Goal: Task Accomplishment & Management: Manage account settings

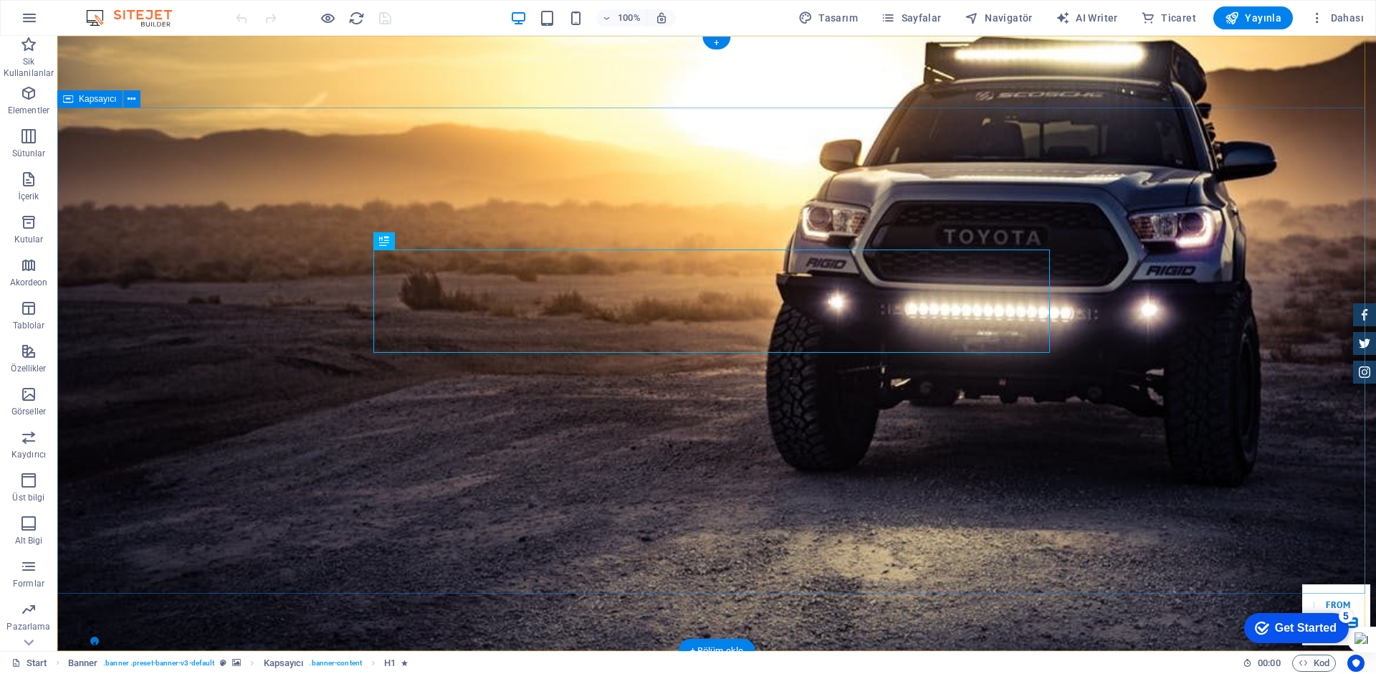
click at [135, 97] on icon at bounding box center [132, 99] width 8 height 15
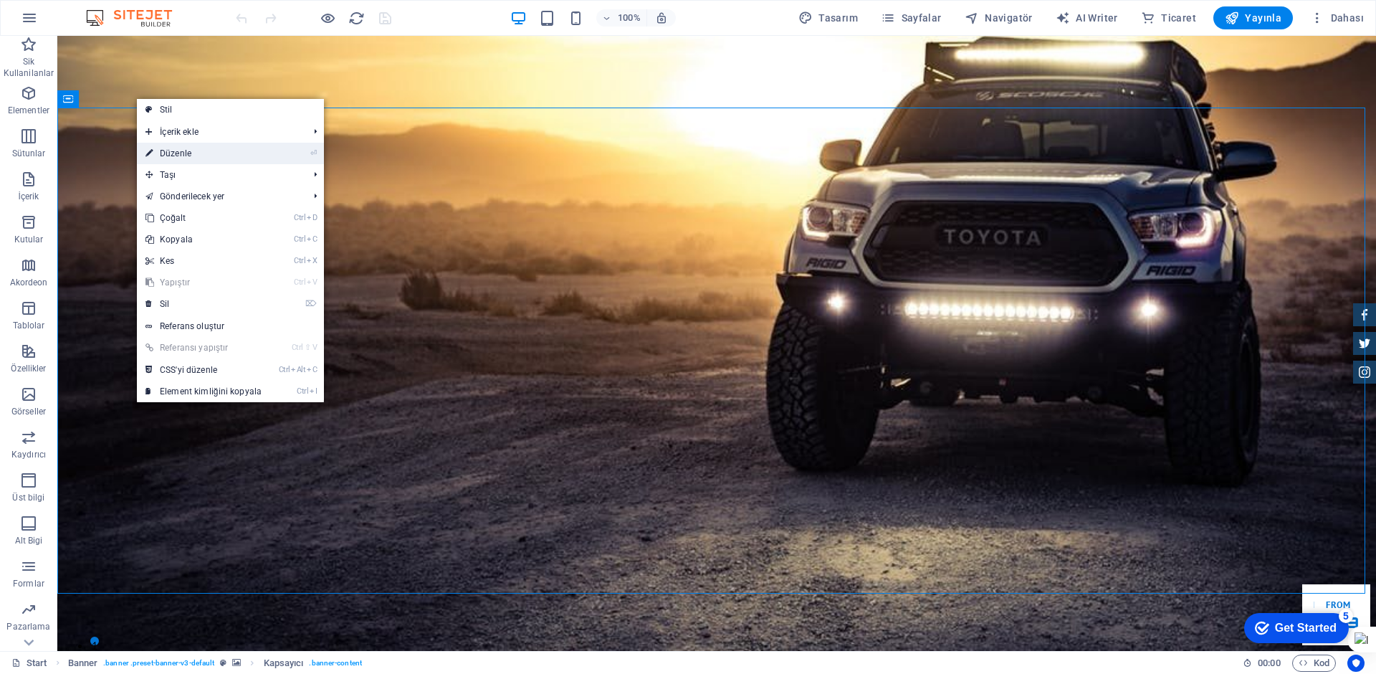
click at [164, 152] on link "⏎ Düzenle" at bounding box center [203, 153] width 133 height 21
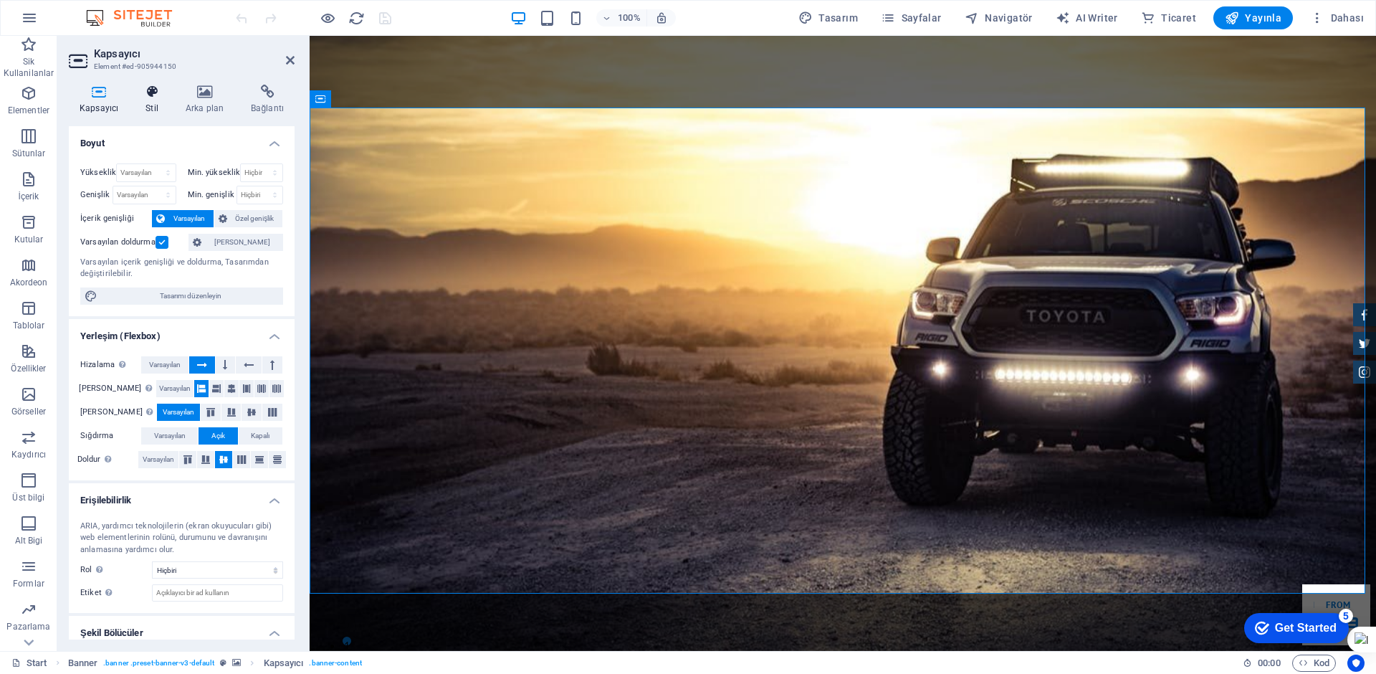
click at [157, 107] on h4 "Stil" at bounding box center [155, 100] width 40 height 30
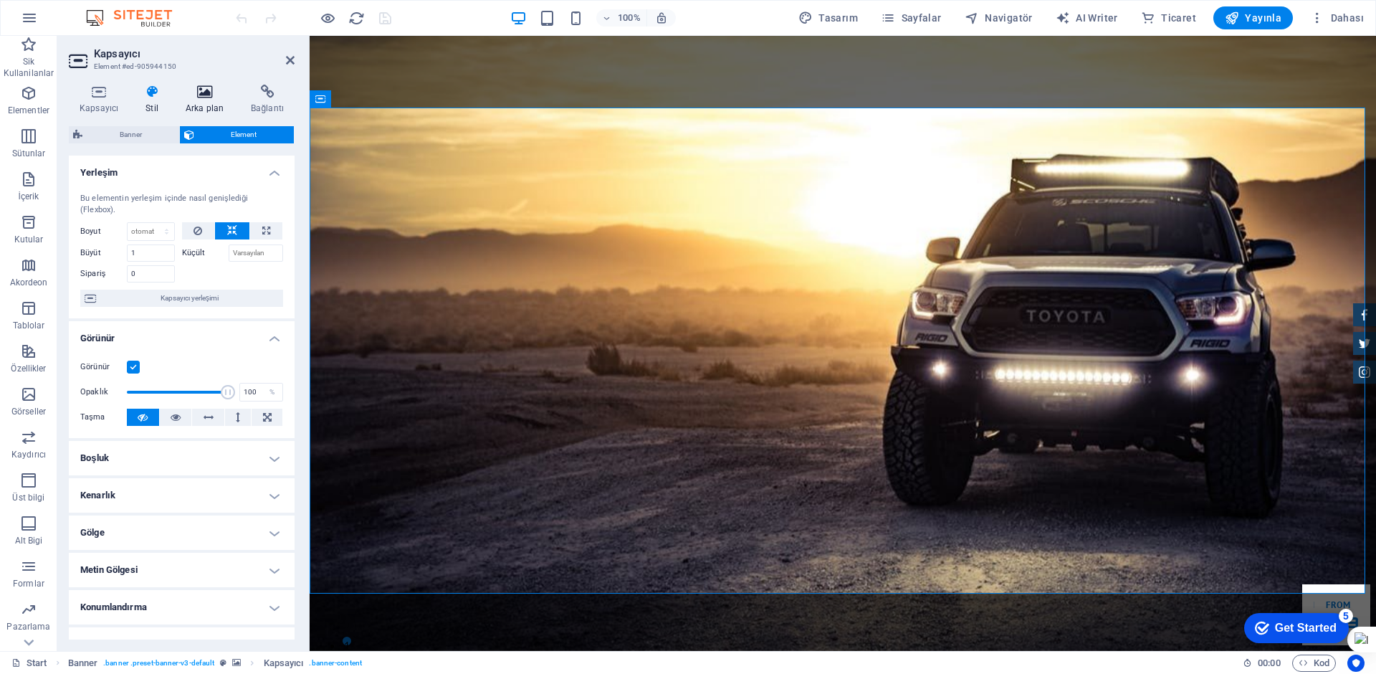
click at [189, 103] on h4 "Arka plan" at bounding box center [207, 100] width 65 height 30
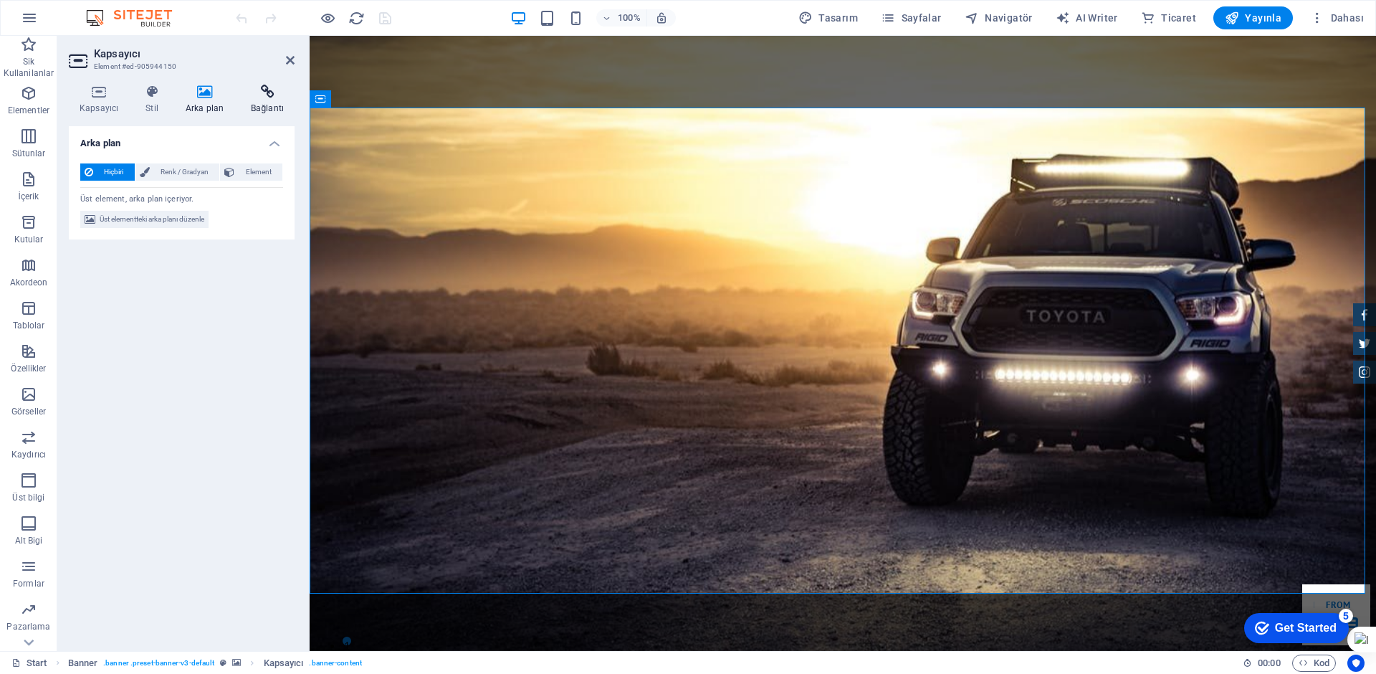
click at [262, 94] on icon at bounding box center [267, 92] width 54 height 14
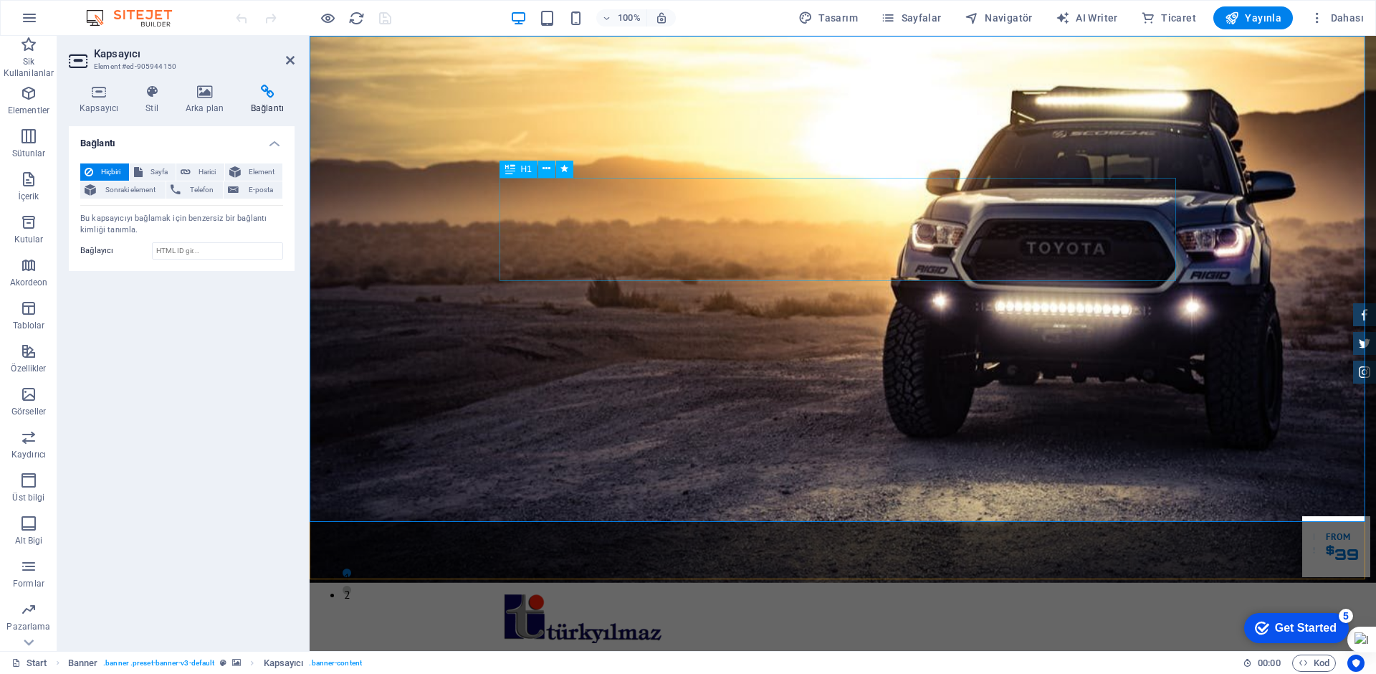
scroll to position [72, 0]
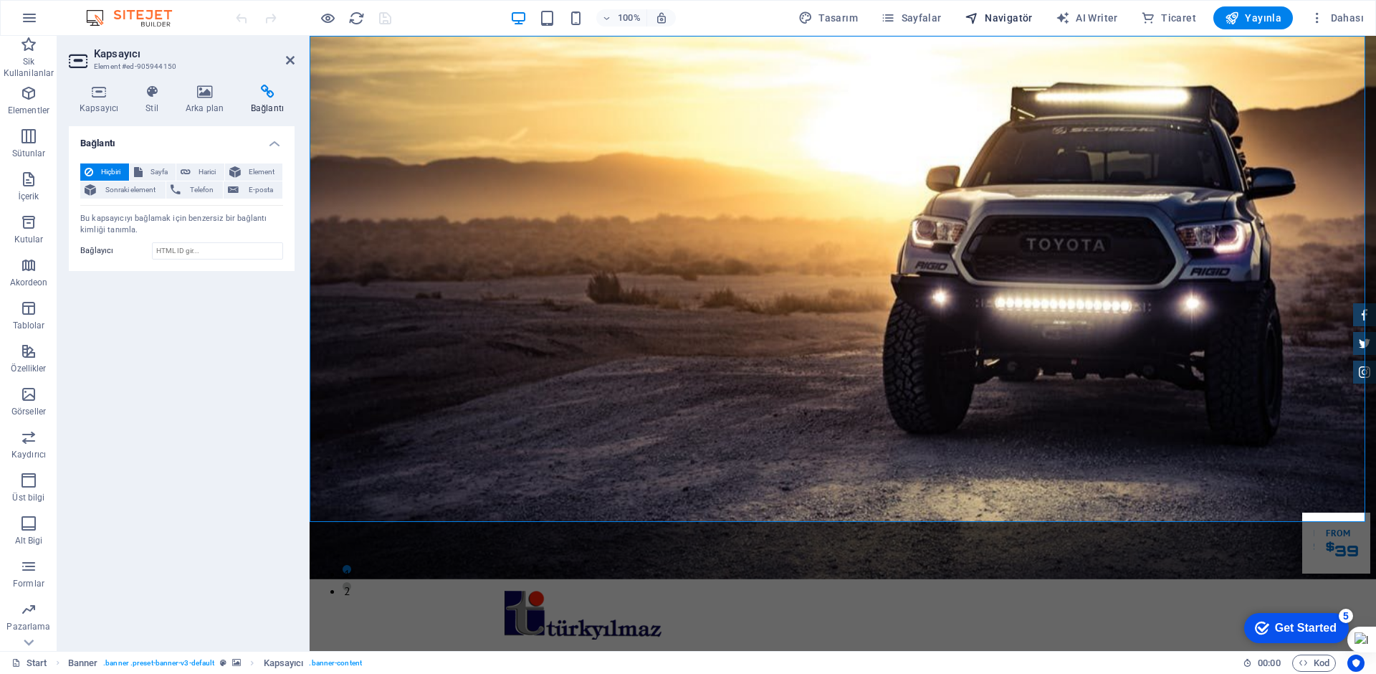
click at [1026, 21] on span "Navigatör" at bounding box center [999, 18] width 68 height 14
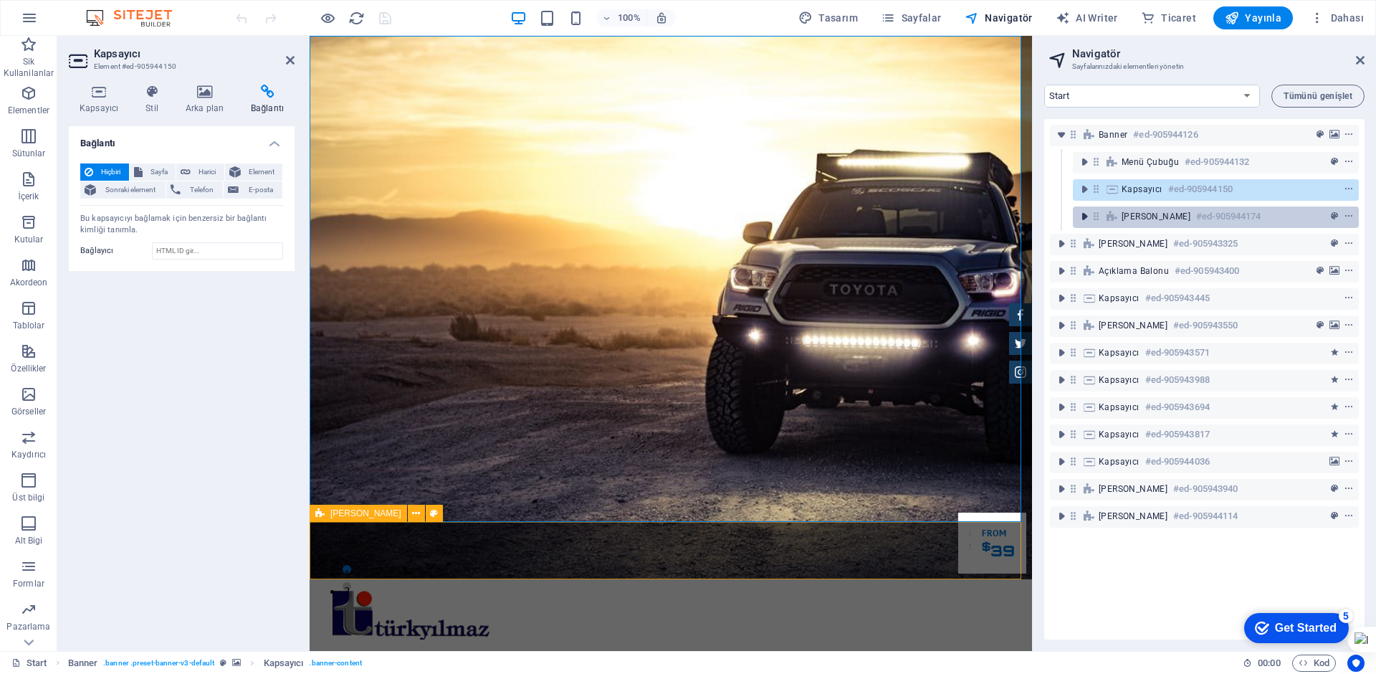
click at [1081, 213] on icon "toggle-expand" at bounding box center [1084, 216] width 14 height 14
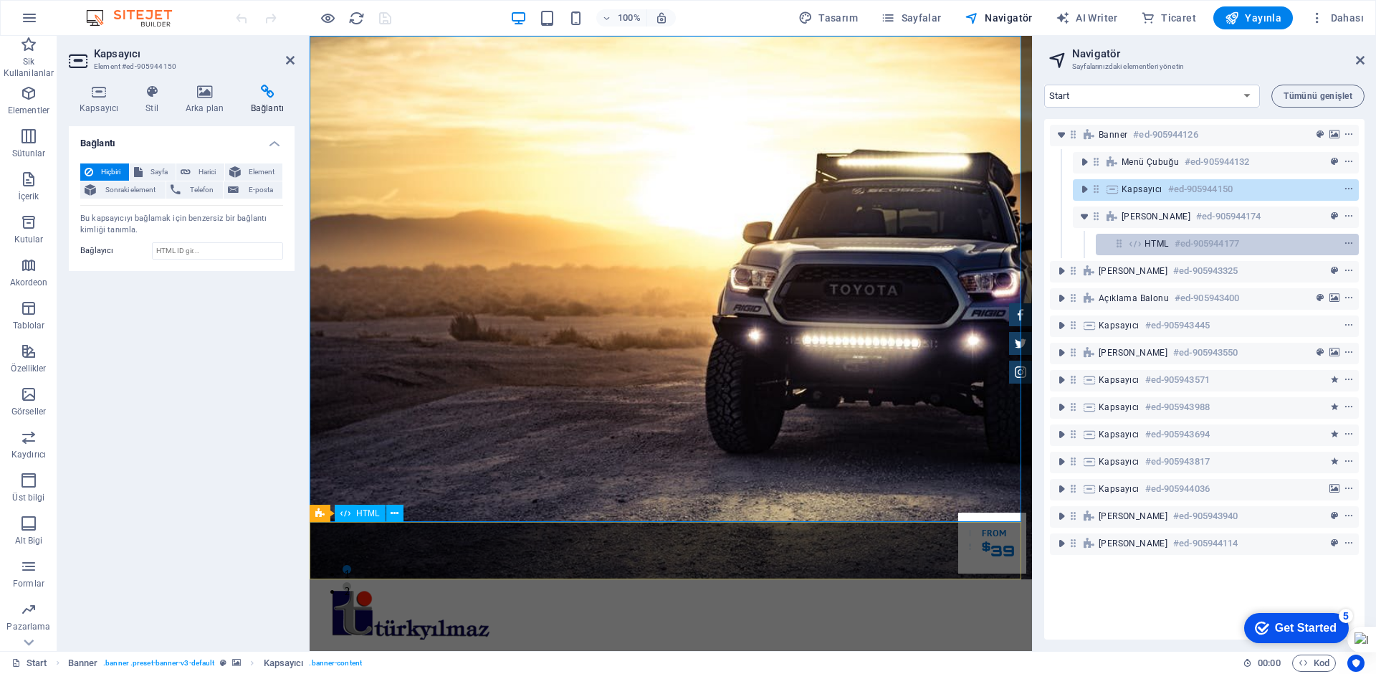
click at [1183, 241] on h6 "#ed-905944177" at bounding box center [1207, 243] width 64 height 17
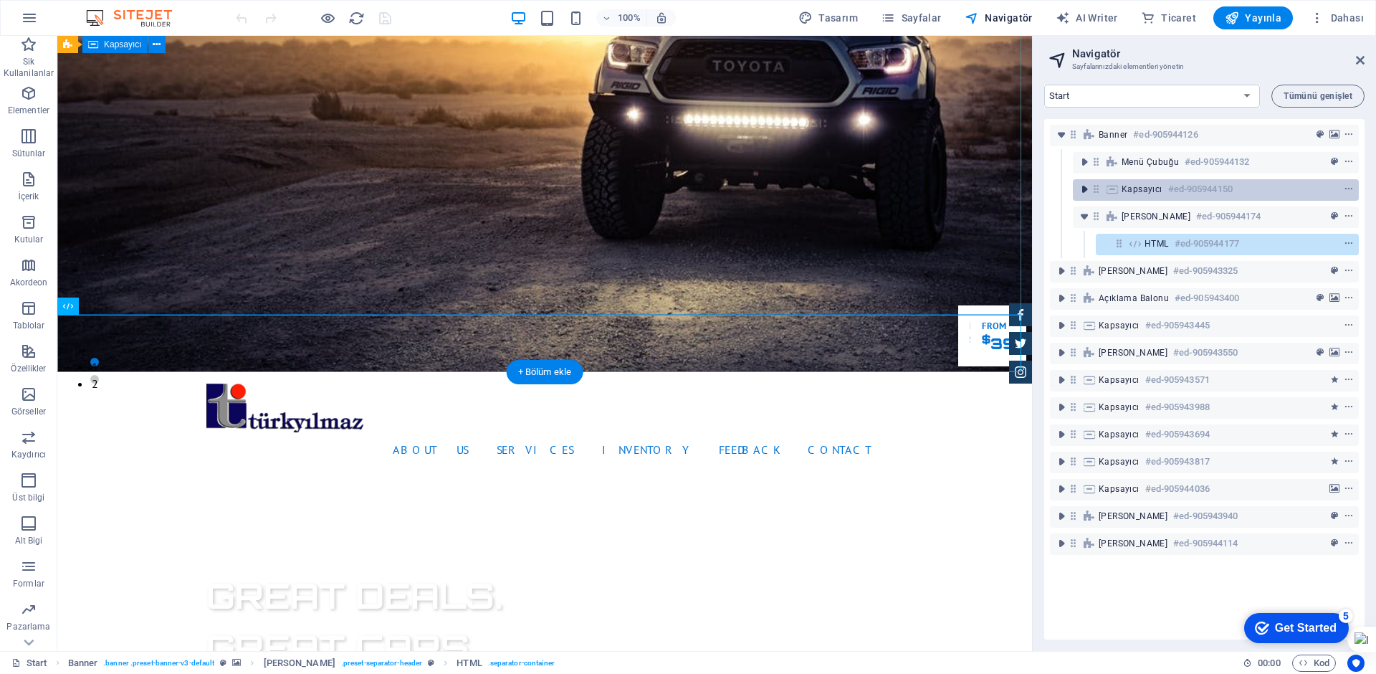
click at [1087, 190] on icon "toggle-expand" at bounding box center [1084, 189] width 14 height 14
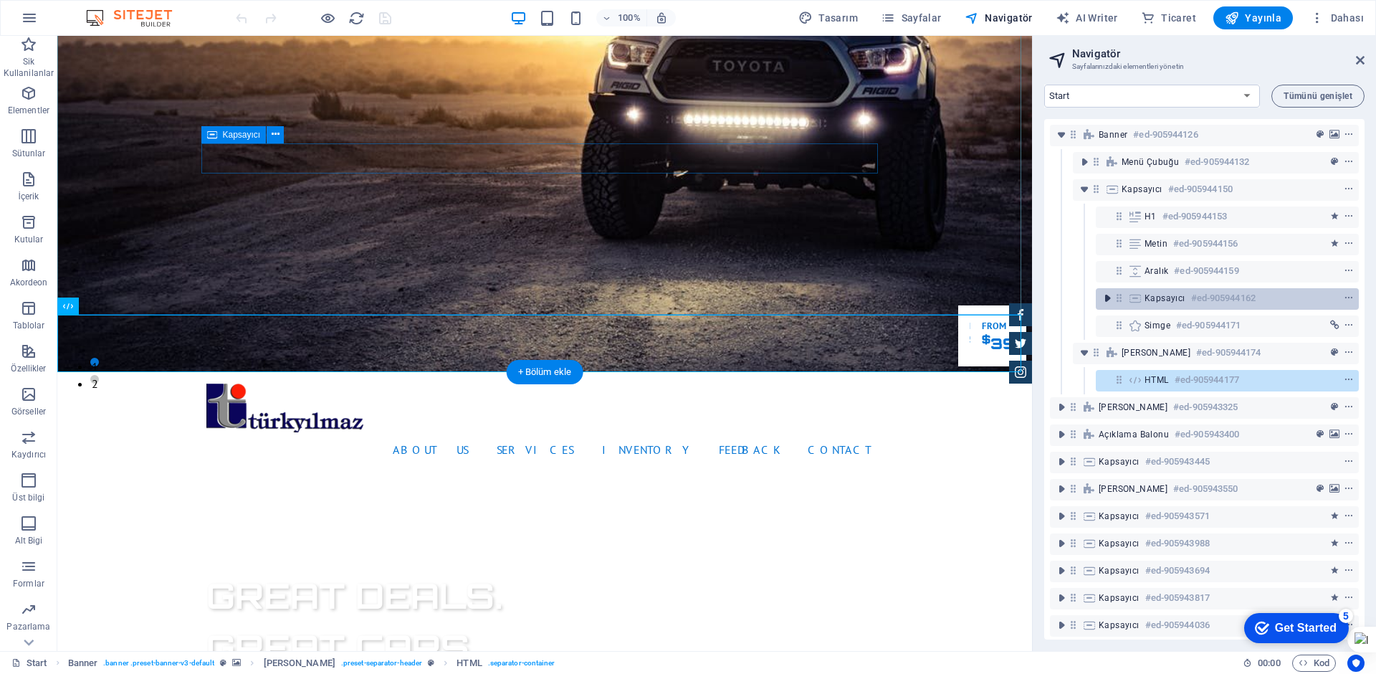
click at [1112, 300] on icon "toggle-expand" at bounding box center [1107, 298] width 14 height 14
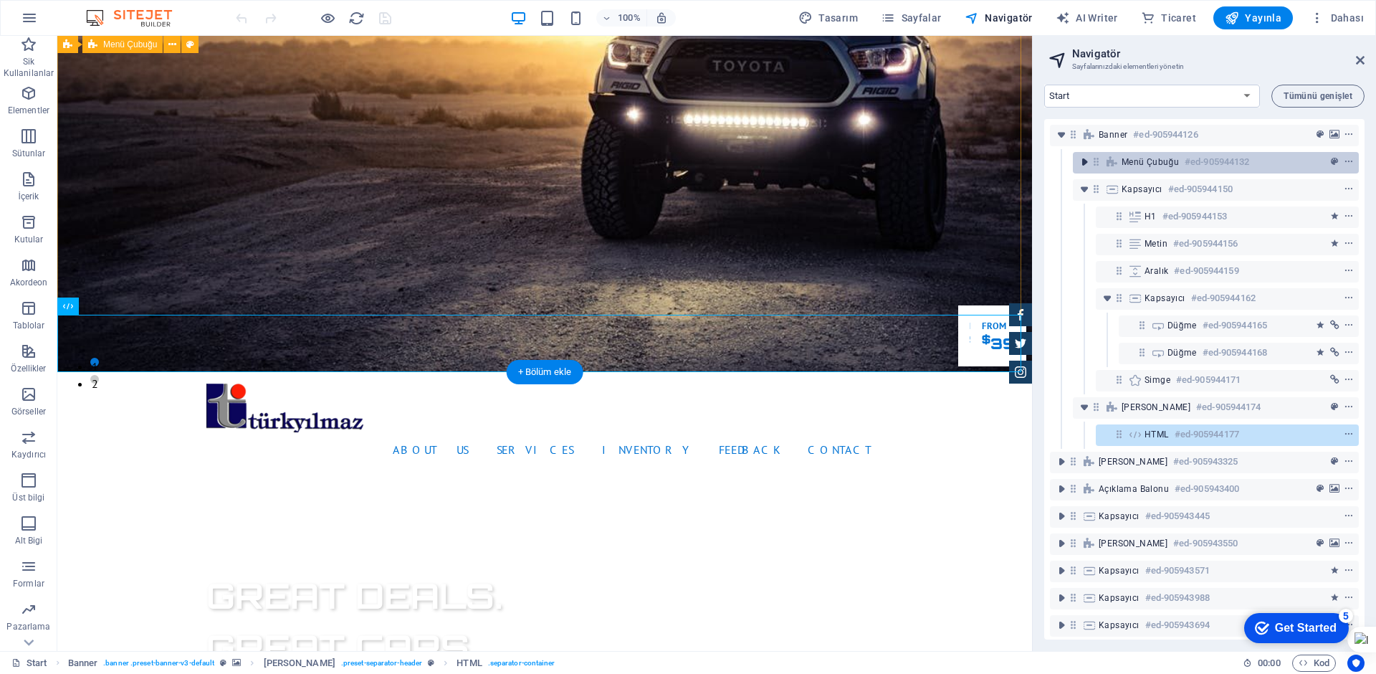
click at [1089, 161] on icon "toggle-expand" at bounding box center [1084, 162] width 14 height 14
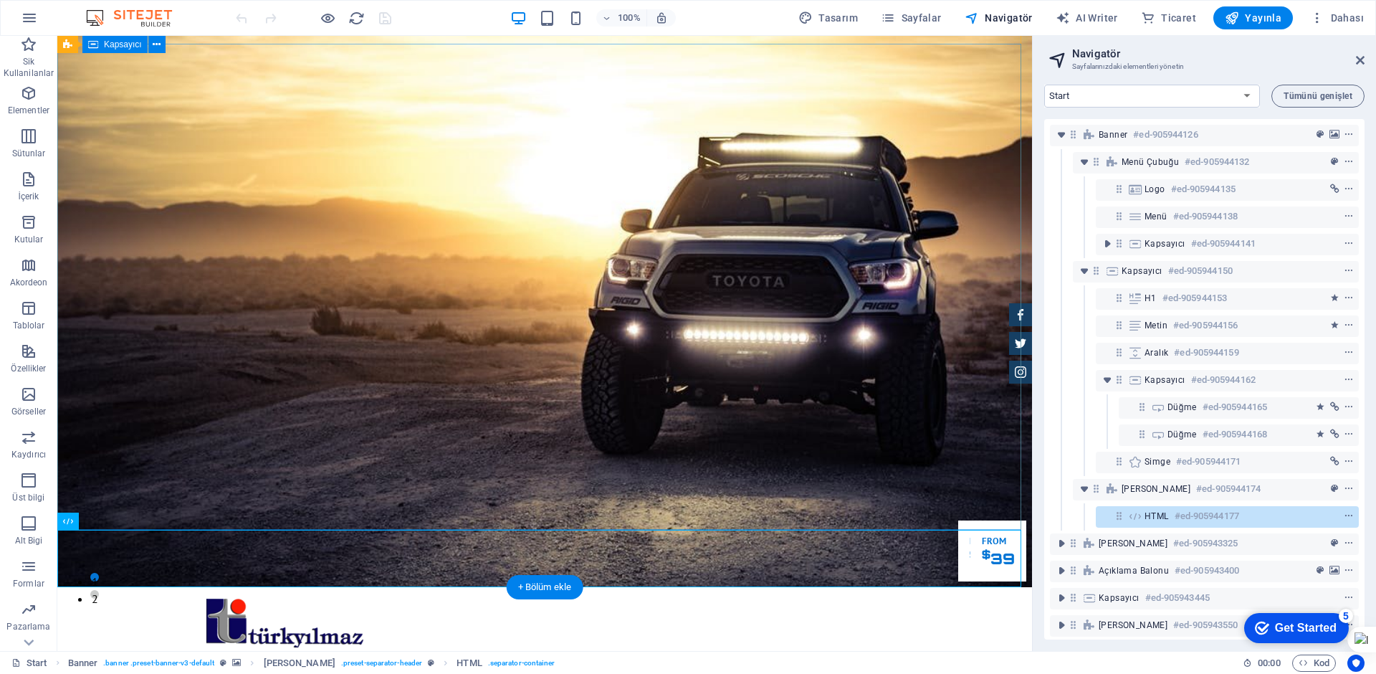
scroll to position [0, 0]
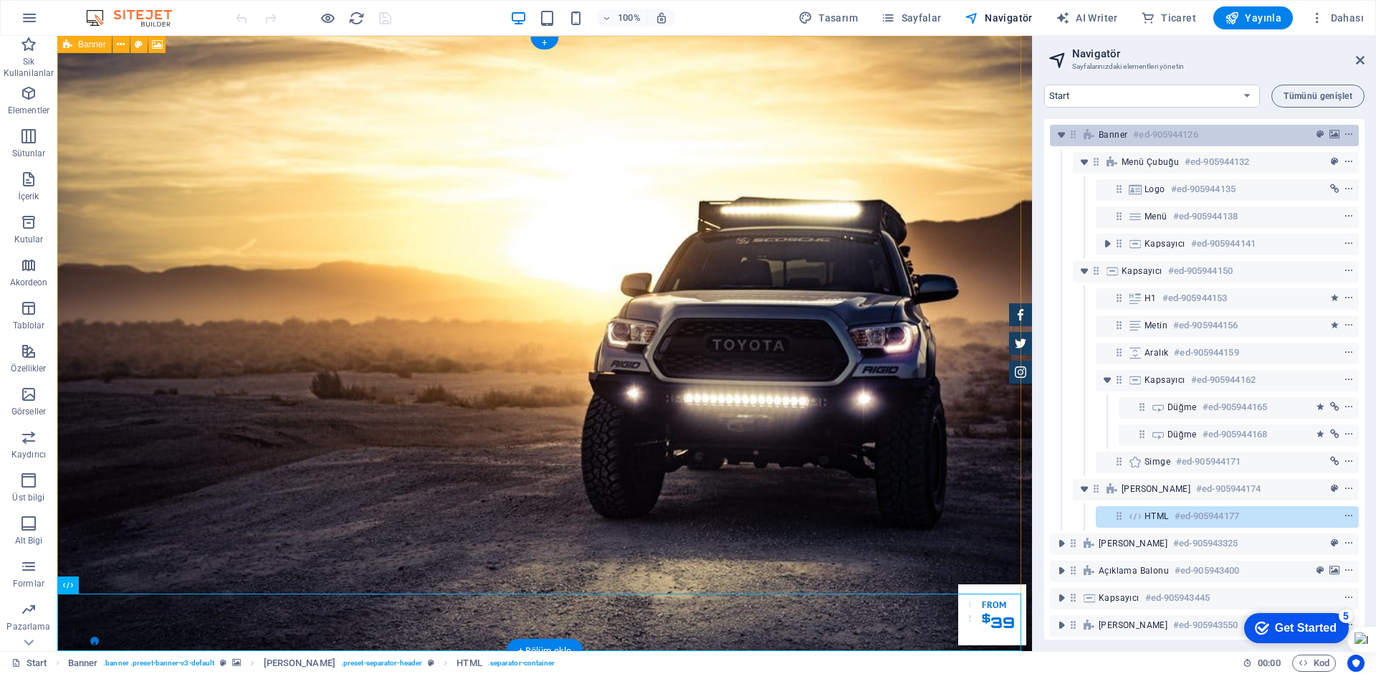
click at [1100, 133] on span "Banner" at bounding box center [1113, 134] width 29 height 11
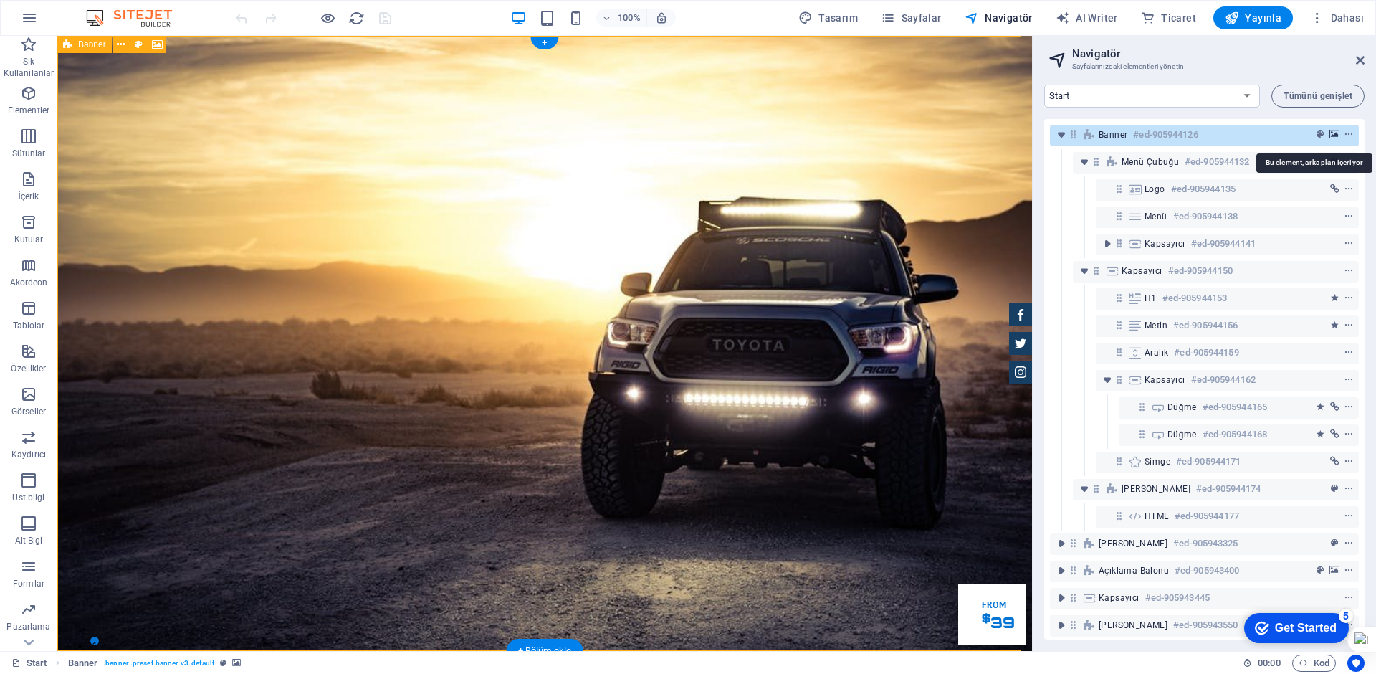
click at [1334, 138] on icon "background" at bounding box center [1334, 135] width 10 height 10
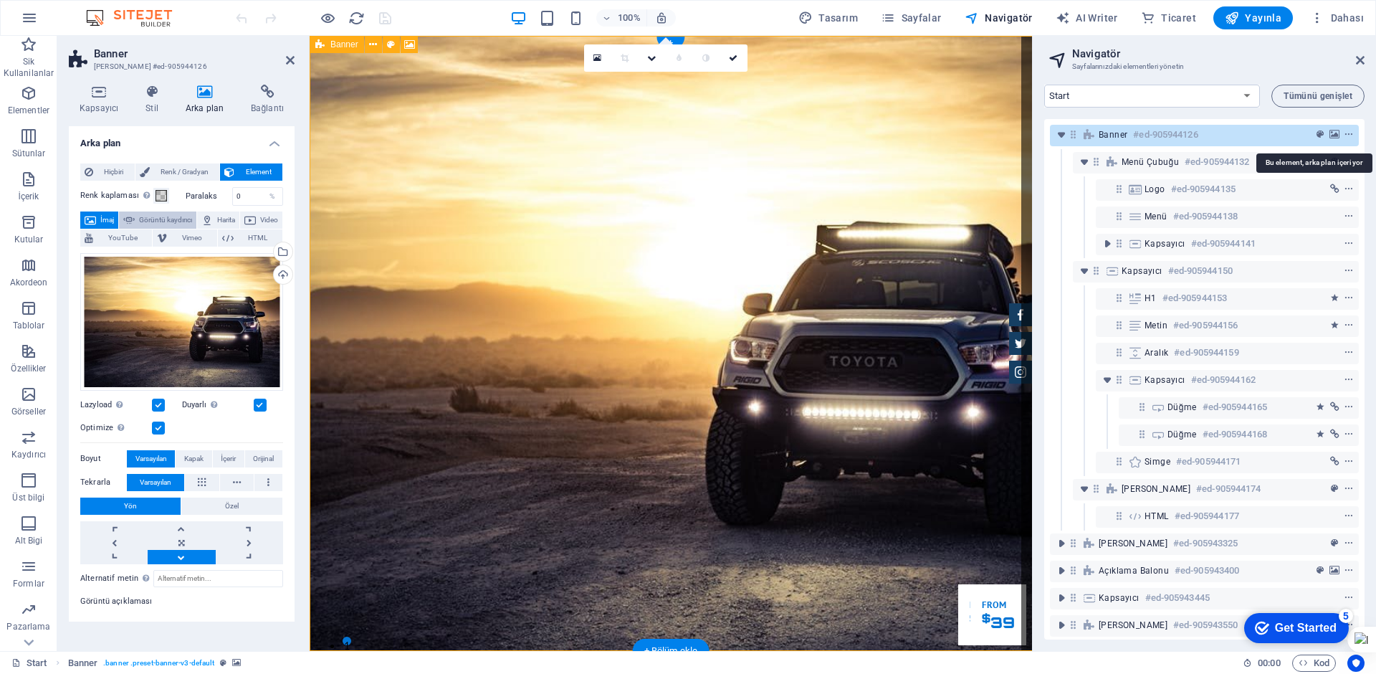
click at [197, 100] on h4 "Arka plan" at bounding box center [207, 100] width 65 height 30
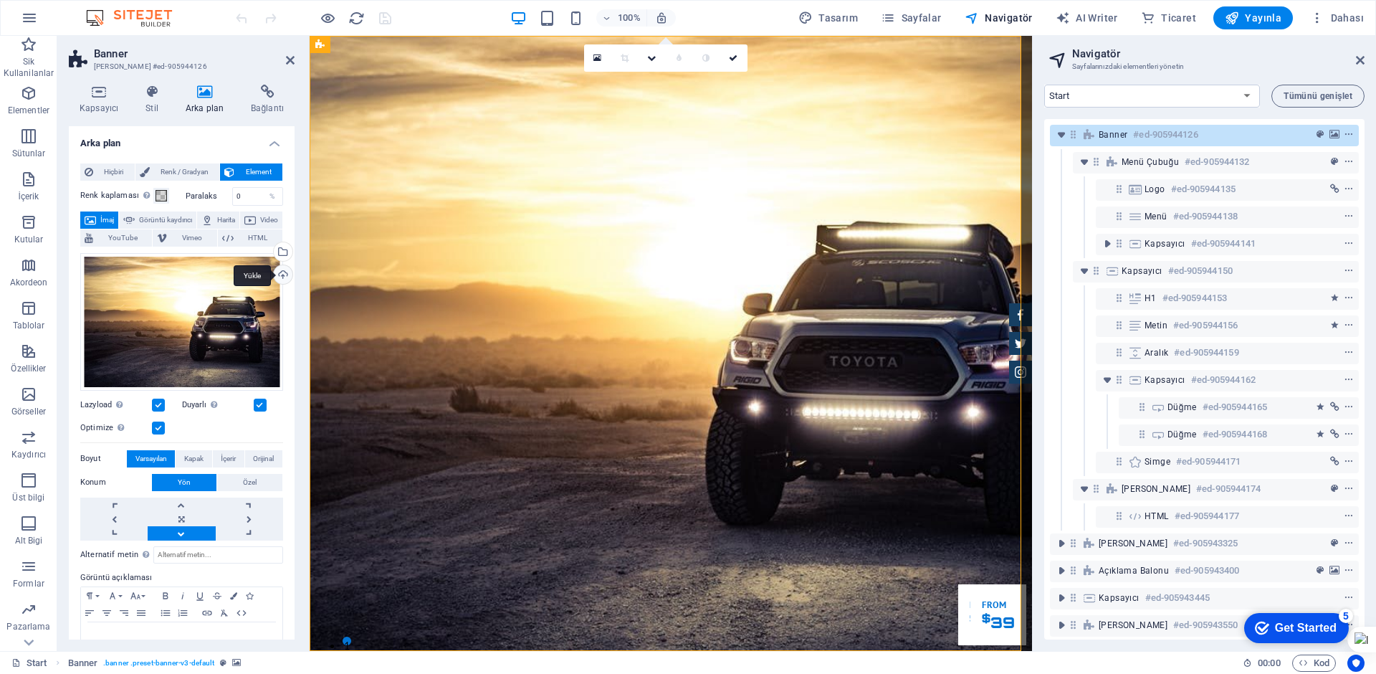
click at [276, 276] on div "Yükle" at bounding box center [281, 275] width 21 height 21
click at [279, 254] on div "Dosya yöneticisinden, stok fotoğraflardan dosyalar seçin veya dosya(lar) yükley…" at bounding box center [281, 252] width 21 height 21
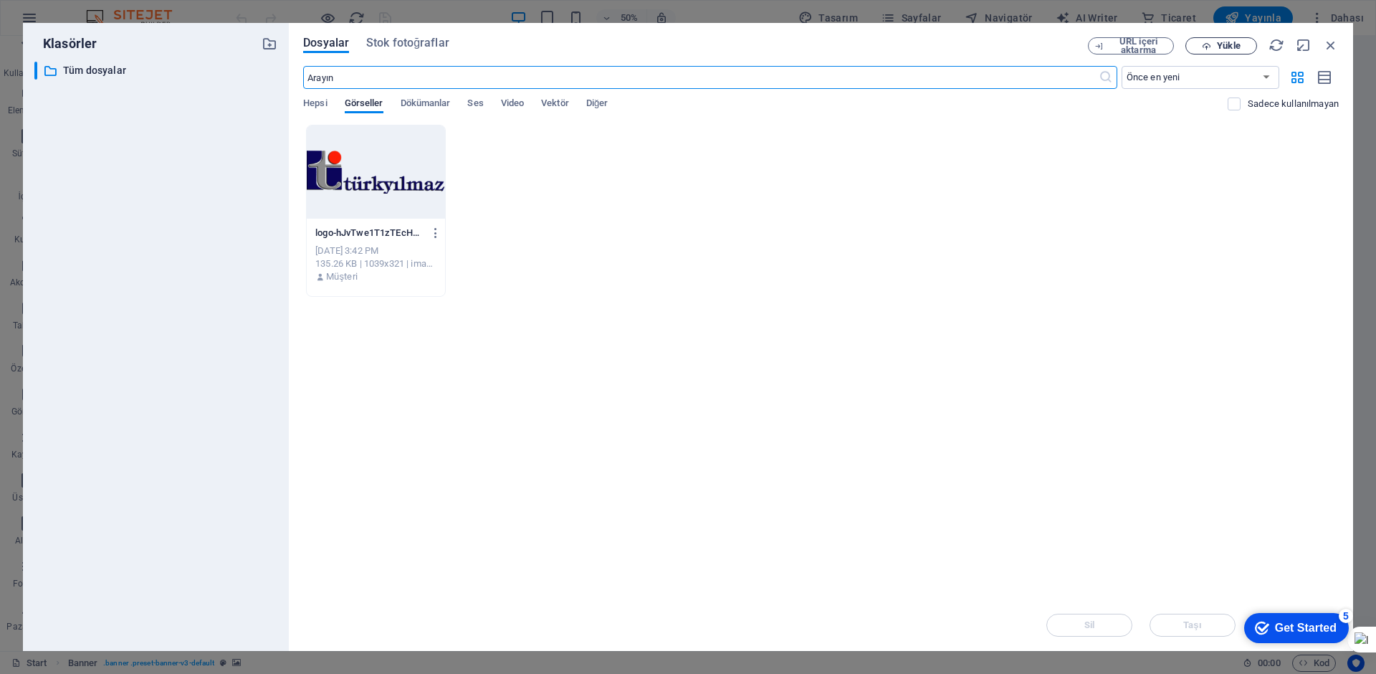
click at [1203, 42] on icon "button" at bounding box center [1206, 46] width 9 height 9
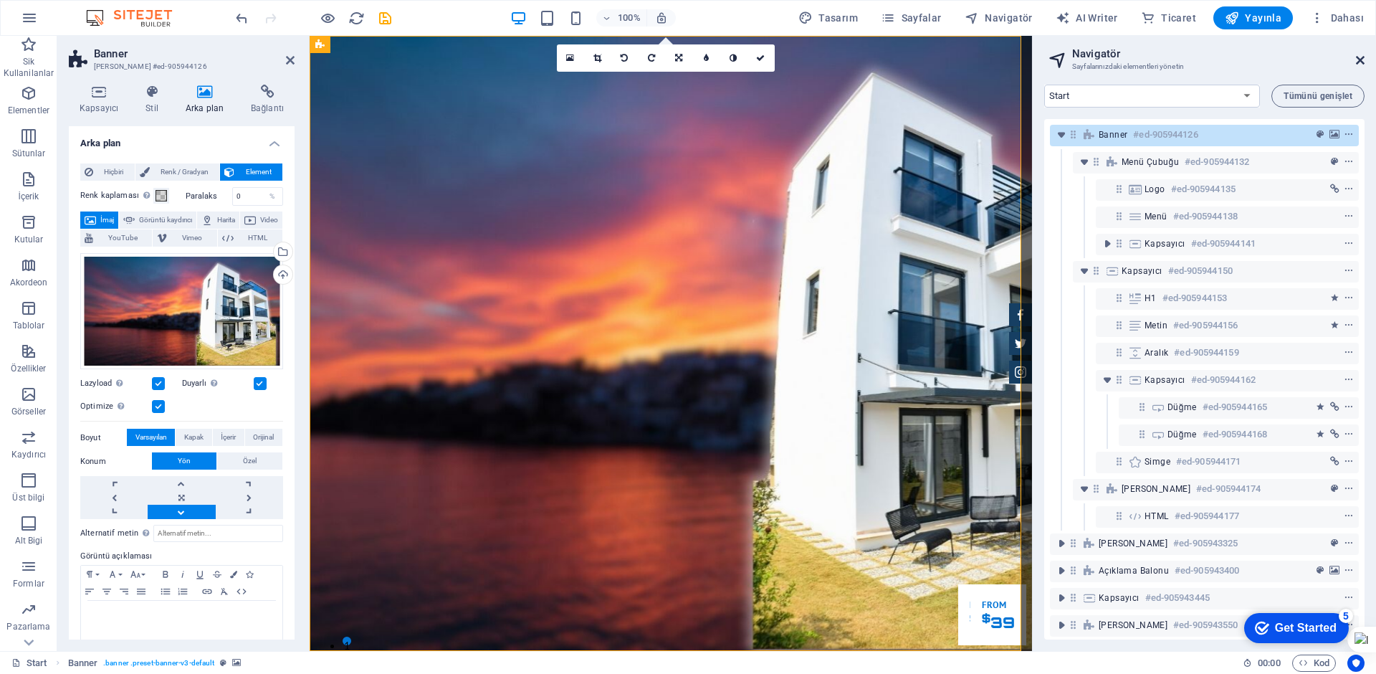
click at [1360, 58] on icon at bounding box center [1360, 59] width 9 height 11
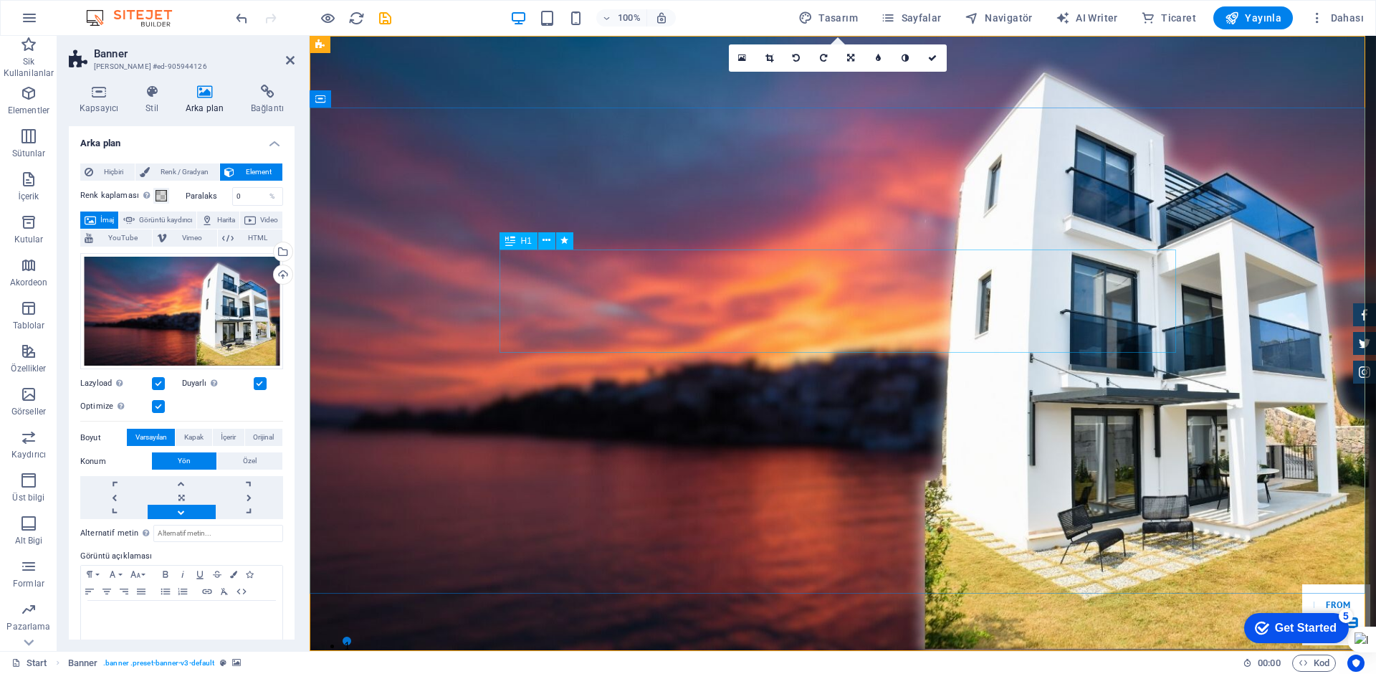
drag, startPoint x: 936, startPoint y: 59, endPoint x: 879, endPoint y: 26, distance: 66.1
click at [936, 59] on icon at bounding box center [932, 58] width 9 height 9
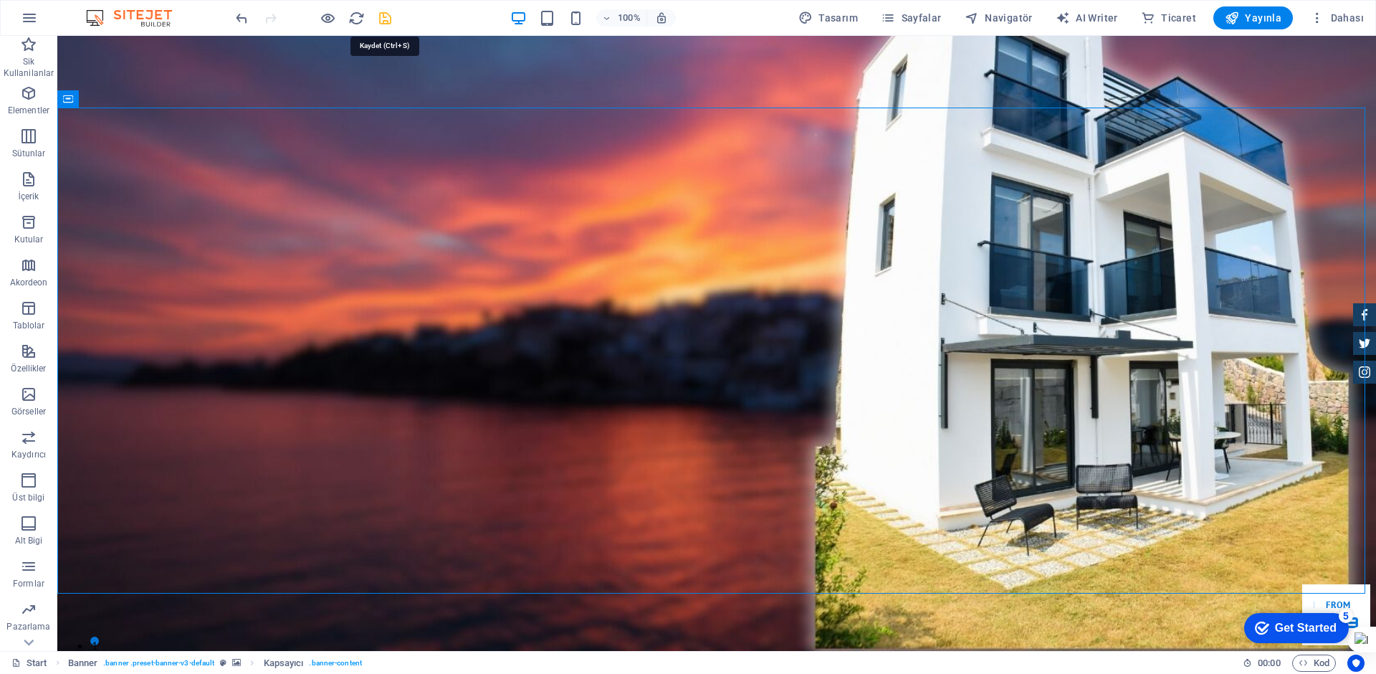
click at [390, 16] on icon "save" at bounding box center [385, 18] width 16 height 16
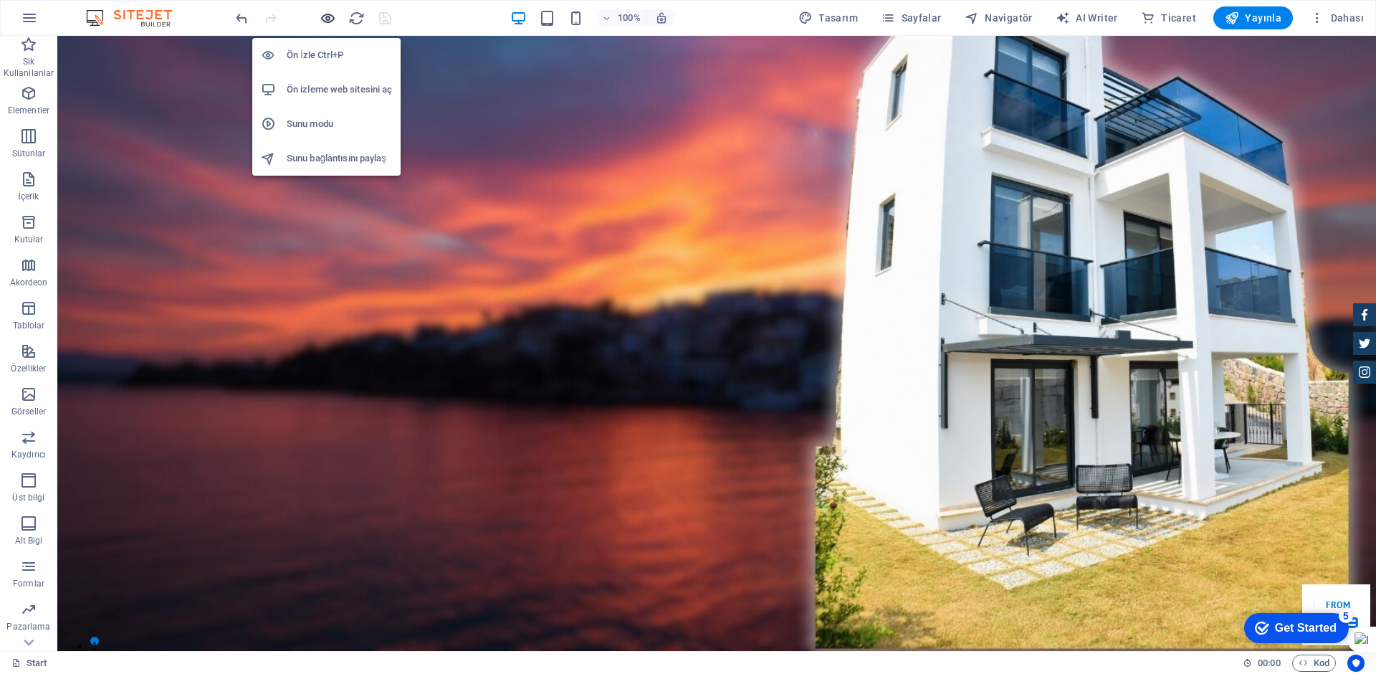
click at [329, 17] on icon "button" at bounding box center [328, 18] width 16 height 16
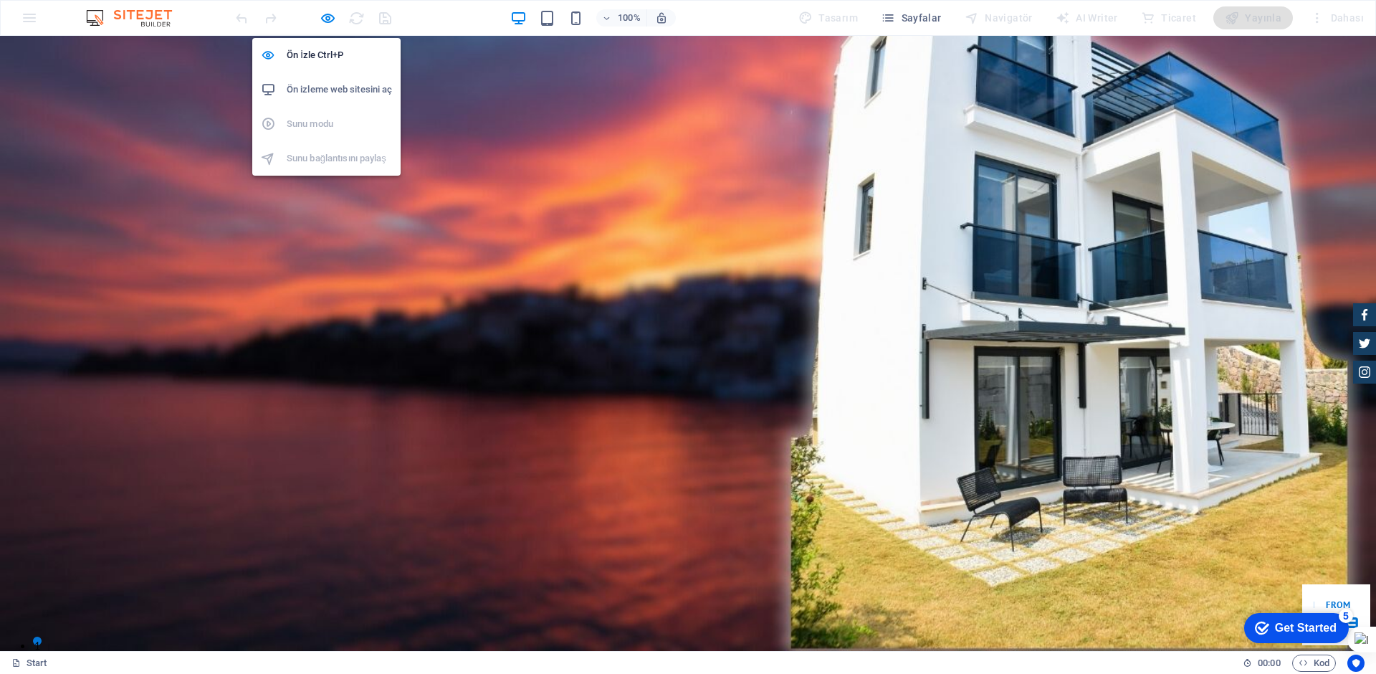
click at [301, 94] on h6 "Ön izleme web sitesini aç" at bounding box center [339, 89] width 105 height 17
click at [333, 23] on icon "button" at bounding box center [328, 18] width 16 height 16
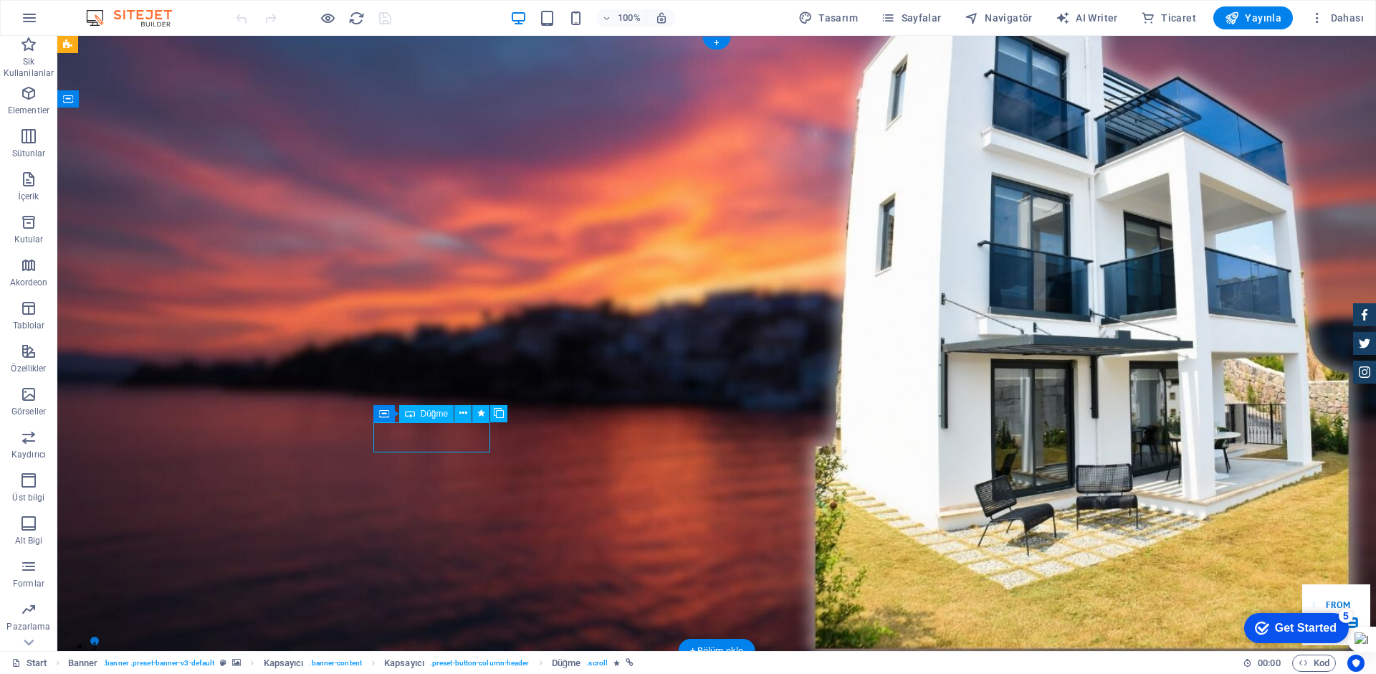
select select
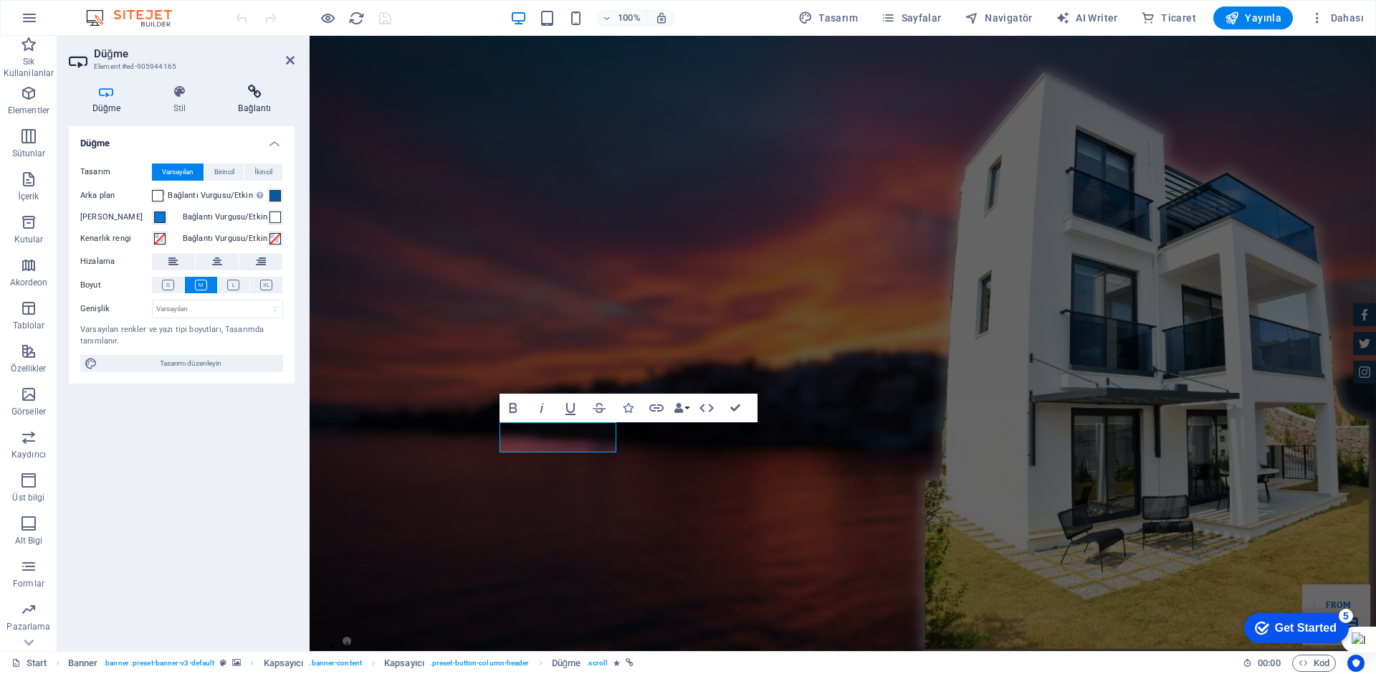
click at [263, 102] on h4 "Bağlantı" at bounding box center [255, 100] width 80 height 30
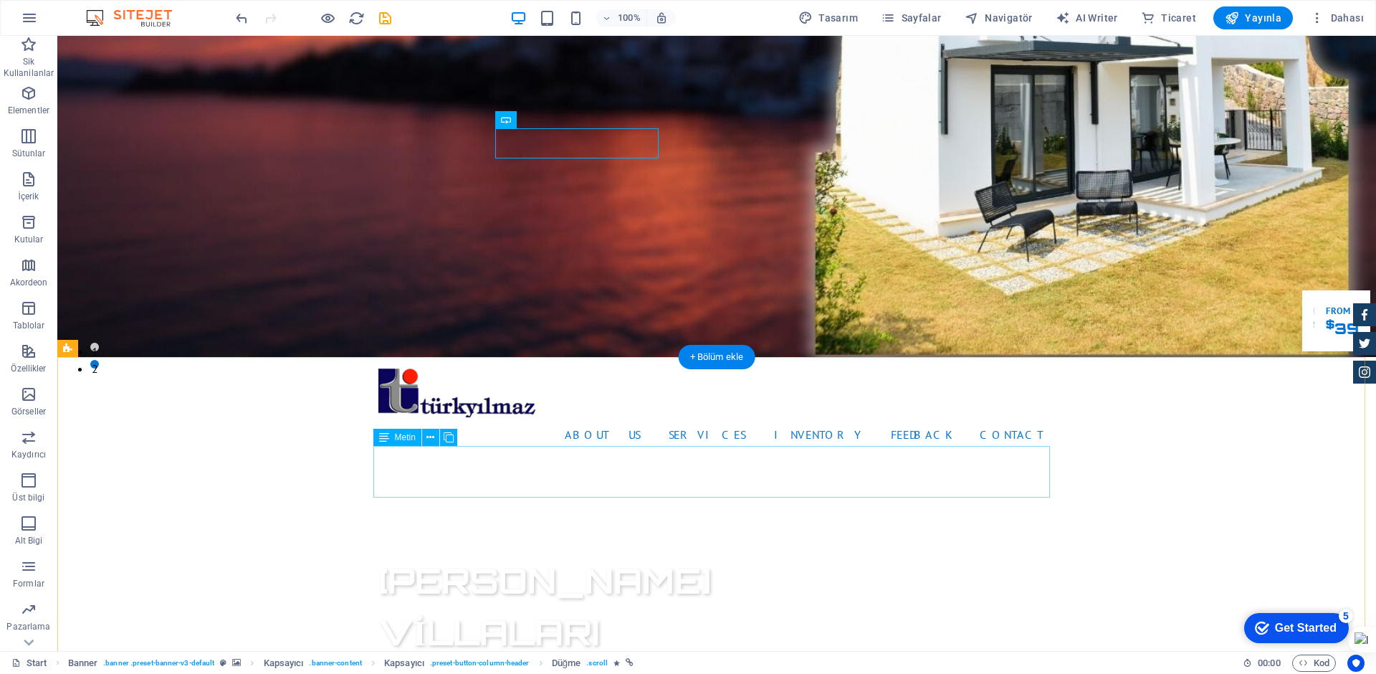
scroll to position [358, 0]
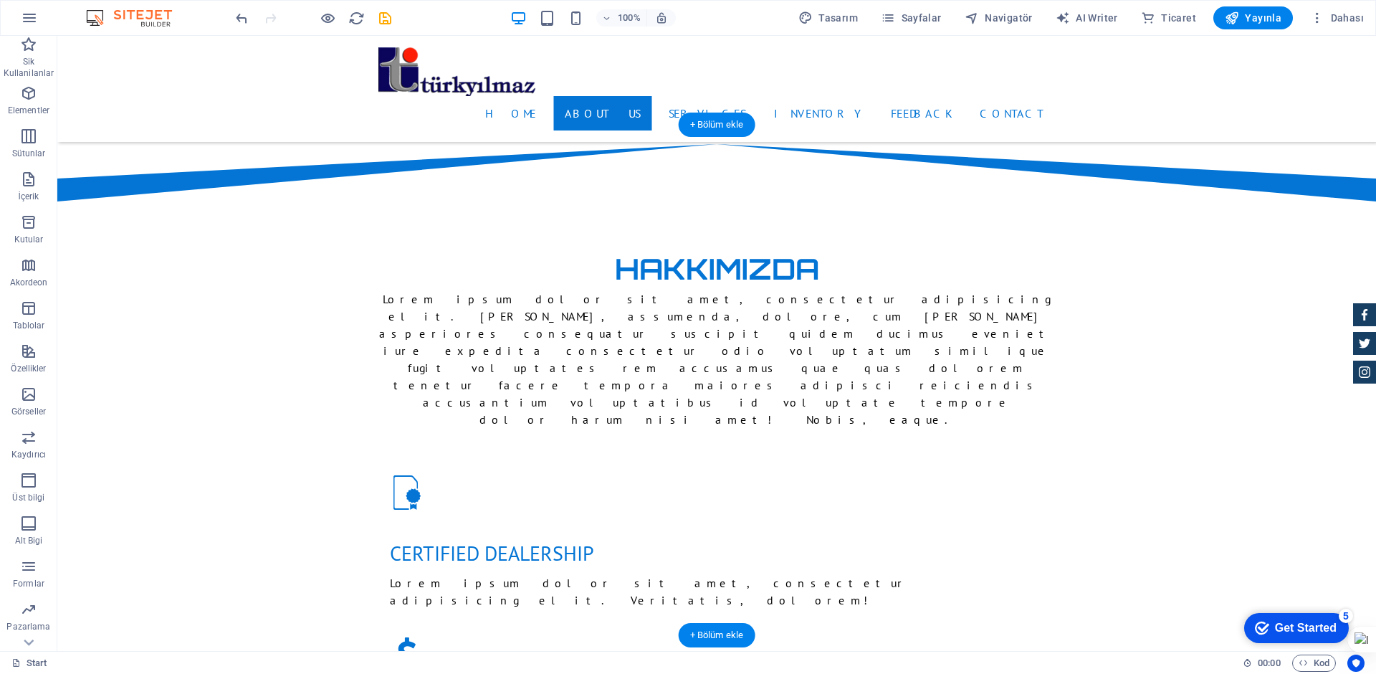
scroll to position [788, 0]
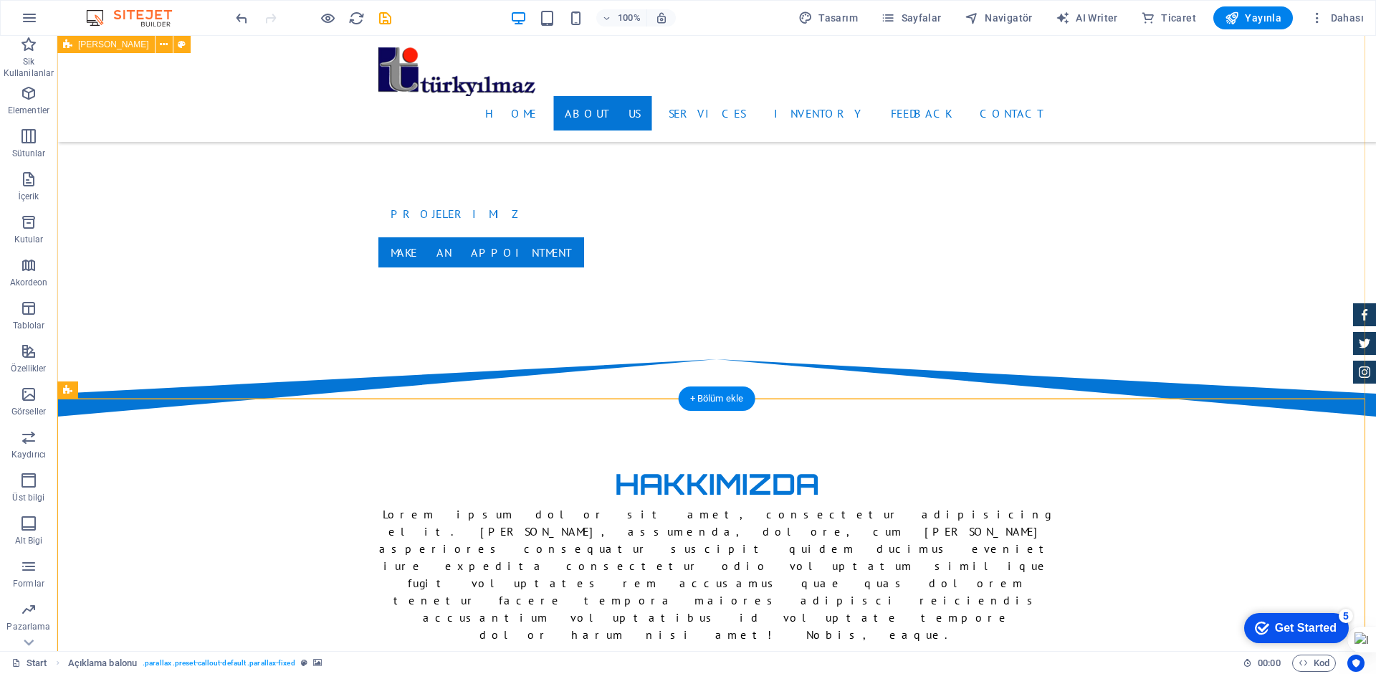
scroll to position [645, 0]
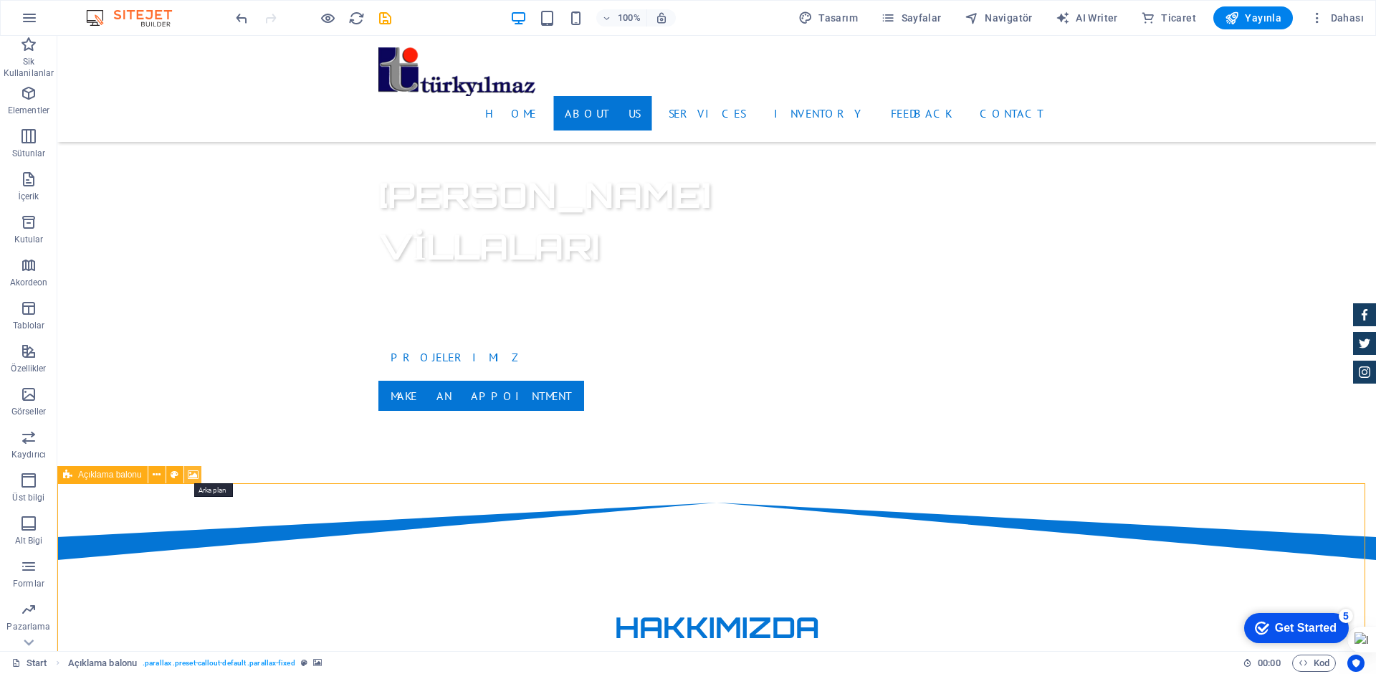
click at [188, 474] on icon at bounding box center [193, 474] width 11 height 15
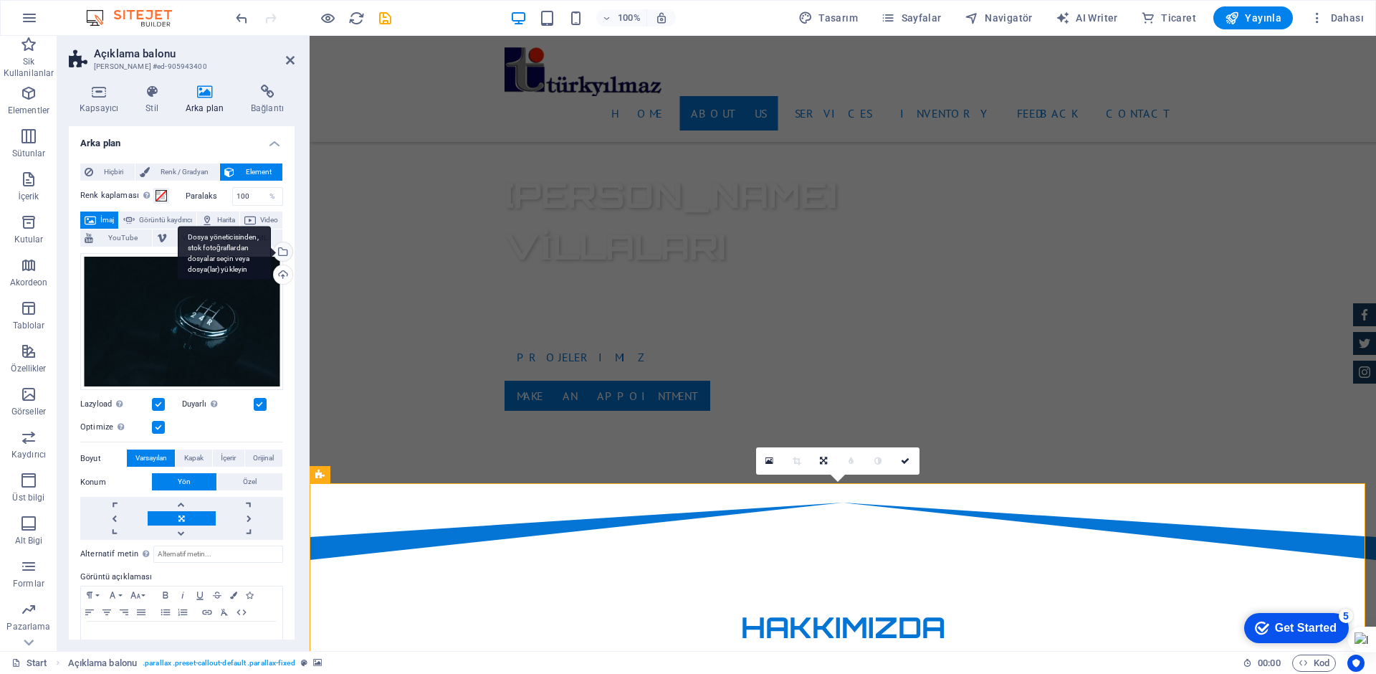
click at [282, 254] on div "Dosya yöneticisinden, stok fotoğraflardan dosyalar seçin veya dosya(lar) yükley…" at bounding box center [281, 252] width 21 height 21
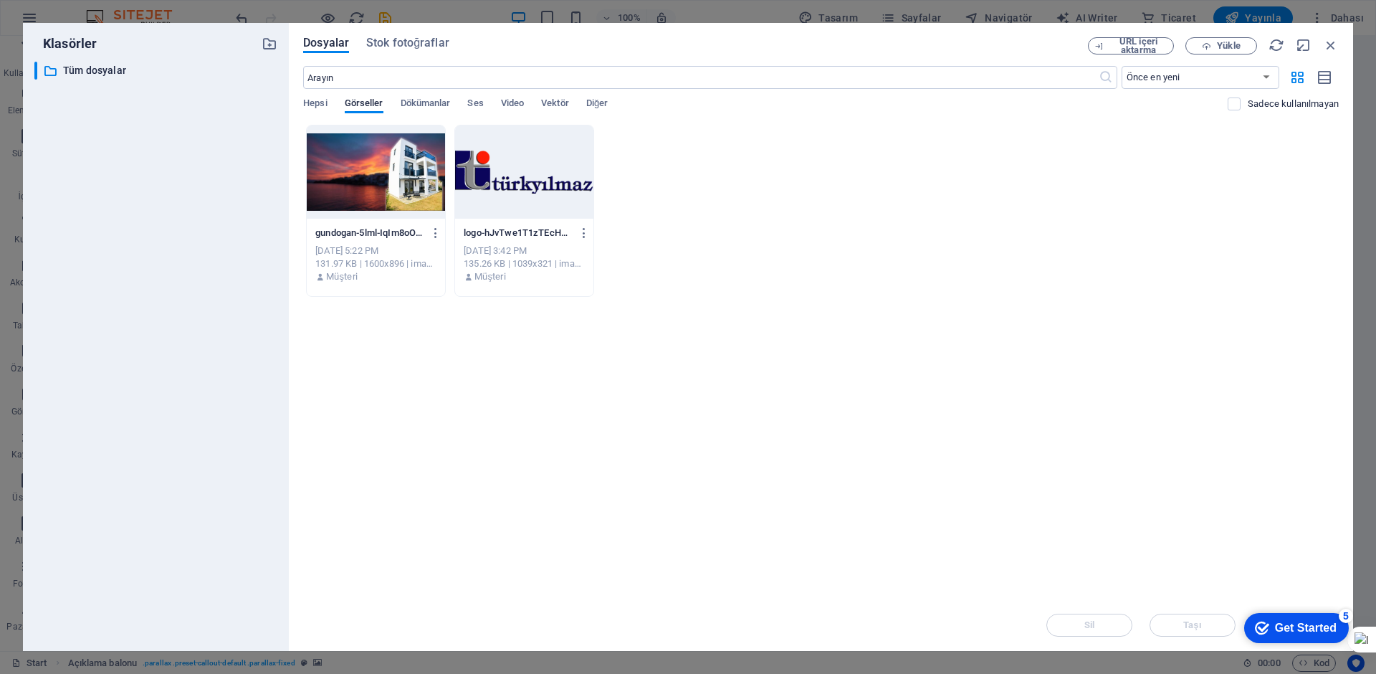
click at [1015, 201] on div "gundogan-5lml-IqIm8oOfl7VvJQPug.jpg gundogan-5lml-IqIm8oOfl7VvJQPug.jpg Sep 4, …" at bounding box center [821, 211] width 1036 height 172
click at [1232, 49] on span "Yükle" at bounding box center [1228, 46] width 23 height 9
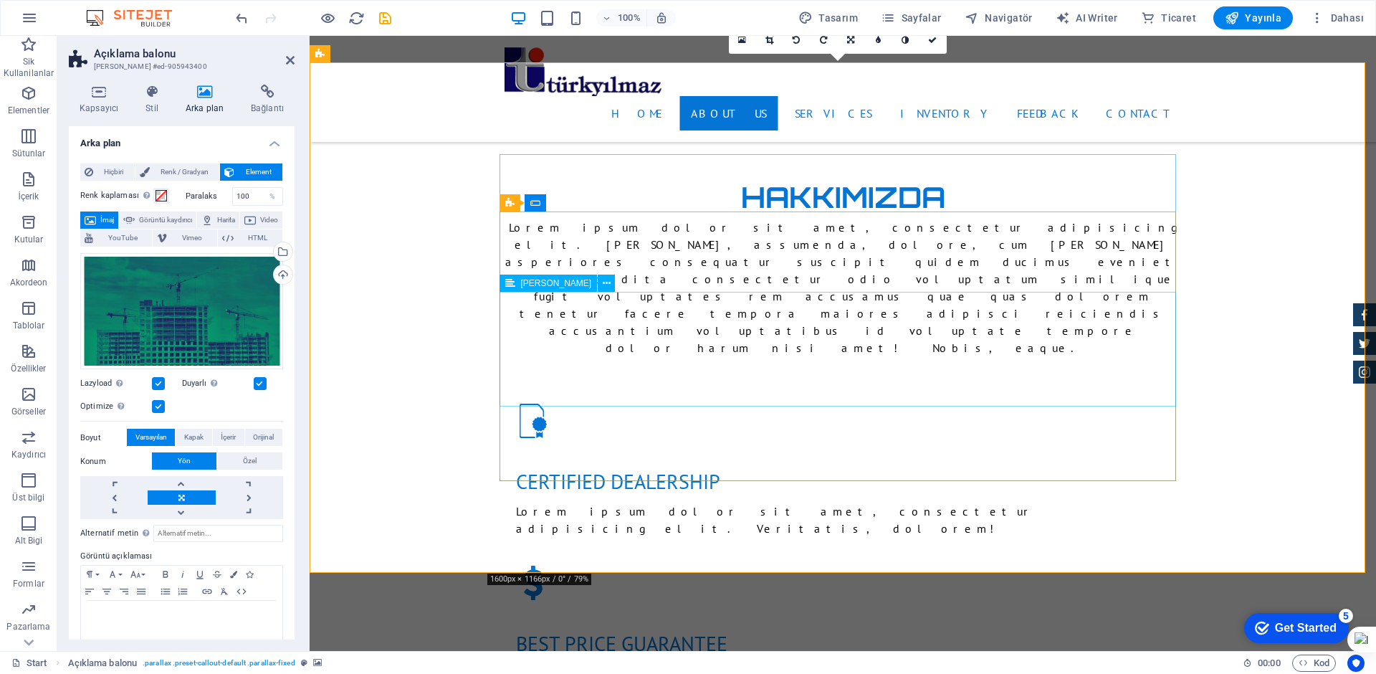
scroll to position [932, 0]
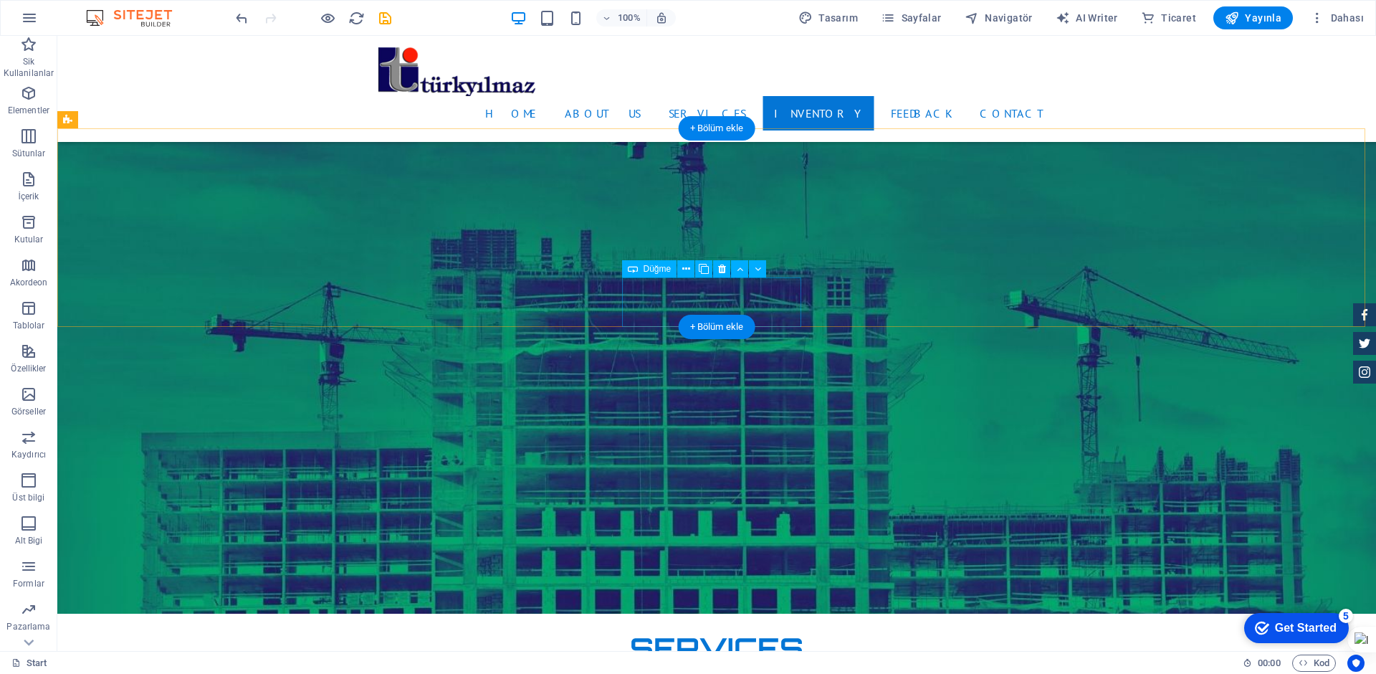
scroll to position [2222, 0]
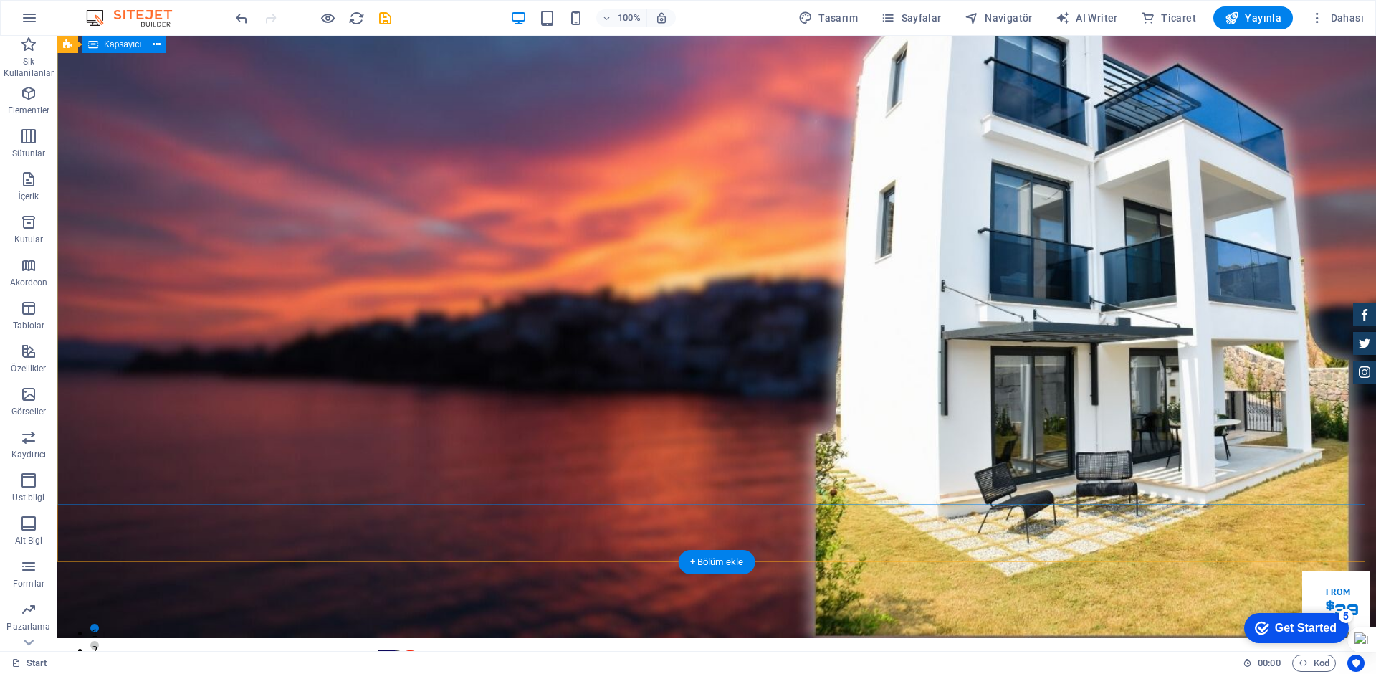
scroll to position [0, 0]
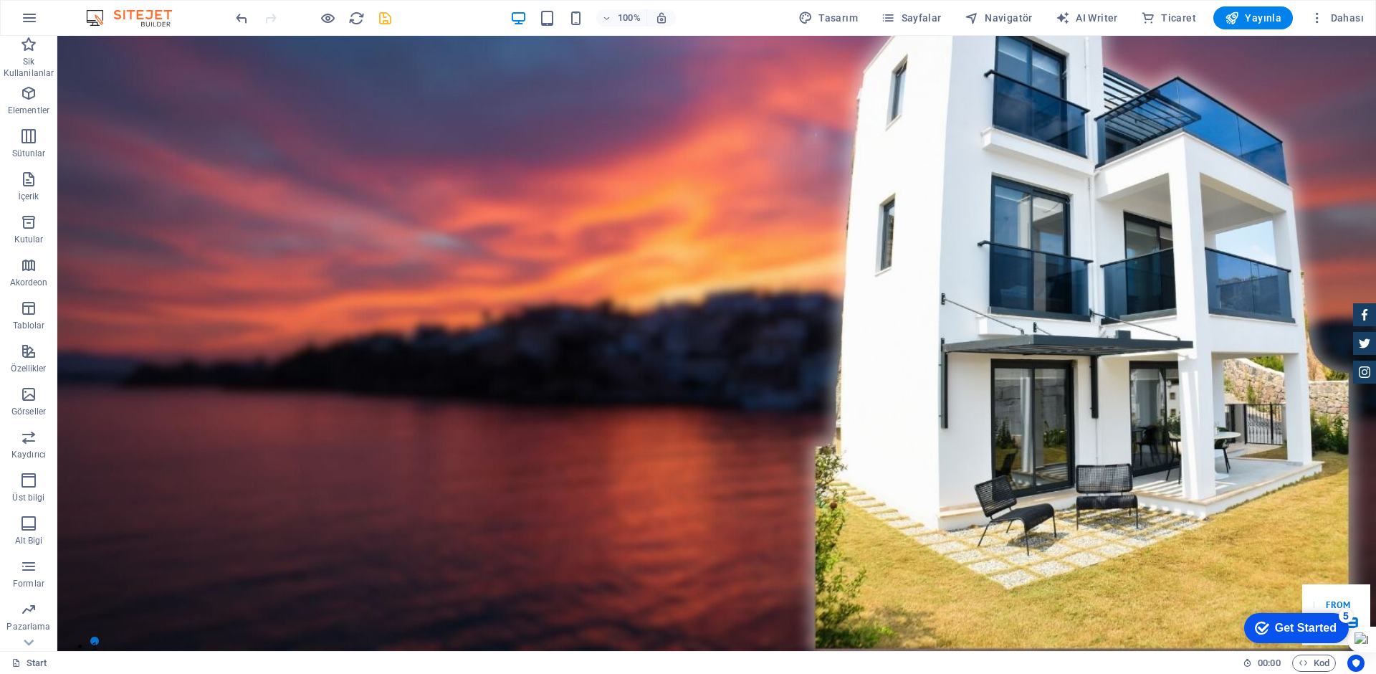
click at [378, 19] on icon "save" at bounding box center [385, 18] width 16 height 16
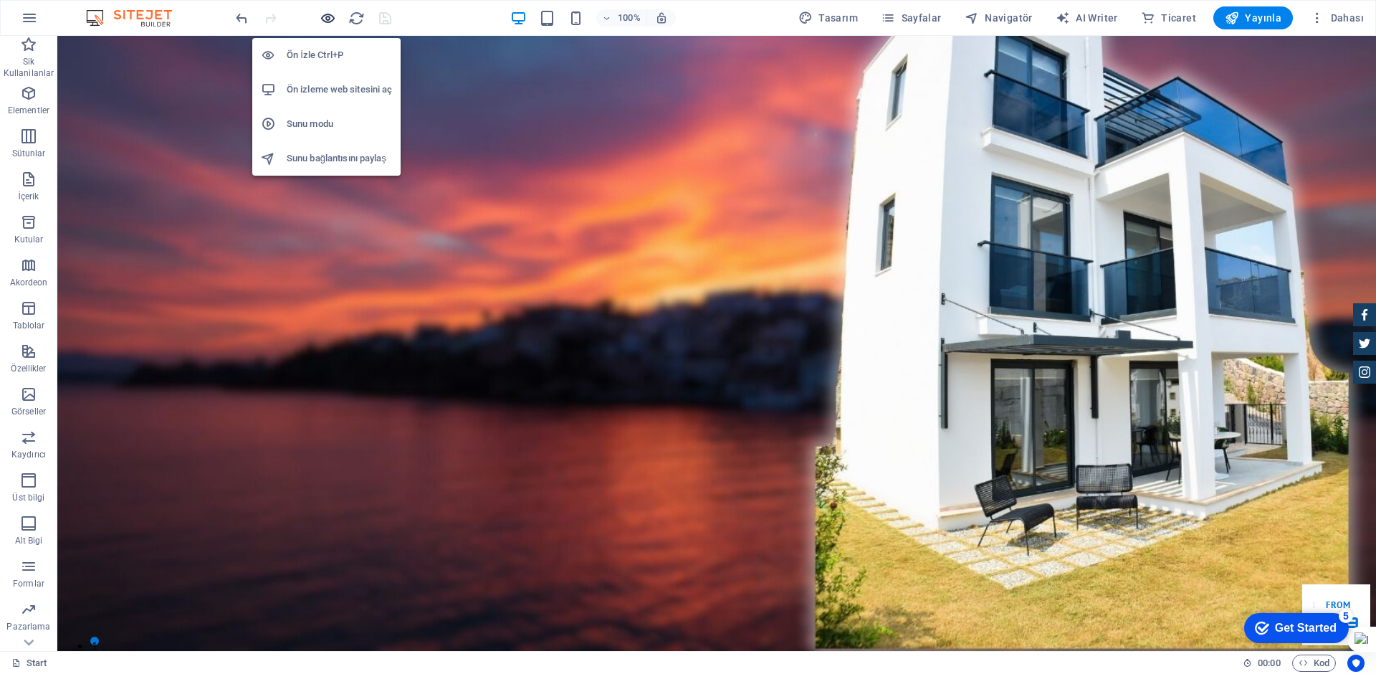
click at [323, 19] on icon "button" at bounding box center [328, 18] width 16 height 16
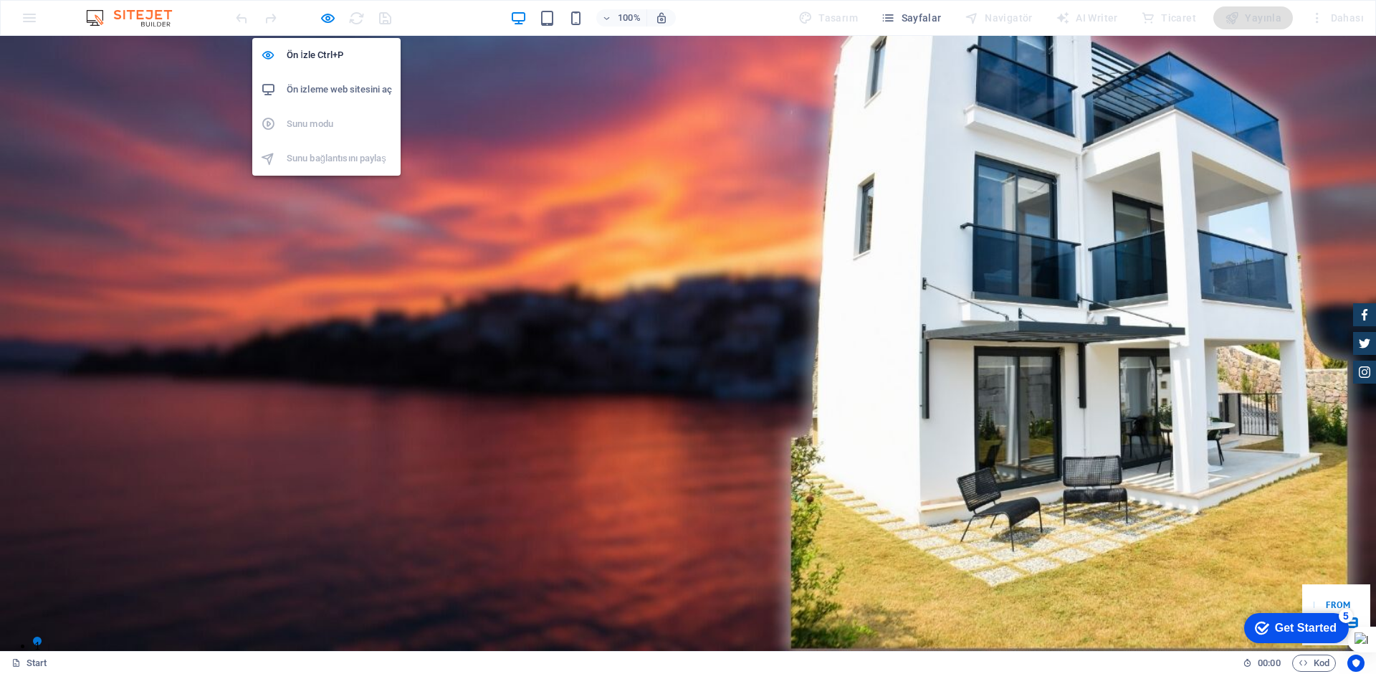
click at [309, 92] on h6 "Ön izleme web sitesini aç" at bounding box center [339, 89] width 105 height 17
click at [324, 21] on icon "button" at bounding box center [328, 18] width 16 height 16
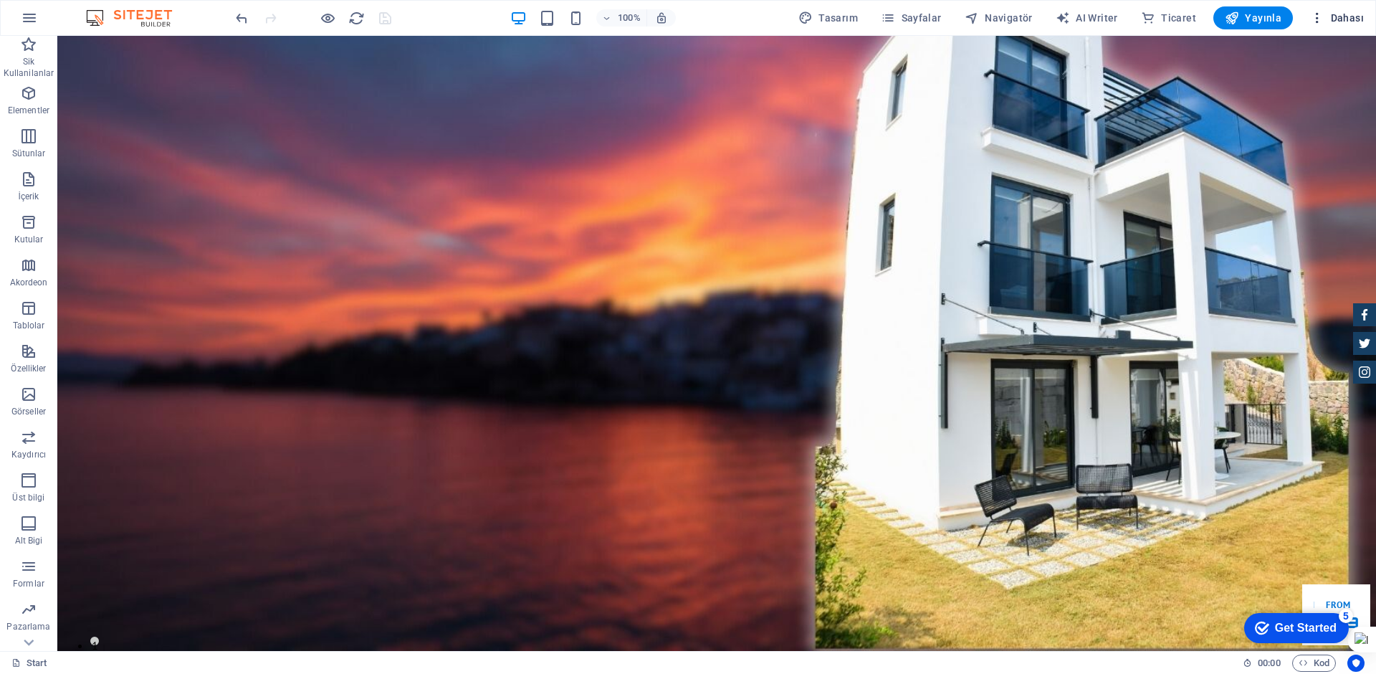
click at [1301, 560] on span "Dahası" at bounding box center [1284, 579] width 33 height 38
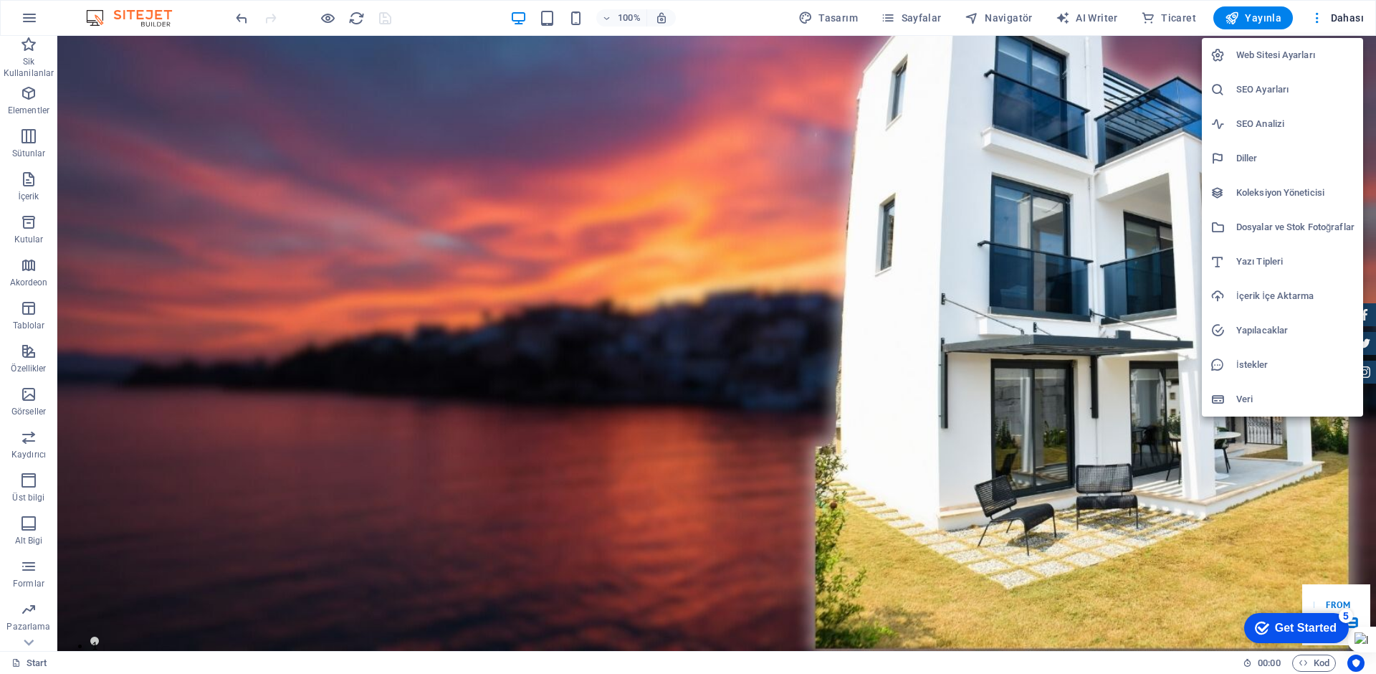
click at [1294, 190] on h6 "Koleksiyon Yöneticisi" at bounding box center [1295, 192] width 118 height 17
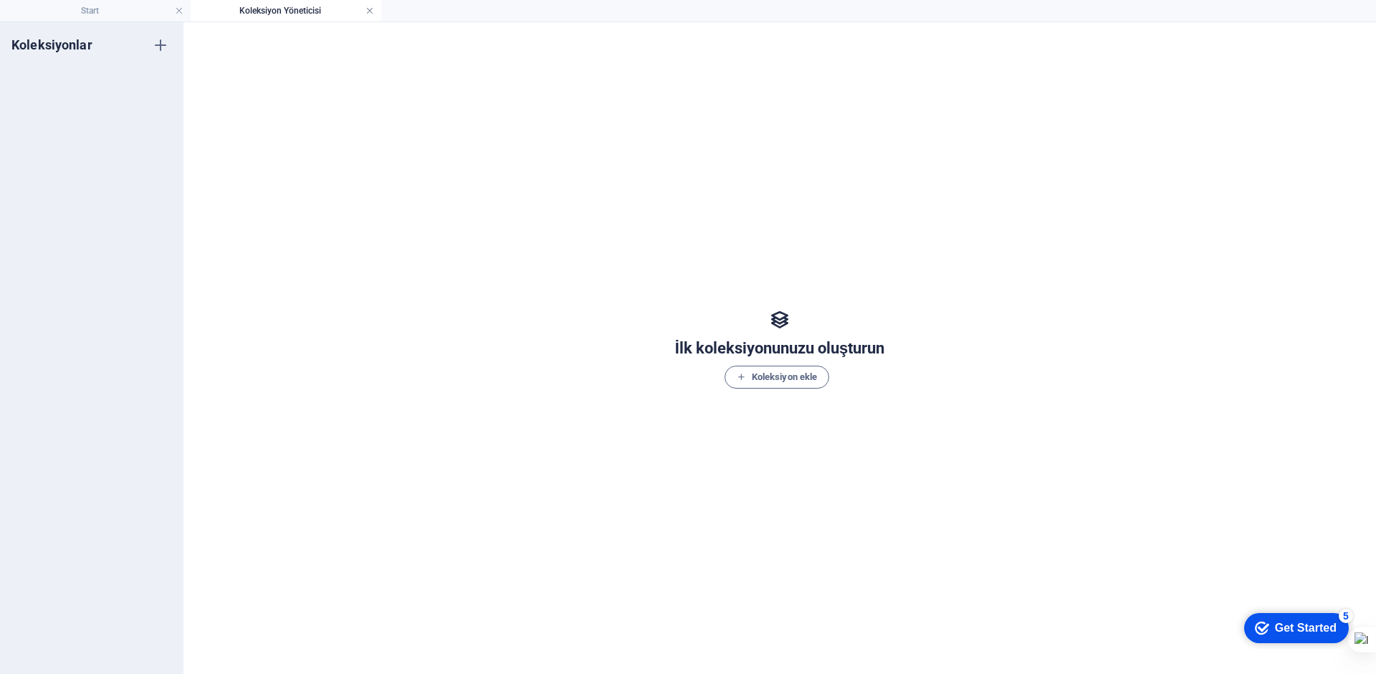
click at [368, 12] on link at bounding box center [369, 11] width 9 height 14
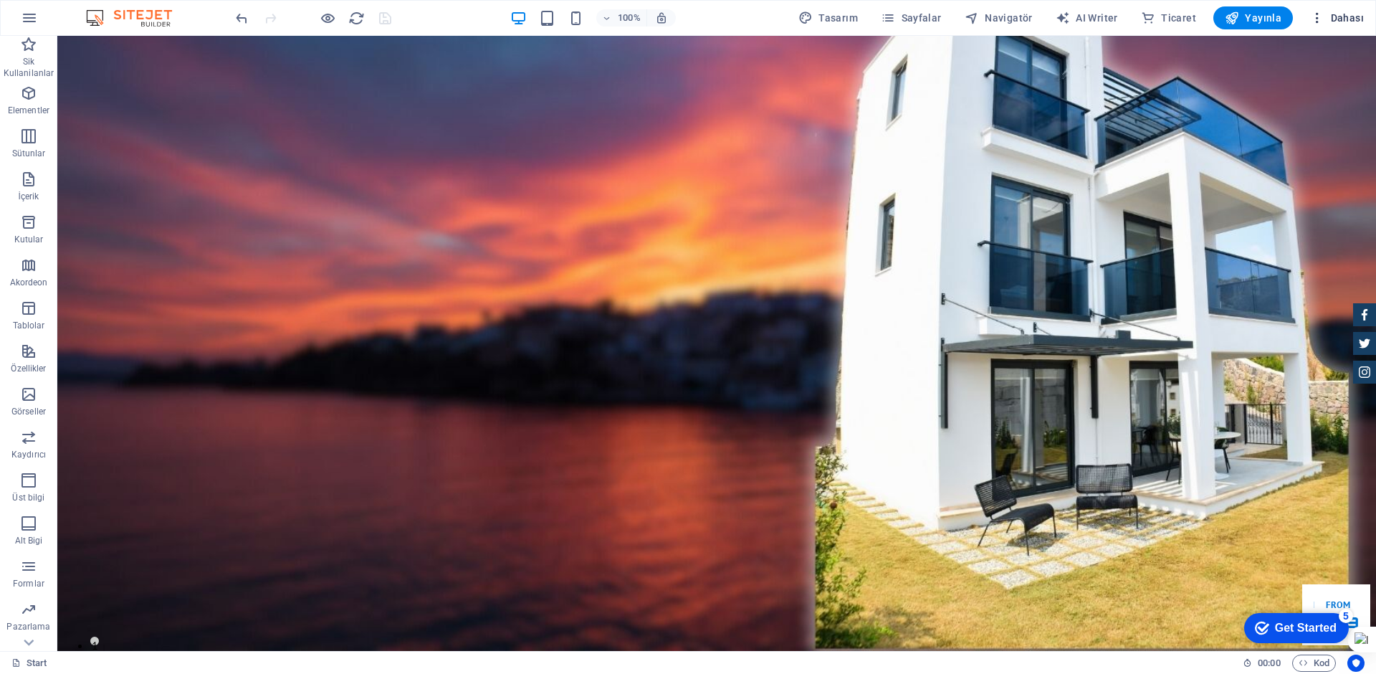
click at [1301, 560] on span "Dahası" at bounding box center [1284, 579] width 33 height 38
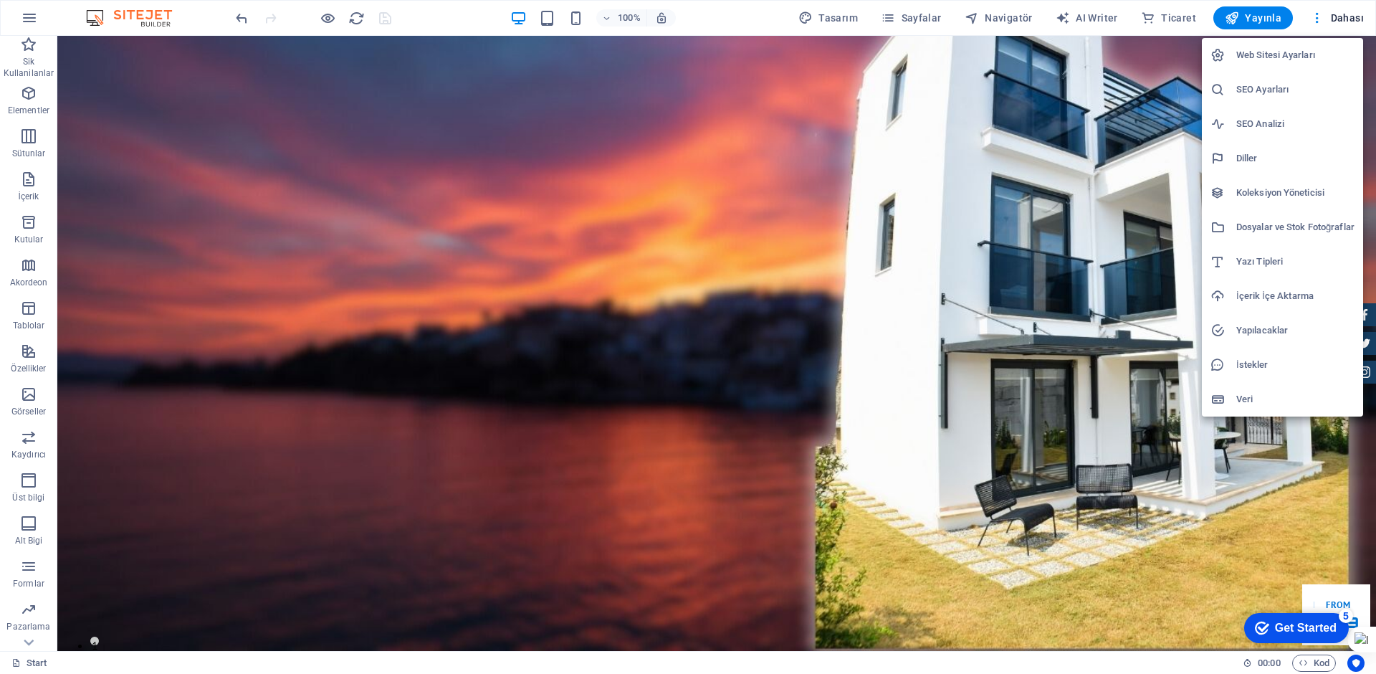
click at [1314, 53] on h6 "Web Sitesi Ayarları" at bounding box center [1295, 55] width 118 height 17
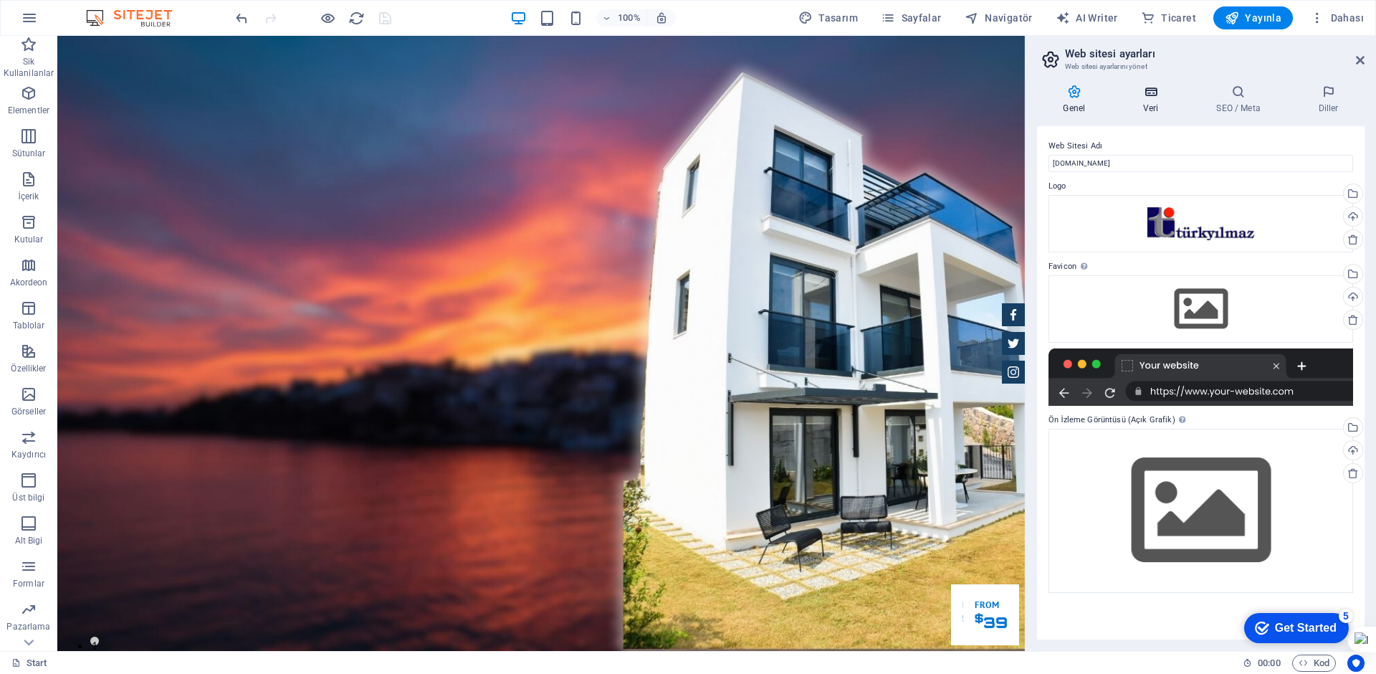
click at [1148, 96] on icon at bounding box center [1150, 92] width 67 height 14
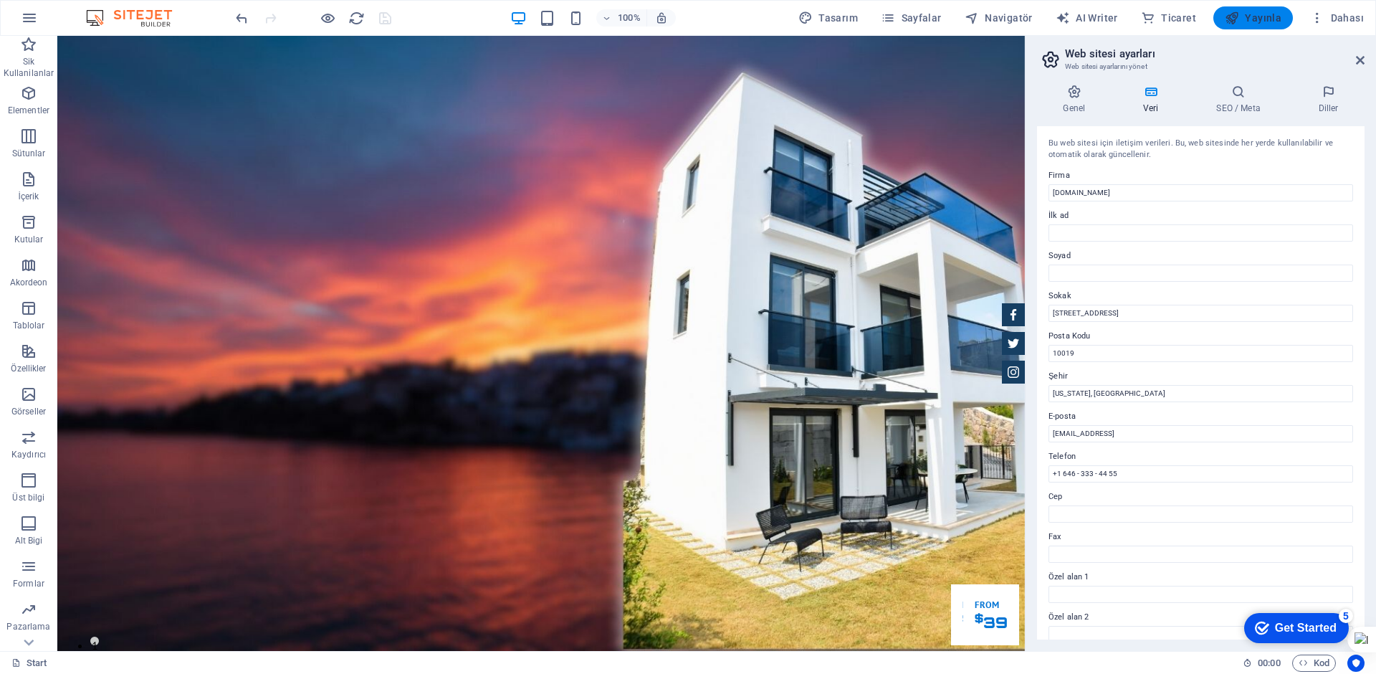
click at [1264, 14] on span "Yayınla" at bounding box center [1253, 18] width 57 height 14
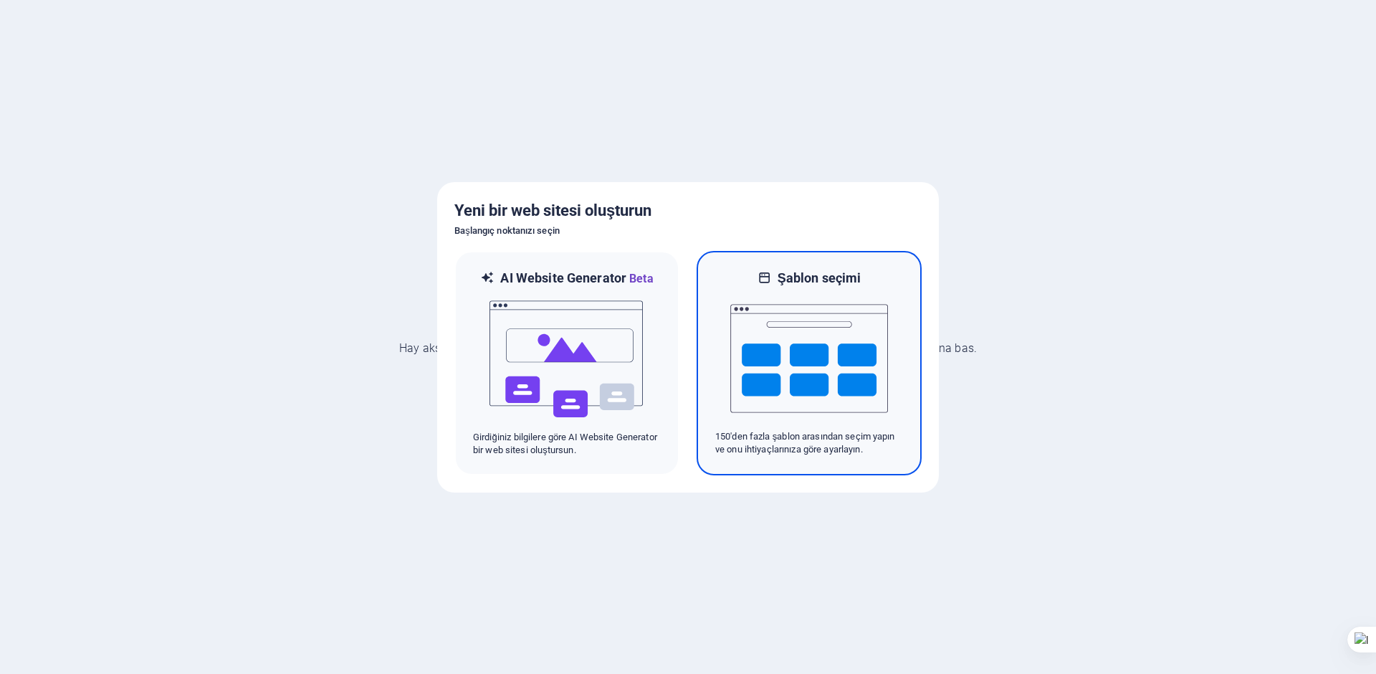
click at [726, 340] on div at bounding box center [809, 358] width 188 height 143
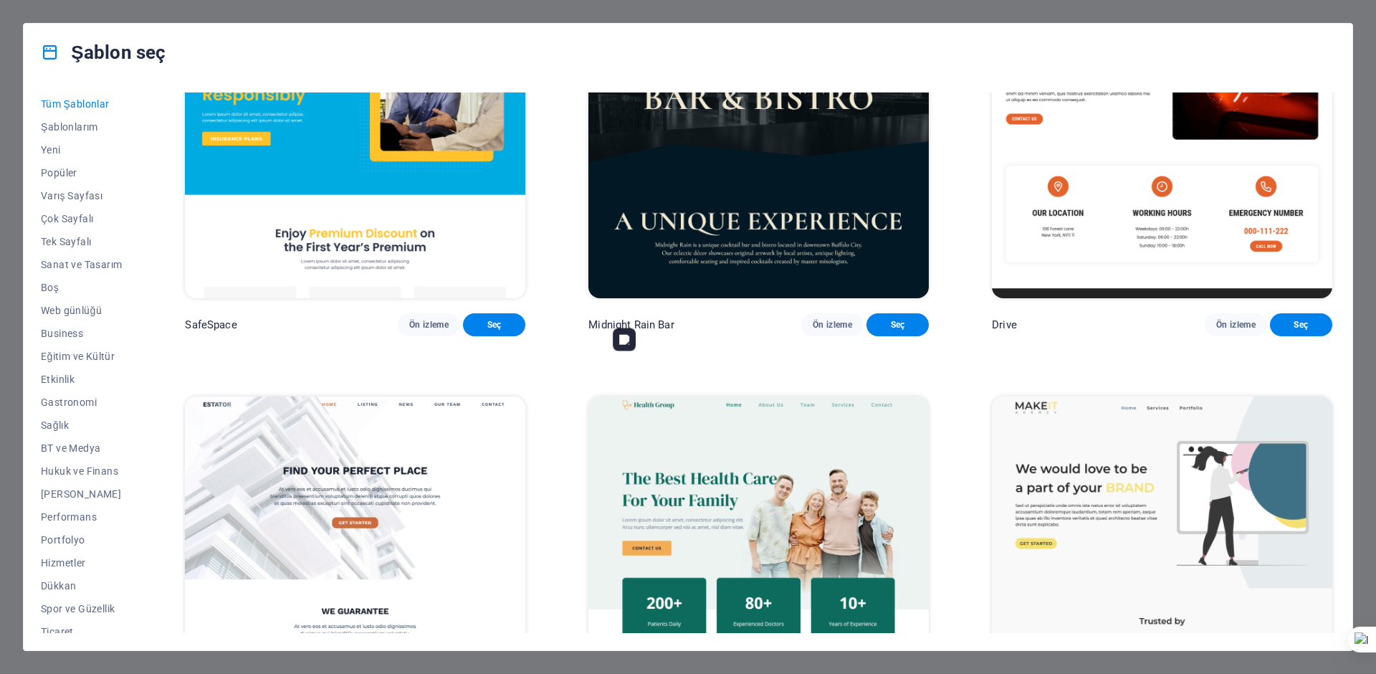
scroll to position [4300, 0]
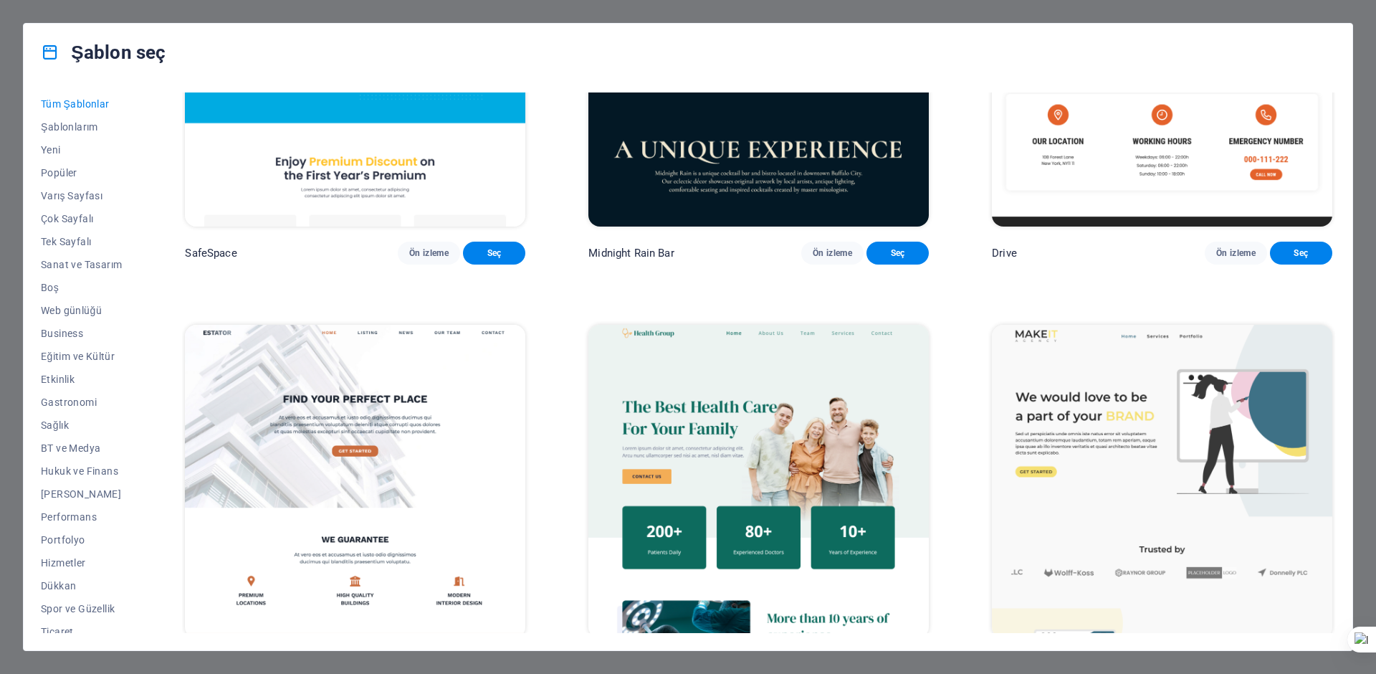
click at [430, 659] on span "Ön izleme" at bounding box center [428, 664] width 39 height 11
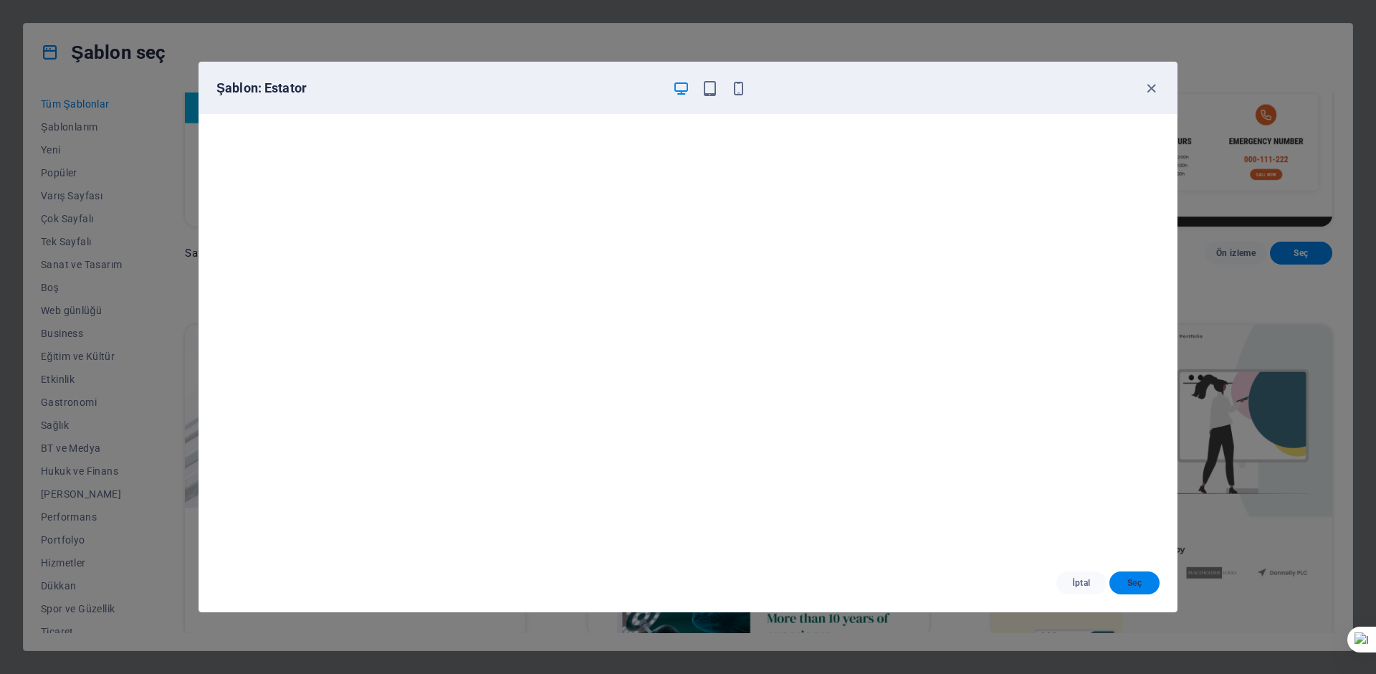
click at [1125, 581] on span "Seç" at bounding box center [1134, 582] width 27 height 11
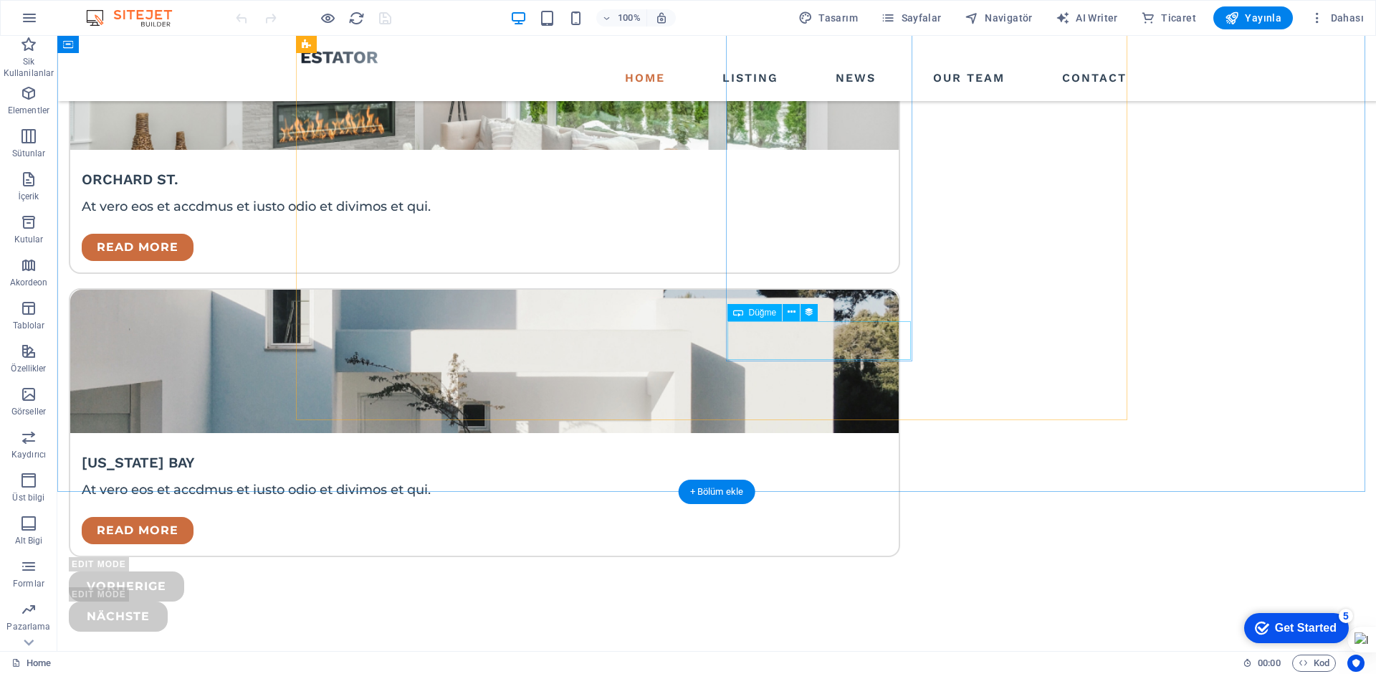
scroll to position [3774, 0]
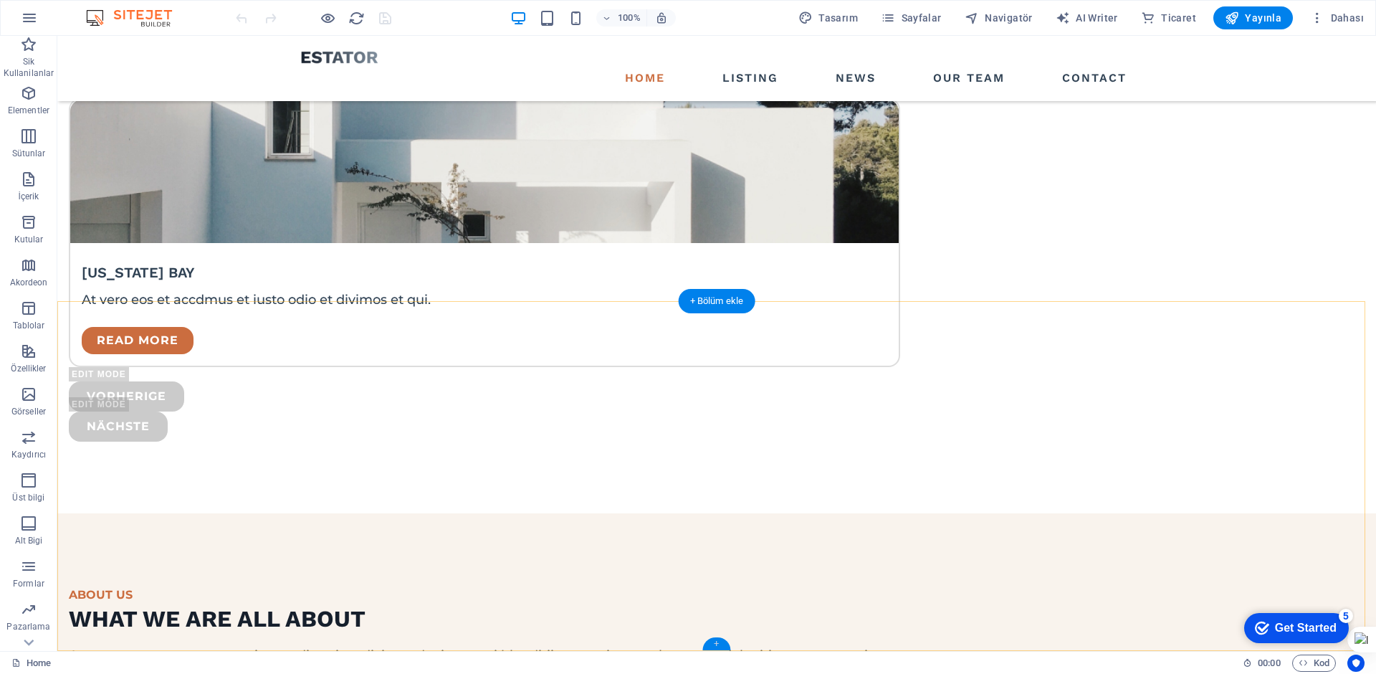
click at [715, 646] on div "+" at bounding box center [716, 643] width 28 height 13
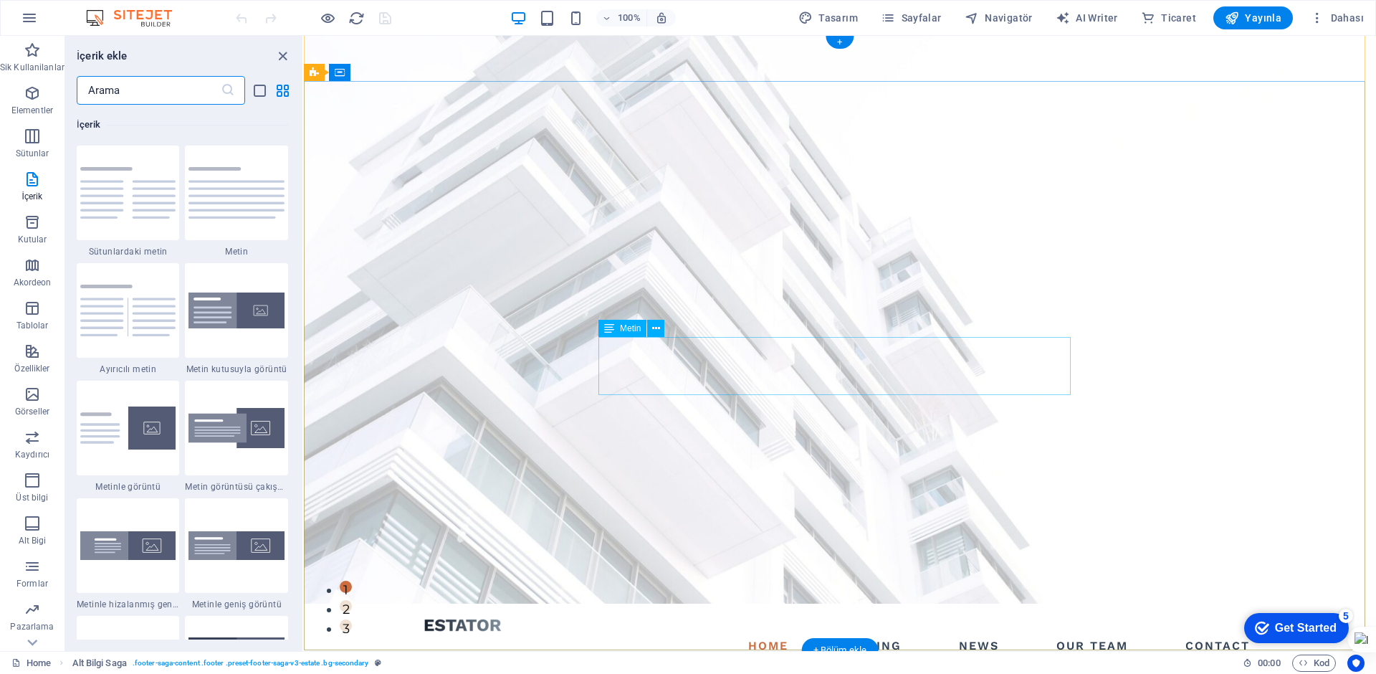
scroll to position [0, 0]
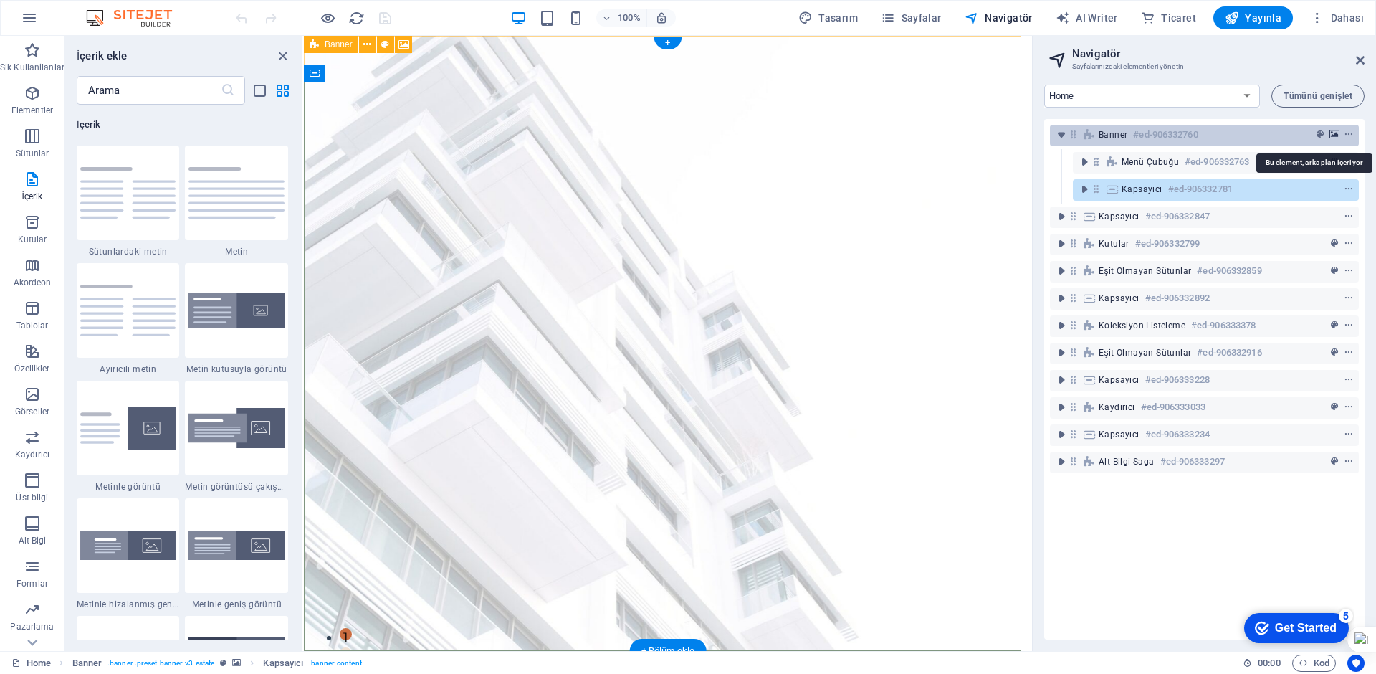
click at [1332, 128] on button "background" at bounding box center [1334, 134] width 14 height 17
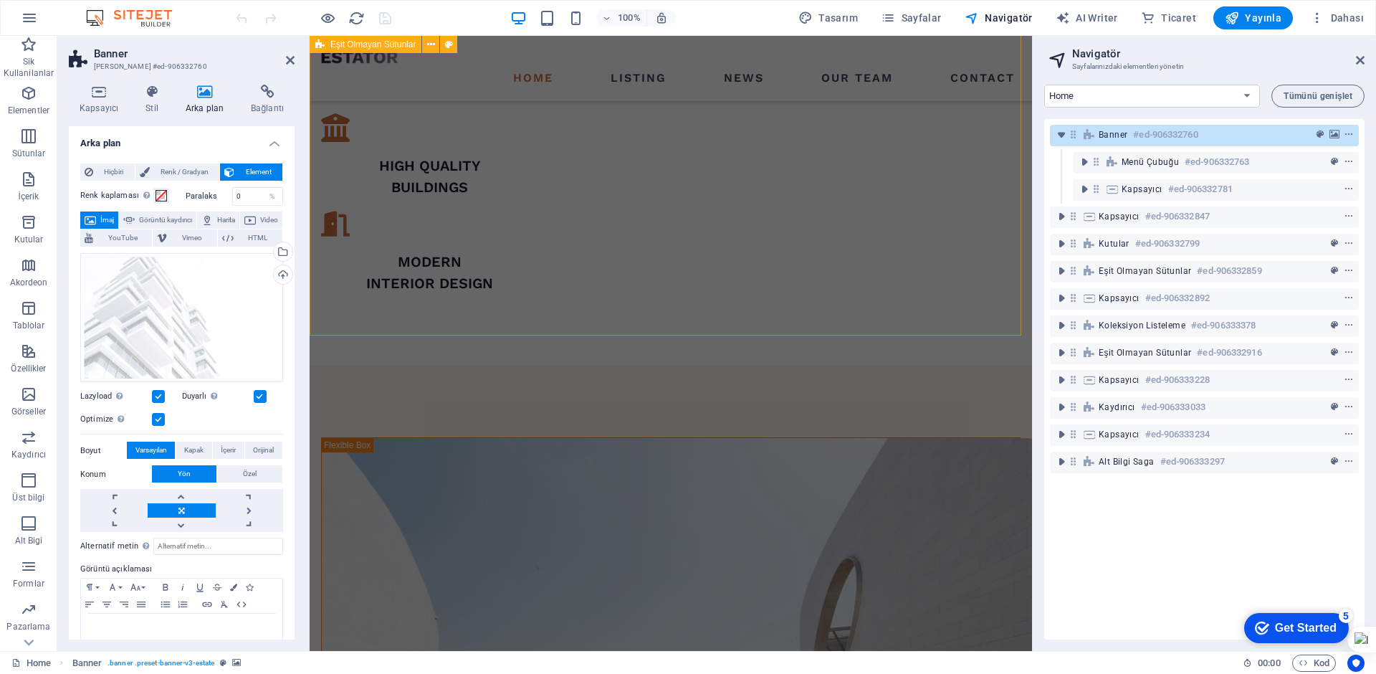
scroll to position [1362, 0]
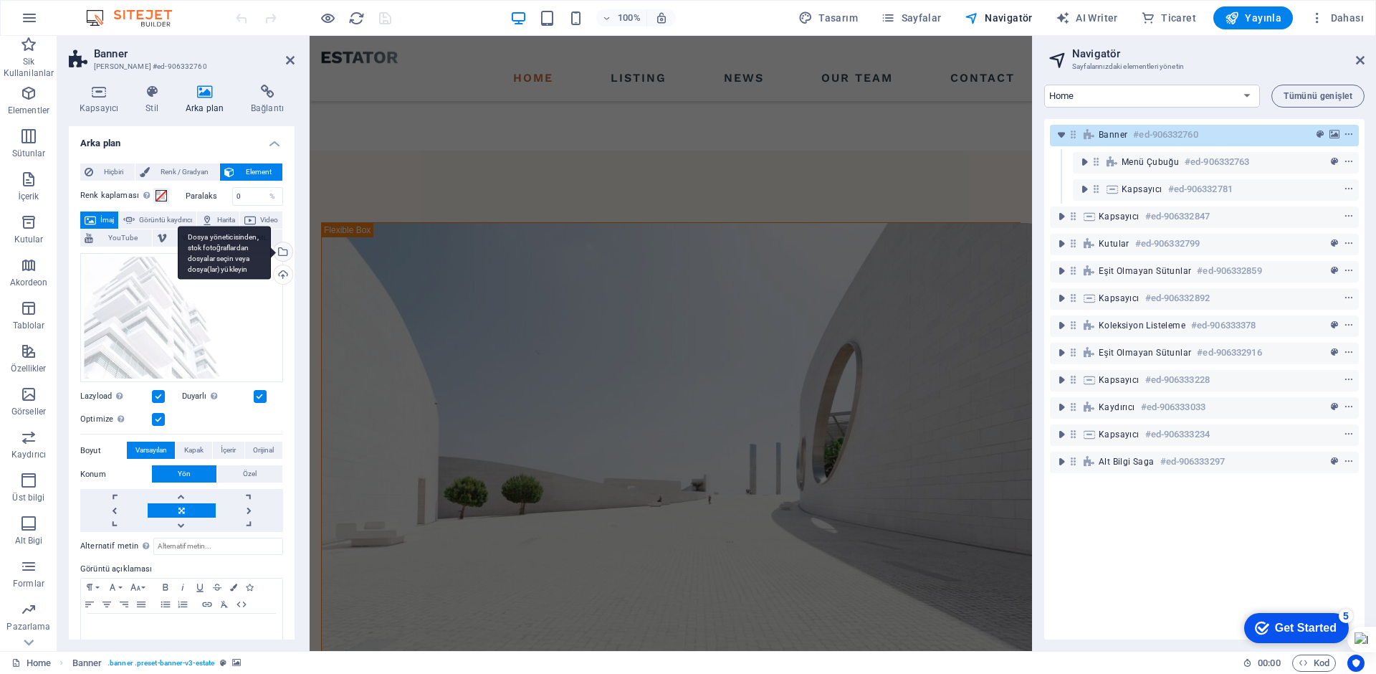
click at [285, 253] on div "Dosya yöneticisinden, stok fotoğraflardan dosyalar seçin veya dosya(lar) yükley…" at bounding box center [281, 252] width 21 height 21
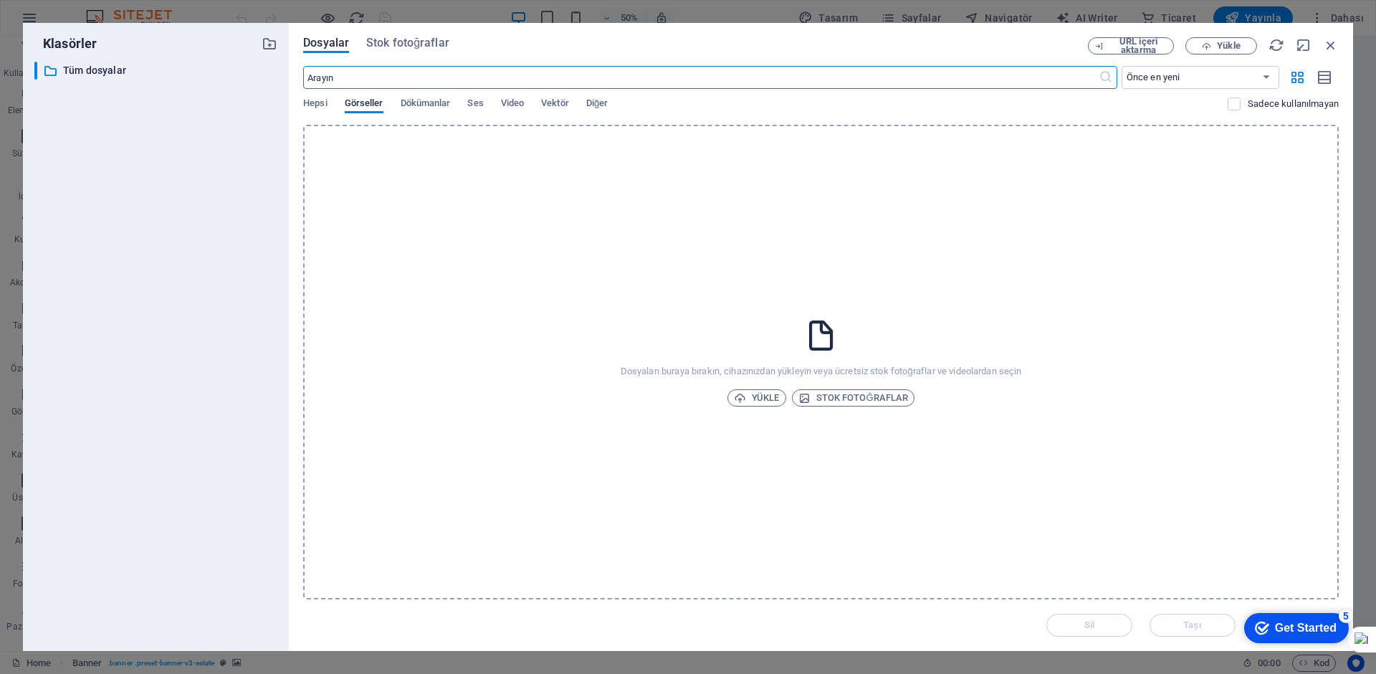
scroll to position [0, 0]
click at [1226, 42] on span "Yükle" at bounding box center [1228, 46] width 23 height 9
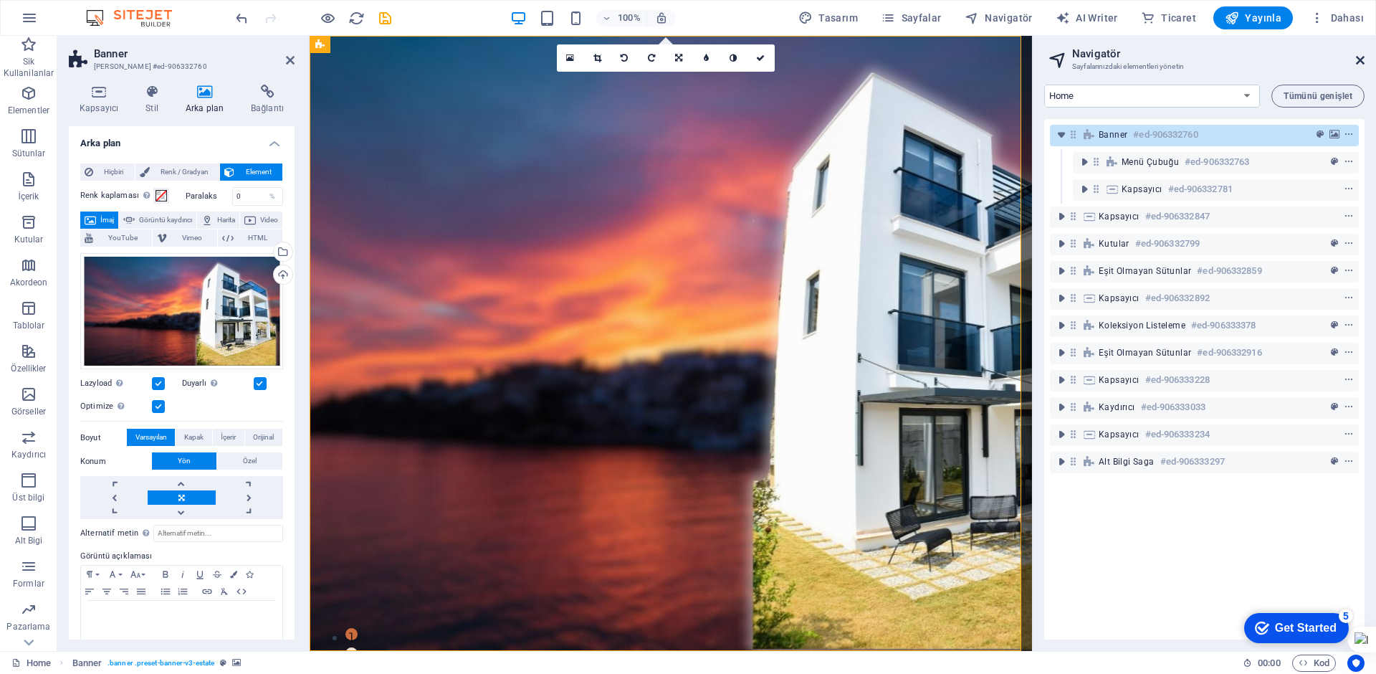
drag, startPoint x: 1357, startPoint y: 57, endPoint x: 953, endPoint y: 58, distance: 403.5
click at [1357, 57] on icon at bounding box center [1360, 59] width 9 height 11
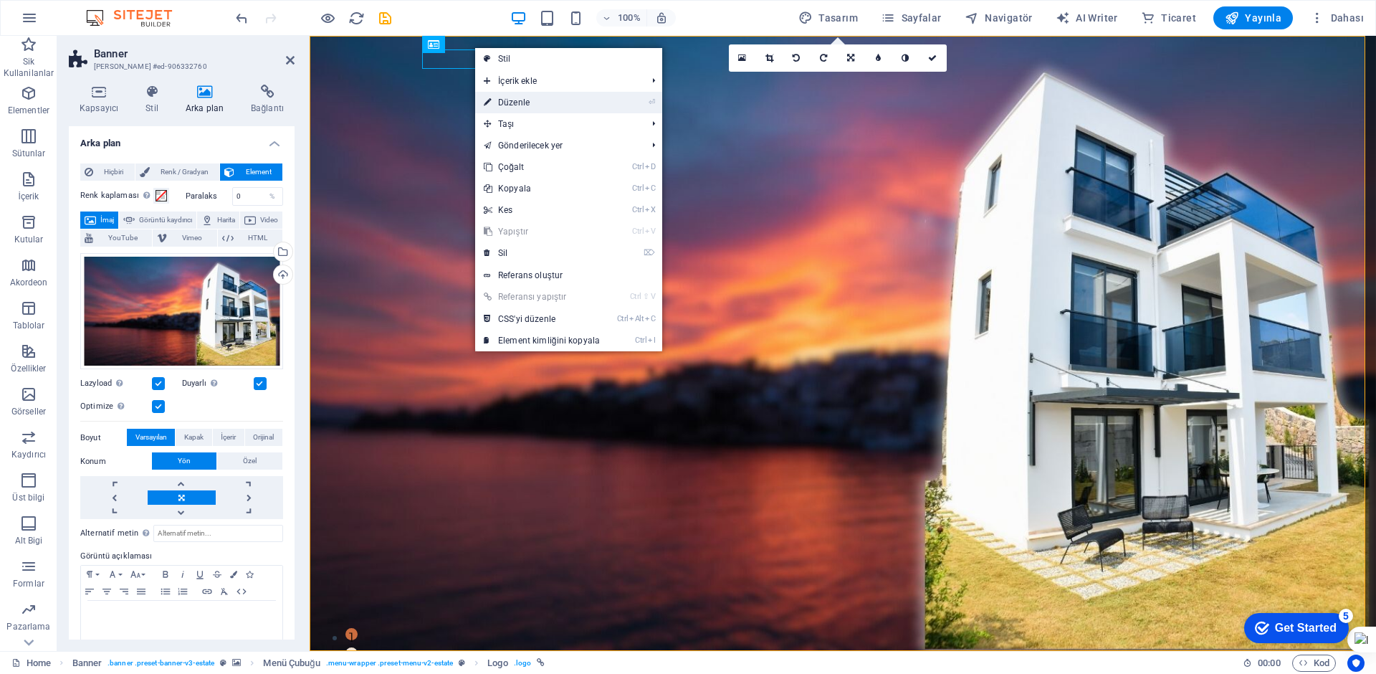
click at [507, 99] on link "⏎ Düzenle" at bounding box center [541, 102] width 133 height 21
select select "px"
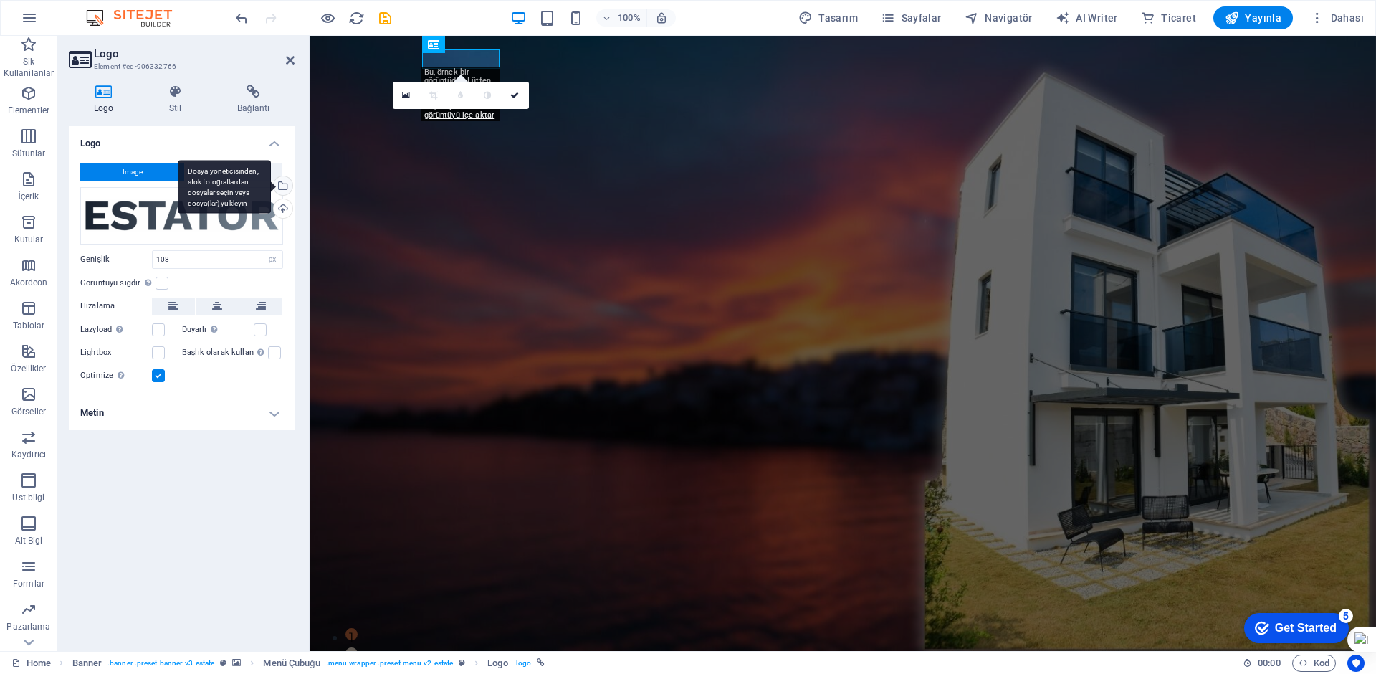
click at [287, 188] on div "Dosya yöneticisinden, stok fotoğraflardan dosyalar seçin veya dosya(lar) yükley…" at bounding box center [281, 186] width 21 height 21
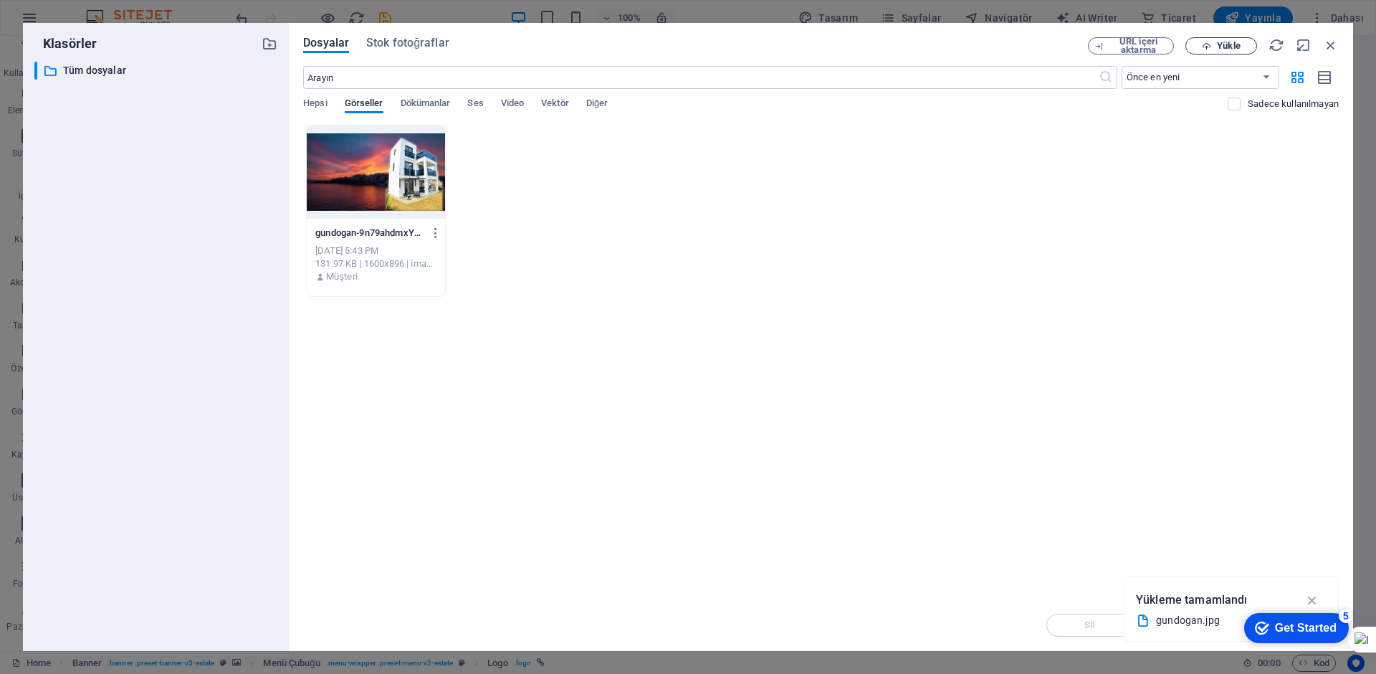
click at [1215, 44] on span "Yükle" at bounding box center [1221, 46] width 59 height 9
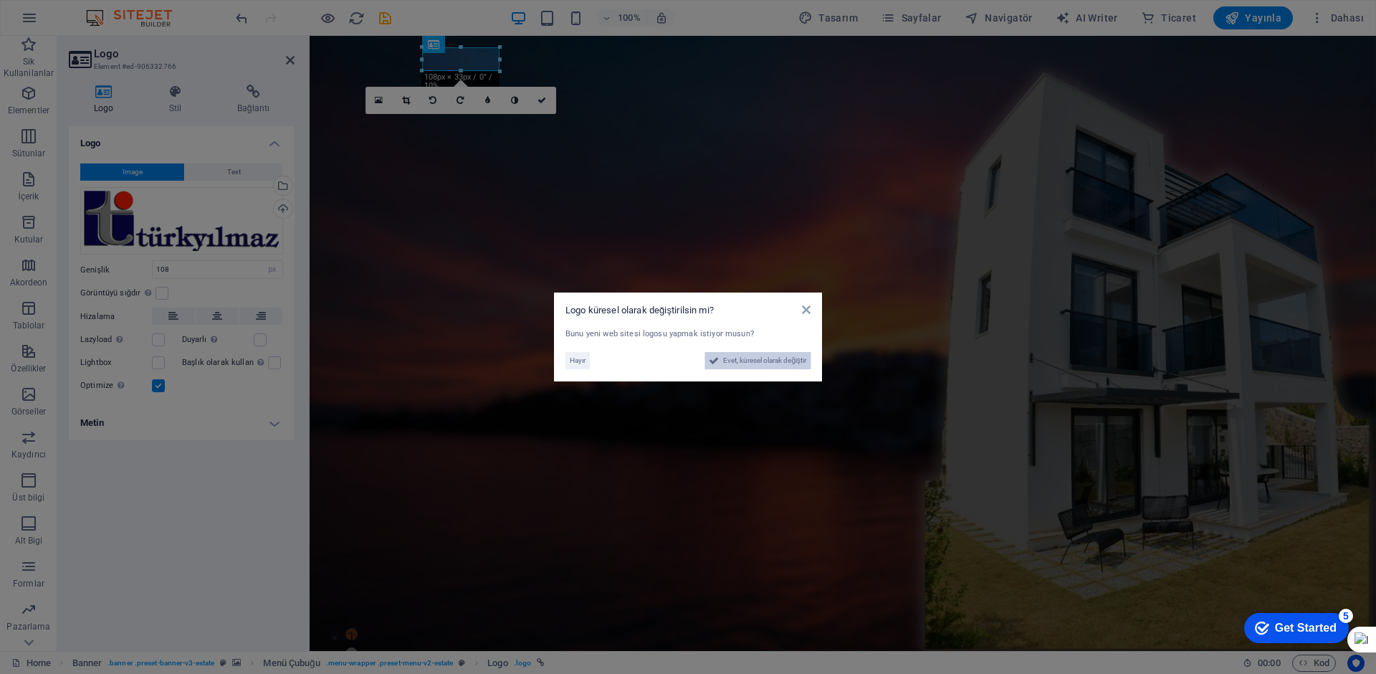
click at [783, 364] on span "Evet, küresel olarak değiştir" at bounding box center [764, 360] width 83 height 17
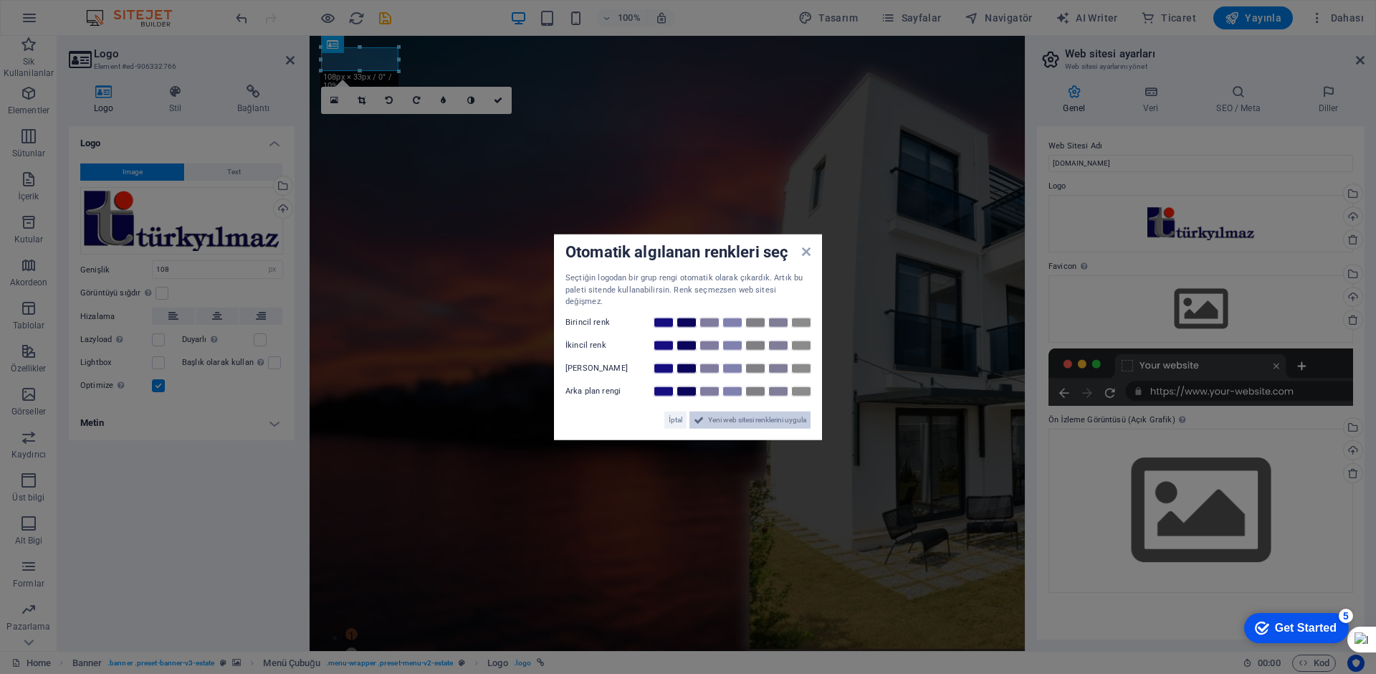
click at [776, 411] on span "Yeni web sitesi renklerini uygula" at bounding box center [757, 419] width 98 height 17
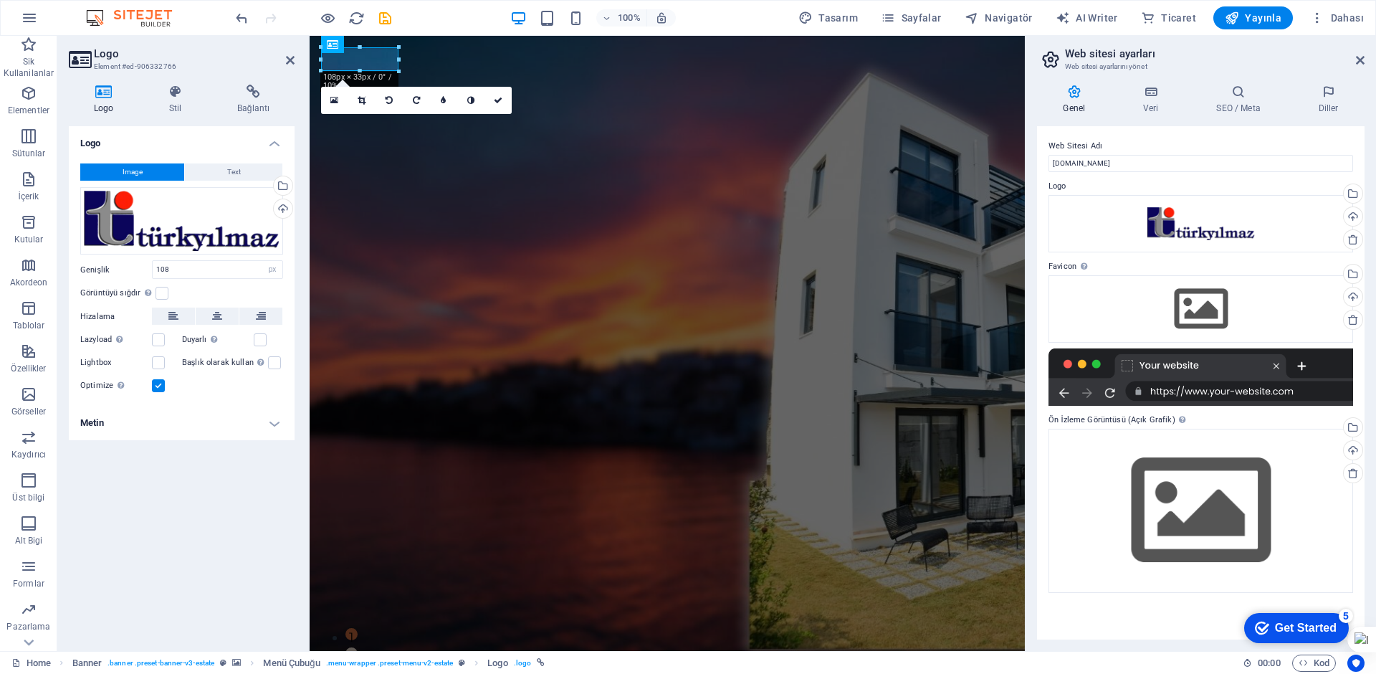
click at [398, 70] on div at bounding box center [399, 71] width 9 height 9
click at [201, 268] on input "108" at bounding box center [218, 269] width 130 height 17
type input "200"
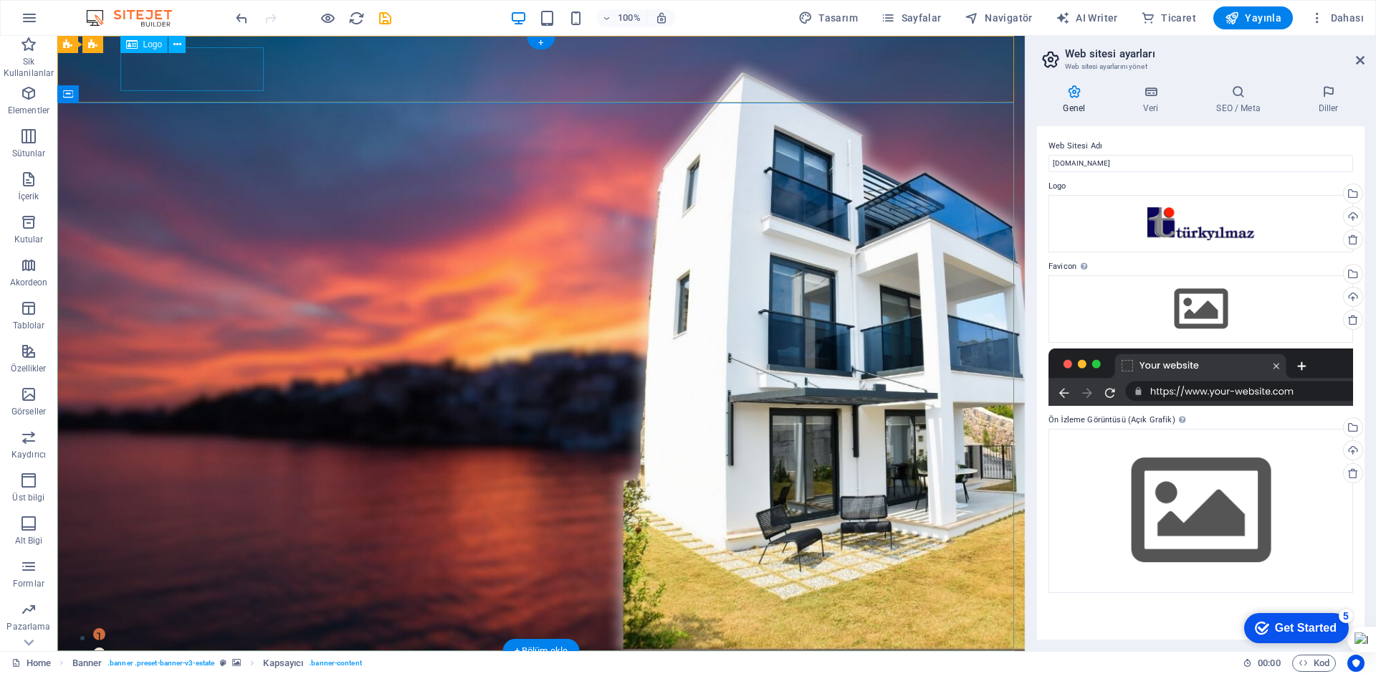
click at [184, 662] on div at bounding box center [540, 684] width 831 height 44
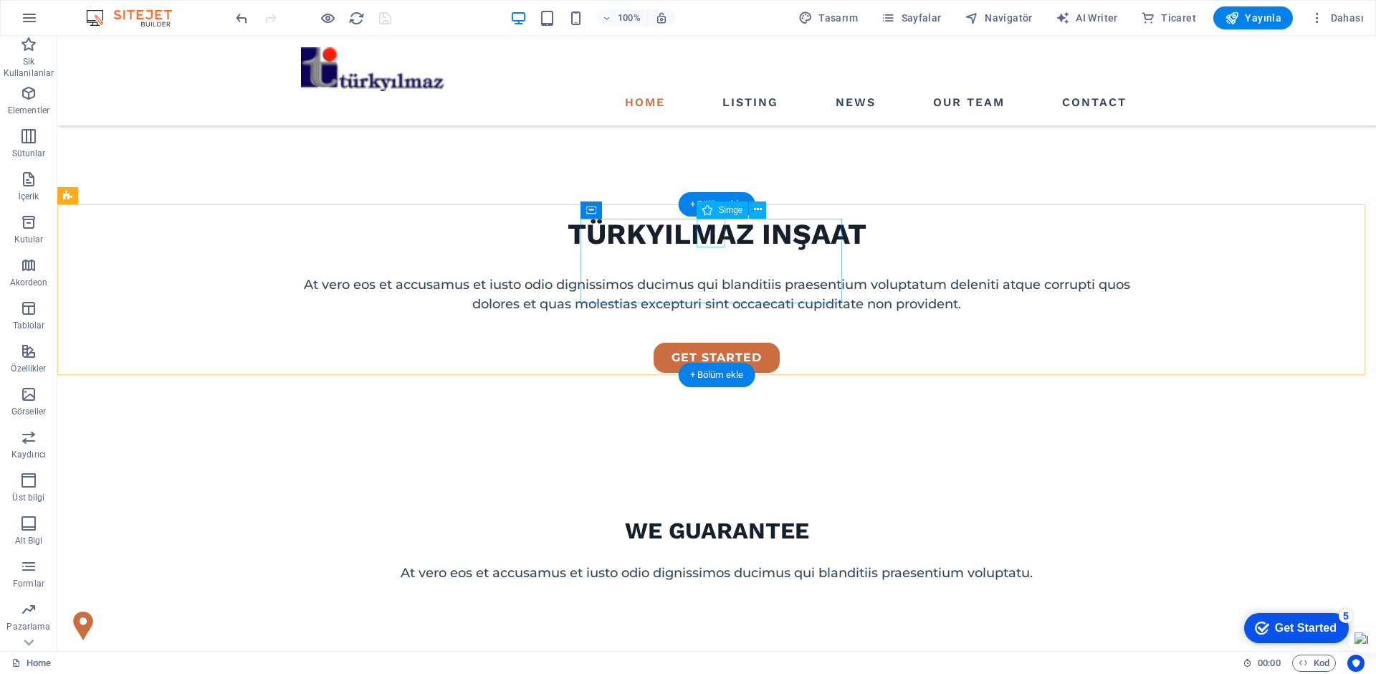
scroll to position [788, 0]
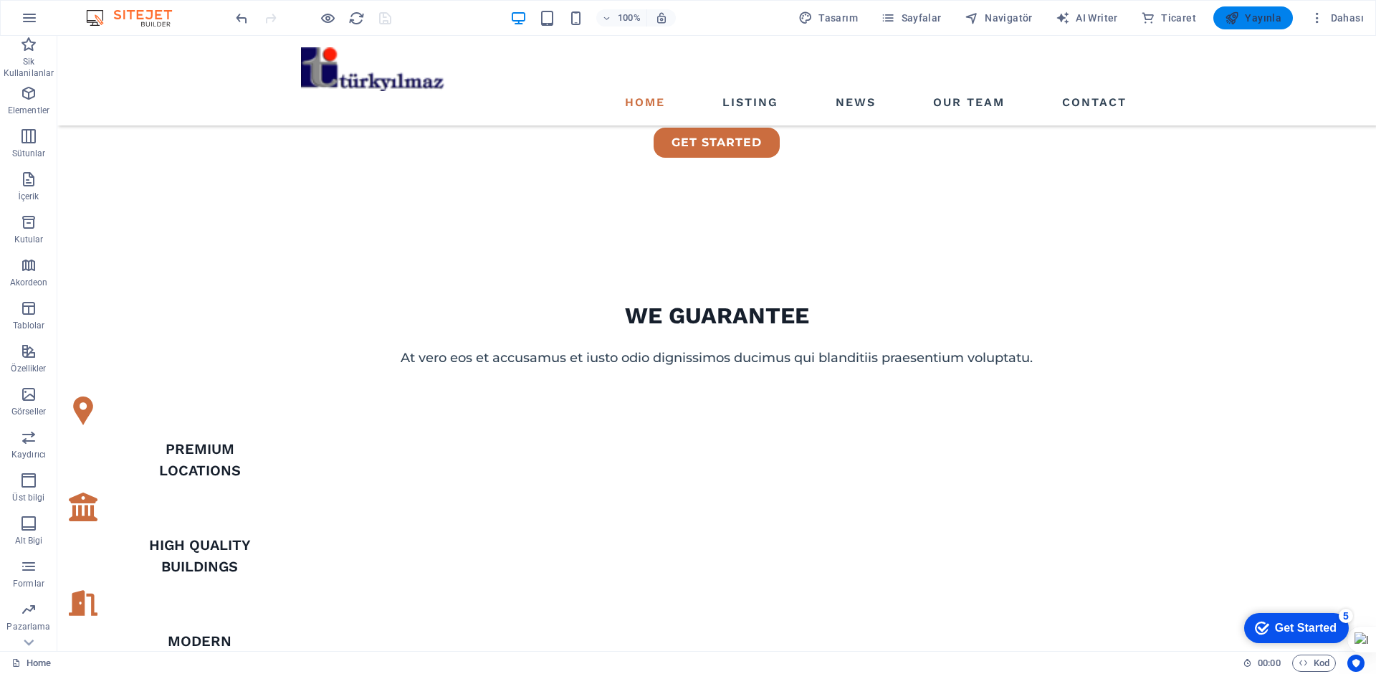
click at [0, 0] on span "Yayınla" at bounding box center [0, 0] width 0 height 0
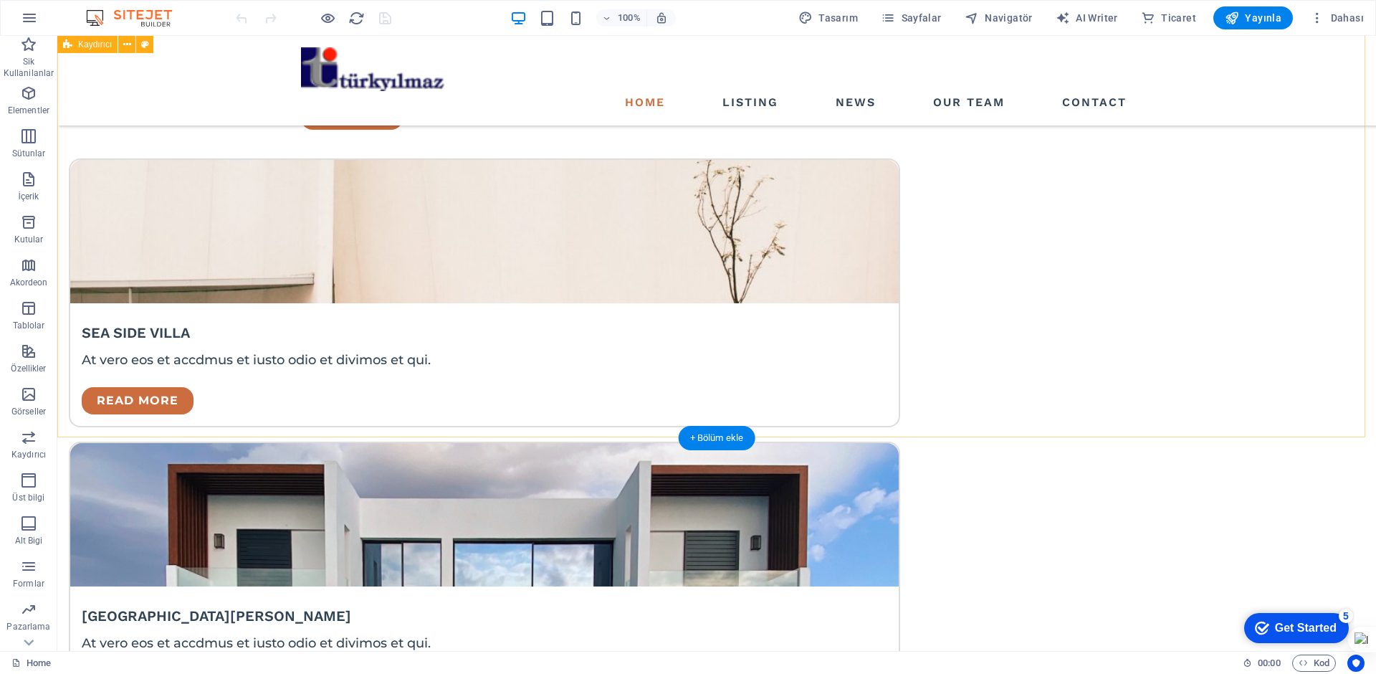
scroll to position [3010, 0]
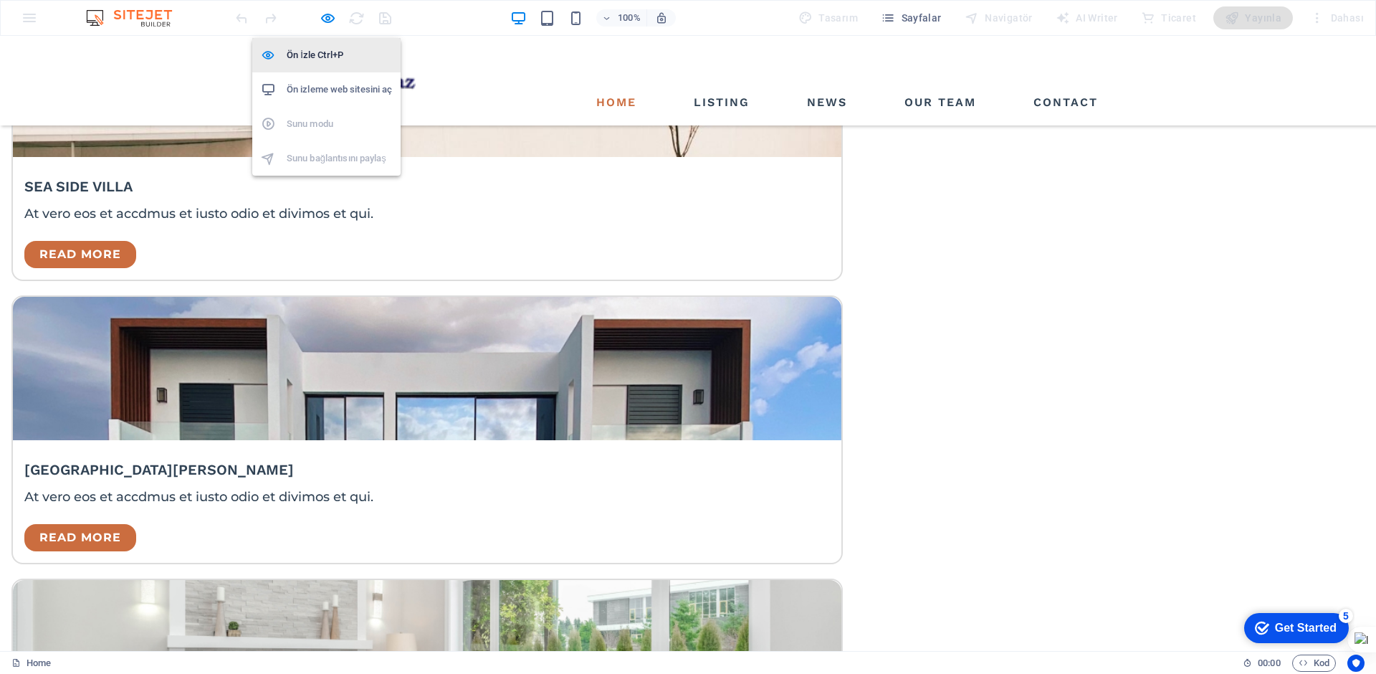
scroll to position [2807, 0]
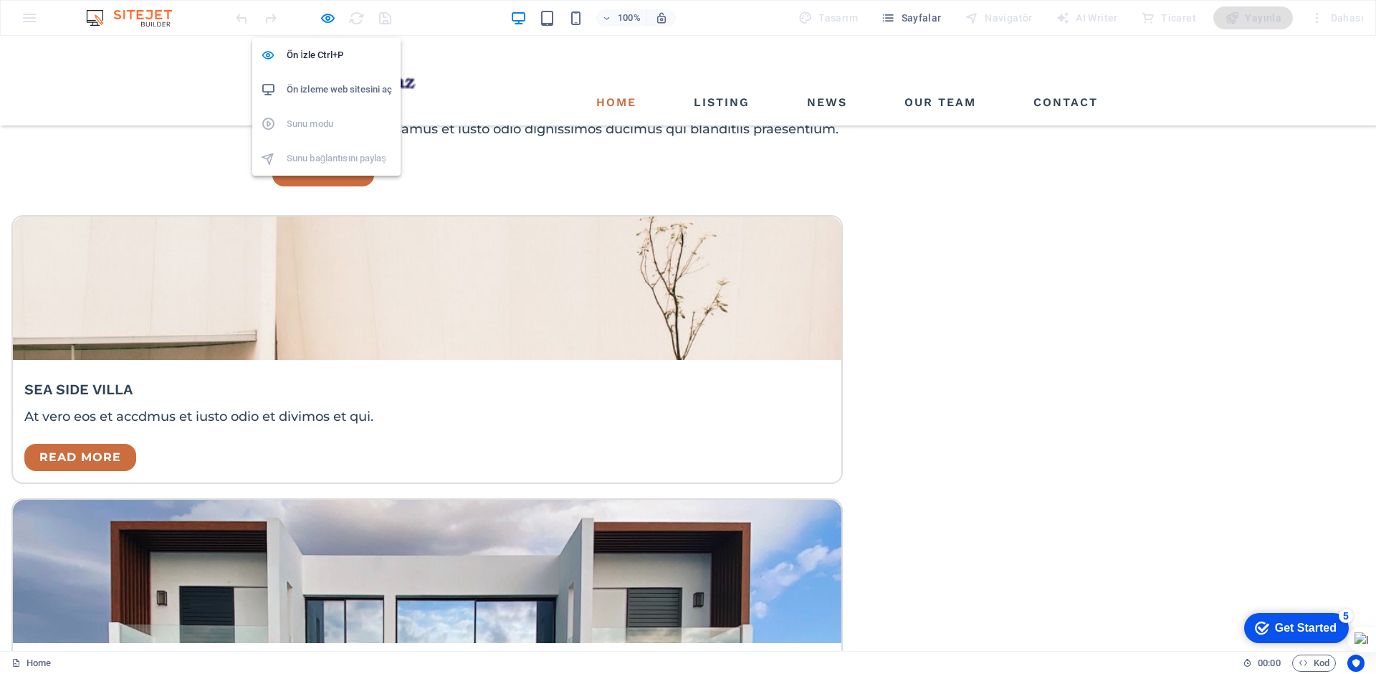
click at [329, 92] on h6 "Ön izleme web sitesini aç" at bounding box center [339, 89] width 105 height 17
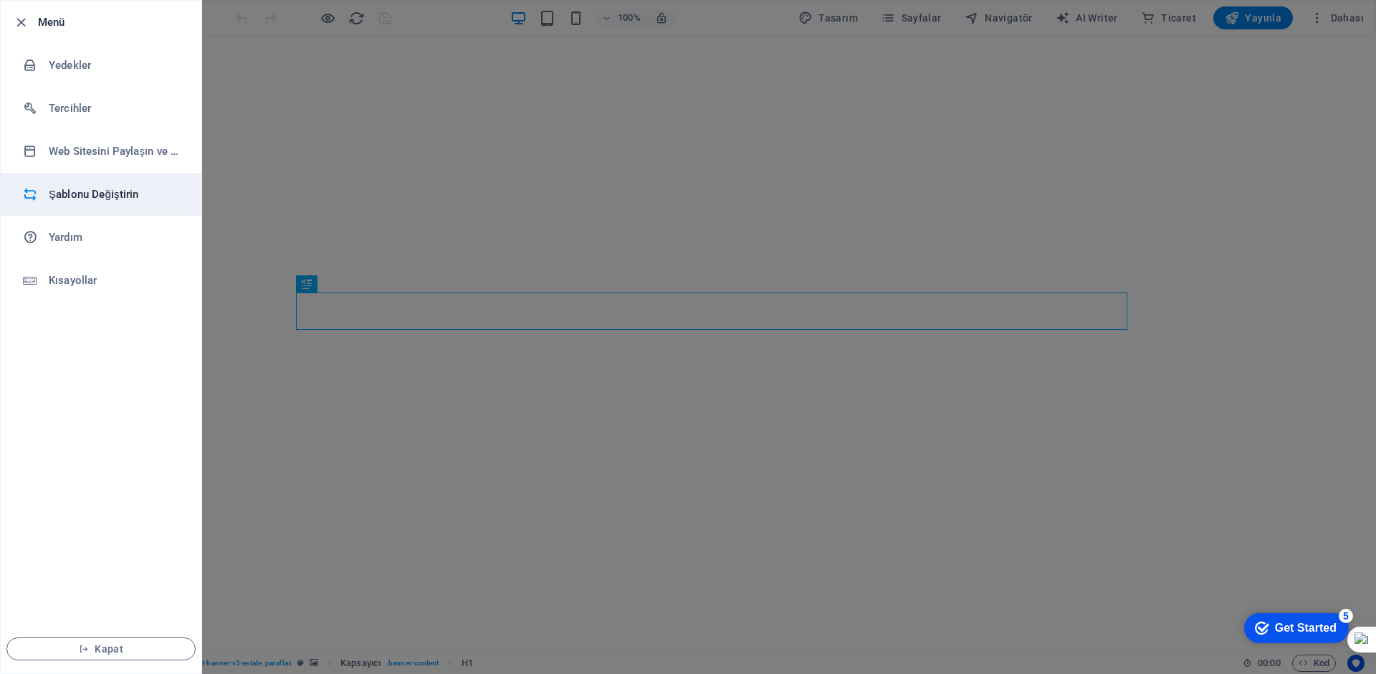
click at [0, 0] on h6 "Şablonu Değiştirin" at bounding box center [0, 0] width 0 height 0
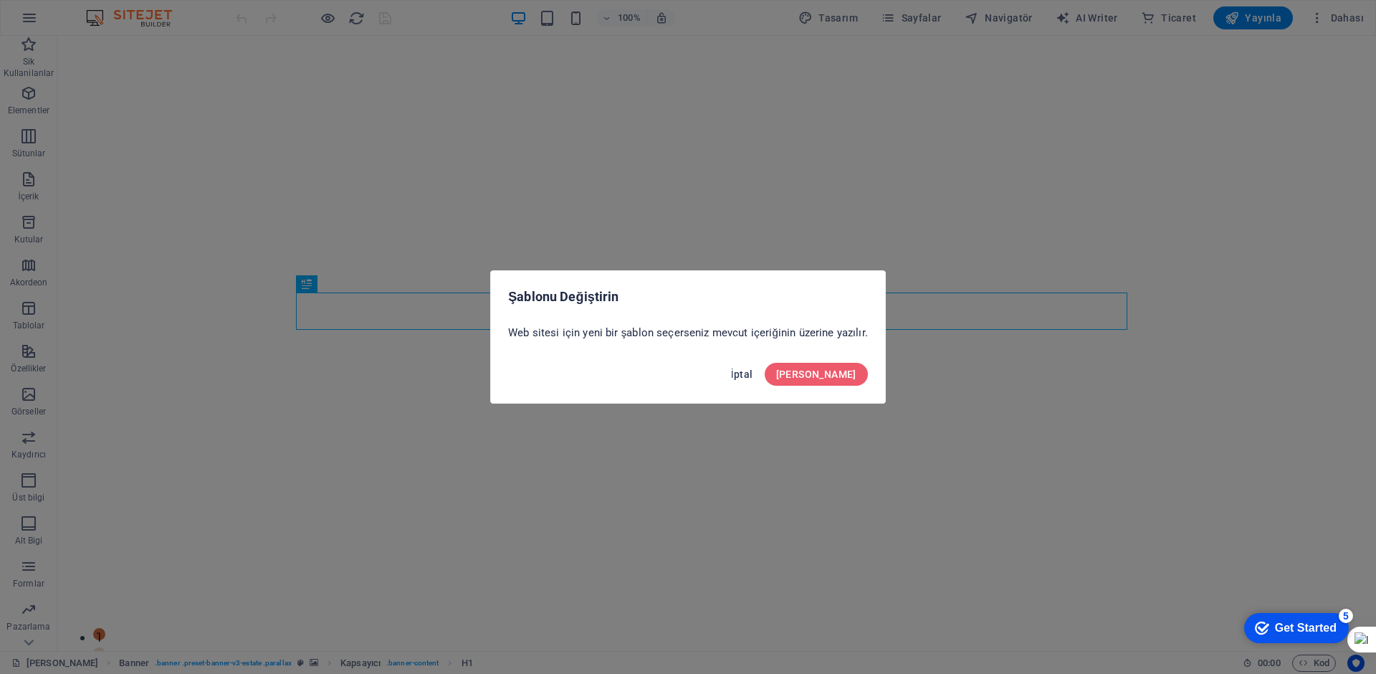
click at [753, 369] on span "İptal" at bounding box center [742, 373] width 22 height 11
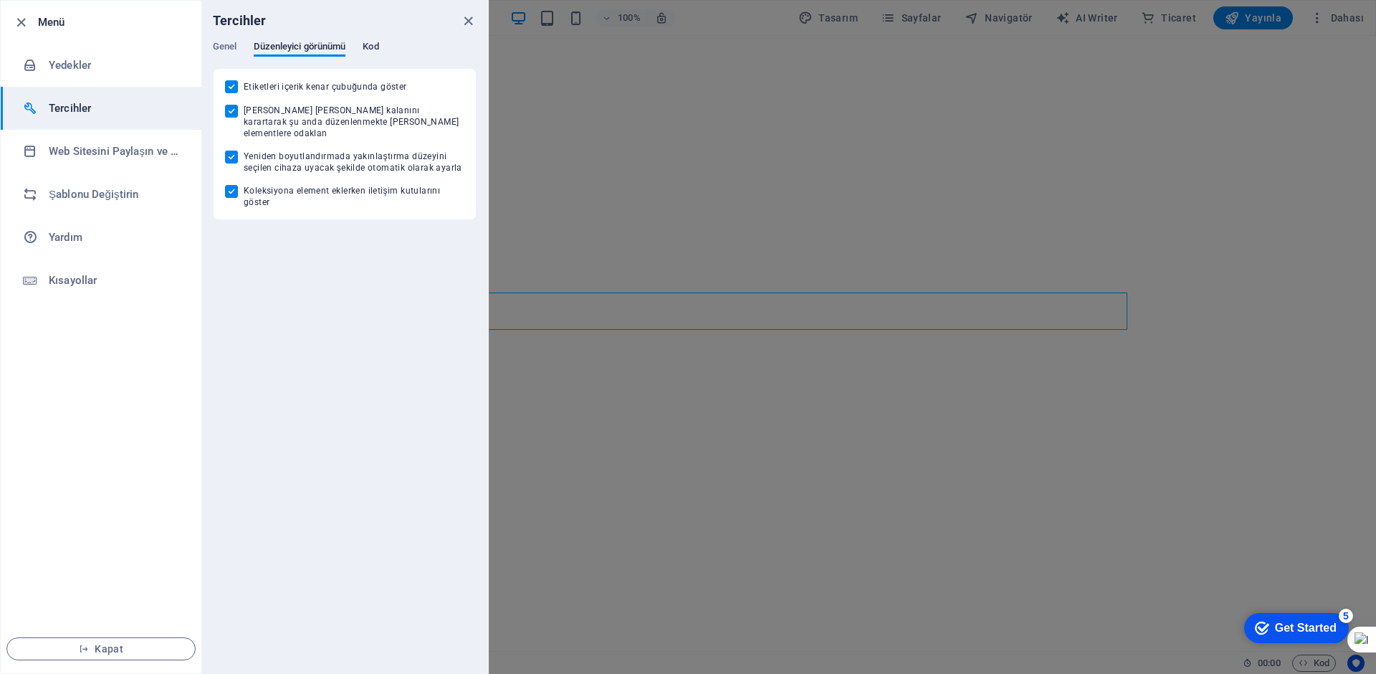
click at [368, 44] on span "Kod" at bounding box center [371, 48] width 16 height 20
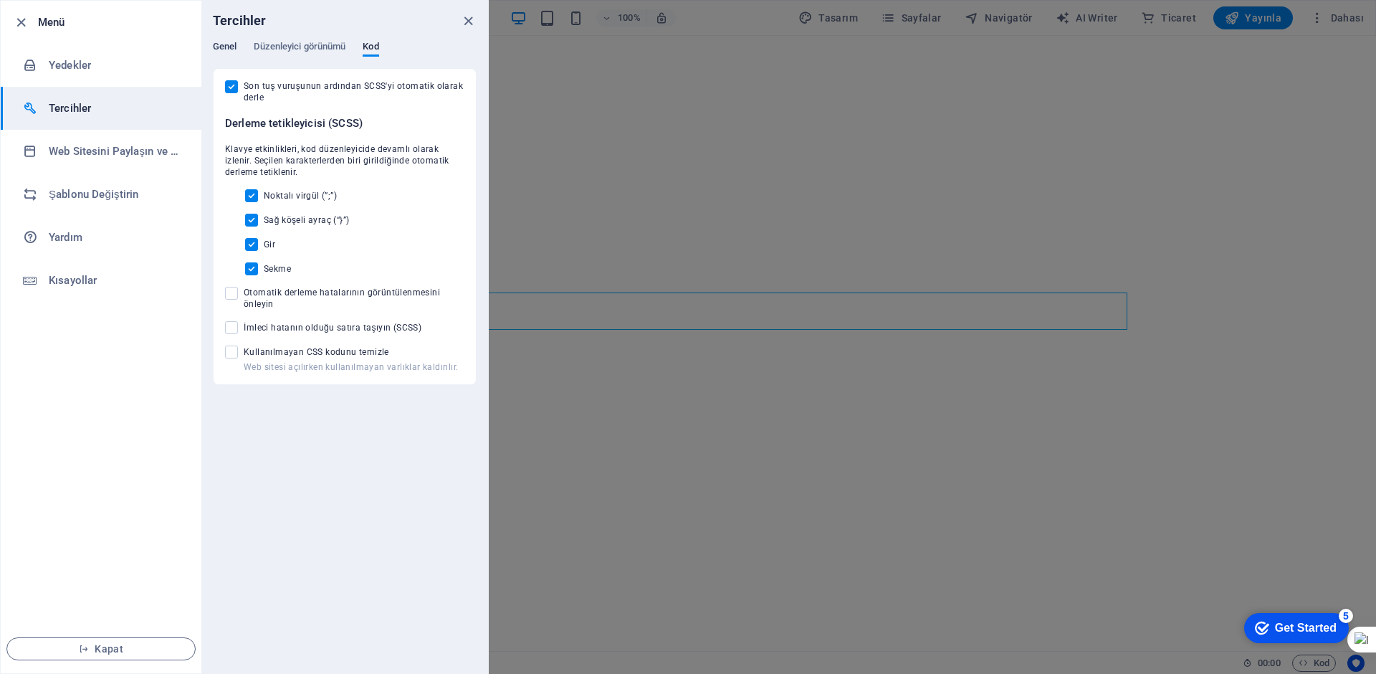
click at [225, 47] on span "Genel" at bounding box center [225, 48] width 24 height 20
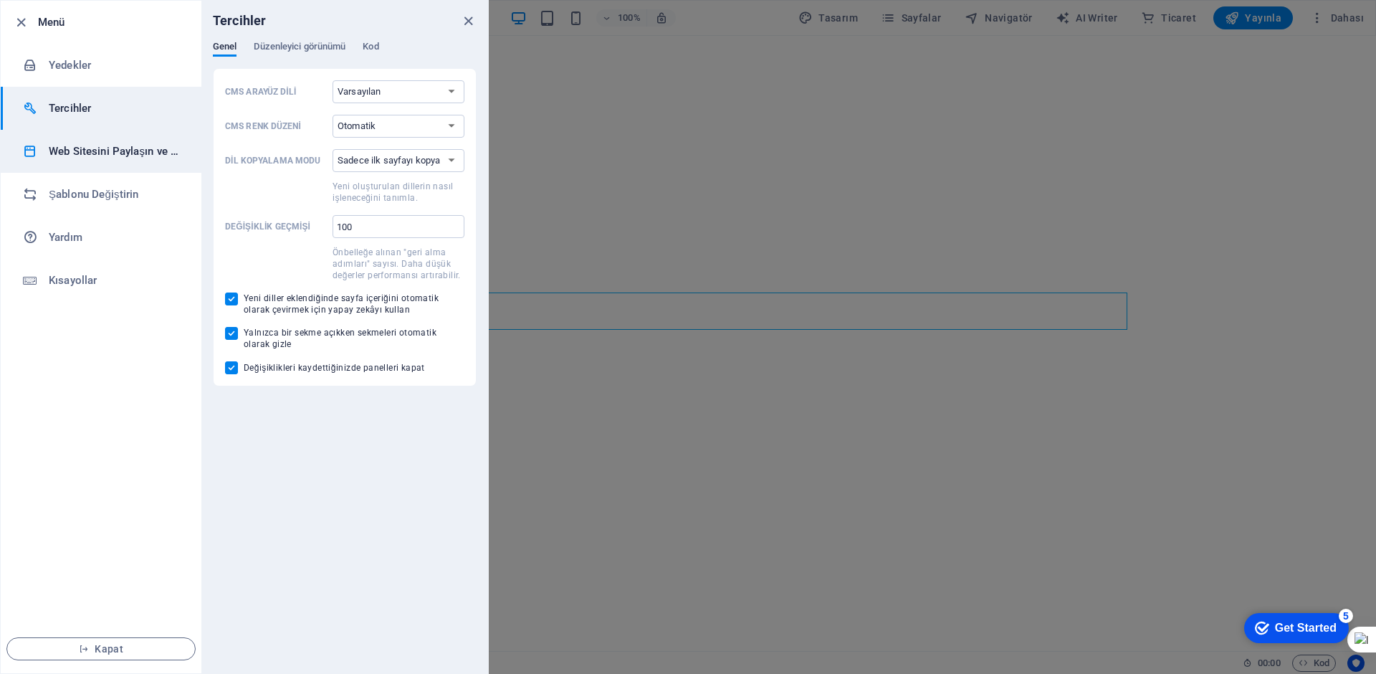
click at [120, 145] on h6 "Web Sitesini Paylaşın ve [GEOGRAPHIC_DATA]" at bounding box center [115, 151] width 133 height 17
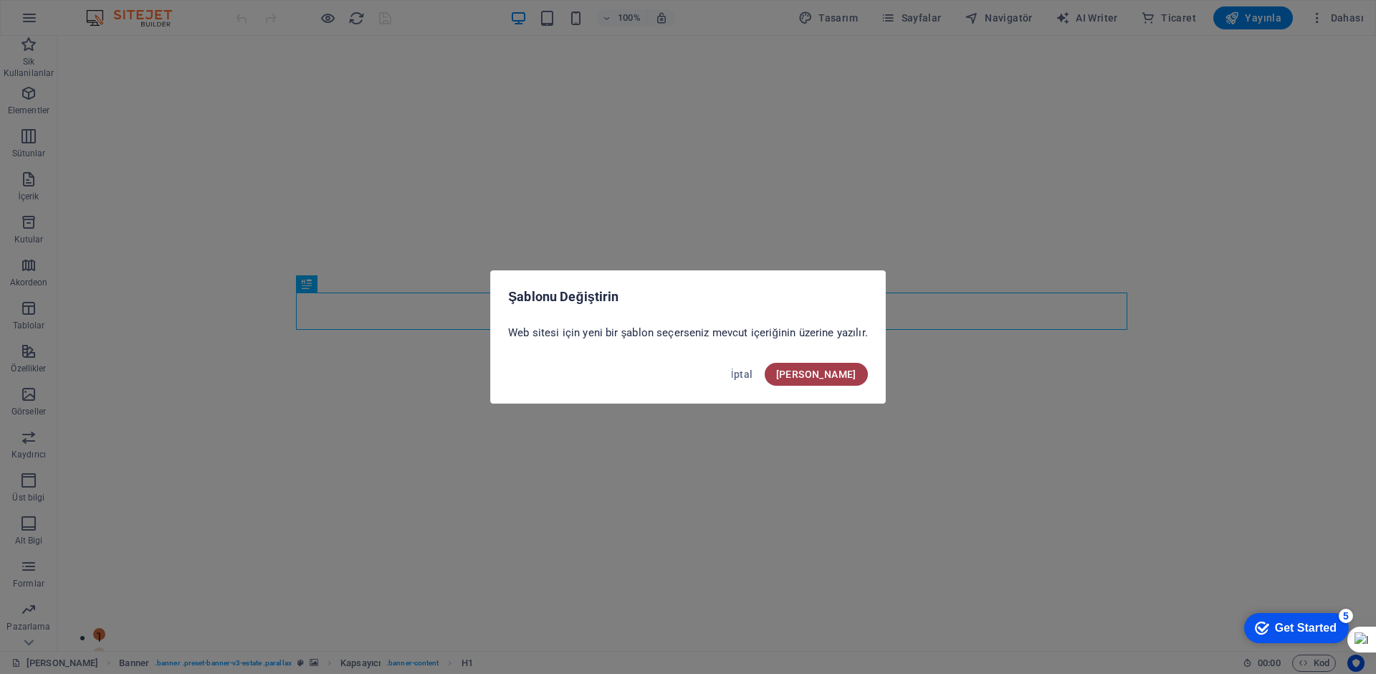
click at [840, 374] on span "[PERSON_NAME]" at bounding box center [816, 373] width 80 height 11
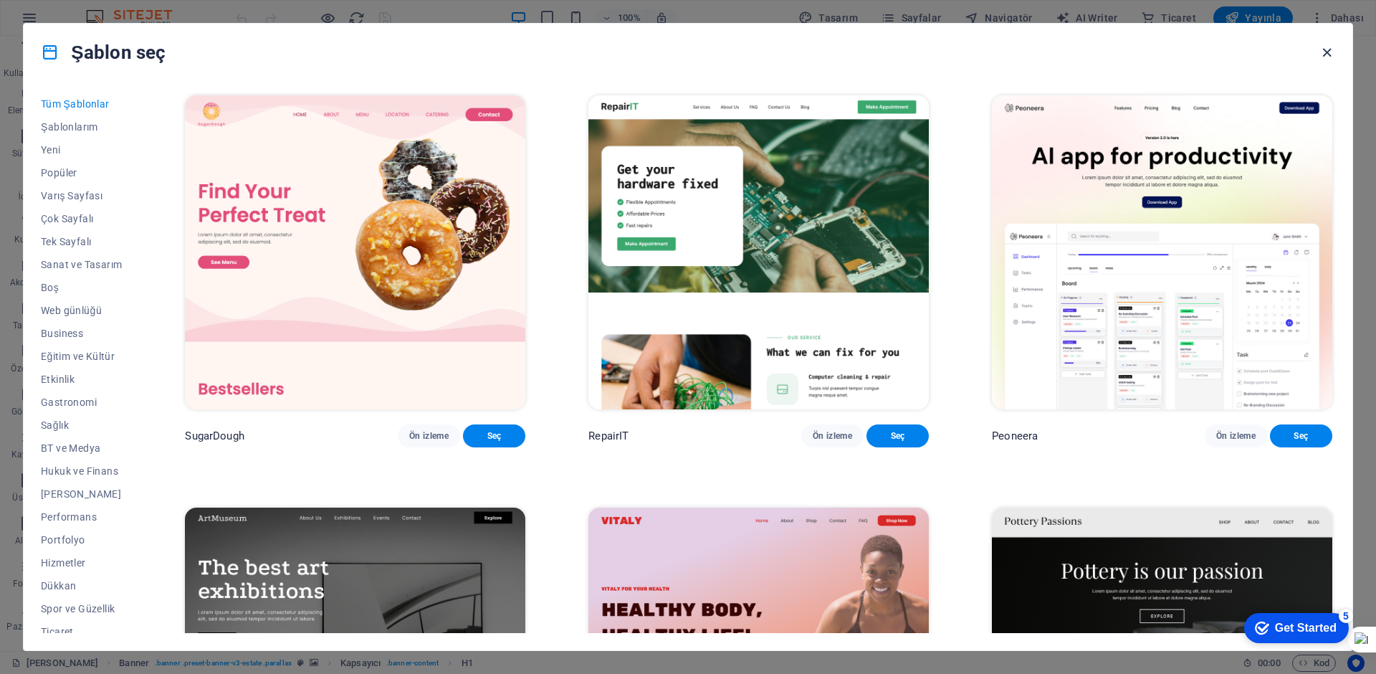
click at [1325, 54] on icon "button" at bounding box center [1327, 52] width 16 height 16
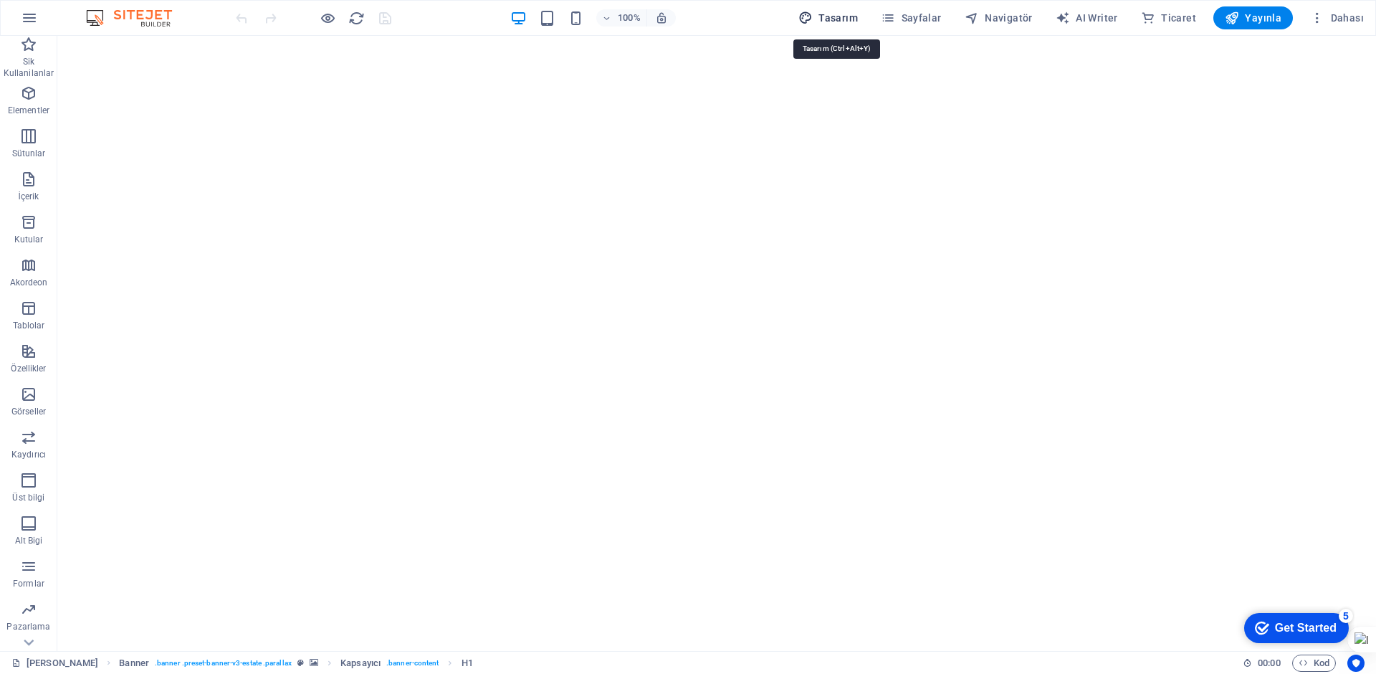
click at [834, 10] on button "Tasarım" at bounding box center [828, 17] width 71 height 23
select select "px"
select select "500"
select select "px"
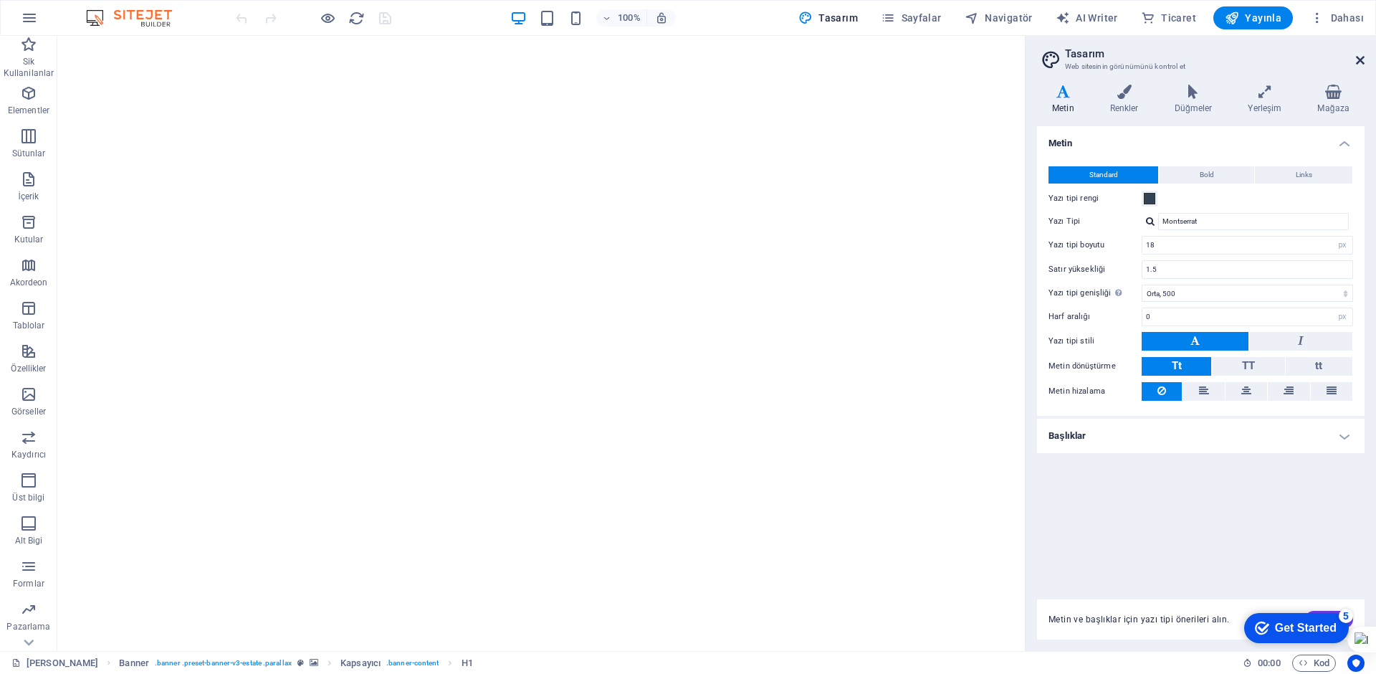
click at [1358, 64] on icon at bounding box center [1360, 59] width 9 height 11
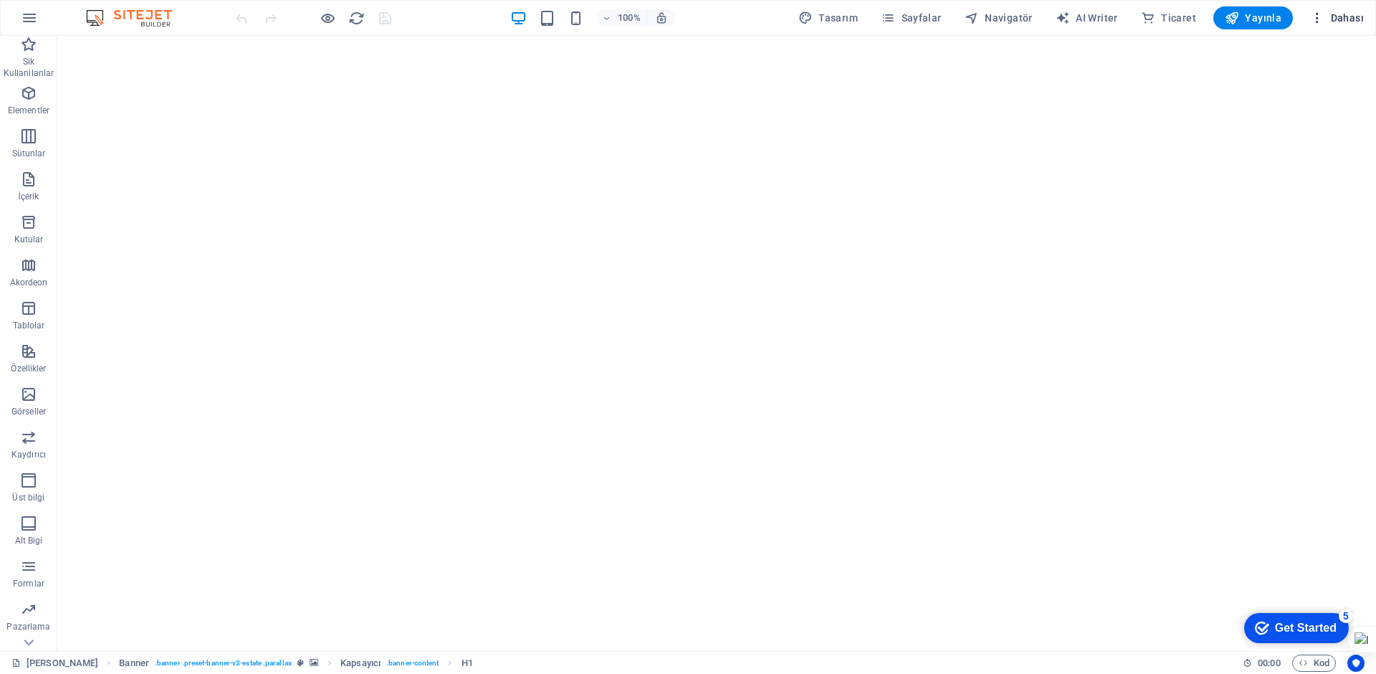
click at [0, 0] on span "Dahası" at bounding box center [0, 0] width 0 height 0
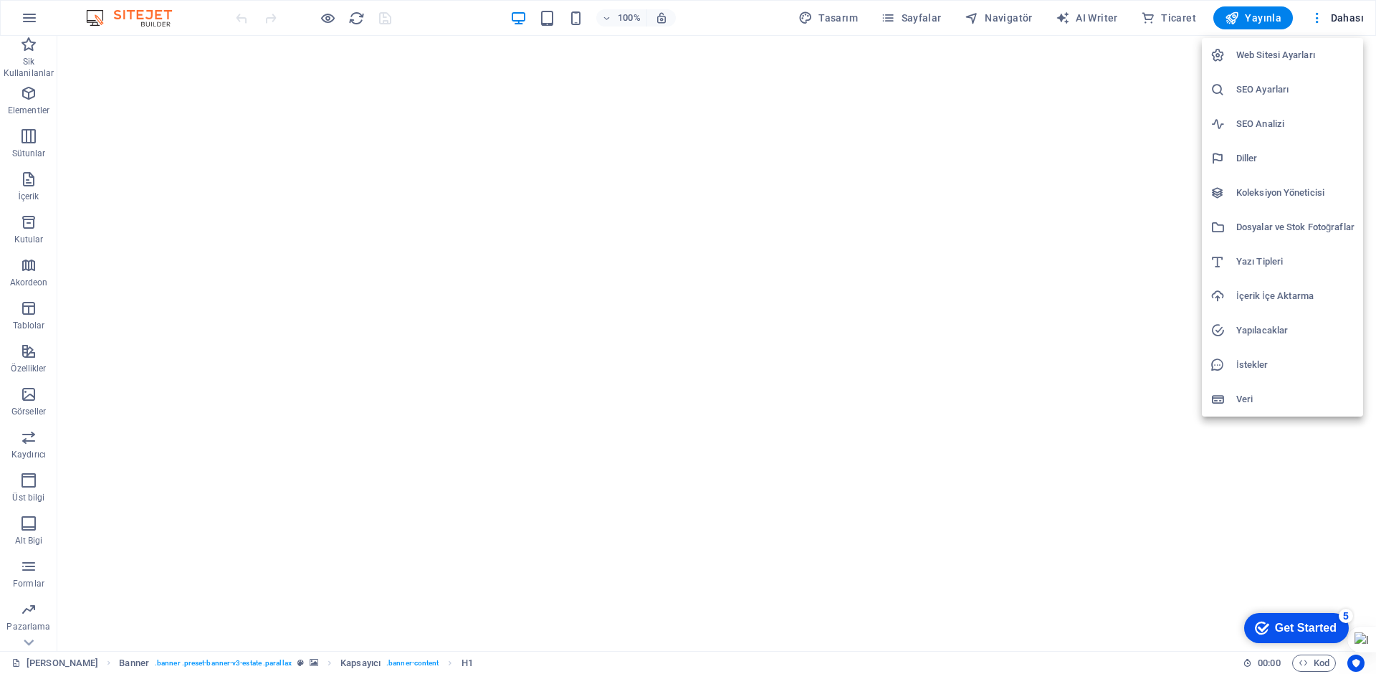
click at [1246, 363] on h6 "İstekler" at bounding box center [1295, 364] width 118 height 17
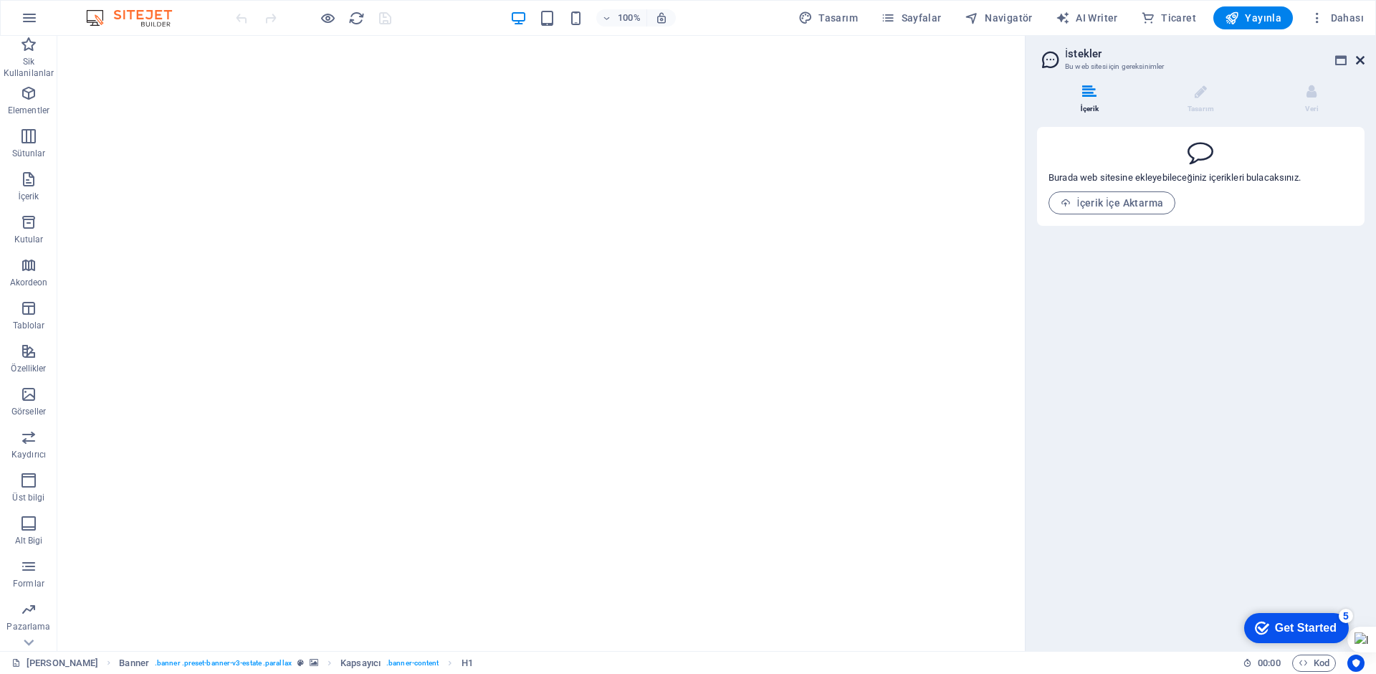
click at [1360, 59] on icon at bounding box center [1360, 59] width 9 height 11
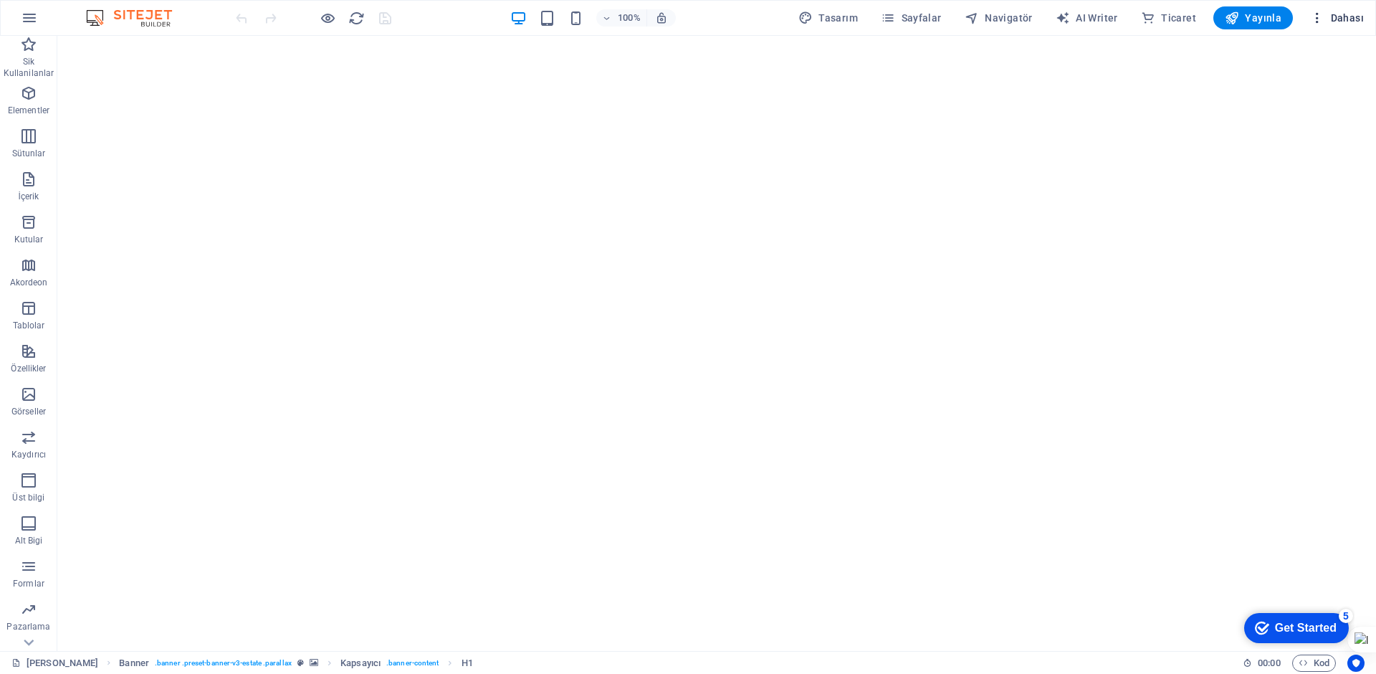
click at [0, 0] on span "Dahası" at bounding box center [0, 0] width 0 height 0
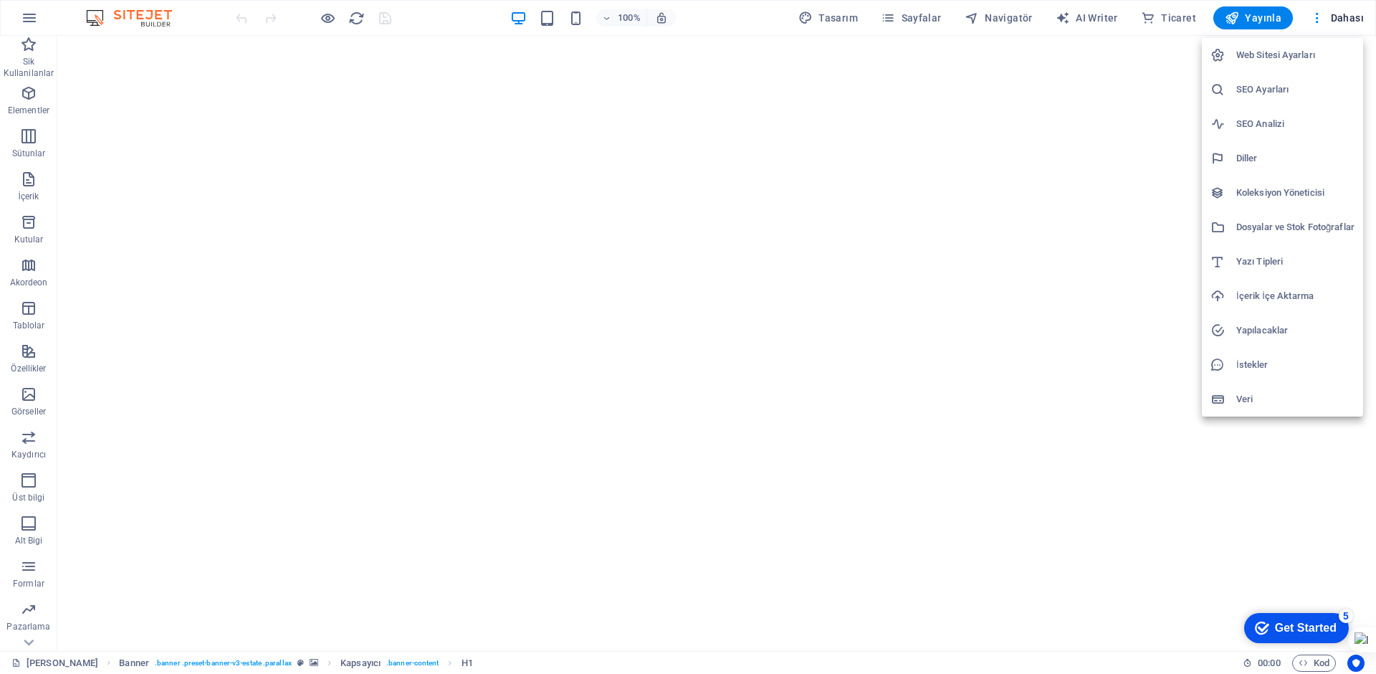
click at [1267, 336] on h6 "Yapılacaklar" at bounding box center [1295, 330] width 118 height 17
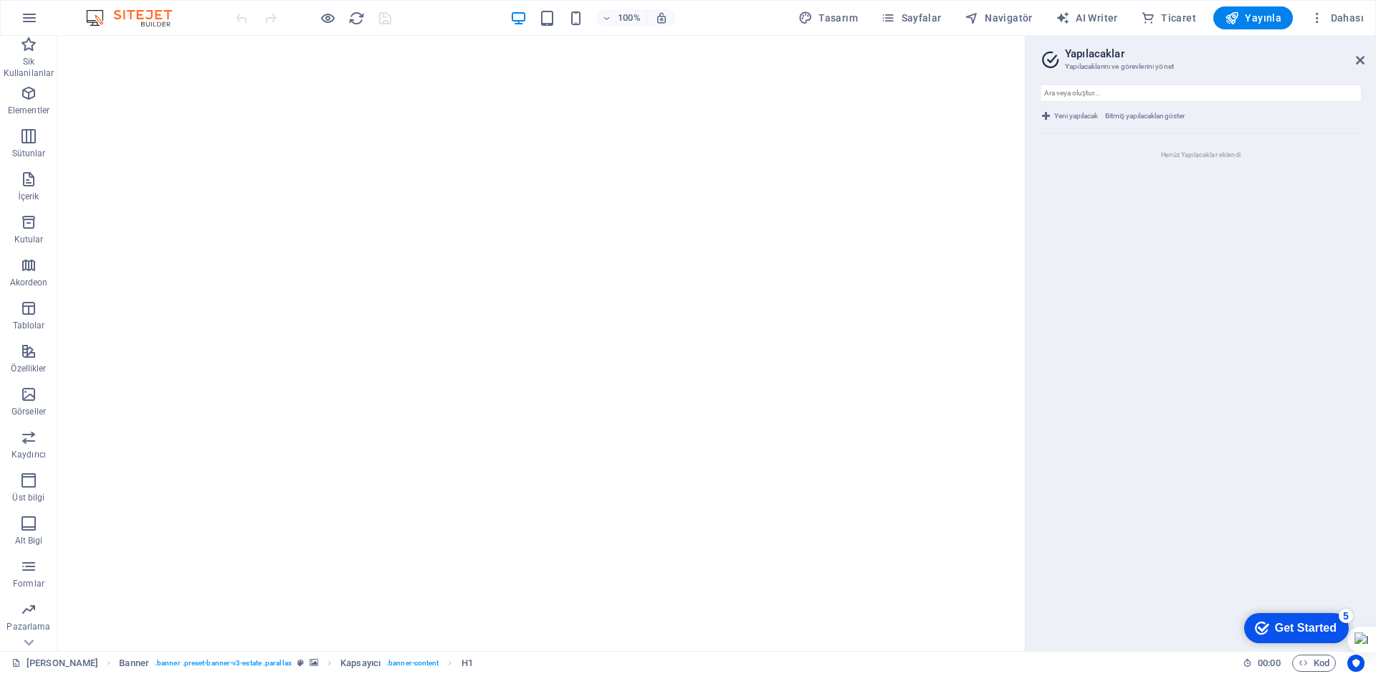
click at [1354, 57] on h2 "Yapılacaklar" at bounding box center [1215, 53] width 300 height 13
click at [1362, 61] on icon at bounding box center [1360, 59] width 9 height 11
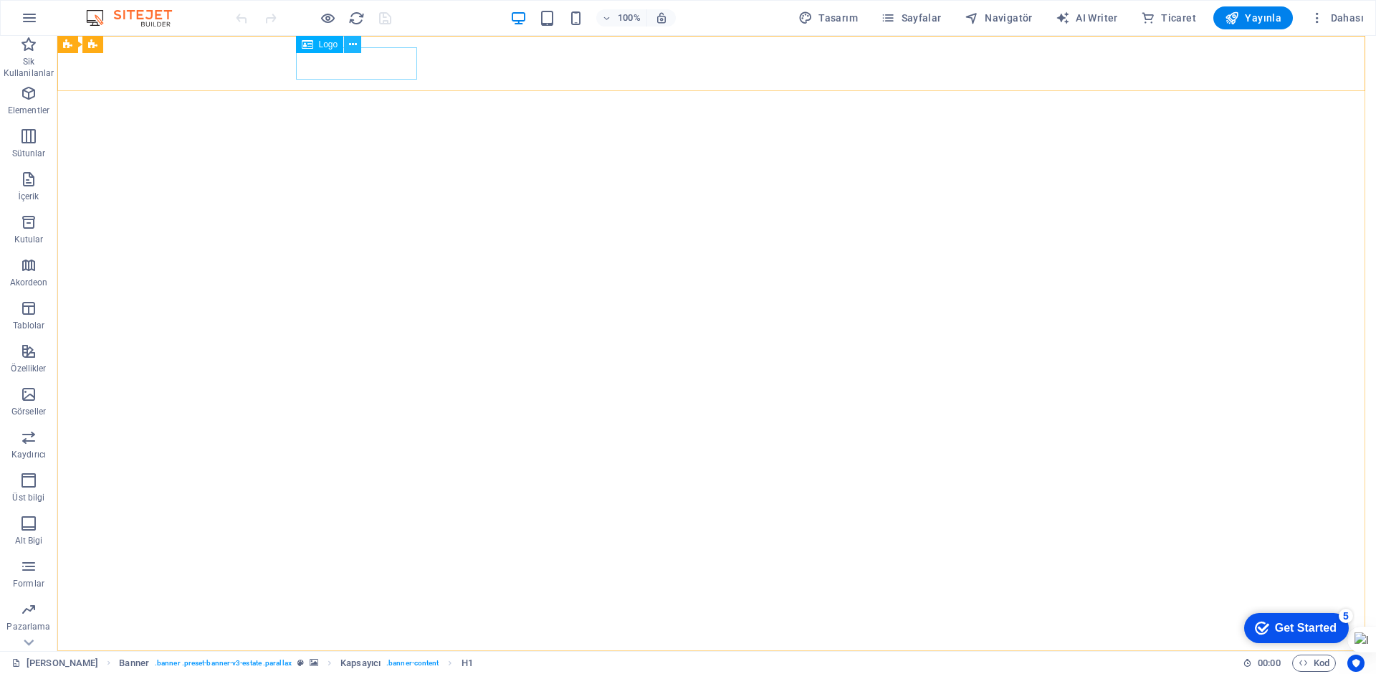
click at [352, 46] on icon at bounding box center [353, 44] width 8 height 15
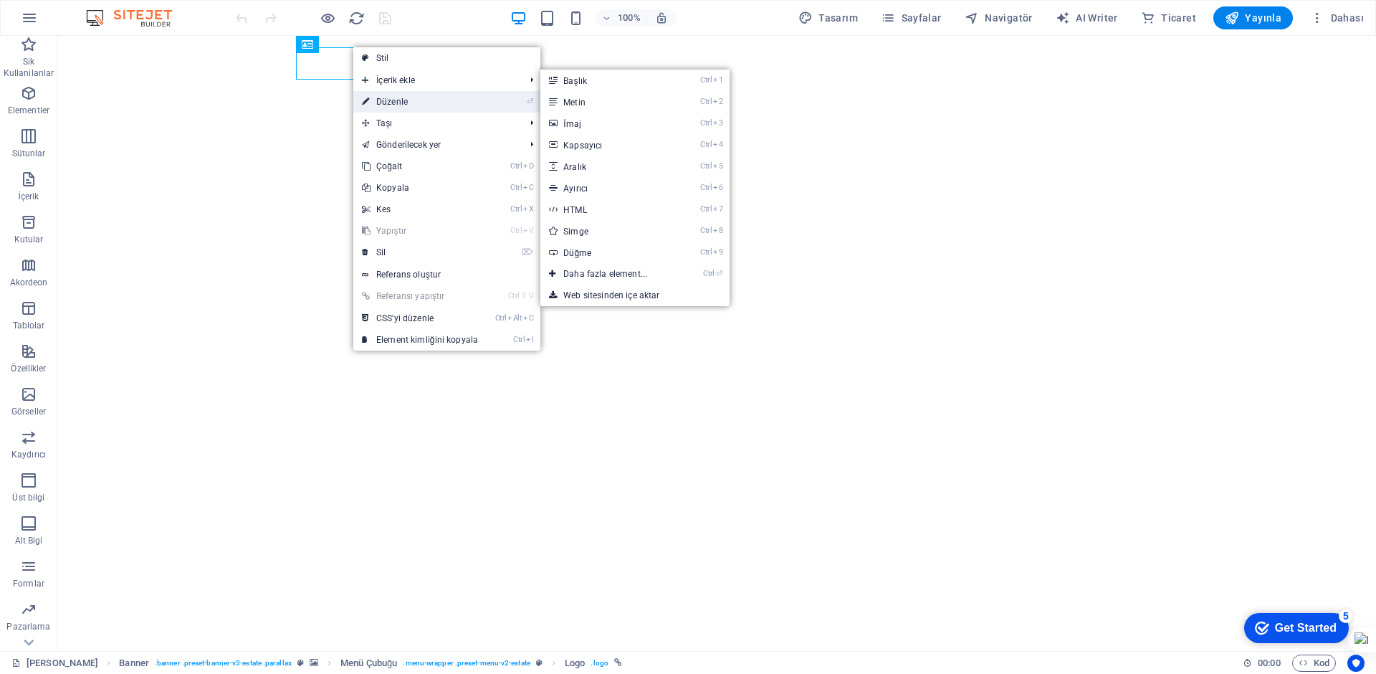
click at [411, 99] on link "⏎ Düzenle" at bounding box center [419, 101] width 133 height 21
select select "px"
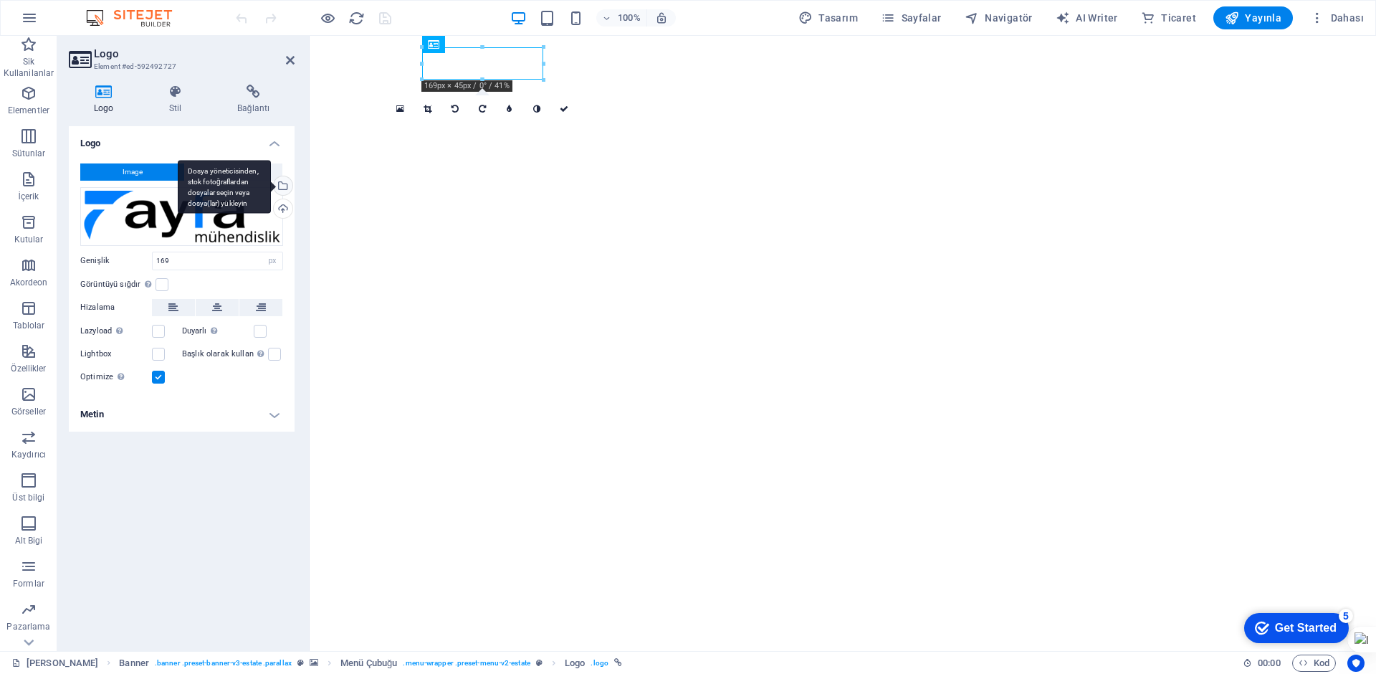
click at [283, 188] on div "Dosya yöneticisinden, stok fotoğraflardan dosyalar seçin veya dosya(lar) yükley…" at bounding box center [281, 186] width 21 height 21
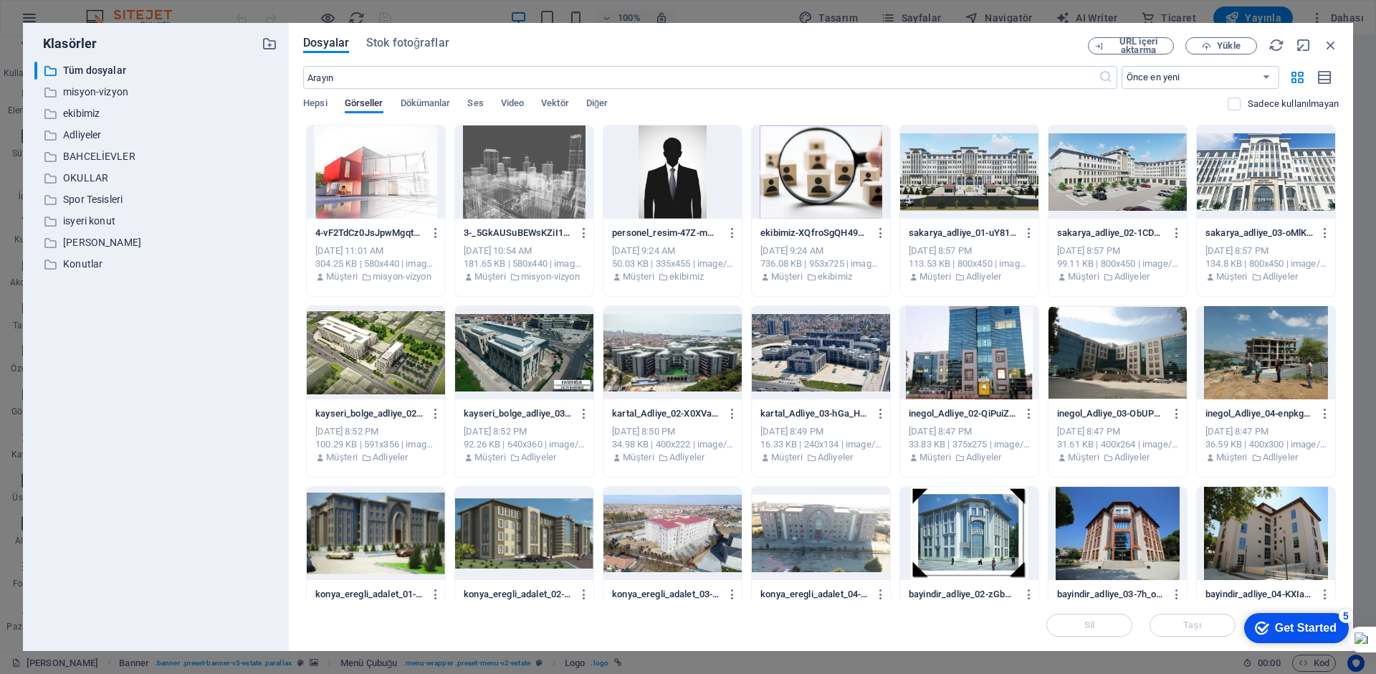
click at [406, 194] on div at bounding box center [376, 171] width 138 height 93
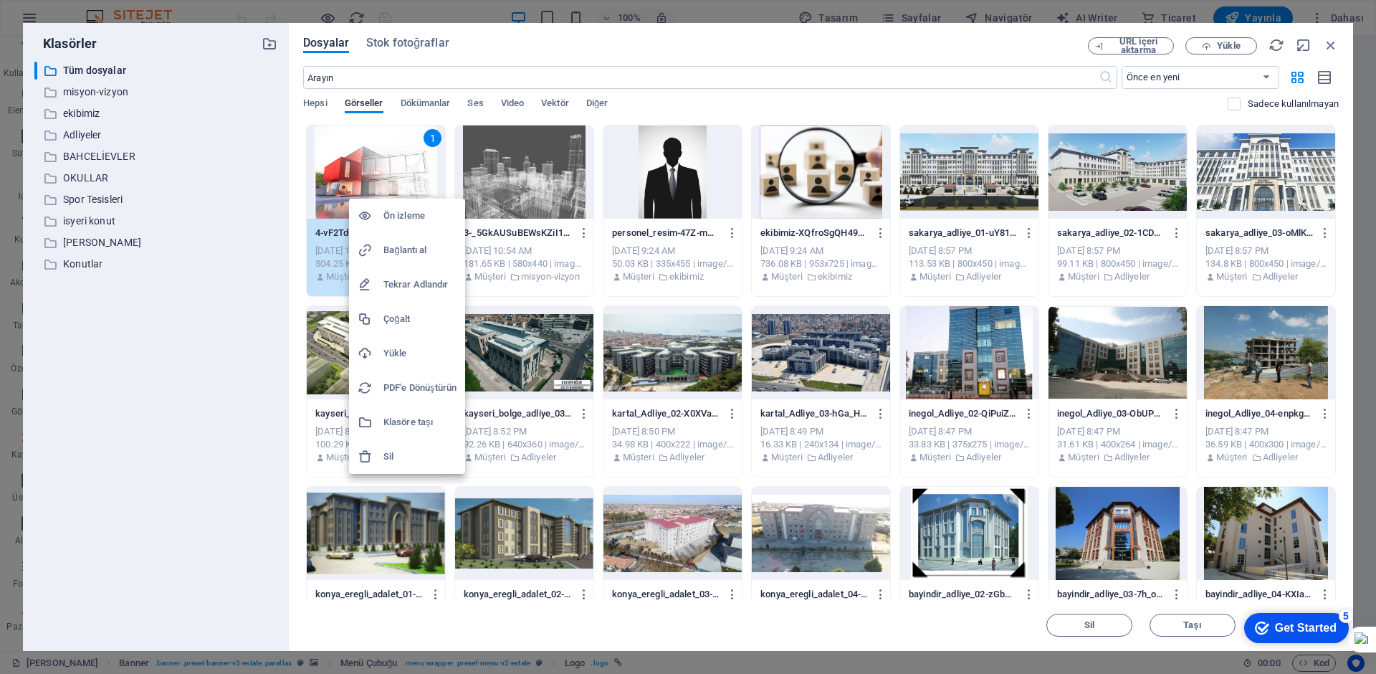
click at [395, 459] on h6 "Sil" at bounding box center [419, 456] width 73 height 17
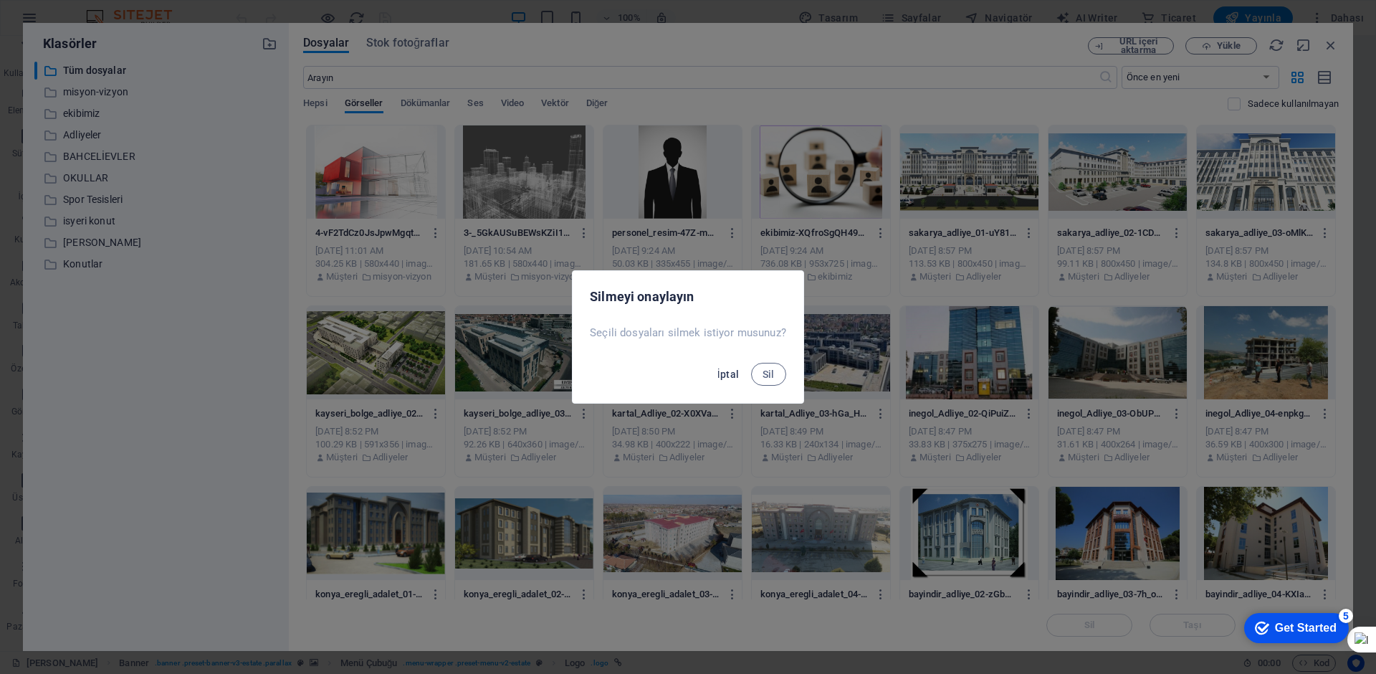
click at [730, 373] on span "İptal" at bounding box center [728, 373] width 22 height 11
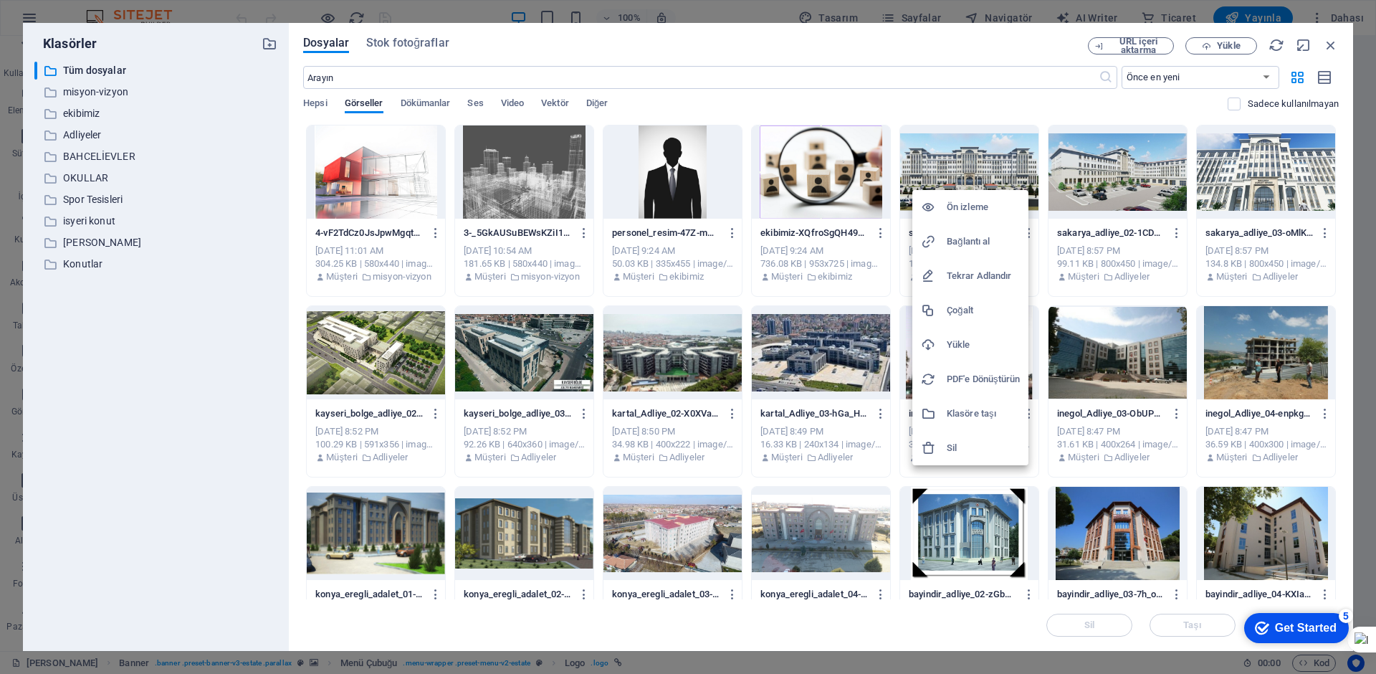
click at [953, 449] on h6 "Sil" at bounding box center [983, 447] width 73 height 17
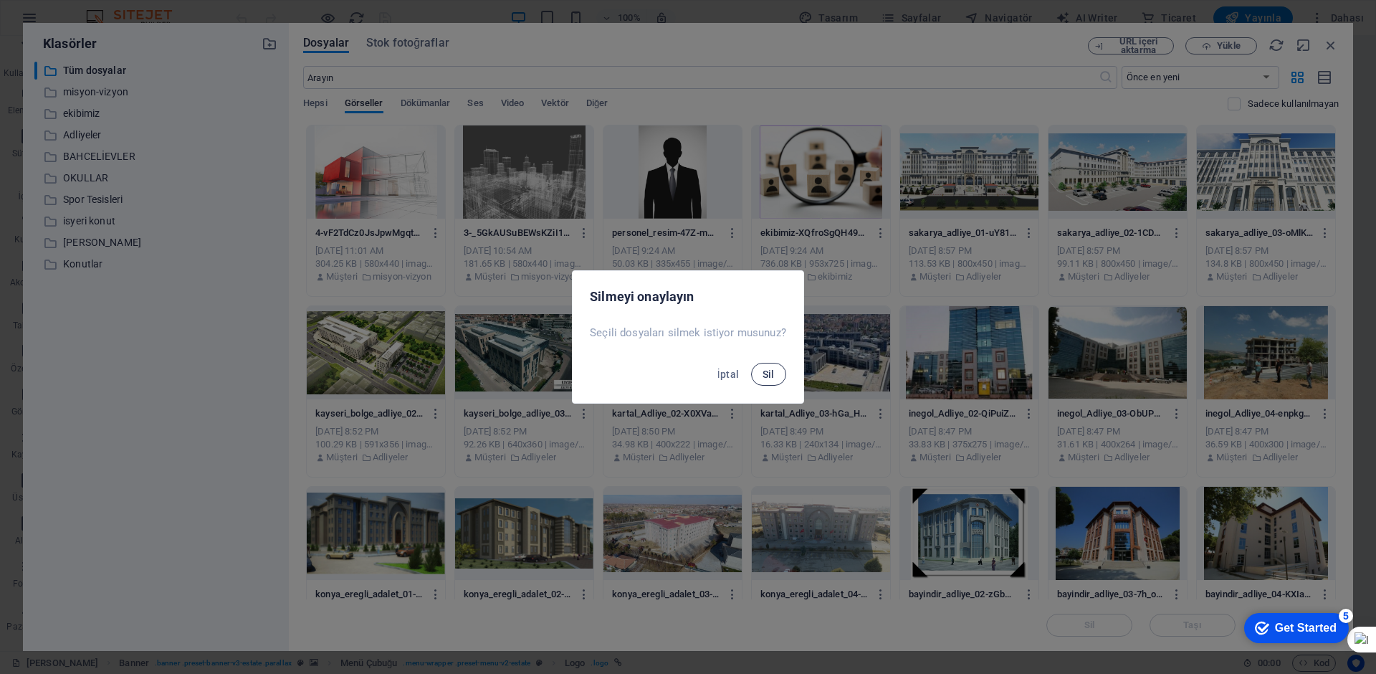
click at [767, 376] on span "Sil" at bounding box center [769, 373] width 12 height 11
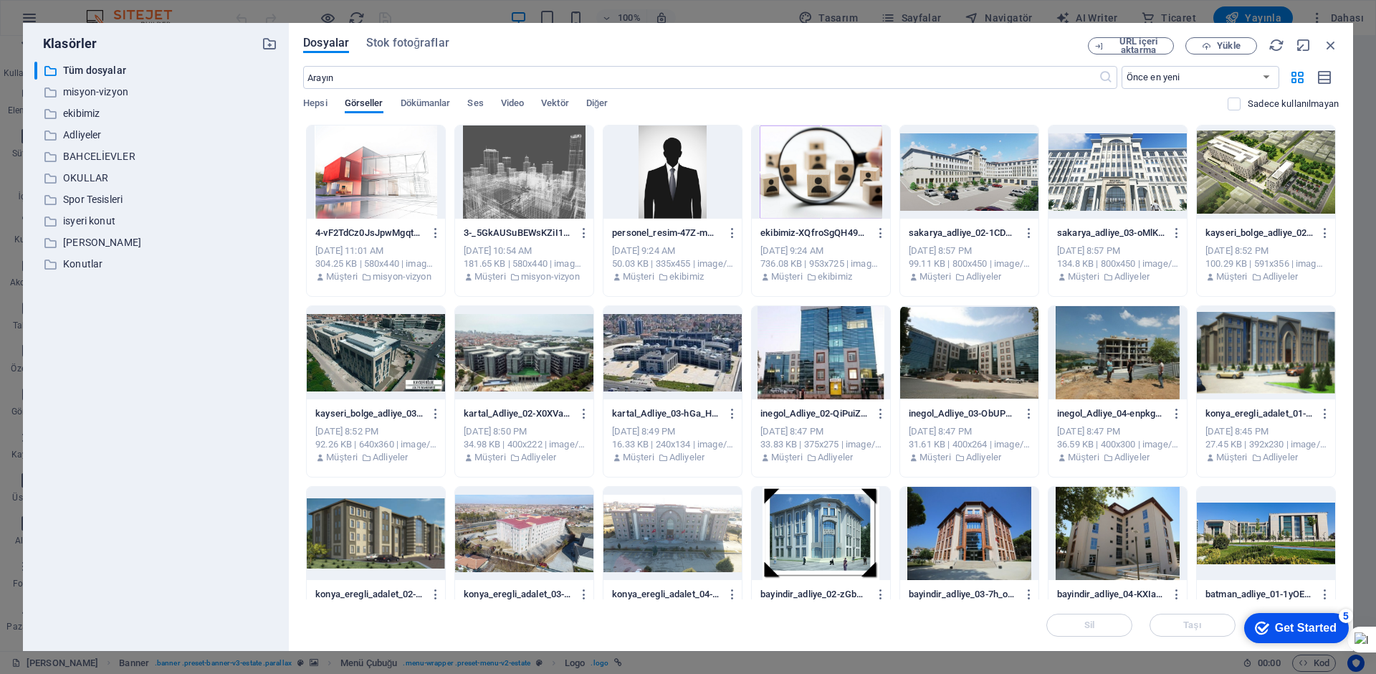
click at [1026, 186] on div at bounding box center [969, 171] width 138 height 93
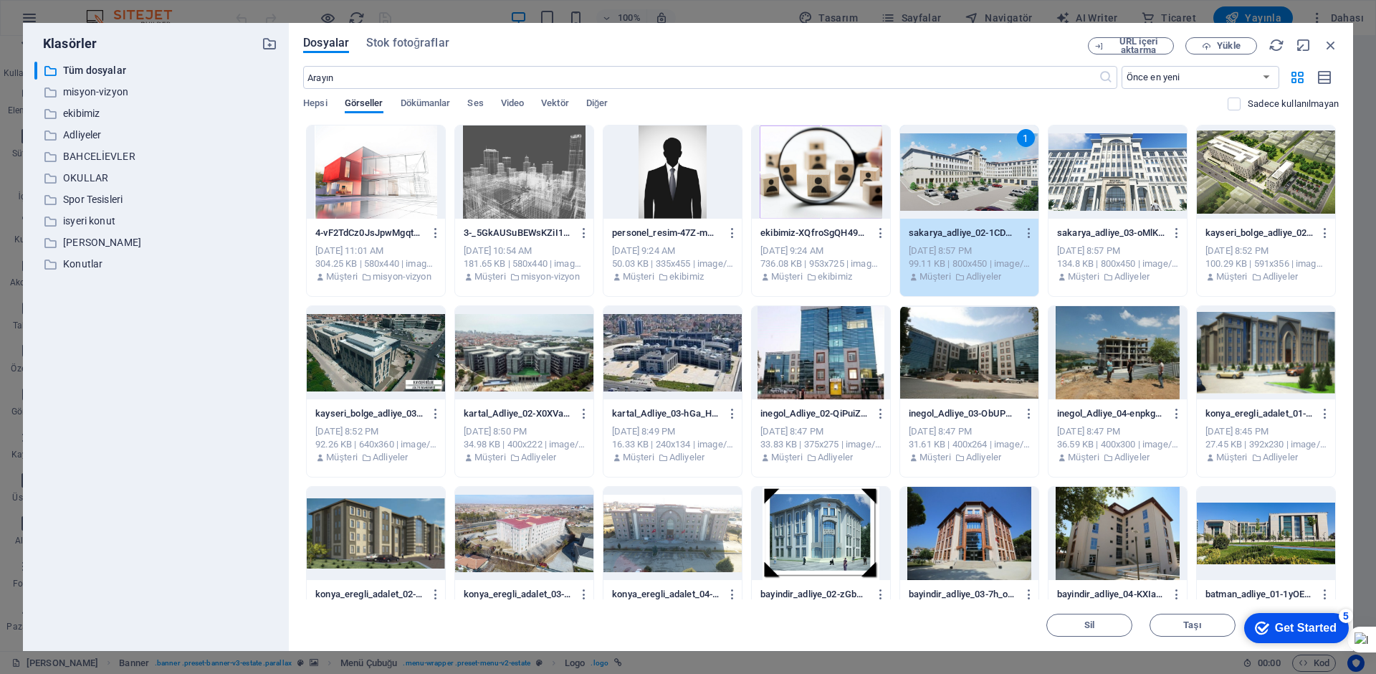
click at [1091, 182] on div at bounding box center [1117, 171] width 138 height 93
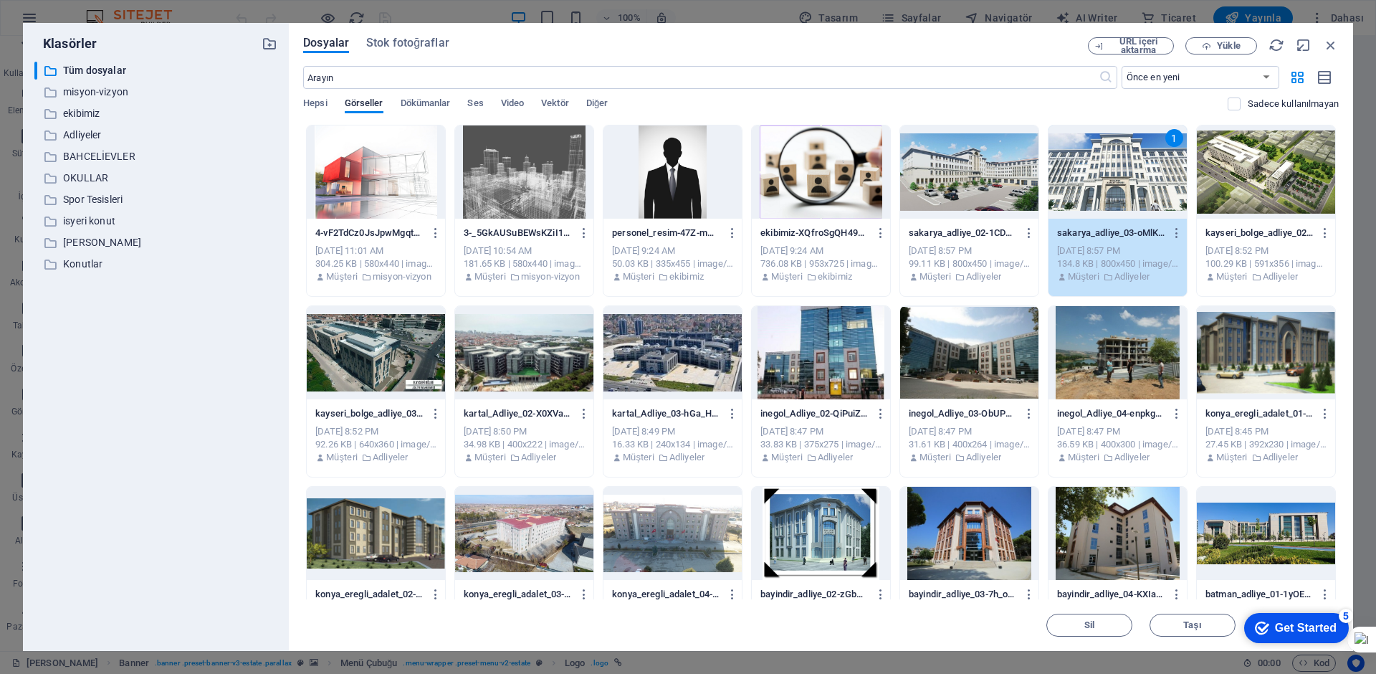
click at [1009, 183] on div at bounding box center [969, 171] width 138 height 93
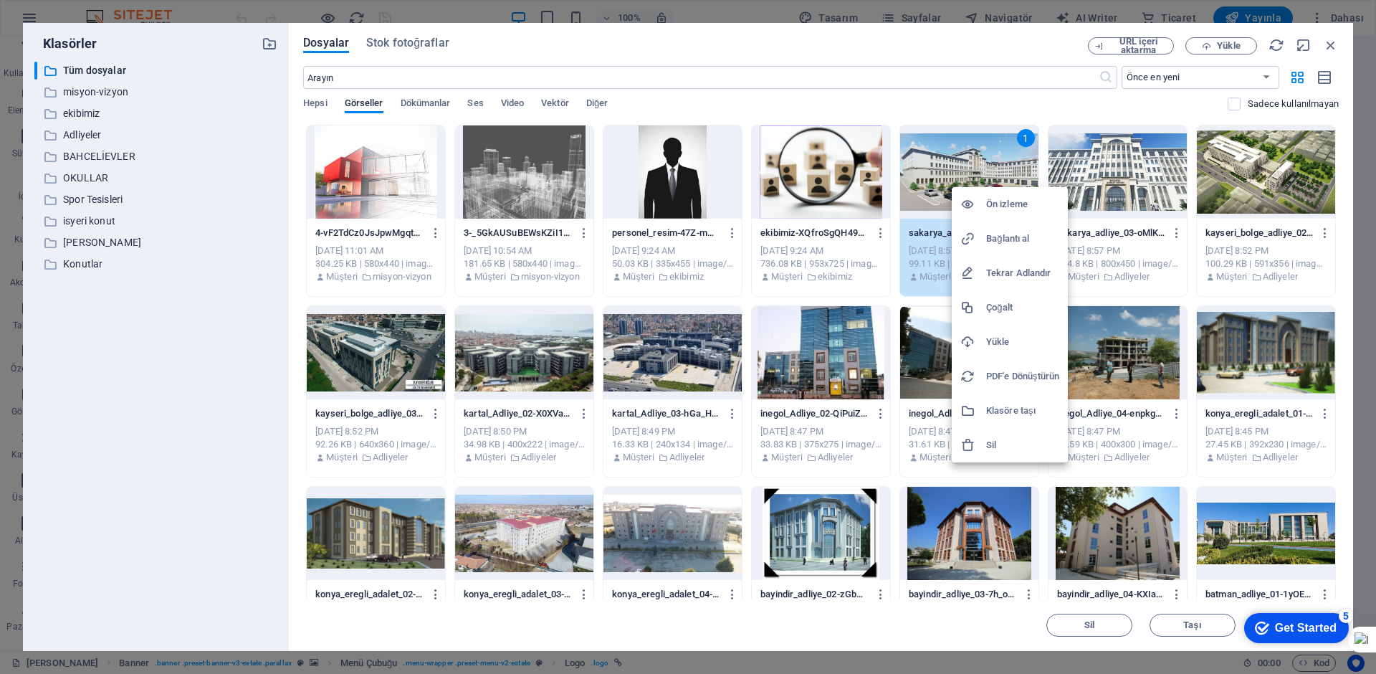
click at [1003, 446] on h6 "Sil" at bounding box center [1022, 444] width 73 height 17
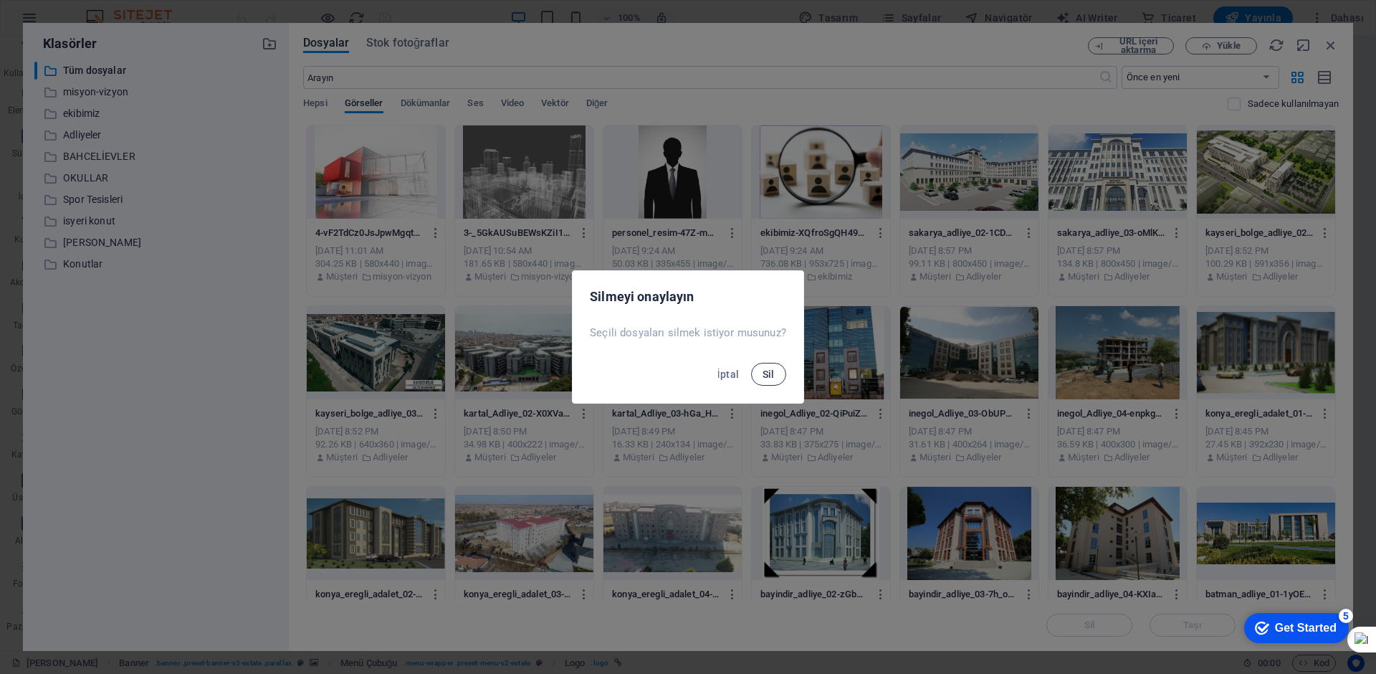
click at [763, 376] on span "Sil" at bounding box center [769, 373] width 12 height 11
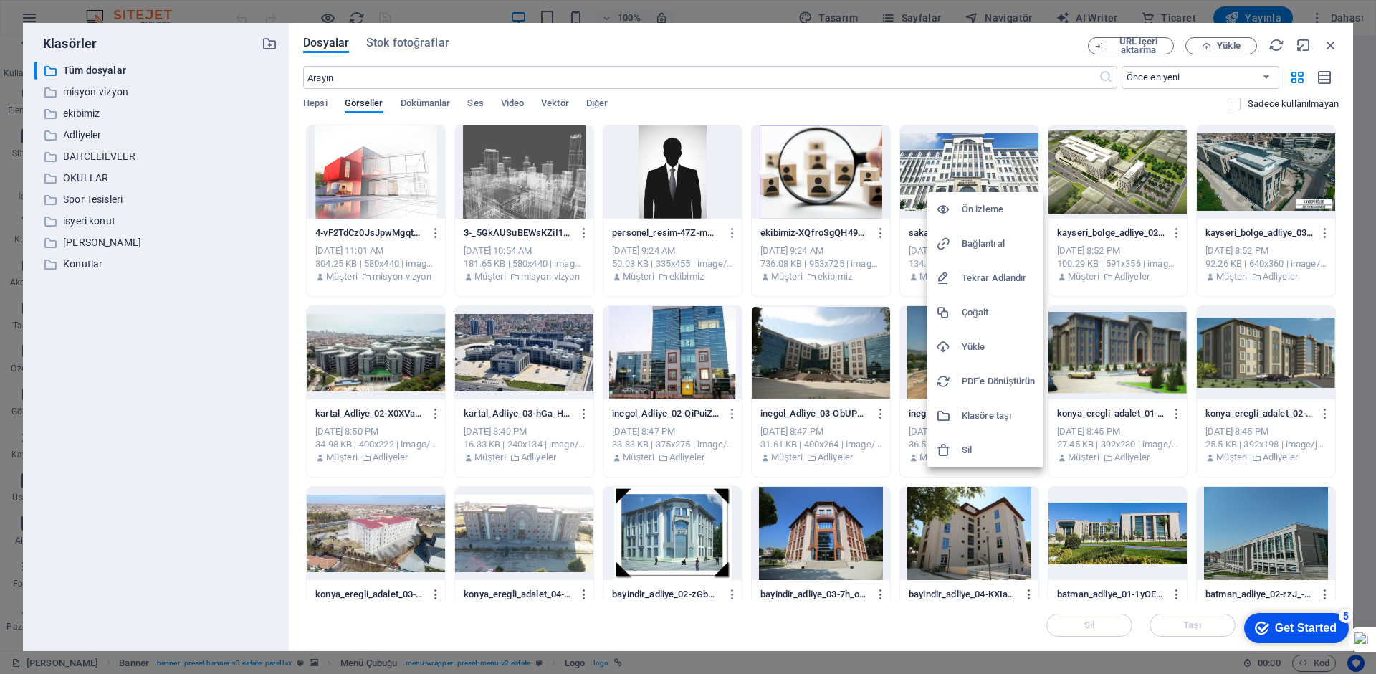
click at [959, 444] on div at bounding box center [949, 450] width 26 height 14
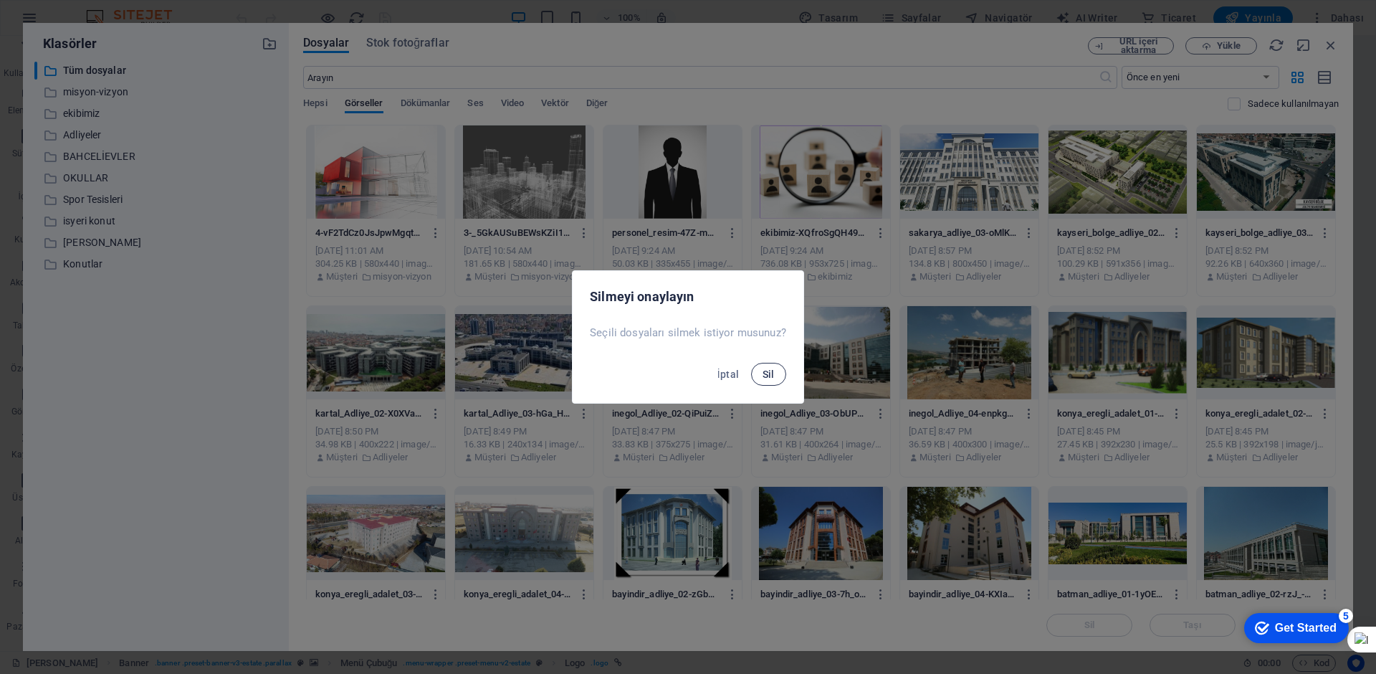
click at [771, 371] on span "Sil" at bounding box center [769, 373] width 12 height 11
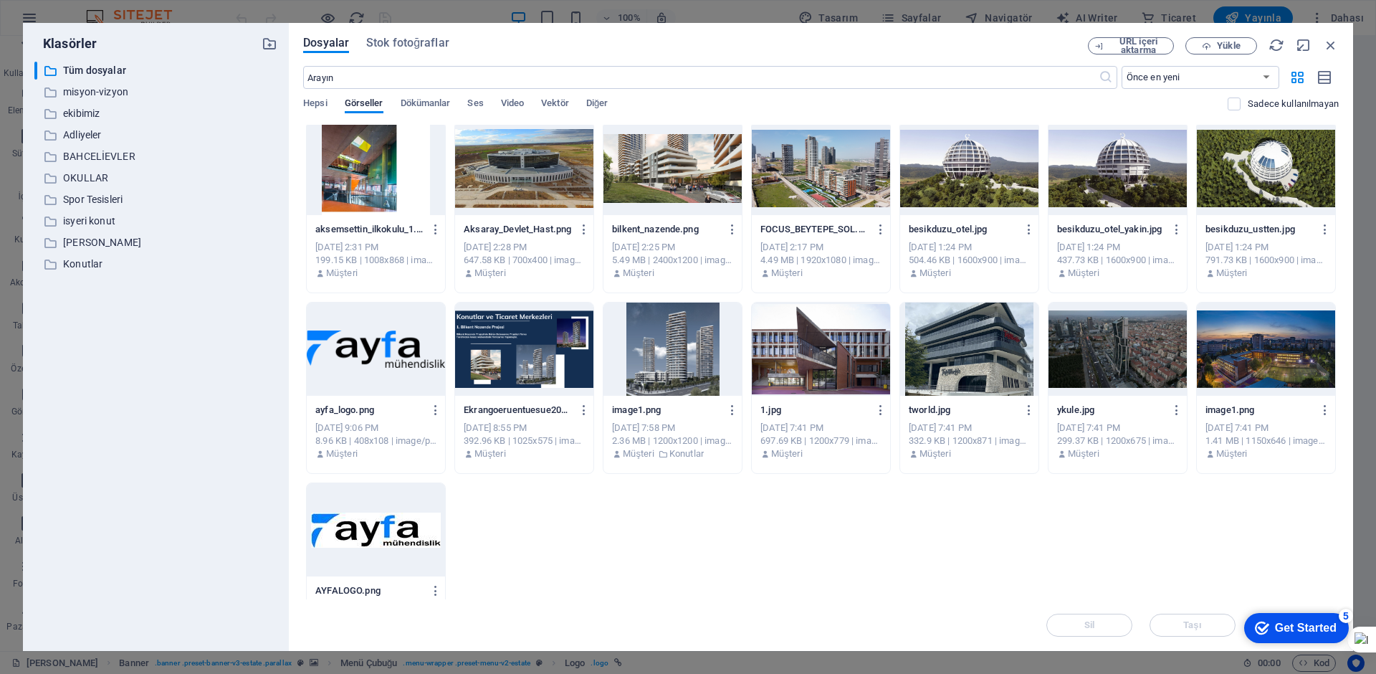
scroll to position [2226, 0]
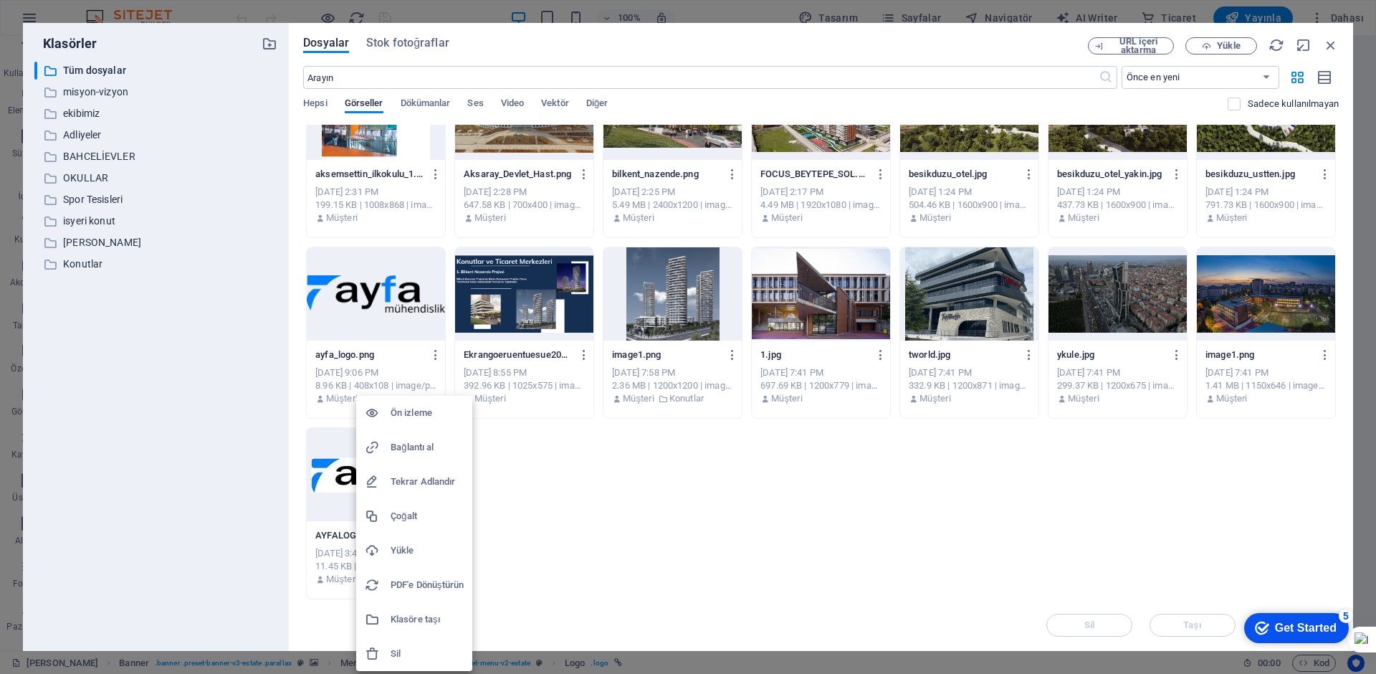
click at [411, 652] on h6 "Sil" at bounding box center [427, 653] width 73 height 17
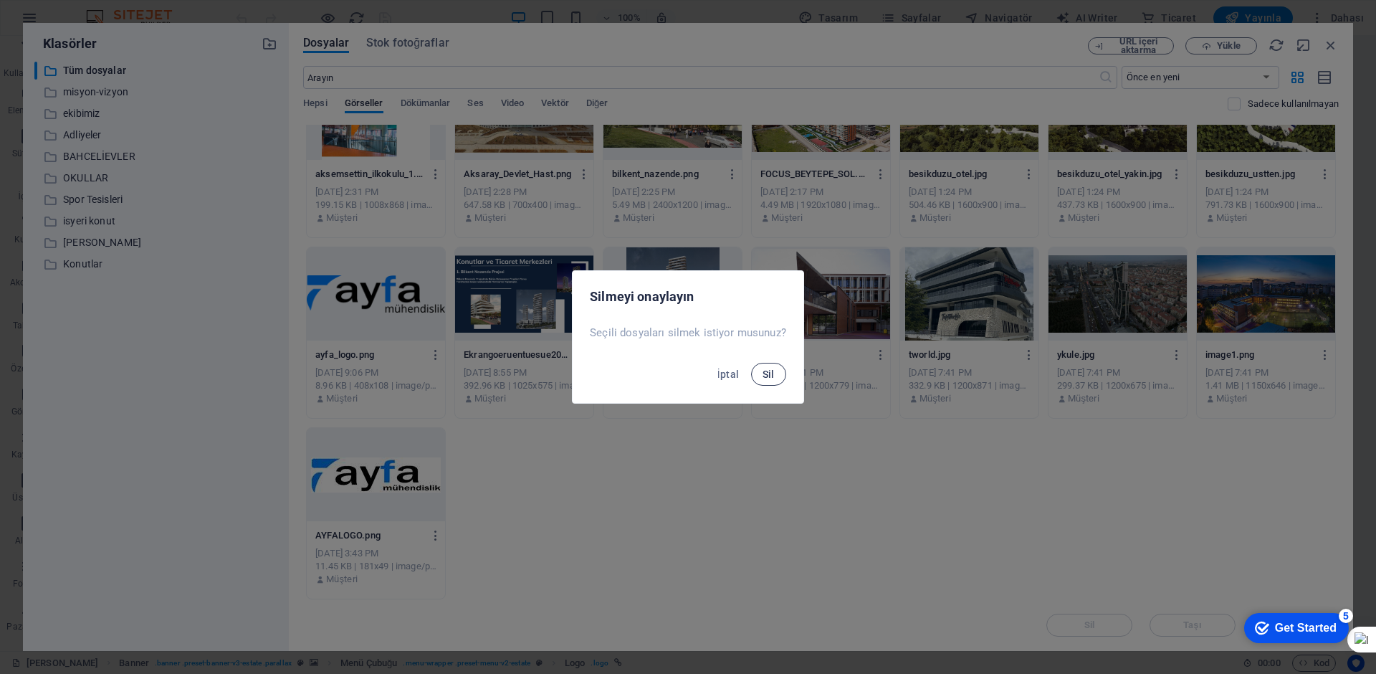
click at [759, 371] on button "Sil" at bounding box center [768, 374] width 35 height 23
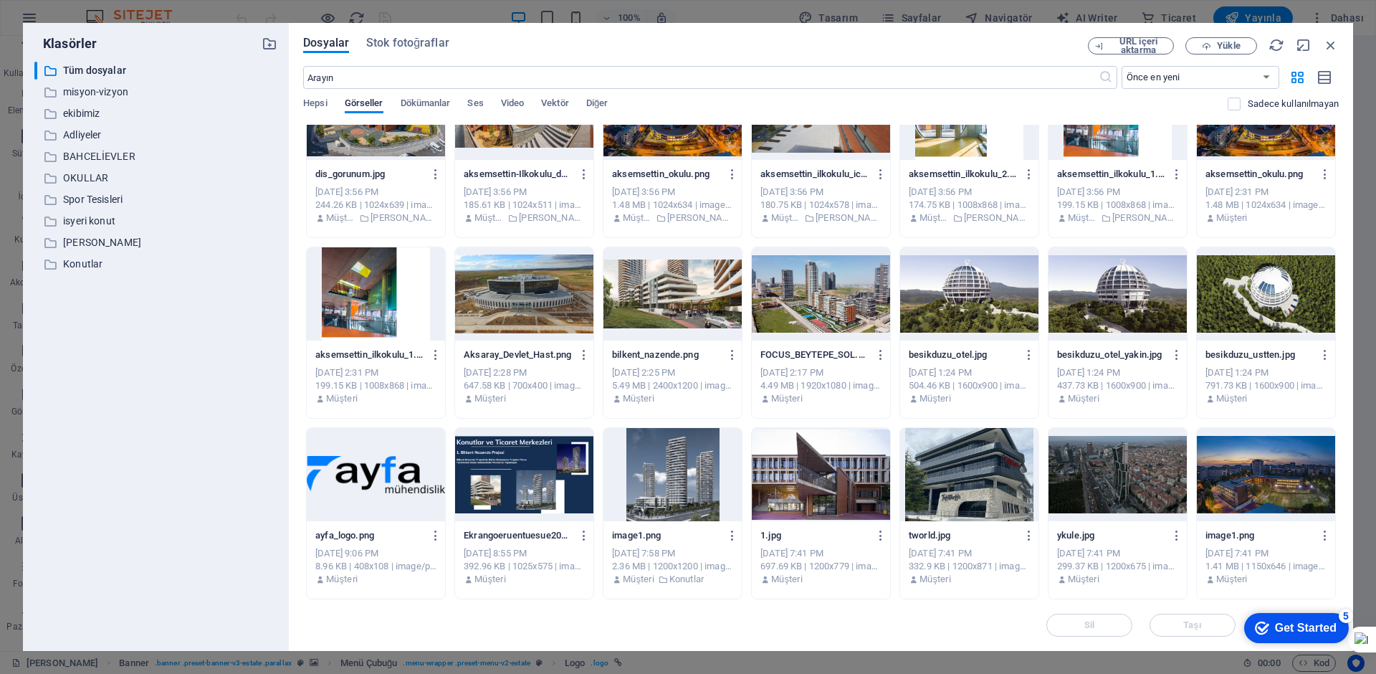
scroll to position [2045, 0]
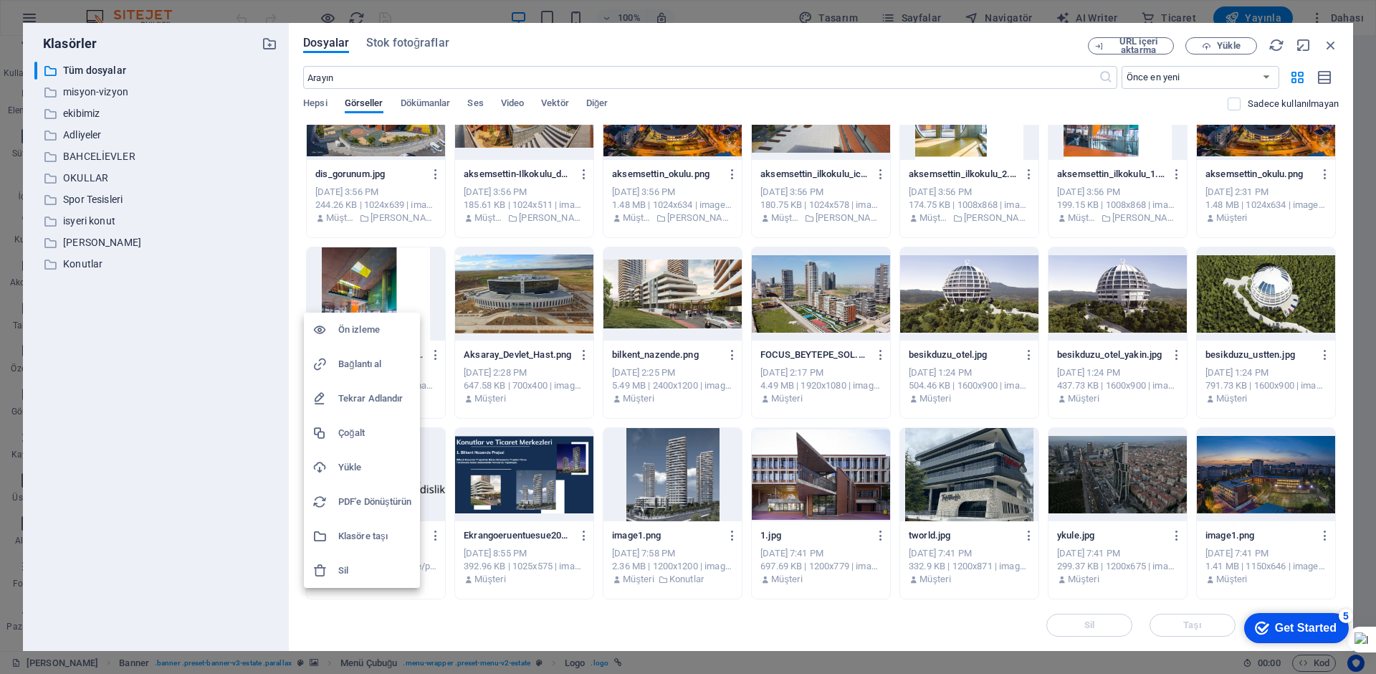
click at [355, 573] on h6 "Sil" at bounding box center [374, 570] width 73 height 17
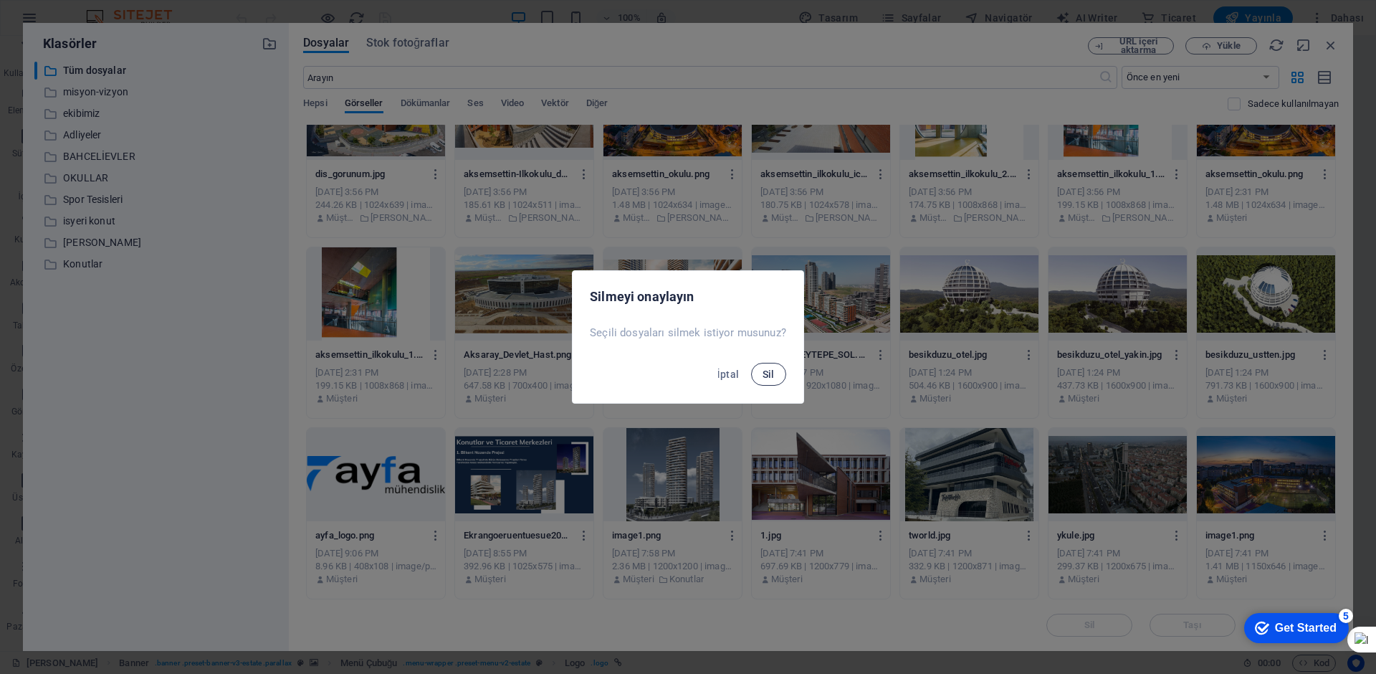
click at [760, 371] on button "Sil" at bounding box center [768, 374] width 35 height 23
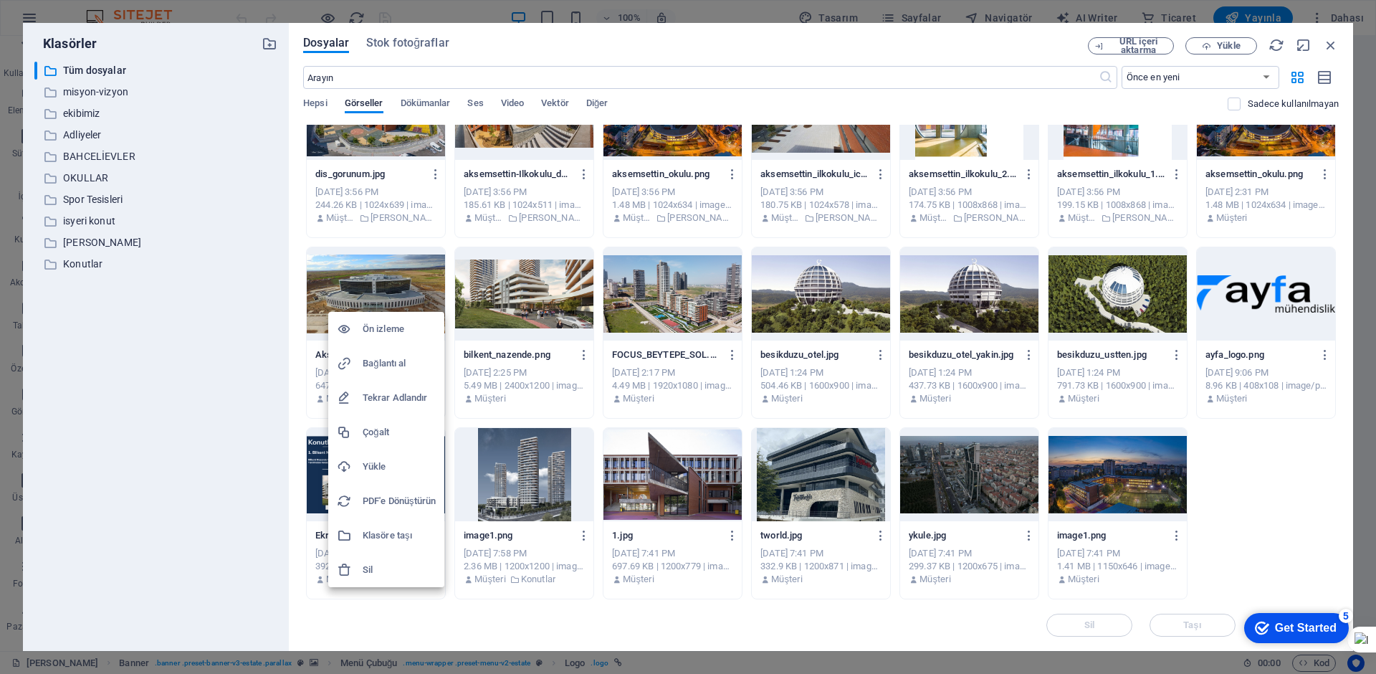
click at [356, 570] on div at bounding box center [350, 570] width 26 height 14
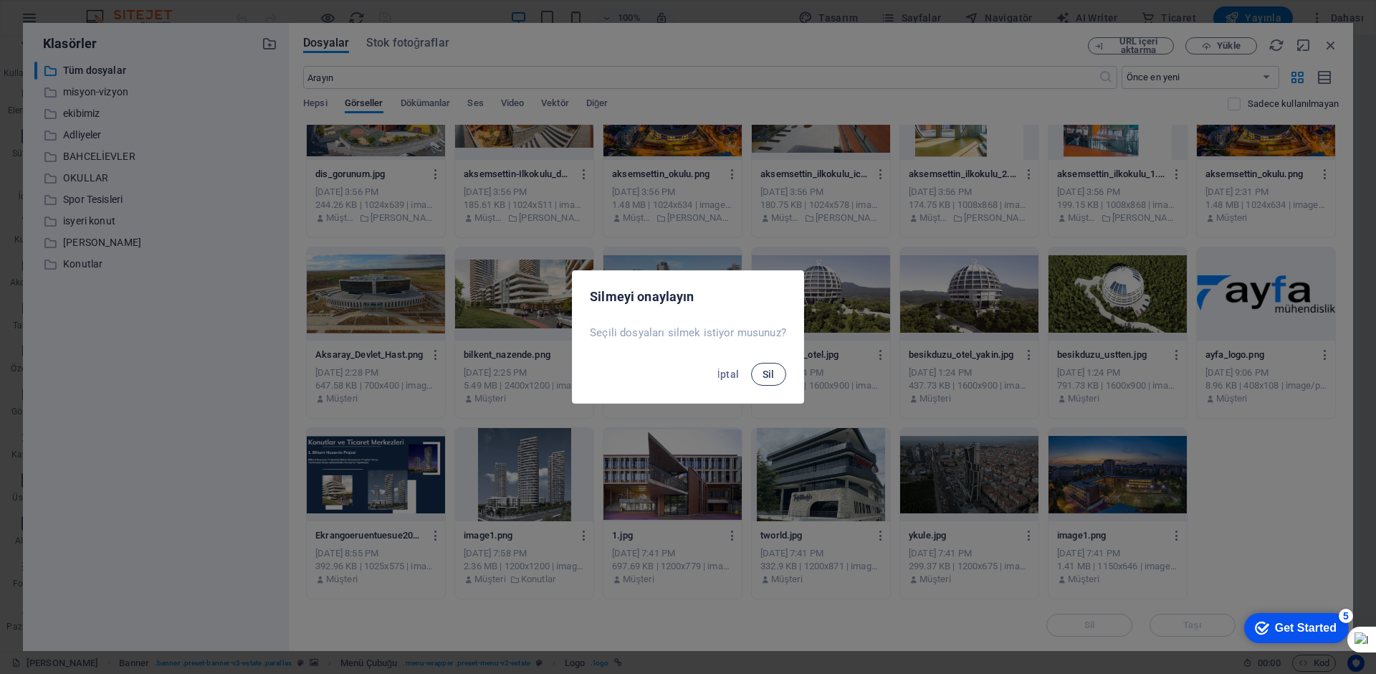
click at [756, 376] on button "Sil" at bounding box center [768, 374] width 35 height 23
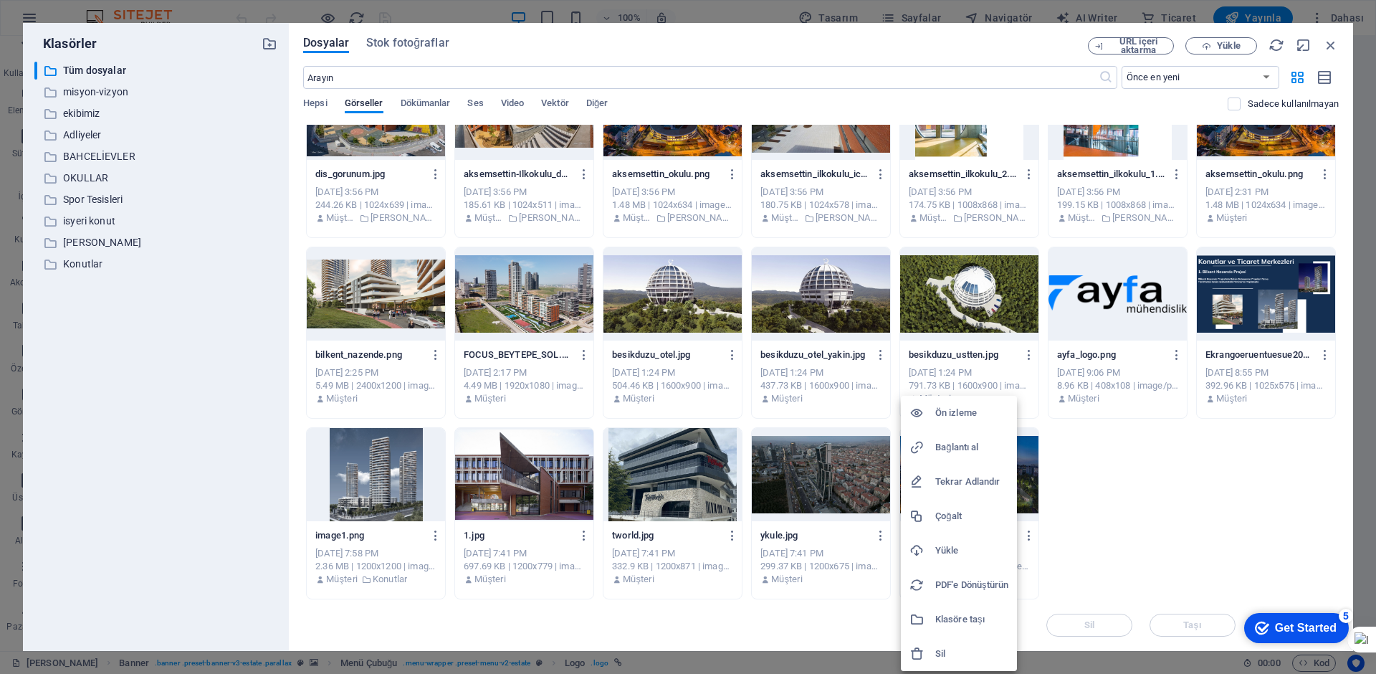
click at [931, 654] on div at bounding box center [922, 653] width 26 height 14
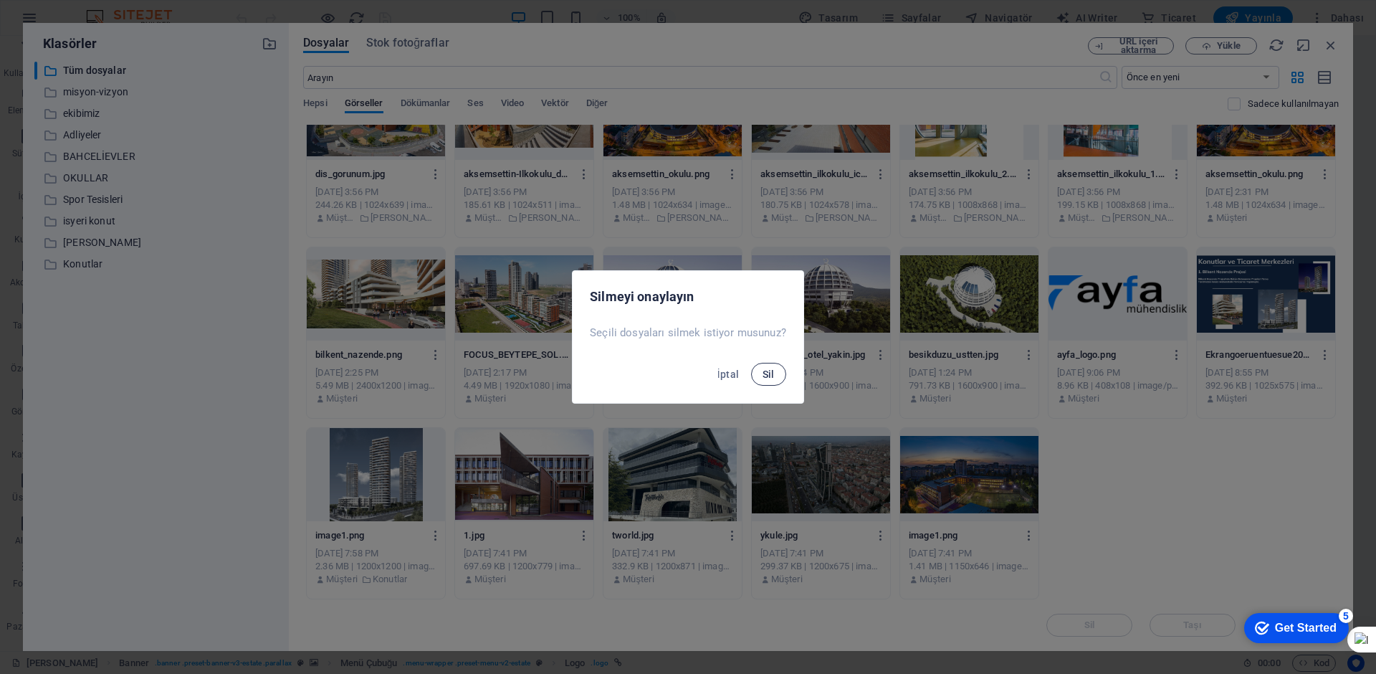
click at [773, 385] on button "Sil" at bounding box center [768, 374] width 35 height 23
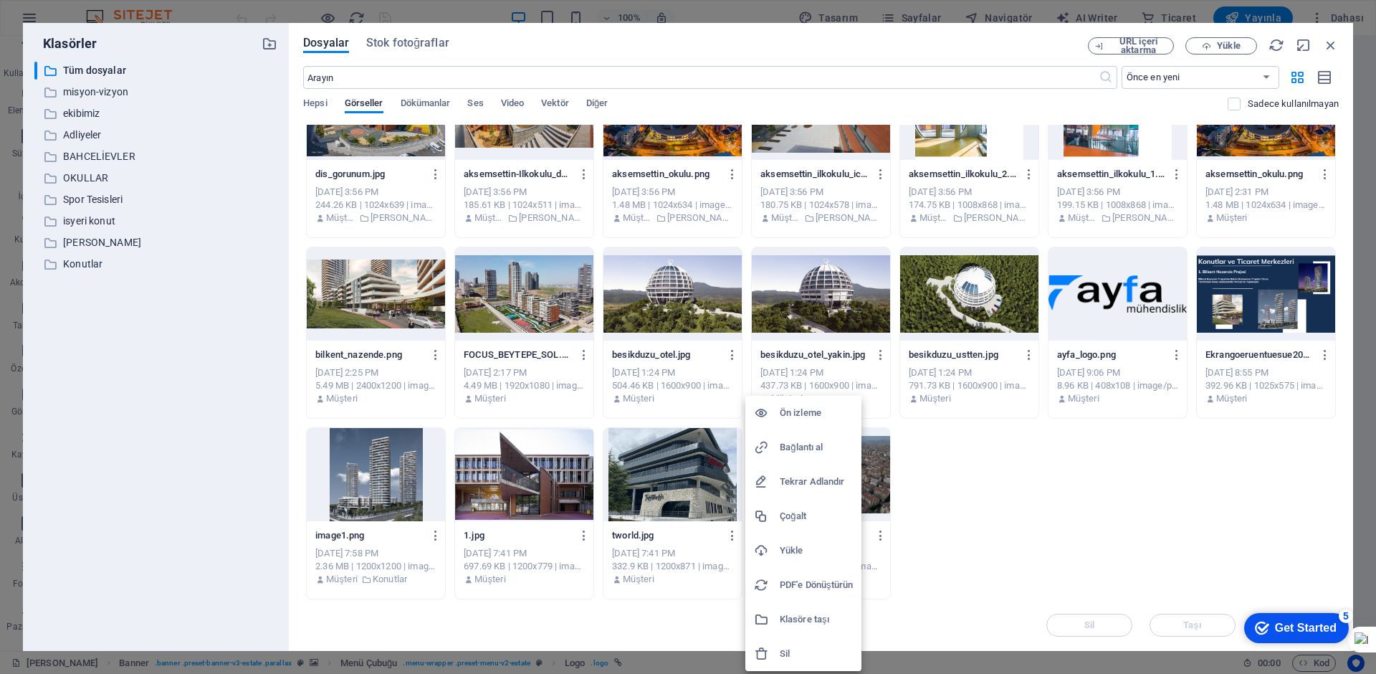
click at [781, 654] on h6 "Sil" at bounding box center [816, 653] width 73 height 17
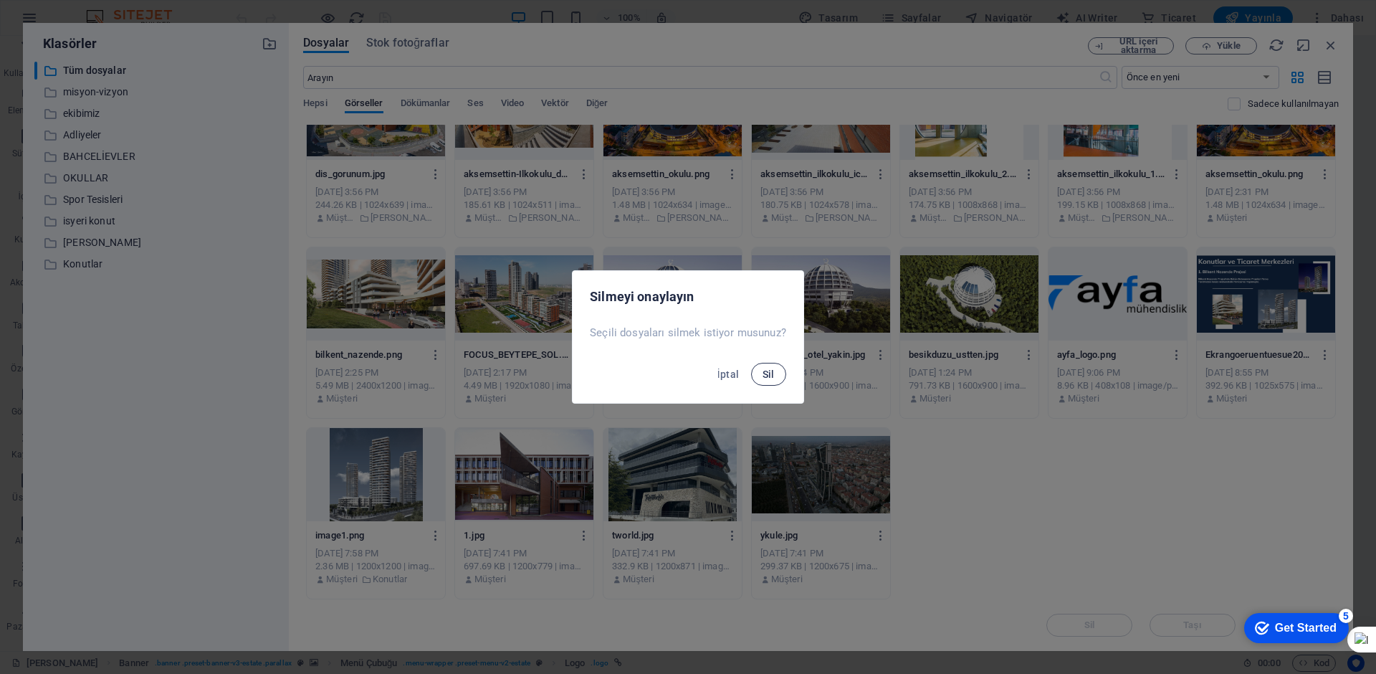
click at [765, 378] on span "Sil" at bounding box center [769, 373] width 12 height 11
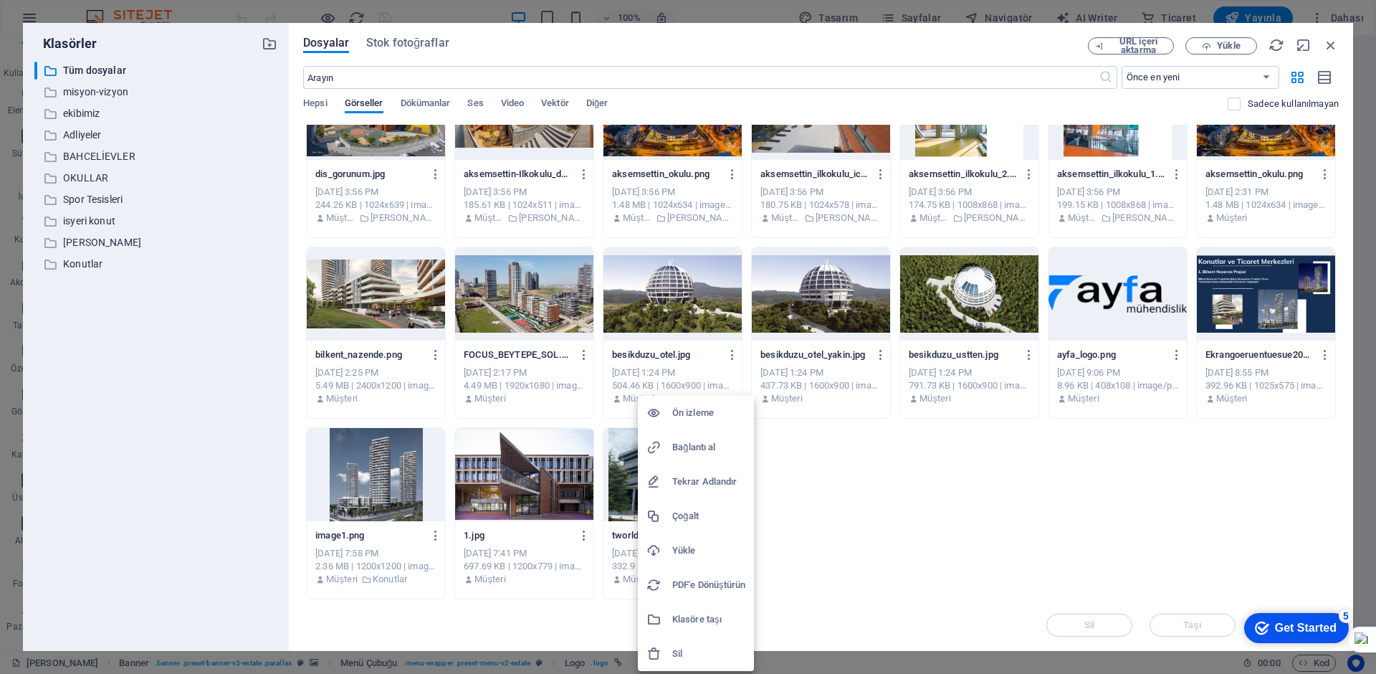
click at [677, 649] on h6 "Sil" at bounding box center [708, 653] width 73 height 17
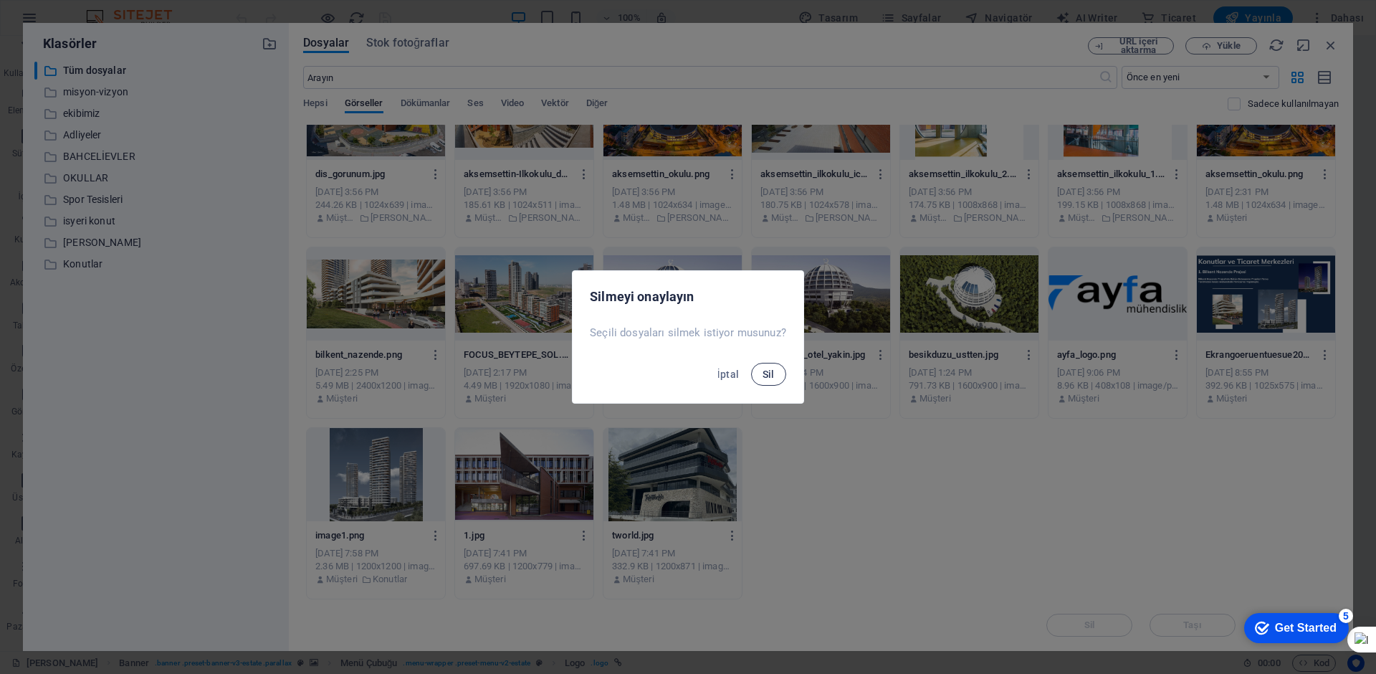
click at [763, 374] on span "Sil" at bounding box center [769, 373] width 12 height 11
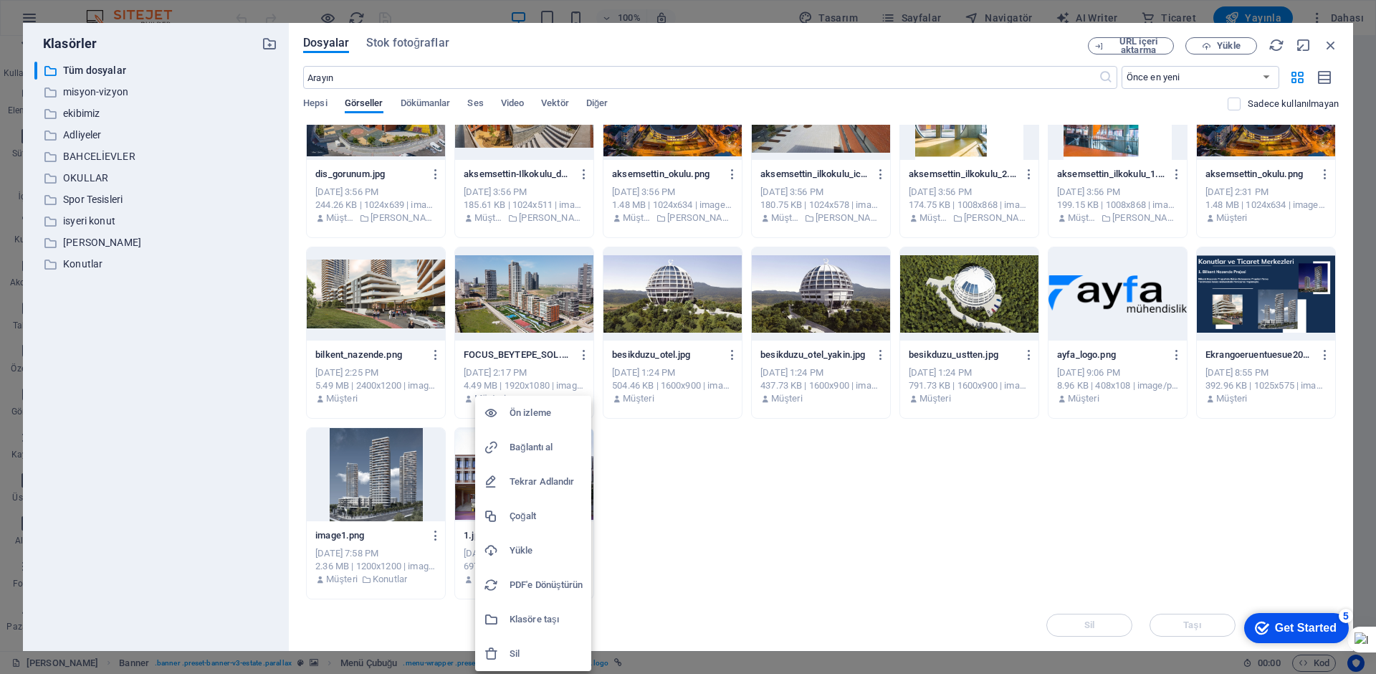
click at [512, 651] on h6 "Sil" at bounding box center [546, 653] width 73 height 17
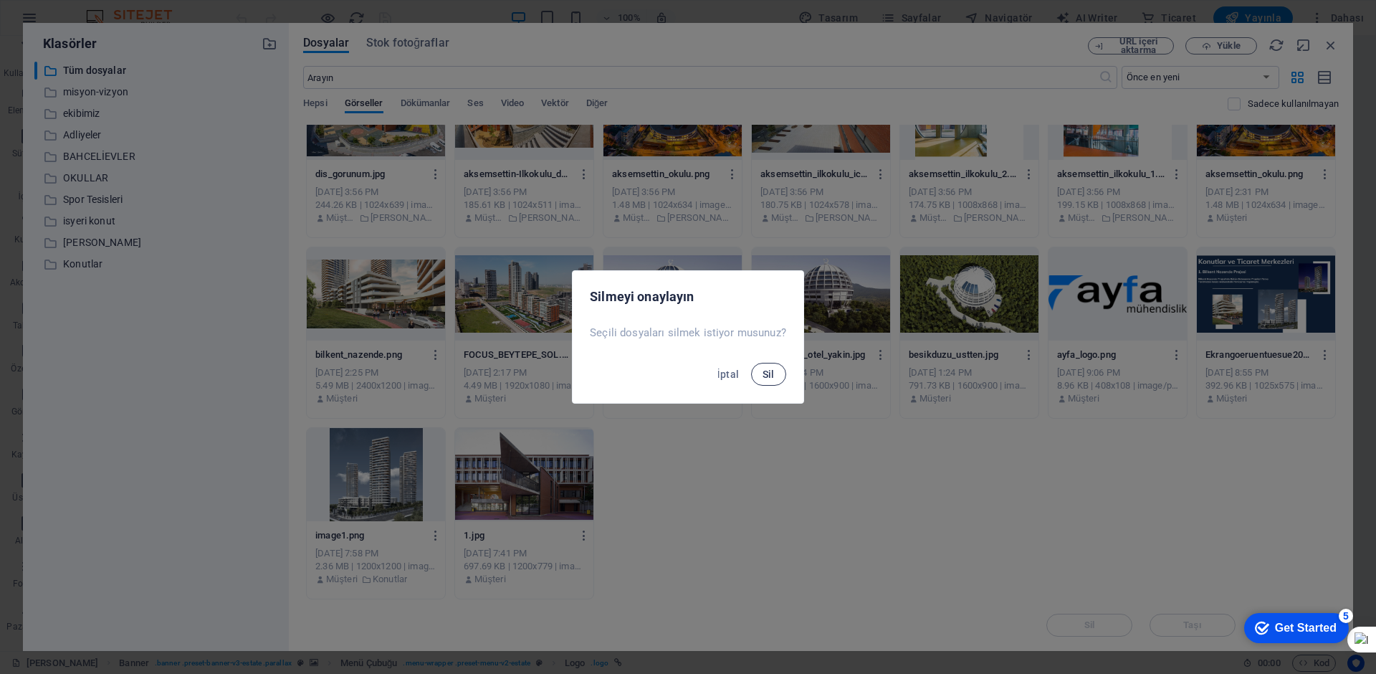
click at [773, 368] on span "Sil" at bounding box center [769, 373] width 12 height 11
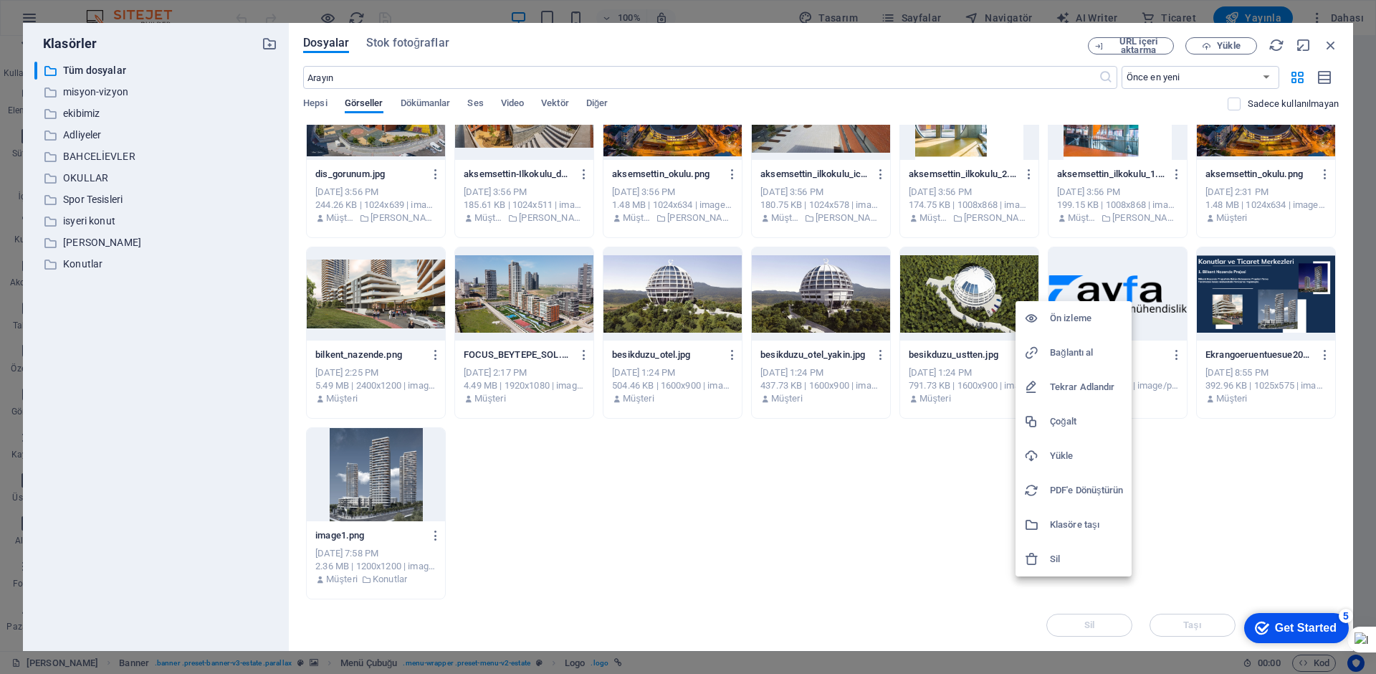
click at [1041, 558] on div at bounding box center [1037, 559] width 26 height 14
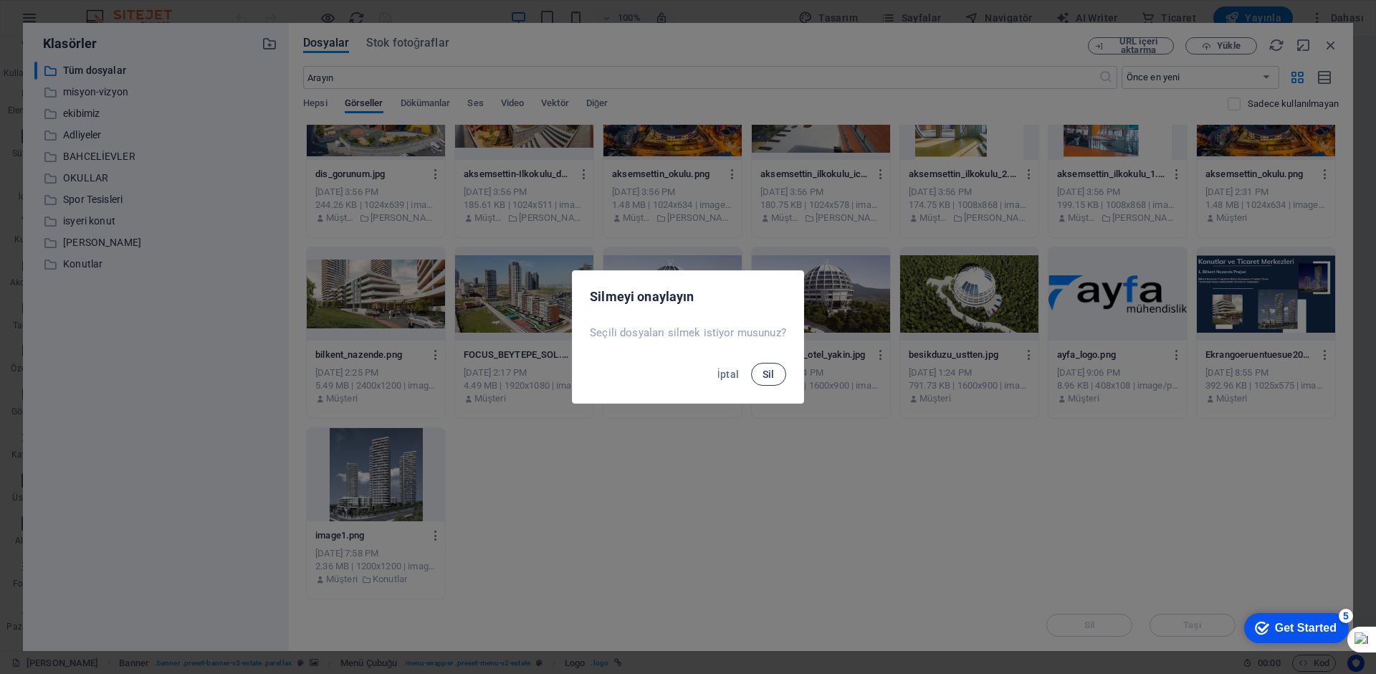
click at [771, 378] on span "Sil" at bounding box center [769, 373] width 12 height 11
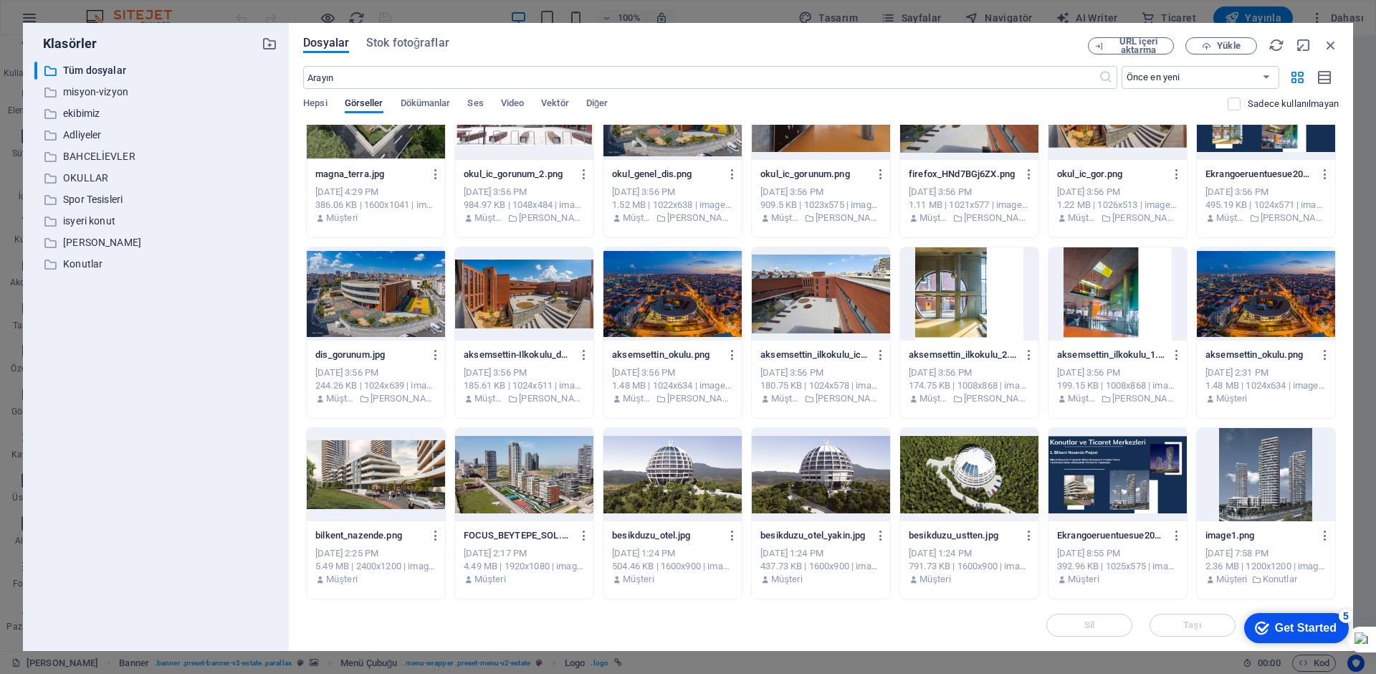
scroll to position [1865, 0]
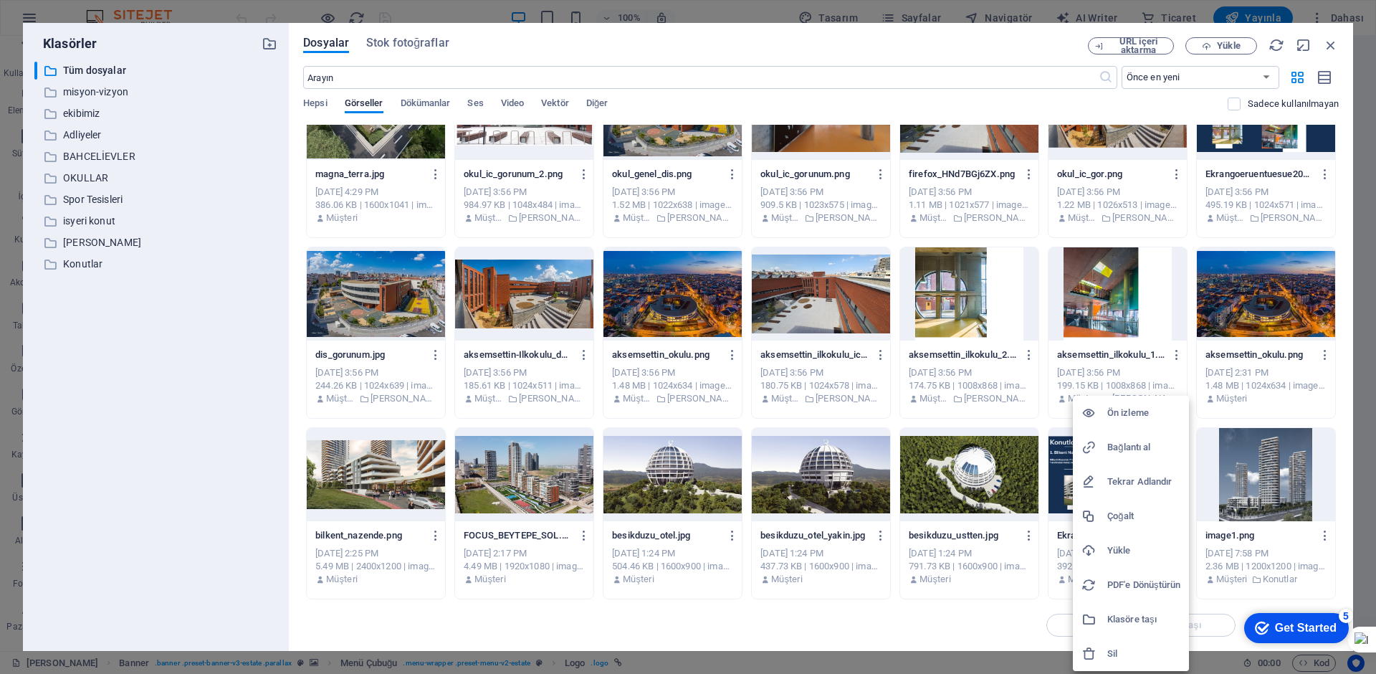
click at [1106, 659] on div at bounding box center [1094, 653] width 26 height 14
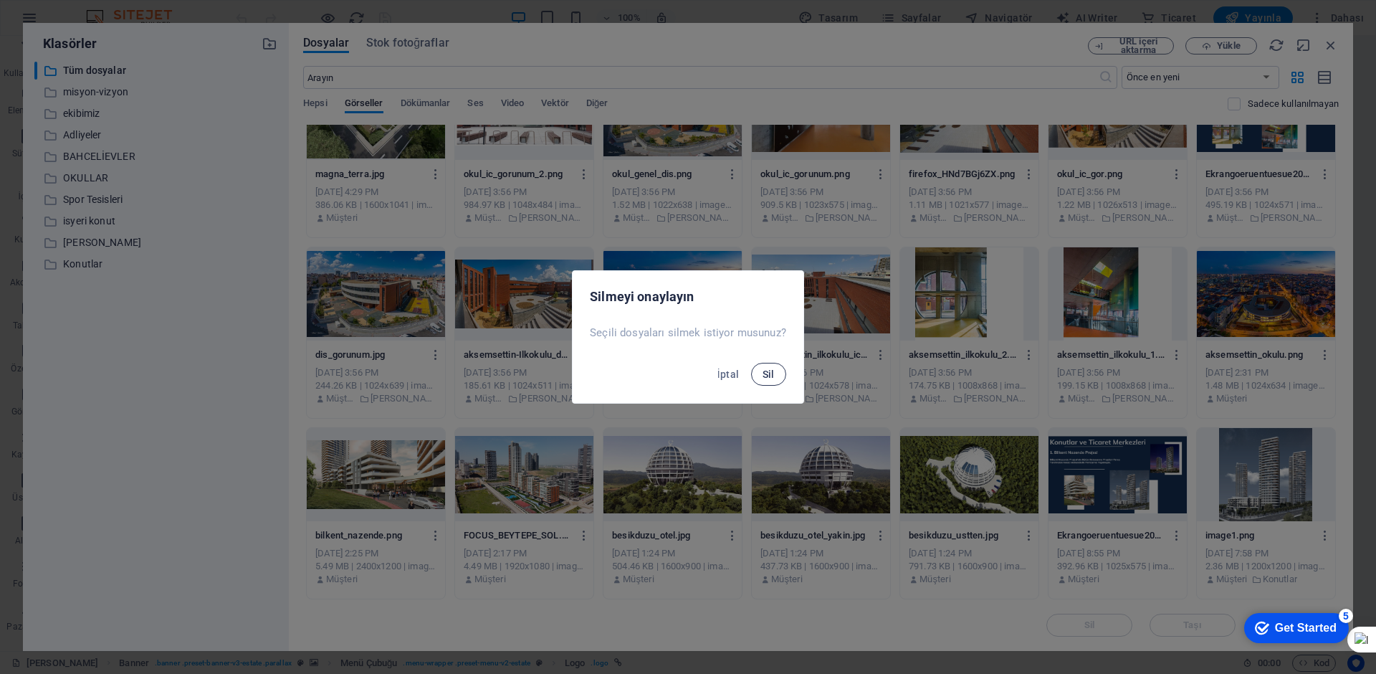
click at [751, 370] on button "Sil" at bounding box center [768, 374] width 35 height 23
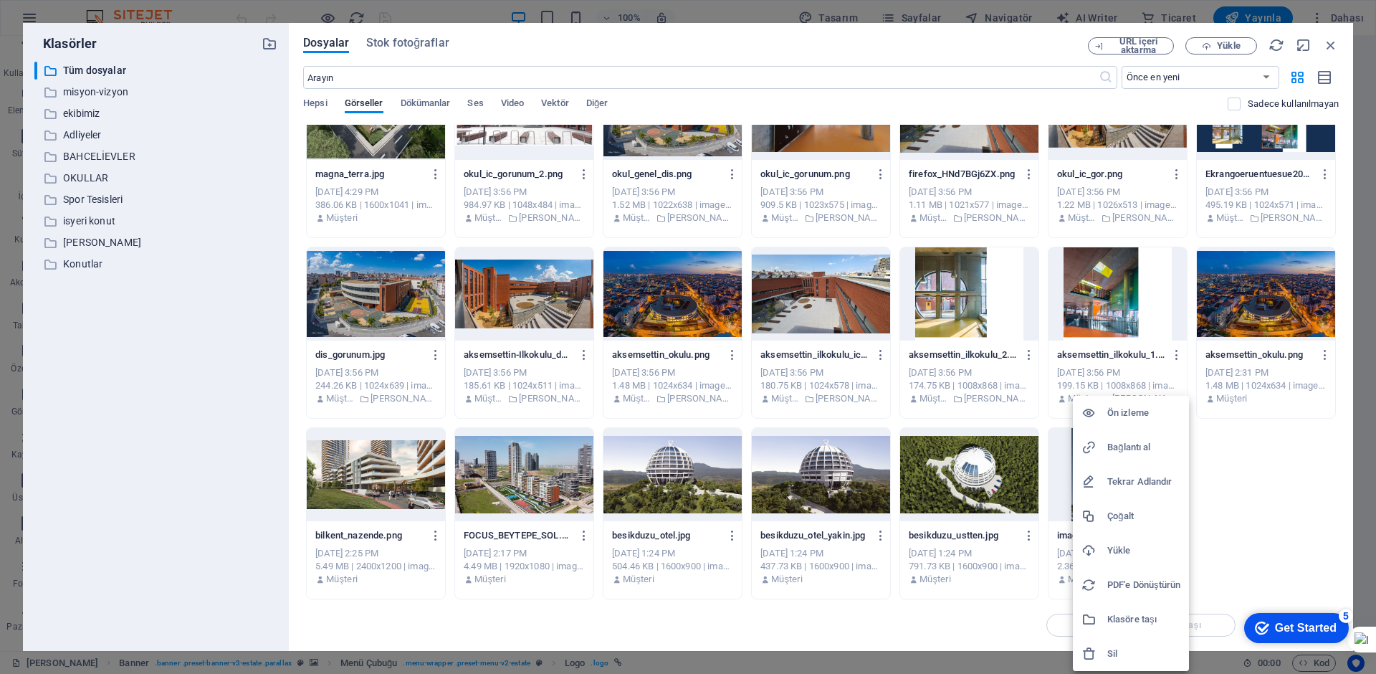
click at [1122, 646] on h6 "Sil" at bounding box center [1143, 653] width 73 height 17
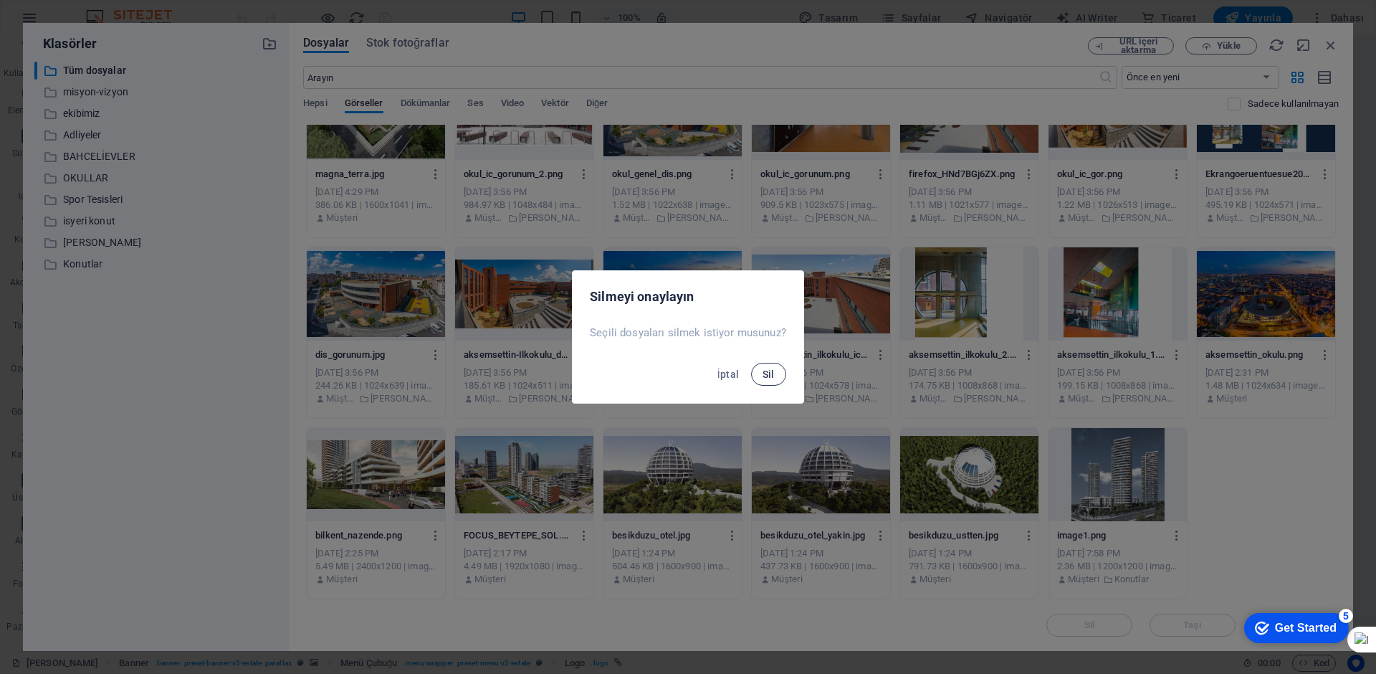
click at [753, 370] on button "Sil" at bounding box center [768, 374] width 35 height 23
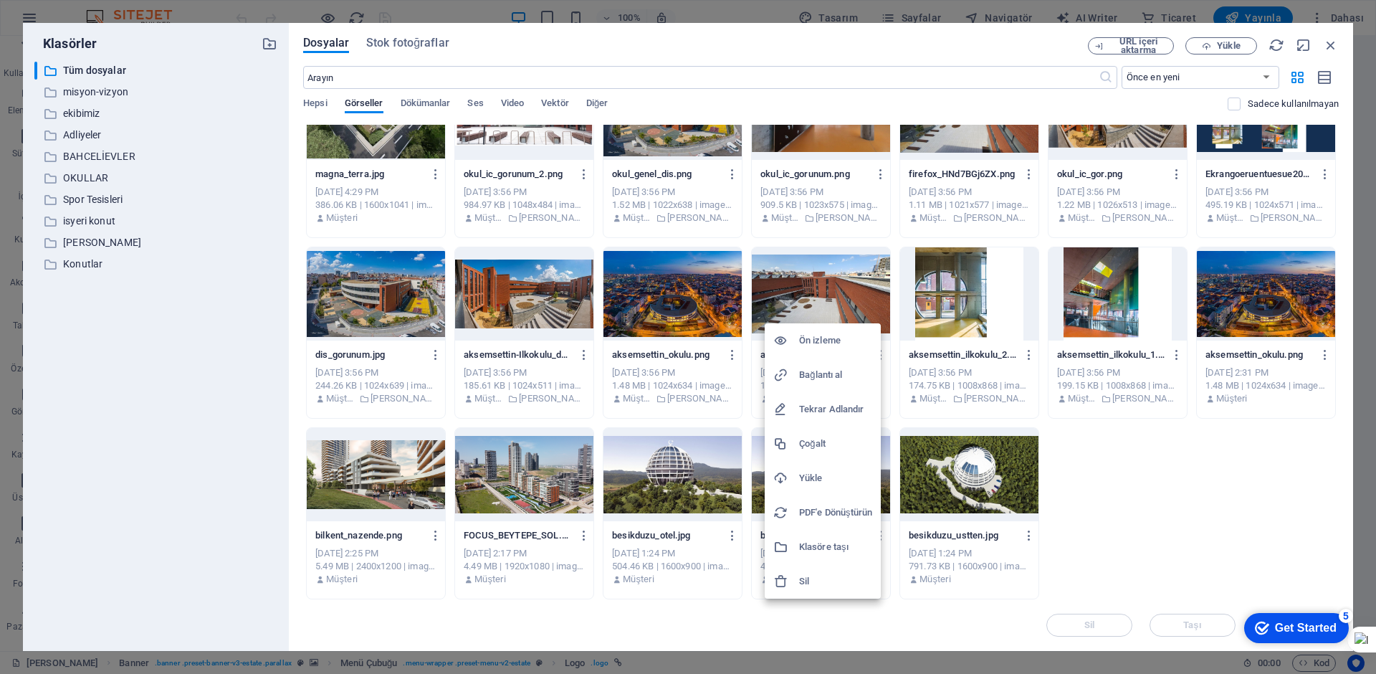
click at [800, 583] on h6 "Sil" at bounding box center [835, 581] width 73 height 17
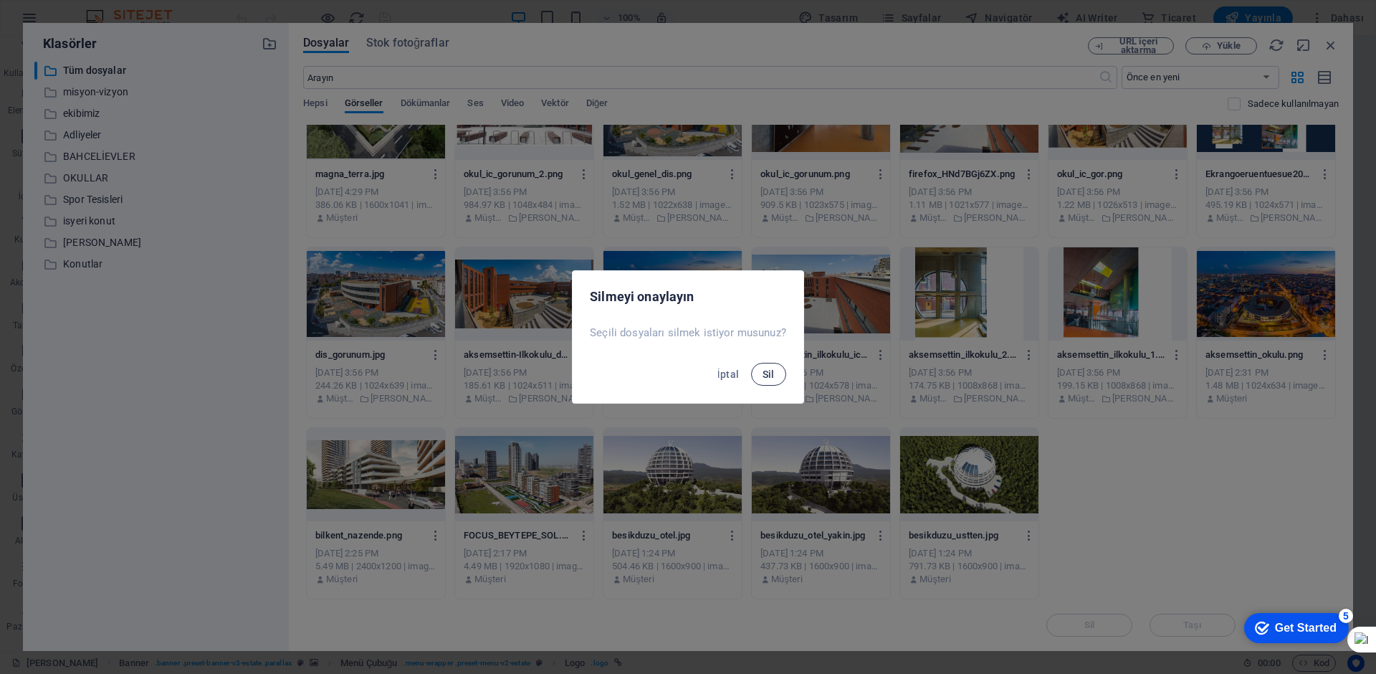
click at [765, 371] on span "Sil" at bounding box center [769, 373] width 12 height 11
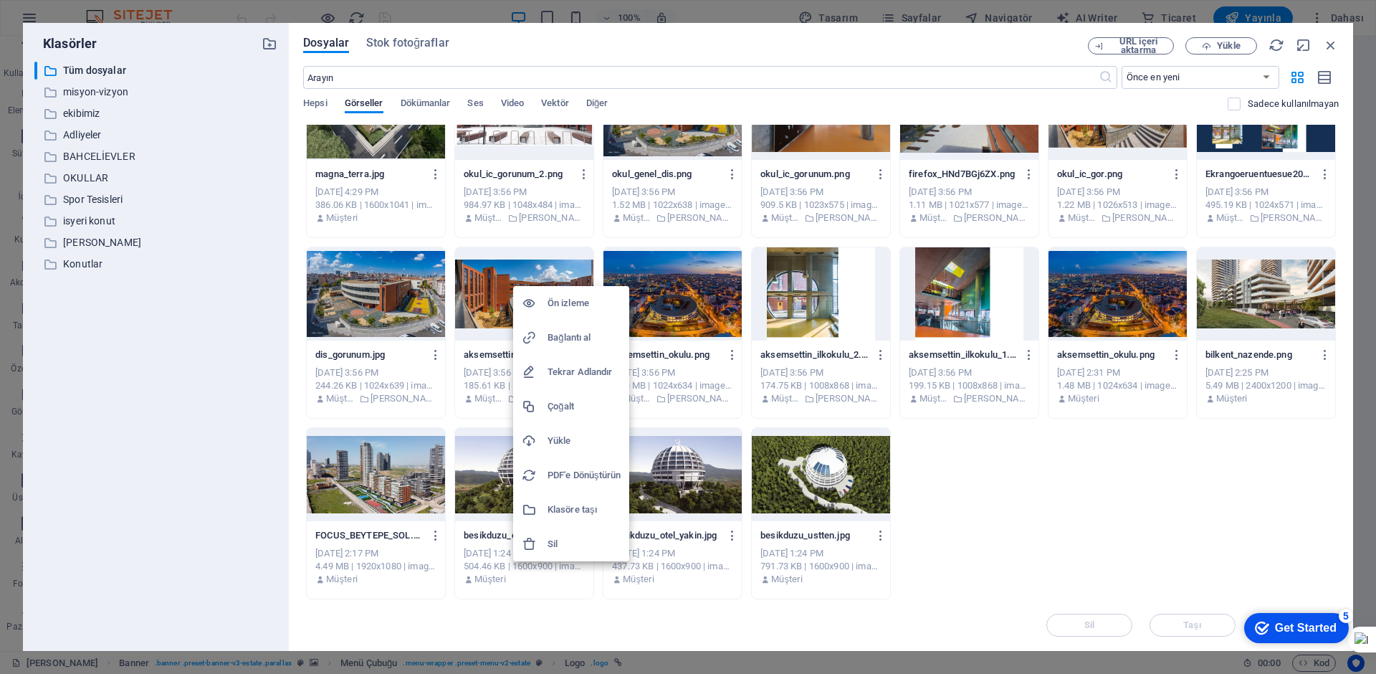
click at [558, 540] on h6 "Sil" at bounding box center [584, 543] width 73 height 17
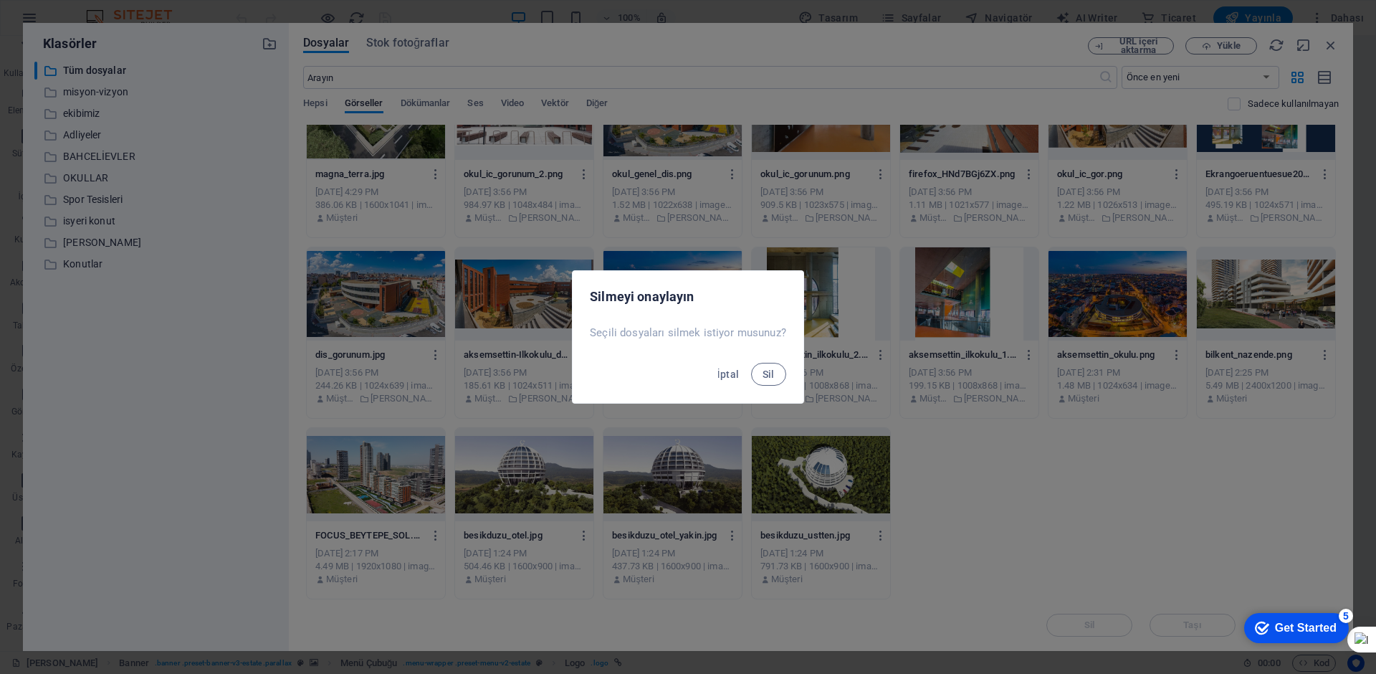
click at [748, 374] on div "İptal Sil" at bounding box center [688, 378] width 231 height 49
click at [763, 374] on span "Sil" at bounding box center [769, 373] width 12 height 11
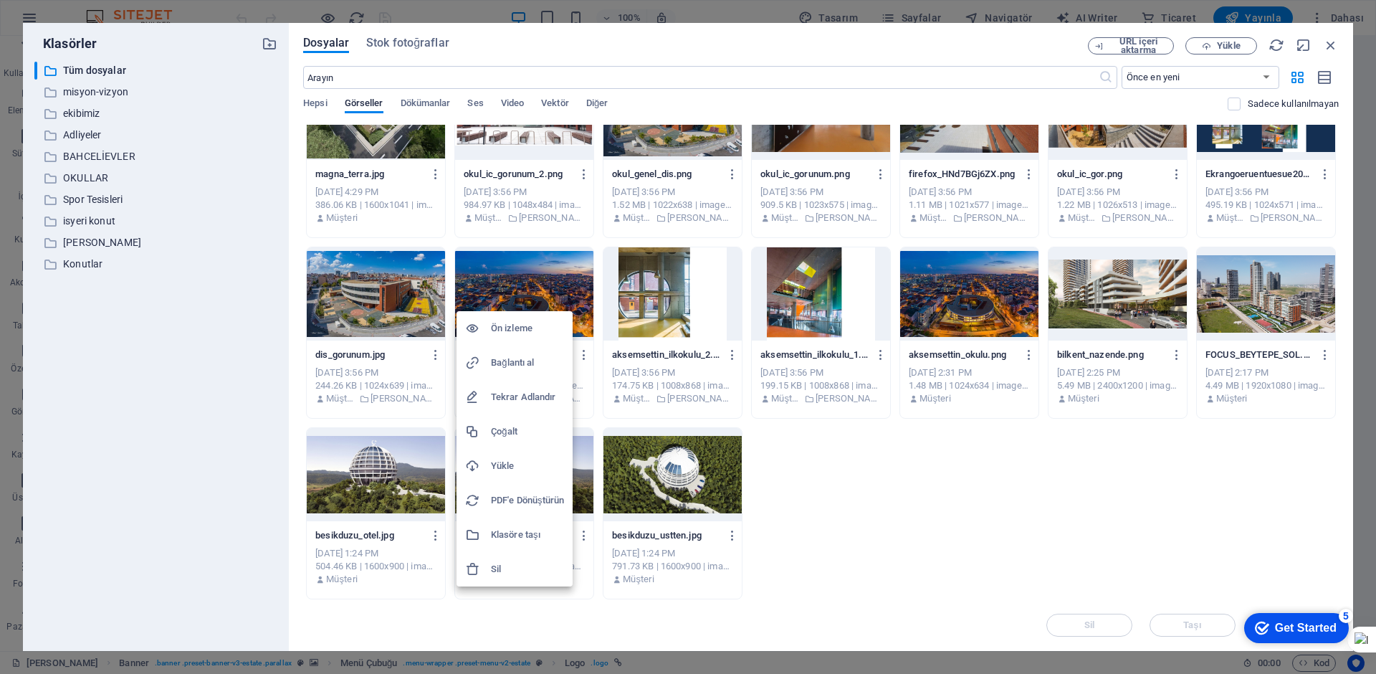
click at [509, 564] on h6 "Sil" at bounding box center [527, 568] width 73 height 17
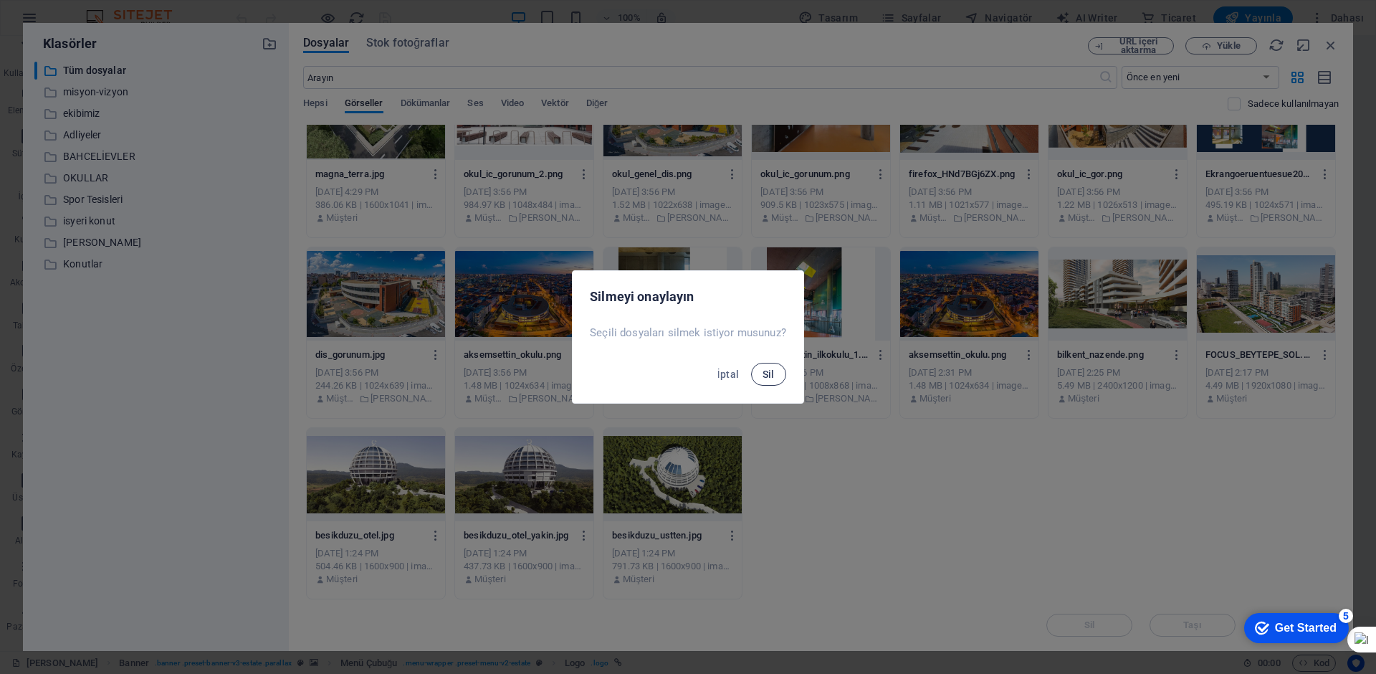
click at [768, 365] on button "Sil" at bounding box center [768, 374] width 35 height 23
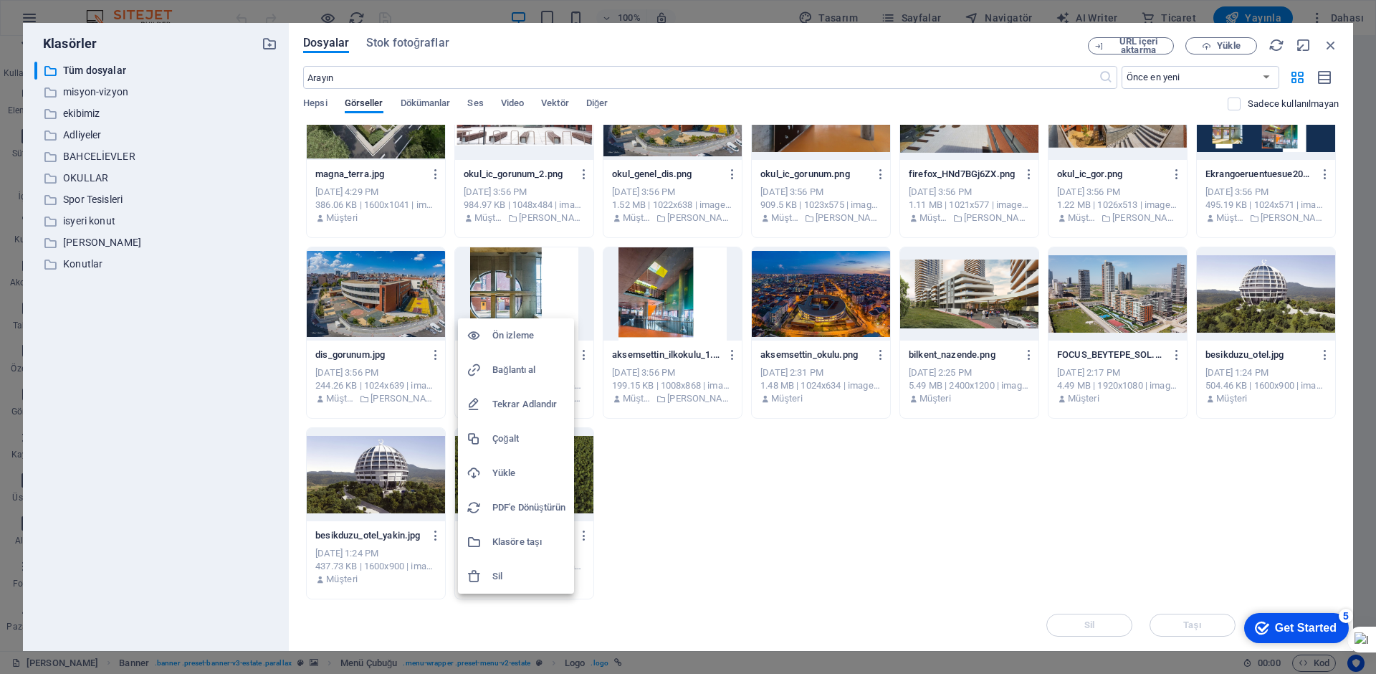
click at [498, 582] on h6 "Sil" at bounding box center [528, 576] width 73 height 17
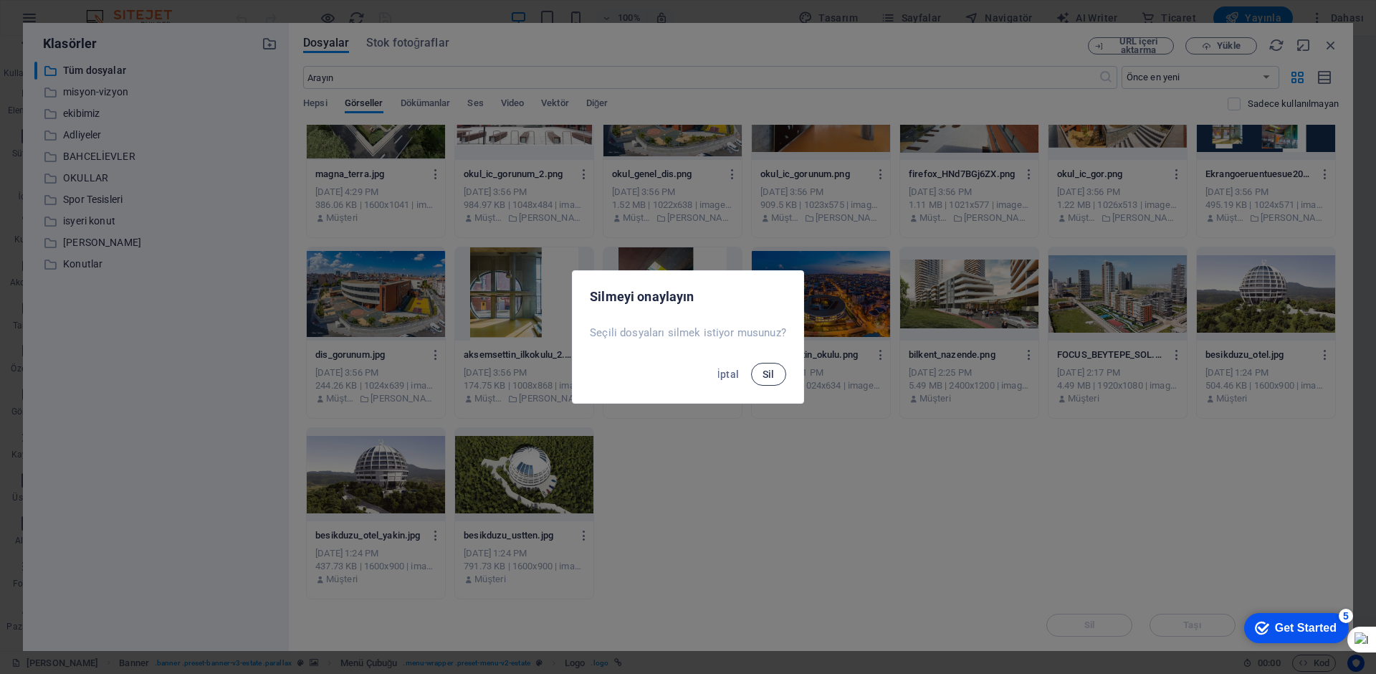
click at [765, 372] on span "Sil" at bounding box center [769, 373] width 12 height 11
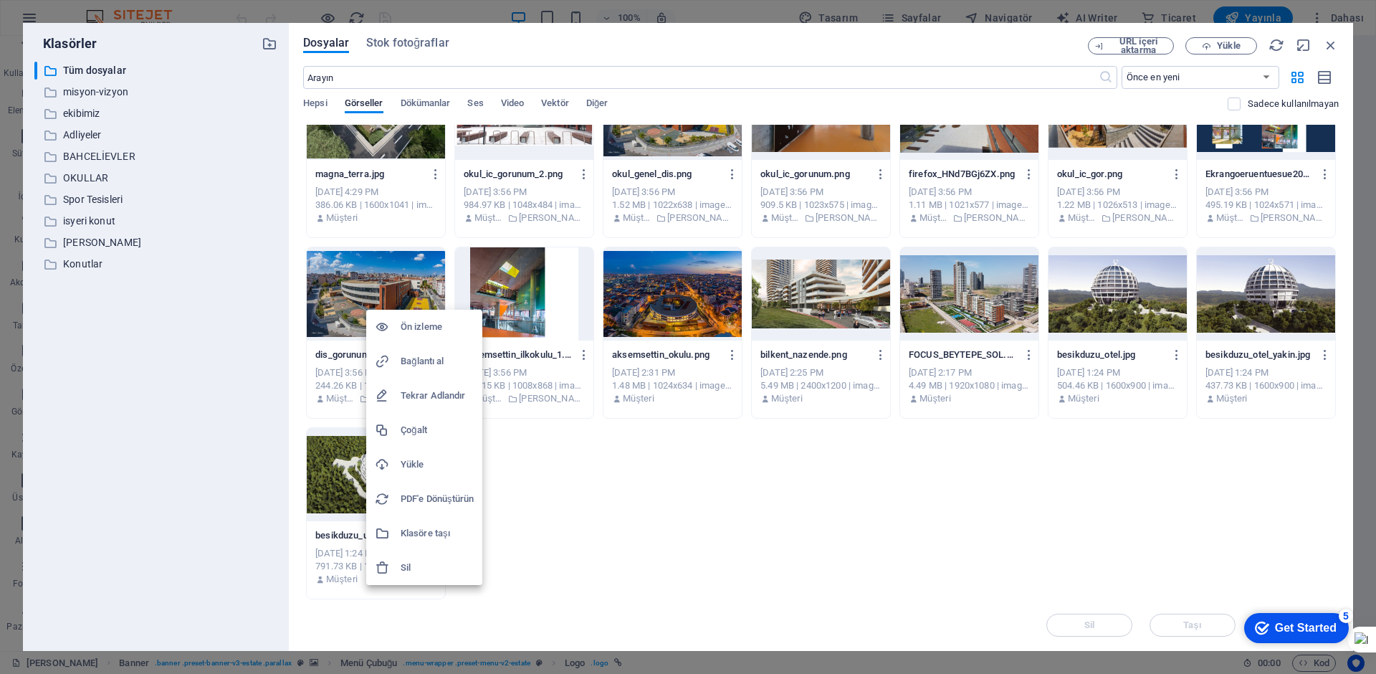
click at [400, 564] on div at bounding box center [388, 567] width 26 height 14
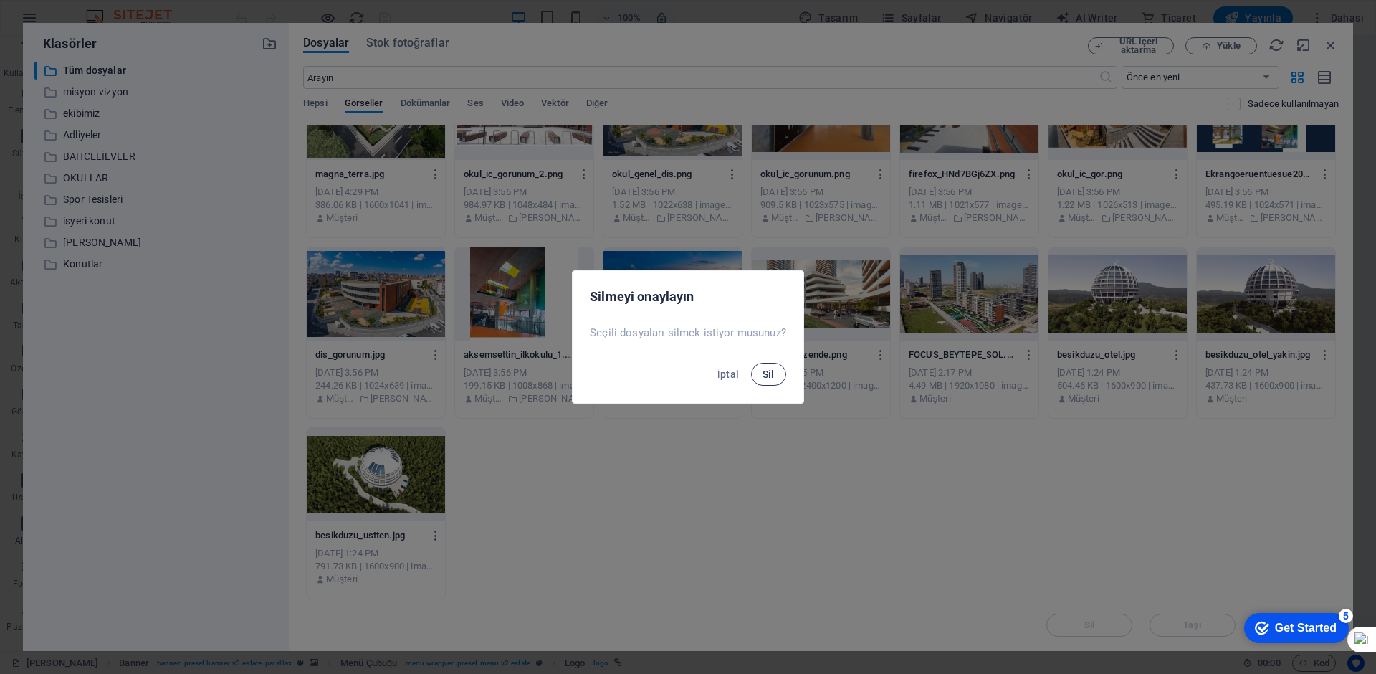
click at [757, 374] on button "Sil" at bounding box center [768, 374] width 35 height 23
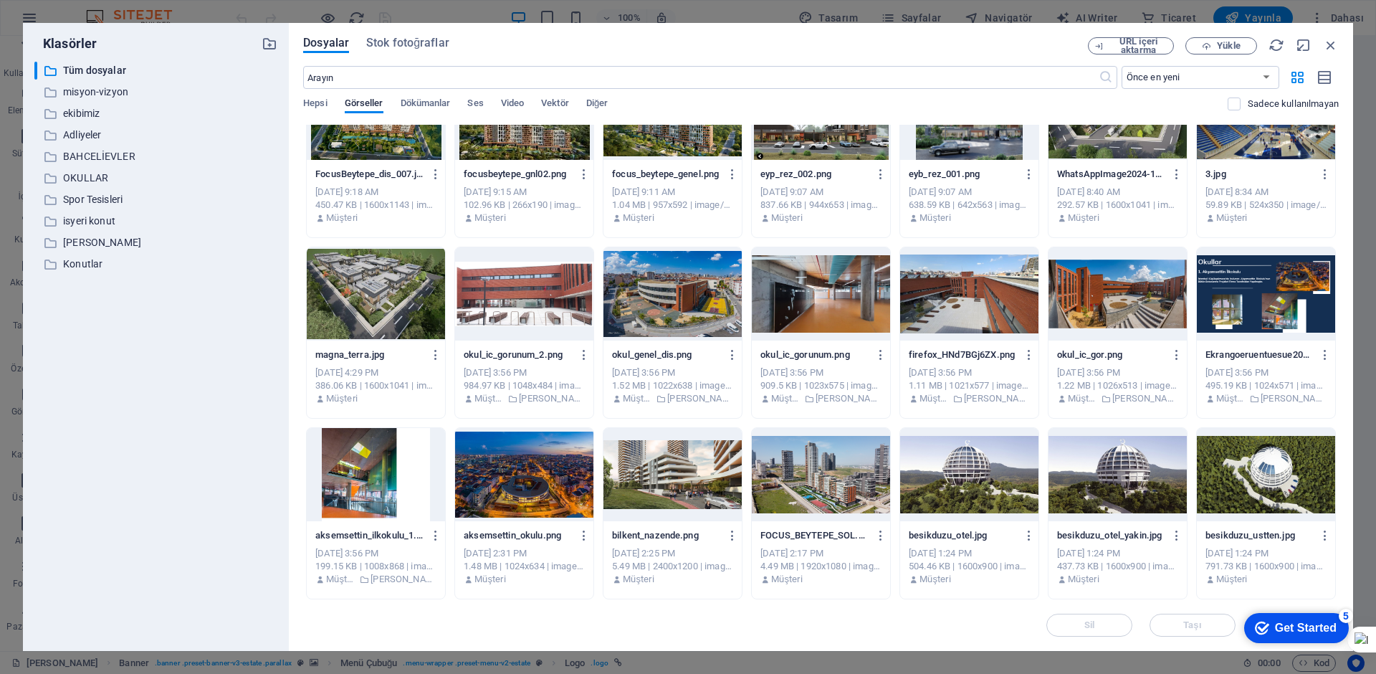
scroll to position [1684, 0]
drag, startPoint x: 1330, startPoint y: 44, endPoint x: 857, endPoint y: 71, distance: 473.7
click at [1330, 44] on icon "button" at bounding box center [1331, 45] width 16 height 16
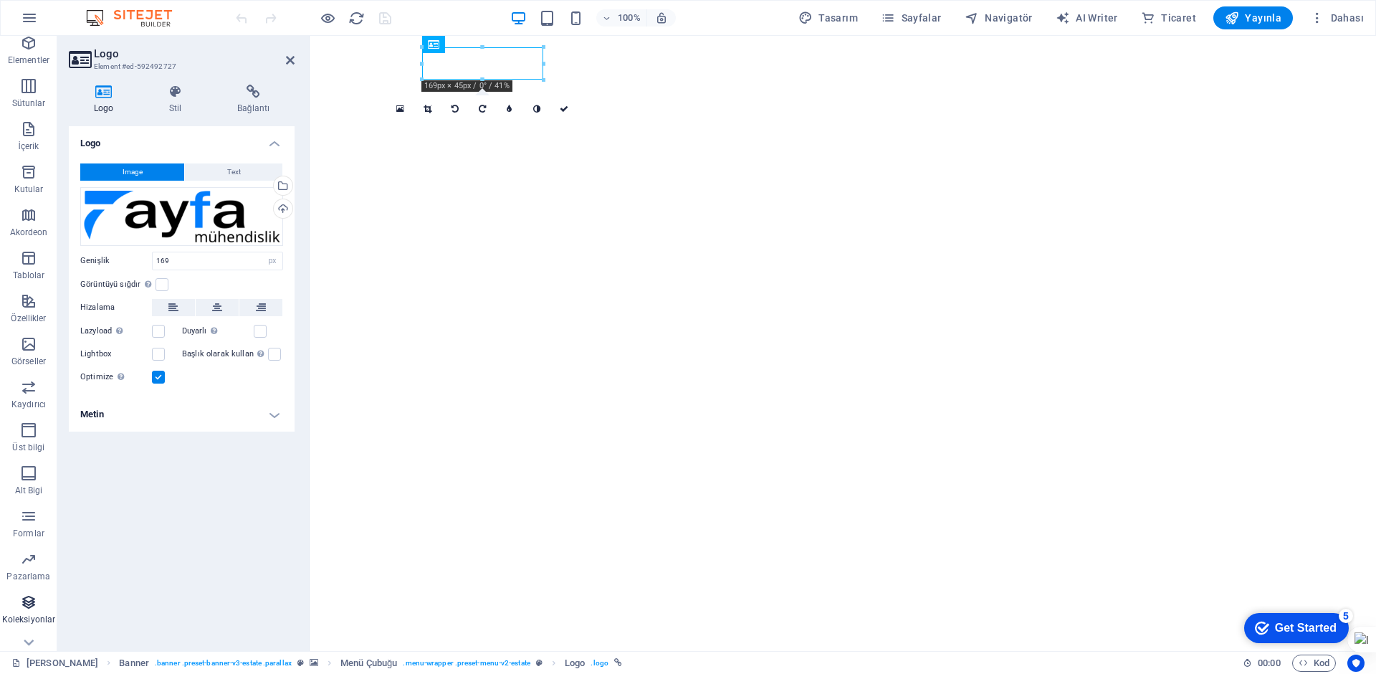
scroll to position [73, 0]
click at [41, 540] on span "Pazarlama" at bounding box center [28, 544] width 57 height 34
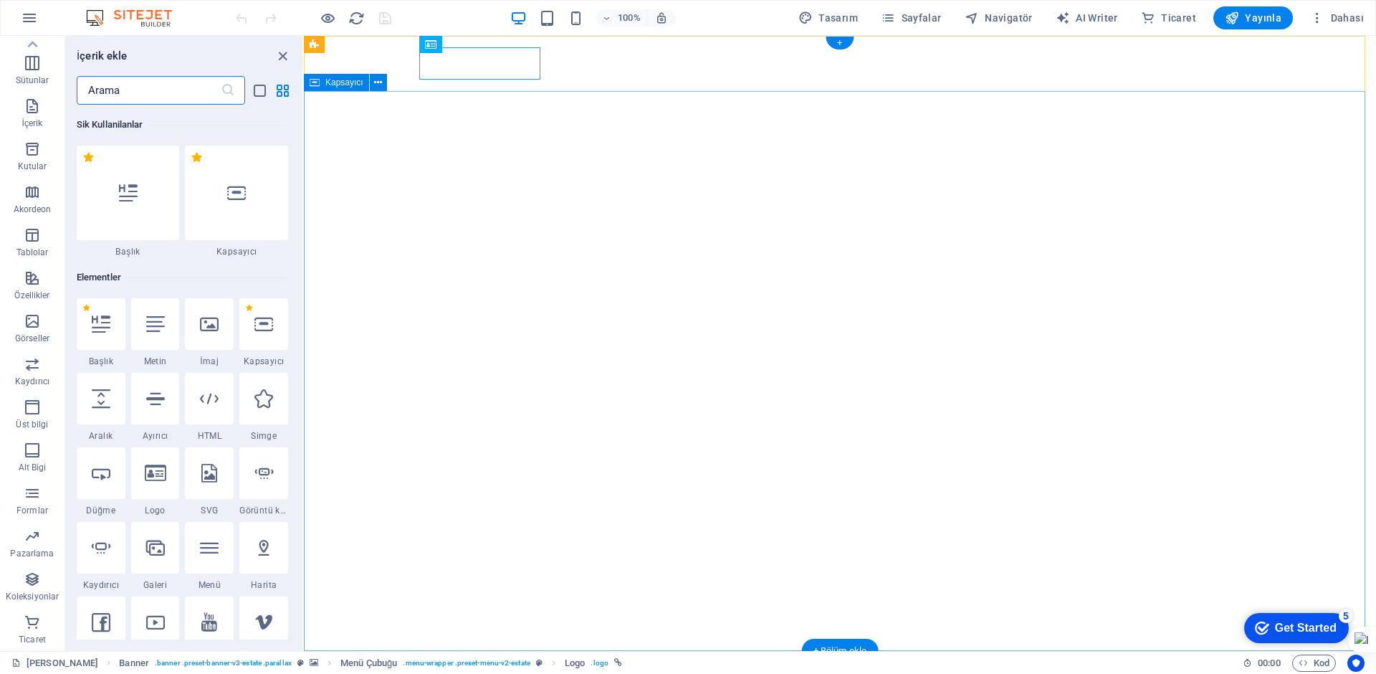
scroll to position [11673, 0]
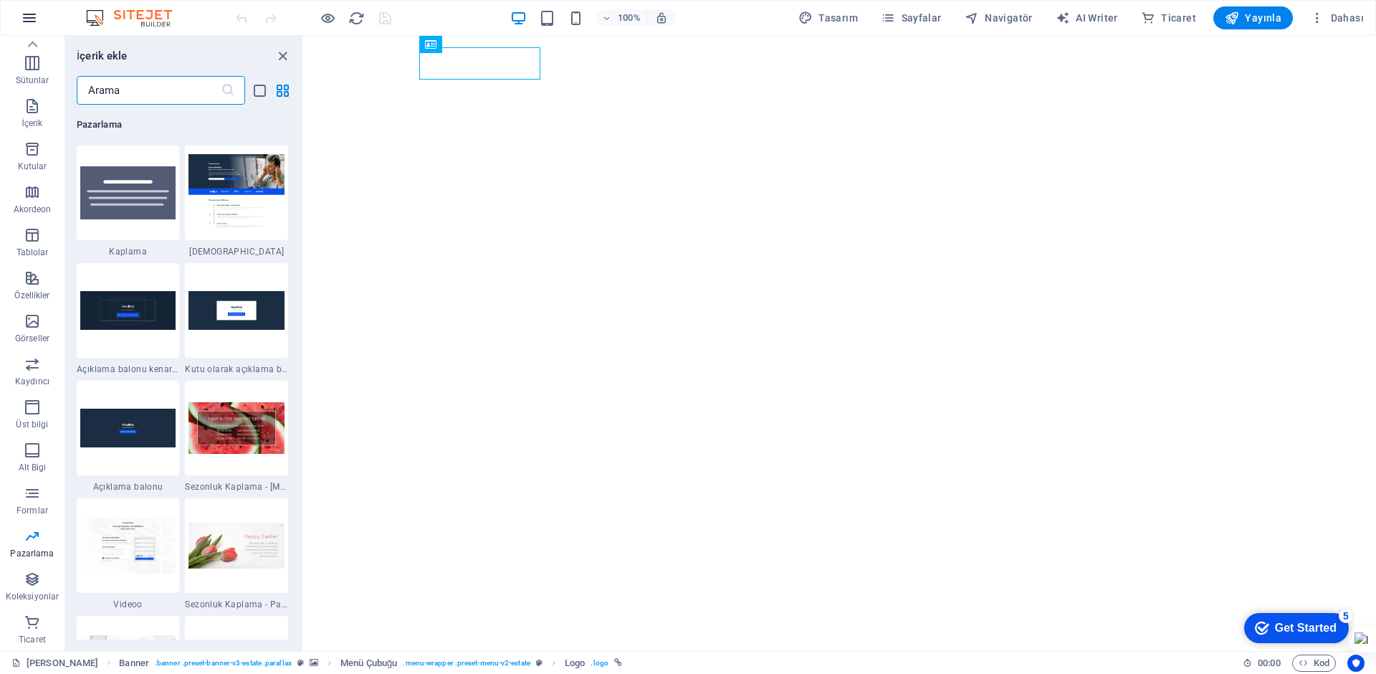
click at [28, 23] on icon "button" at bounding box center [29, 17] width 17 height 17
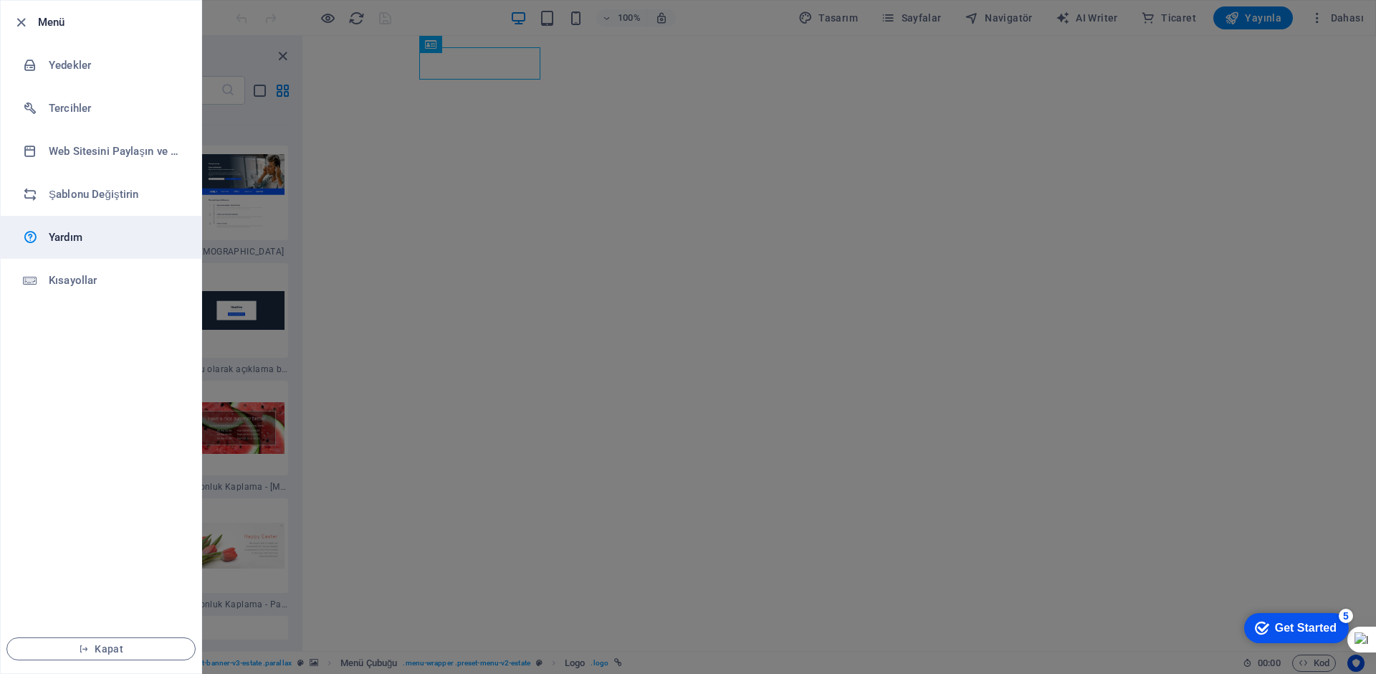
click at [61, 242] on h6 "Yardım" at bounding box center [115, 237] width 133 height 17
click at [22, 24] on icon "button" at bounding box center [21, 22] width 16 height 16
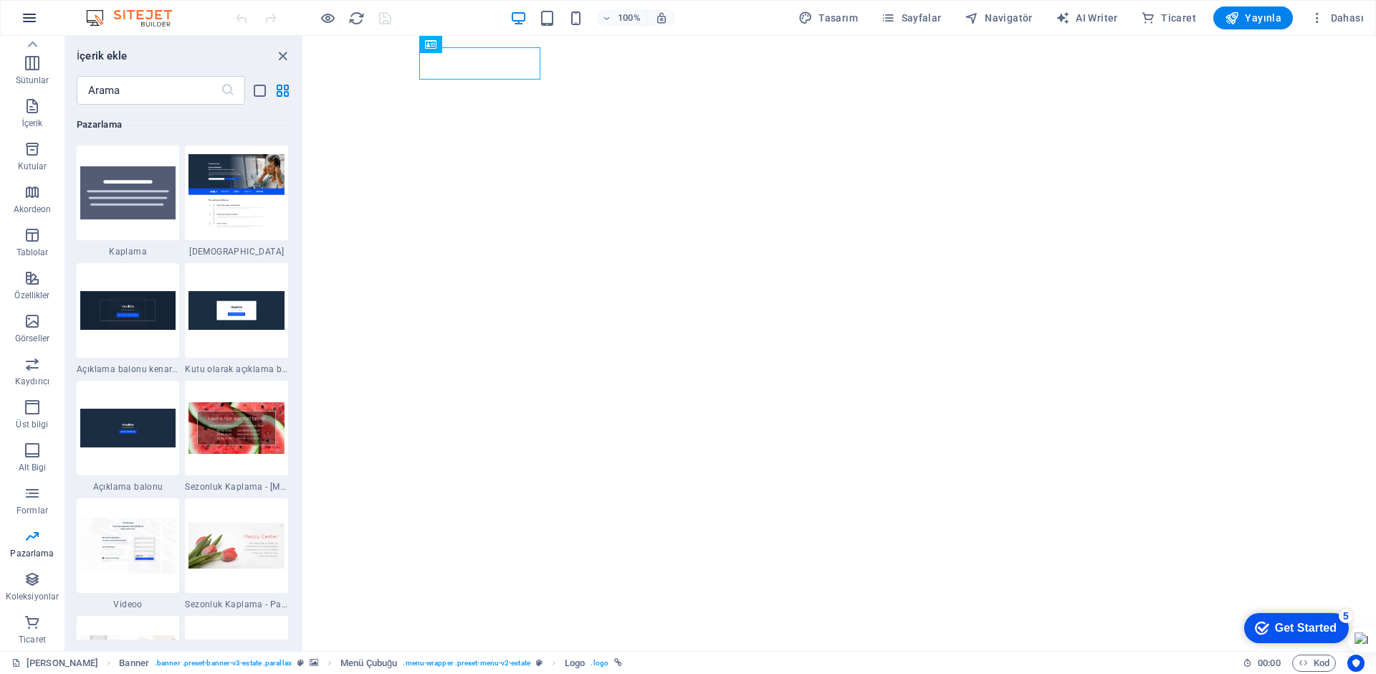
click at [33, 18] on icon "button" at bounding box center [29, 17] width 17 height 17
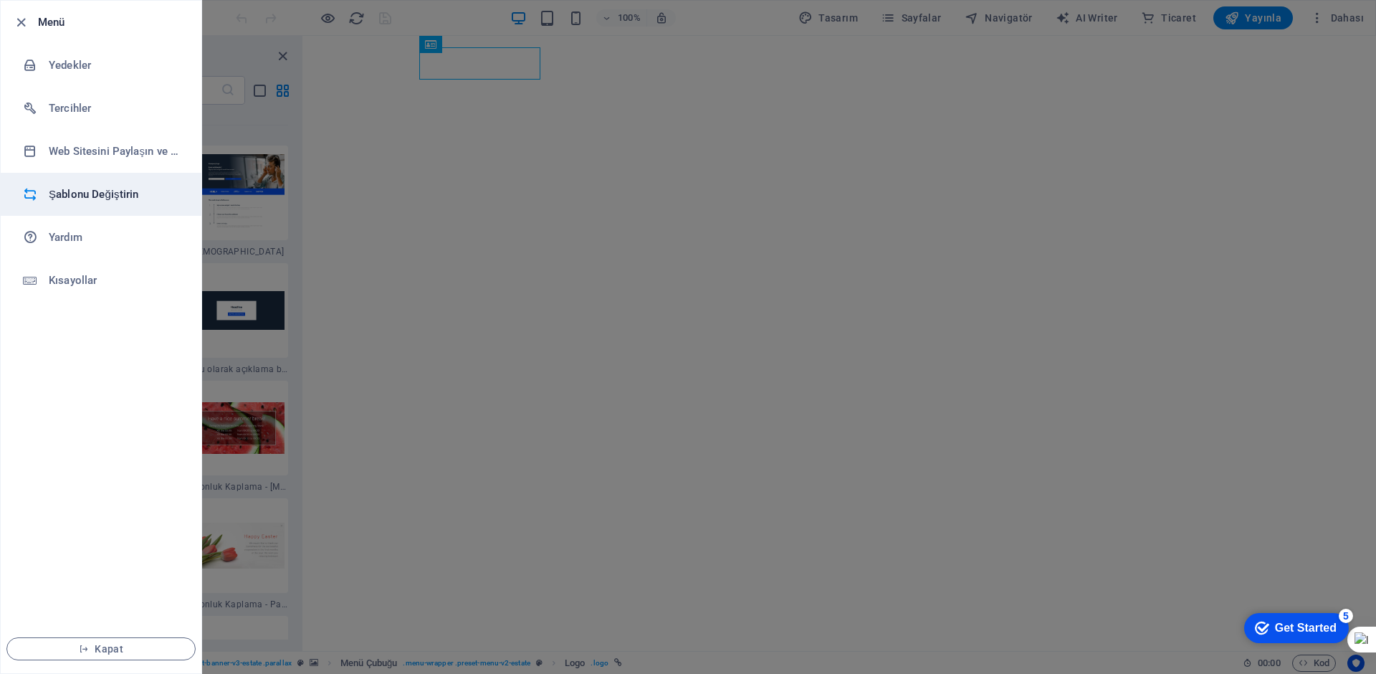
click at [90, 201] on h6 "Şablonu Değiştirin" at bounding box center [115, 194] width 133 height 17
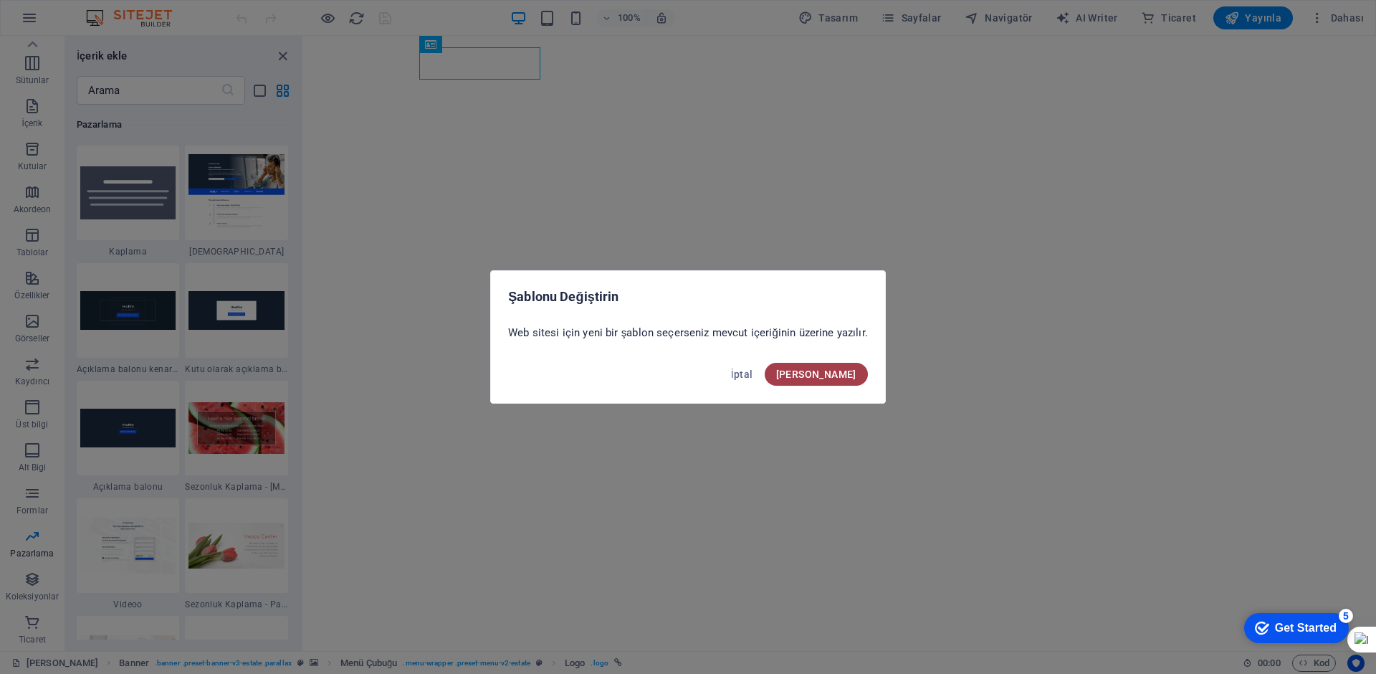
click at [846, 379] on span "Onayla" at bounding box center [816, 373] width 80 height 11
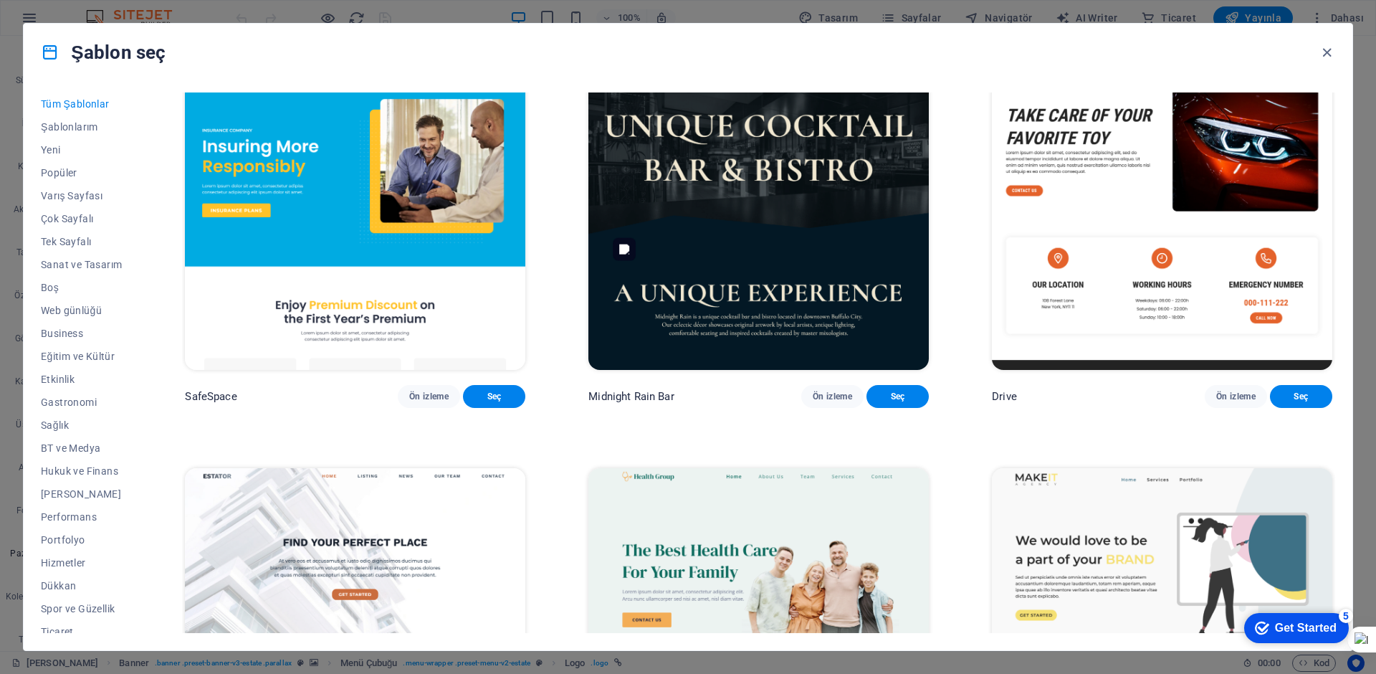
scroll to position [4372, 0]
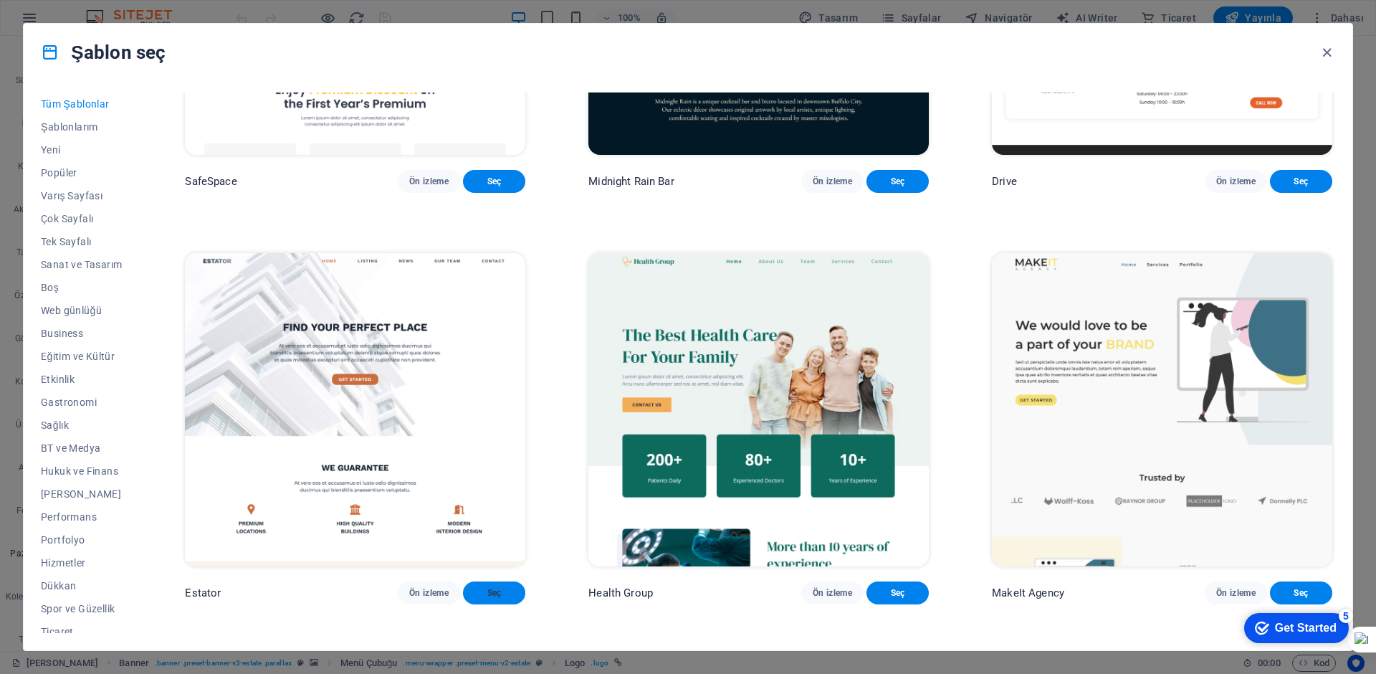
click at [496, 587] on span "Seç" at bounding box center [493, 592] width 39 height 11
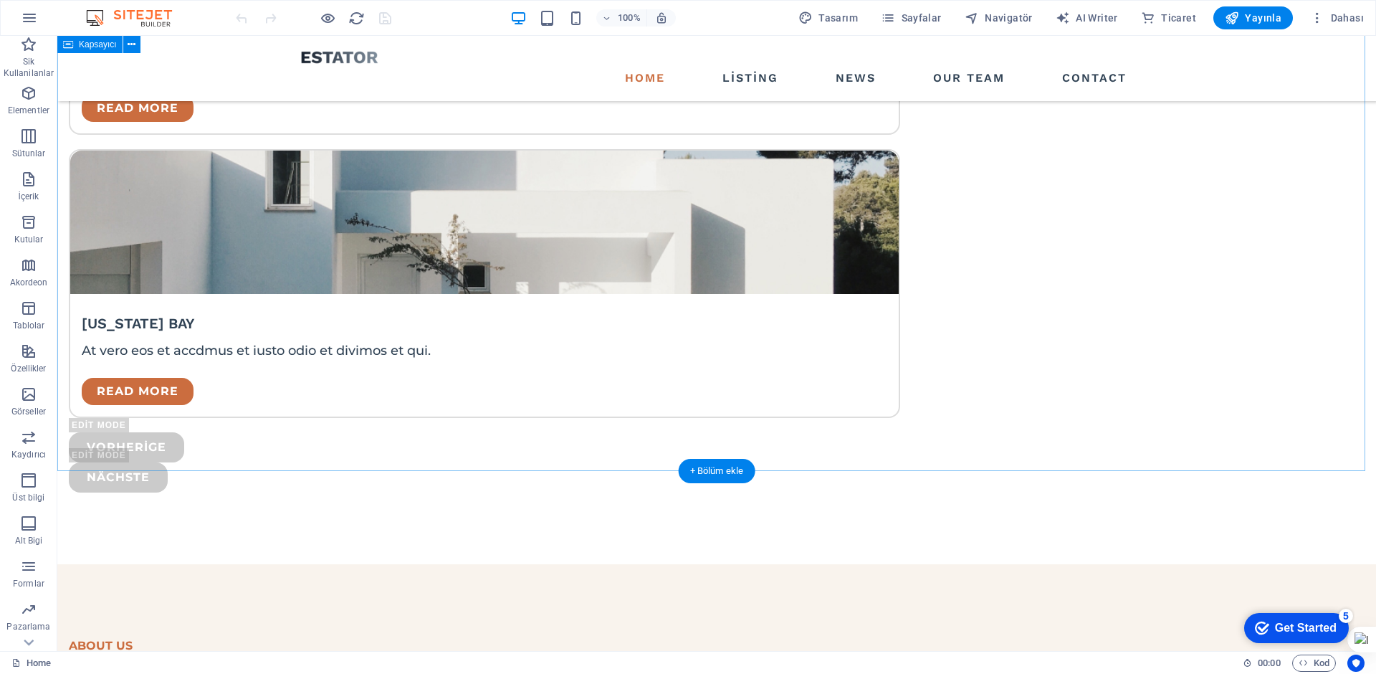
scroll to position [3774, 0]
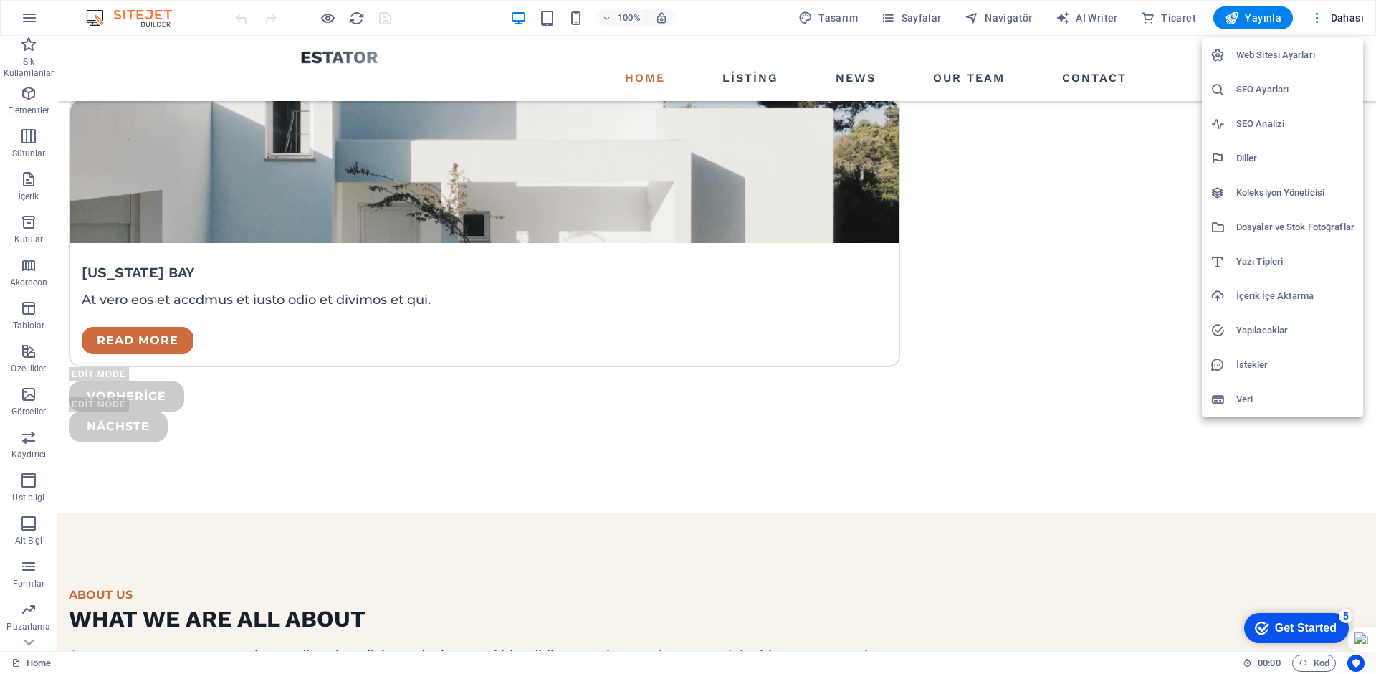
click at [1303, 59] on h6 "Web Sitesi Ayarları" at bounding box center [1295, 55] width 118 height 17
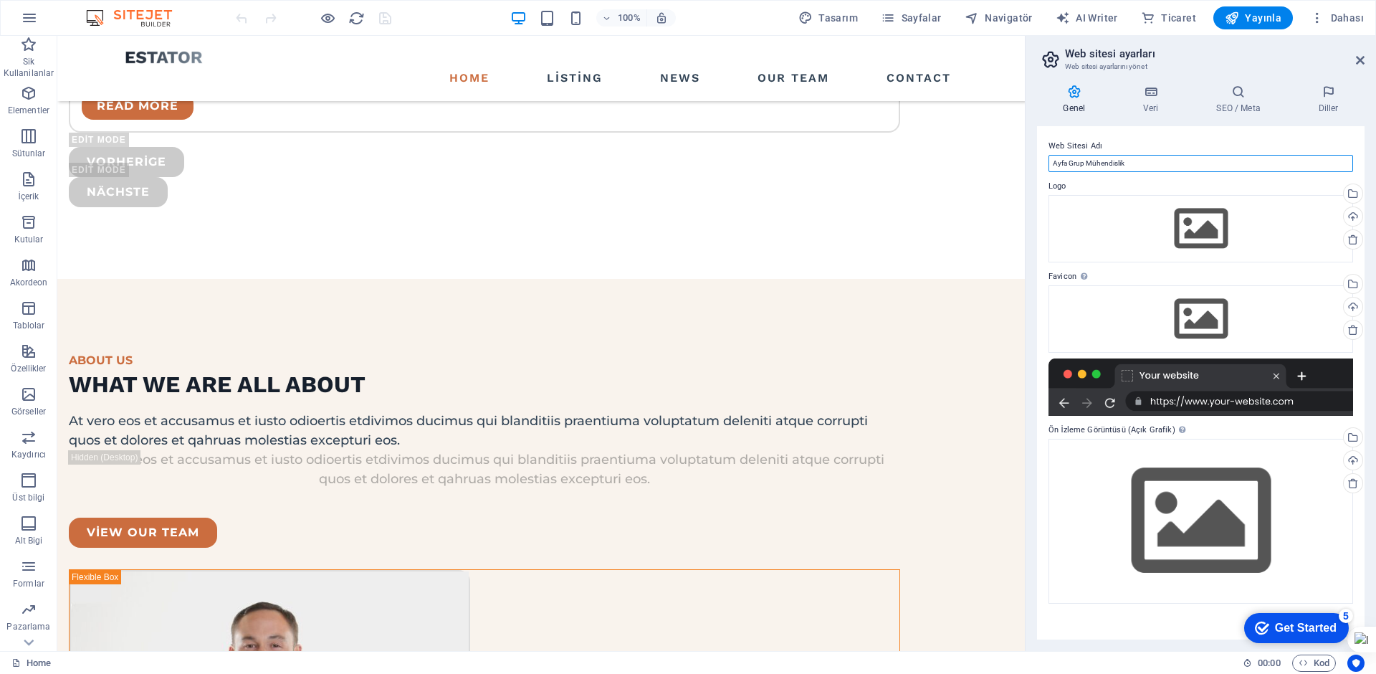
click at [1171, 161] on input "Ayfa Grup Mühendislik" at bounding box center [1200, 163] width 305 height 17
type input "Türkyılmaz İnşaat"
click at [1136, 97] on icon at bounding box center [1150, 92] width 67 height 14
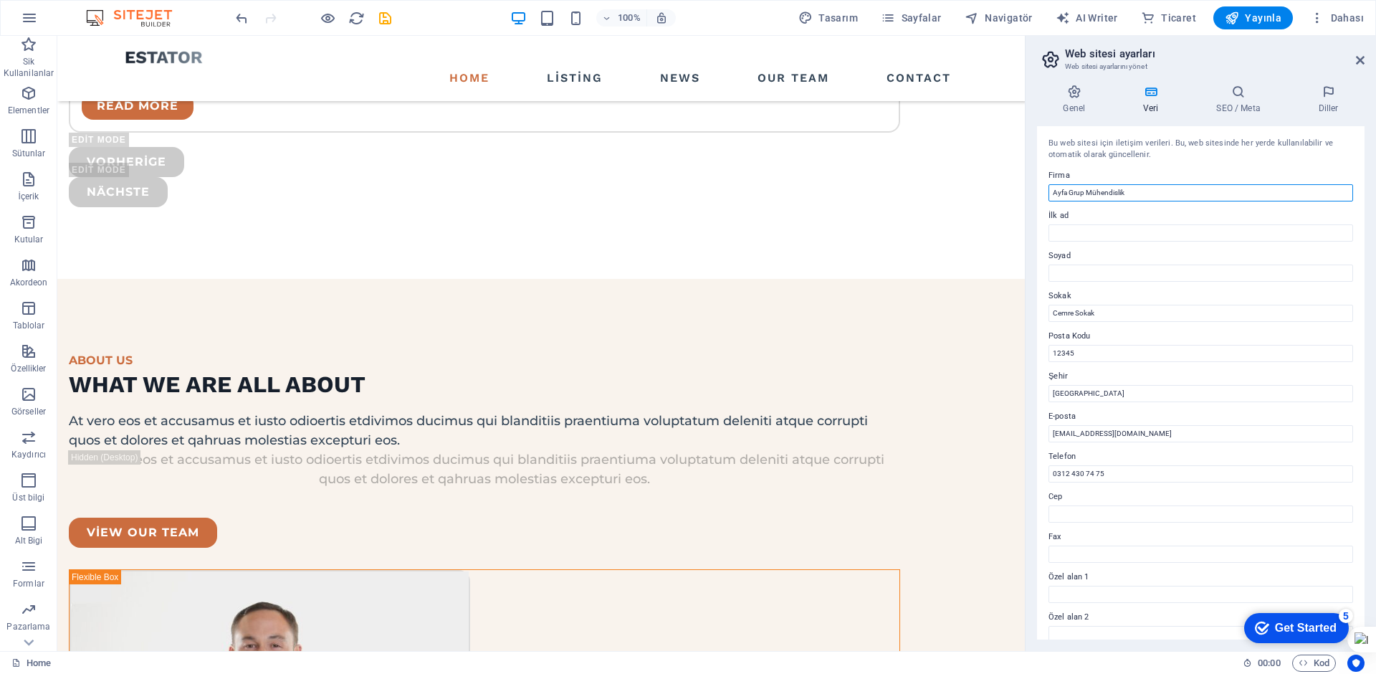
click at [1132, 191] on input "Ayfa Grup Mühendislik" at bounding box center [1200, 192] width 305 height 17
type input "Türkyılmaz İnşaat"
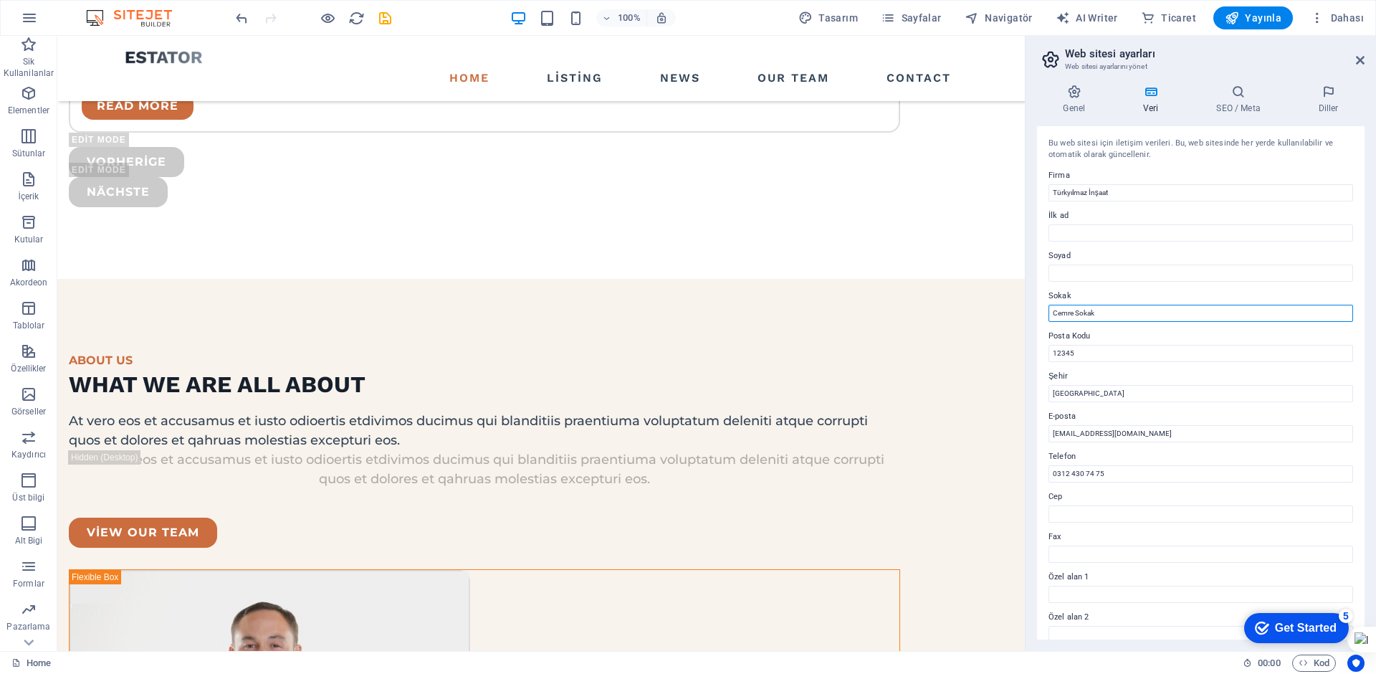
click at [1102, 312] on input "Cemre Sokak" at bounding box center [1200, 313] width 305 height 17
paste input "1170. [PERSON_NAME][STREET_ADDRESS]"
type input "1170. [PERSON_NAME][STREET_ADDRESS]"
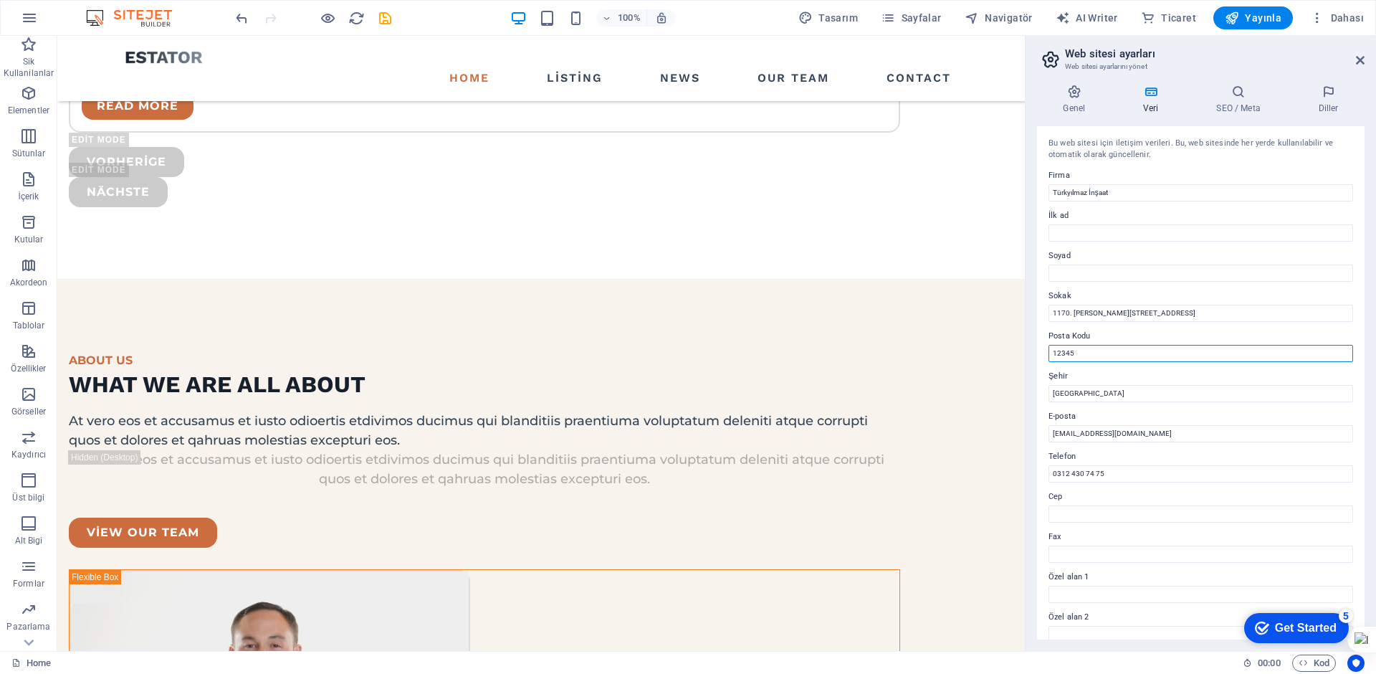
click at [1160, 352] on input "12345" at bounding box center [1200, 353] width 305 height 17
type input "06378"
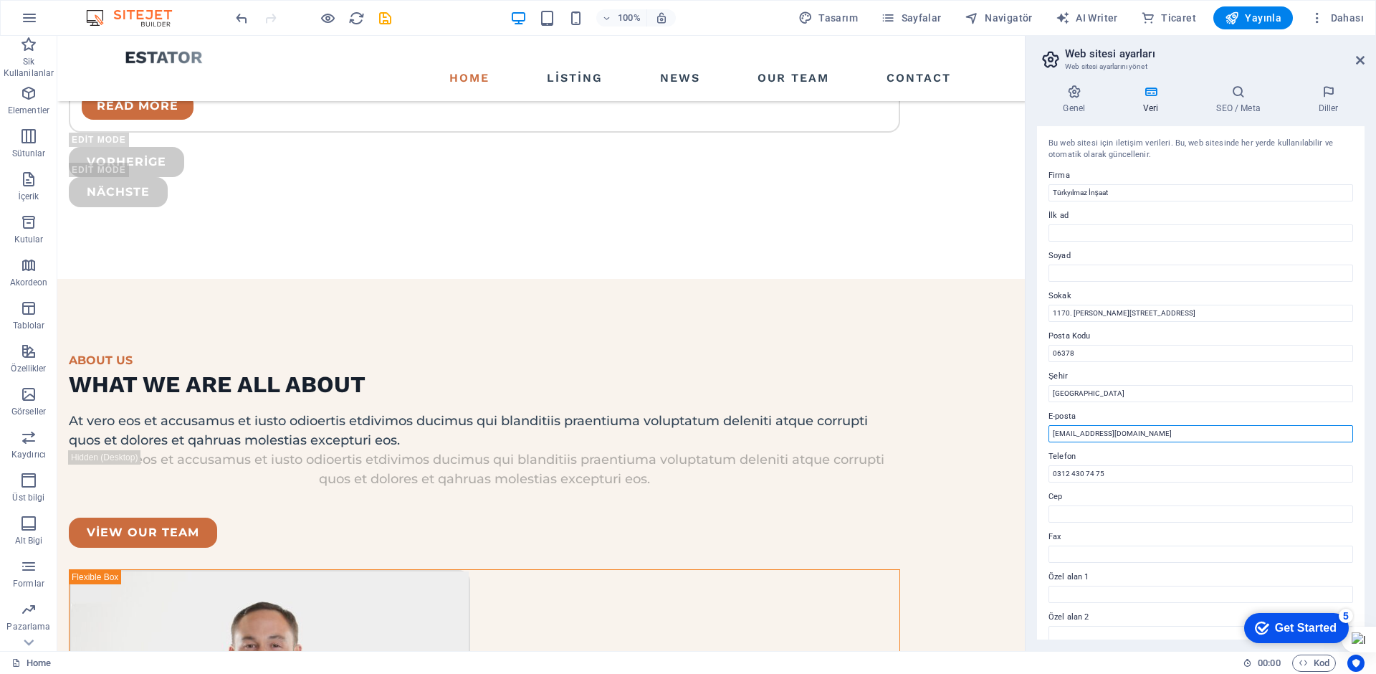
click at [1173, 434] on input "info@ayfagrupmuhendislik.com.tr" at bounding box center [1200, 433] width 305 height 17
type input "[EMAIL_ADDRESS][DOMAIN_NAME]"
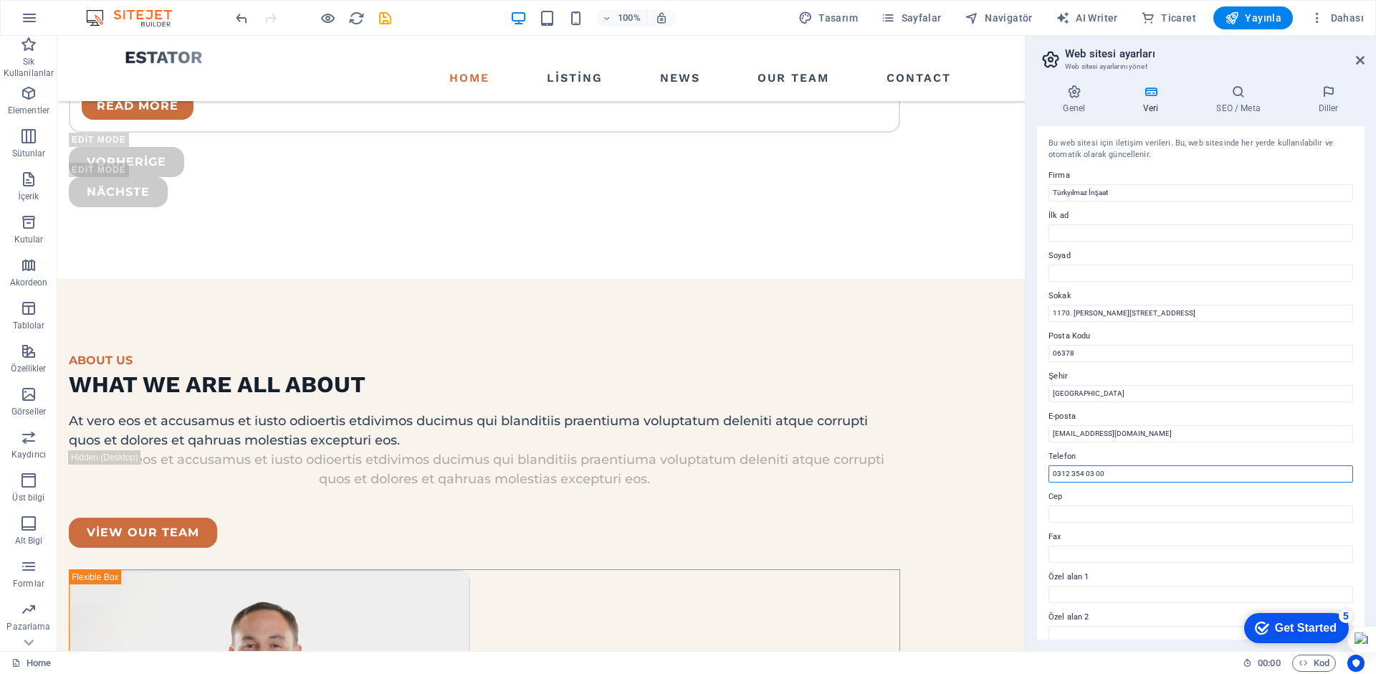
type input "0312 354 03 00"
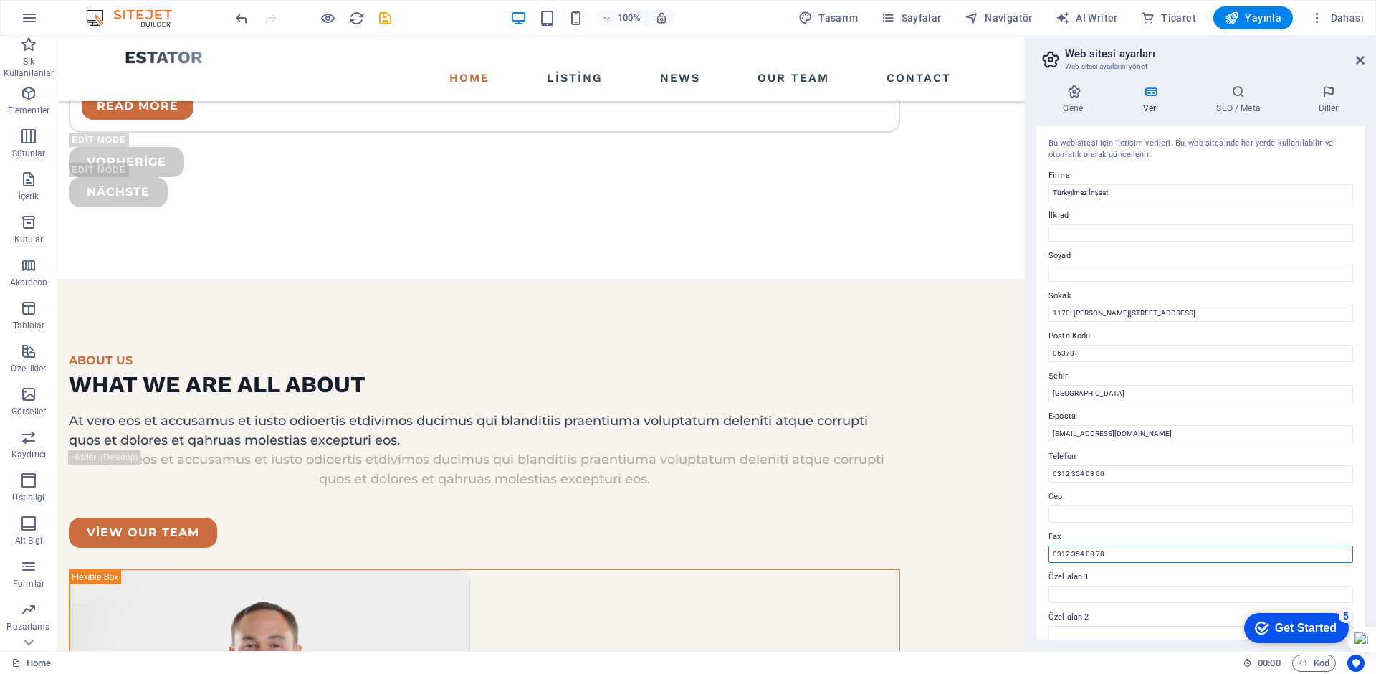
click at [1124, 555] on input "0312 354 08 78" at bounding box center [1200, 553] width 305 height 17
type input "0312 354 02 99"
click at [1246, 113] on h4 "SEO / Meta" at bounding box center [1241, 100] width 102 height 30
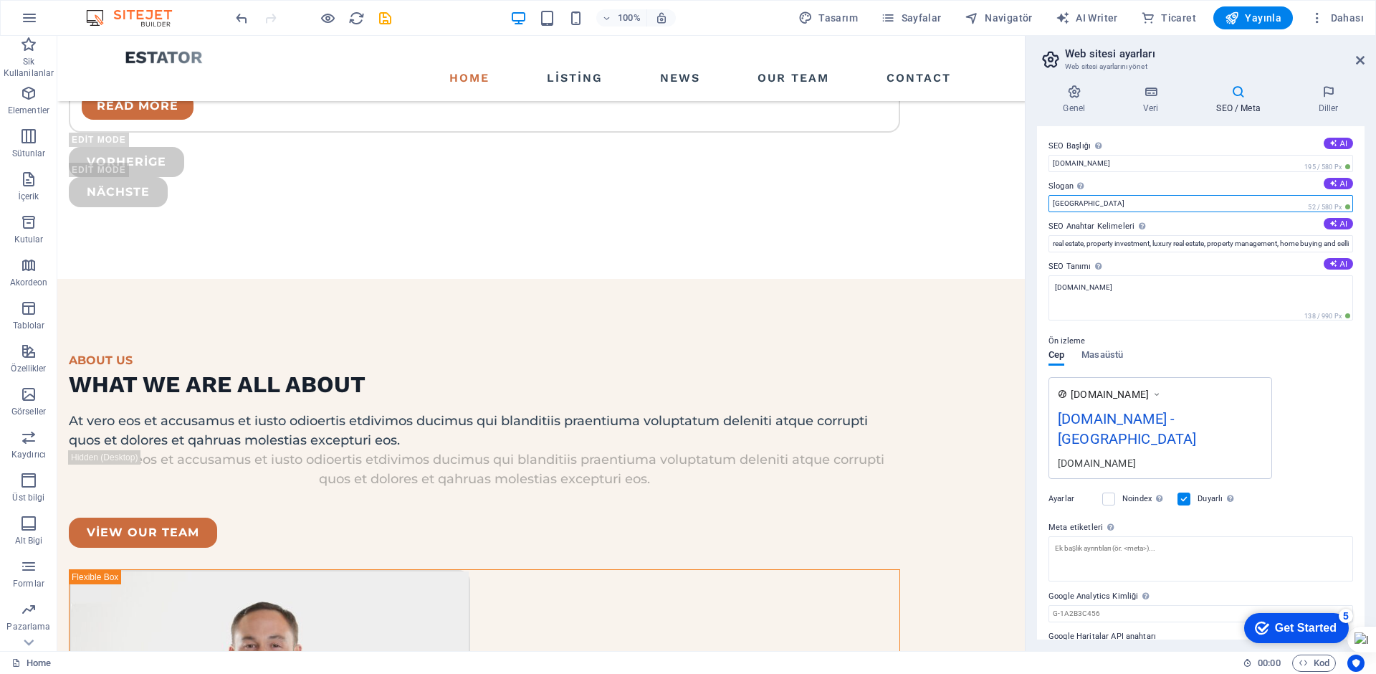
click at [1114, 201] on input "[GEOGRAPHIC_DATA]" at bounding box center [1200, 203] width 305 height 17
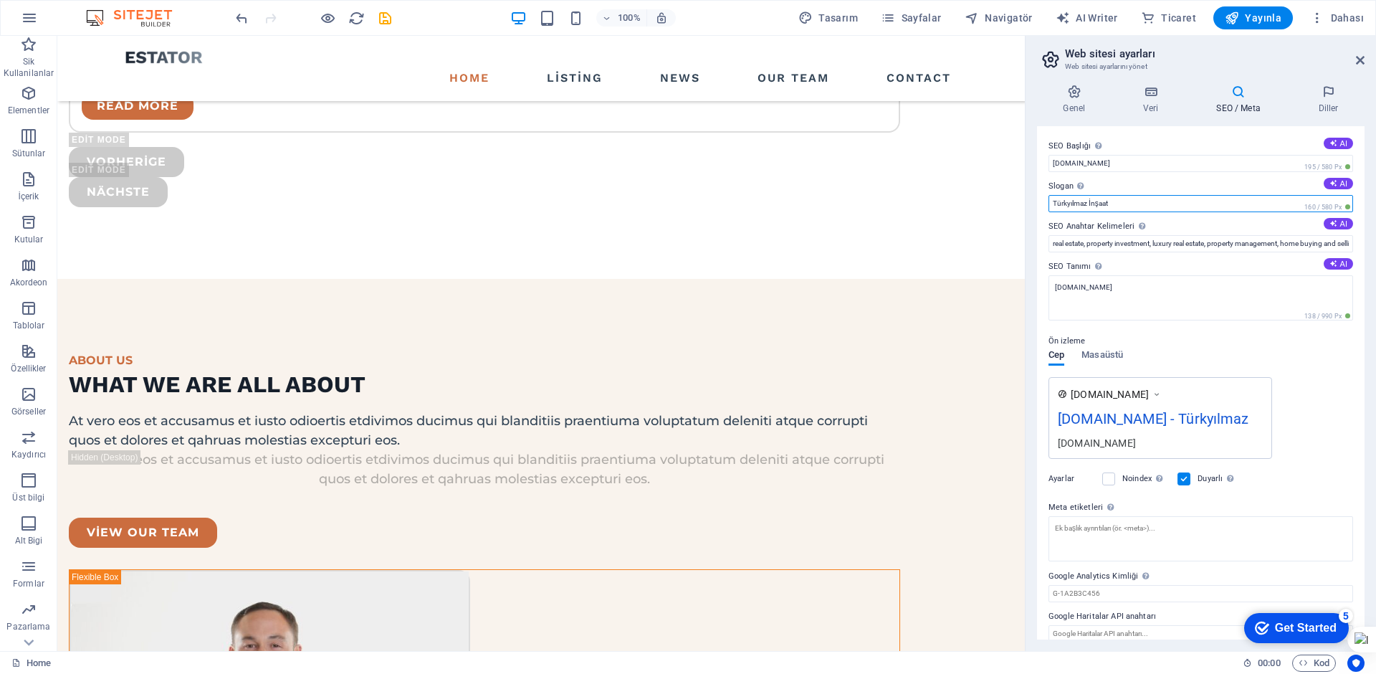
type input "Türkyılmaz İnşaat"
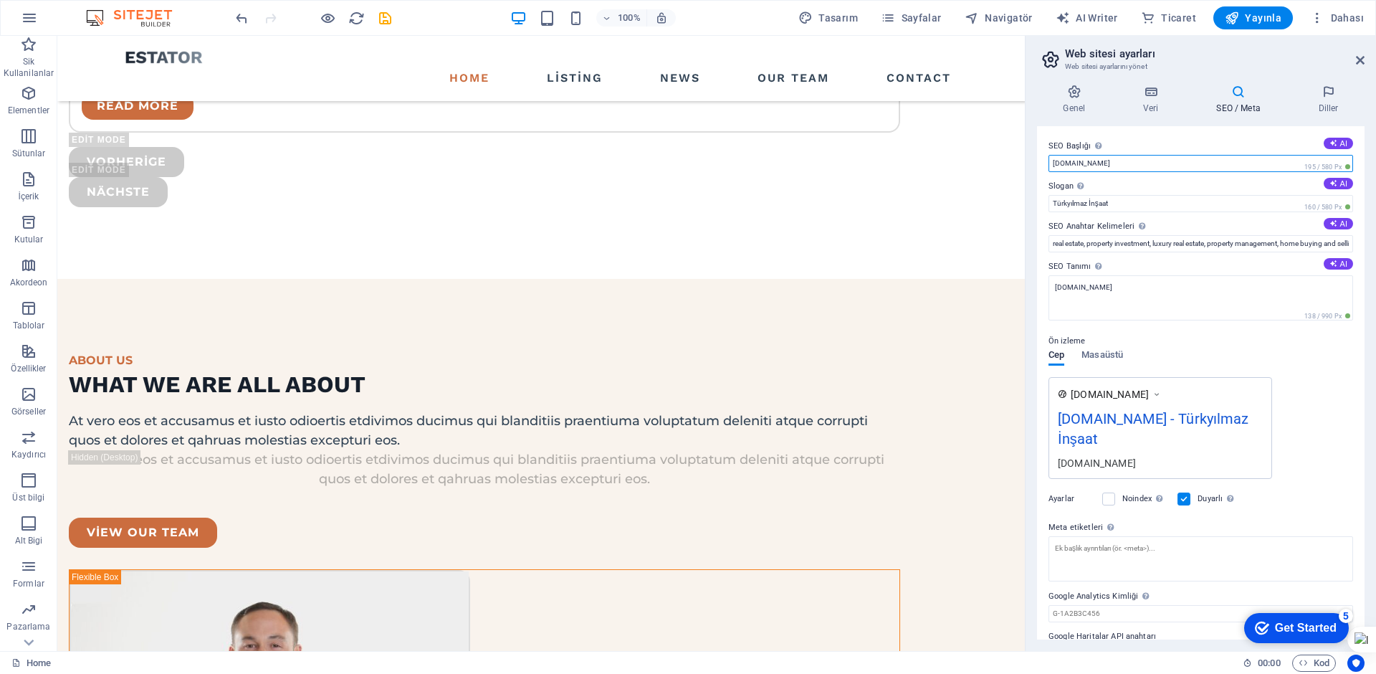
click at [1142, 165] on input "[DOMAIN_NAME]" at bounding box center [1200, 163] width 305 height 17
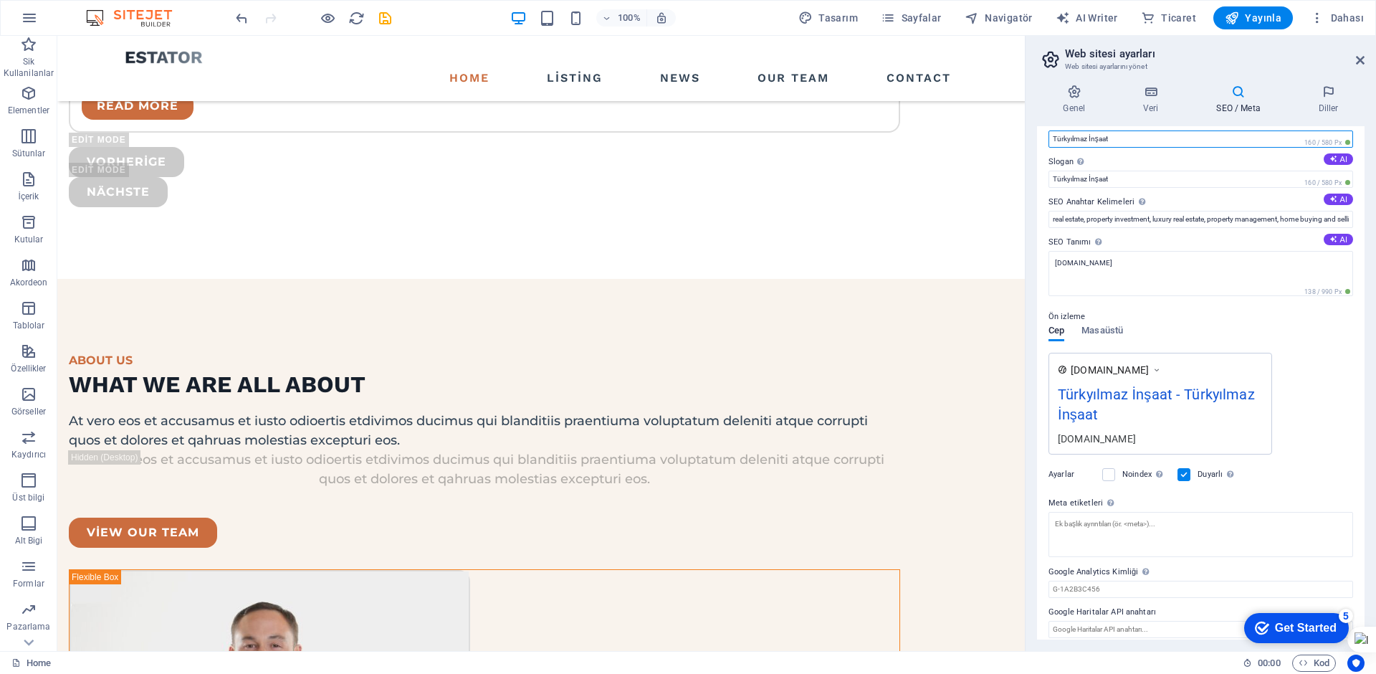
scroll to position [34, 0]
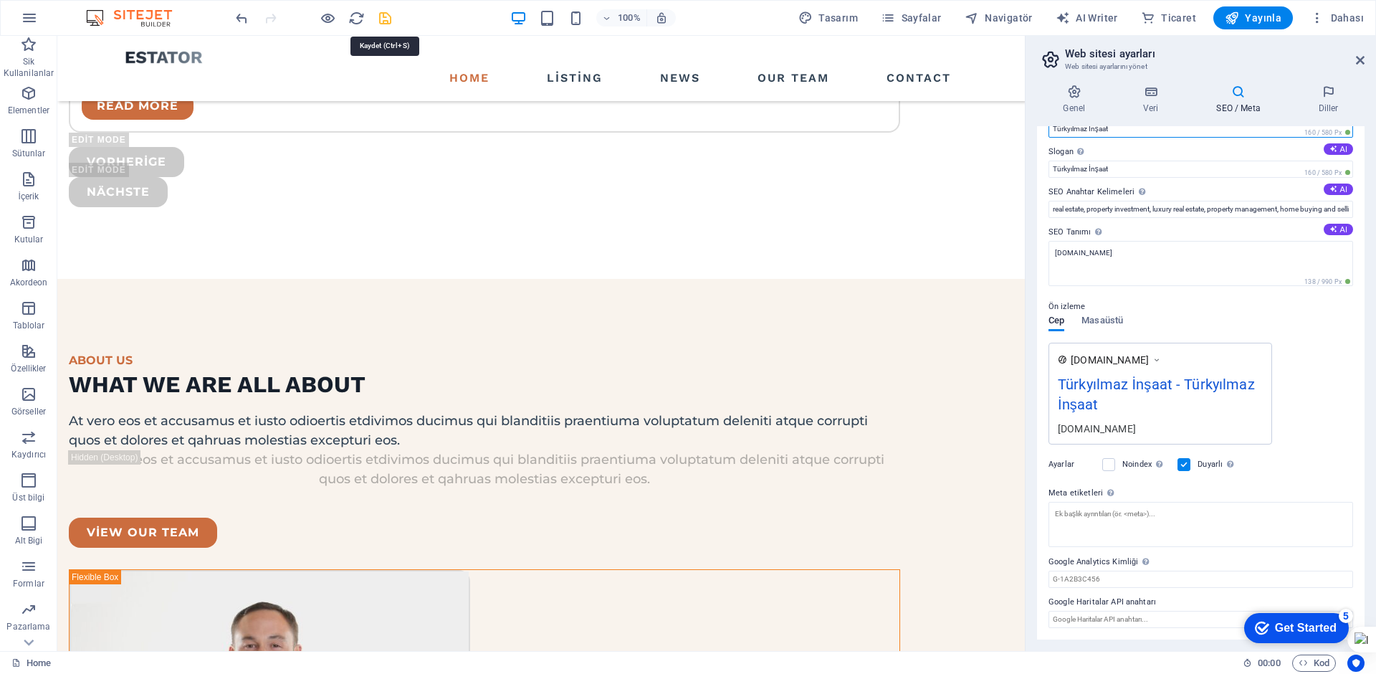
type input "Türkyılmaz İnşaat"
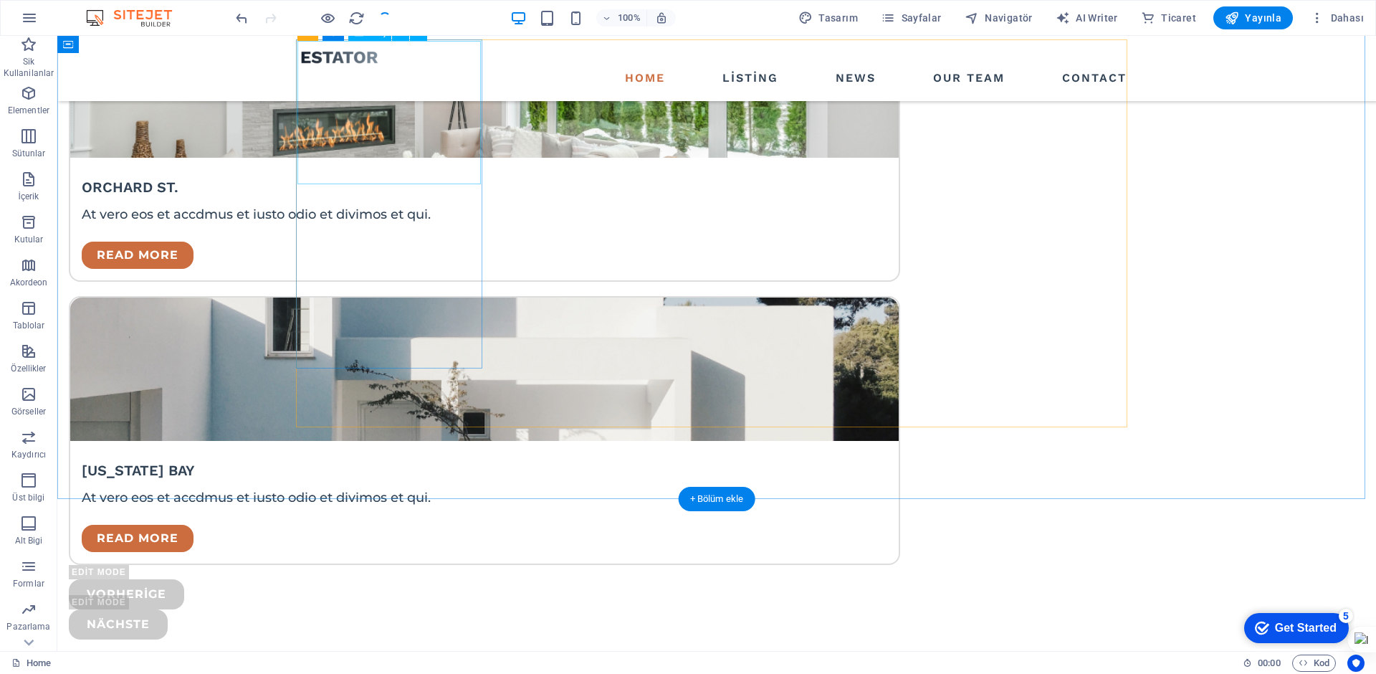
scroll to position [3559, 0]
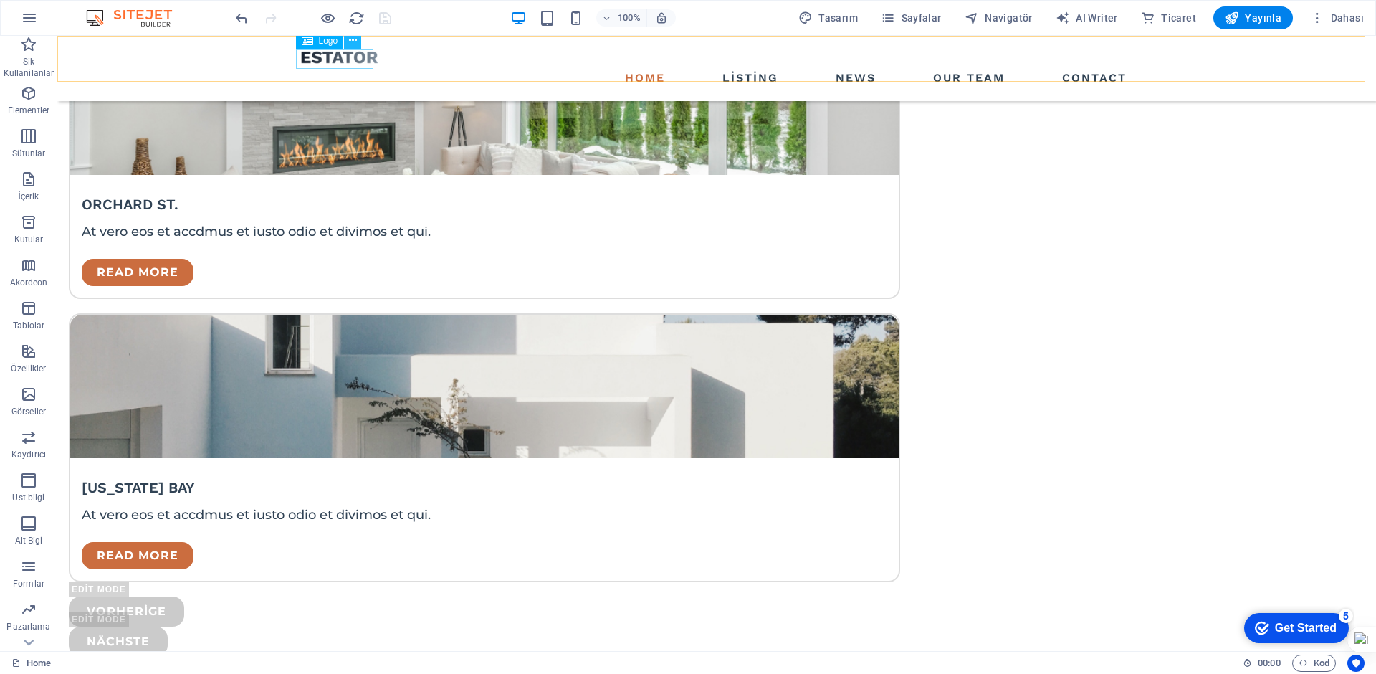
click at [348, 43] on button at bounding box center [352, 40] width 17 height 17
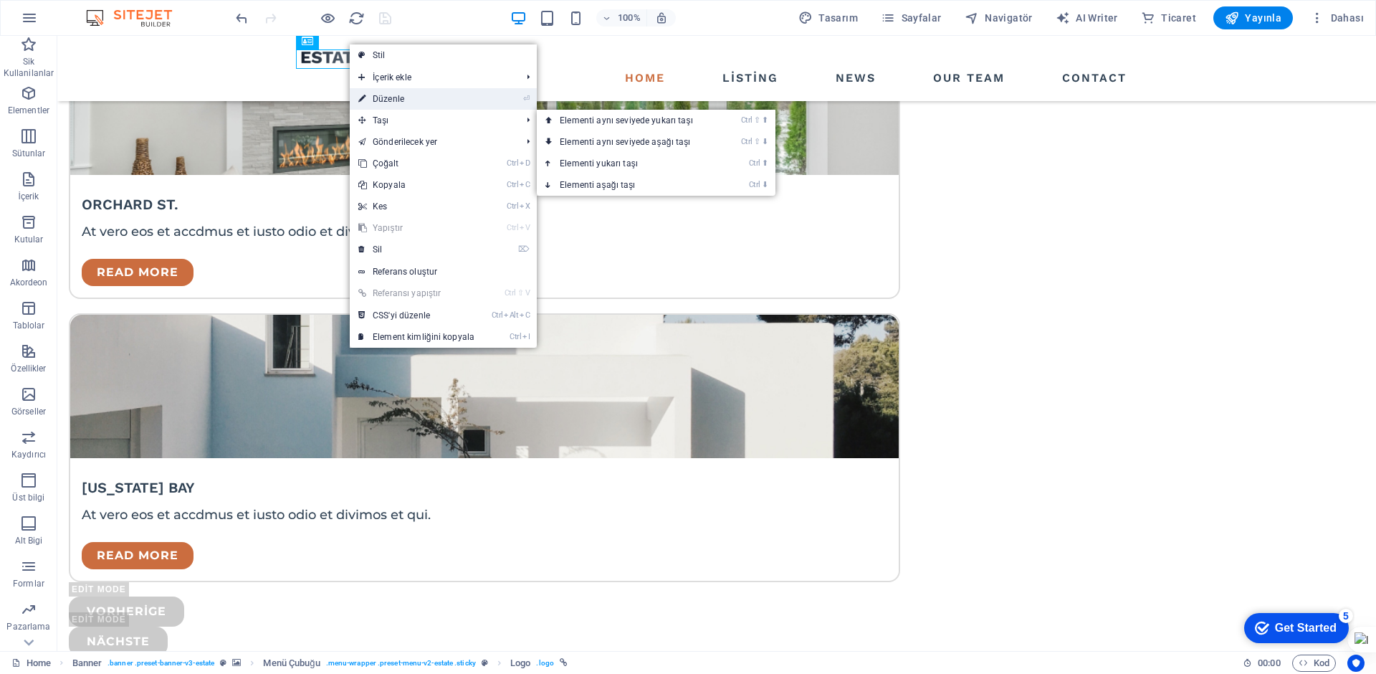
click at [386, 99] on link "⏎ Düzenle" at bounding box center [416, 98] width 133 height 21
select select "px"
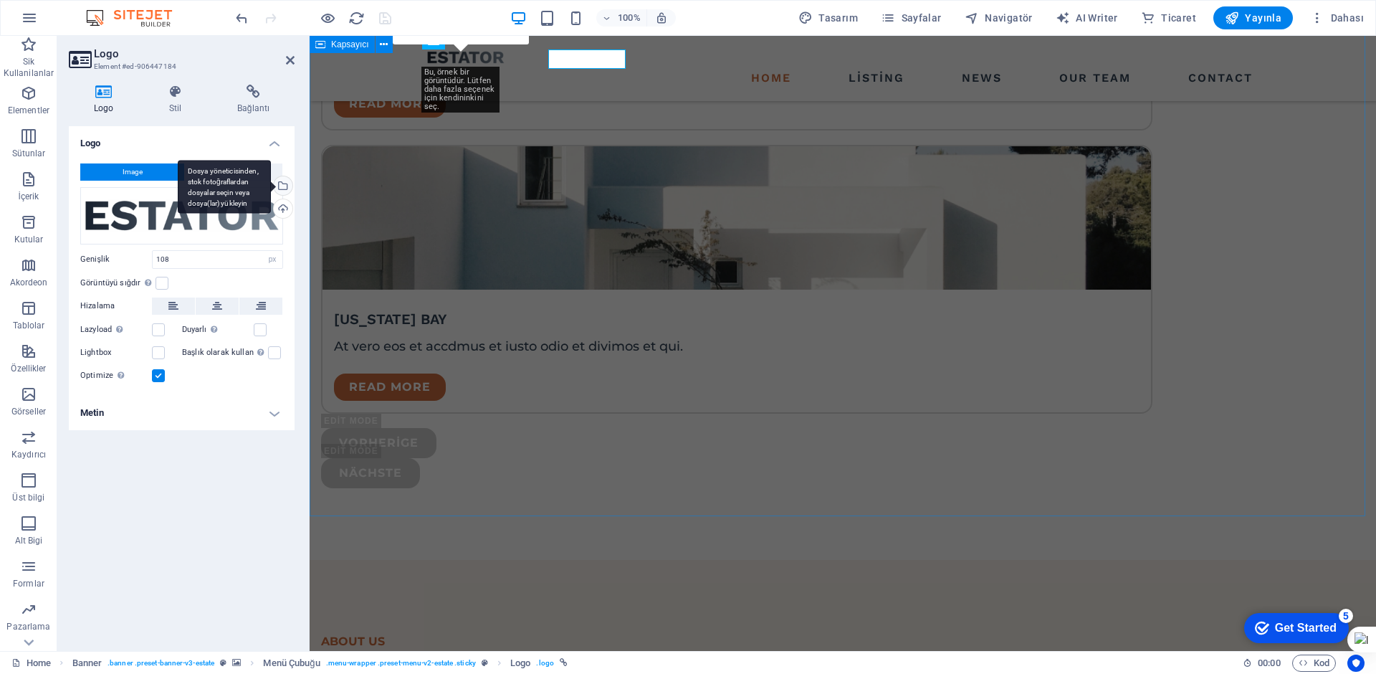
click at [282, 188] on div "Dosya yöneticisinden, stok fotoğraflardan dosyalar seçin veya dosya(lar) yükley…" at bounding box center [281, 186] width 21 height 21
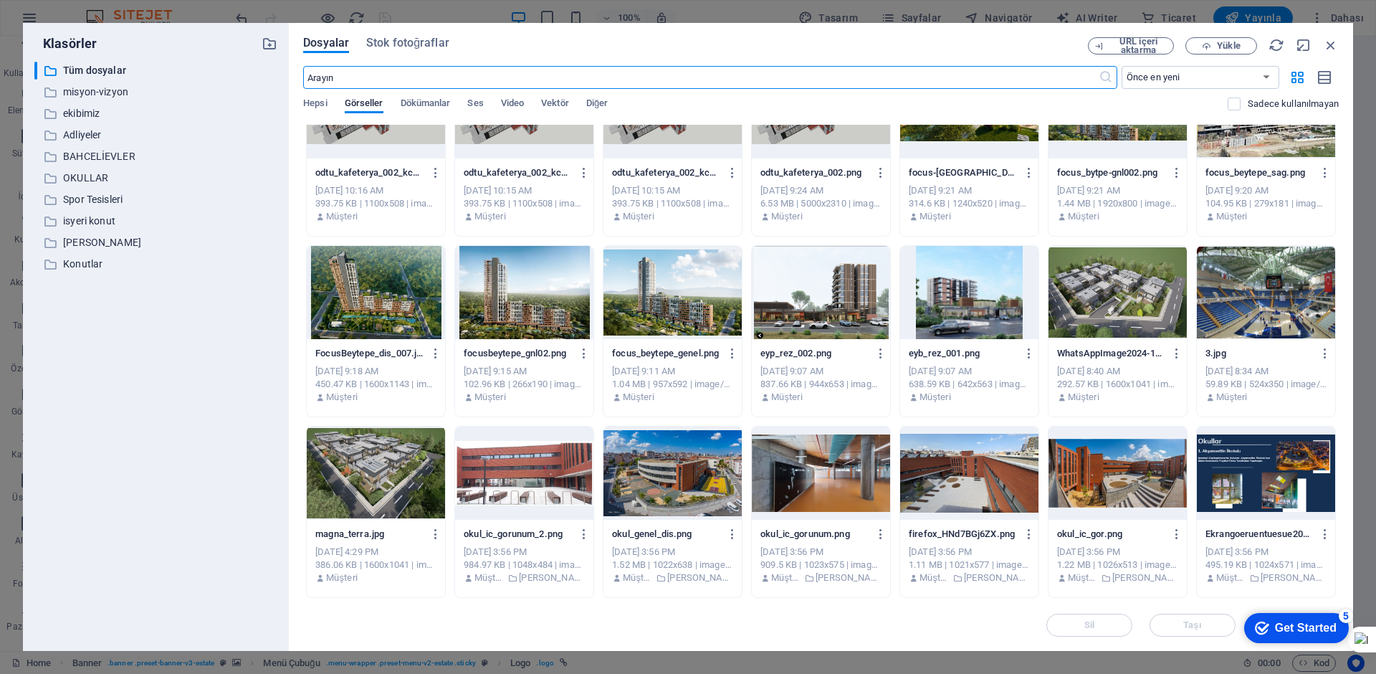
scroll to position [1684, 0]
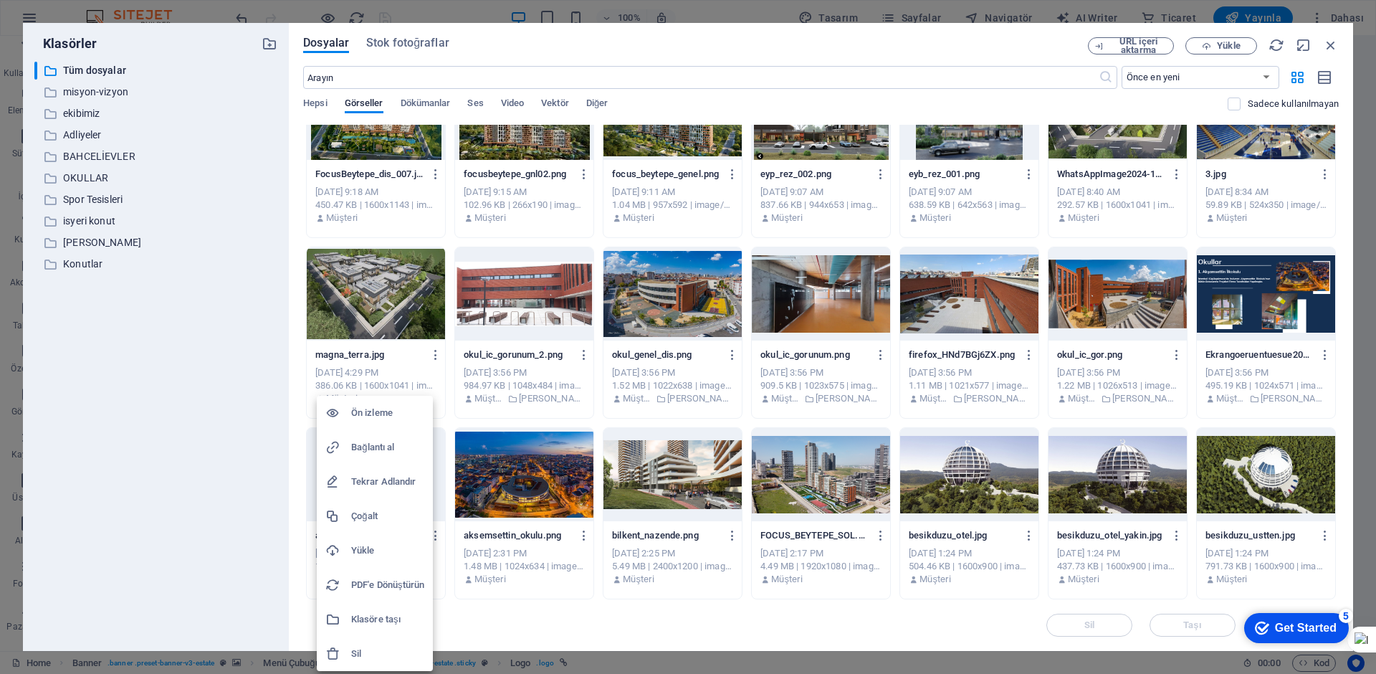
click at [363, 654] on h6 "Sil" at bounding box center [387, 653] width 73 height 17
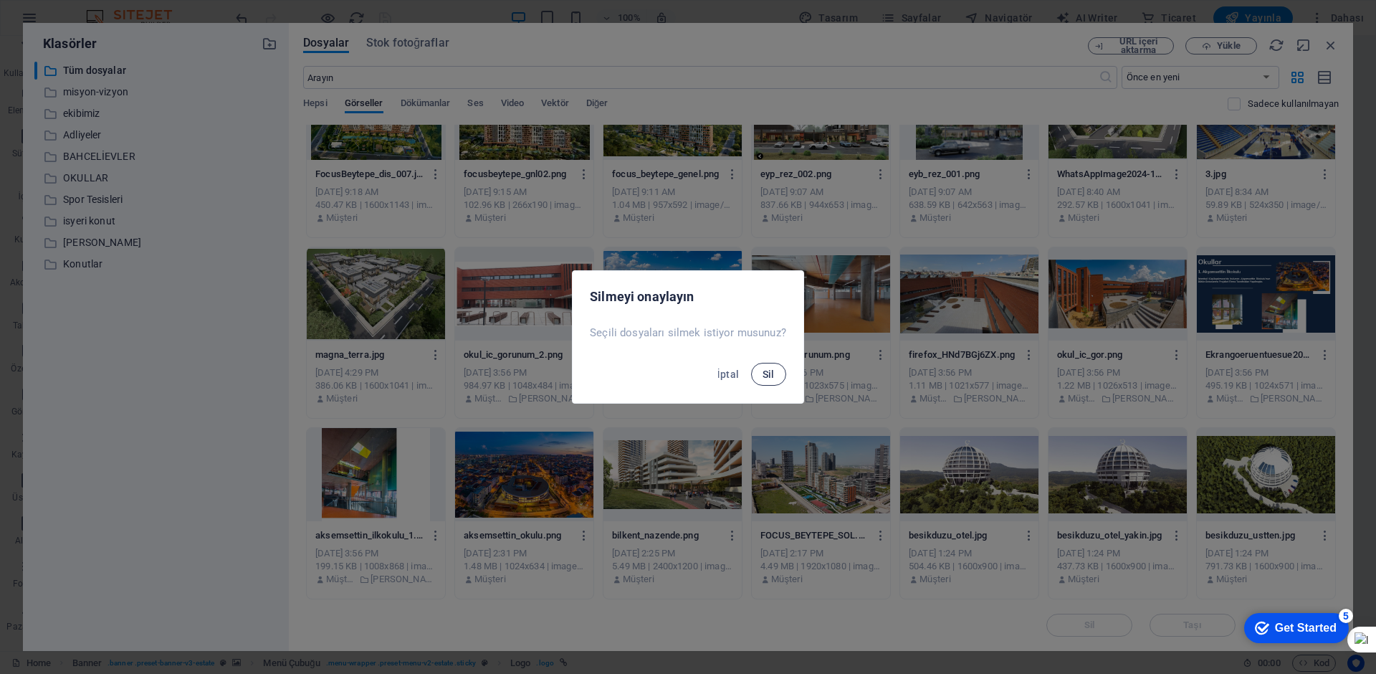
click at [774, 368] on button "Sil" at bounding box center [768, 374] width 35 height 23
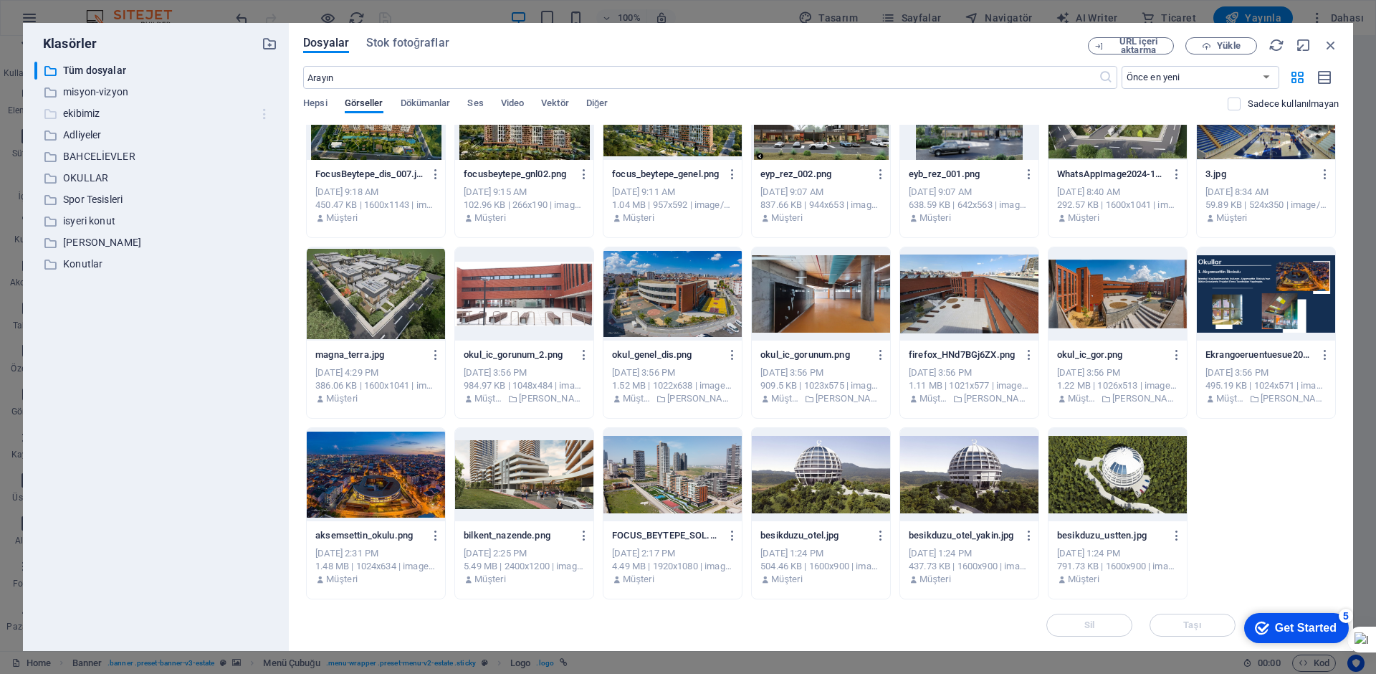
click at [263, 113] on icon "button" at bounding box center [264, 114] width 15 height 14
click at [90, 131] on div at bounding box center [688, 337] width 1376 height 674
click at [266, 135] on icon "button" at bounding box center [264, 135] width 15 height 14
click at [248, 238] on h6 "Sil" at bounding box center [277, 241] width 64 height 17
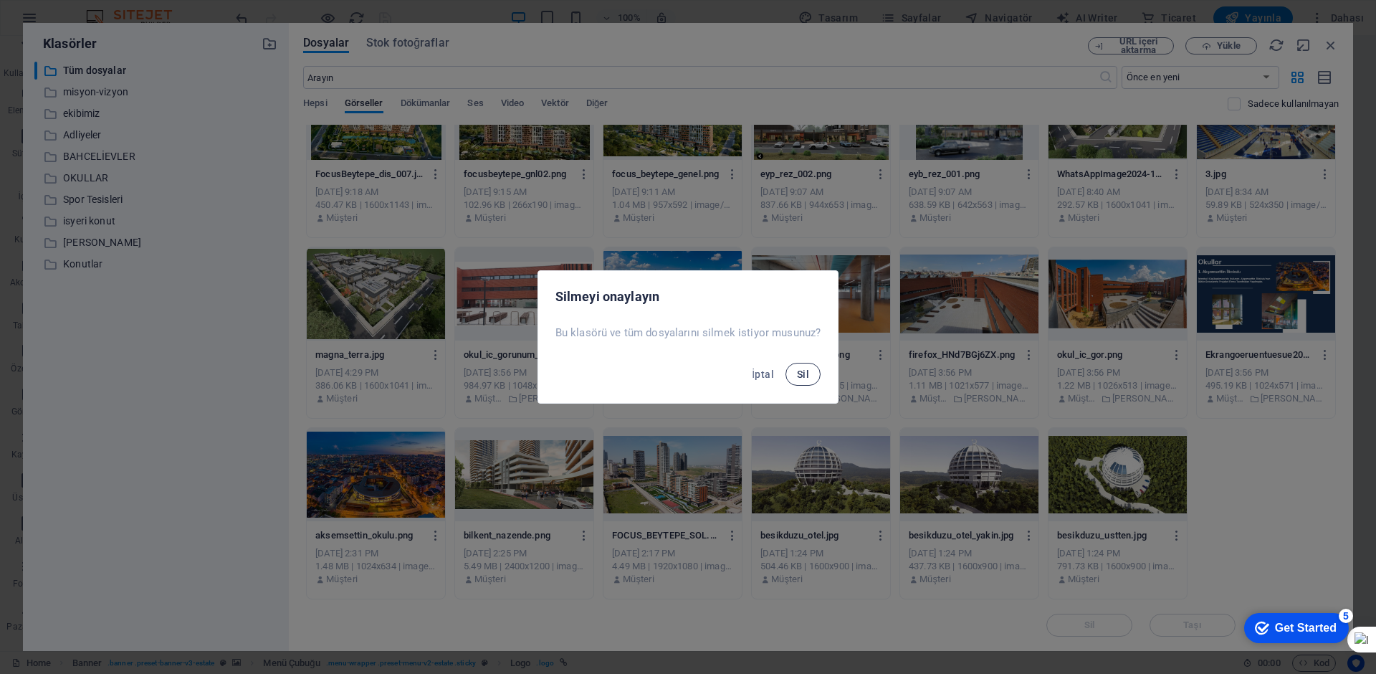
click at [797, 373] on span "Sil" at bounding box center [803, 373] width 12 height 11
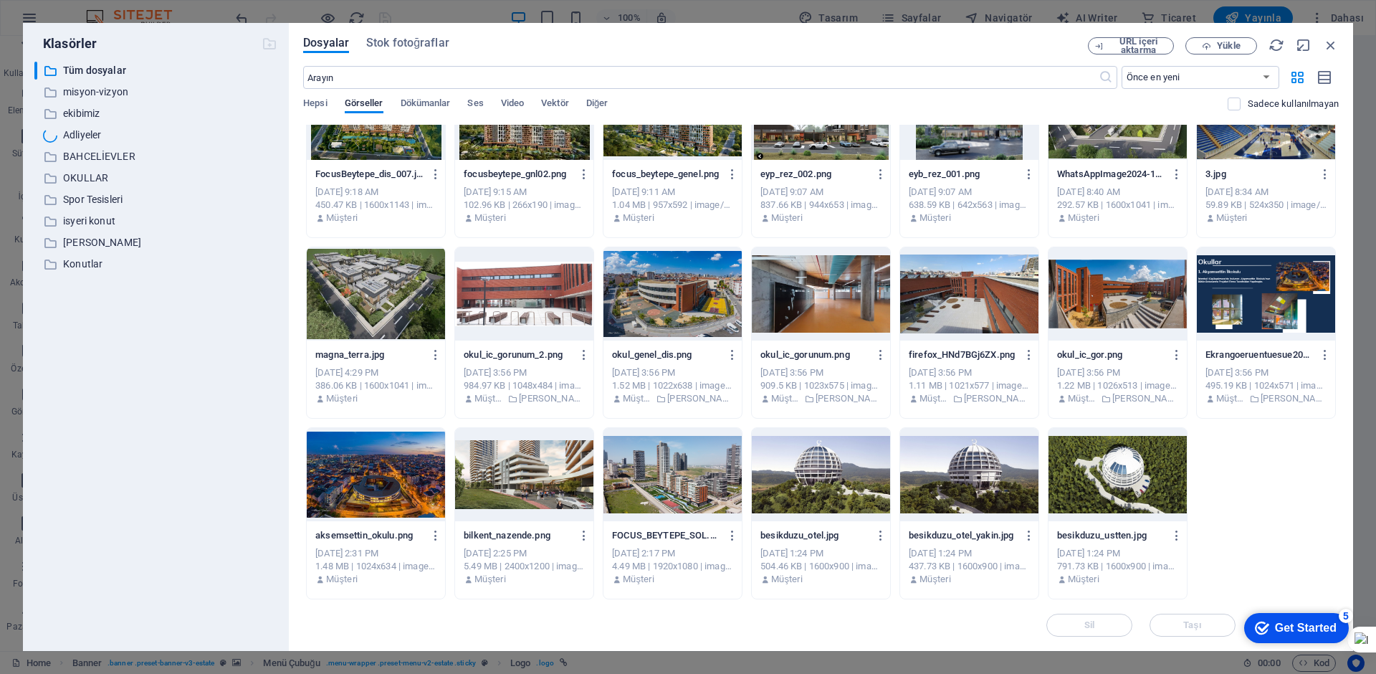
scroll to position [1142, 0]
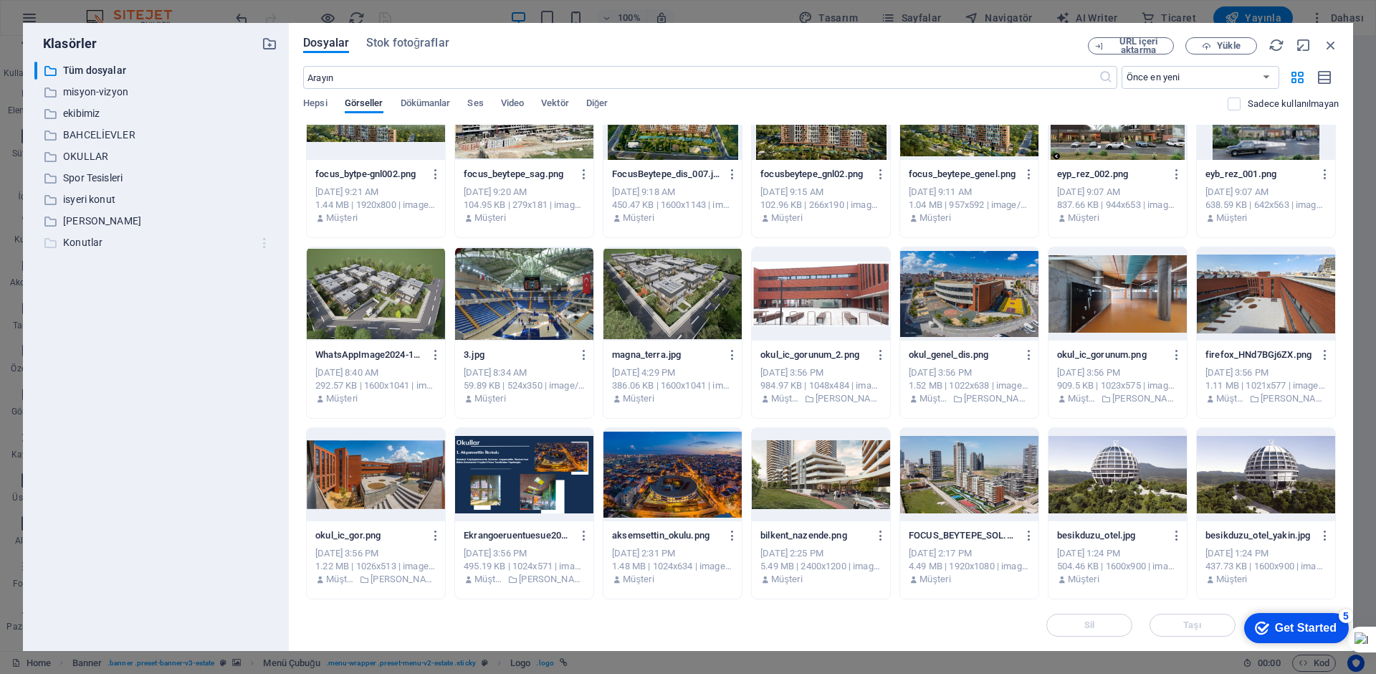
click at [263, 246] on icon "button" at bounding box center [264, 243] width 15 height 14
click at [251, 350] on h6 "Sil" at bounding box center [277, 348] width 64 height 17
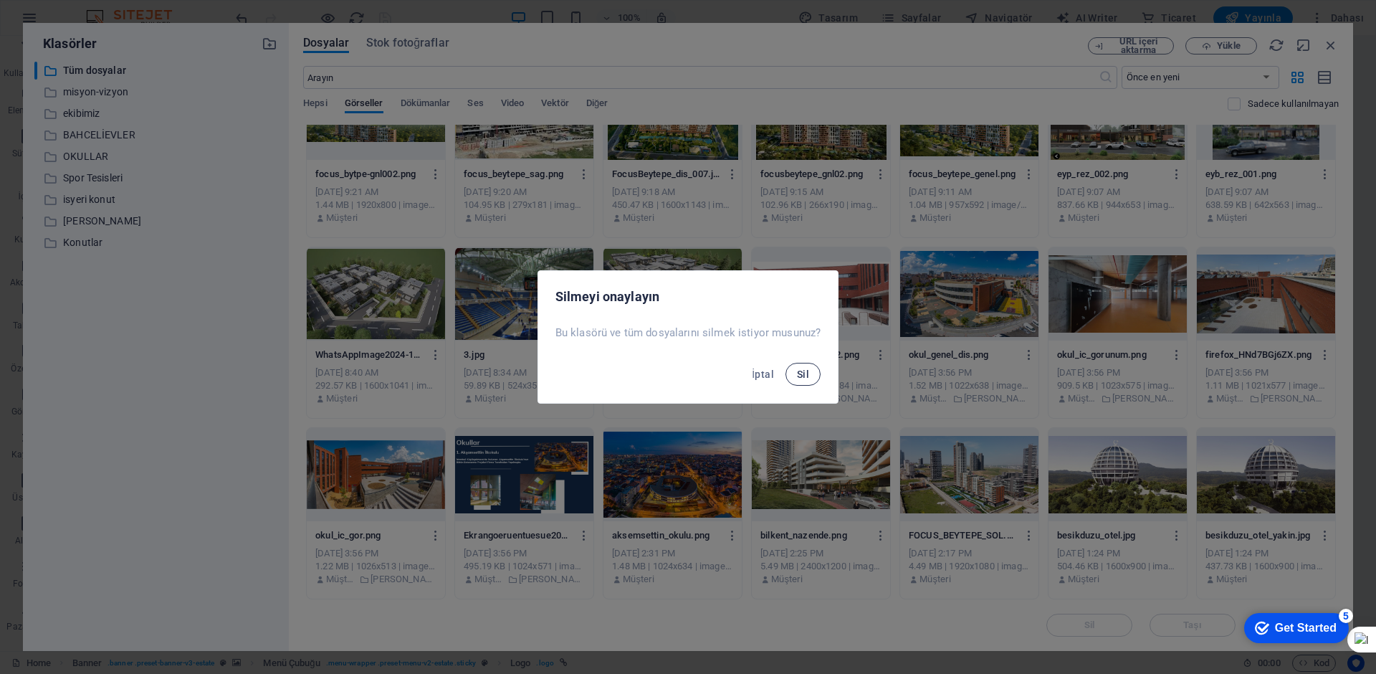
click at [813, 371] on button "Sil" at bounding box center [802, 374] width 35 height 23
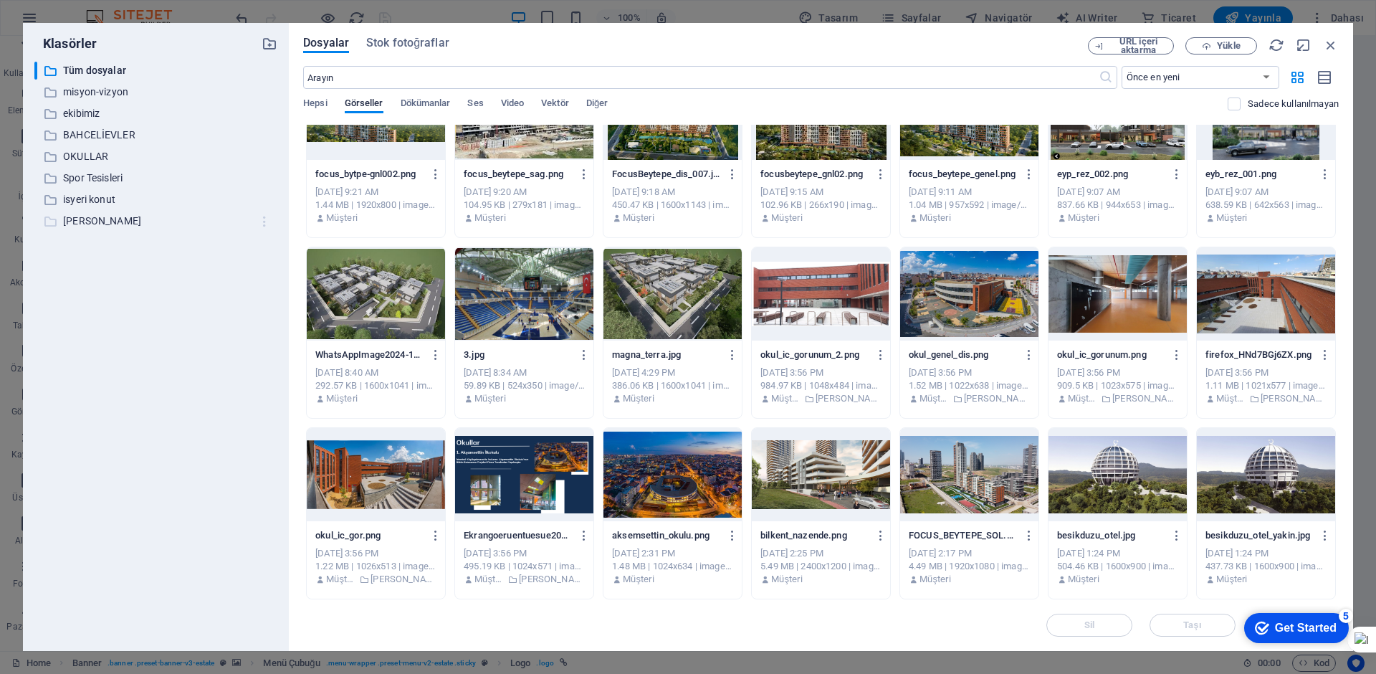
click at [260, 219] on icon "button" at bounding box center [264, 221] width 15 height 14
click at [249, 322] on h6 "Sil" at bounding box center [277, 327] width 64 height 17
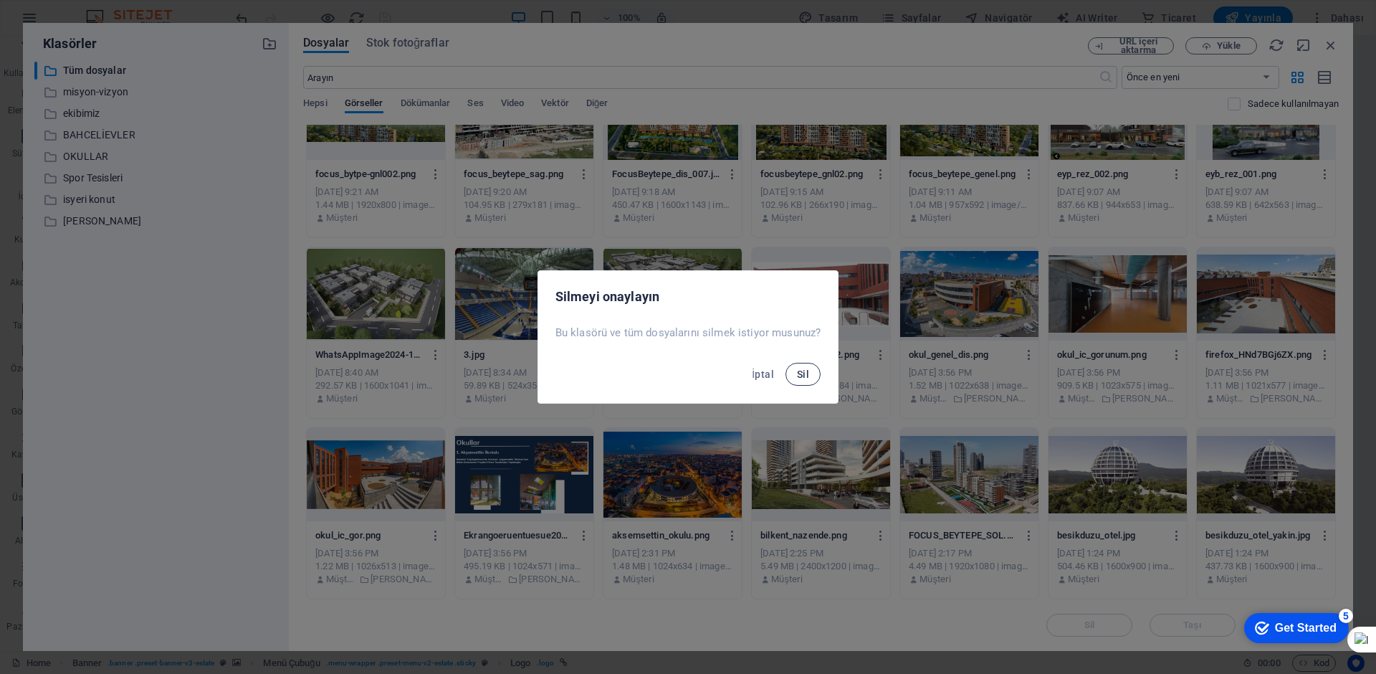
click at [803, 378] on span "Sil" at bounding box center [803, 373] width 12 height 11
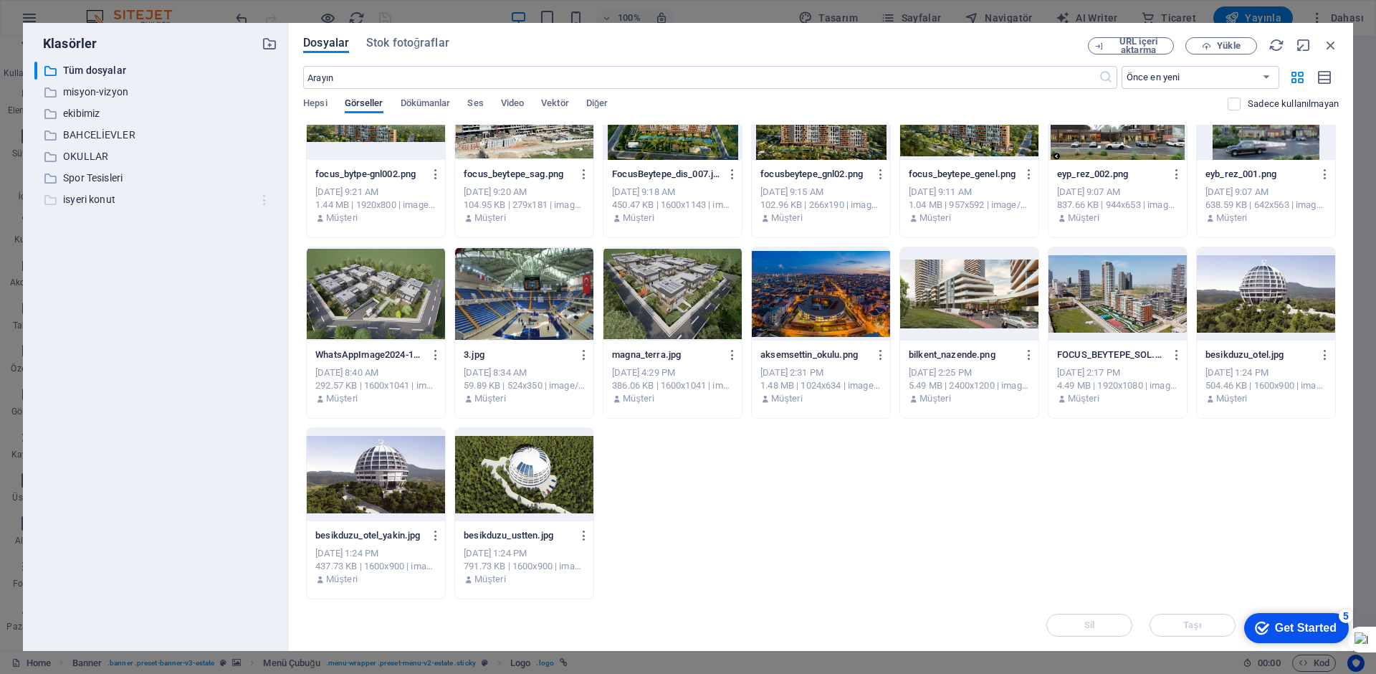
click at [259, 196] on icon "button" at bounding box center [264, 200] width 15 height 14
click at [249, 303] on h6 "Sil" at bounding box center [277, 305] width 64 height 17
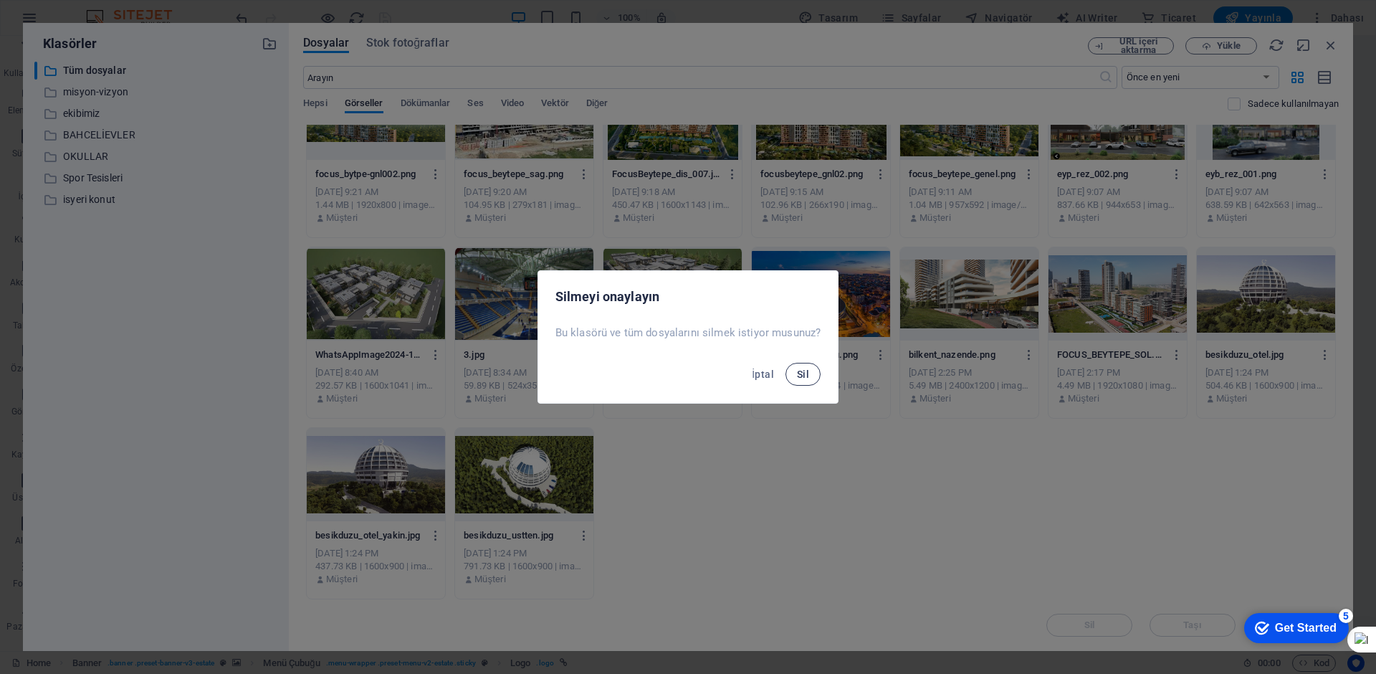
click at [810, 372] on button "Sil" at bounding box center [802, 374] width 35 height 23
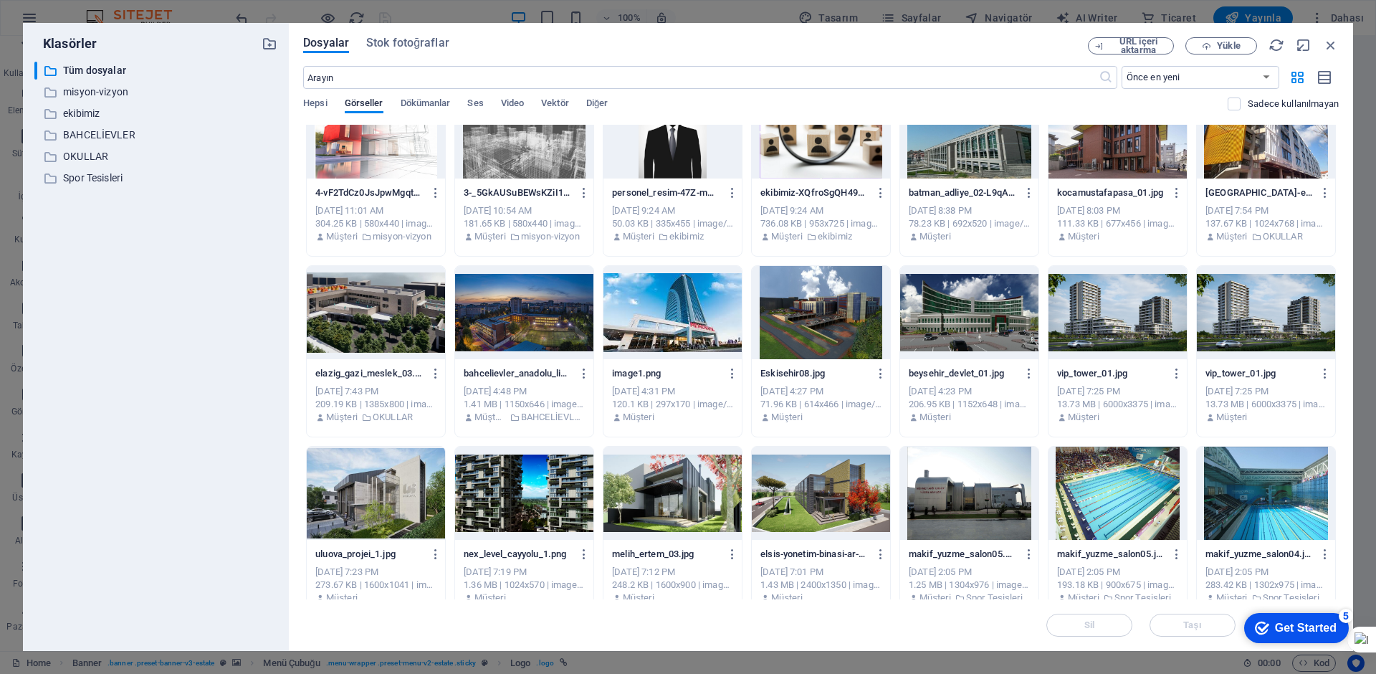
scroll to position [0, 0]
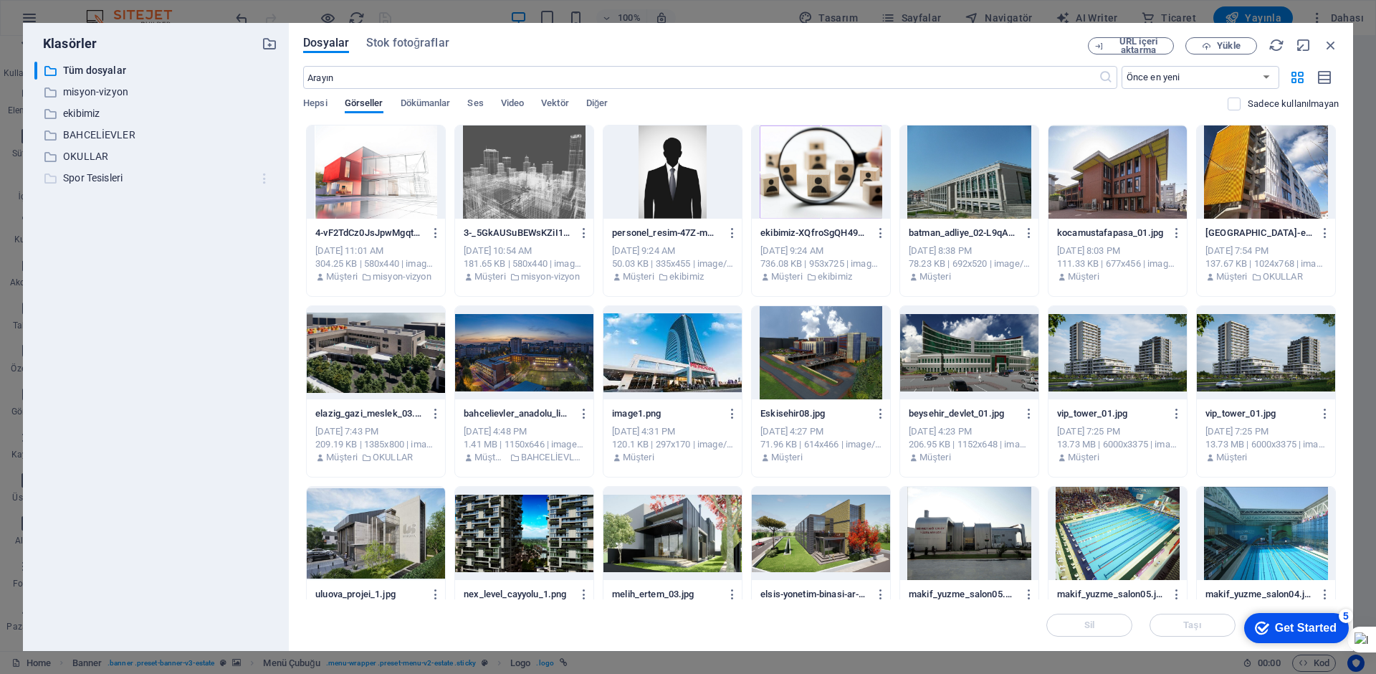
click at [262, 177] on icon "button" at bounding box center [264, 178] width 15 height 14
click at [254, 279] on h6 "Sil" at bounding box center [277, 284] width 64 height 17
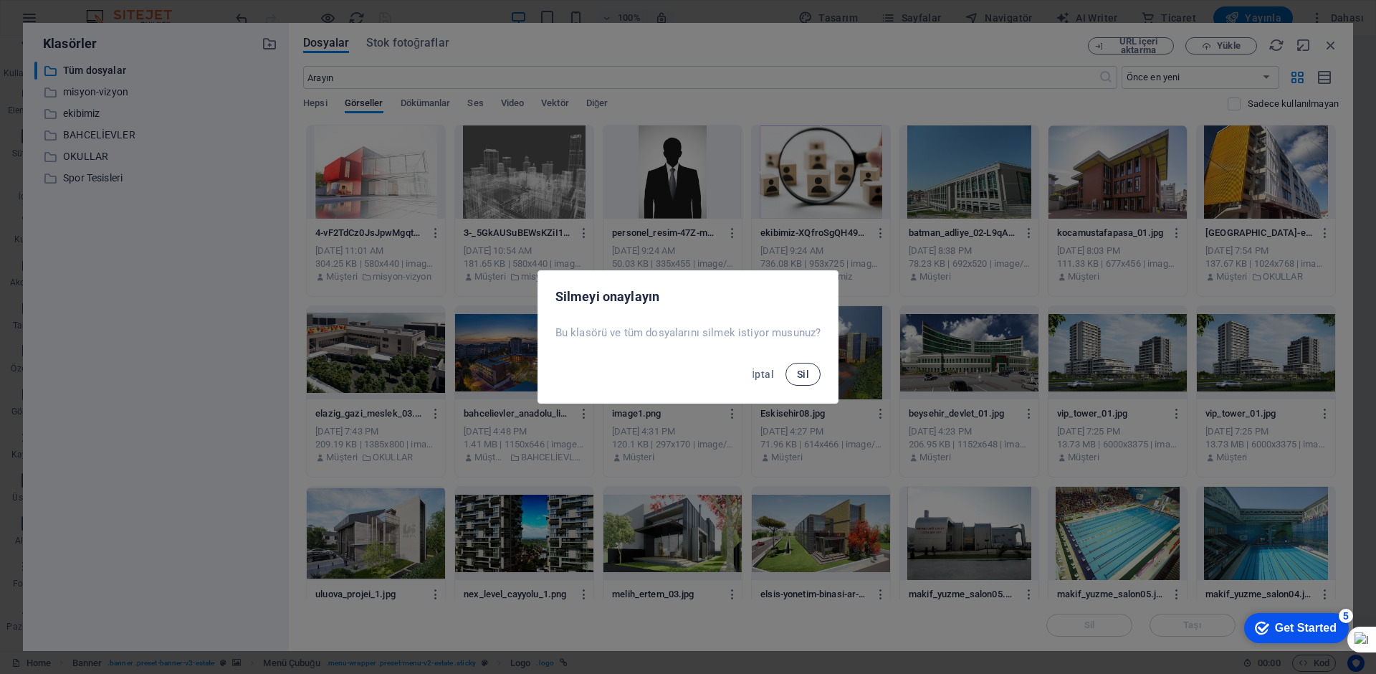
click at [813, 373] on button "Sil" at bounding box center [802, 374] width 35 height 23
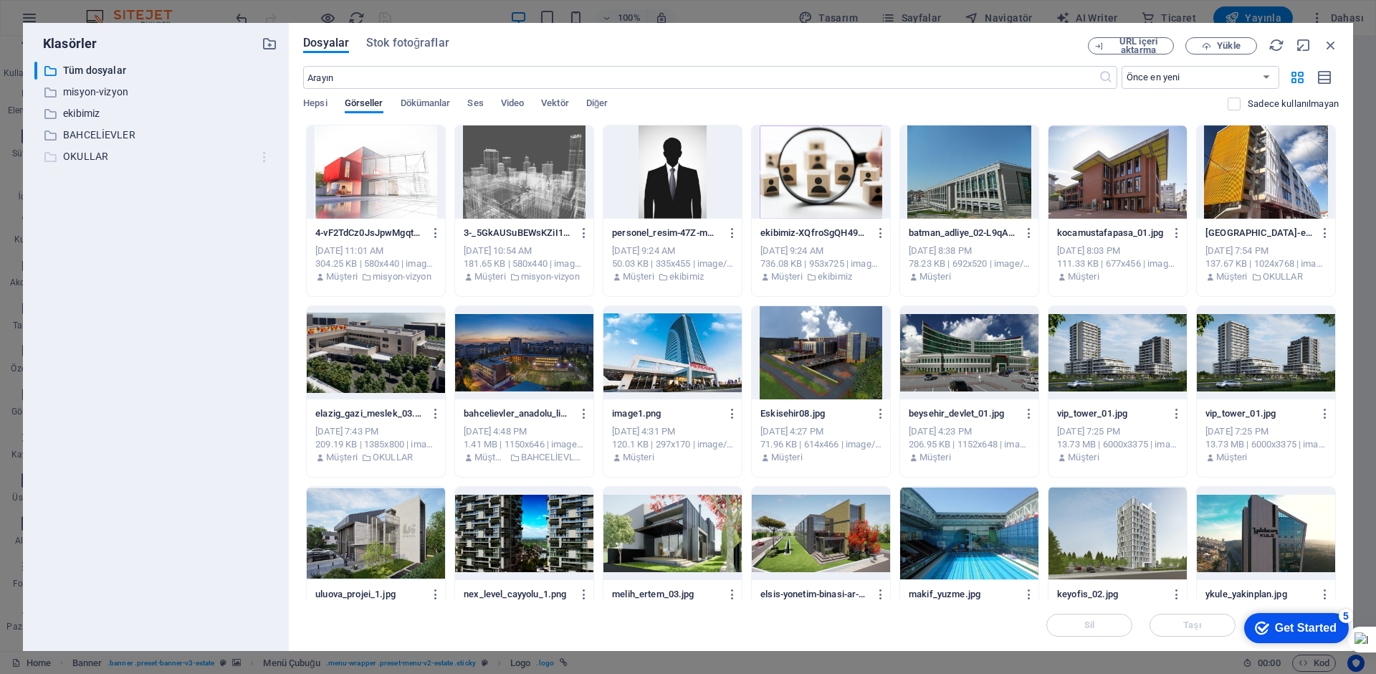
click at [263, 163] on icon "button" at bounding box center [264, 157] width 15 height 14
click at [242, 262] on div at bounding box center [232, 263] width 26 height 14
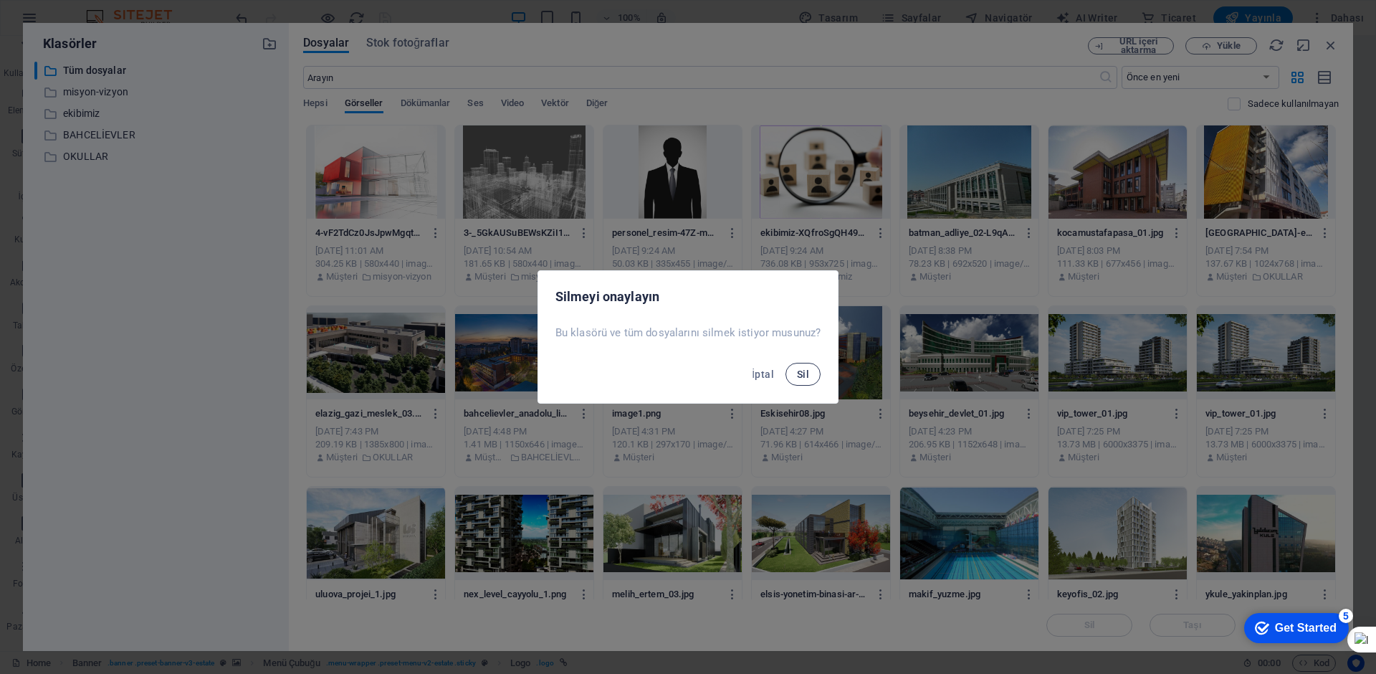
click at [808, 375] on span "Sil" at bounding box center [803, 373] width 12 height 11
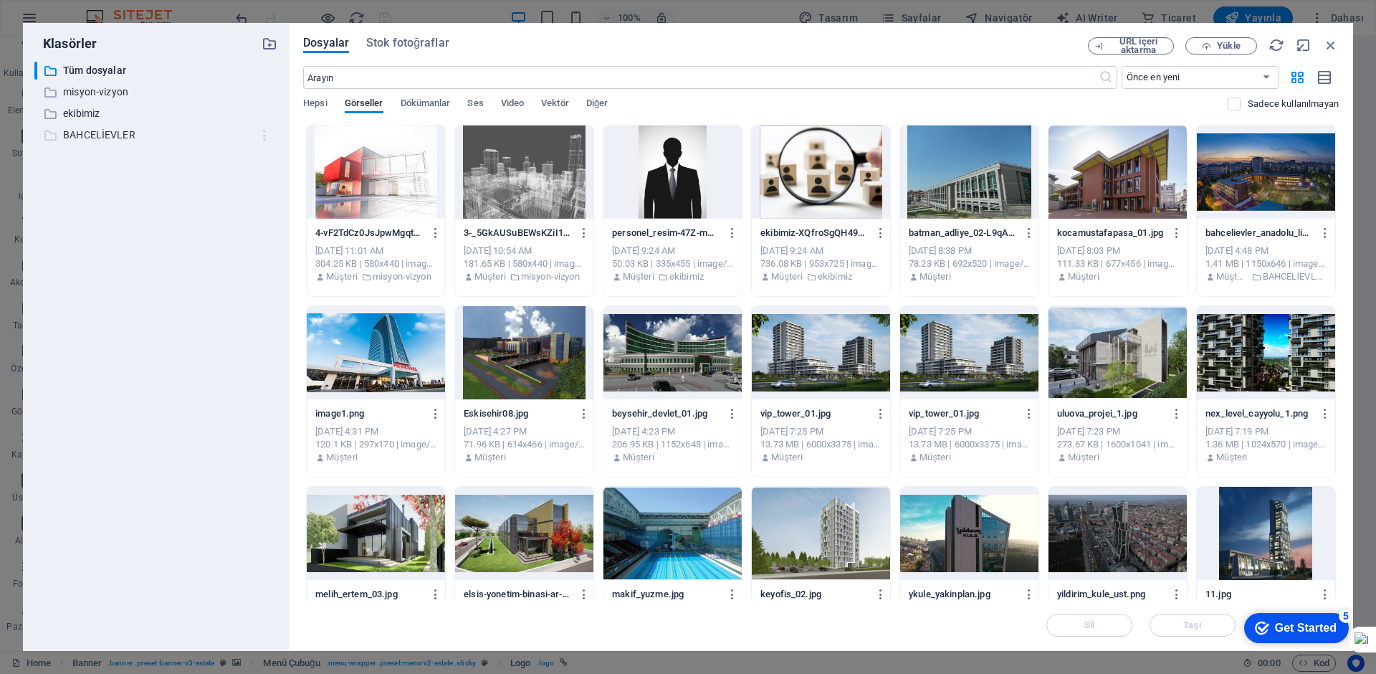
click at [265, 133] on icon "button" at bounding box center [264, 135] width 15 height 14
click at [255, 238] on h6 "Sil" at bounding box center [277, 241] width 64 height 17
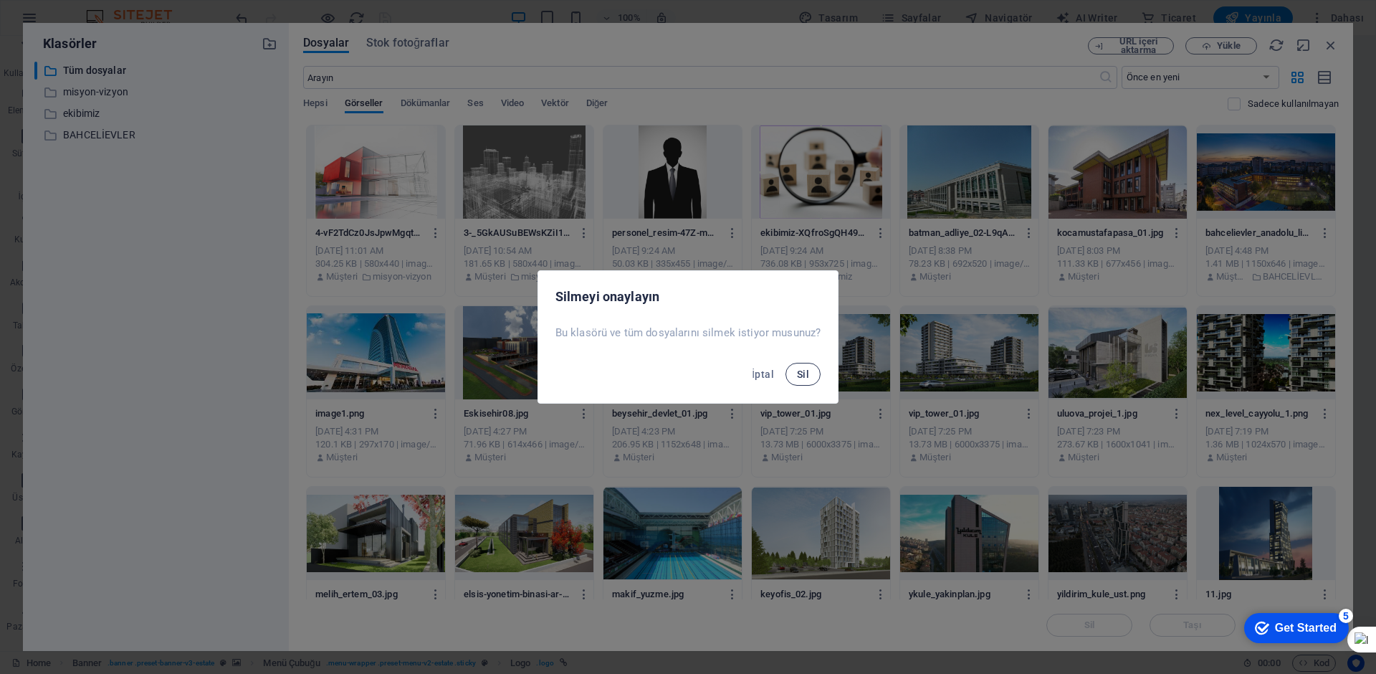
click at [790, 369] on button "Sil" at bounding box center [802, 374] width 35 height 23
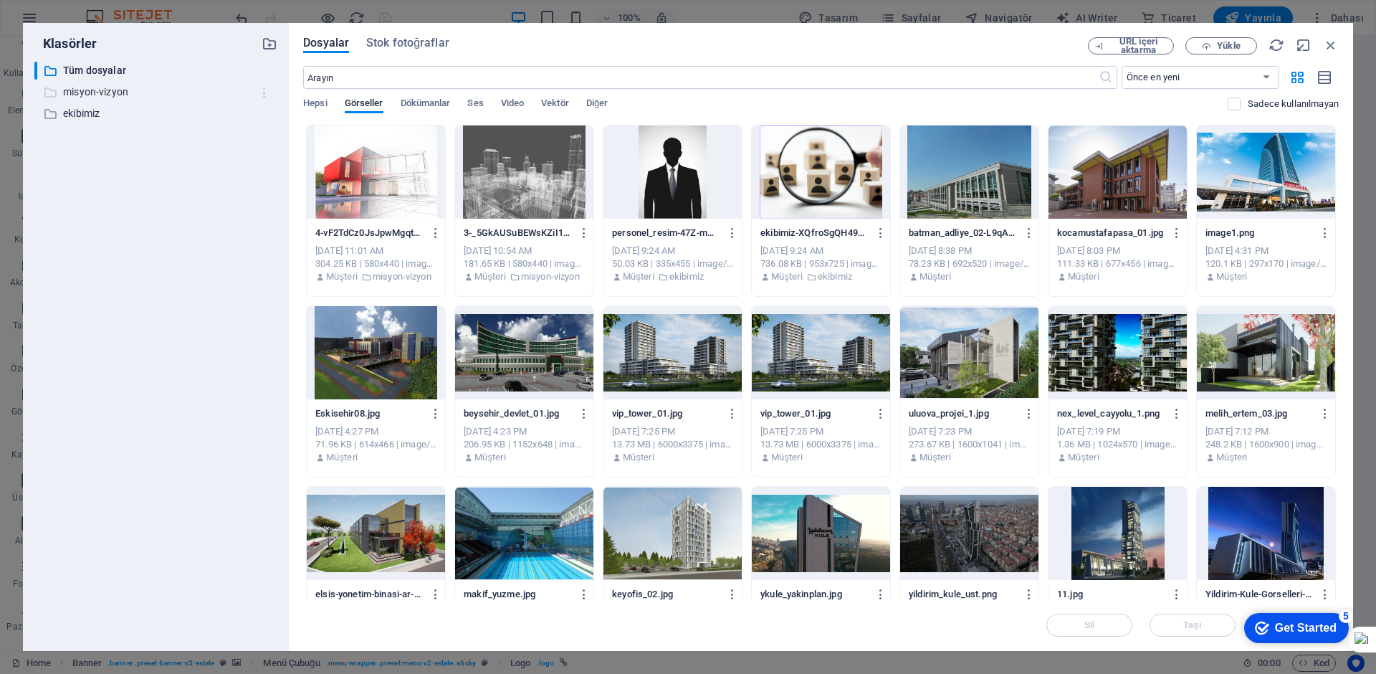
click at [259, 91] on icon "button" at bounding box center [264, 92] width 15 height 14
click at [244, 196] on div at bounding box center [232, 198] width 26 height 14
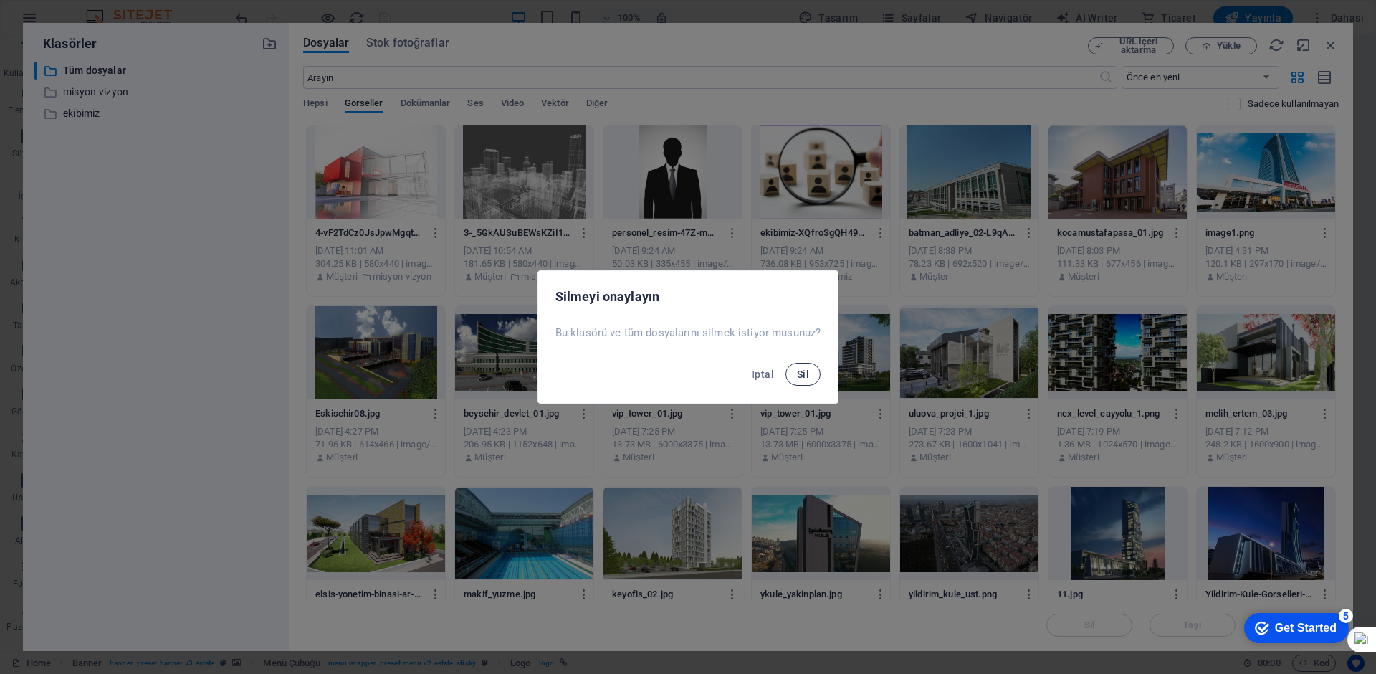
click at [811, 373] on button "Sil" at bounding box center [802, 374] width 35 height 23
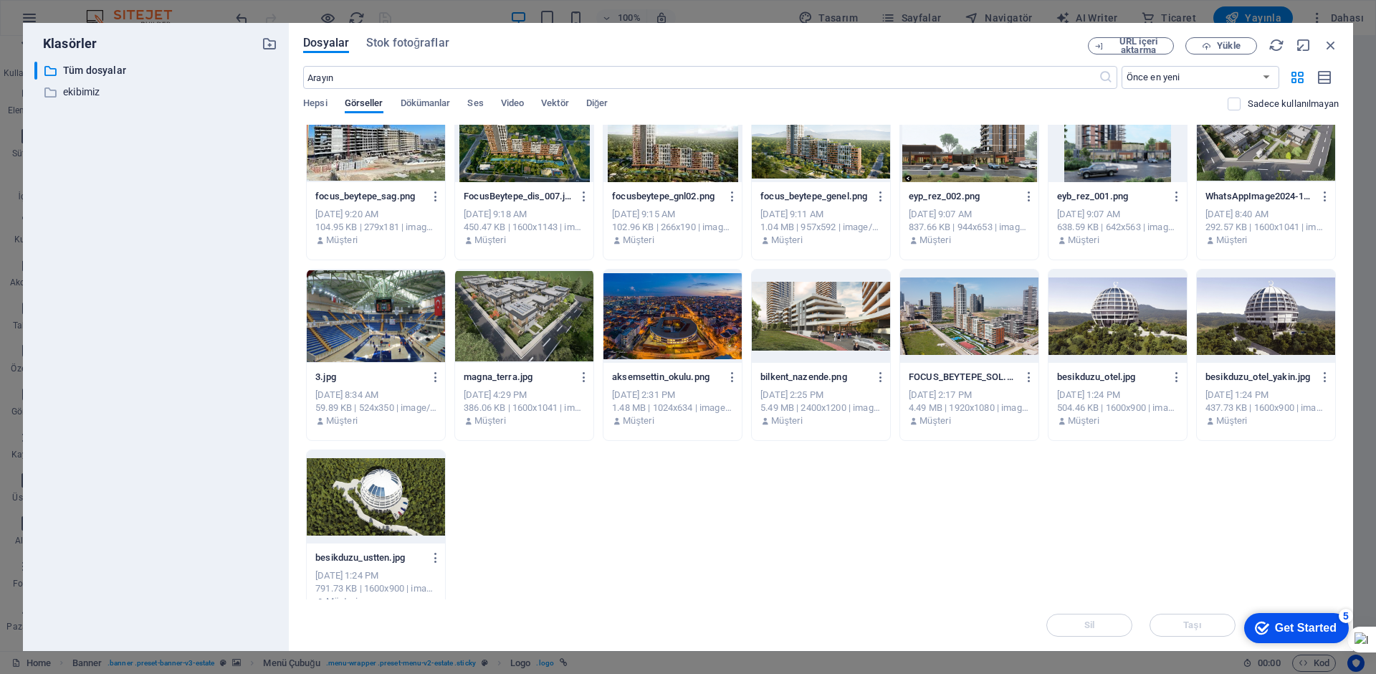
scroll to position [781, 0]
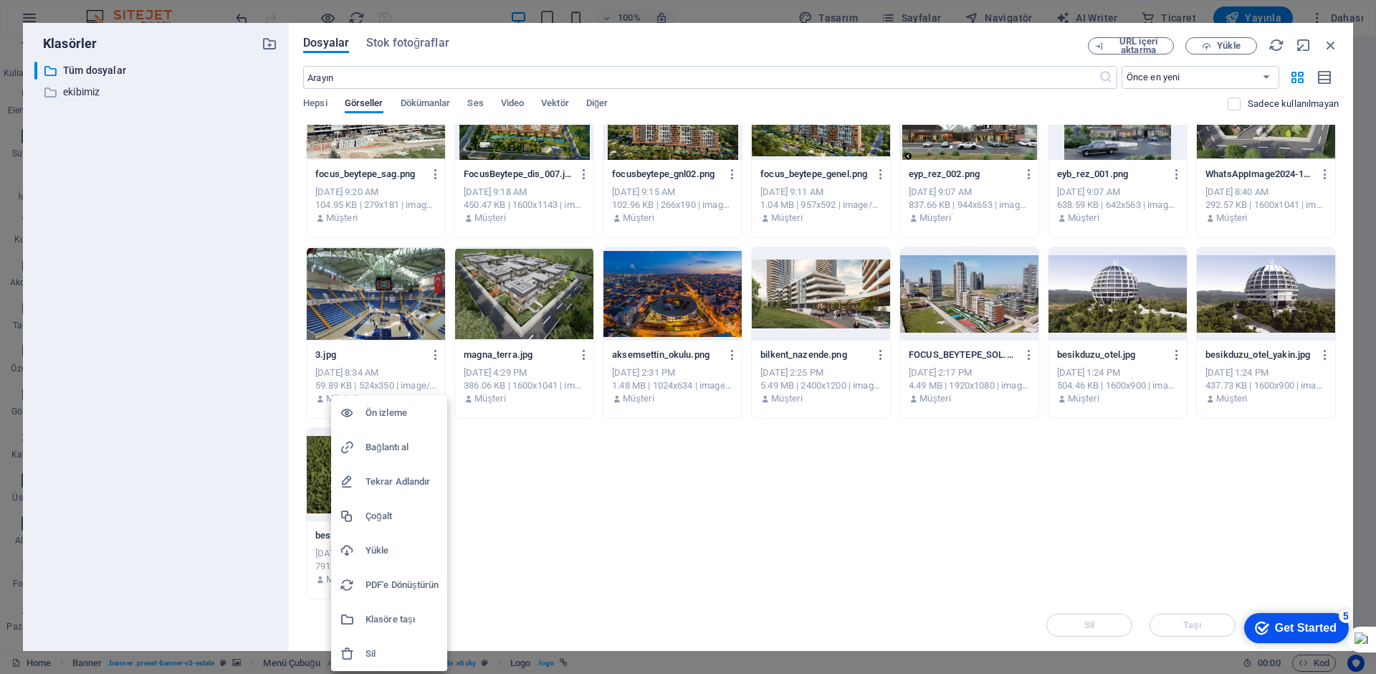
click at [365, 650] on h6 "Sil" at bounding box center [401, 653] width 73 height 17
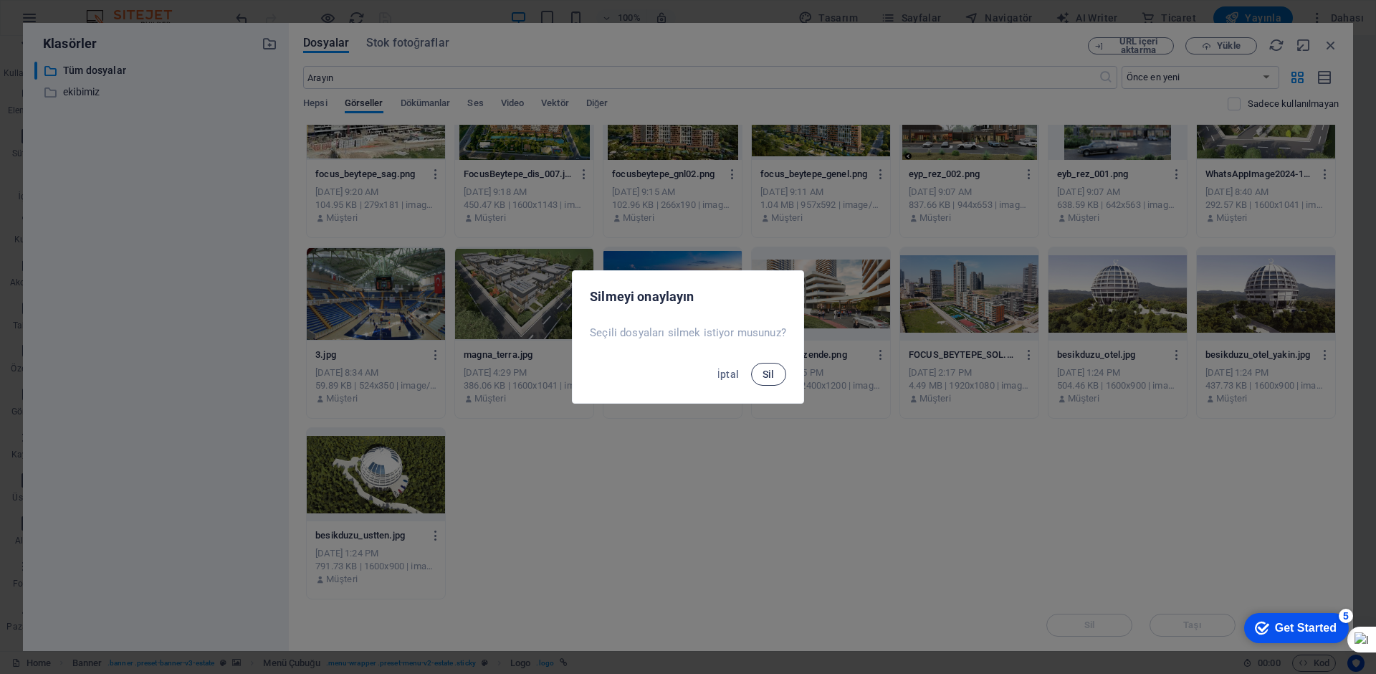
click at [763, 378] on span "Sil" at bounding box center [769, 373] width 12 height 11
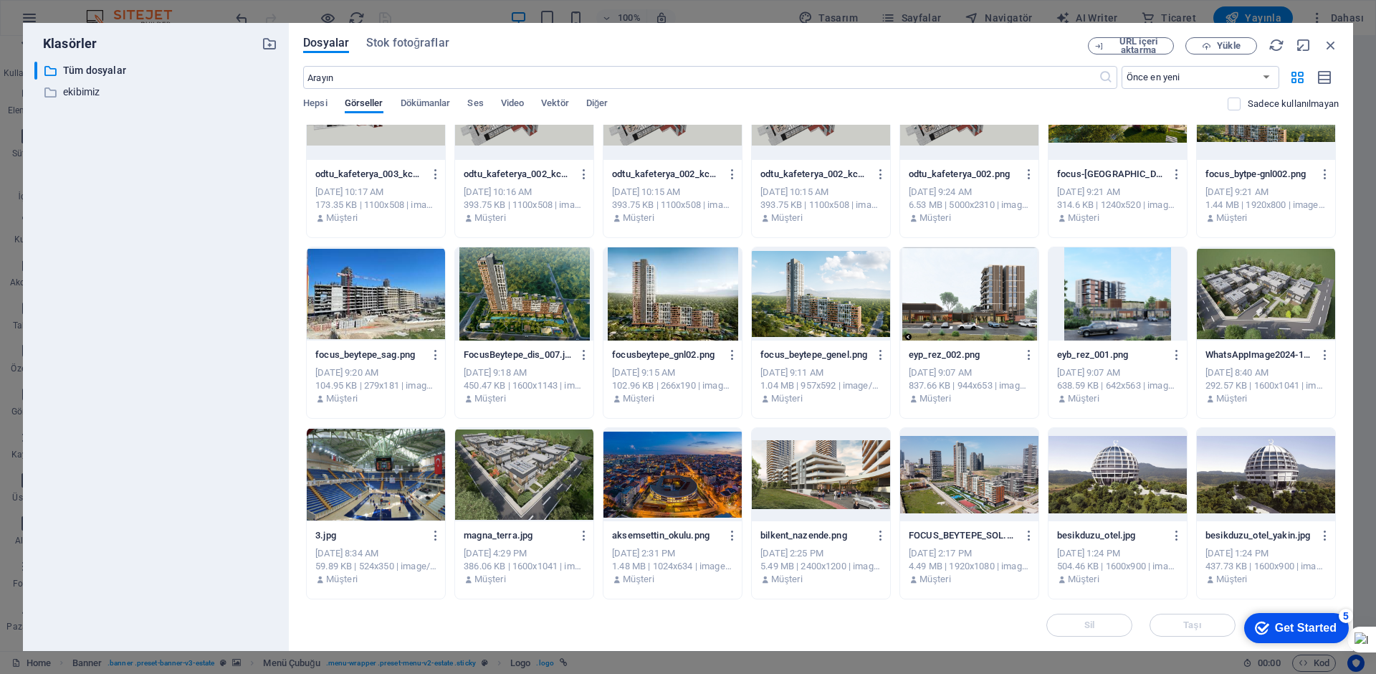
scroll to position [601, 0]
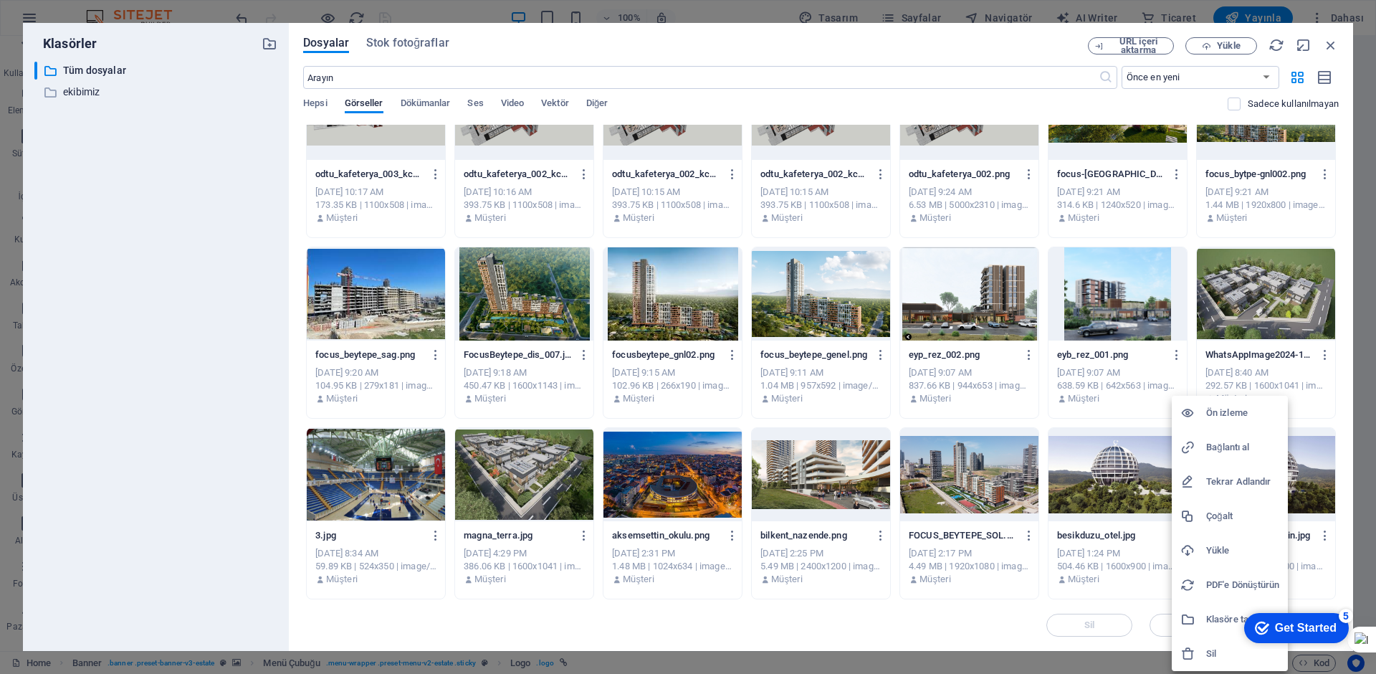
click at [1212, 652] on h6 "Sil" at bounding box center [1242, 653] width 73 height 17
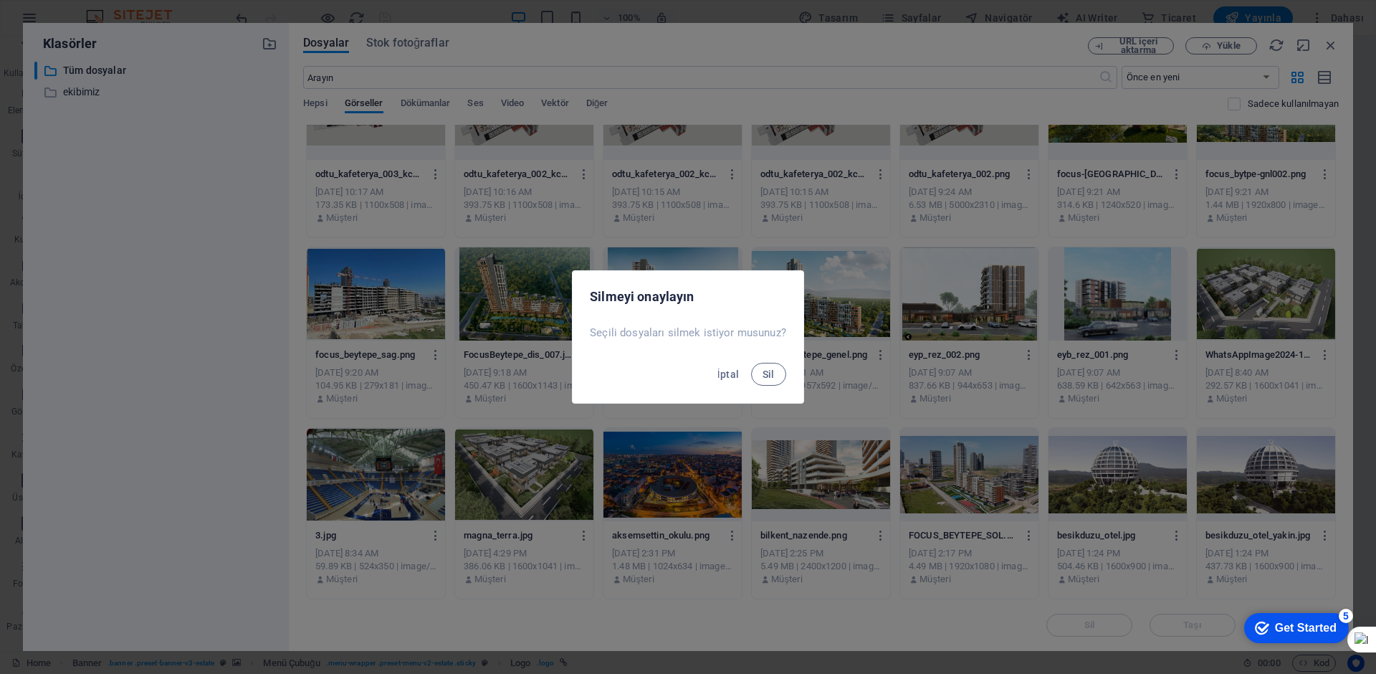
click at [751, 363] on button "Sil" at bounding box center [768, 374] width 35 height 23
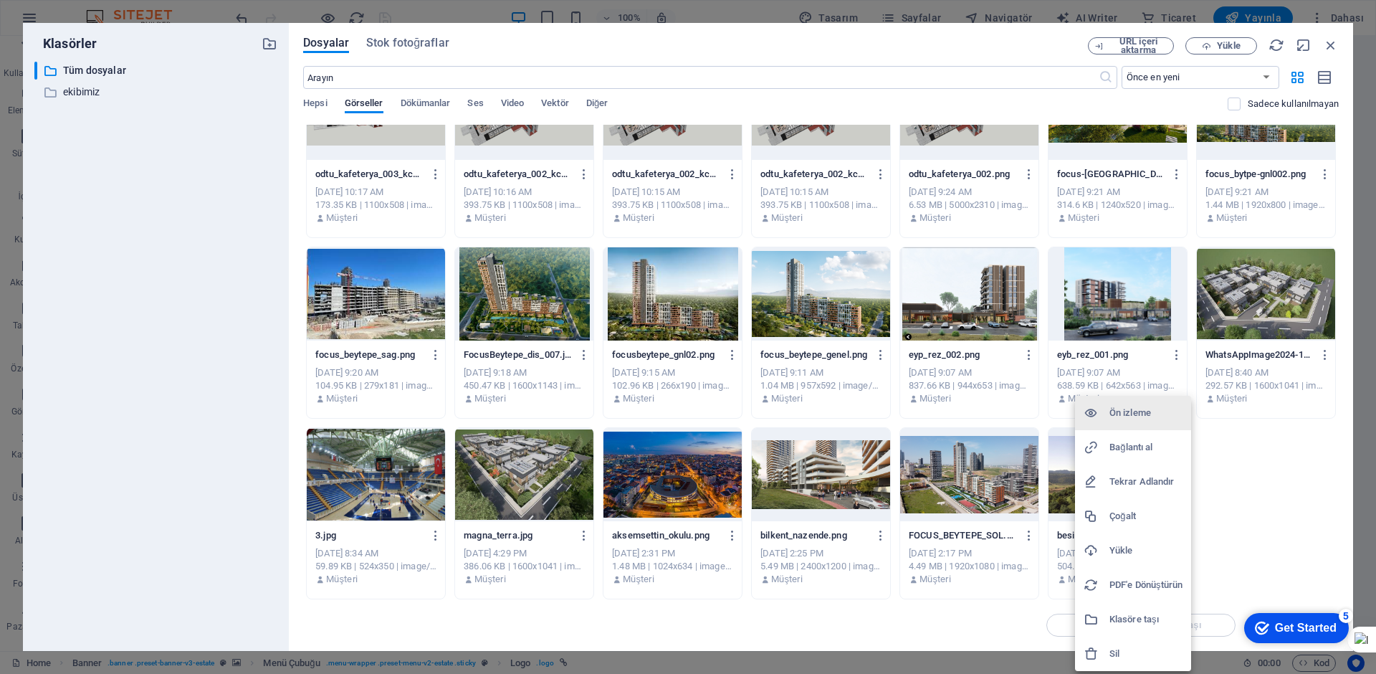
click at [1127, 649] on h6 "Sil" at bounding box center [1145, 653] width 73 height 17
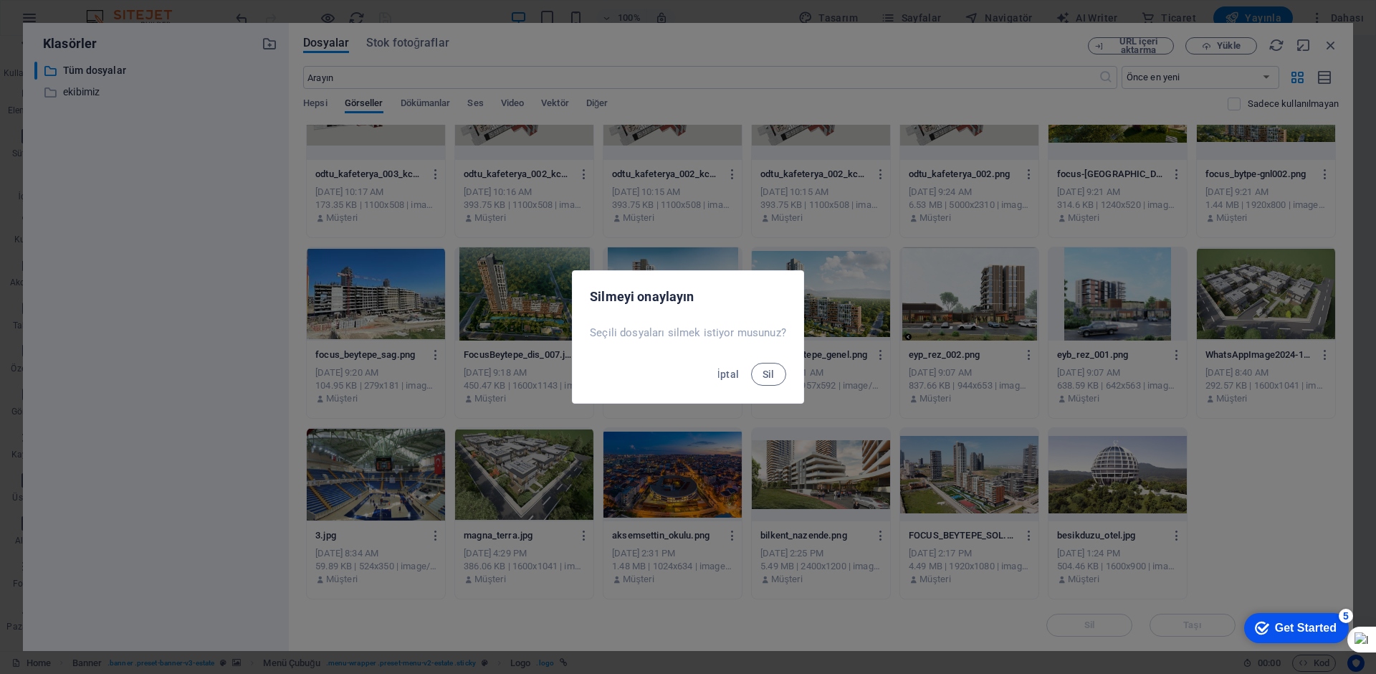
click at [751, 363] on button "Sil" at bounding box center [768, 374] width 35 height 23
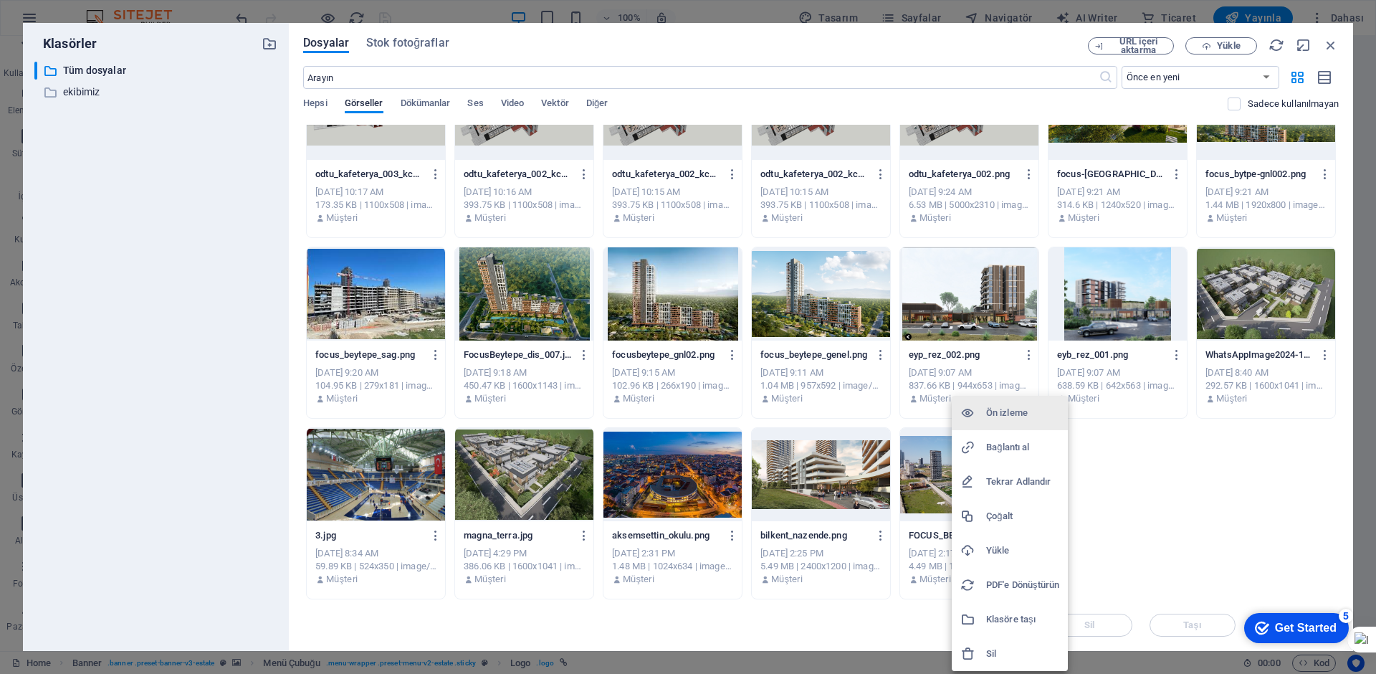
click at [1000, 649] on h6 "Sil" at bounding box center [1022, 653] width 73 height 17
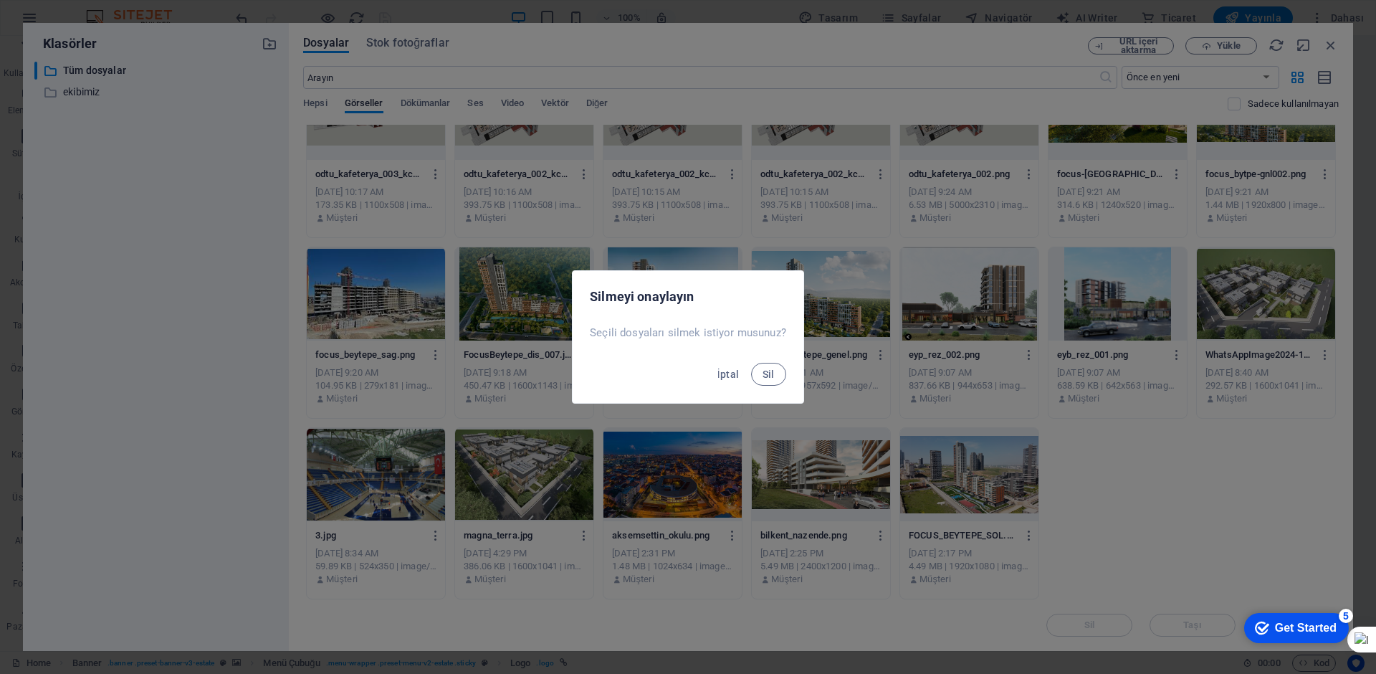
click at [751, 363] on button "Sil" at bounding box center [768, 374] width 35 height 23
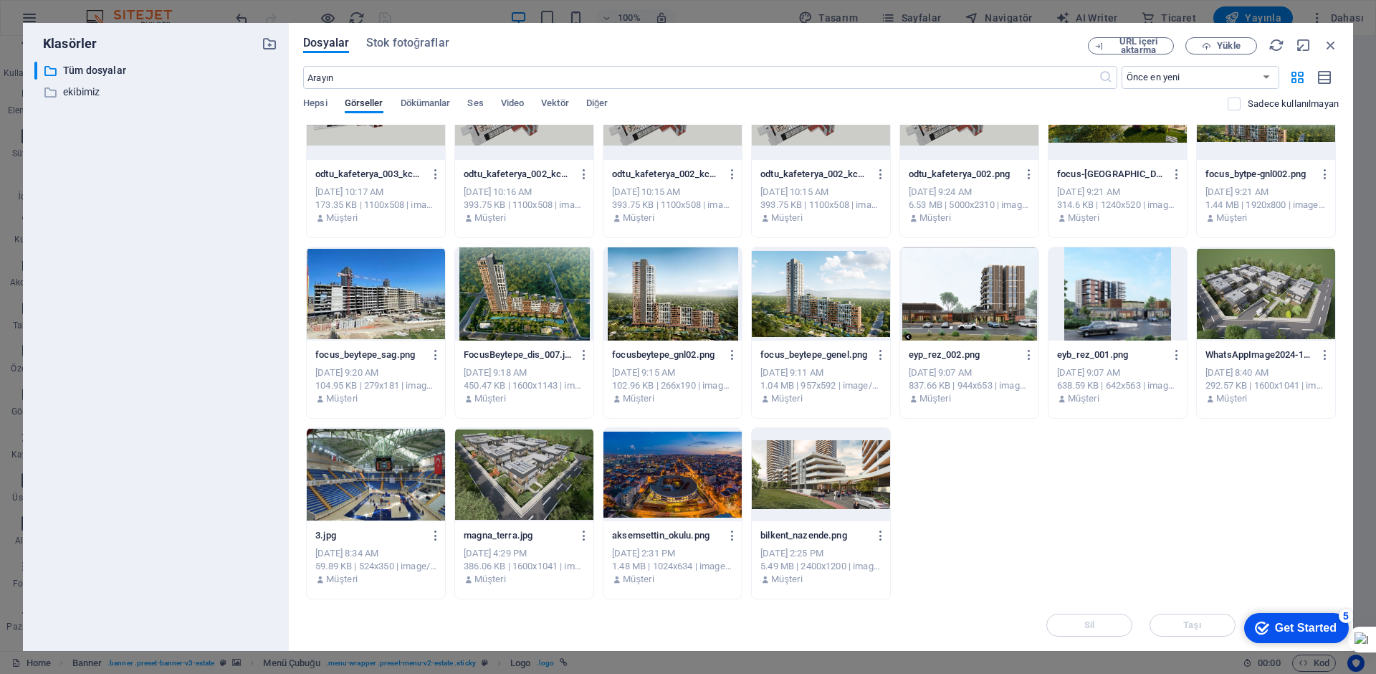
click at [859, 494] on div at bounding box center [821, 474] width 138 height 93
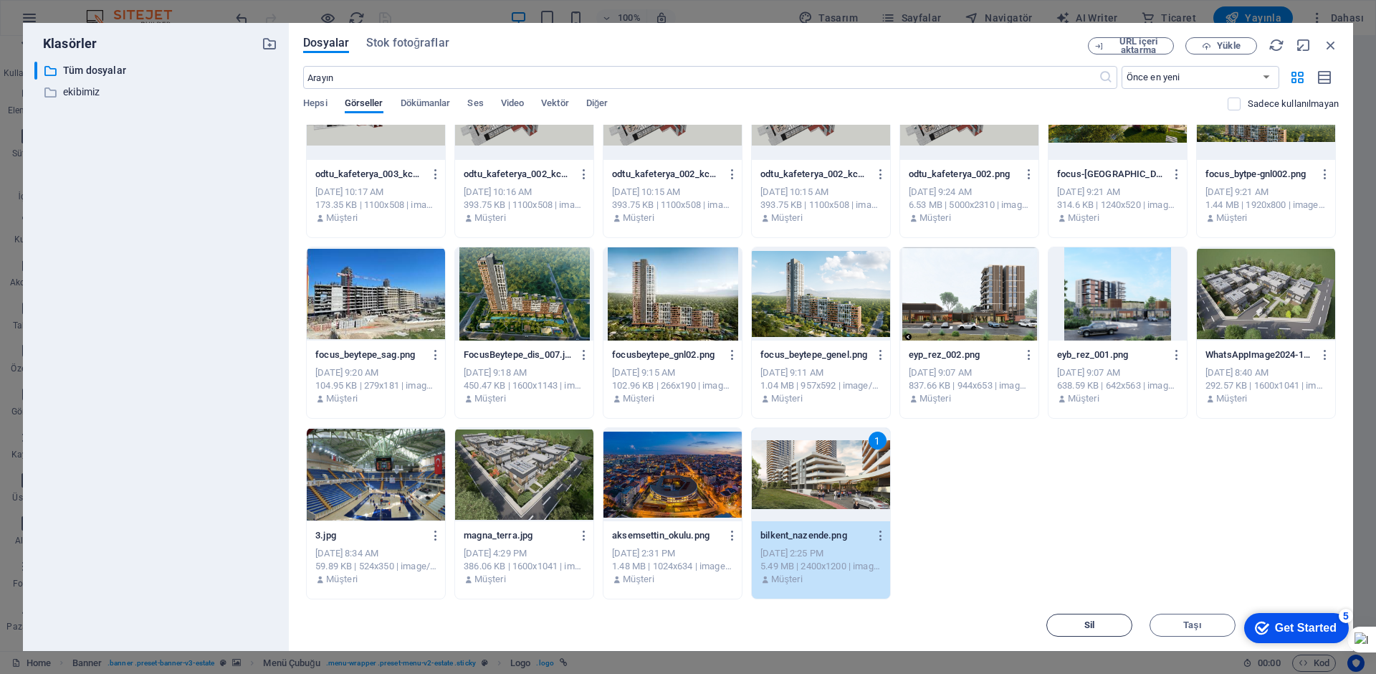
click at [1091, 621] on span "Sil" at bounding box center [1089, 625] width 10 height 9
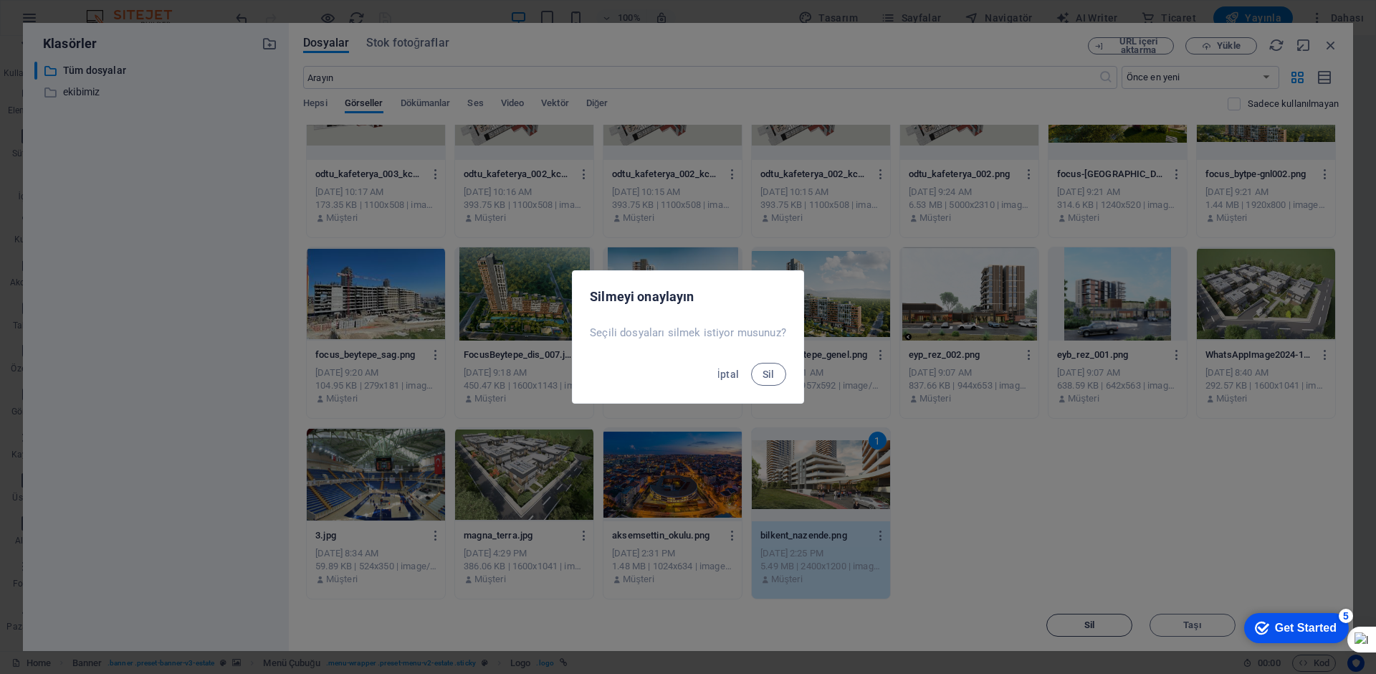
click at [751, 363] on button "Sil" at bounding box center [768, 374] width 35 height 23
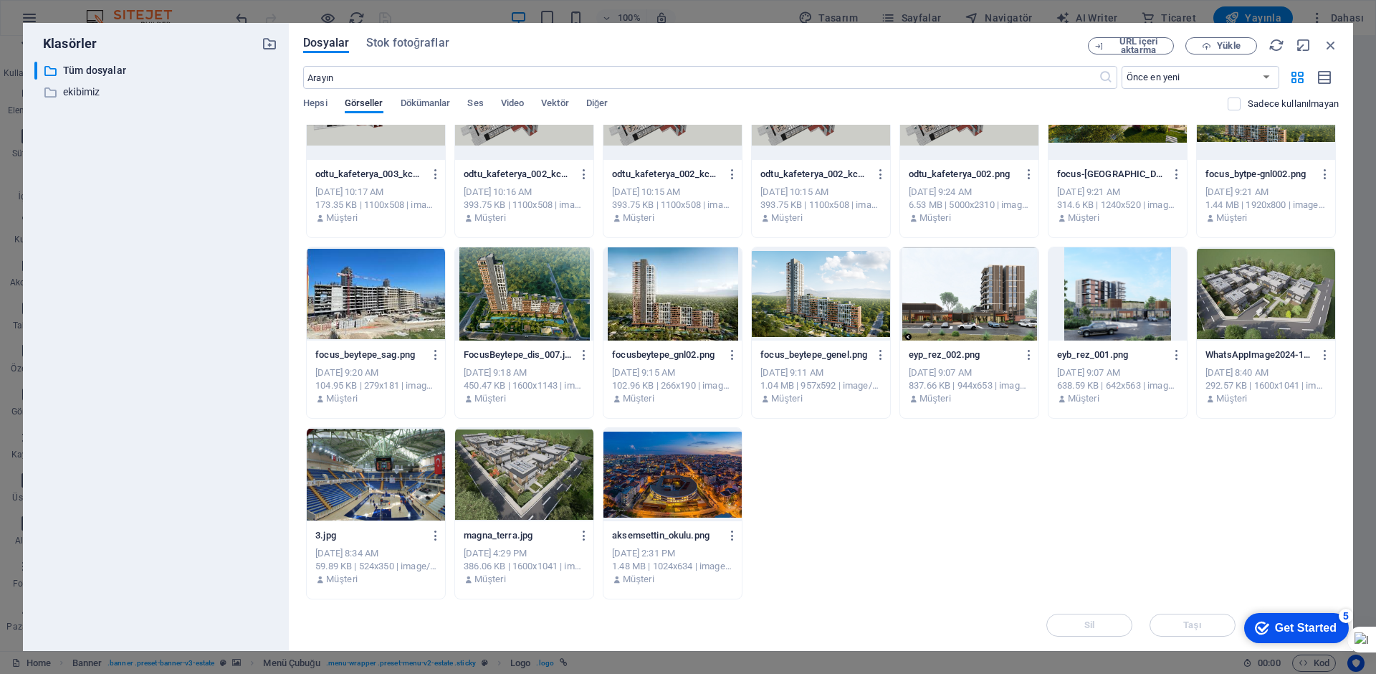
click at [698, 496] on div at bounding box center [672, 474] width 138 height 93
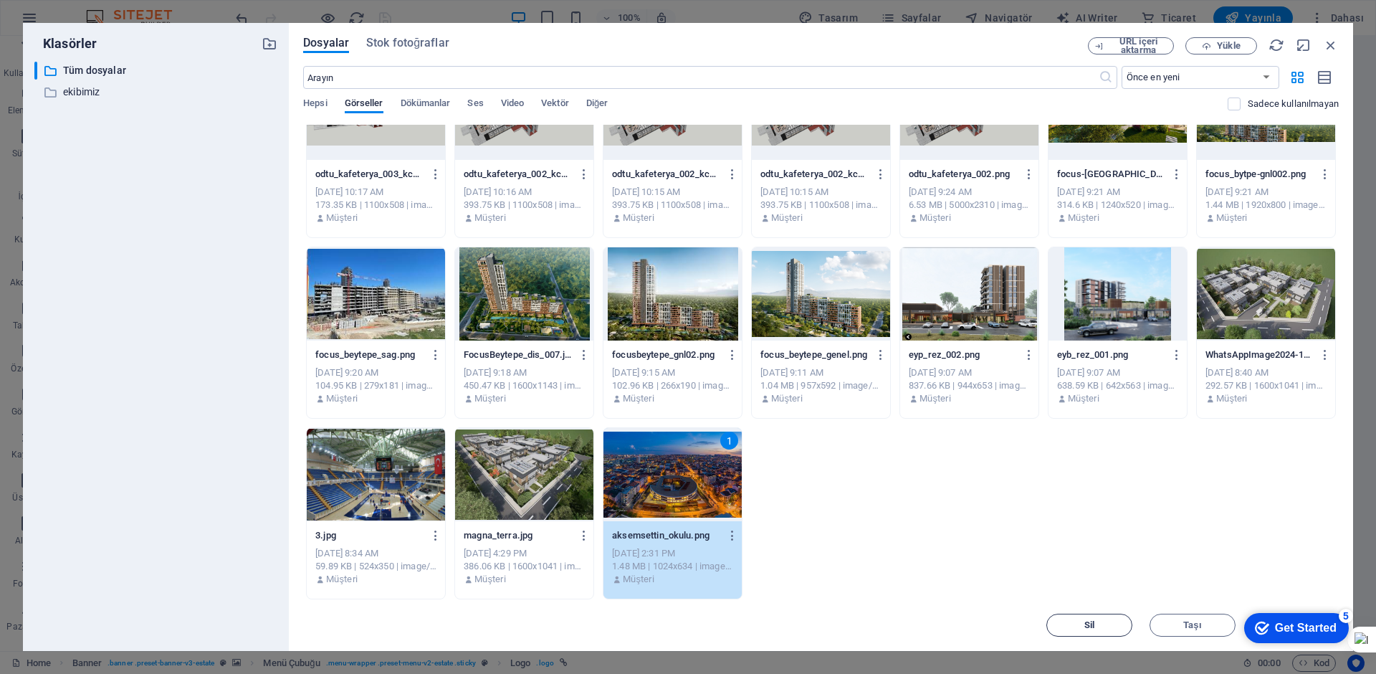
click at [1099, 623] on span "Sil" at bounding box center [1089, 625] width 73 height 9
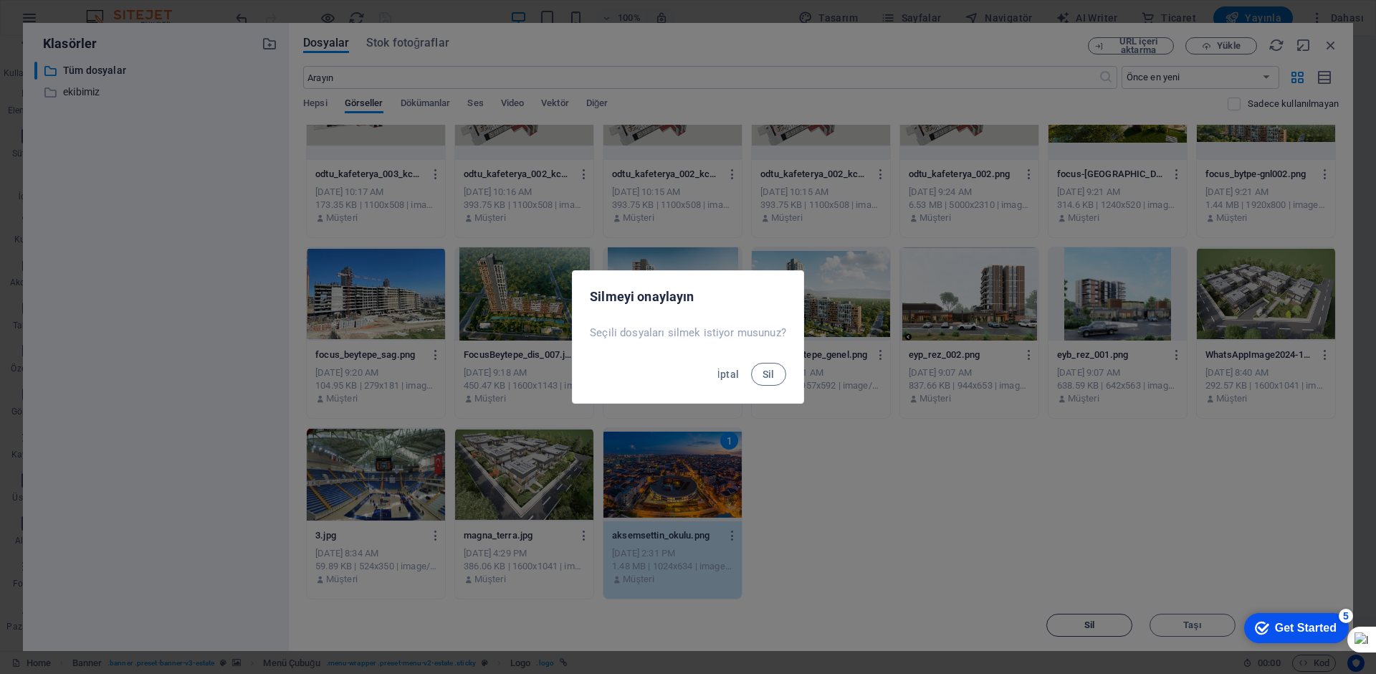
click at [751, 363] on button "Sil" at bounding box center [768, 374] width 35 height 23
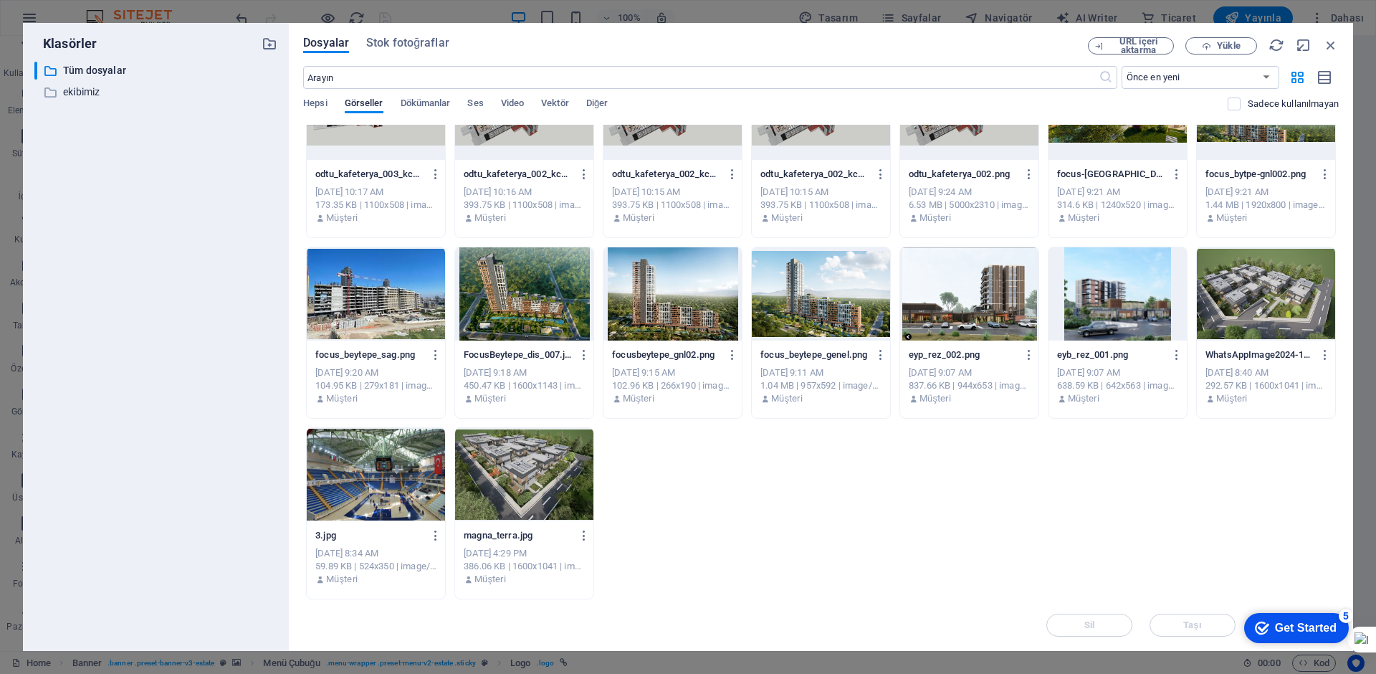
click at [580, 482] on div at bounding box center [524, 474] width 138 height 93
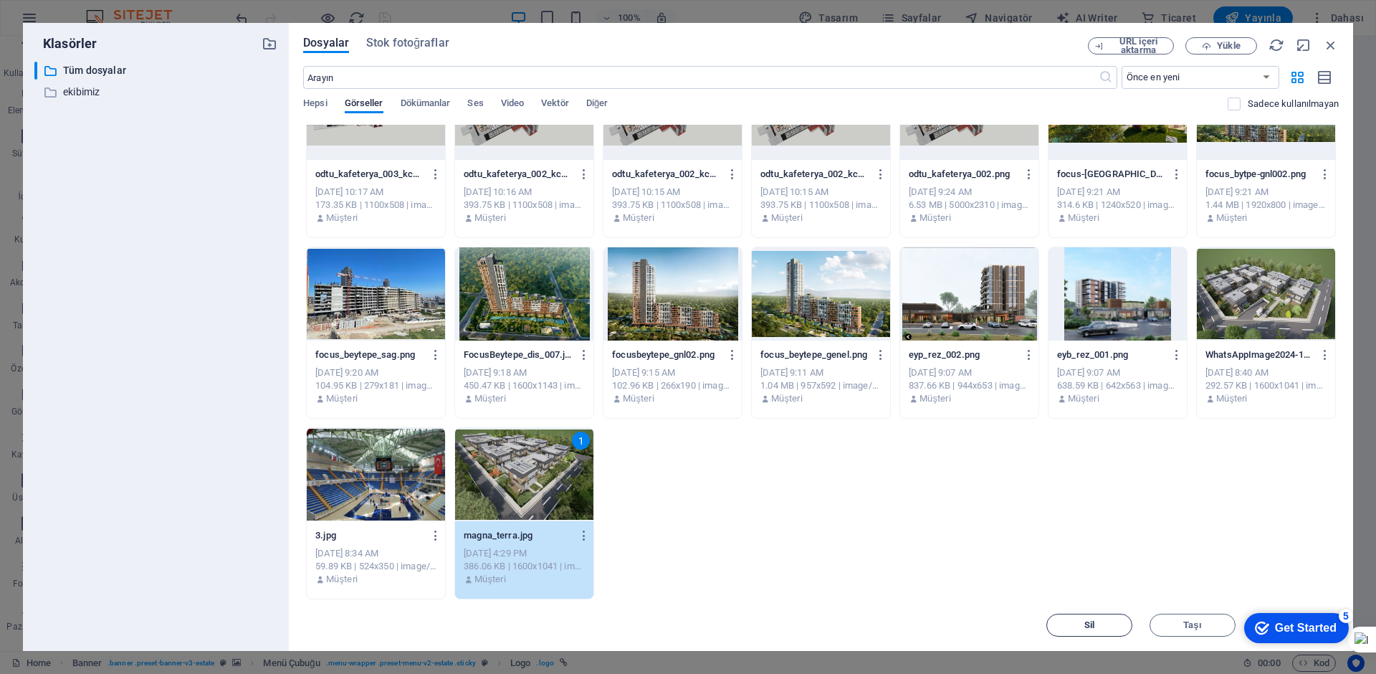
click at [1094, 623] on span "Sil" at bounding box center [1089, 625] width 10 height 9
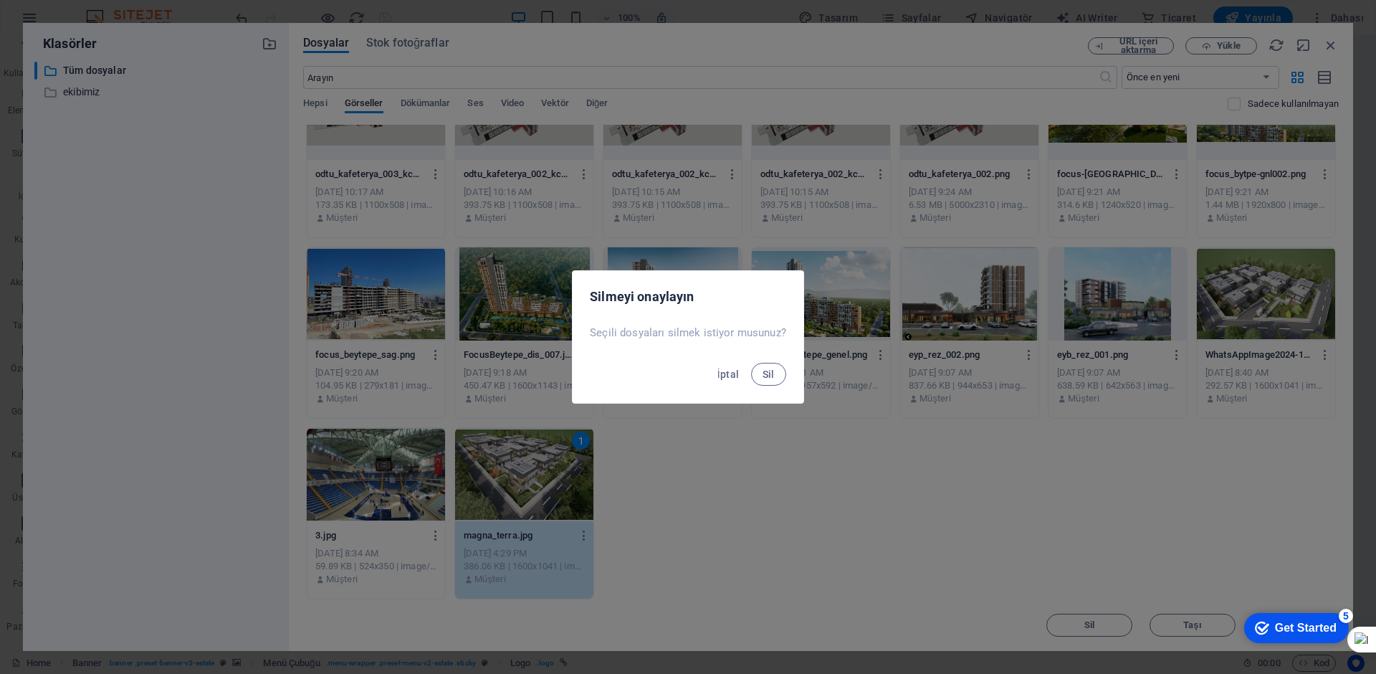
click at [751, 363] on button "Sil" at bounding box center [768, 374] width 35 height 23
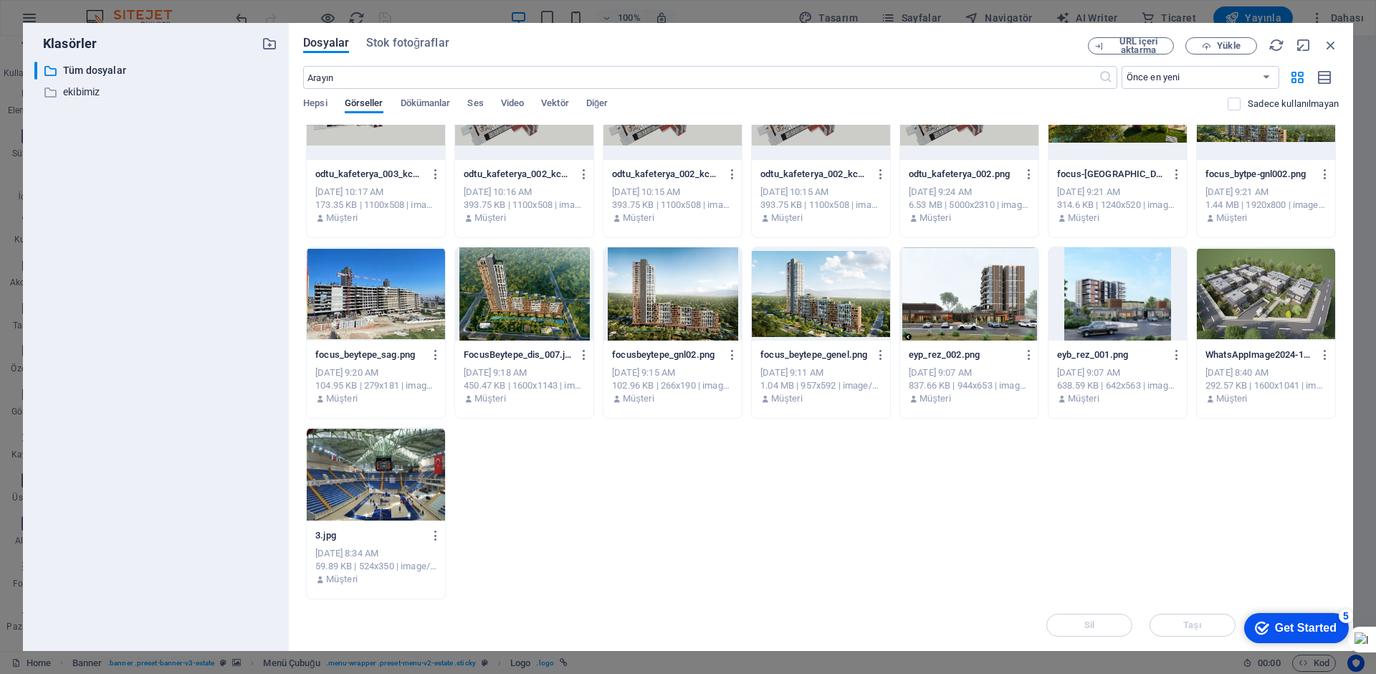
click at [396, 478] on div at bounding box center [376, 474] width 138 height 93
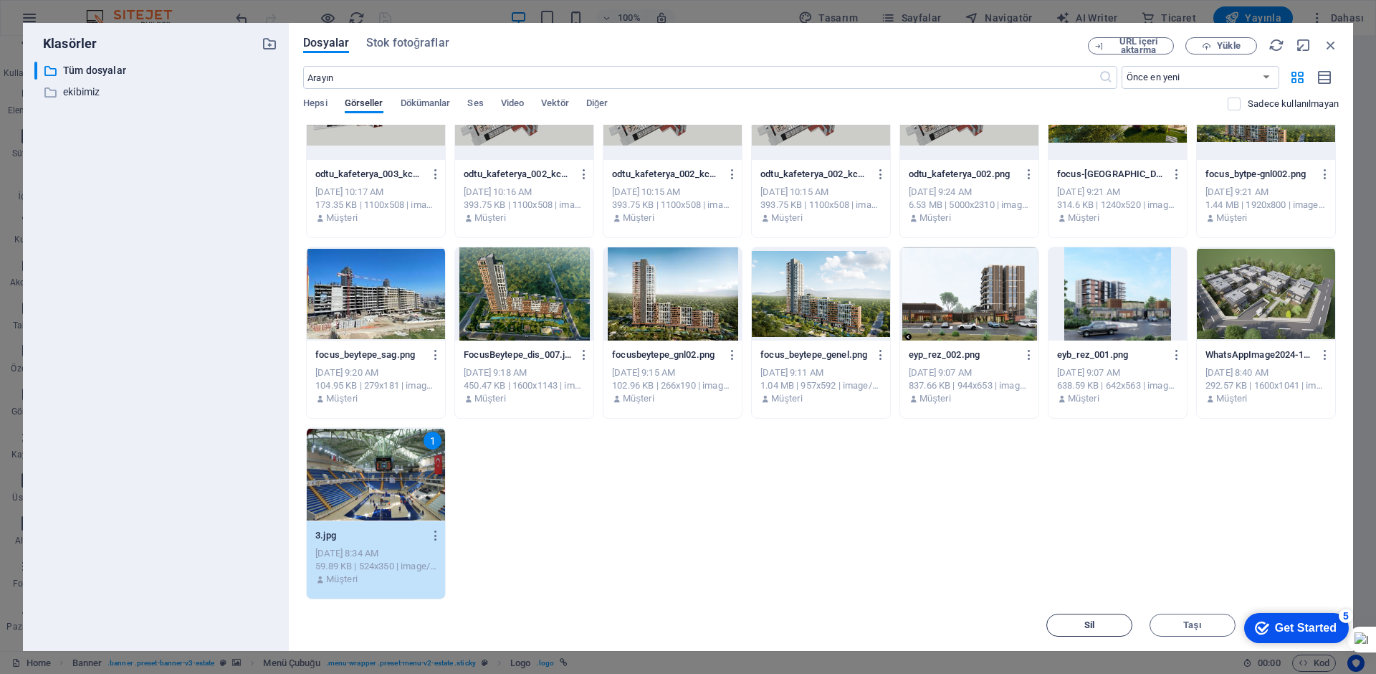
click at [1104, 622] on span "Sil" at bounding box center [1089, 625] width 73 height 9
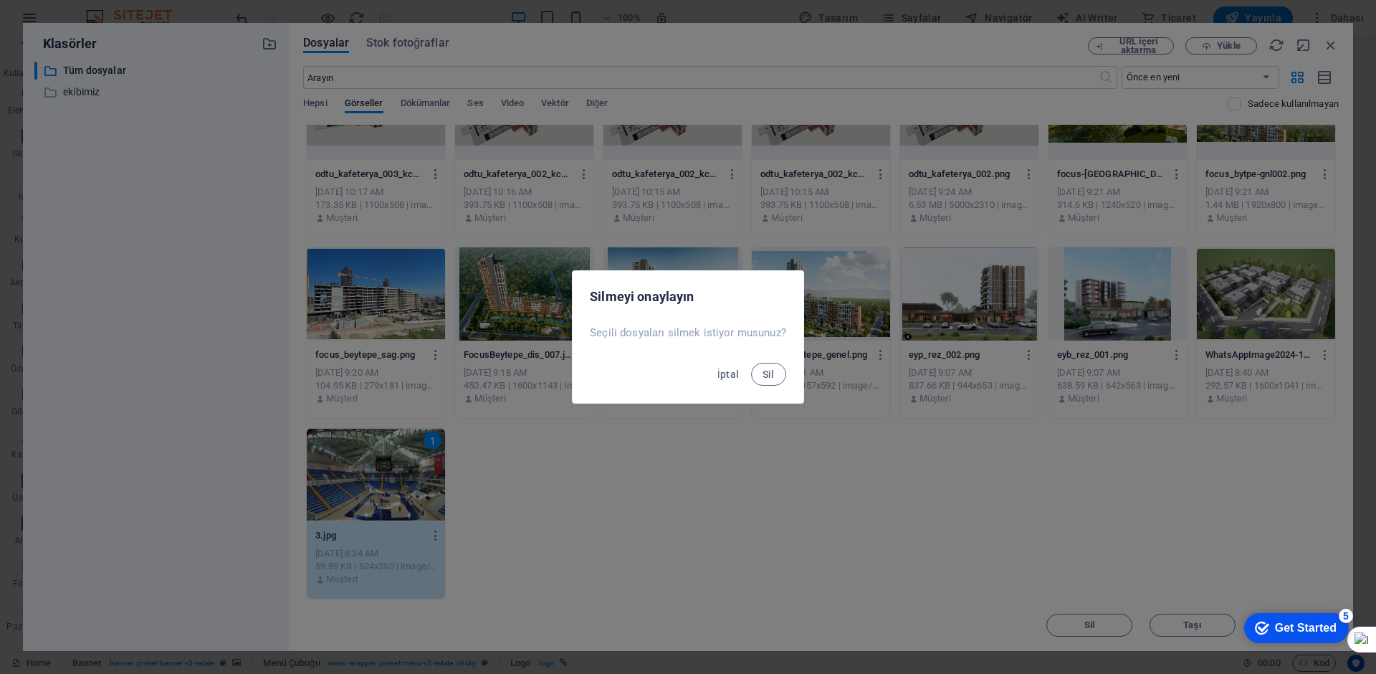
click at [751, 363] on button "Sil" at bounding box center [768, 374] width 35 height 23
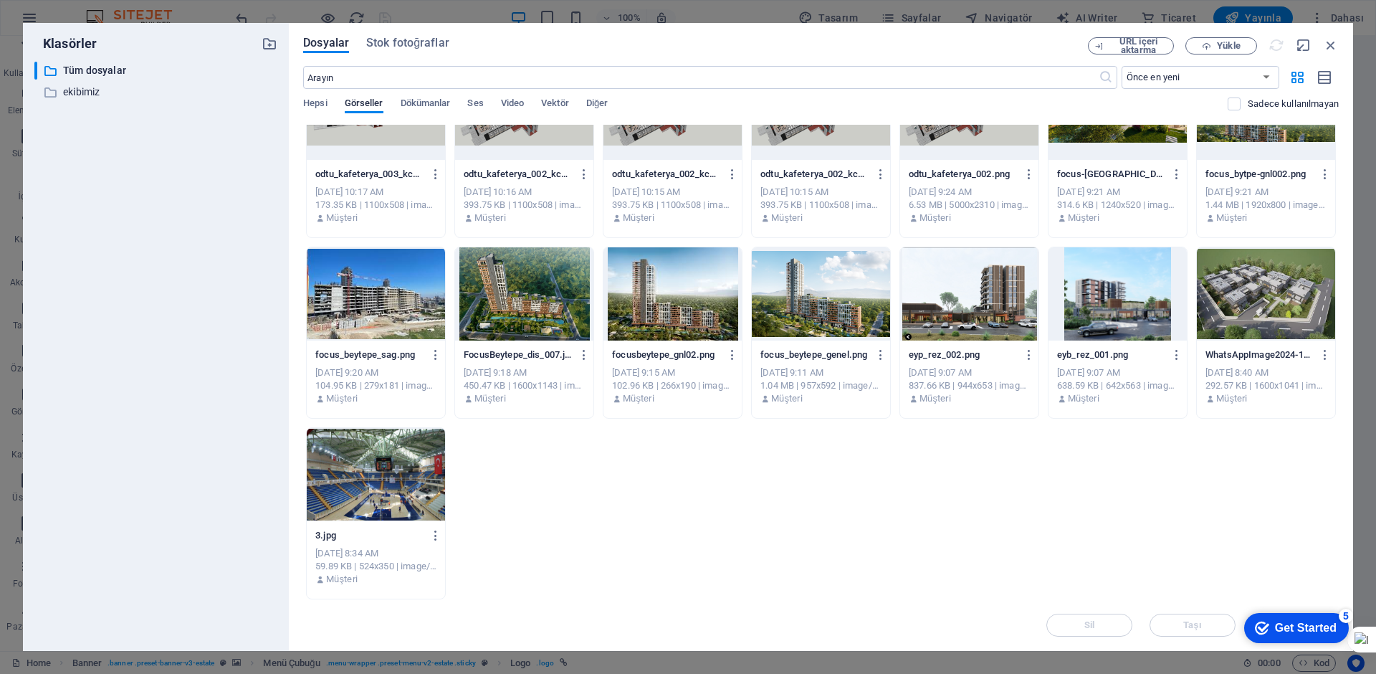
scroll to position [420, 0]
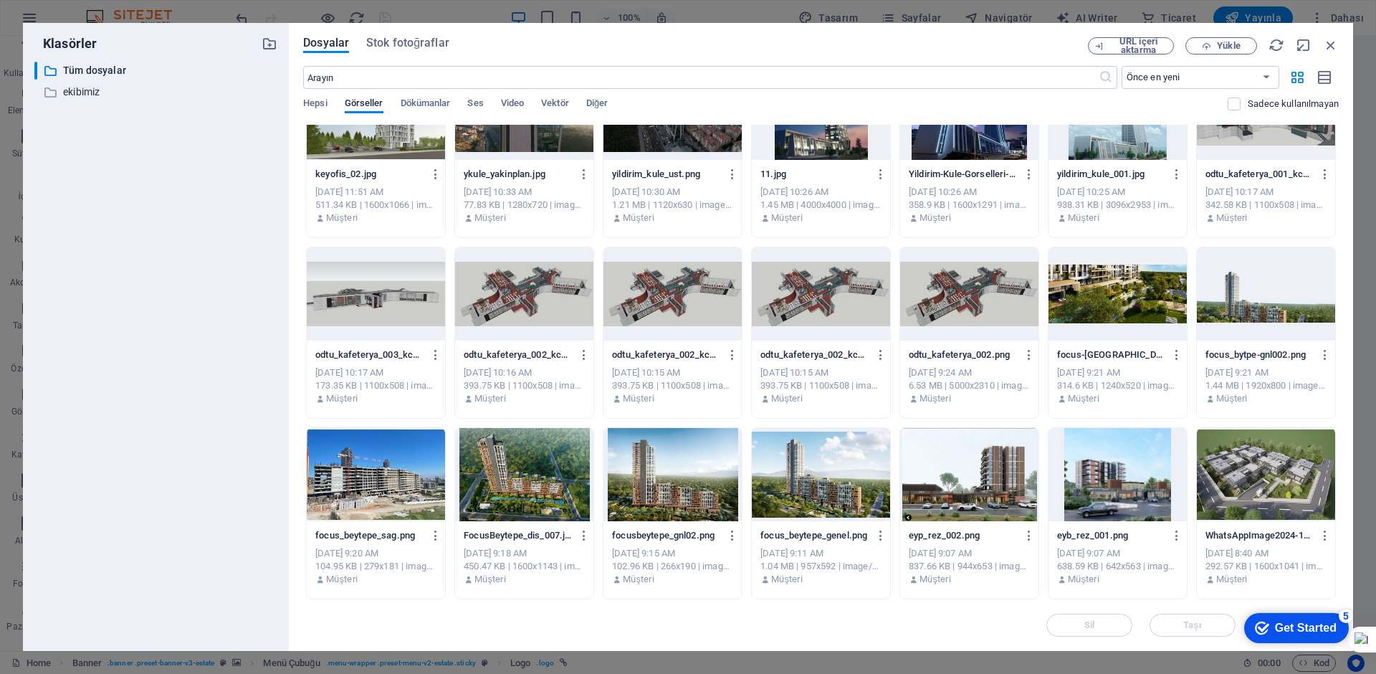
click at [1253, 476] on div at bounding box center [1266, 474] width 138 height 93
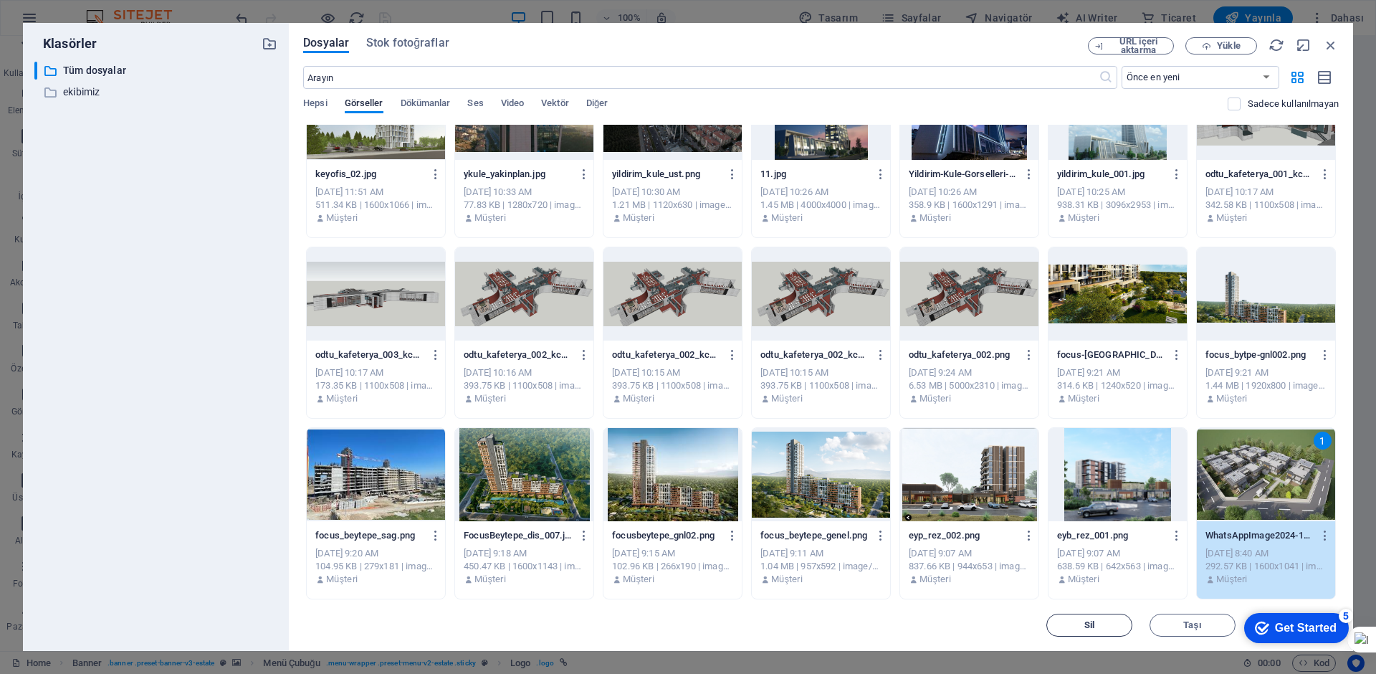
click at [1110, 621] on span "Sil" at bounding box center [1089, 625] width 73 height 9
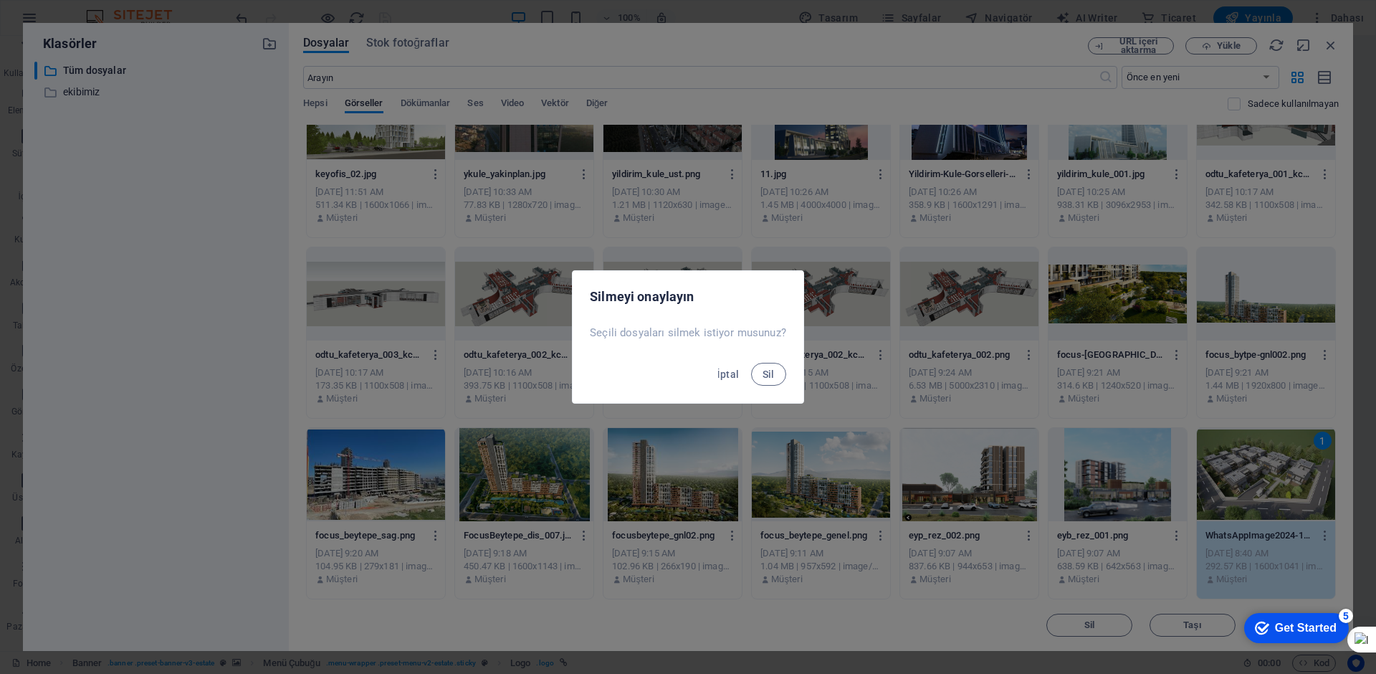
click at [751, 363] on button "Sil" at bounding box center [768, 374] width 35 height 23
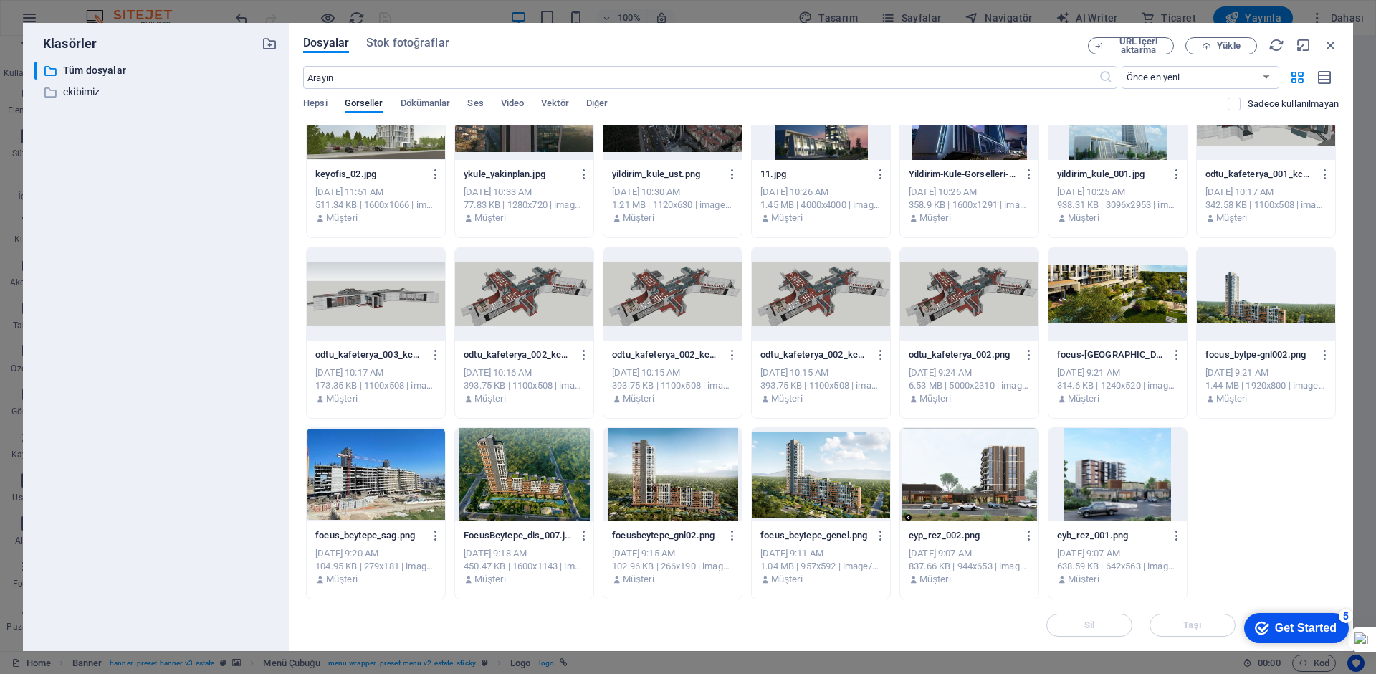
click at [1063, 488] on div at bounding box center [1117, 474] width 138 height 93
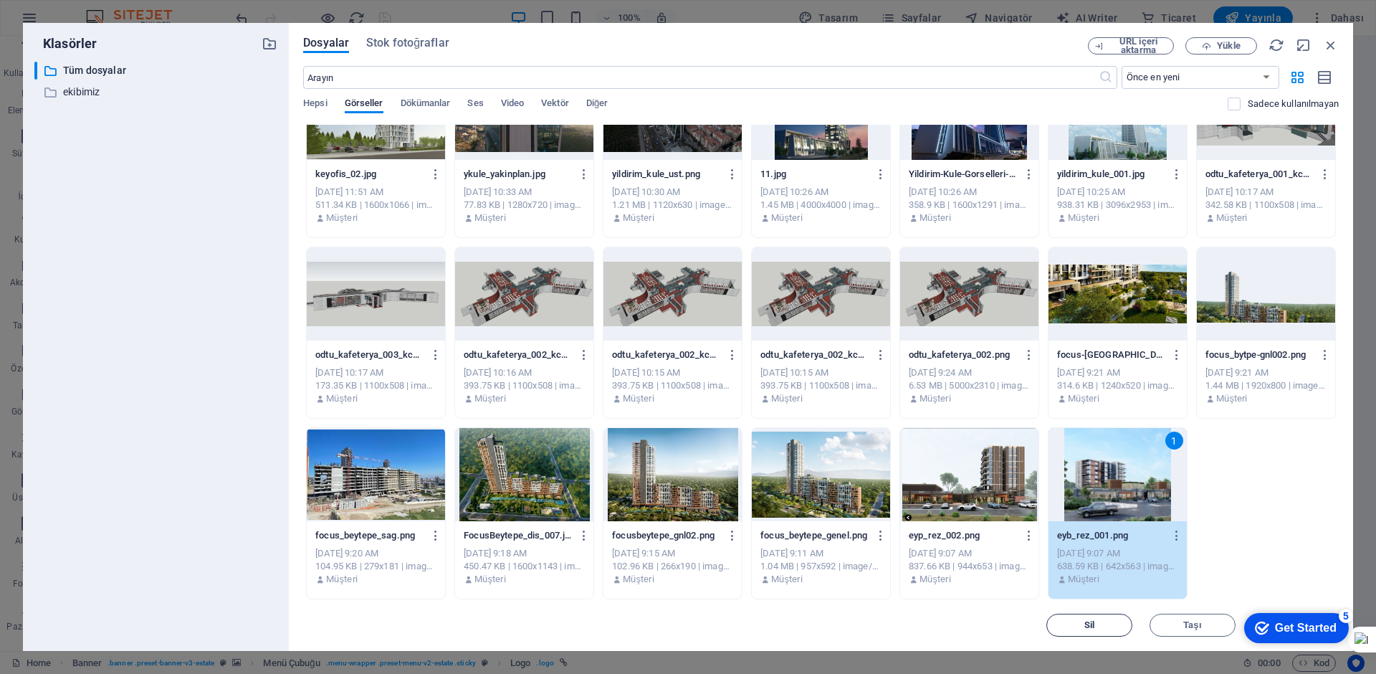
click at [1094, 617] on button "Sil" at bounding box center [1089, 624] width 86 height 23
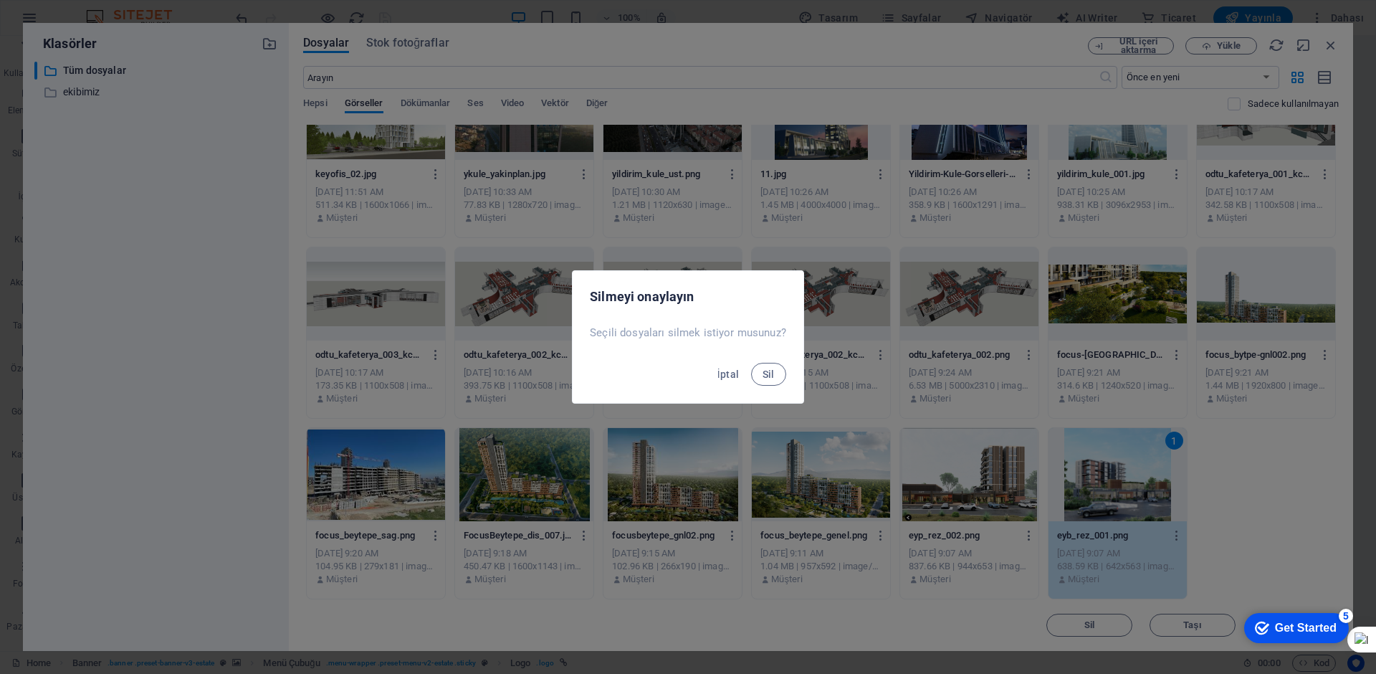
click at [751, 363] on button "Sil" at bounding box center [768, 374] width 35 height 23
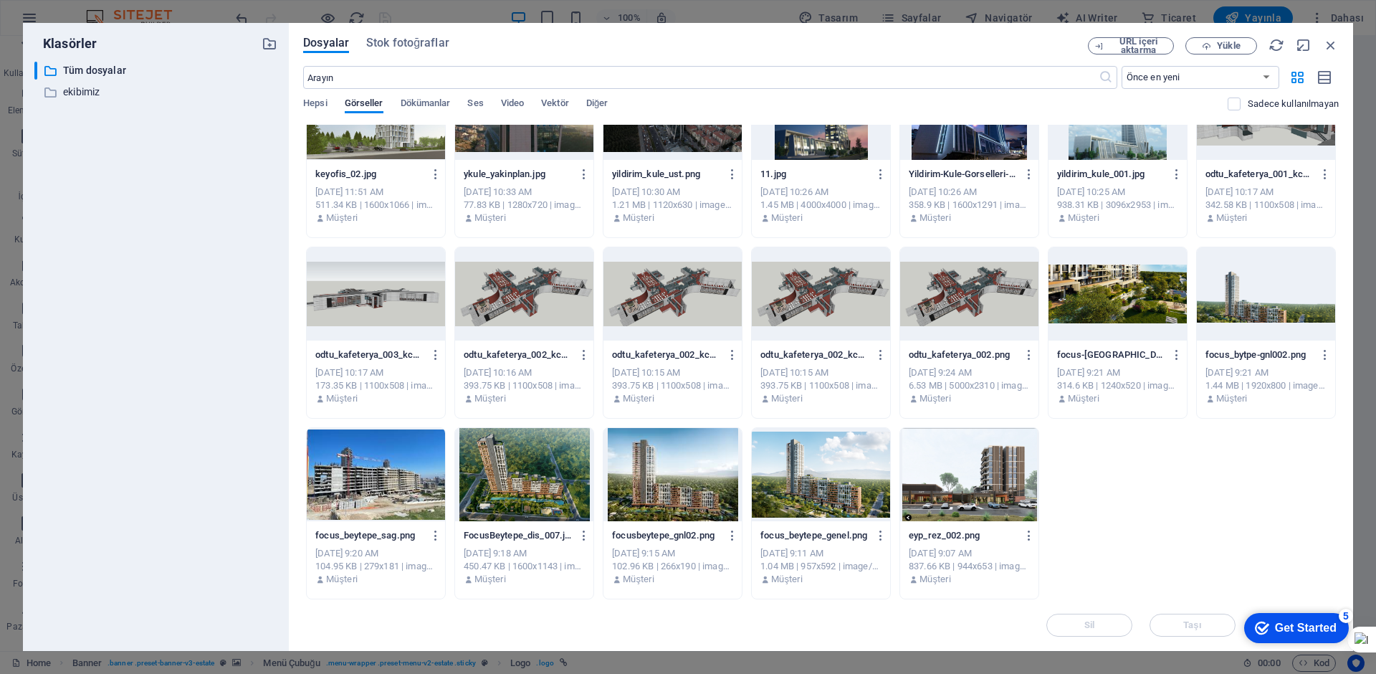
click at [962, 497] on div at bounding box center [969, 474] width 138 height 93
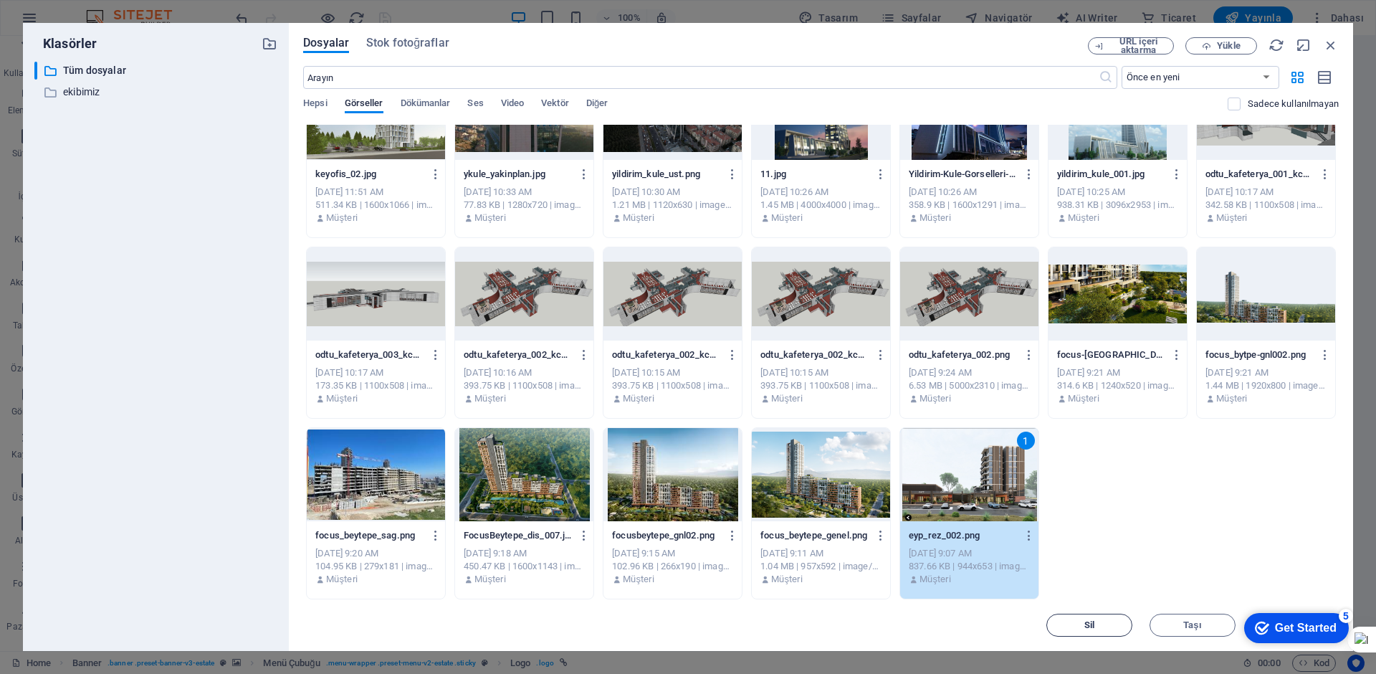
click at [1080, 623] on span "Sil" at bounding box center [1089, 625] width 73 height 9
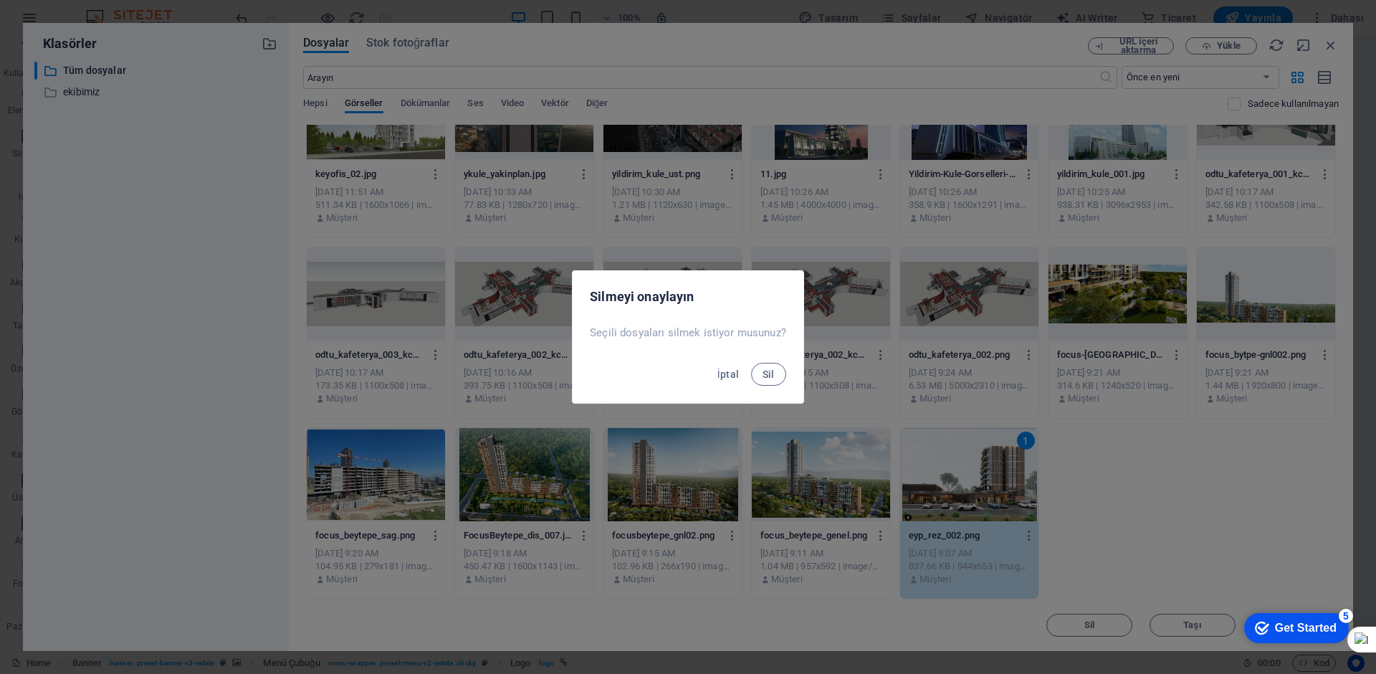
click at [751, 363] on button "Sil" at bounding box center [768, 374] width 35 height 23
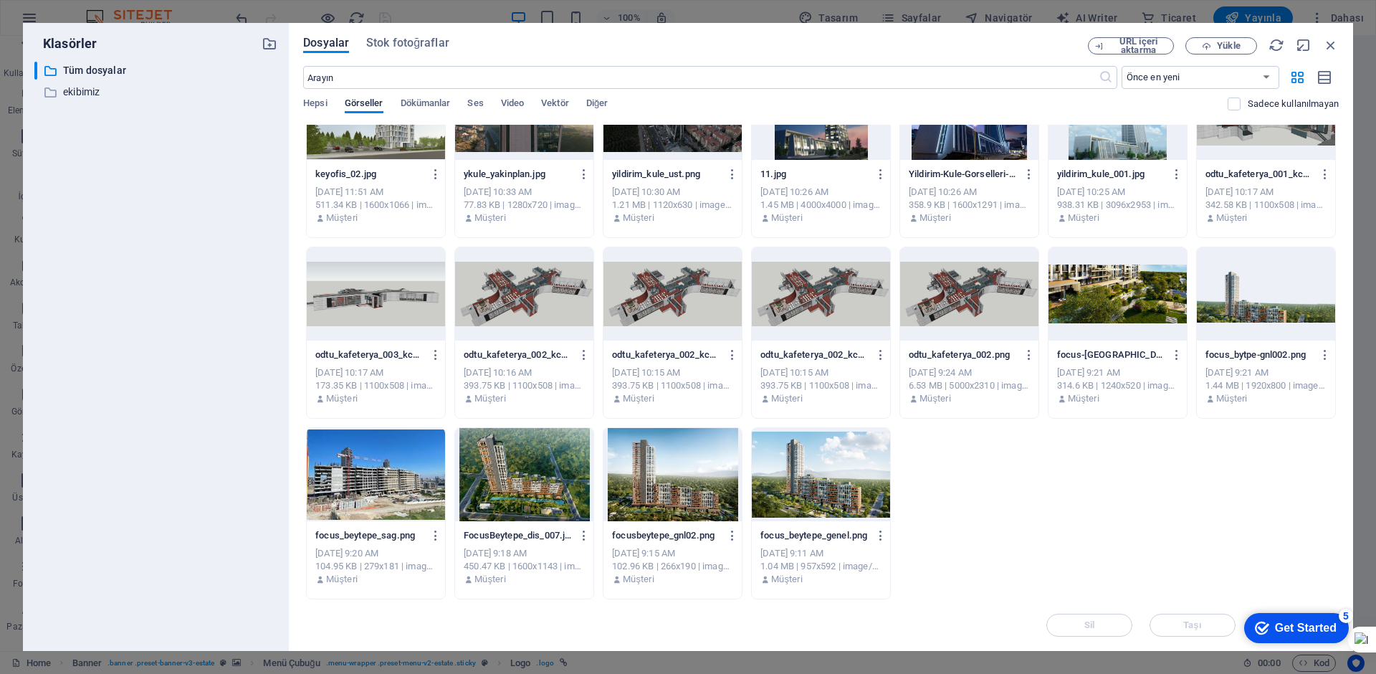
click at [833, 493] on div at bounding box center [821, 474] width 138 height 93
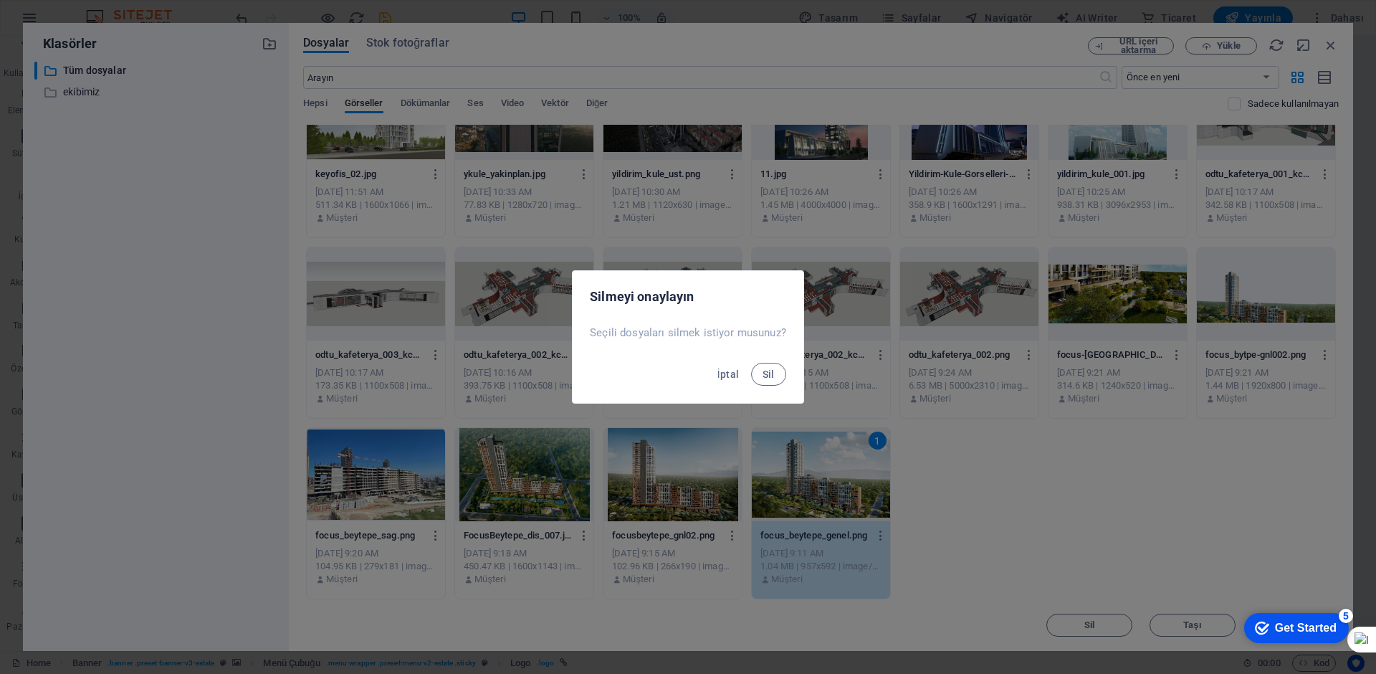
scroll to position [3559, 0]
click at [751, 363] on button "Sil" at bounding box center [768, 374] width 35 height 23
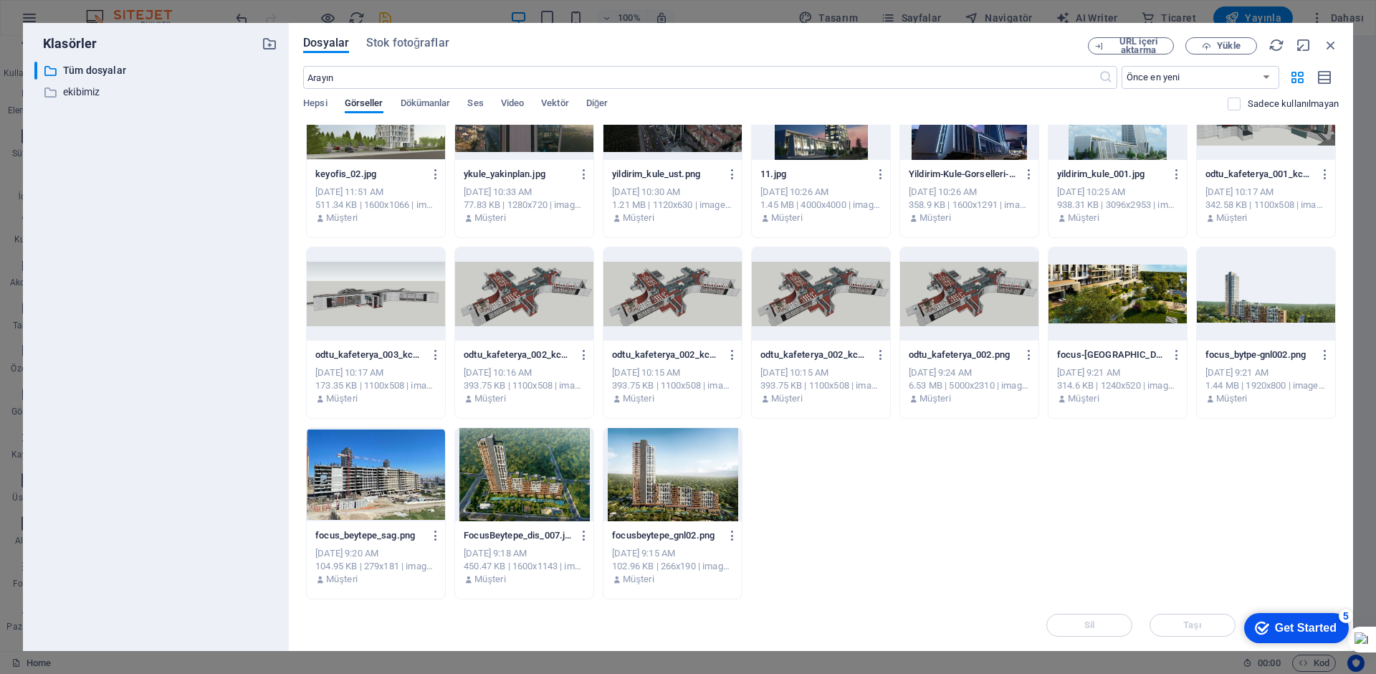
click at [722, 487] on div at bounding box center [672, 474] width 138 height 93
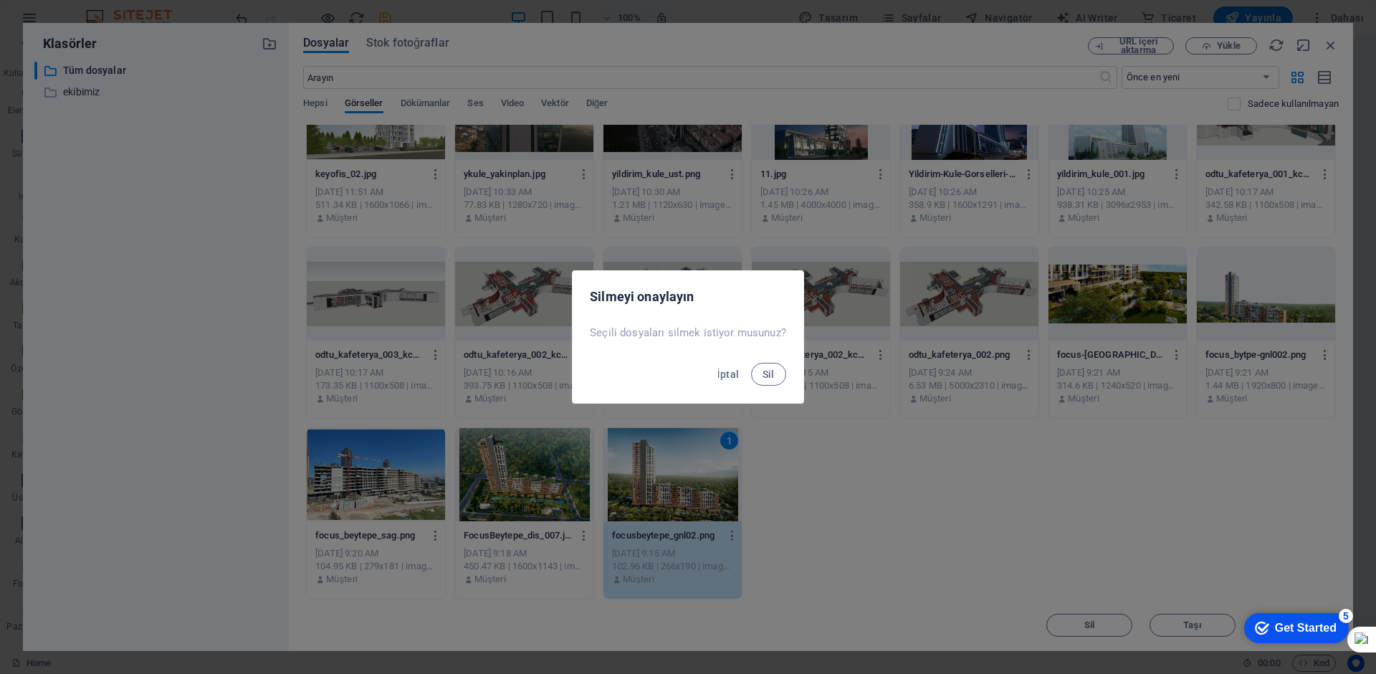
click at [751, 363] on button "Sil" at bounding box center [768, 374] width 35 height 23
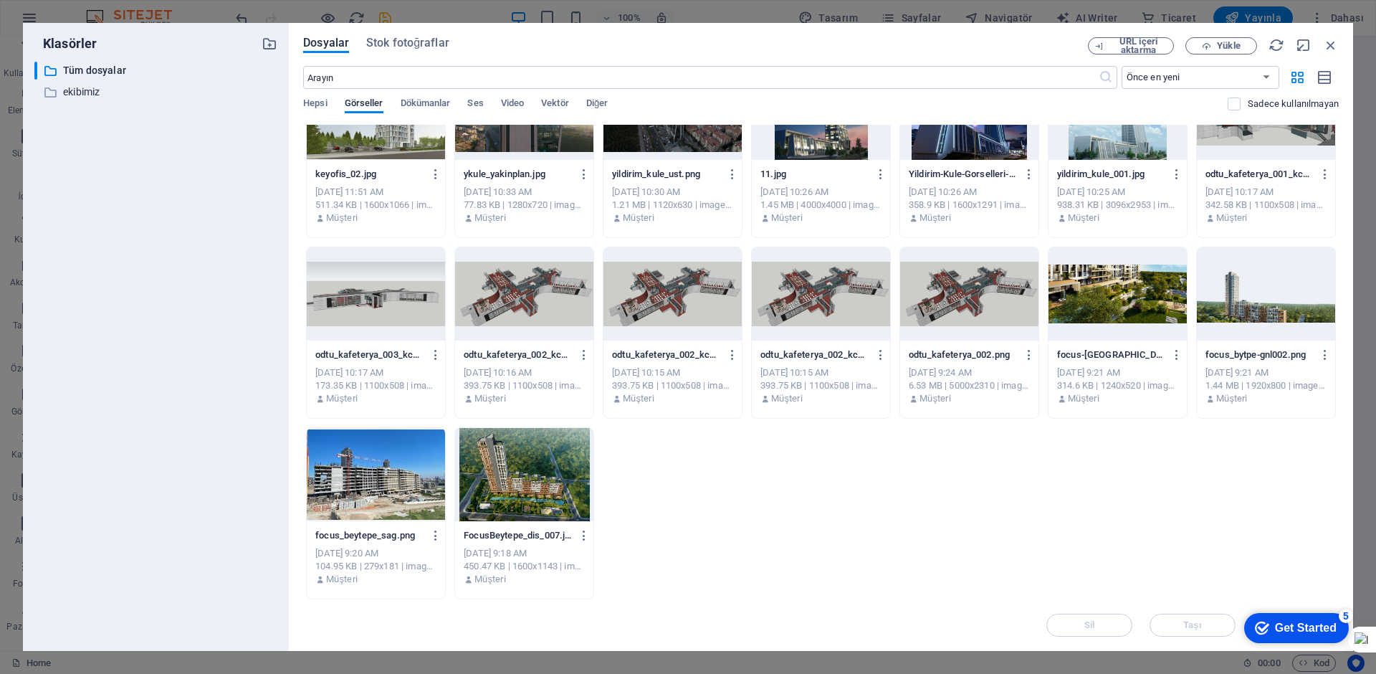
click at [567, 477] on div at bounding box center [524, 474] width 138 height 93
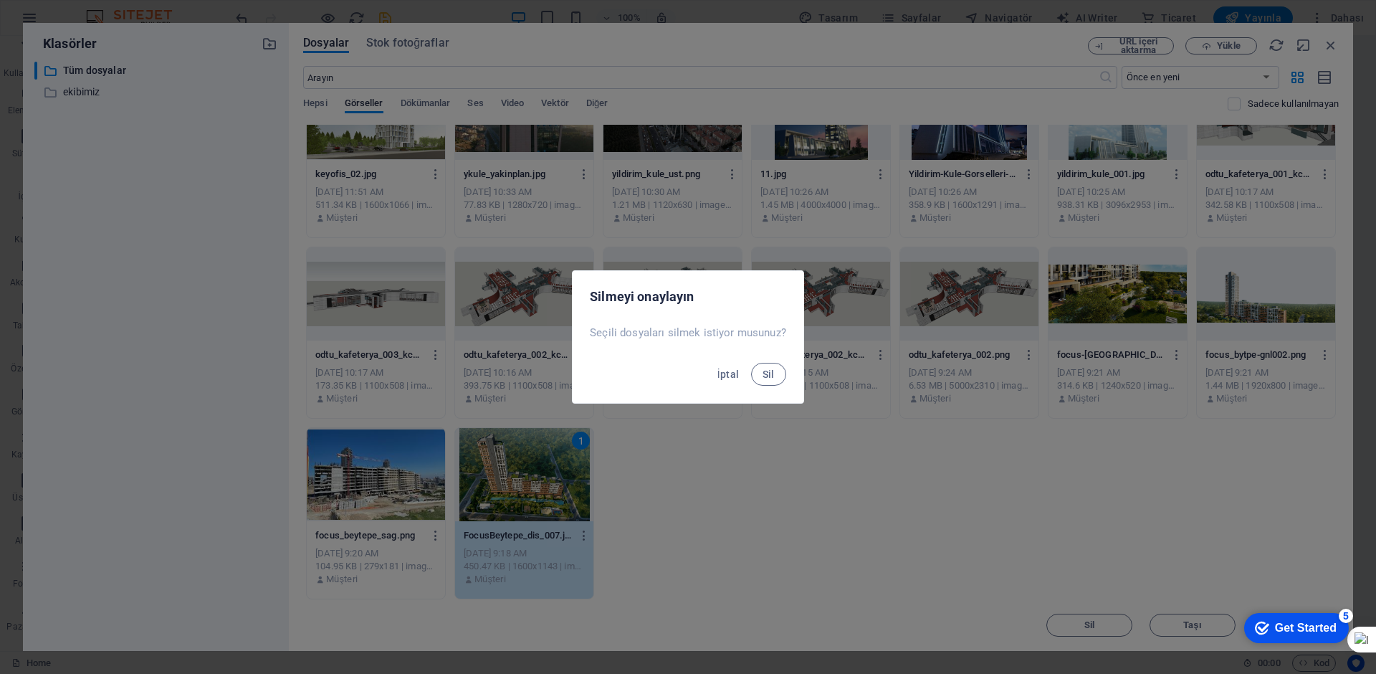
click at [751, 363] on button "Sil" at bounding box center [768, 374] width 35 height 23
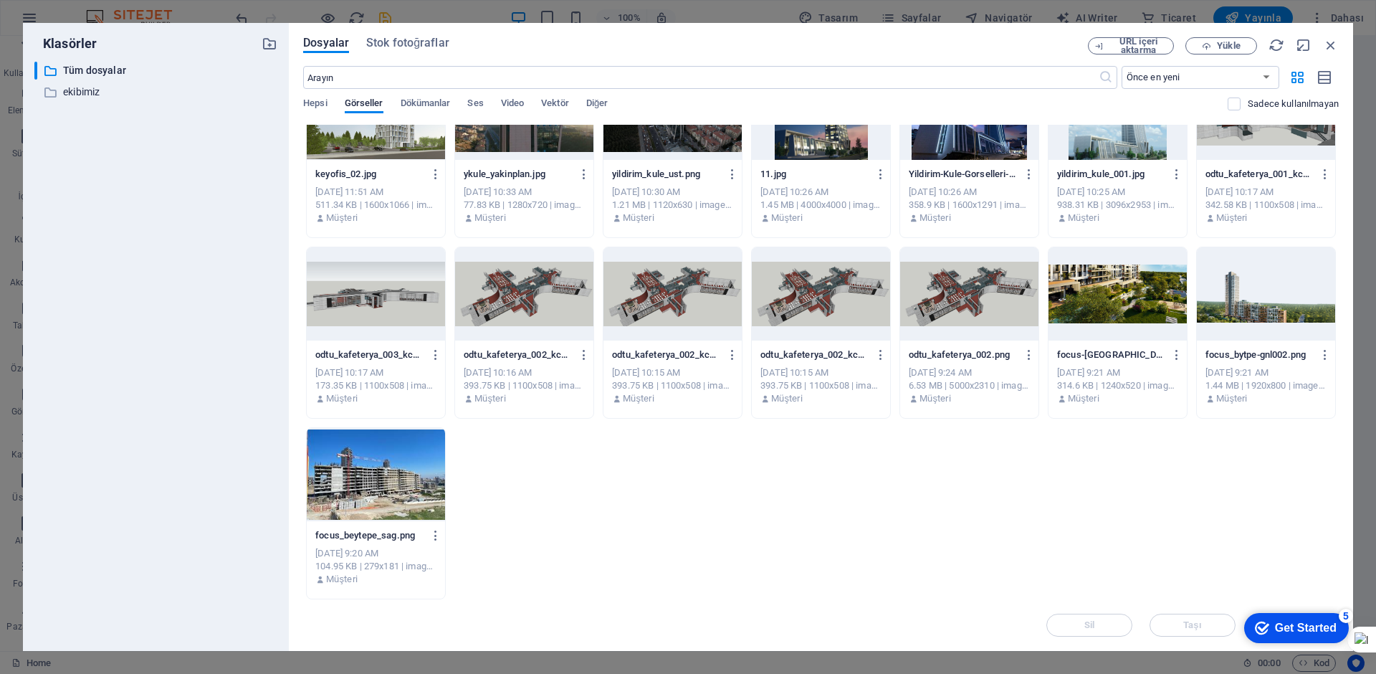
click at [379, 453] on div at bounding box center [376, 474] width 138 height 93
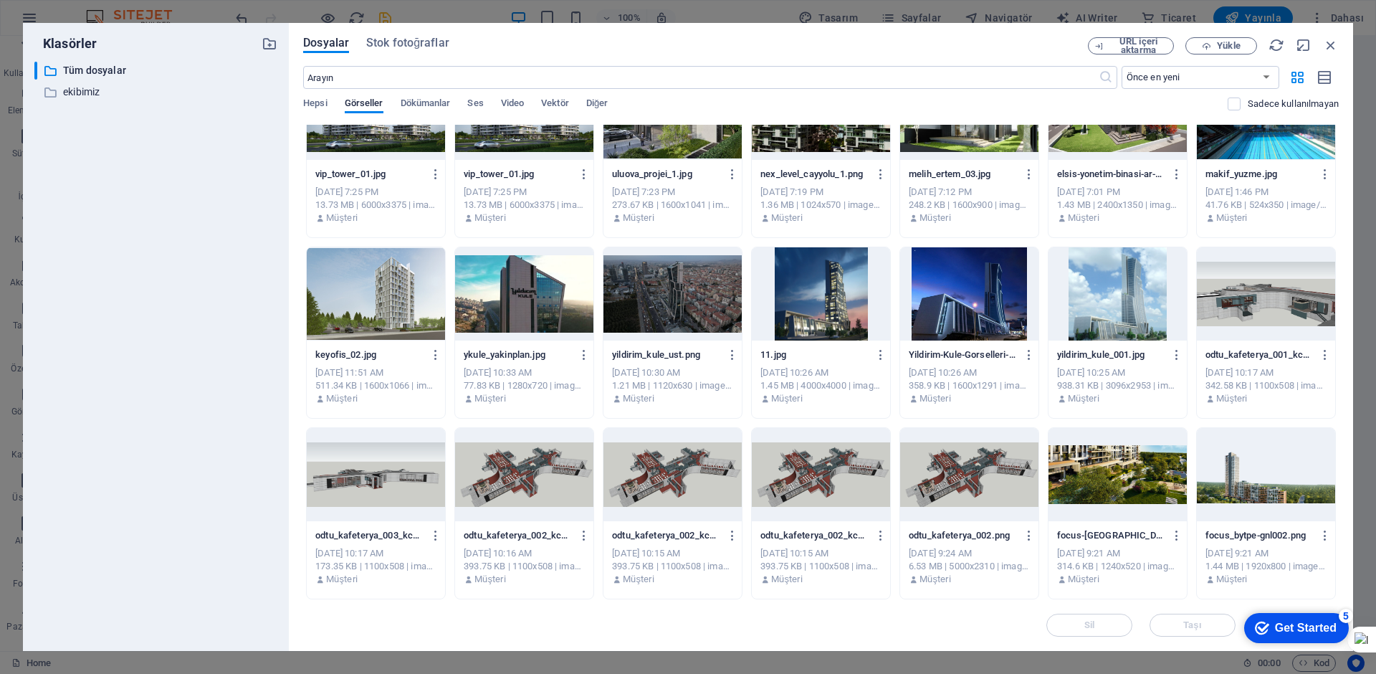
scroll to position [239, 0]
click at [1266, 454] on div at bounding box center [1266, 474] width 138 height 93
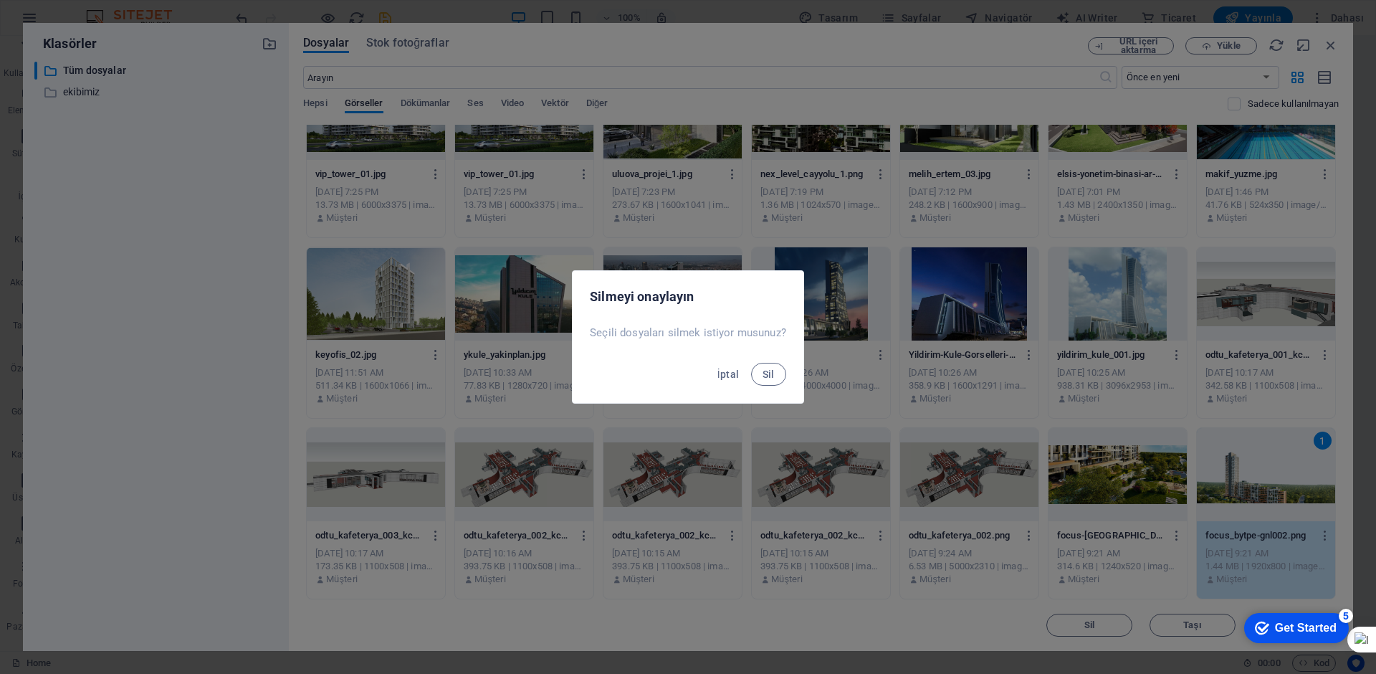
click at [751, 363] on button "Sil" at bounding box center [768, 374] width 35 height 23
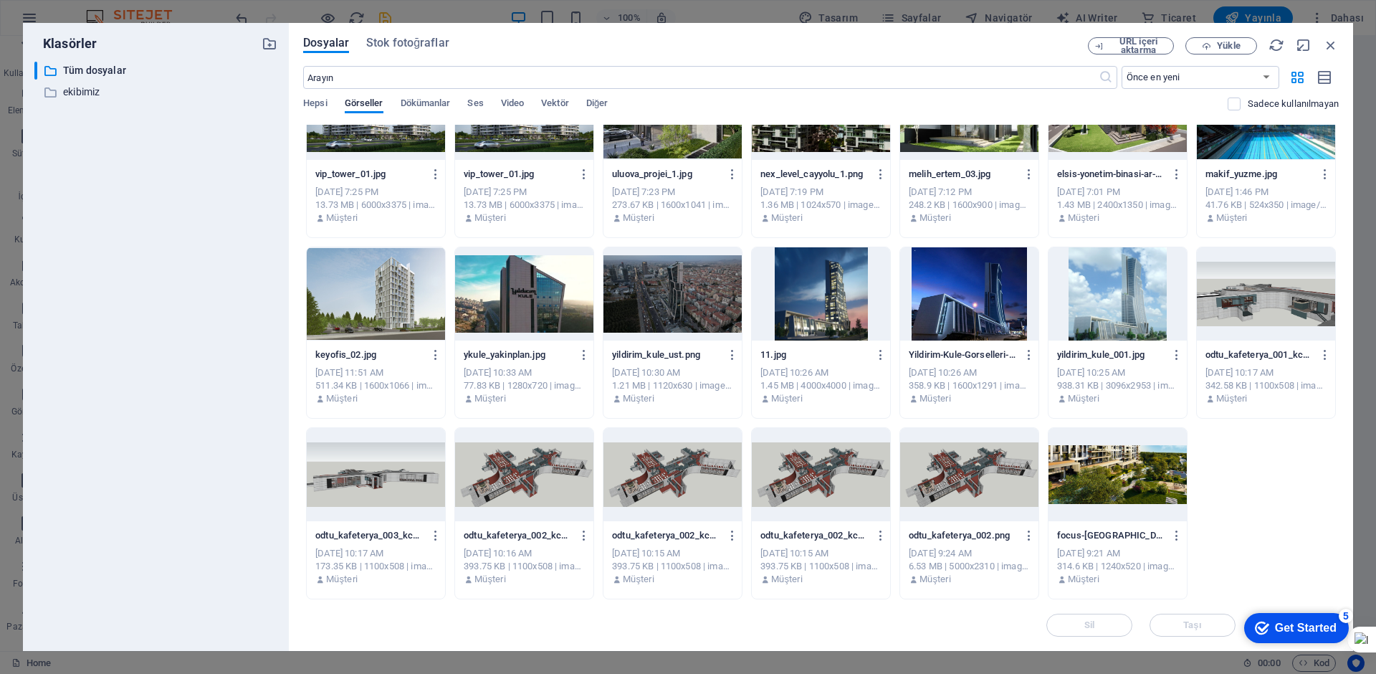
click at [1168, 462] on div at bounding box center [1117, 474] width 138 height 93
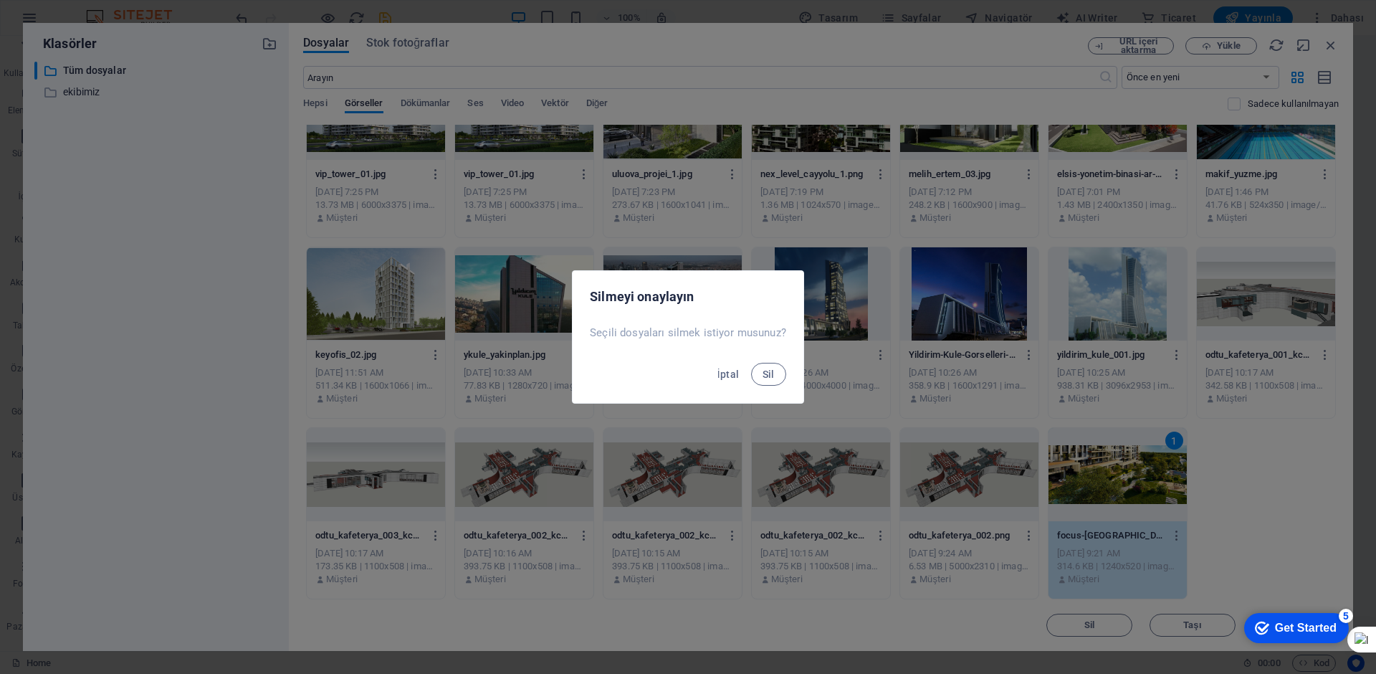
click at [751, 363] on button "Sil" at bounding box center [768, 374] width 35 height 23
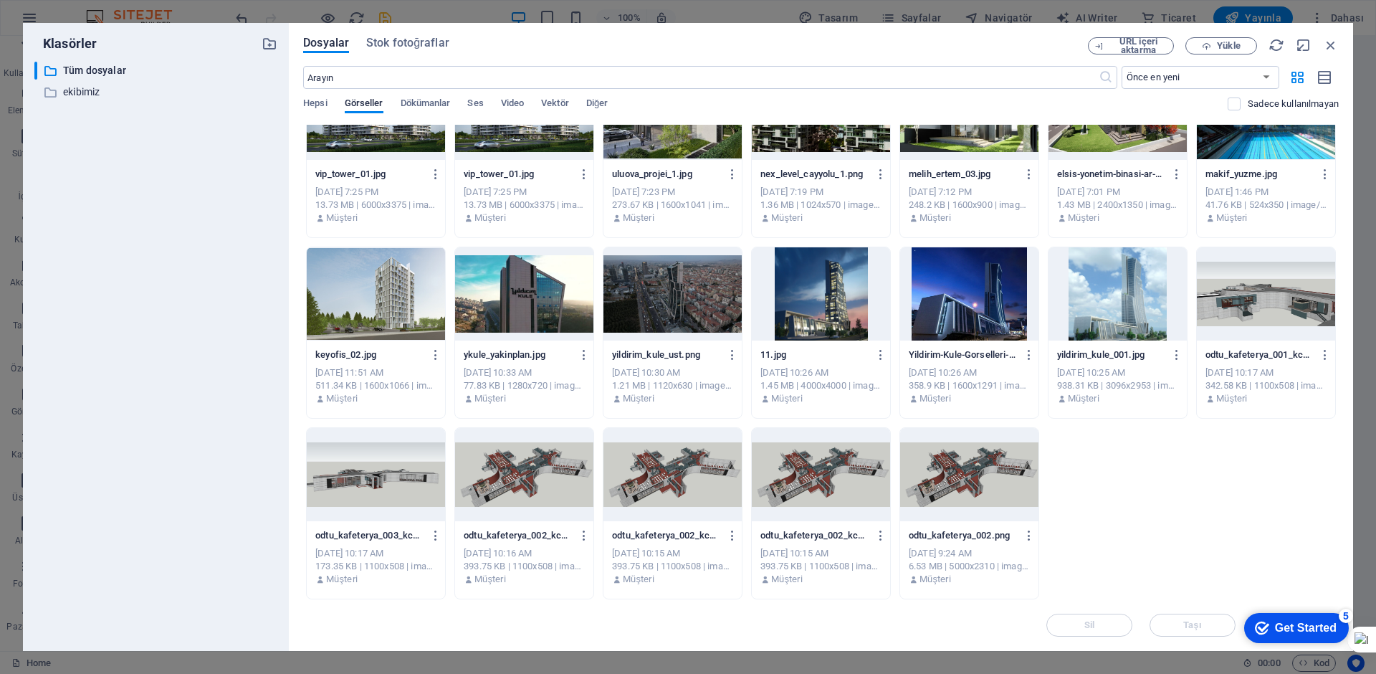
click at [972, 479] on div at bounding box center [969, 474] width 138 height 93
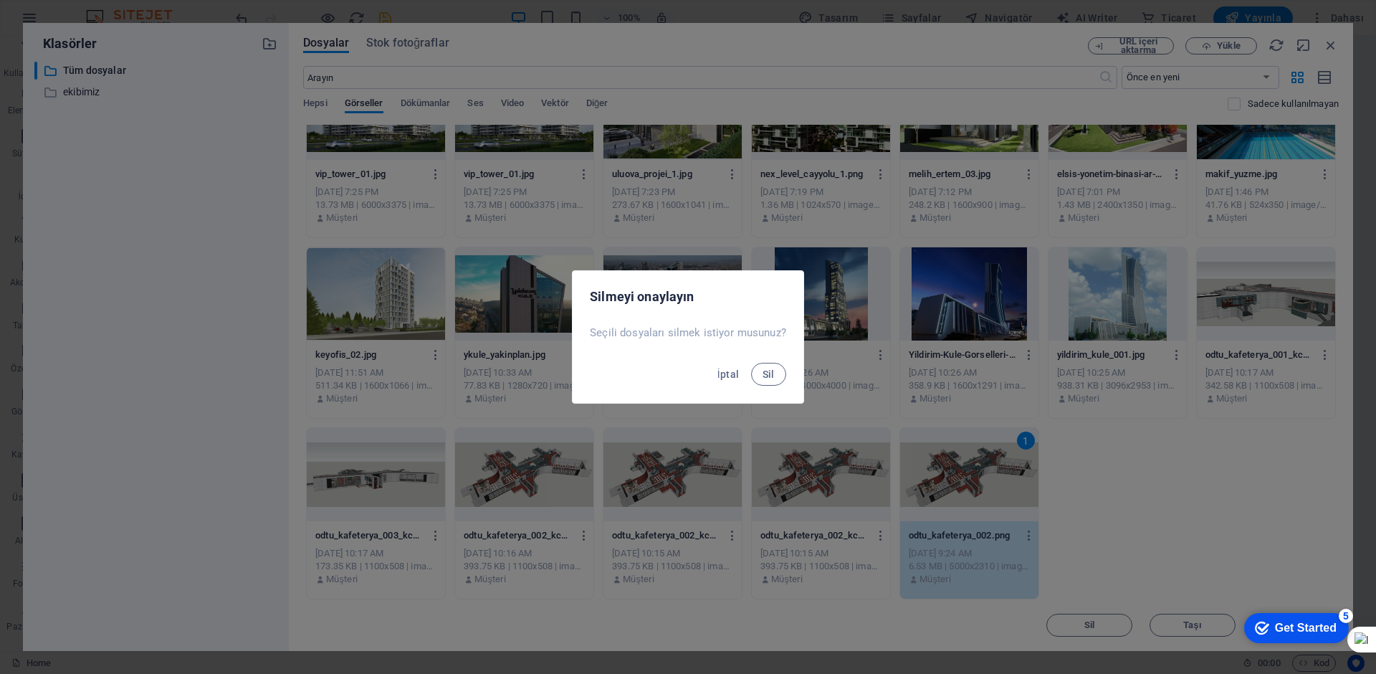
click at [751, 363] on button "Sil" at bounding box center [768, 374] width 35 height 23
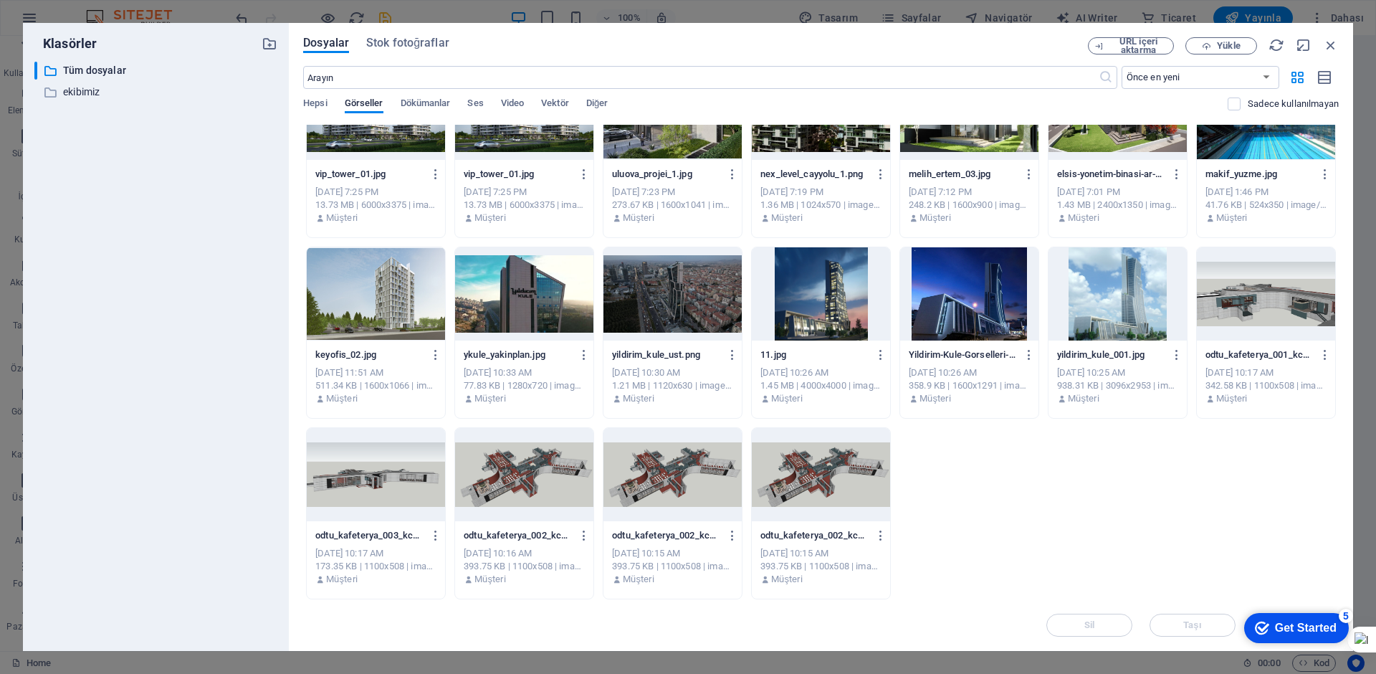
click at [836, 478] on div at bounding box center [821, 474] width 138 height 93
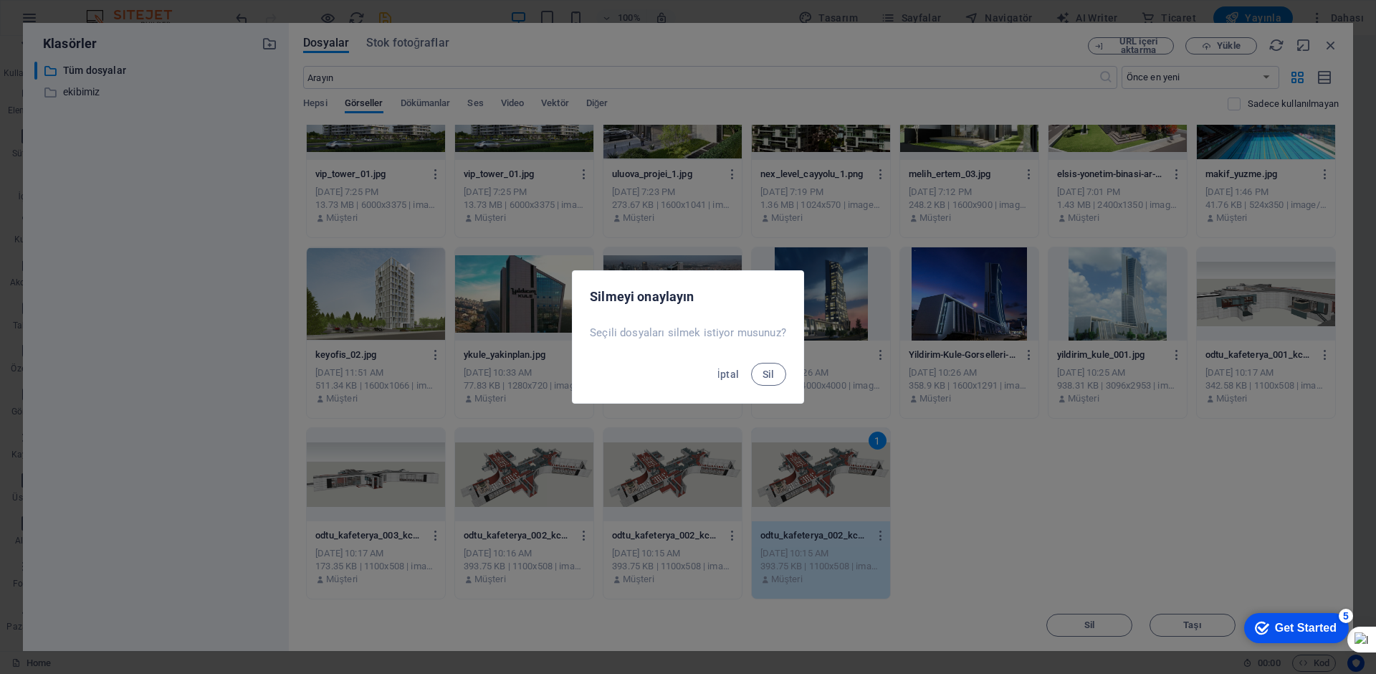
click at [751, 363] on button "Sil" at bounding box center [768, 374] width 35 height 23
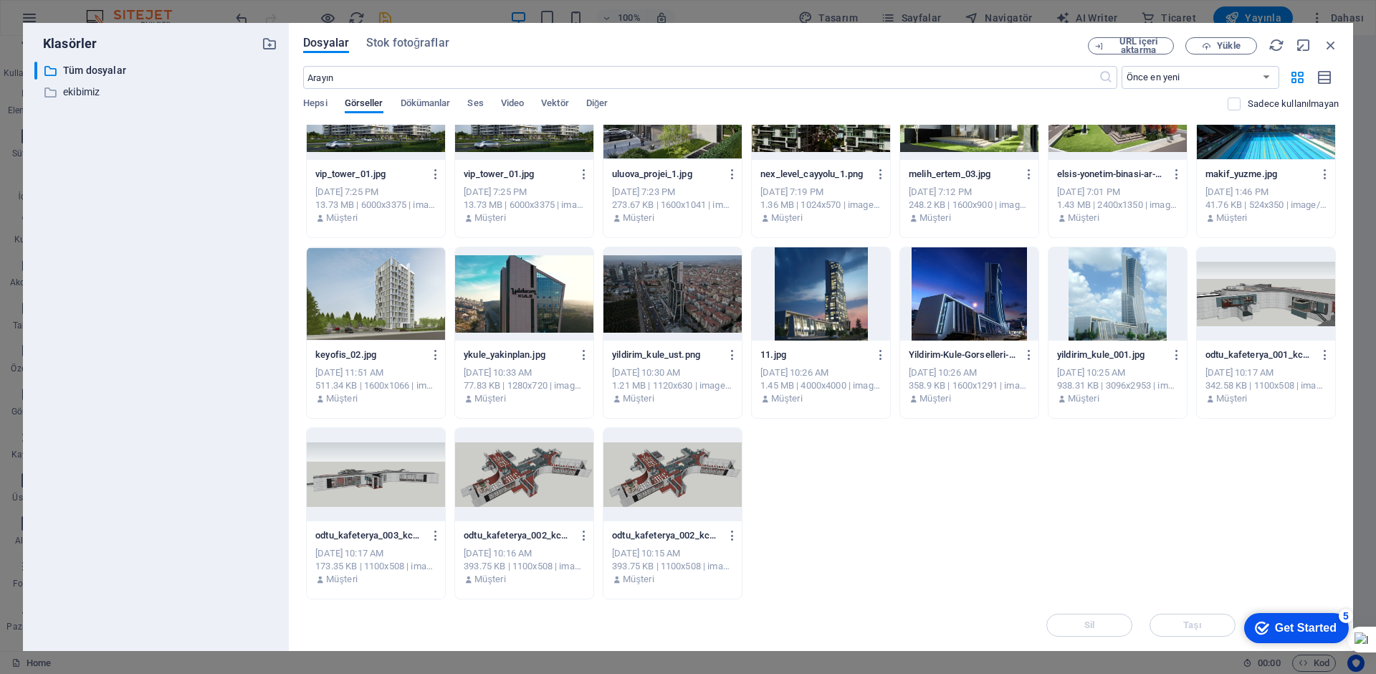
click at [675, 469] on div at bounding box center [672, 474] width 138 height 93
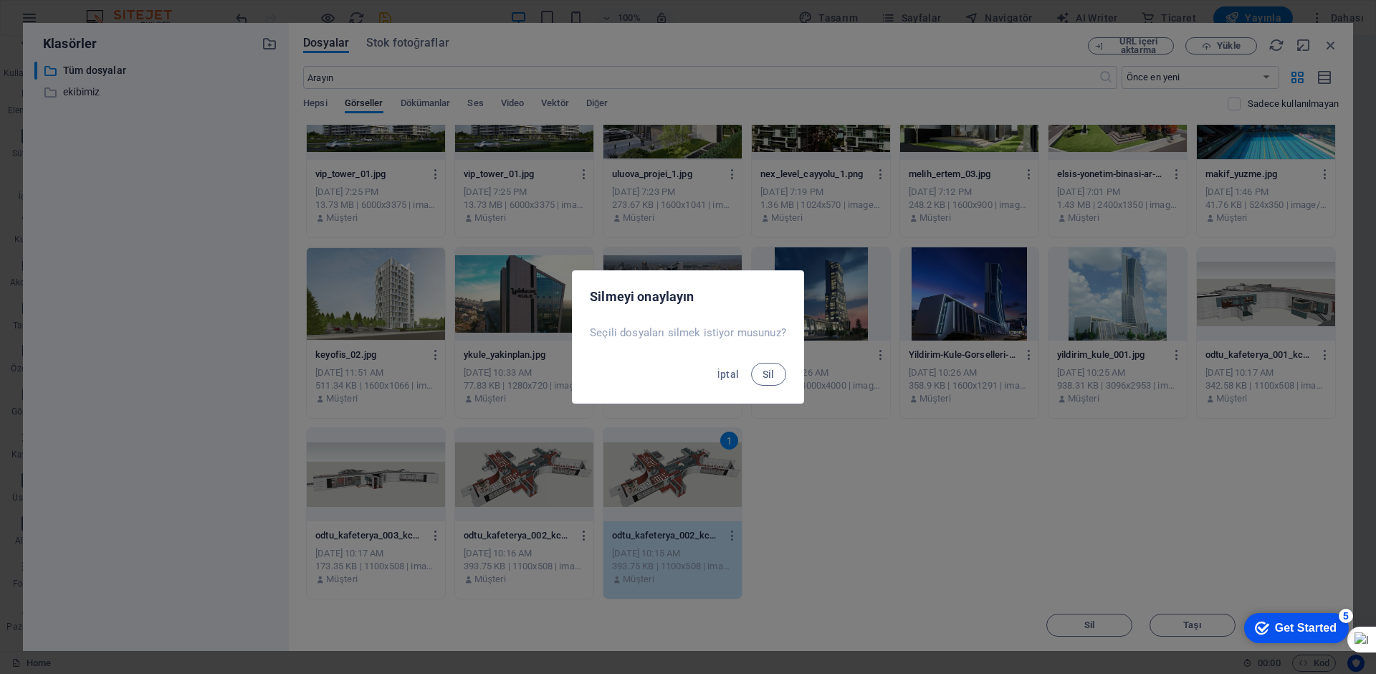
click at [751, 363] on button "Sil" at bounding box center [768, 374] width 35 height 23
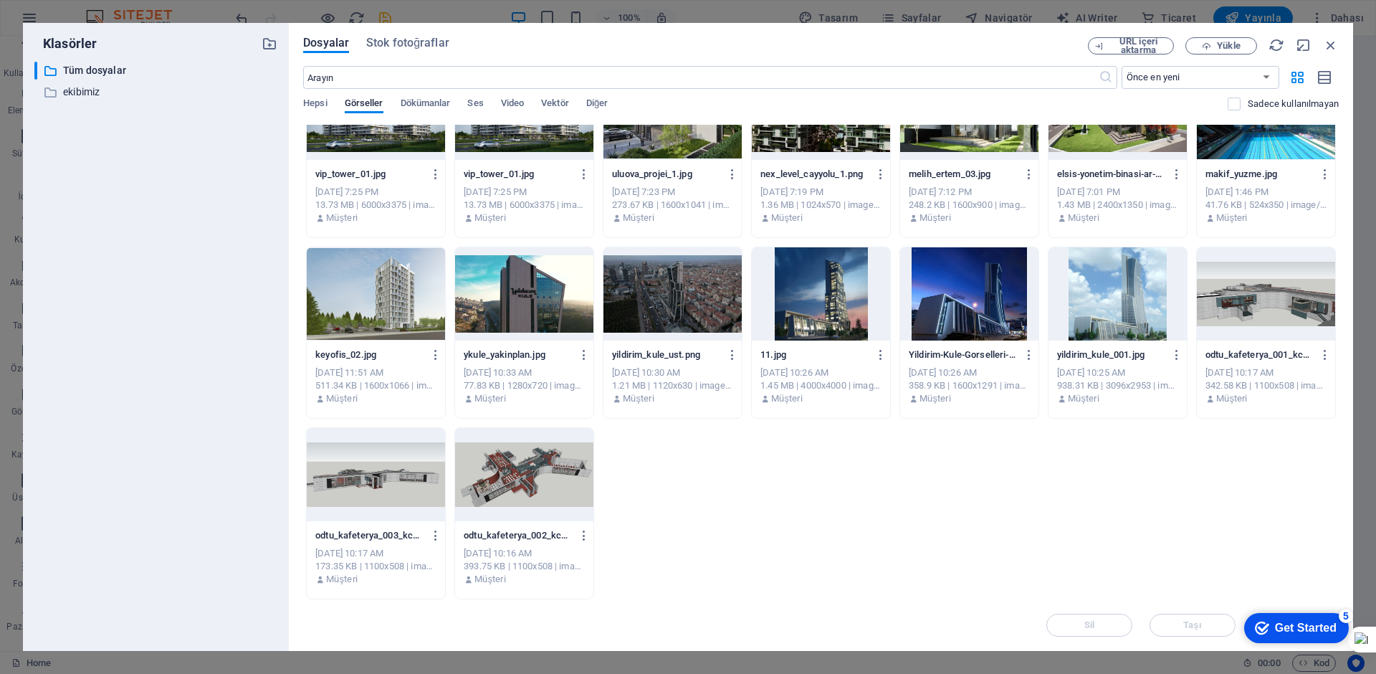
click at [542, 487] on div at bounding box center [524, 474] width 138 height 93
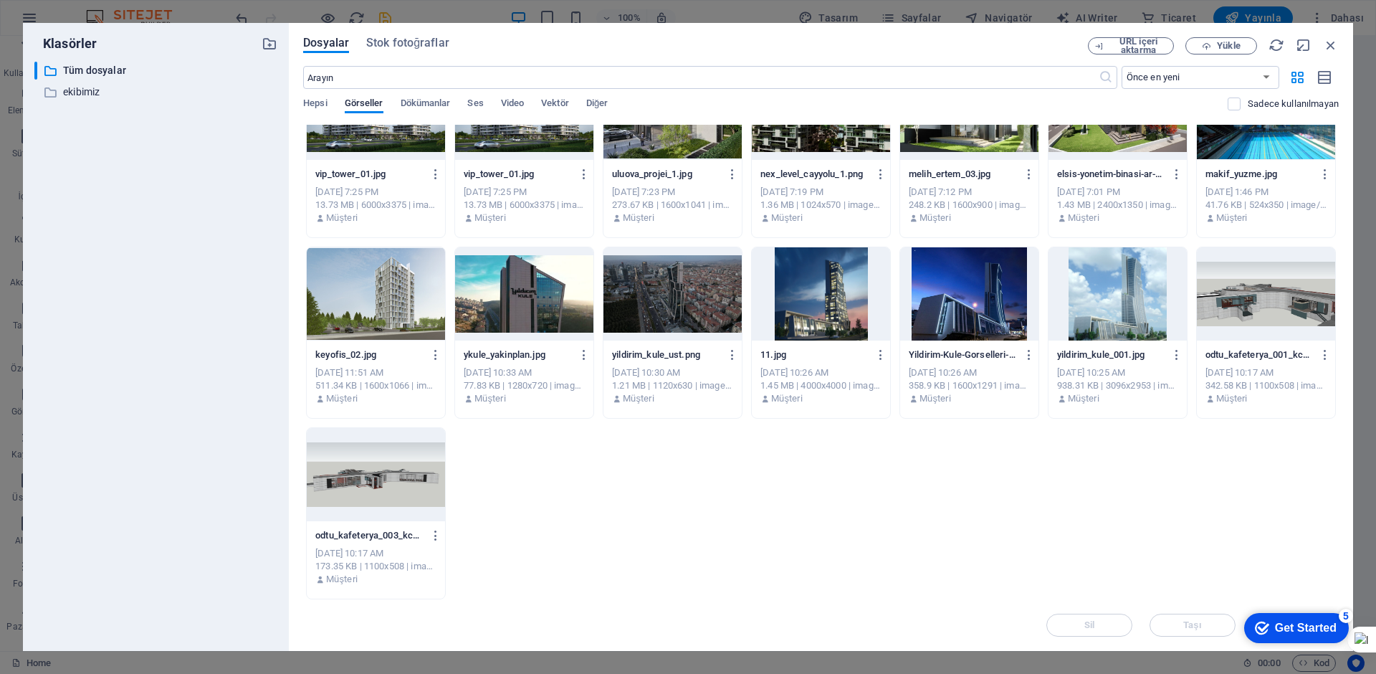
click at [423, 474] on div at bounding box center [376, 474] width 138 height 93
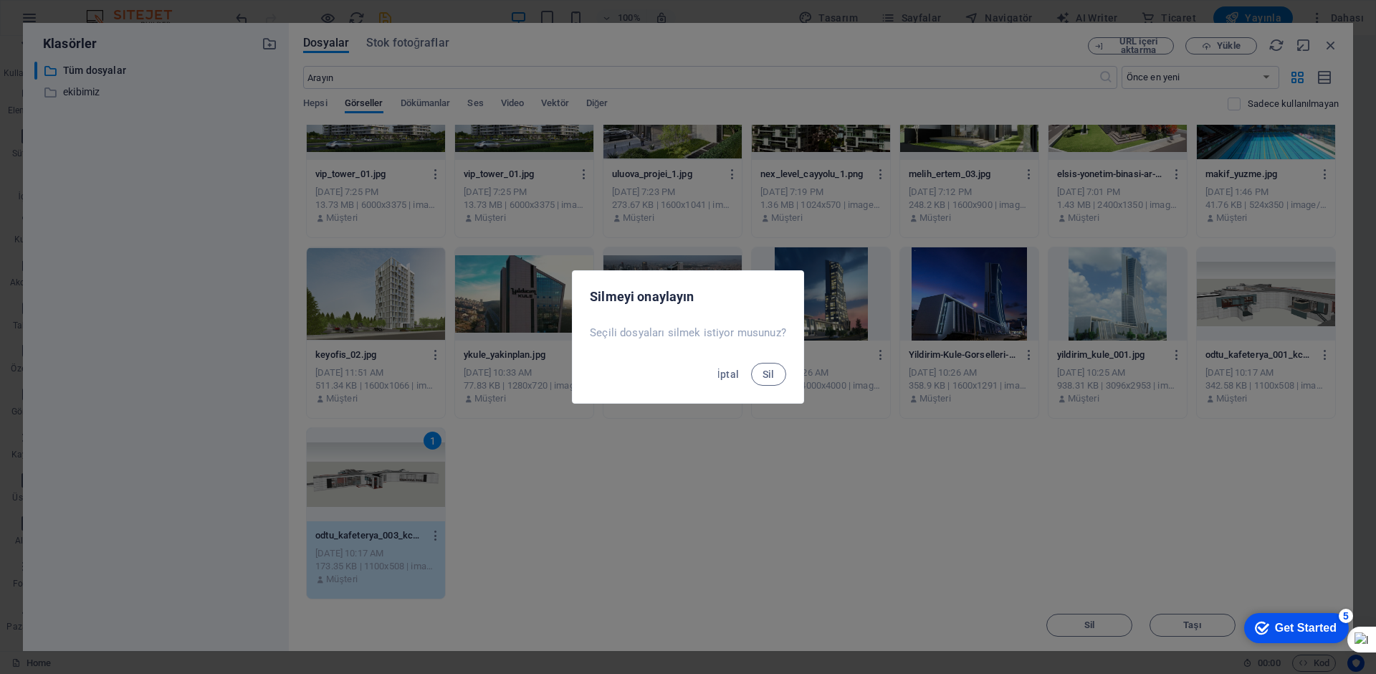
click at [751, 363] on button "Sil" at bounding box center [768, 374] width 35 height 23
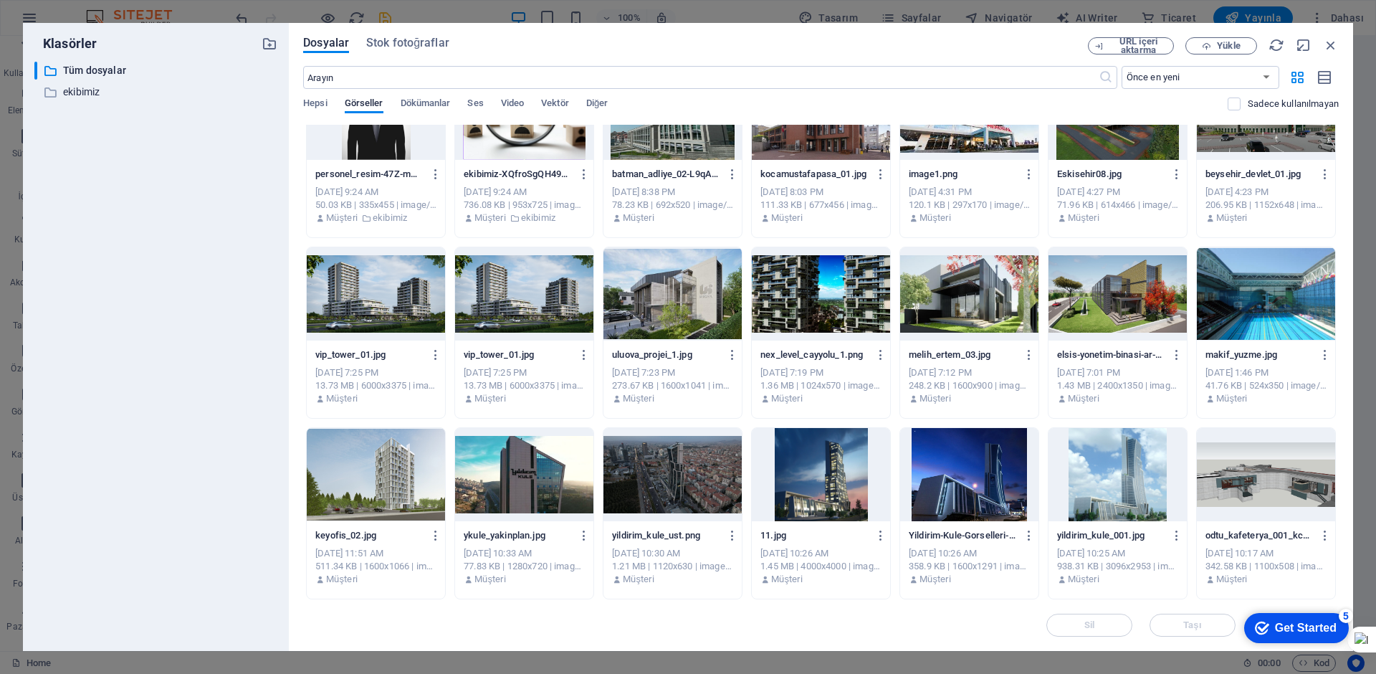
scroll to position [59, 0]
click at [1262, 469] on div at bounding box center [1266, 474] width 138 height 93
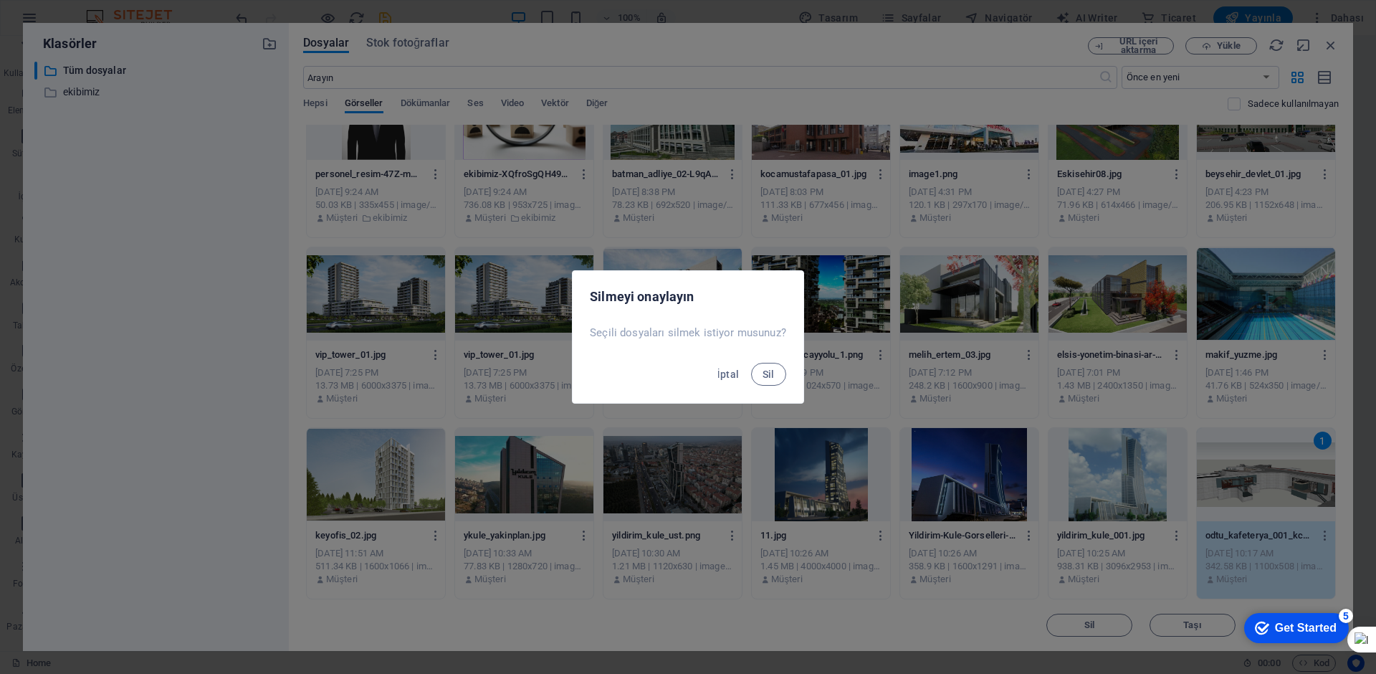
click at [751, 363] on button "Sil" at bounding box center [768, 374] width 35 height 23
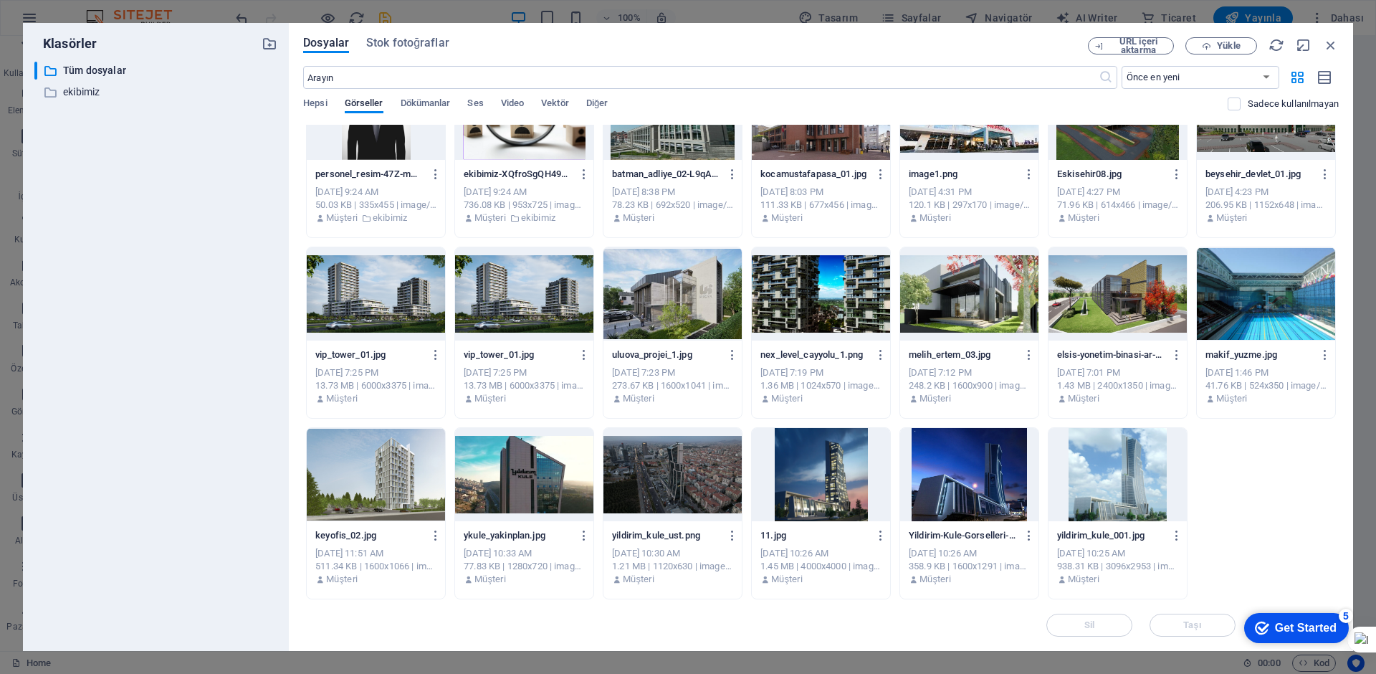
click at [1135, 480] on div at bounding box center [1117, 474] width 138 height 93
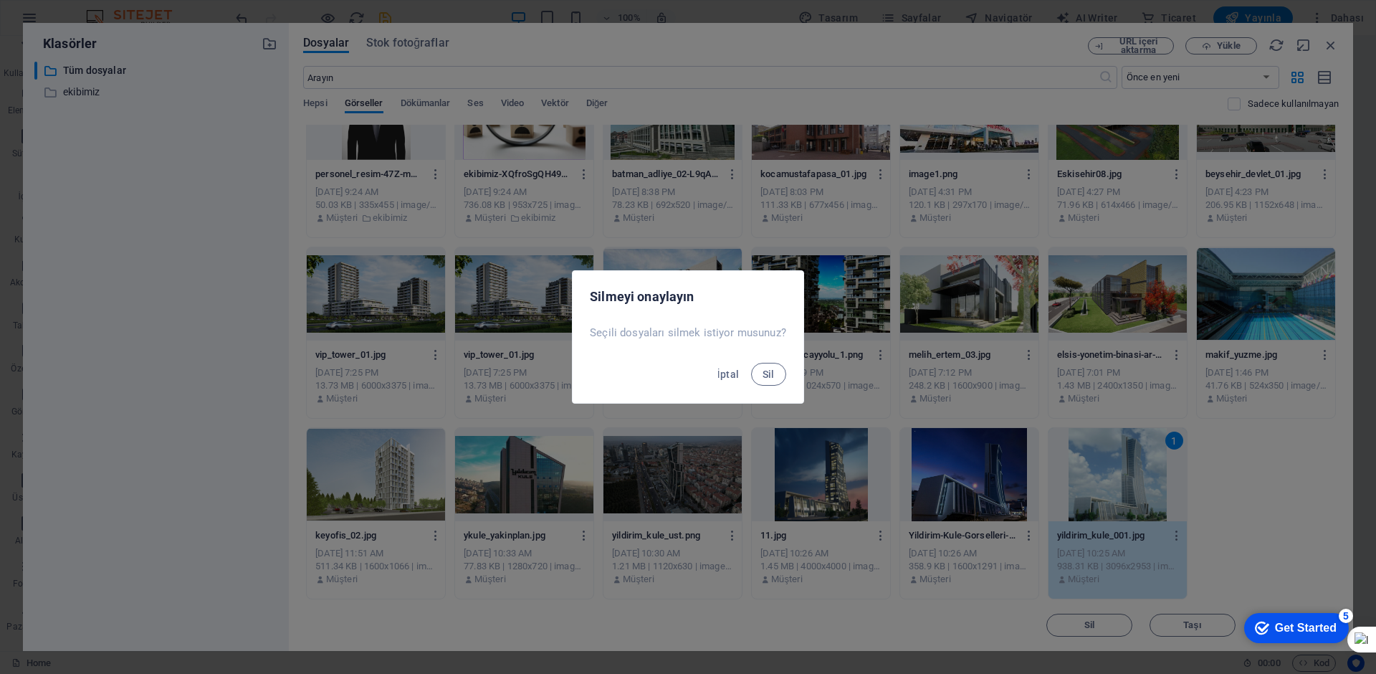
click at [751, 363] on button "Sil" at bounding box center [768, 374] width 35 height 23
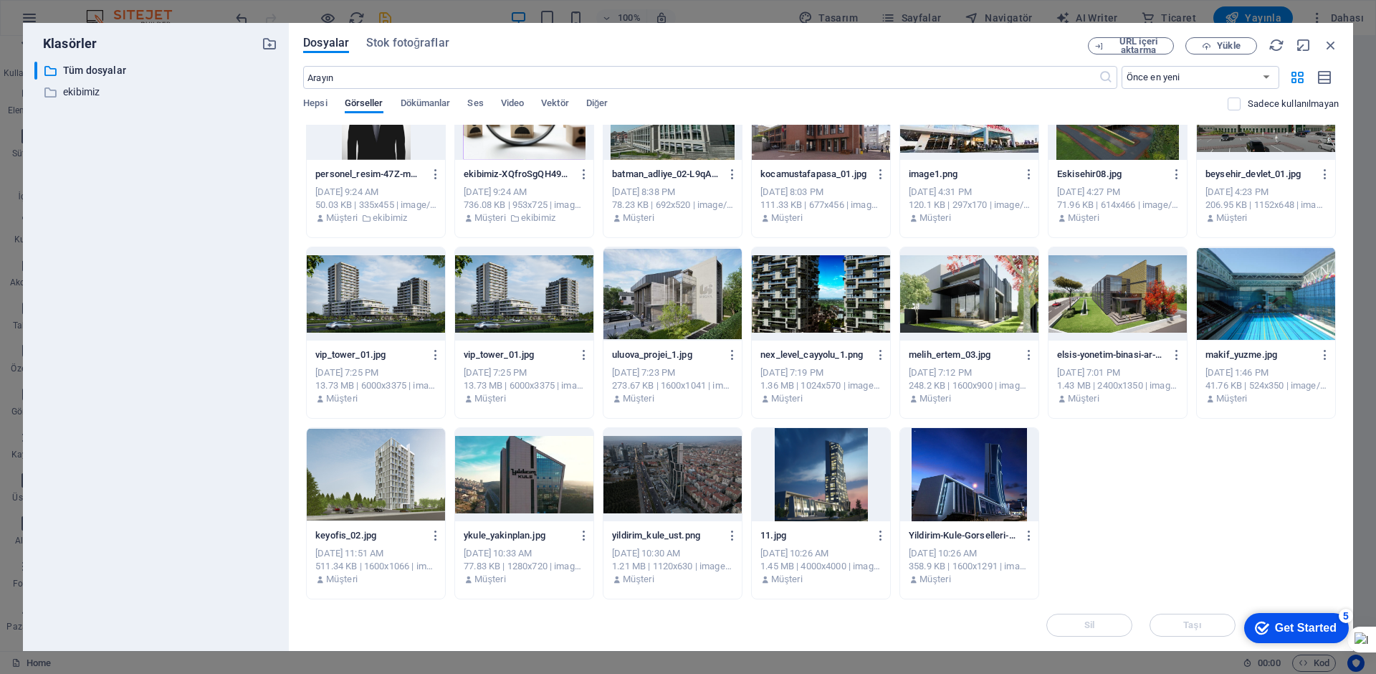
click at [995, 477] on div at bounding box center [969, 474] width 138 height 93
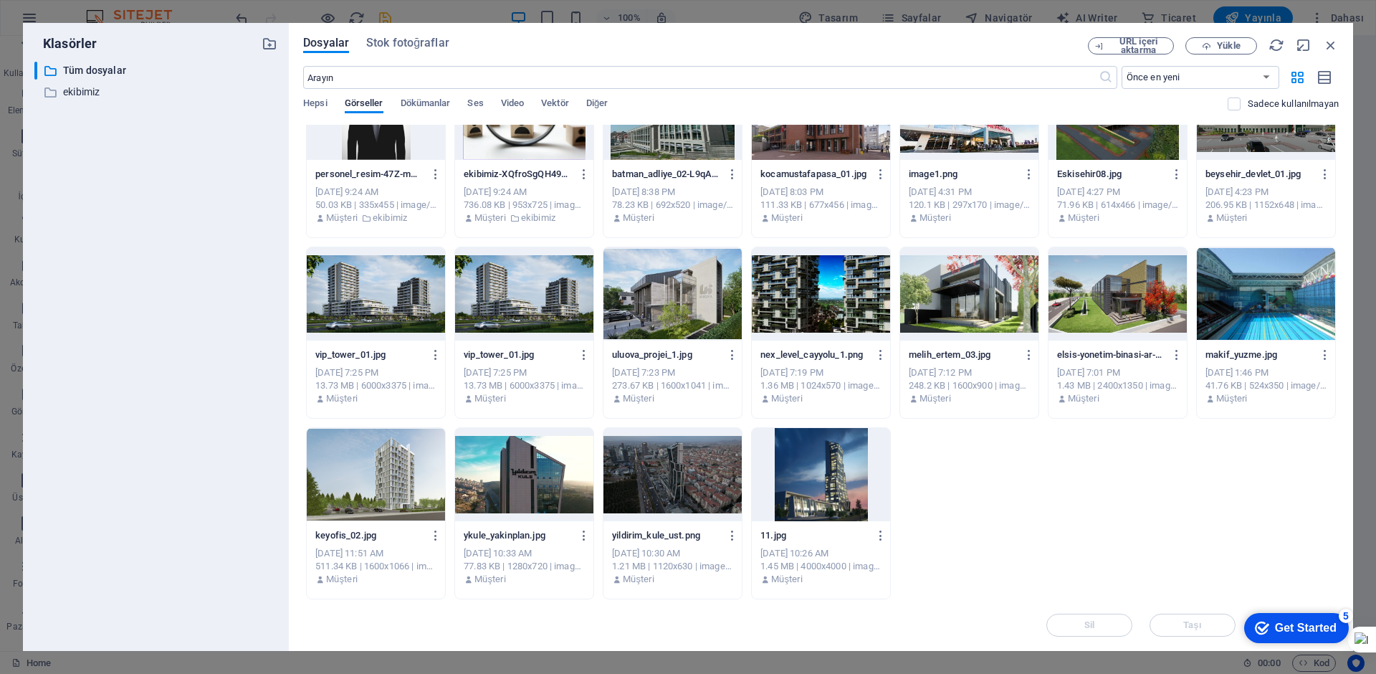
click at [812, 465] on div at bounding box center [821, 474] width 138 height 93
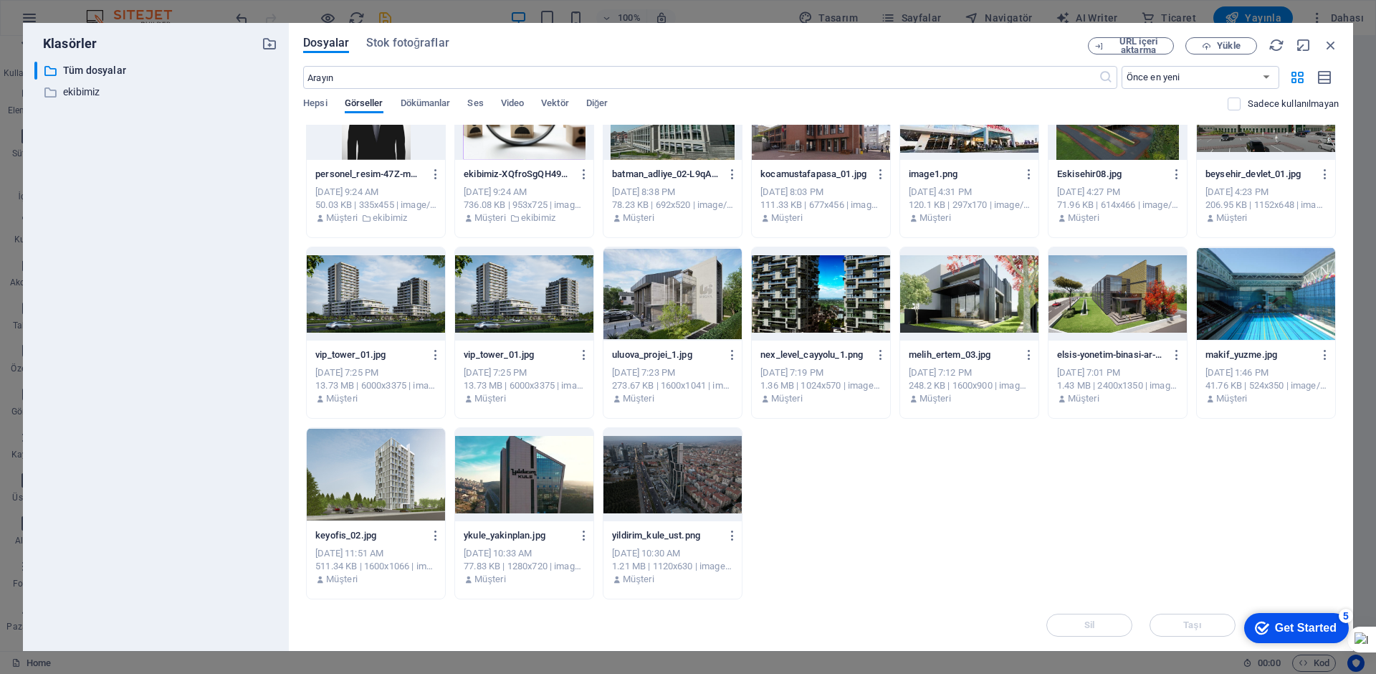
click at [712, 492] on div at bounding box center [672, 474] width 138 height 93
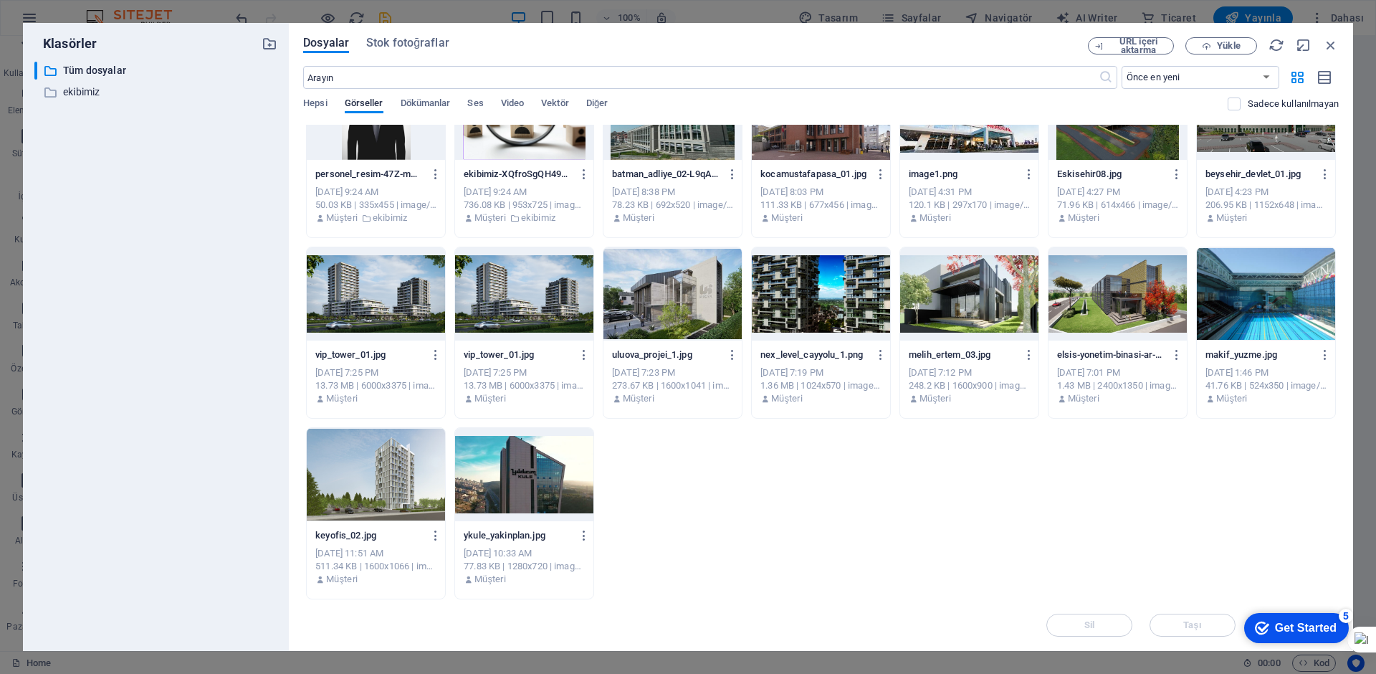
click at [551, 485] on div at bounding box center [524, 474] width 138 height 93
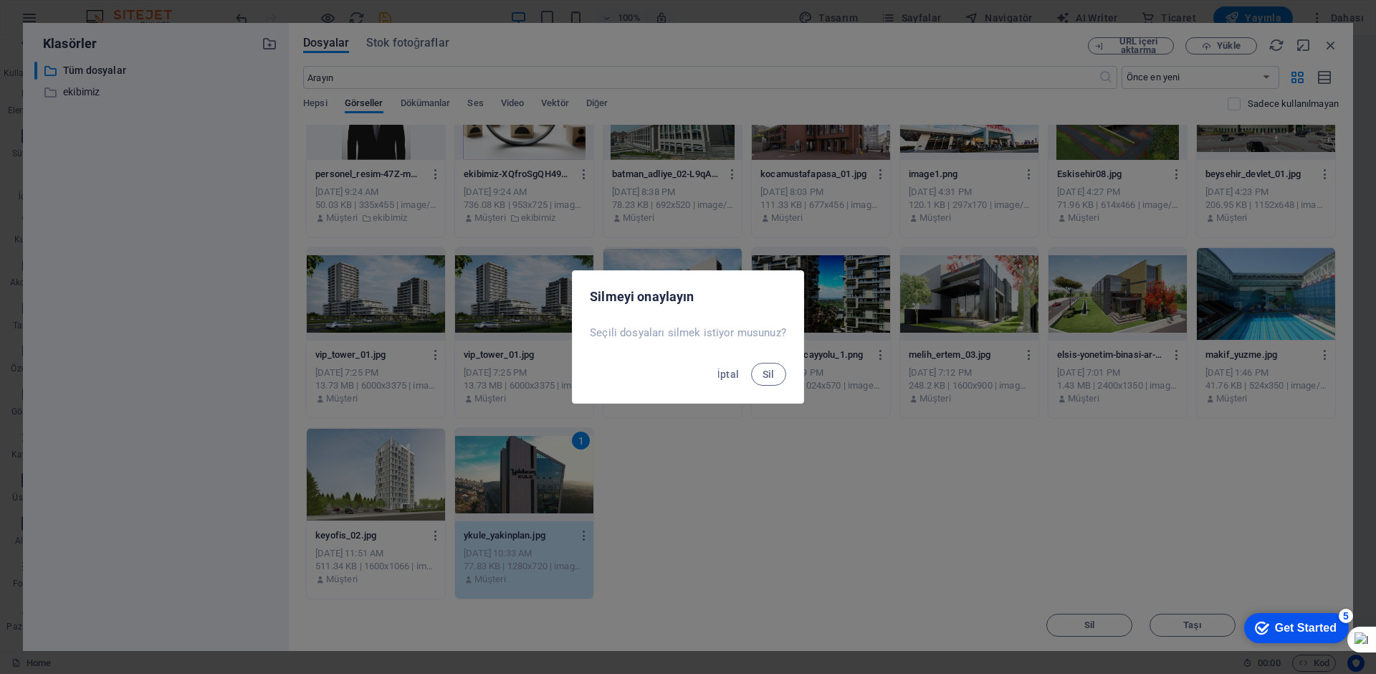
click at [751, 363] on button "Sil" at bounding box center [768, 374] width 35 height 23
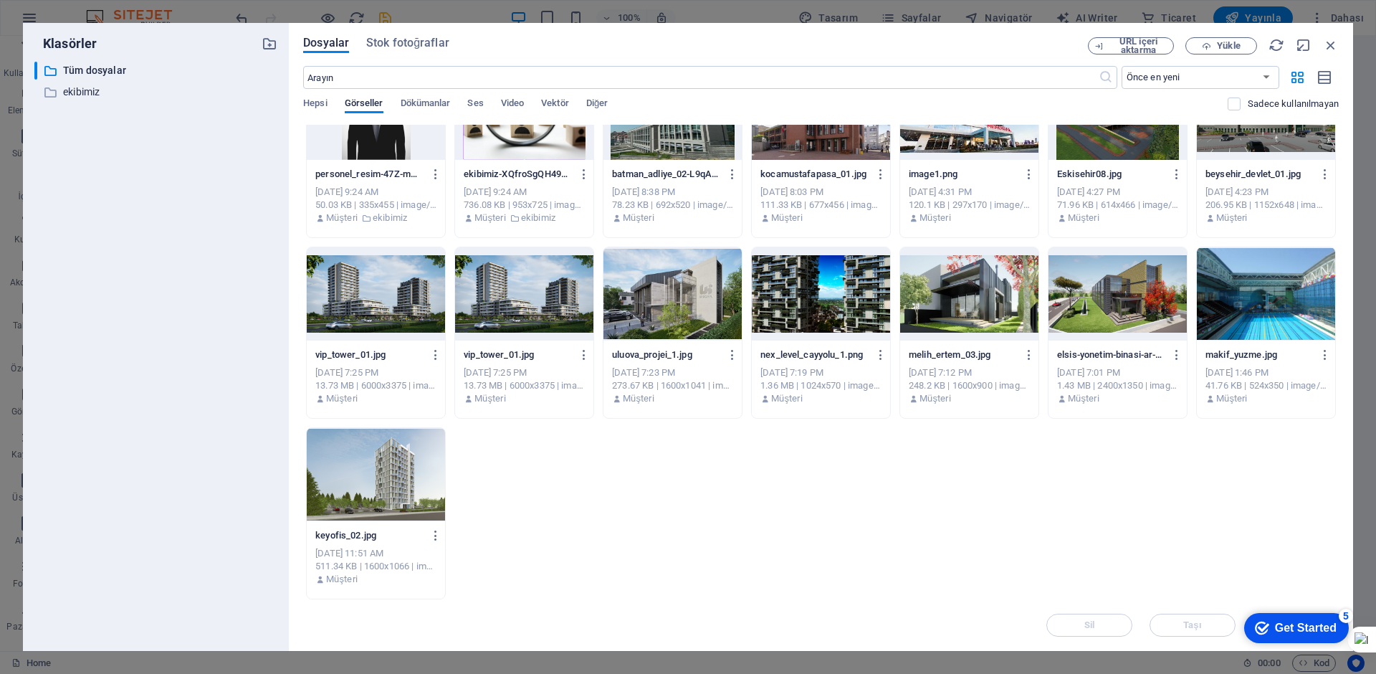
click at [402, 472] on div at bounding box center [376, 474] width 138 height 93
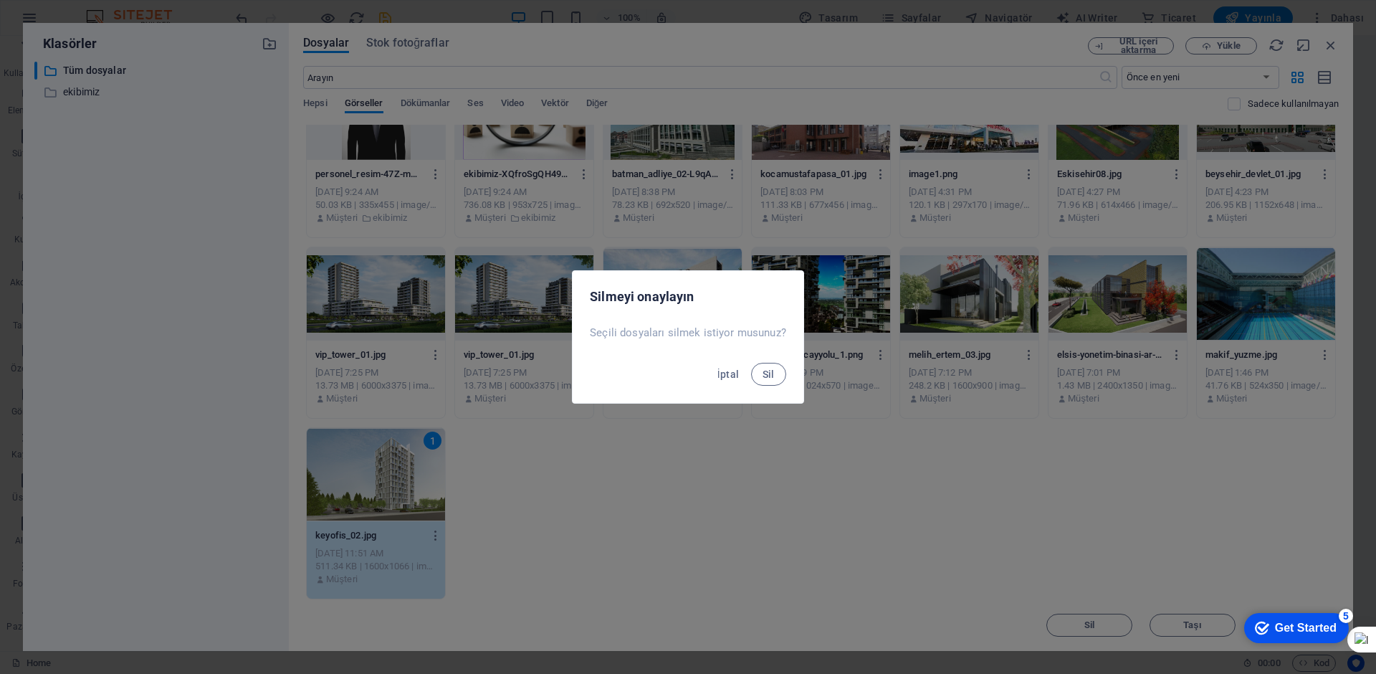
click at [751, 363] on button "Sil" at bounding box center [768, 374] width 35 height 23
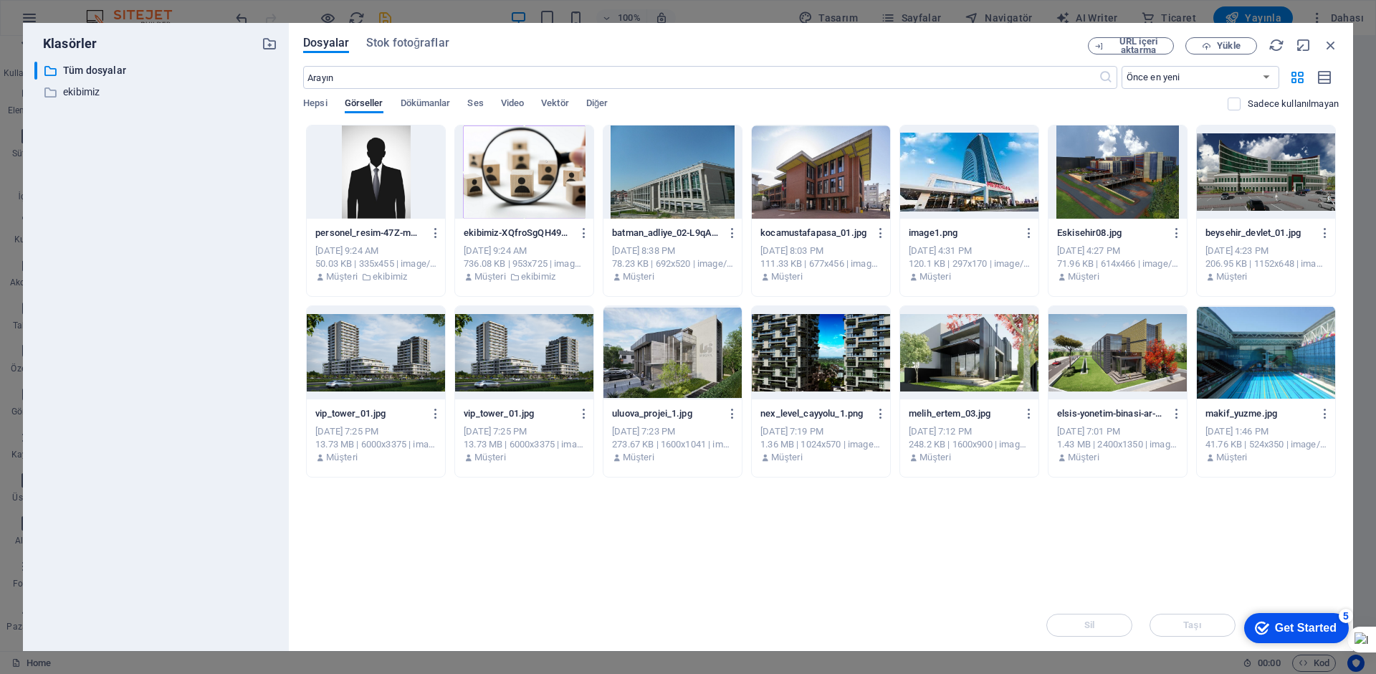
scroll to position [0, 0]
click at [1266, 383] on div at bounding box center [1266, 352] width 138 height 93
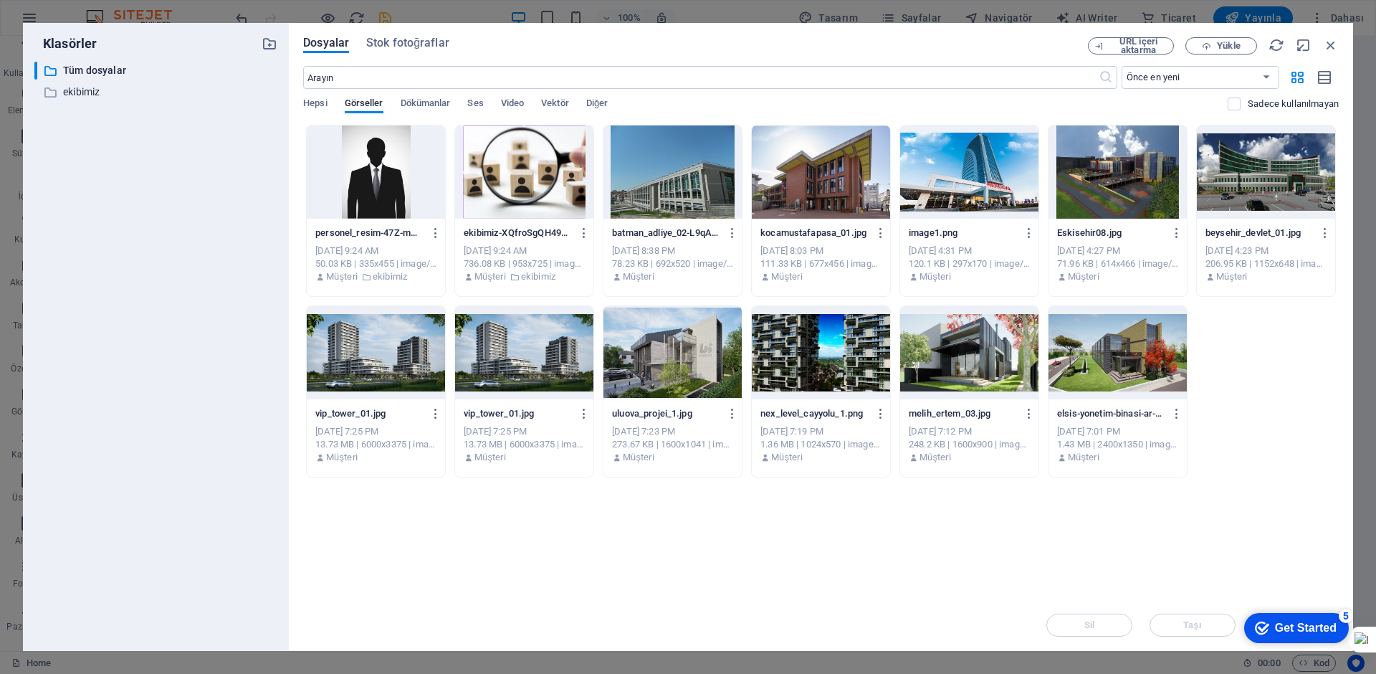
click at [1134, 390] on div at bounding box center [1117, 352] width 138 height 93
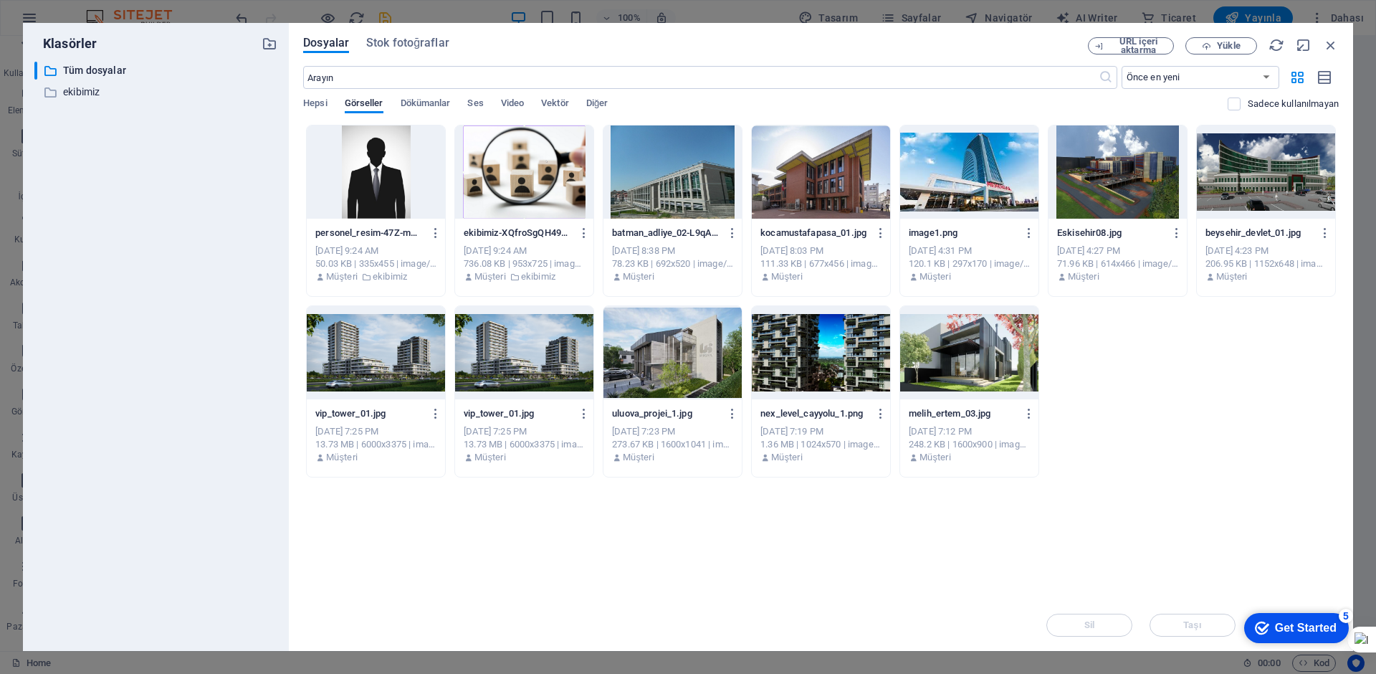
click at [990, 368] on div at bounding box center [969, 352] width 138 height 93
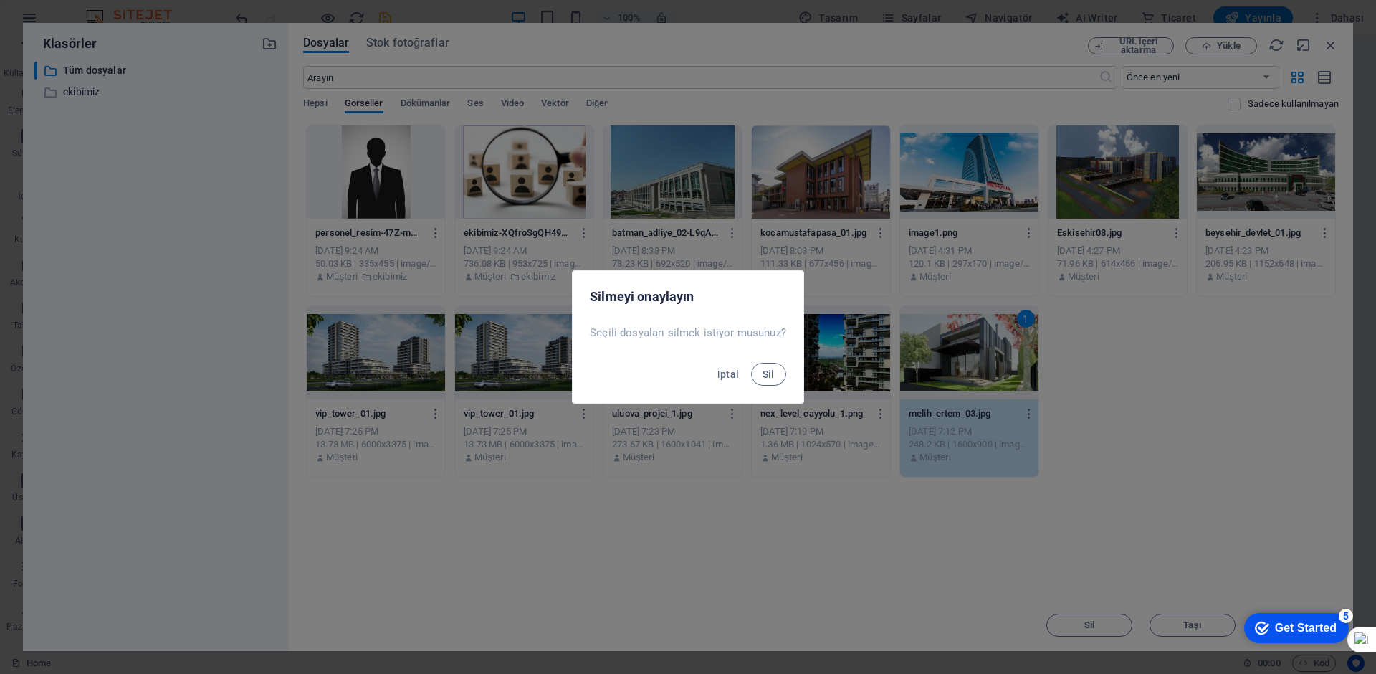
click at [751, 363] on button "Sil" at bounding box center [768, 374] width 35 height 23
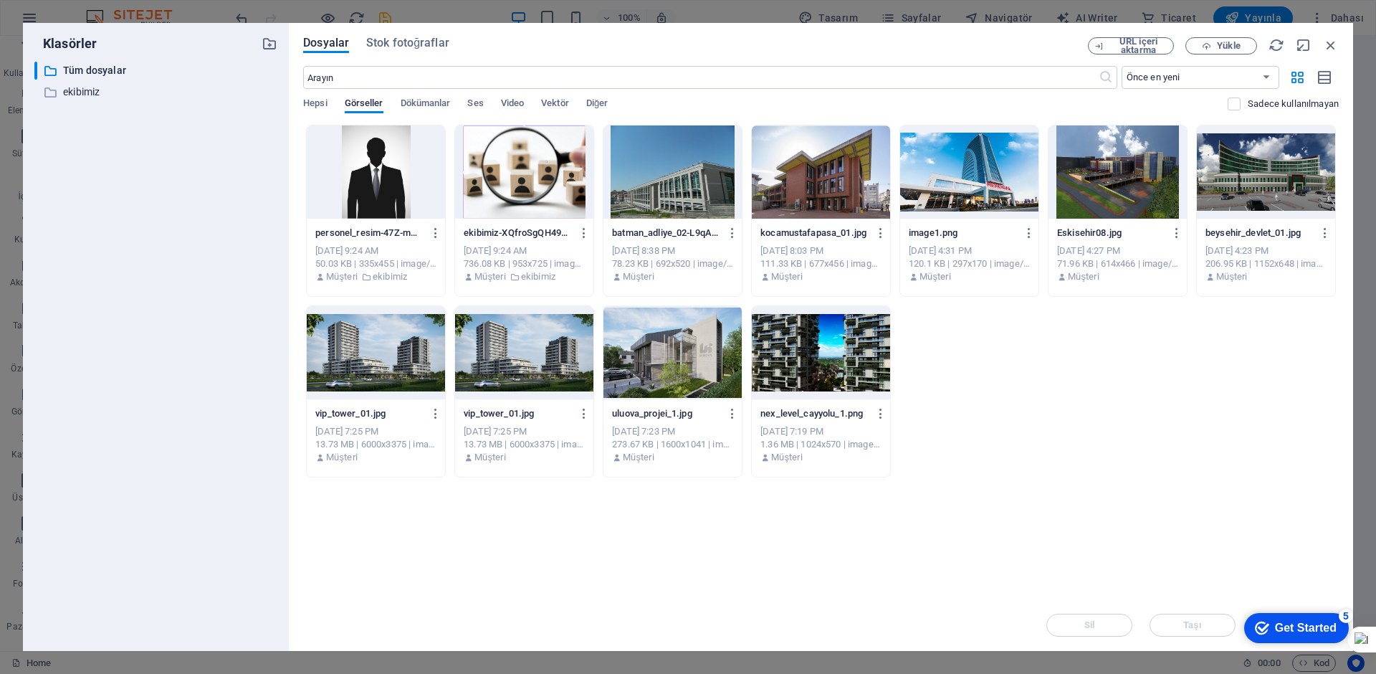
click at [845, 365] on div at bounding box center [821, 352] width 138 height 93
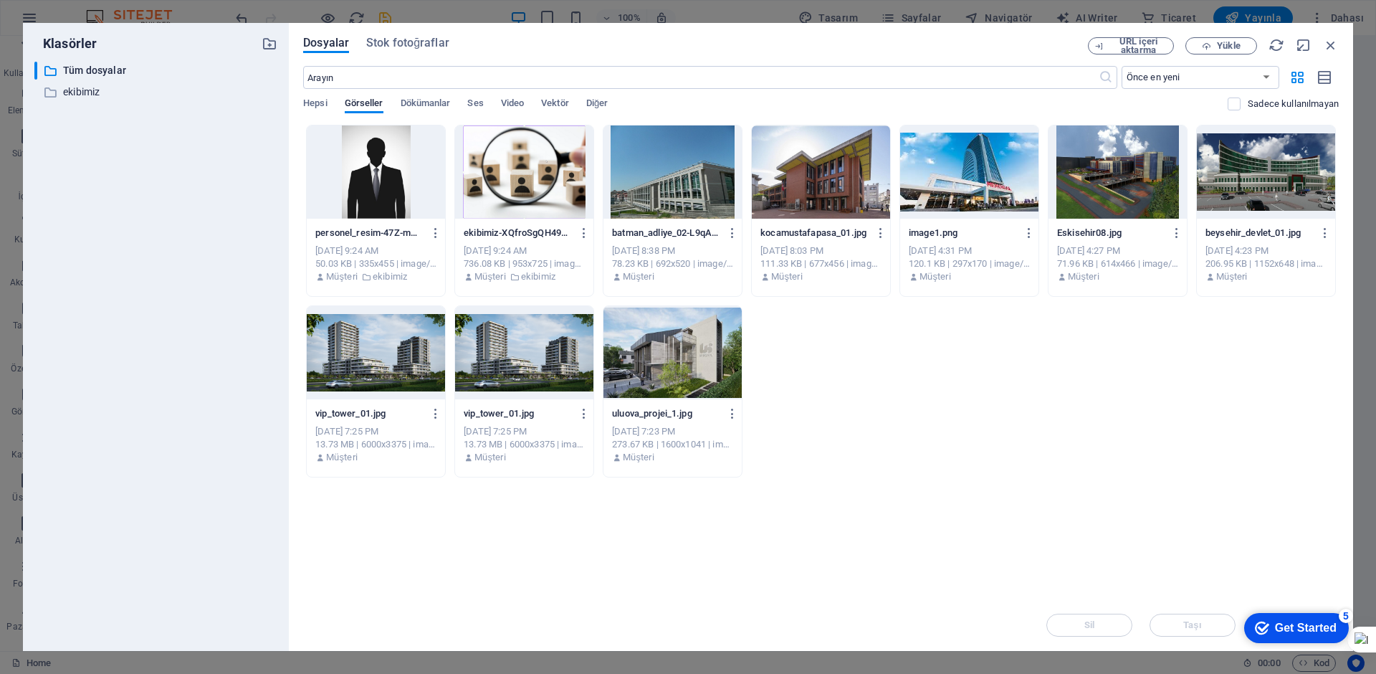
click at [671, 371] on div at bounding box center [672, 352] width 138 height 93
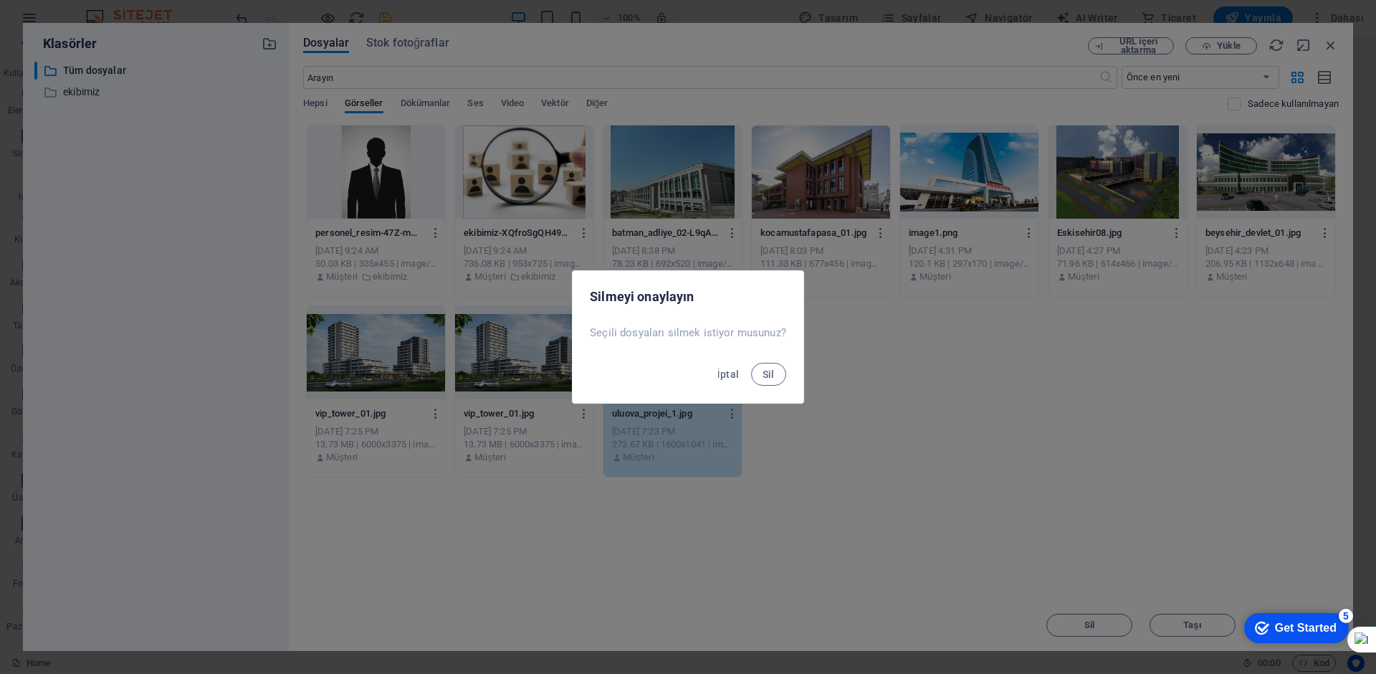
click at [751, 363] on button "Sil" at bounding box center [768, 374] width 35 height 23
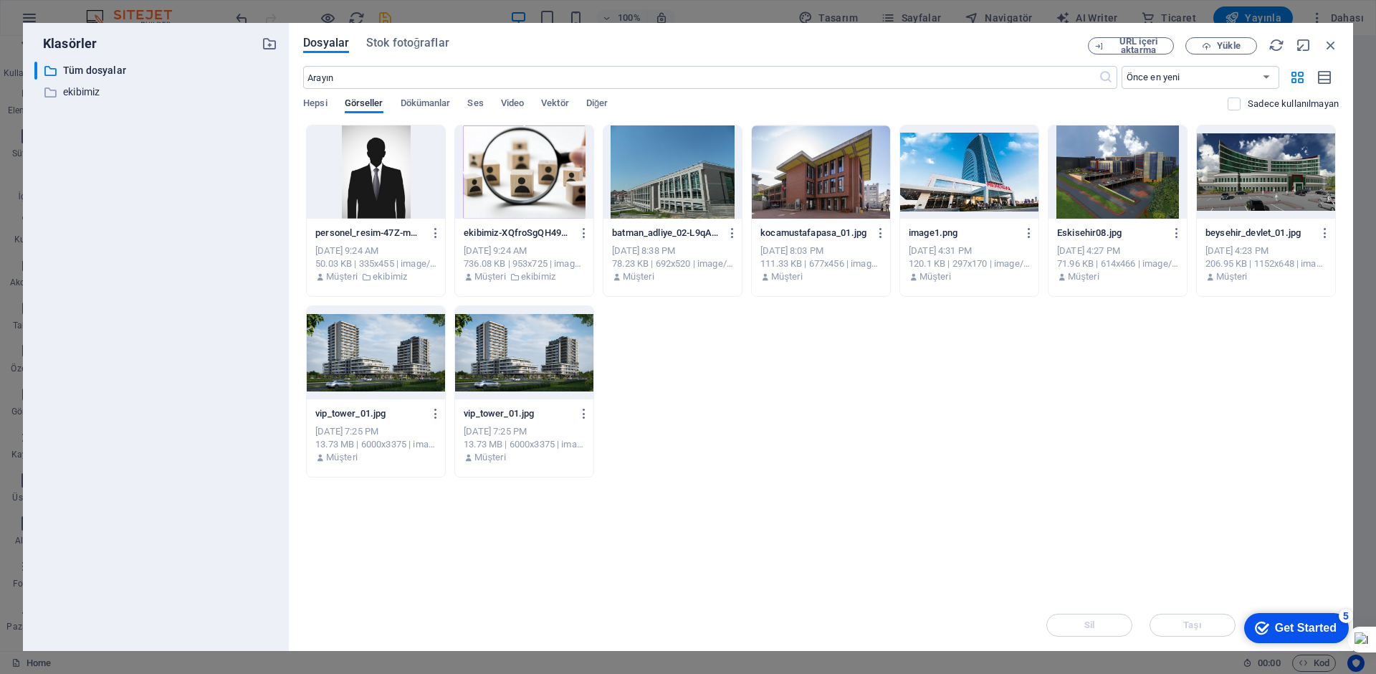
click at [536, 351] on div at bounding box center [524, 352] width 138 height 93
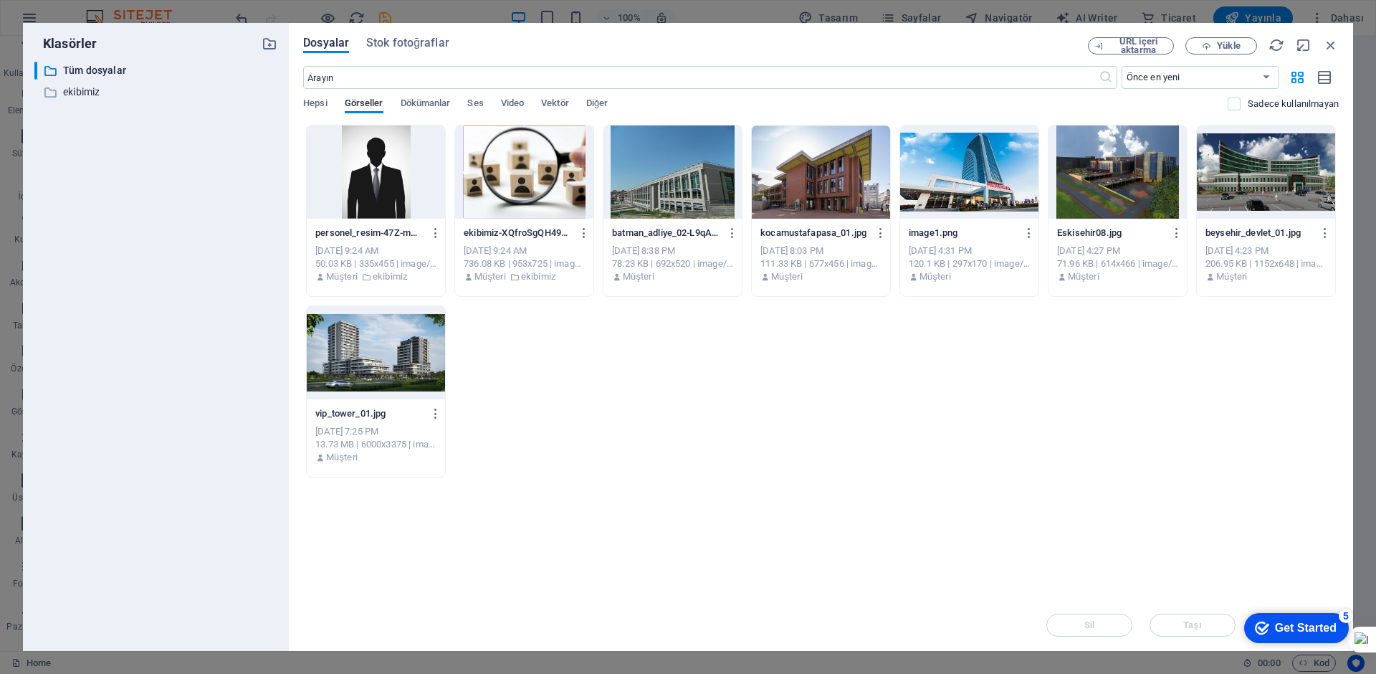
click at [403, 374] on div at bounding box center [376, 352] width 138 height 93
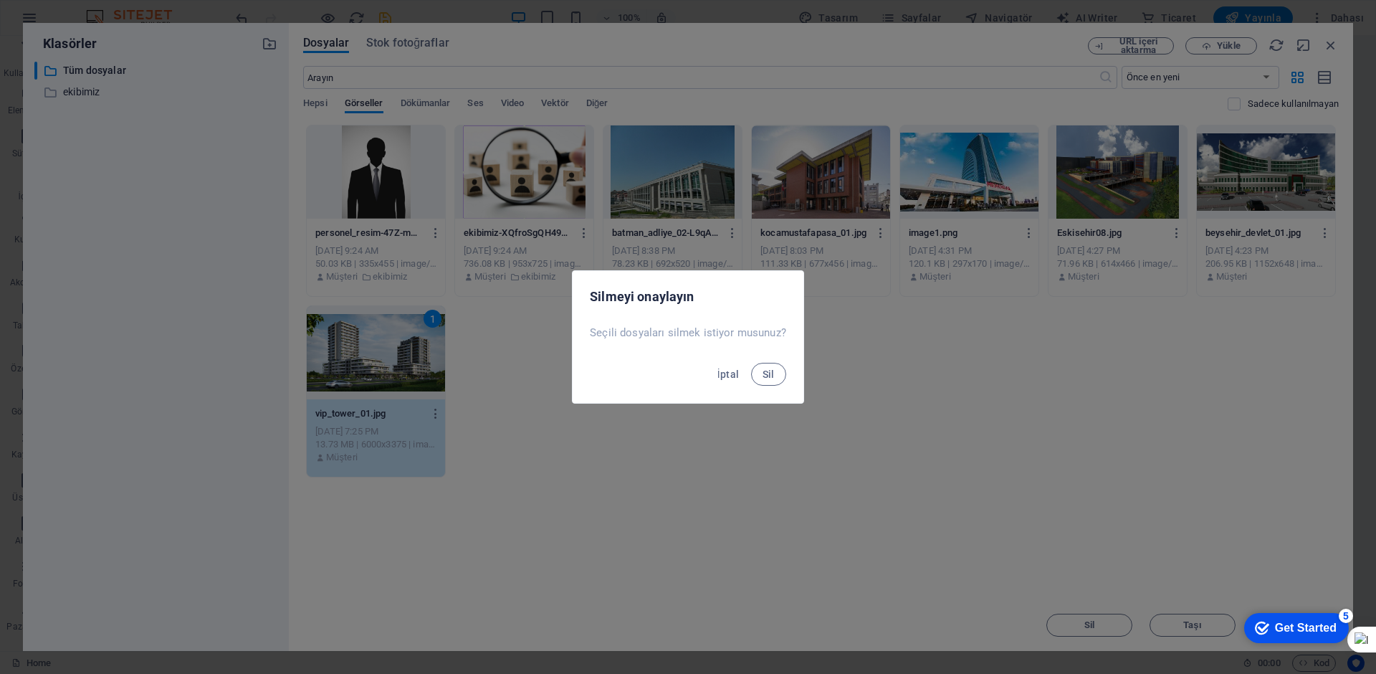
click at [751, 363] on button "Sil" at bounding box center [768, 374] width 35 height 23
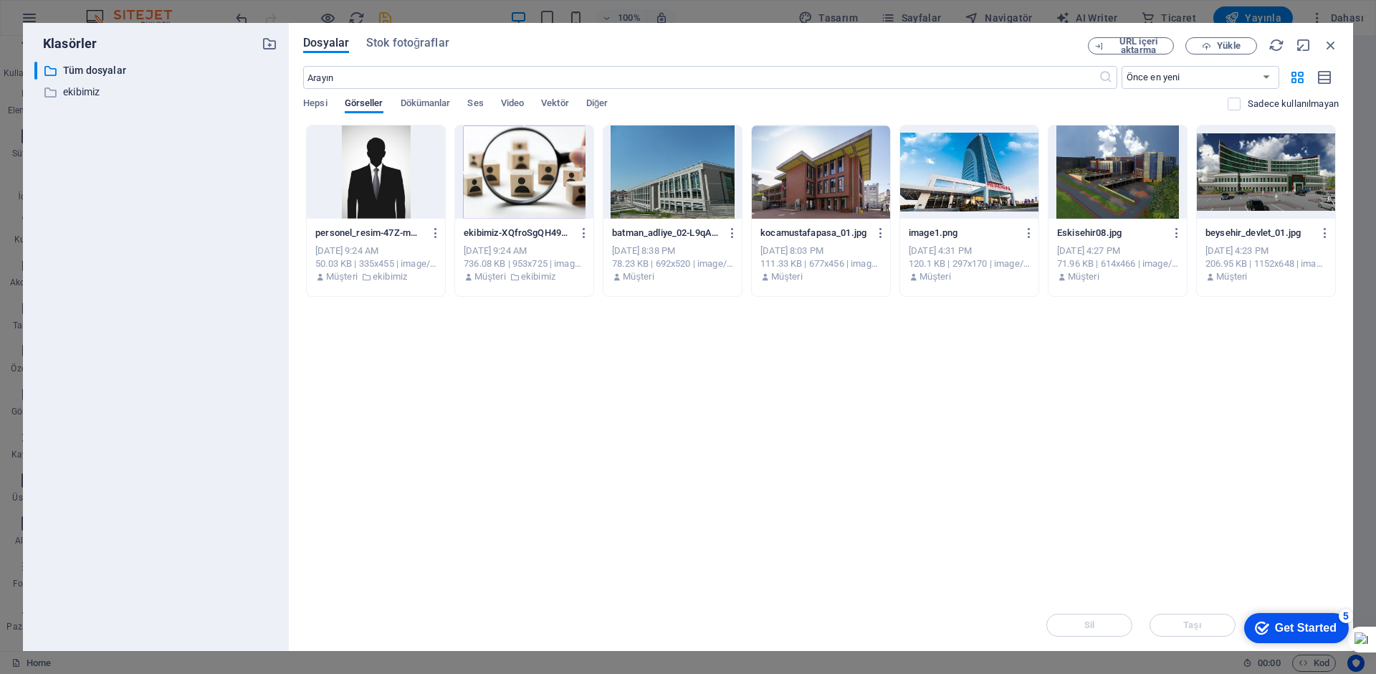
click at [1292, 181] on div at bounding box center [1266, 171] width 138 height 93
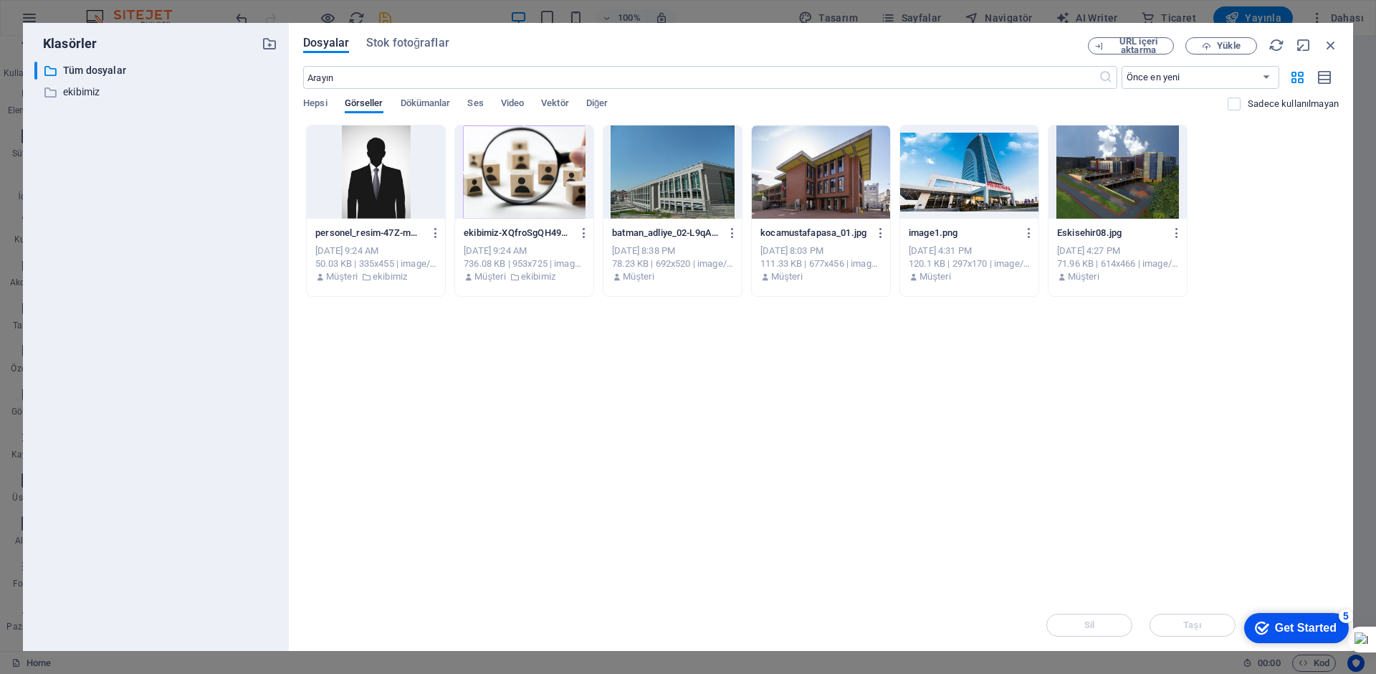
click at [1137, 190] on div at bounding box center [1117, 171] width 138 height 93
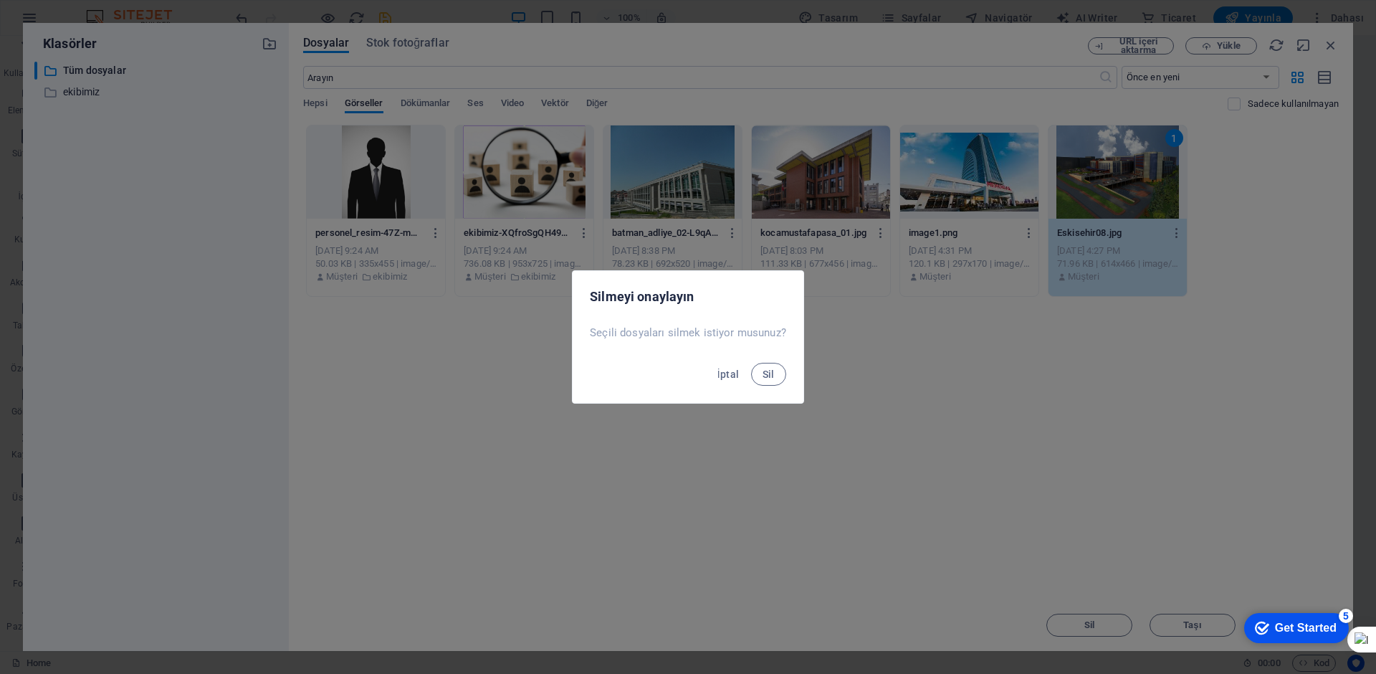
click at [751, 363] on button "Sil" at bounding box center [768, 374] width 35 height 23
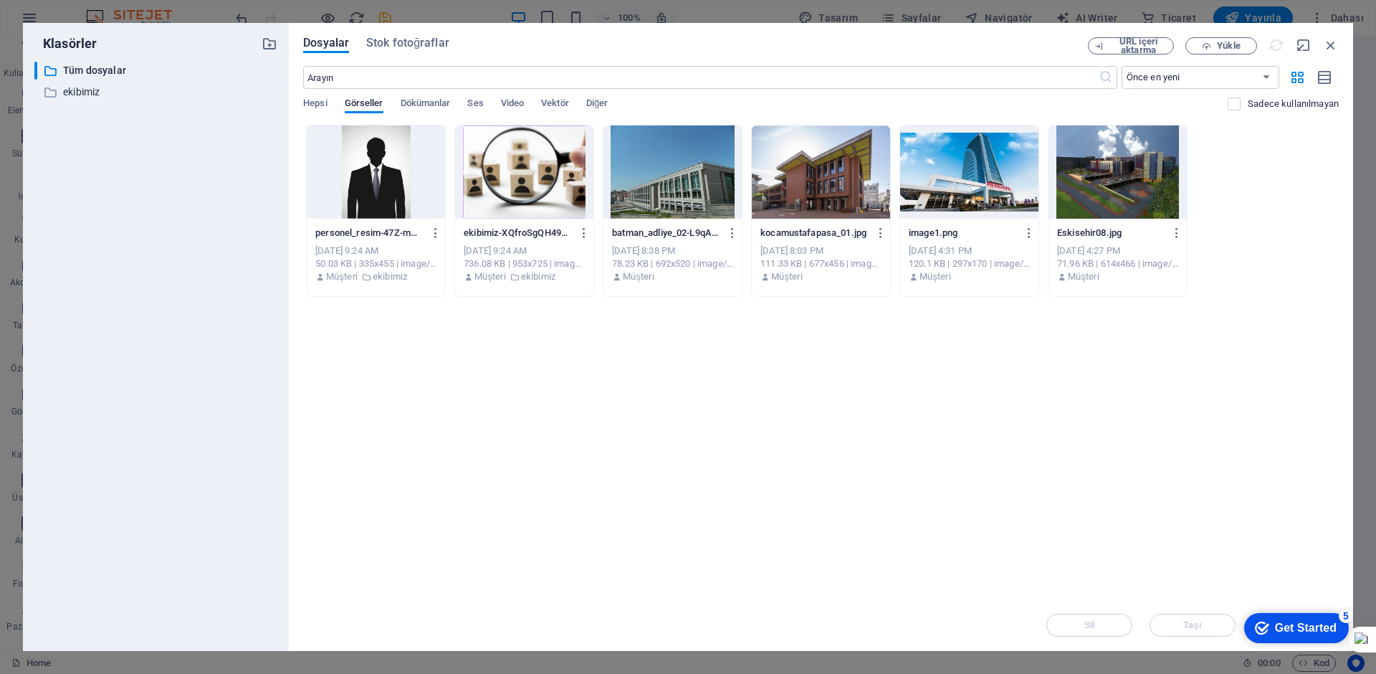
click at [1006, 189] on div at bounding box center [969, 171] width 138 height 93
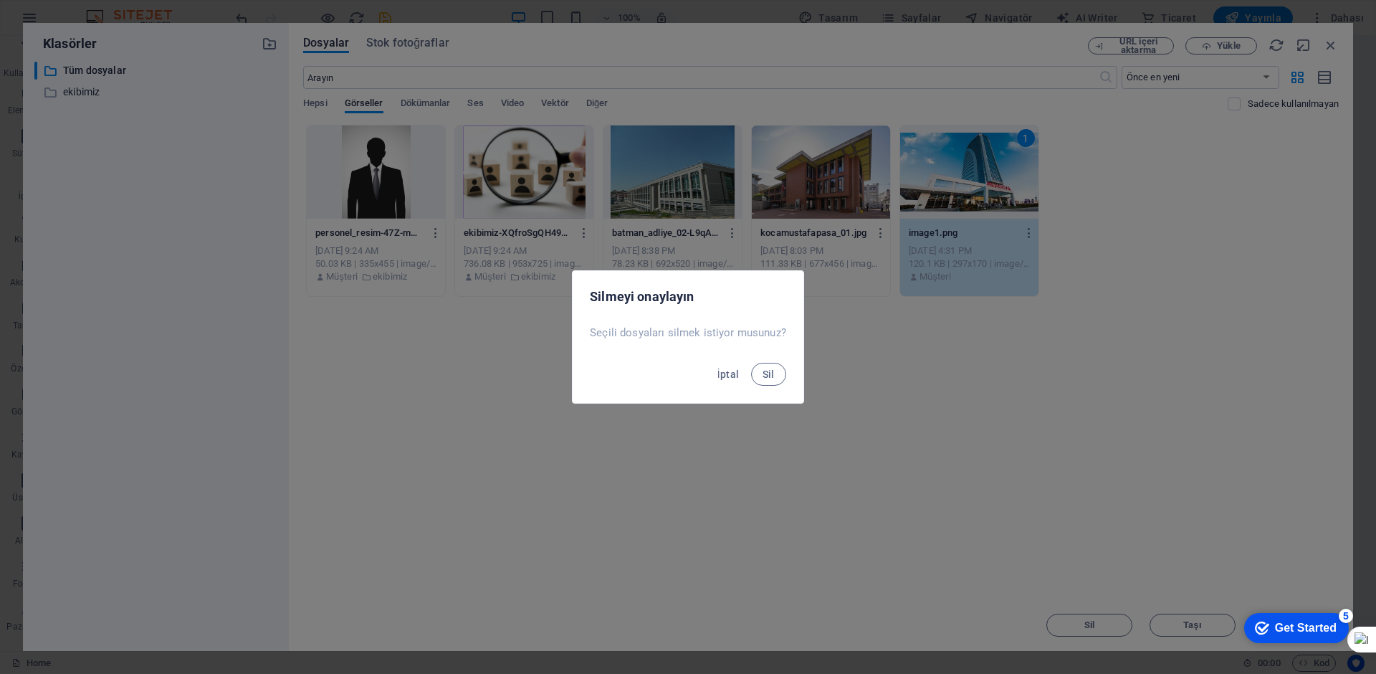
click at [751, 363] on button "Sil" at bounding box center [768, 374] width 35 height 23
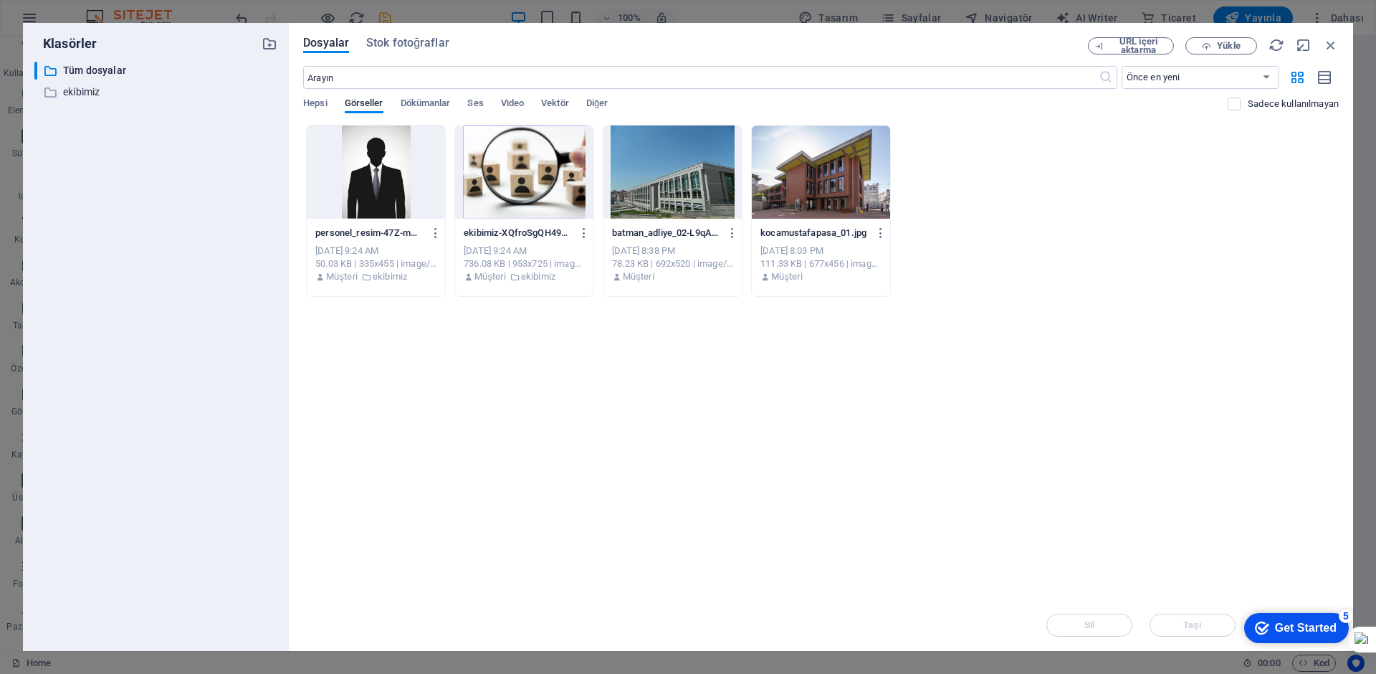
click at [806, 180] on div at bounding box center [821, 171] width 138 height 93
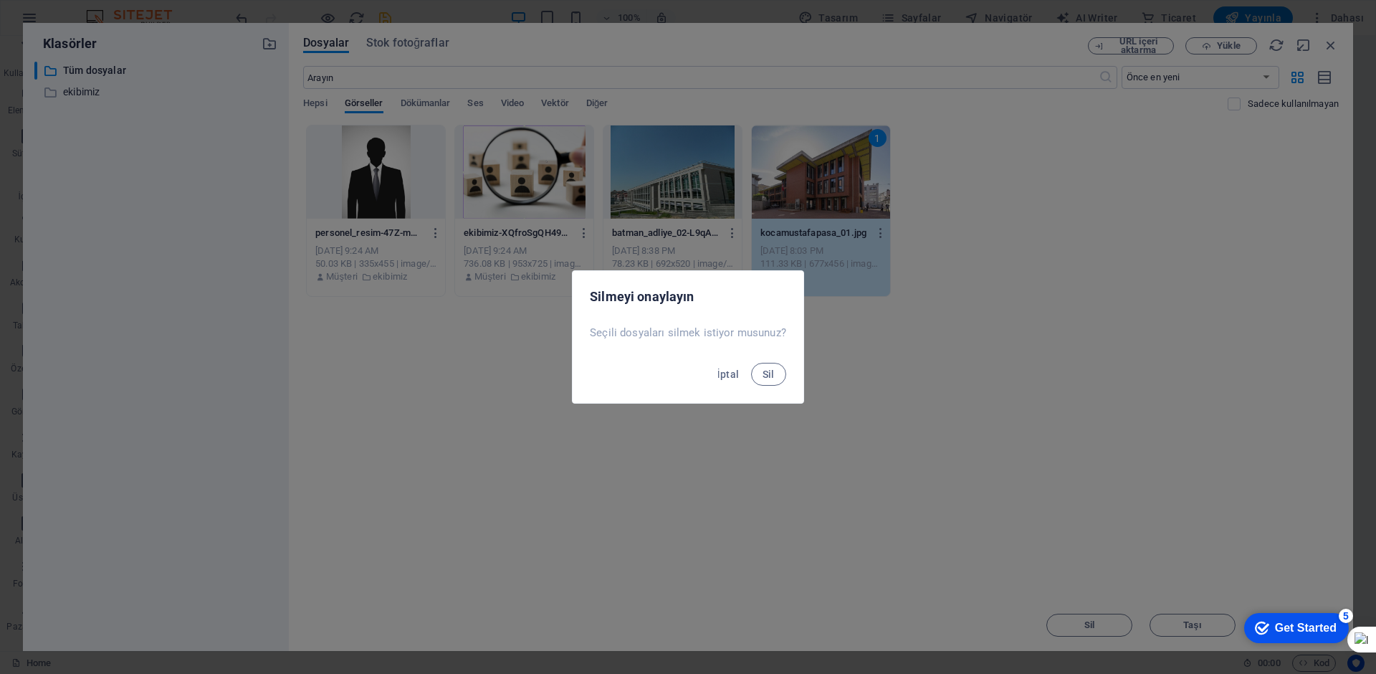
click at [751, 363] on button "Sil" at bounding box center [768, 374] width 35 height 23
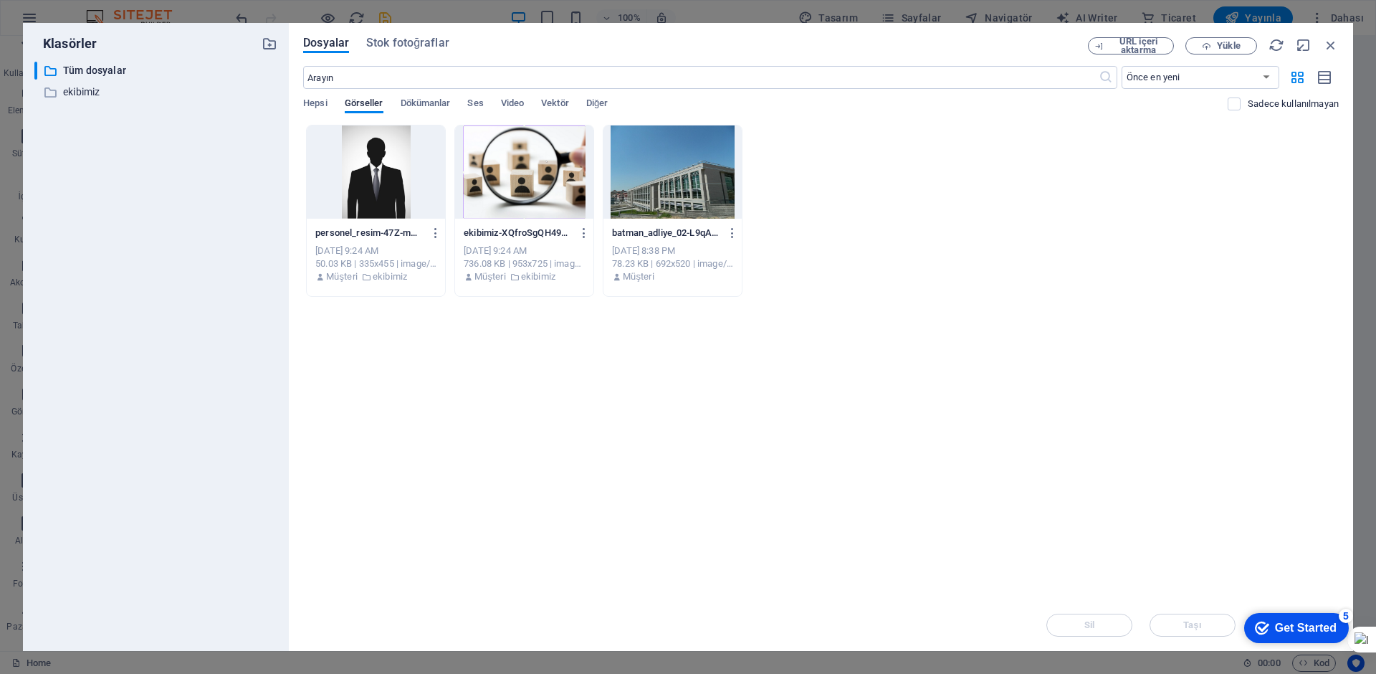
click at [659, 177] on div at bounding box center [672, 171] width 138 height 93
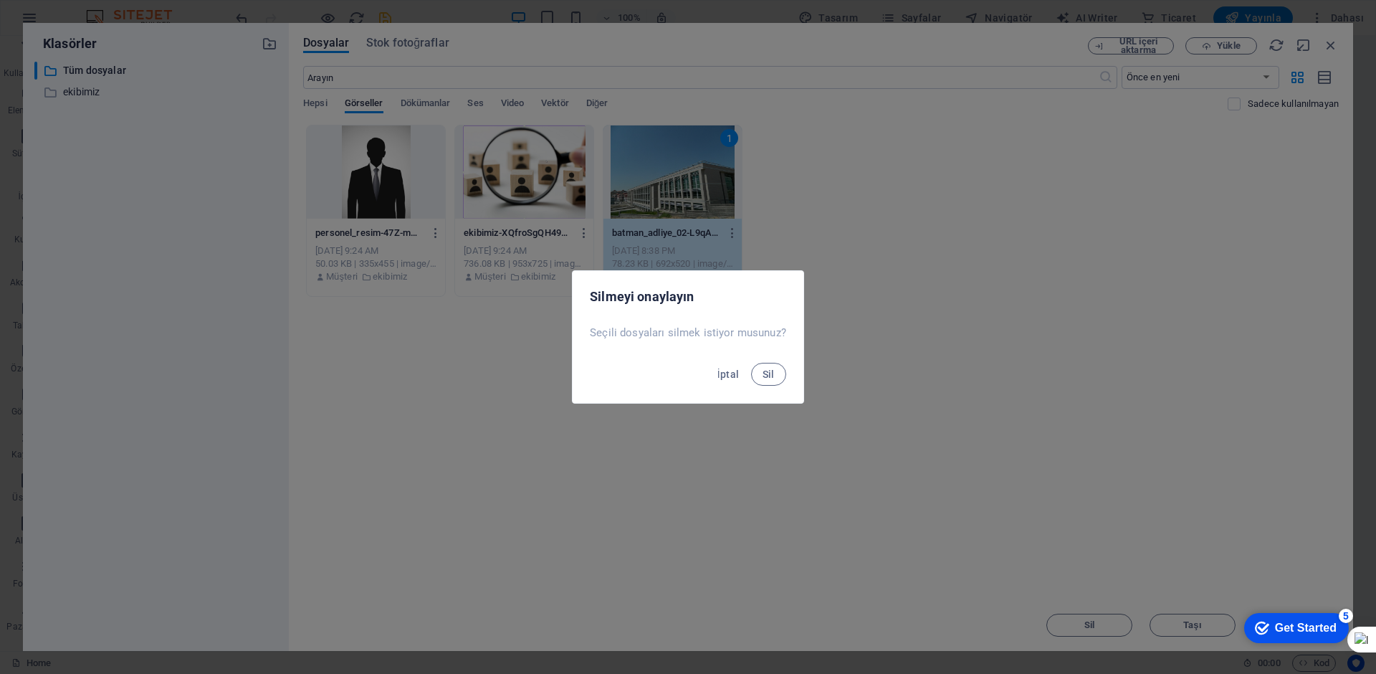
click at [751, 363] on button "Sil" at bounding box center [768, 374] width 35 height 23
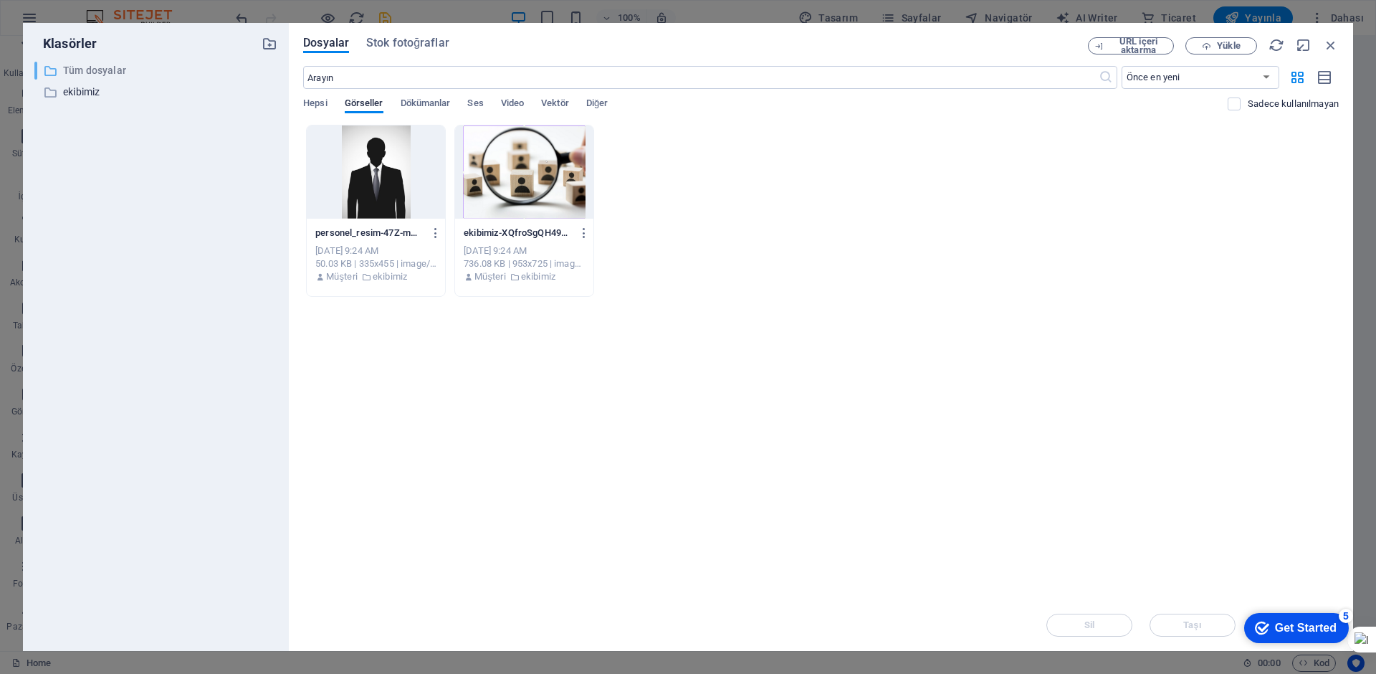
click at [92, 70] on p "Tüm dosyalar" at bounding box center [157, 70] width 188 height 16
click at [80, 91] on p "ekibimiz" at bounding box center [157, 92] width 188 height 16
click at [102, 71] on p "Tüm dosyalar" at bounding box center [157, 70] width 188 height 16
click at [88, 93] on p "ekibimiz" at bounding box center [157, 92] width 188 height 16
click at [223, 103] on div "​ Tüm dosyalar Tüm dosyalar ​ ekibimiz ekibimiz" at bounding box center [155, 351] width 243 height 578
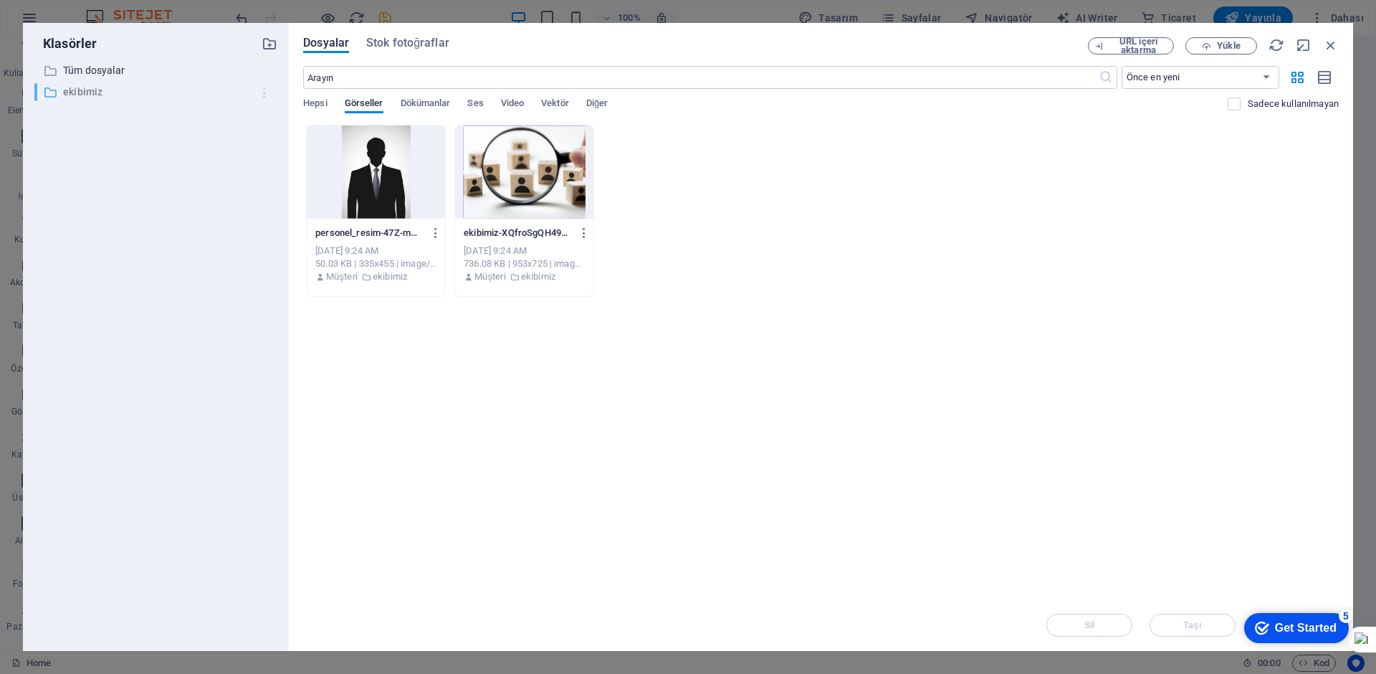
click at [264, 92] on icon "button" at bounding box center [264, 92] width 15 height 14
click at [254, 194] on h6 "Sil" at bounding box center [277, 198] width 64 height 17
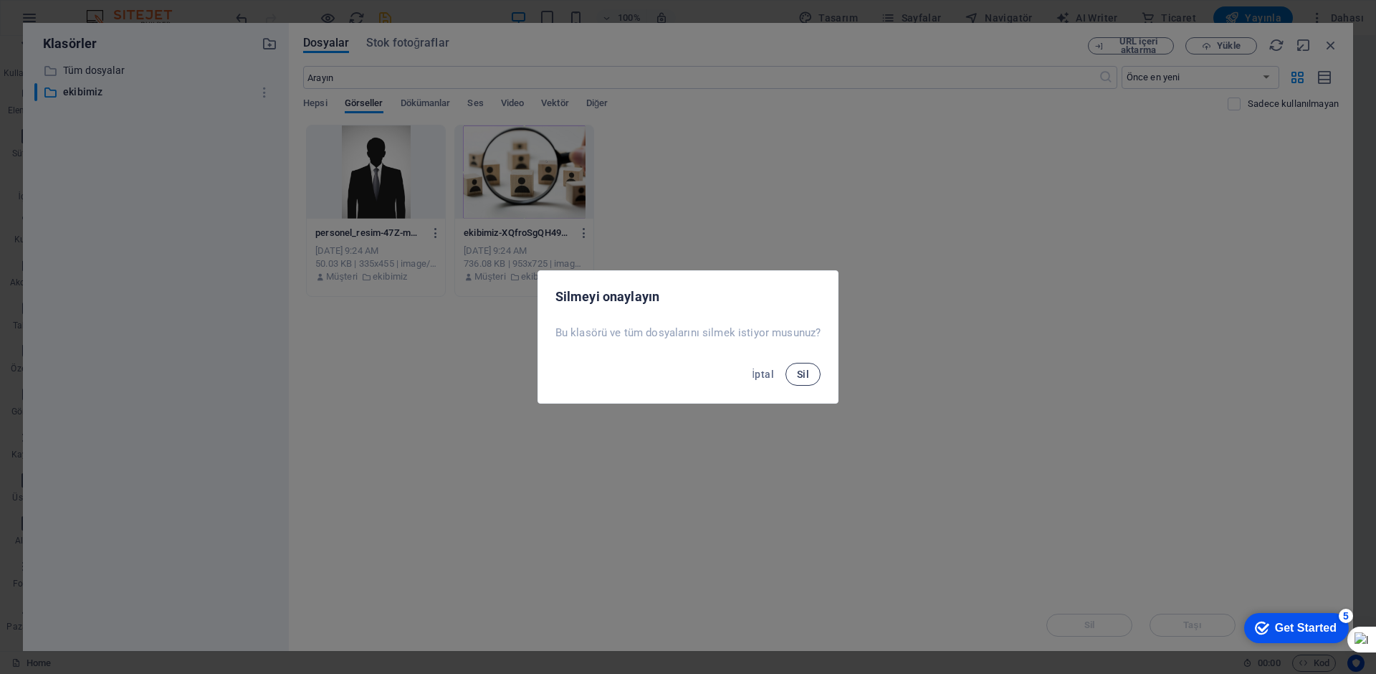
click at [810, 373] on button "Sil" at bounding box center [802, 374] width 35 height 23
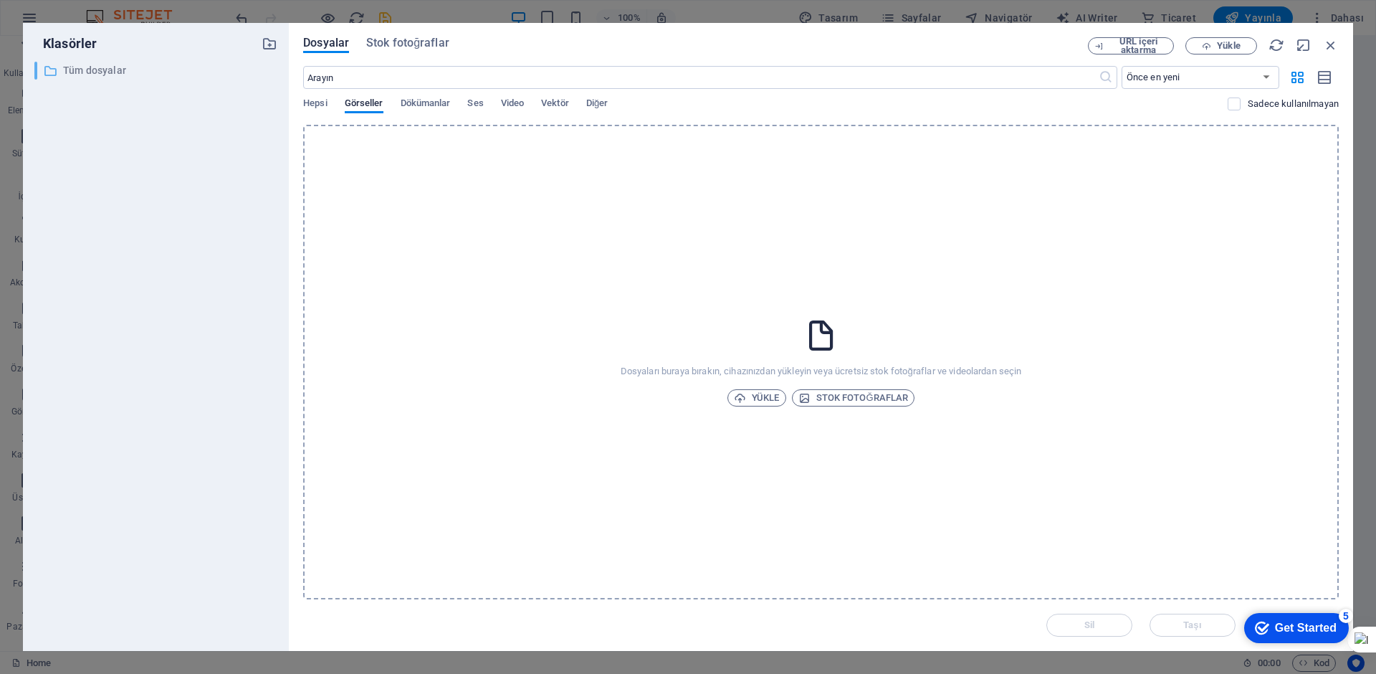
click at [92, 68] on p "Tüm dosyalar" at bounding box center [157, 70] width 188 height 16
click at [1233, 46] on span "Yükle" at bounding box center [1228, 46] width 23 height 9
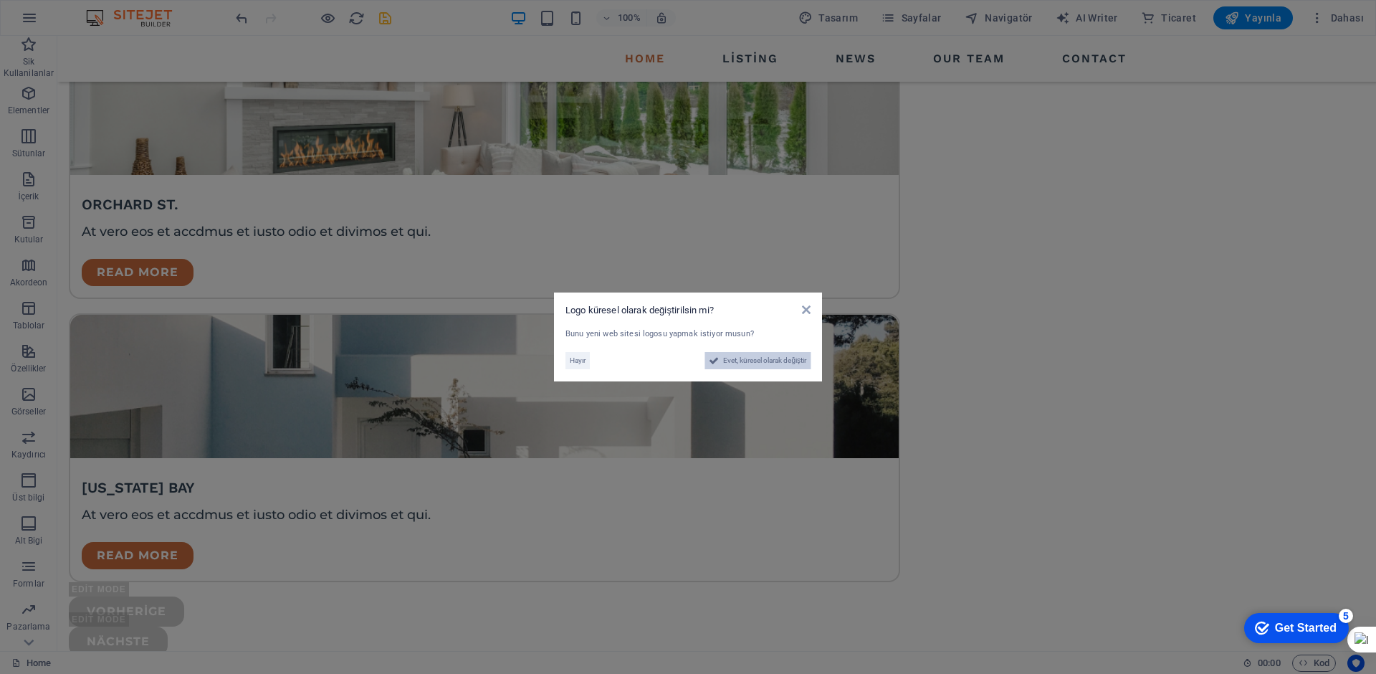
click at [794, 355] on span "Evet, küresel olarak değiştir" at bounding box center [764, 360] width 83 height 17
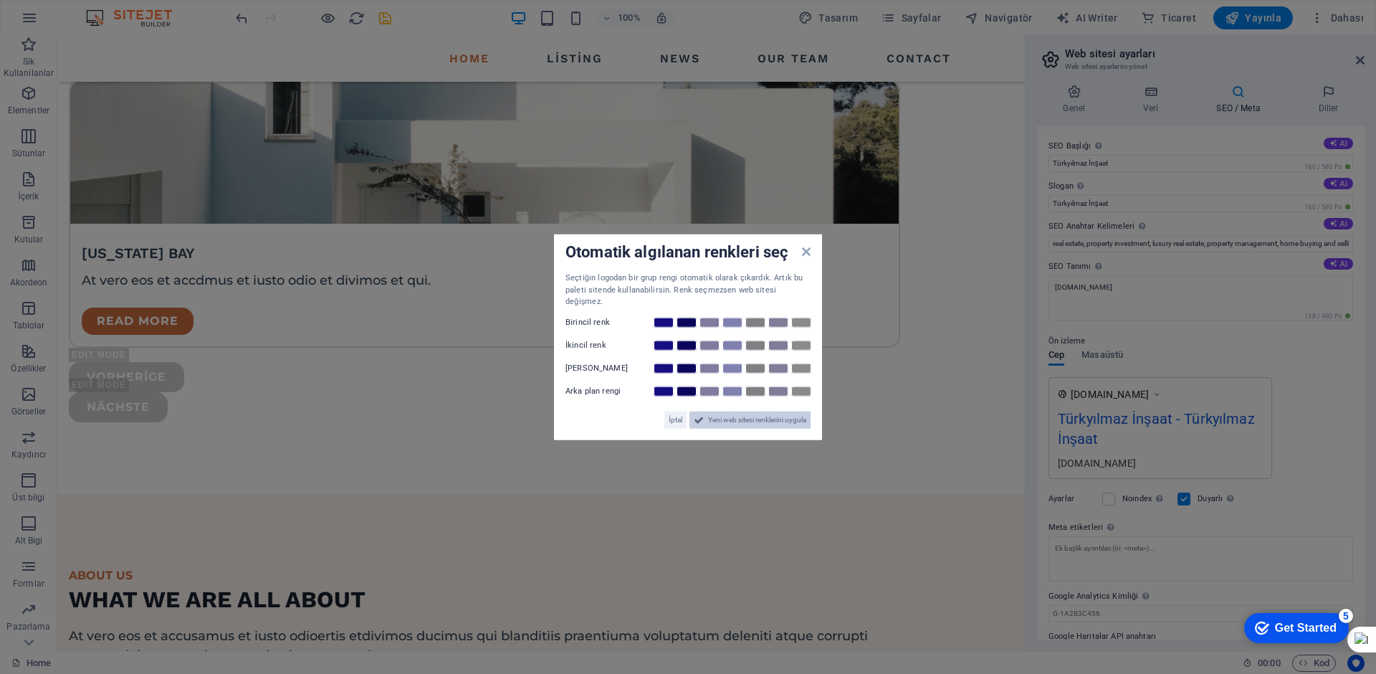
click at [779, 411] on span "Yeni web sitesi renklerini uygula" at bounding box center [757, 419] width 98 height 17
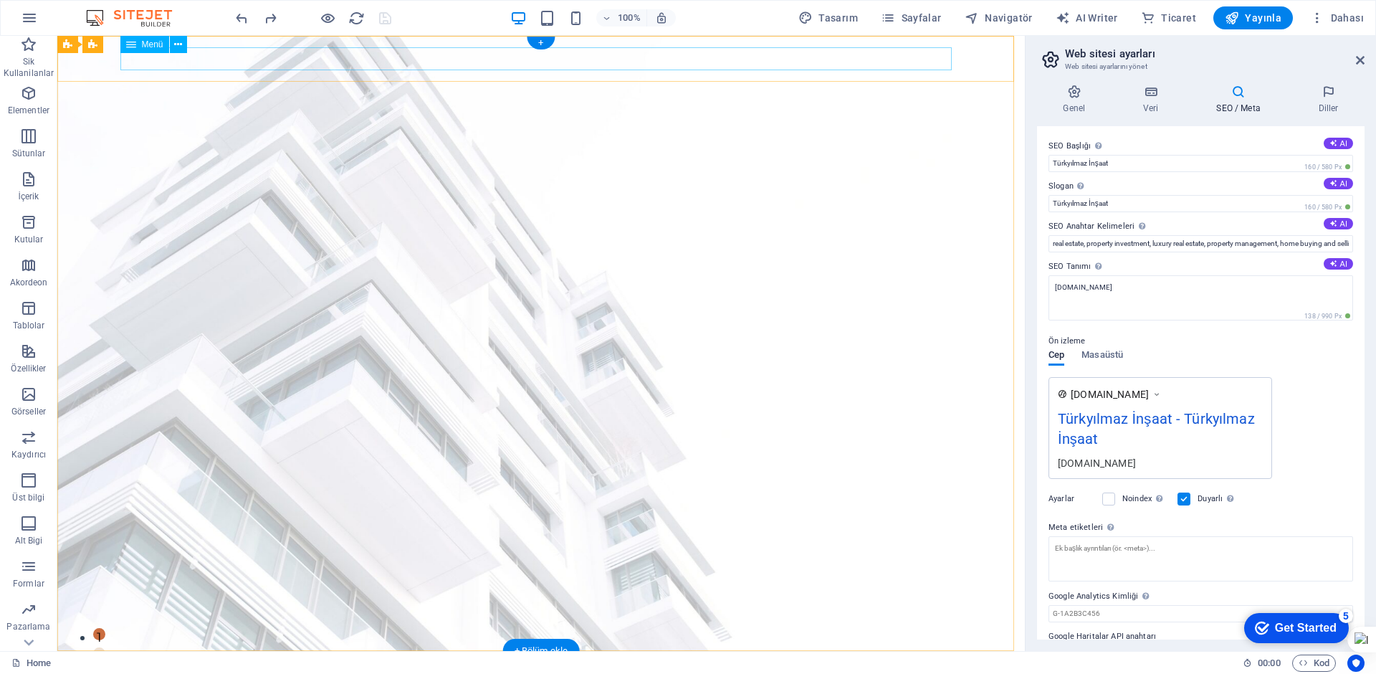
click at [224, 662] on nav "Home Listing News Our Team Contact" at bounding box center [540, 673] width 831 height 23
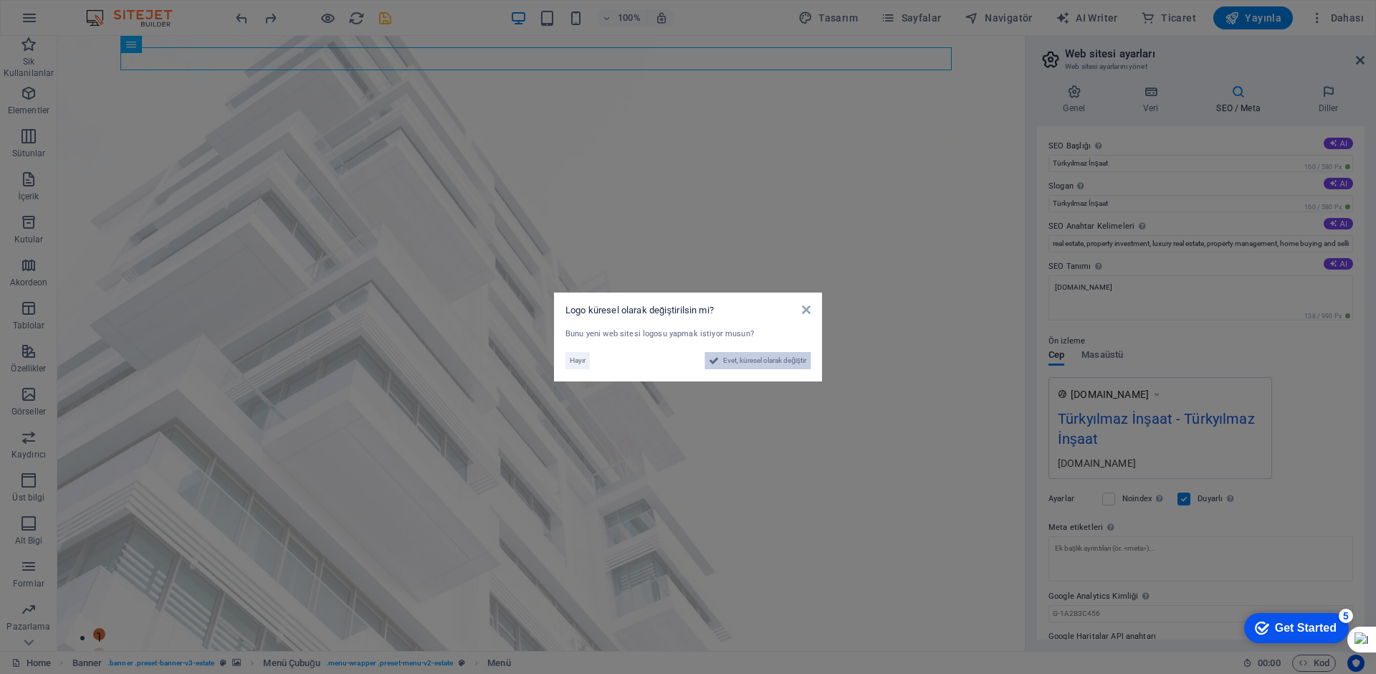
click at [745, 366] on span "Evet, küresel olarak değiştir" at bounding box center [764, 360] width 83 height 17
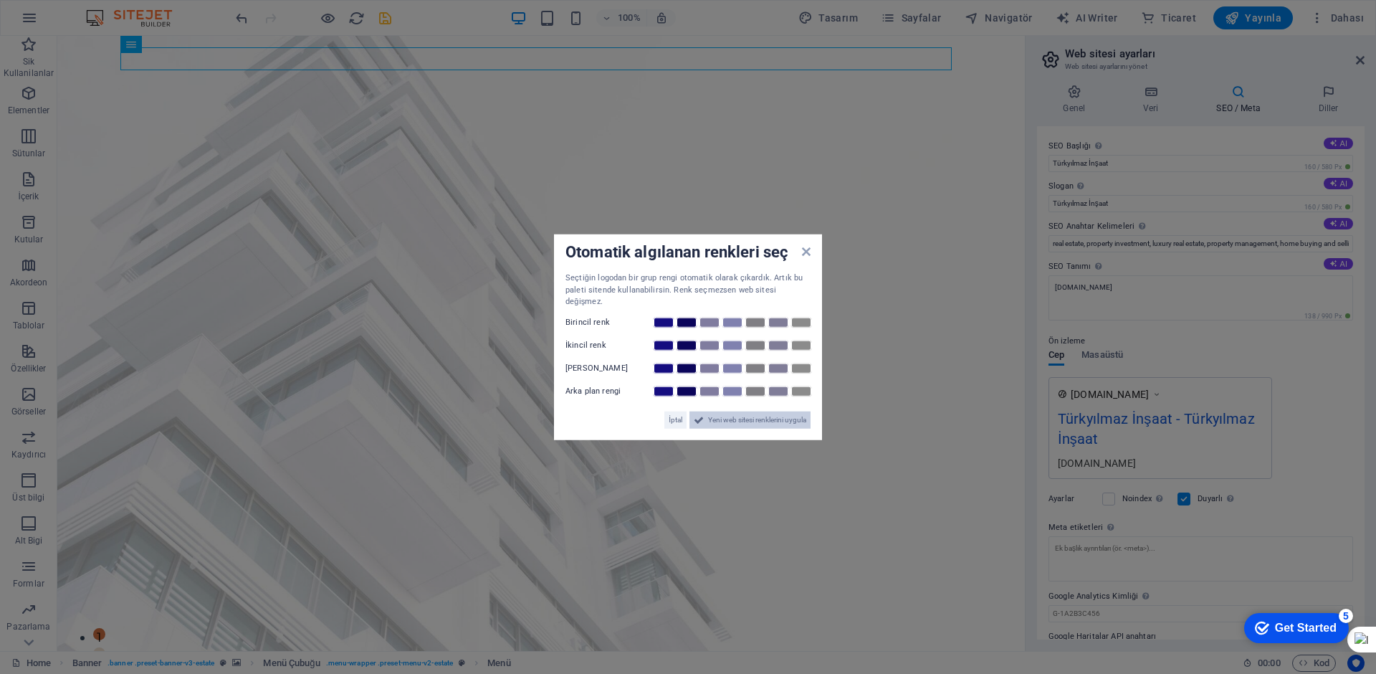
click at [722, 414] on span "Yeni web sitesi renklerini uygula" at bounding box center [757, 419] width 98 height 17
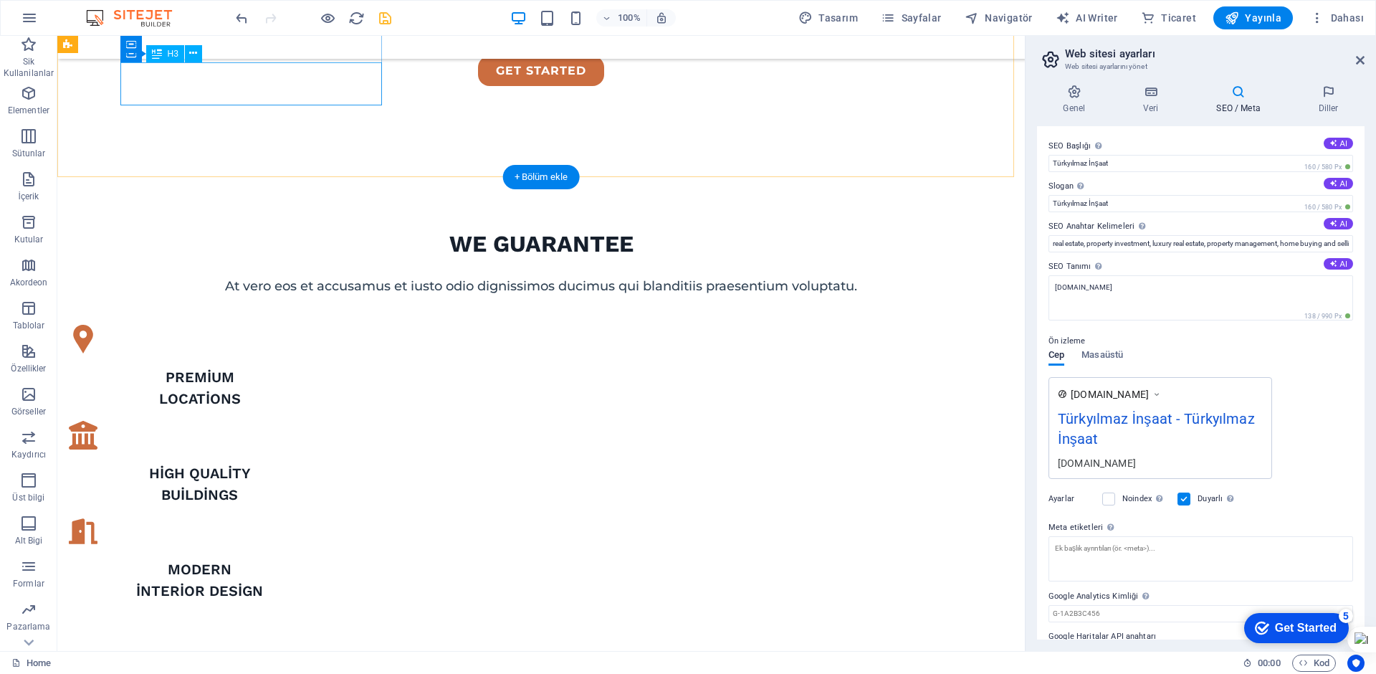
scroll to position [788, 0]
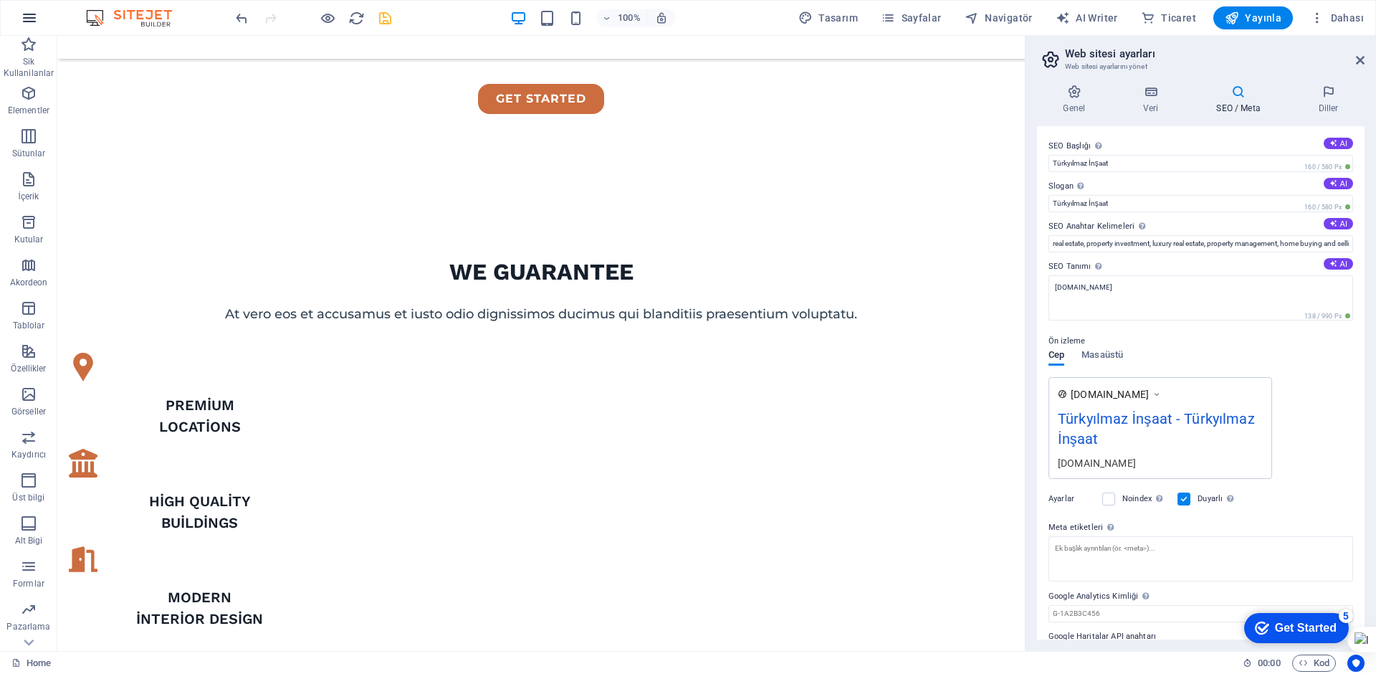
click at [27, 14] on icon "button" at bounding box center [29, 17] width 17 height 17
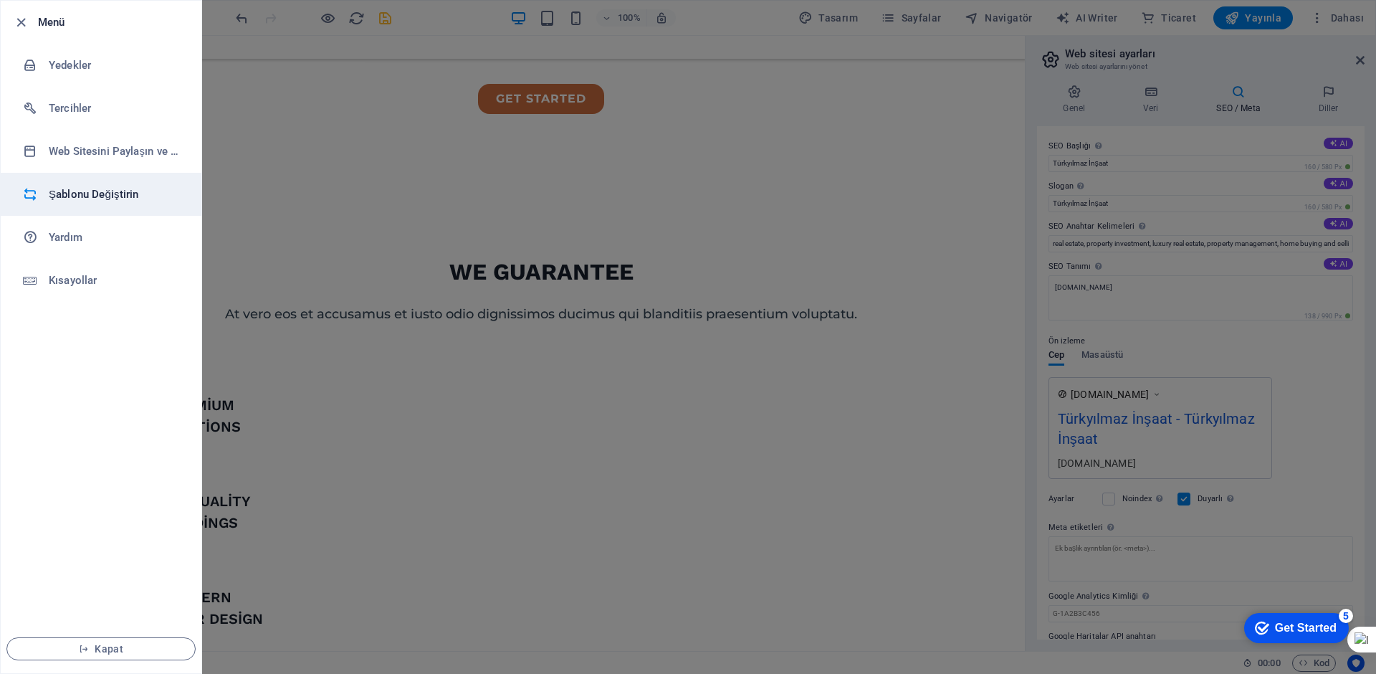
click at [82, 189] on h6 "Şablonu Değiştirin" at bounding box center [115, 194] width 133 height 17
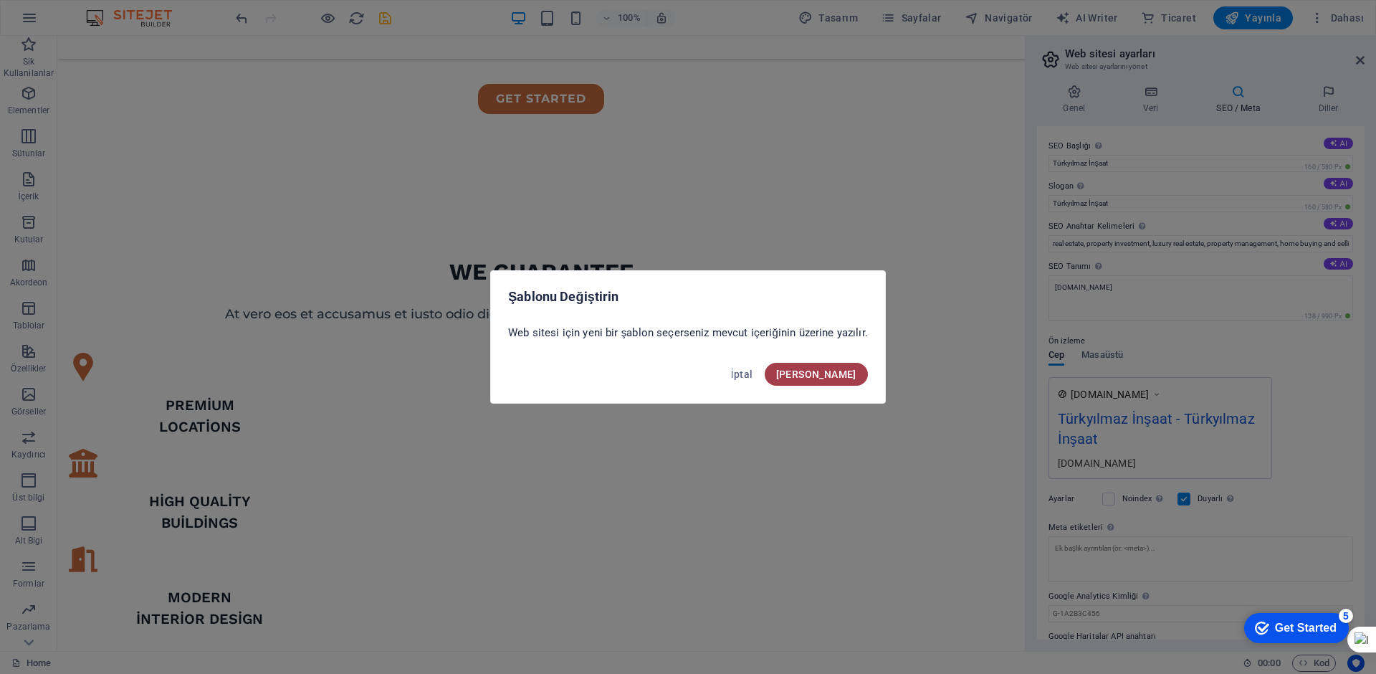
click at [863, 375] on button "Onayla" at bounding box center [816, 374] width 103 height 23
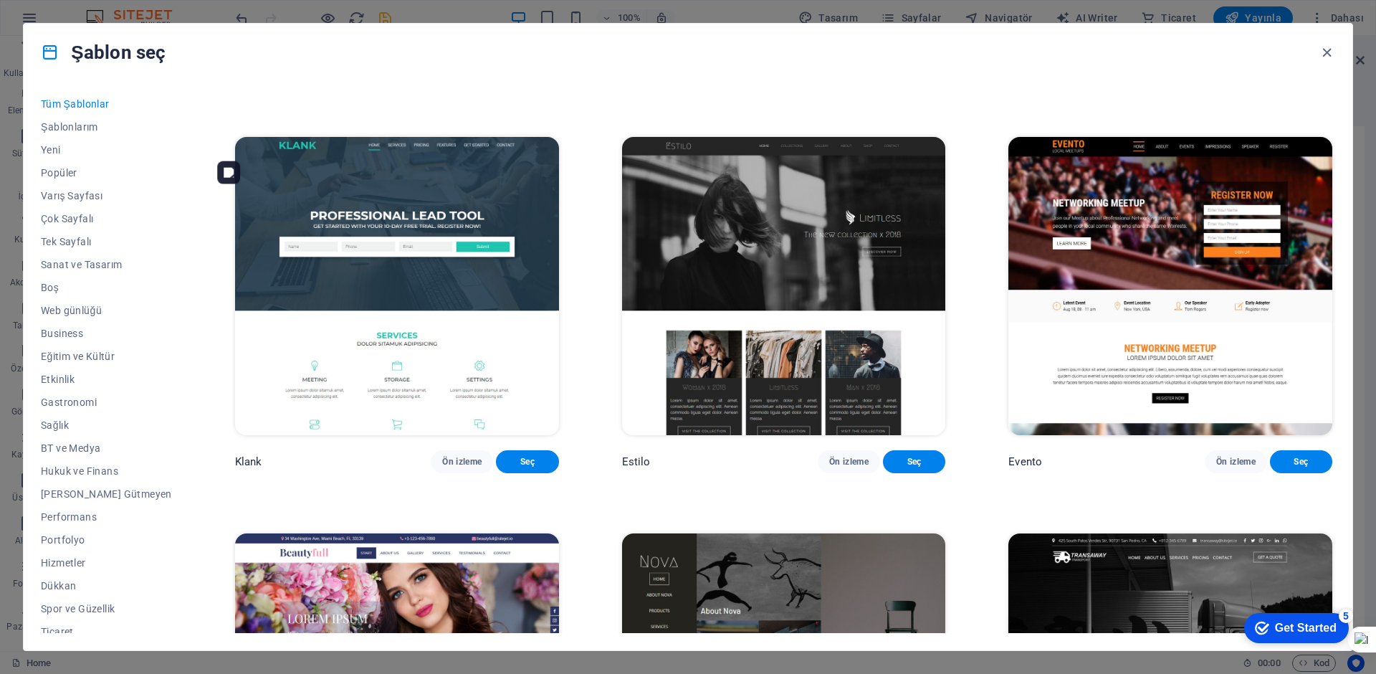
scroll to position [4515, 0]
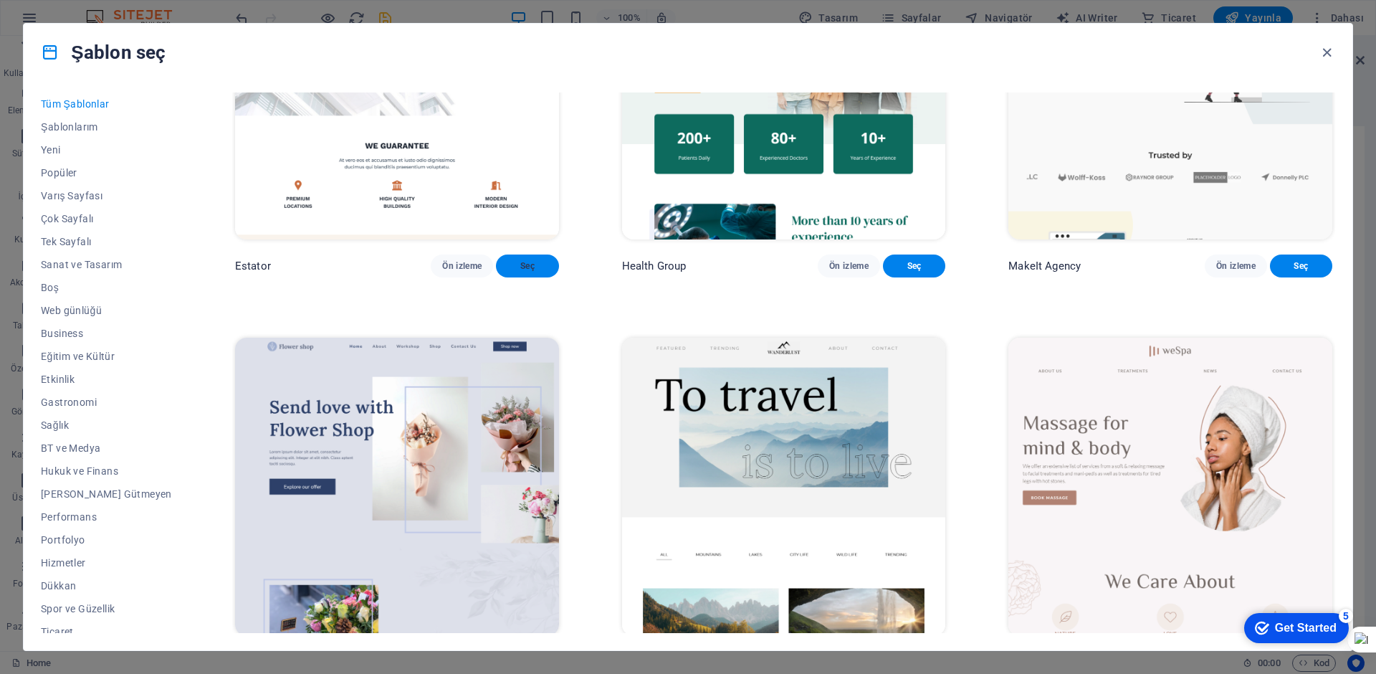
click at [498, 277] on button "Seç" at bounding box center [527, 265] width 62 height 23
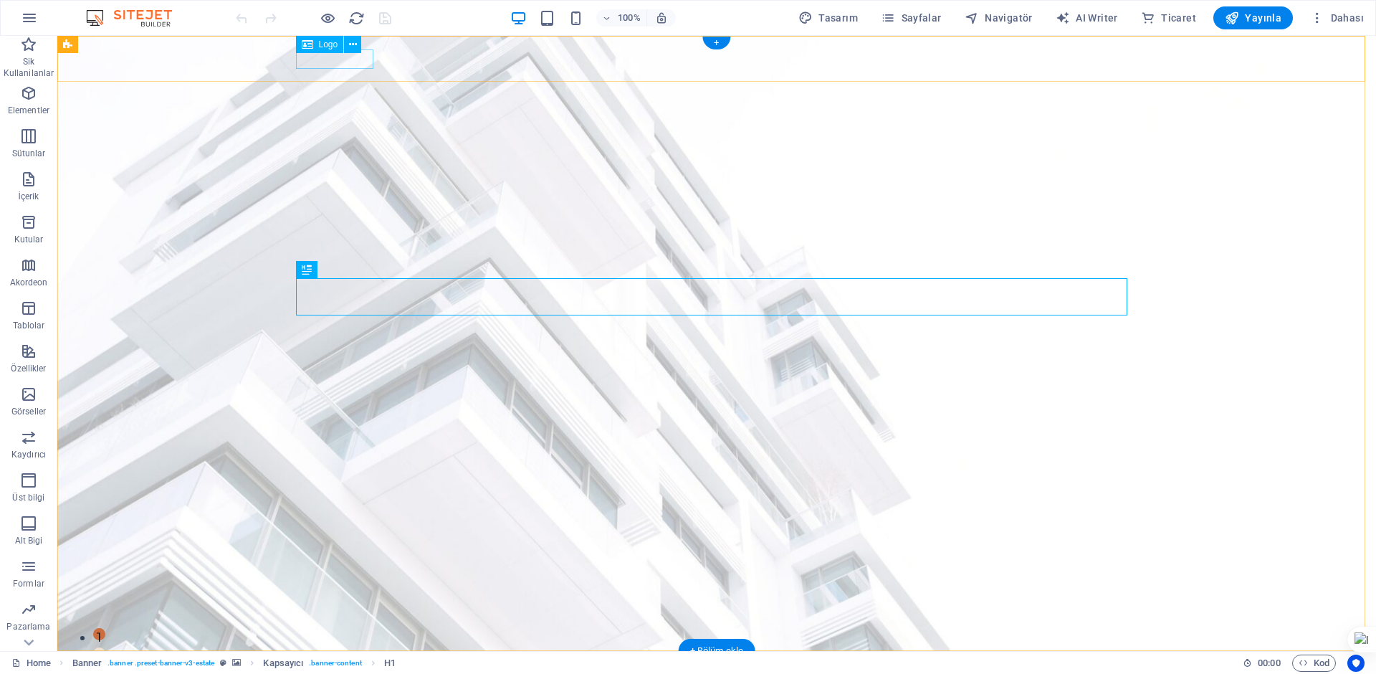
click at [353, 662] on div at bounding box center [716, 671] width 831 height 19
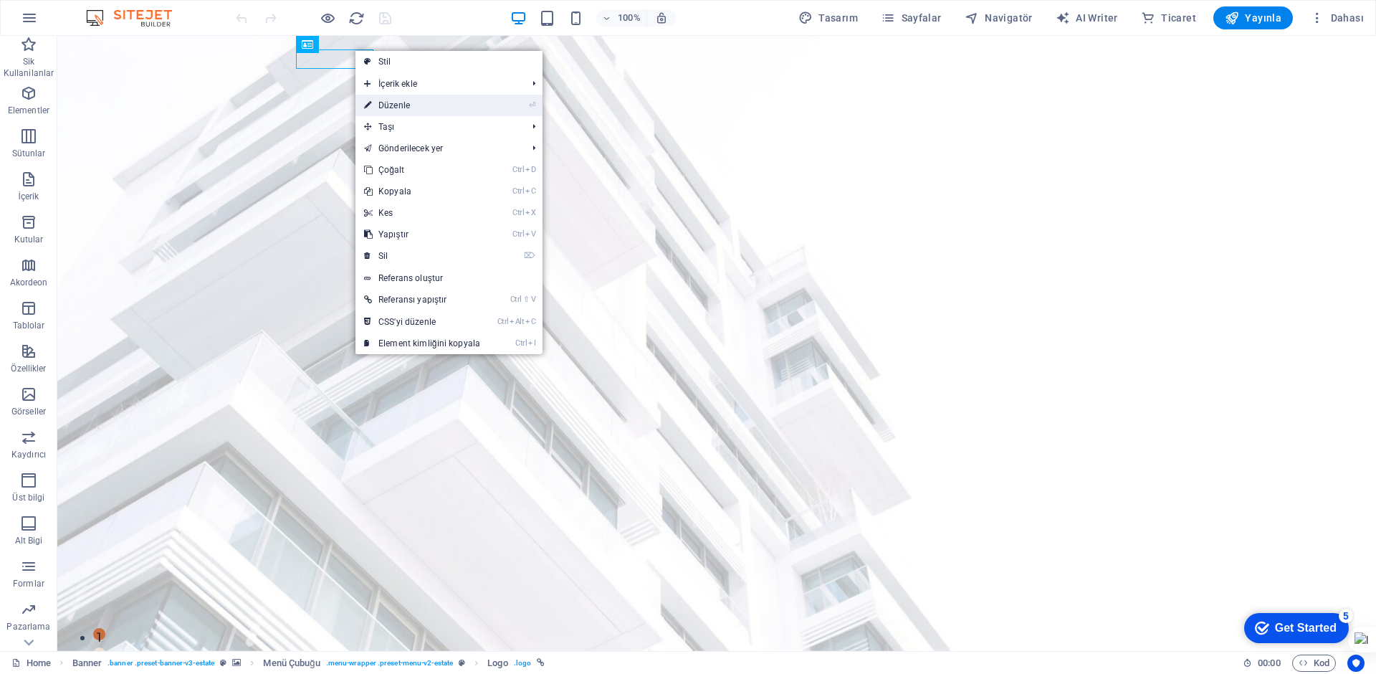
select select "px"
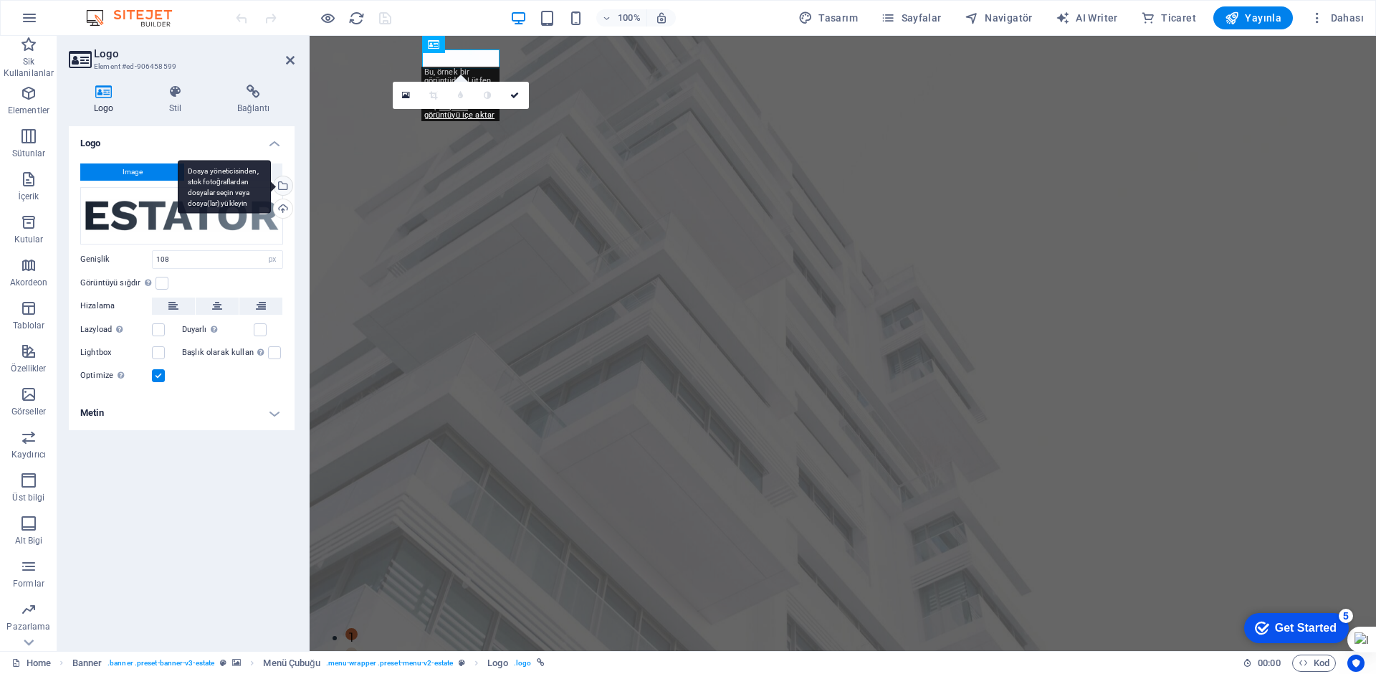
click at [271, 188] on div "Dosya yöneticisinden, stok fotoğraflardan dosyalar seçin veya dosya(lar) yükley…" at bounding box center [224, 187] width 93 height 54
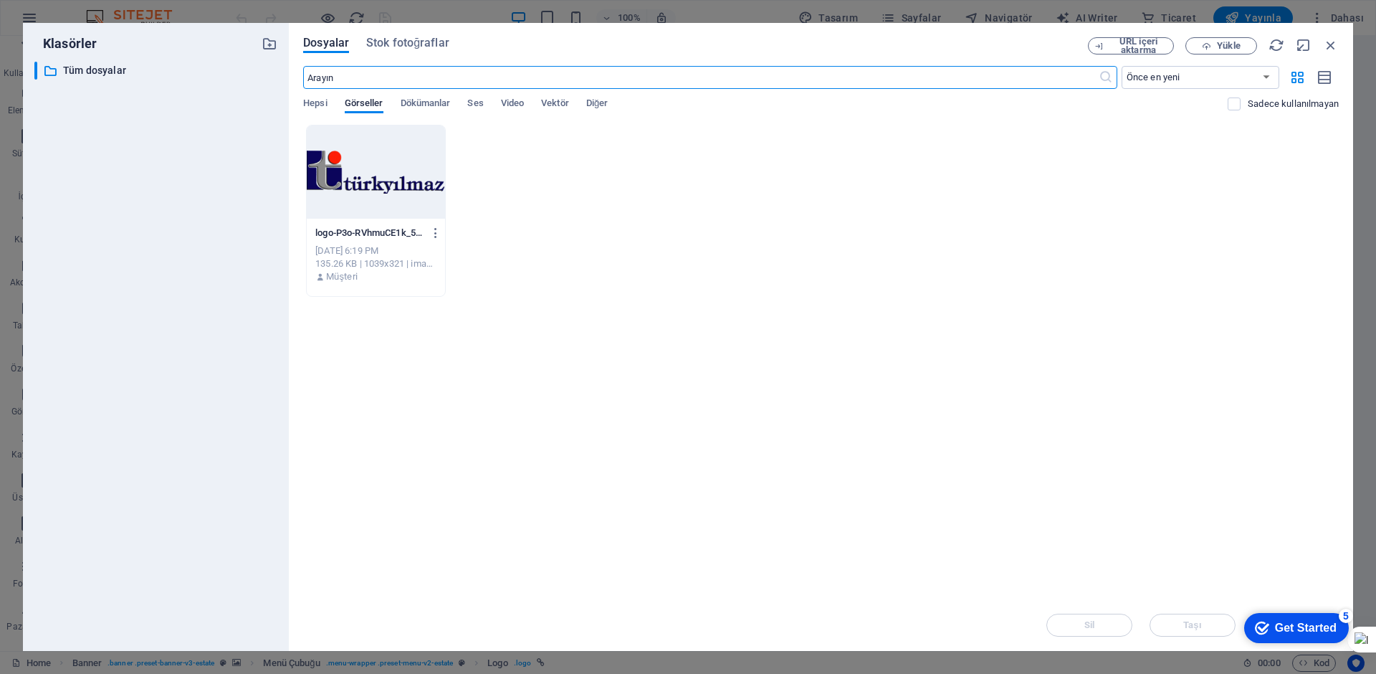
click at [372, 176] on div at bounding box center [376, 171] width 138 height 93
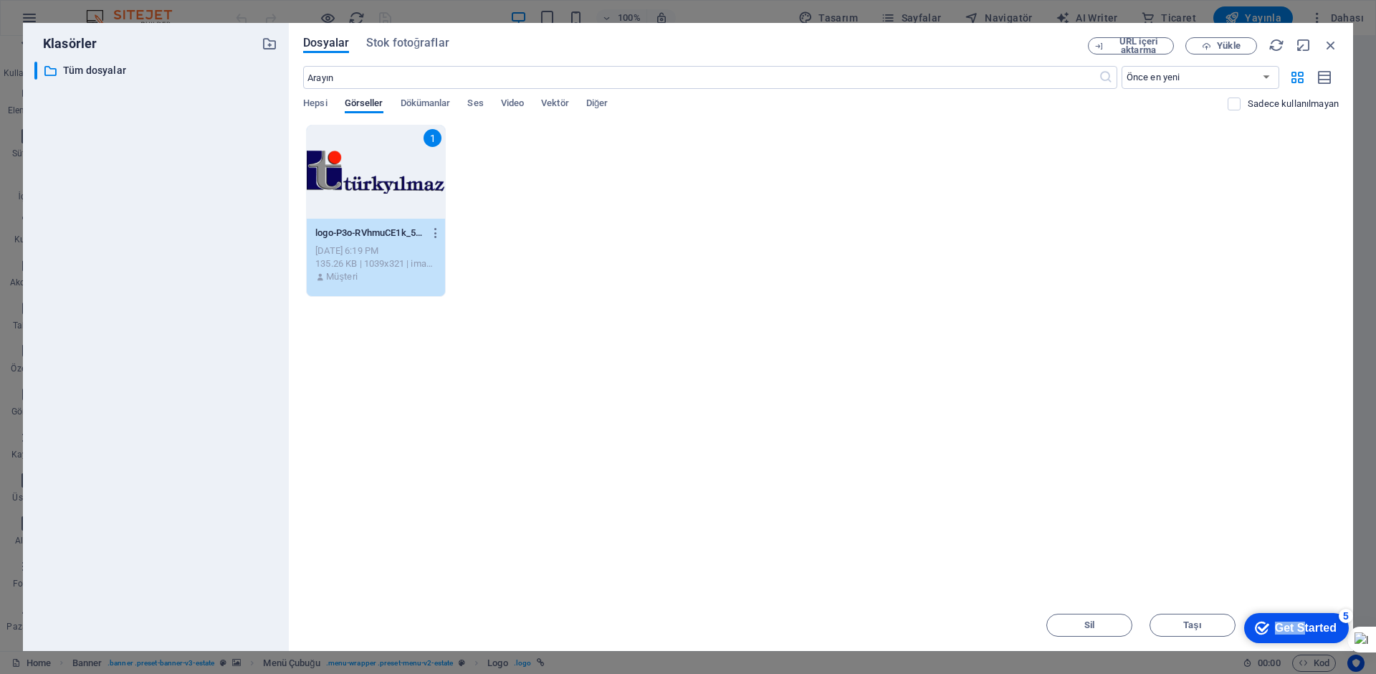
drag, startPoint x: 1302, startPoint y: 626, endPoint x: 1291, endPoint y: 532, distance: 93.8
click at [1291, 606] on html "checkmark Get Started 5 First Steps in the Editor Let's guide you through the t…" at bounding box center [1294, 627] width 122 height 43
click at [970, 520] on div "Anında yüklemek için dosyaları buraya bırakın 1 logo-P3o-RVhmuCE1k_5q6k52bg.png…" at bounding box center [821, 362] width 1036 height 474
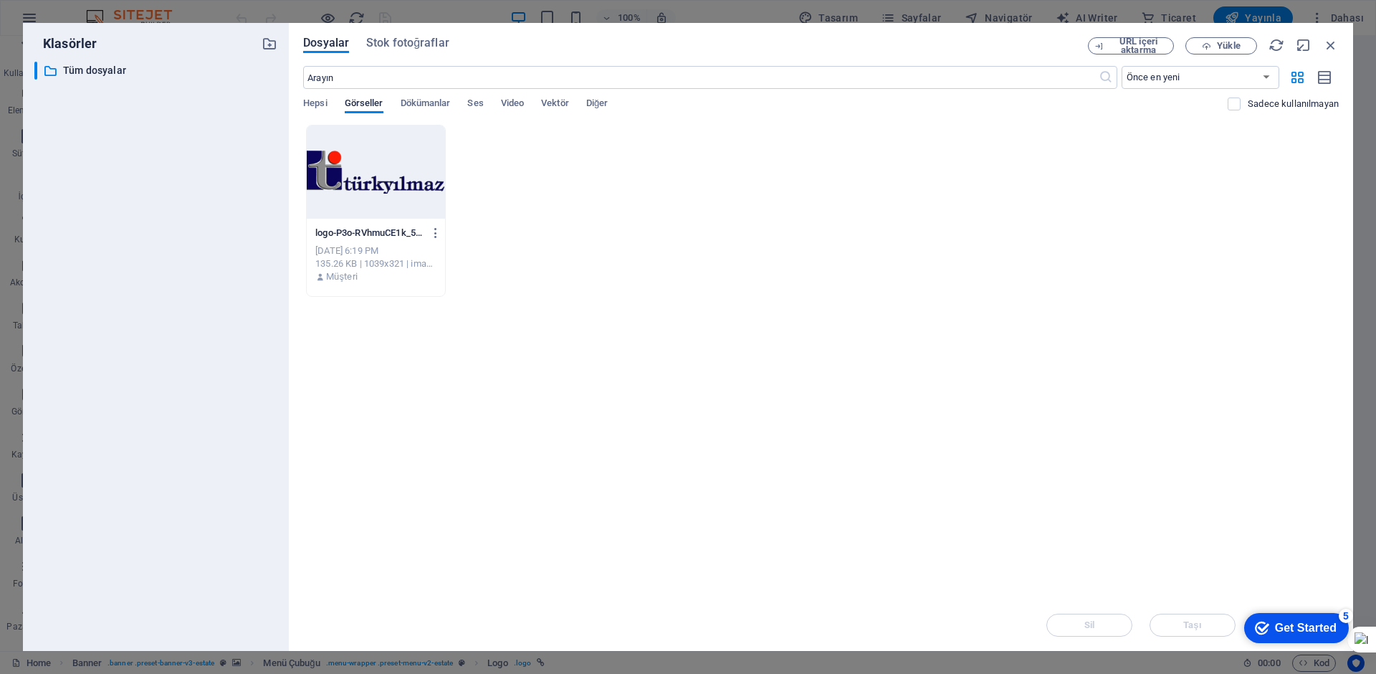
click at [1323, 623] on div "Get Started" at bounding box center [1306, 627] width 62 height 13
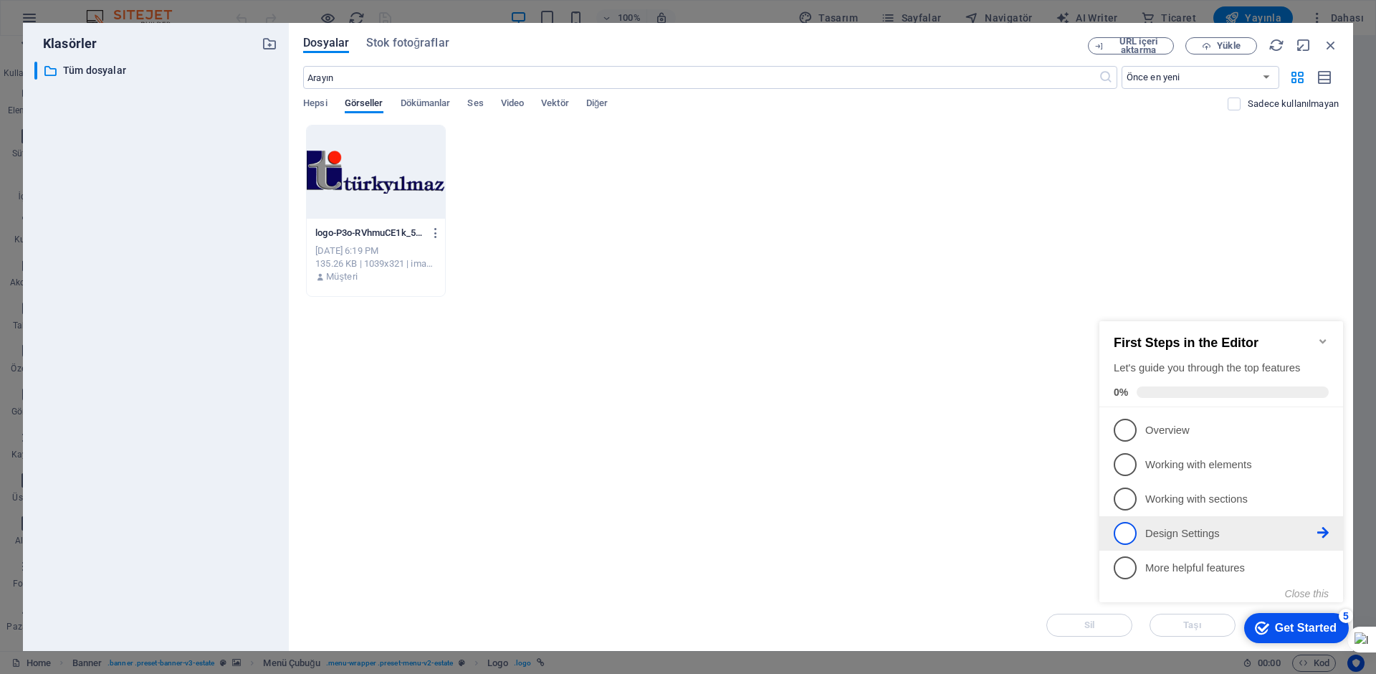
click at [1197, 531] on p "Design Settings - incomplete" at bounding box center [1231, 533] width 172 height 15
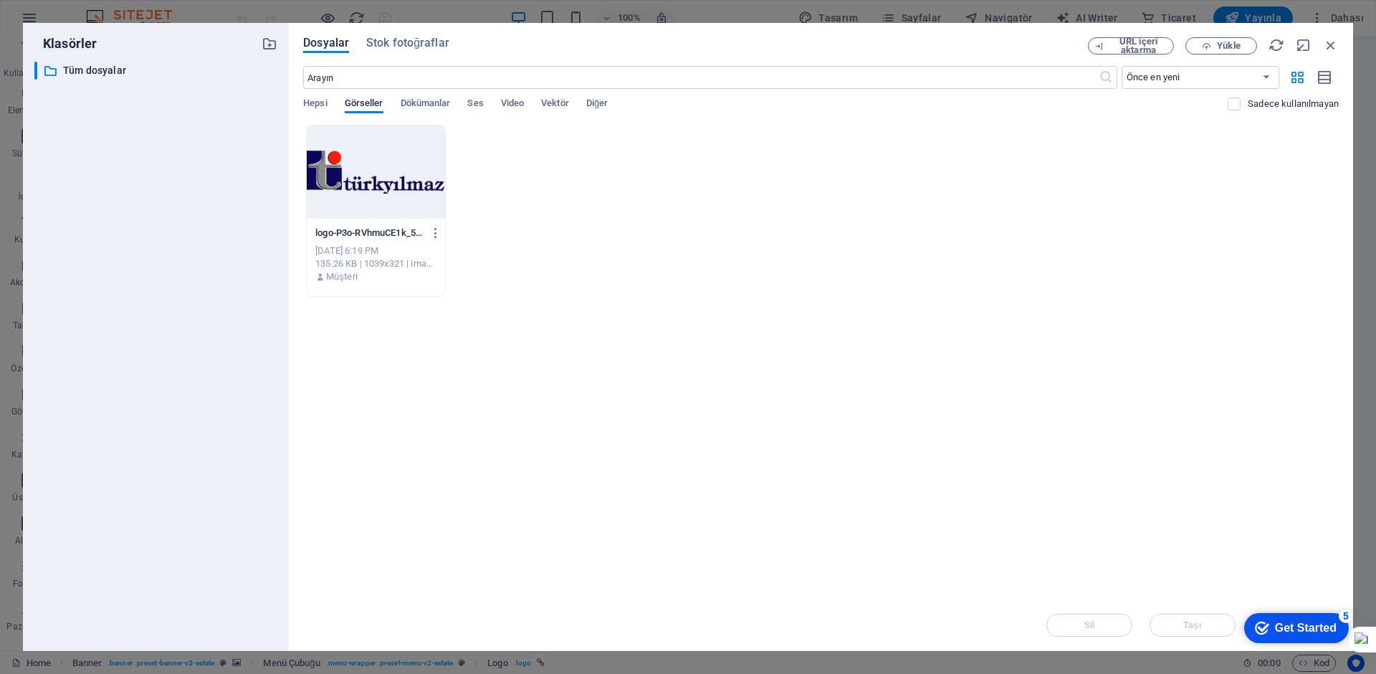
click at [923, 472] on div "Anında yüklemek için dosyaları buraya bırakın logo-P3o-RVhmuCE1k_5q6k52bg.png l…" at bounding box center [821, 362] width 1036 height 474
drag, startPoint x: 1273, startPoint y: 623, endPoint x: 2447, endPoint y: 1061, distance: 1252.6
click at [1233, 606] on html "checkmark Get Started 5 First Steps in the Editor Let's guide you through the t…" at bounding box center [1294, 627] width 122 height 43
drag, startPoint x: 1334, startPoint y: 631, endPoint x: 1266, endPoint y: 497, distance: 150.3
click at [1266, 606] on html "checkmark Get Started 5 First Steps in the Editor Let's guide you through the t…" at bounding box center [1294, 627] width 122 height 43
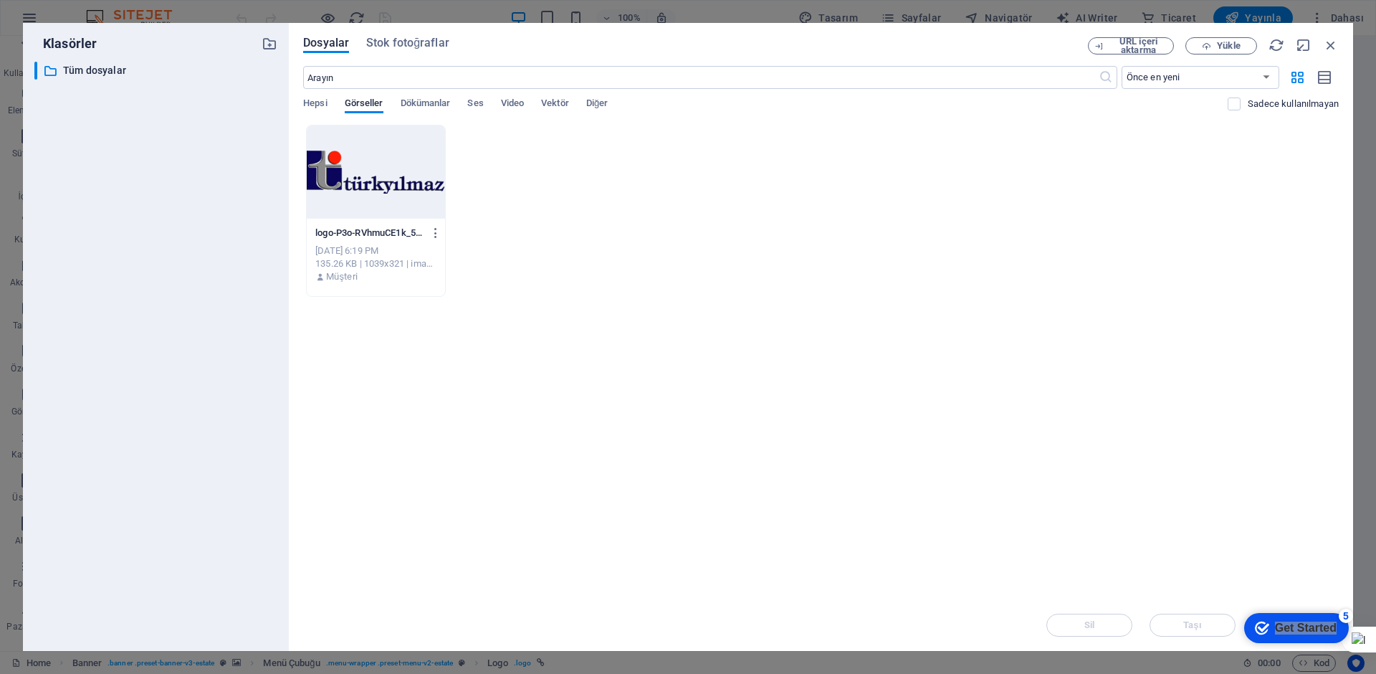
click at [369, 209] on div at bounding box center [376, 171] width 138 height 93
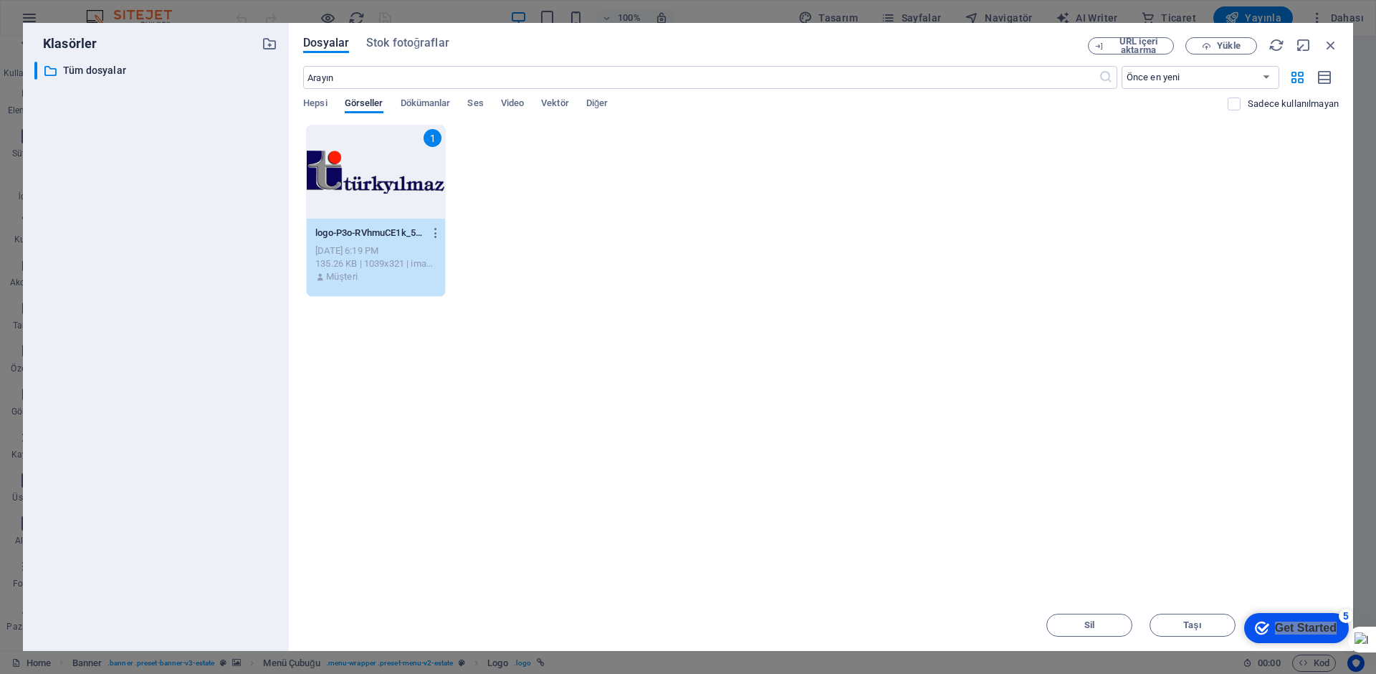
click at [369, 209] on div "1" at bounding box center [376, 171] width 138 height 93
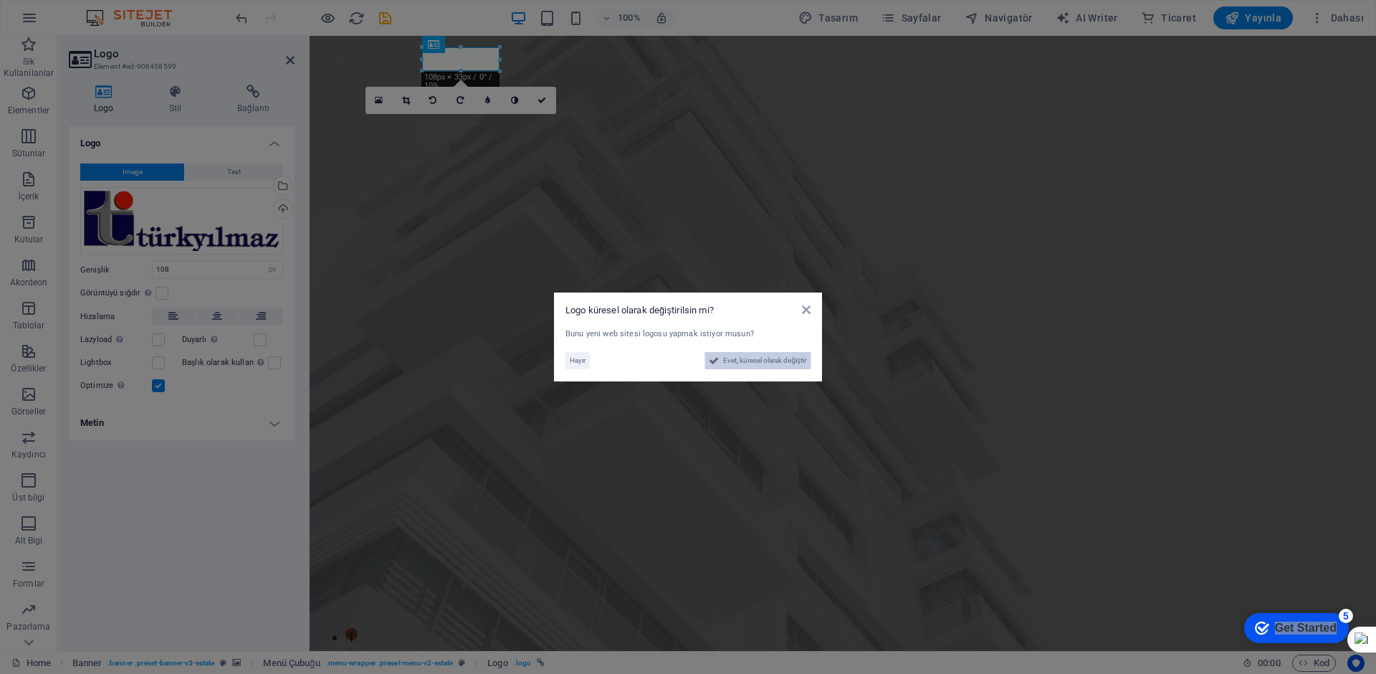
click at [739, 362] on span "Evet, küresel olarak değiştir" at bounding box center [764, 360] width 83 height 17
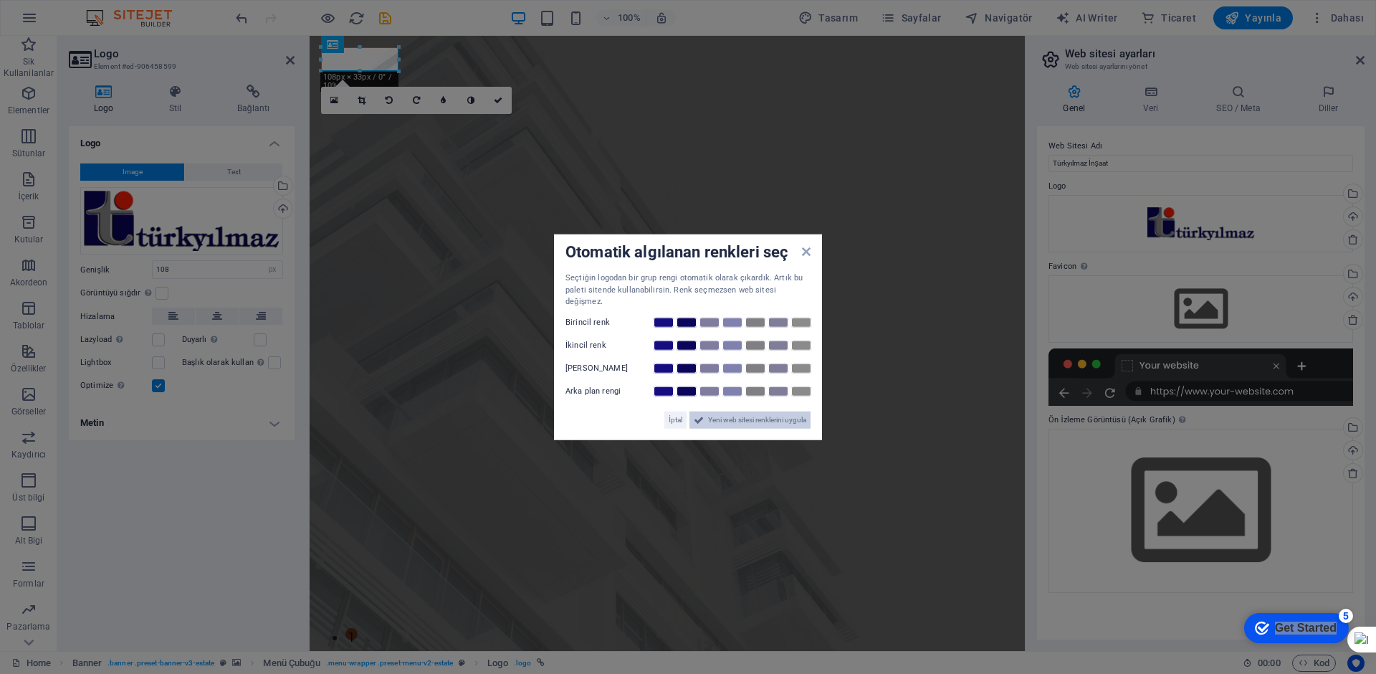
click at [772, 411] on span "Yeni web sitesi renklerini uygula" at bounding box center [757, 419] width 98 height 17
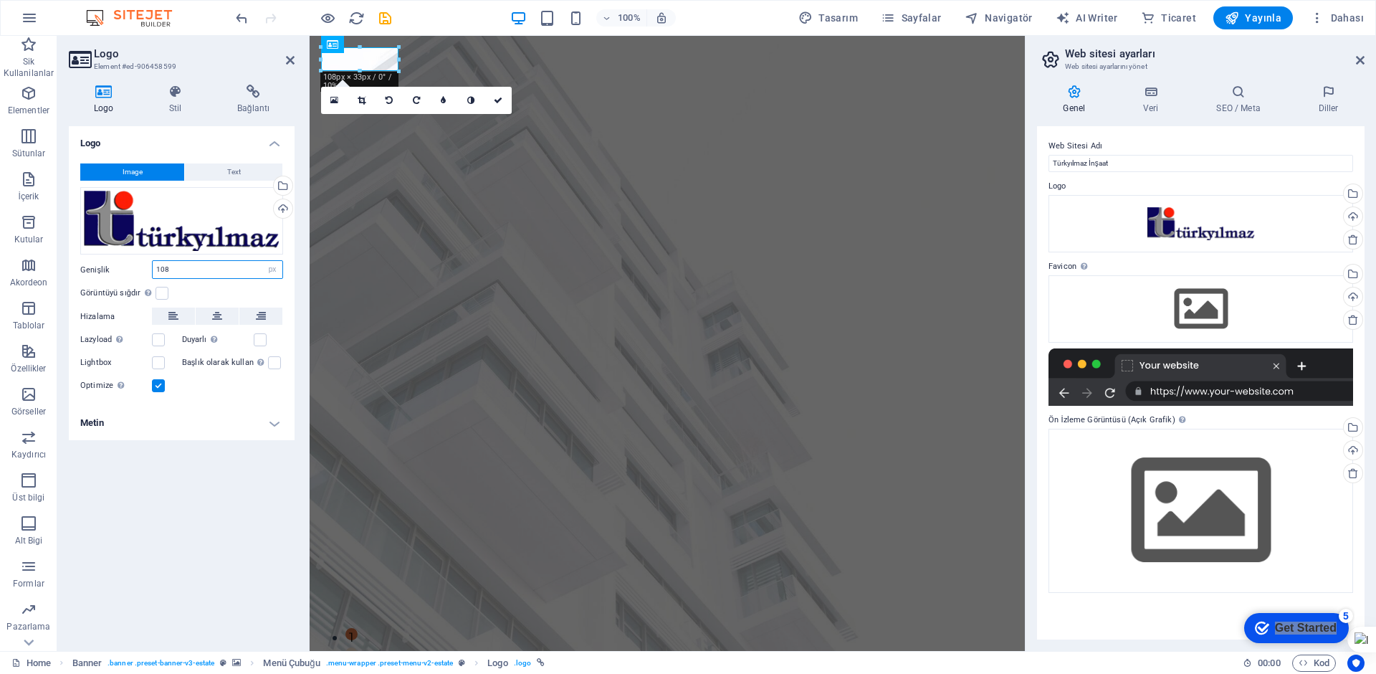
click at [188, 274] on input "108" at bounding box center [218, 269] width 130 height 17
type input "158"
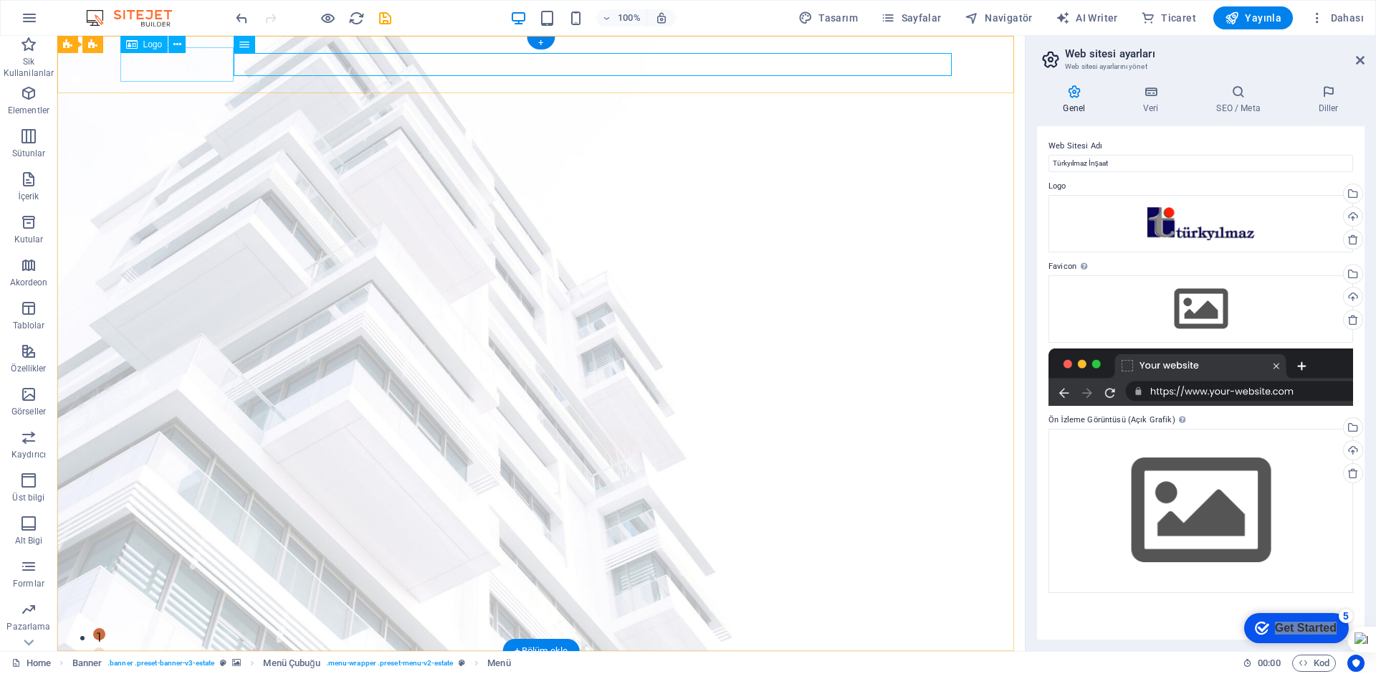
click at [203, 662] on div at bounding box center [540, 679] width 831 height 34
select select
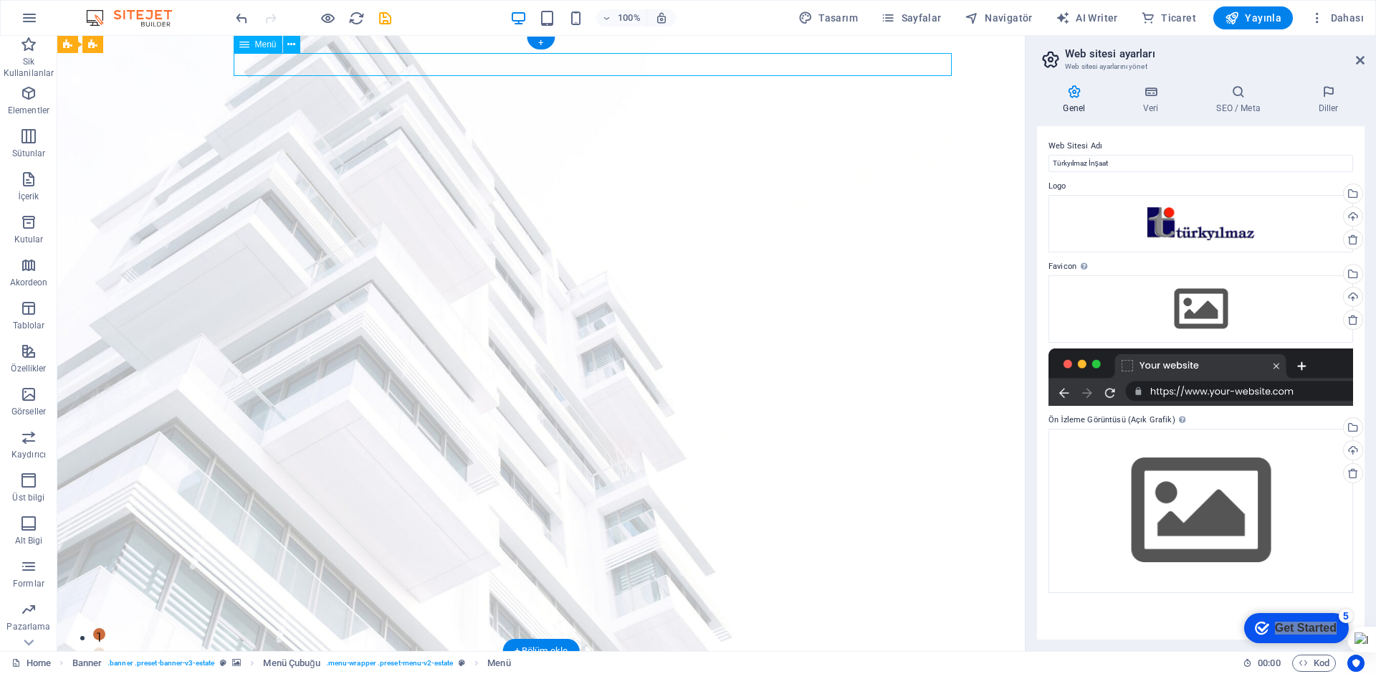
select select "3"
select select
select select "4"
select select
select select "7"
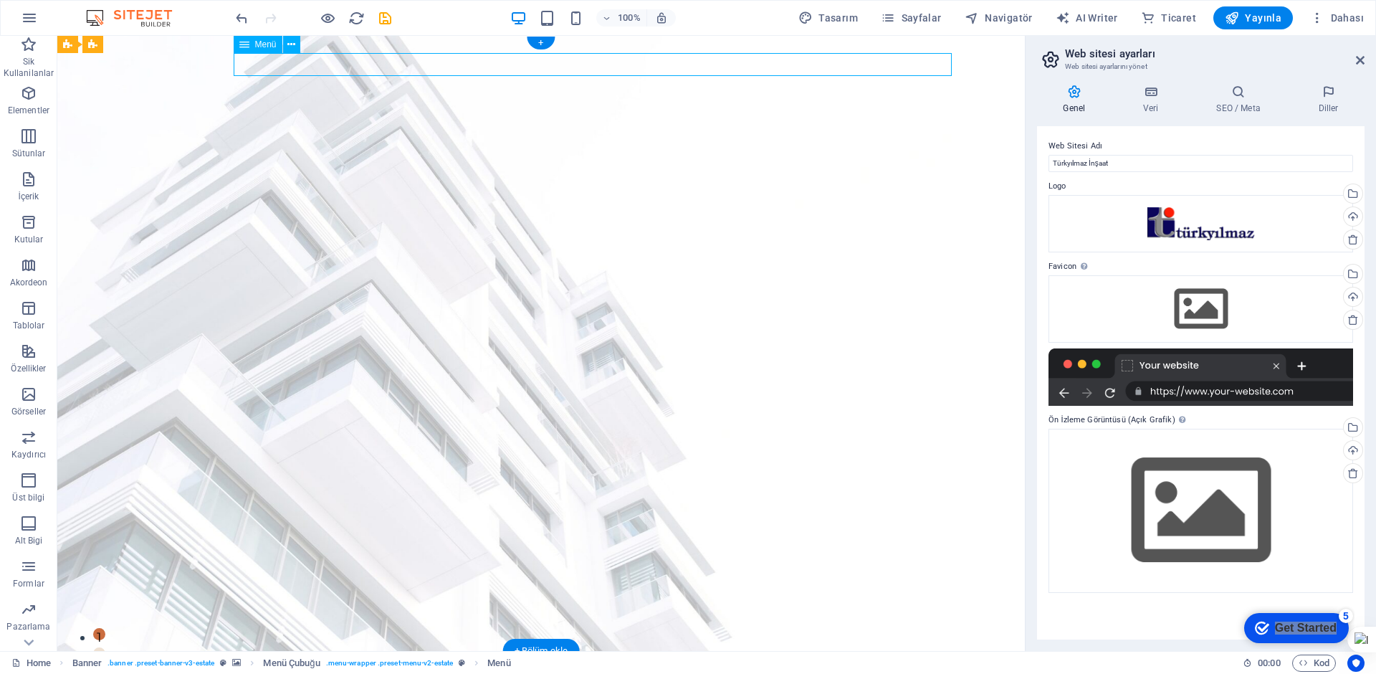
select select
select select "9"
select select
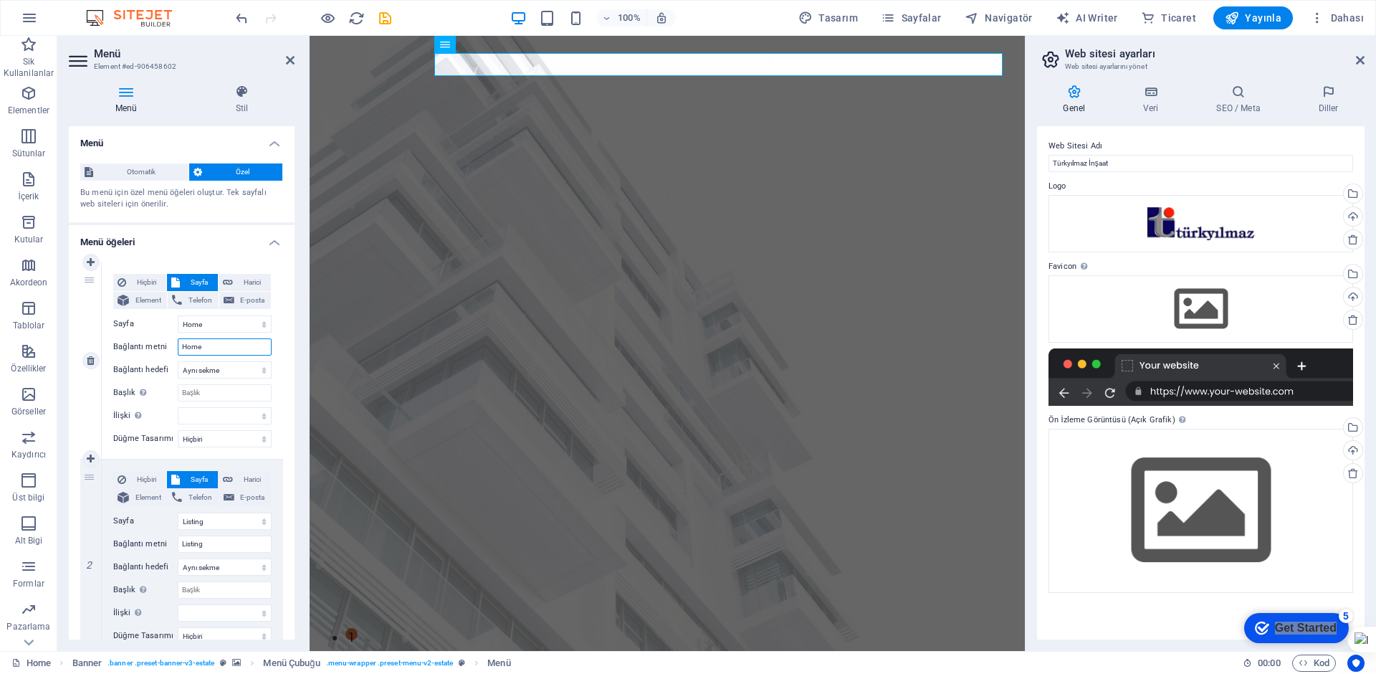
click at [220, 345] on input "Home" at bounding box center [225, 346] width 94 height 17
type input "[PERSON_NAME]"
select select
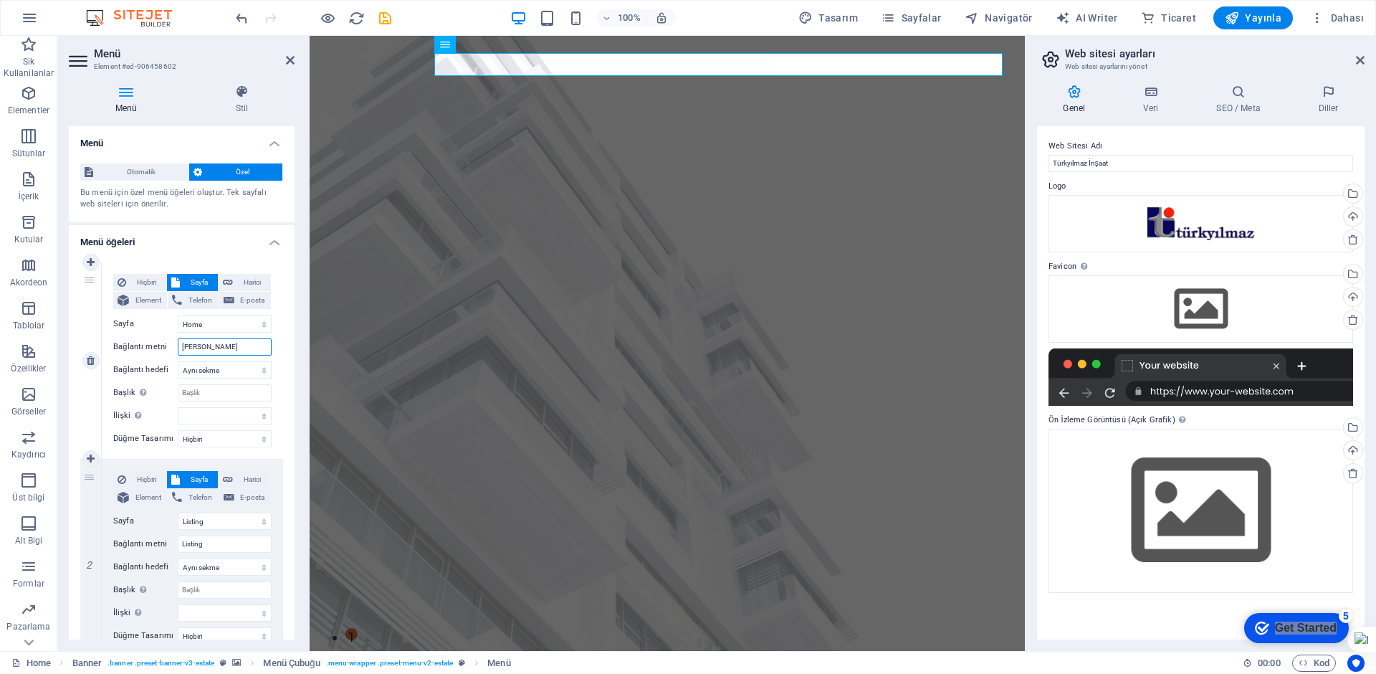
select select
type input "[PERSON_NAME]"
click at [222, 542] on input "Listing" at bounding box center [225, 543] width 94 height 17
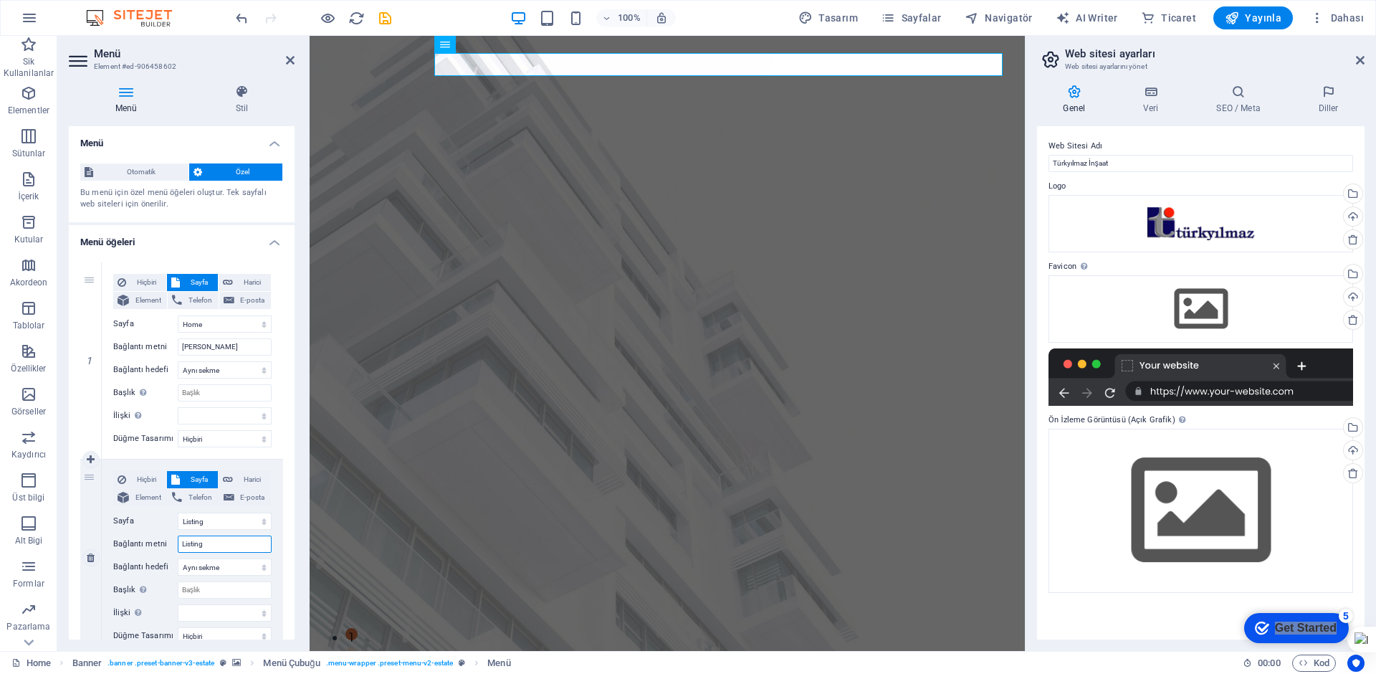
click at [222, 542] on input "Listing" at bounding box center [225, 543] width 94 height 17
type input "Pro"
select select
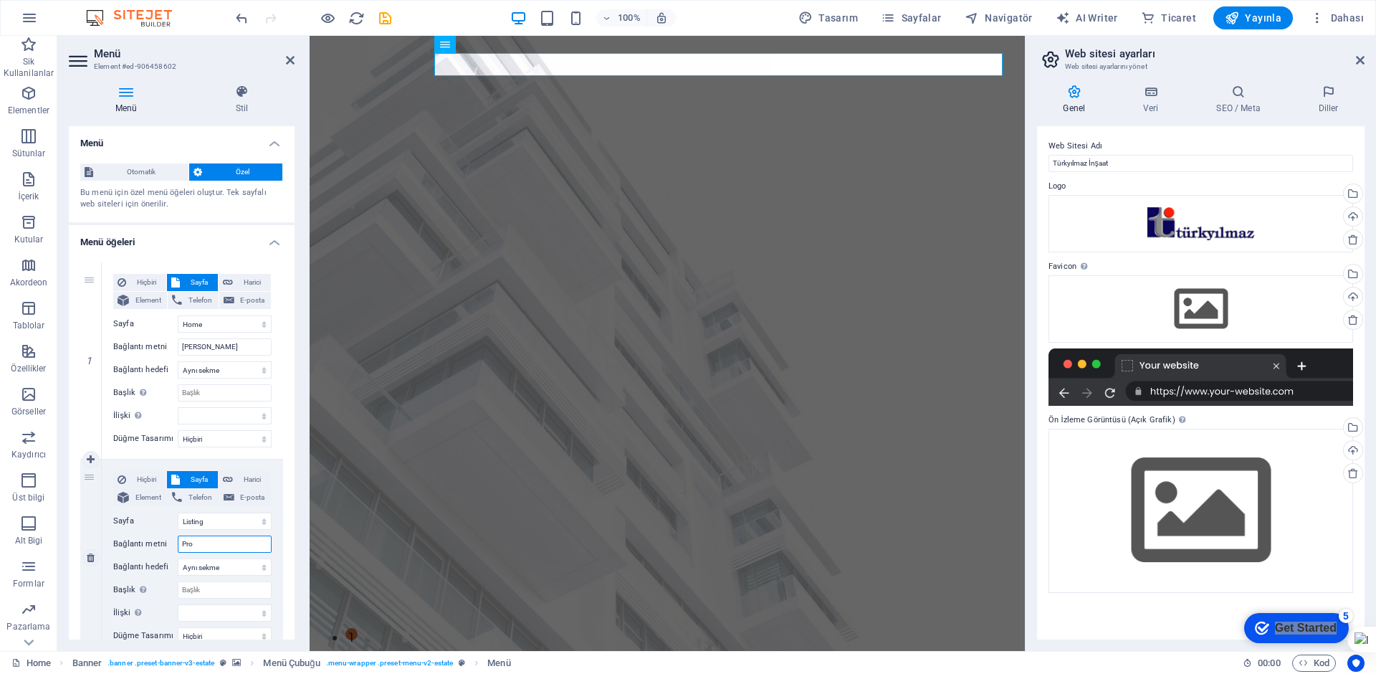
select select
type input "Projeler"
select select
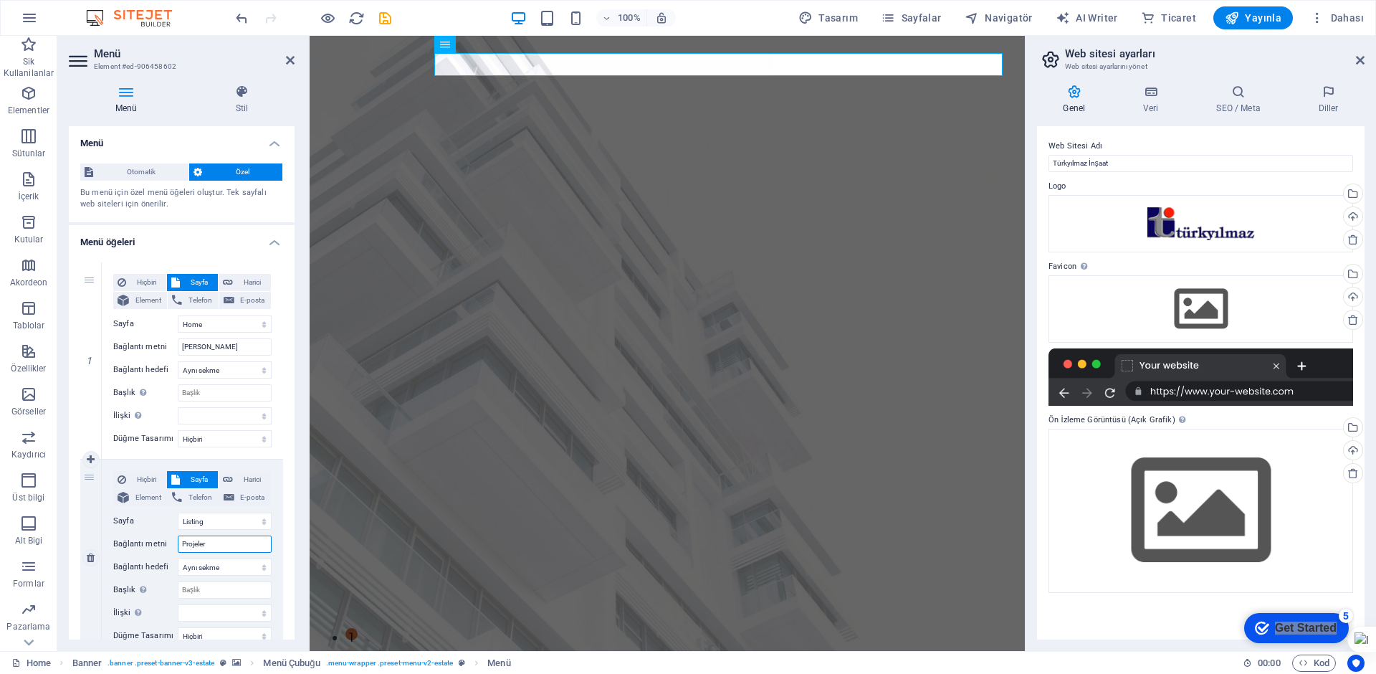
select select
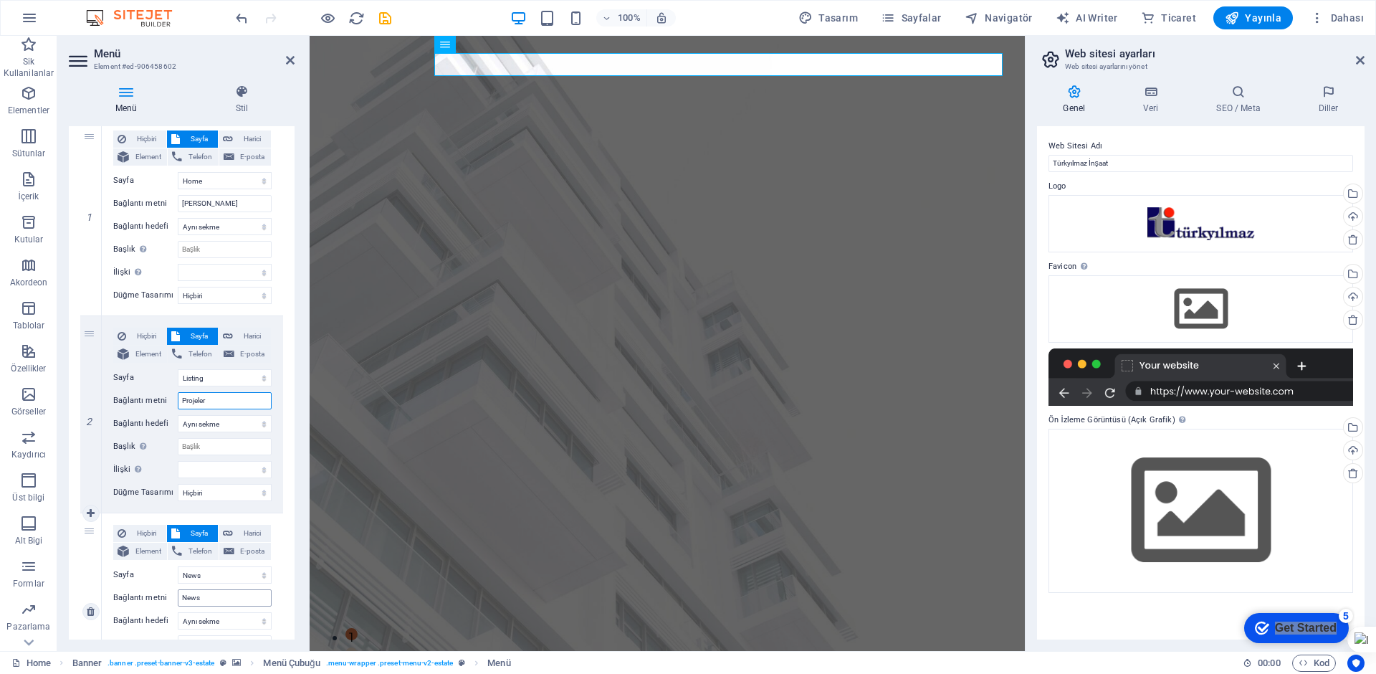
type input "Projeler"
click at [211, 596] on input "News" at bounding box center [225, 597] width 94 height 17
type input "duyurular"
select select
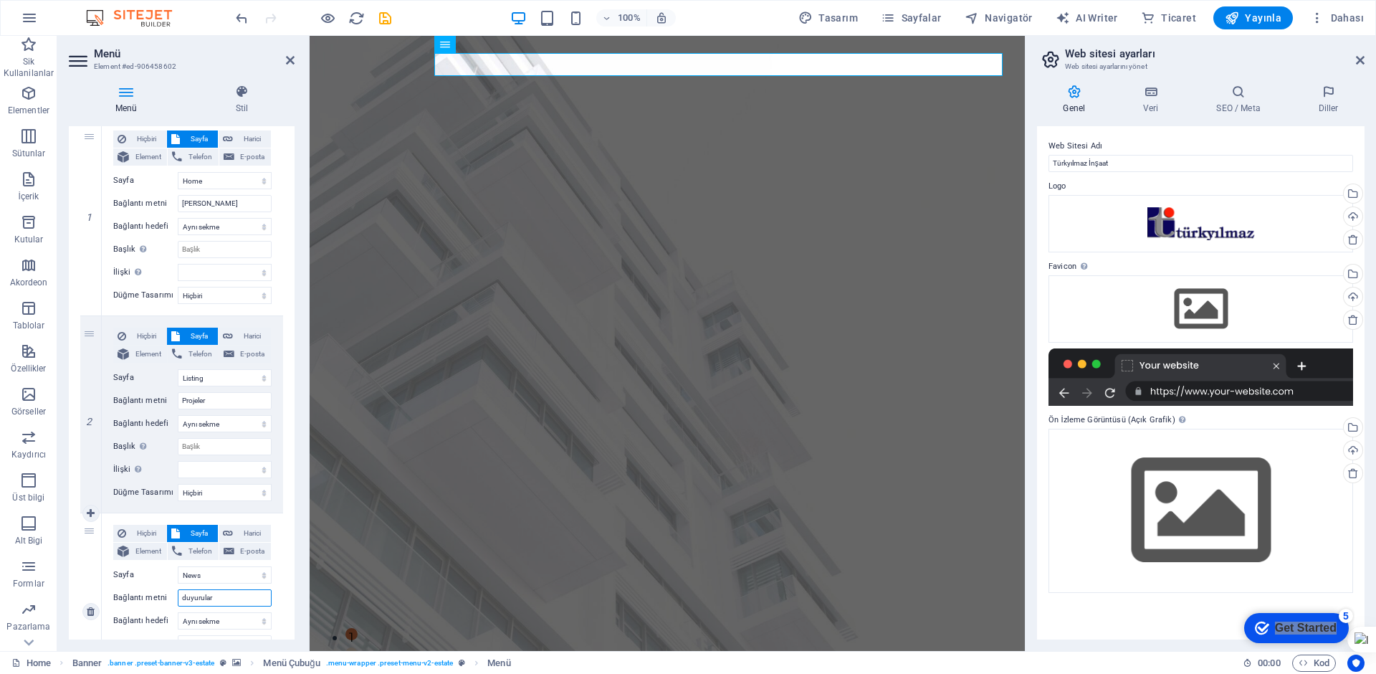
select select
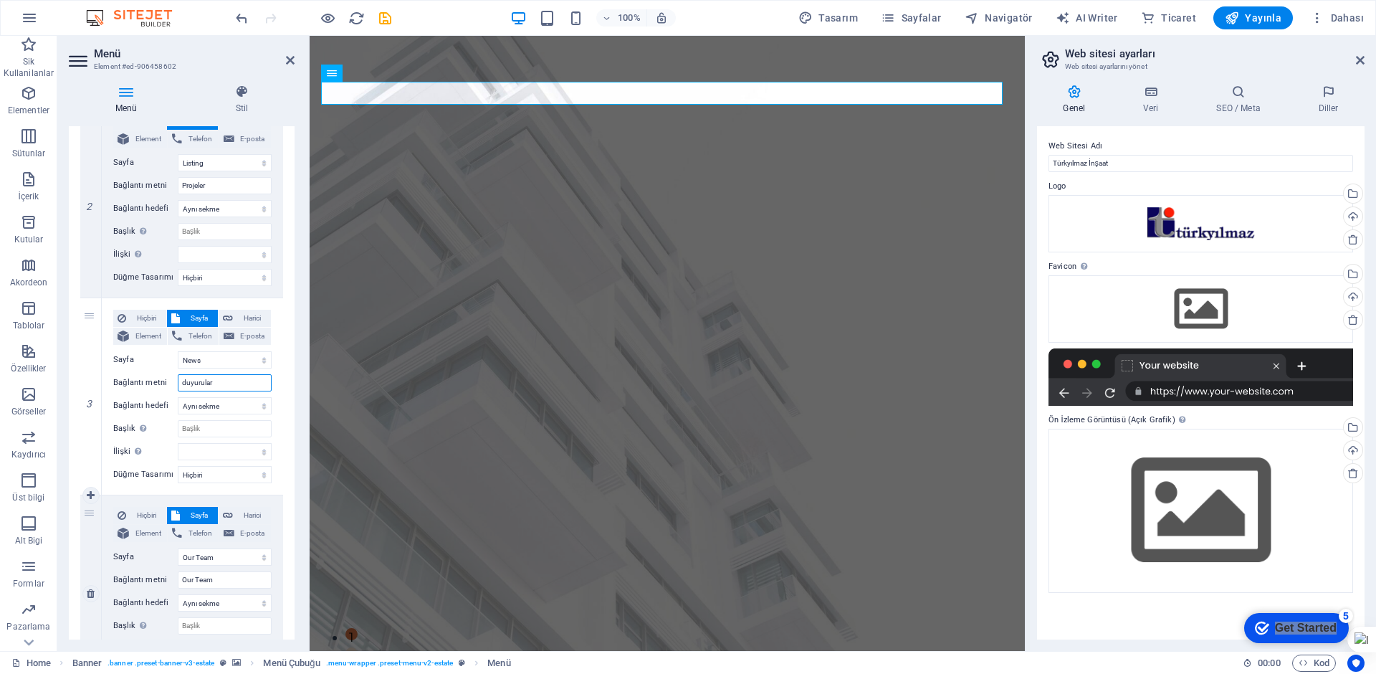
scroll to position [430, 0]
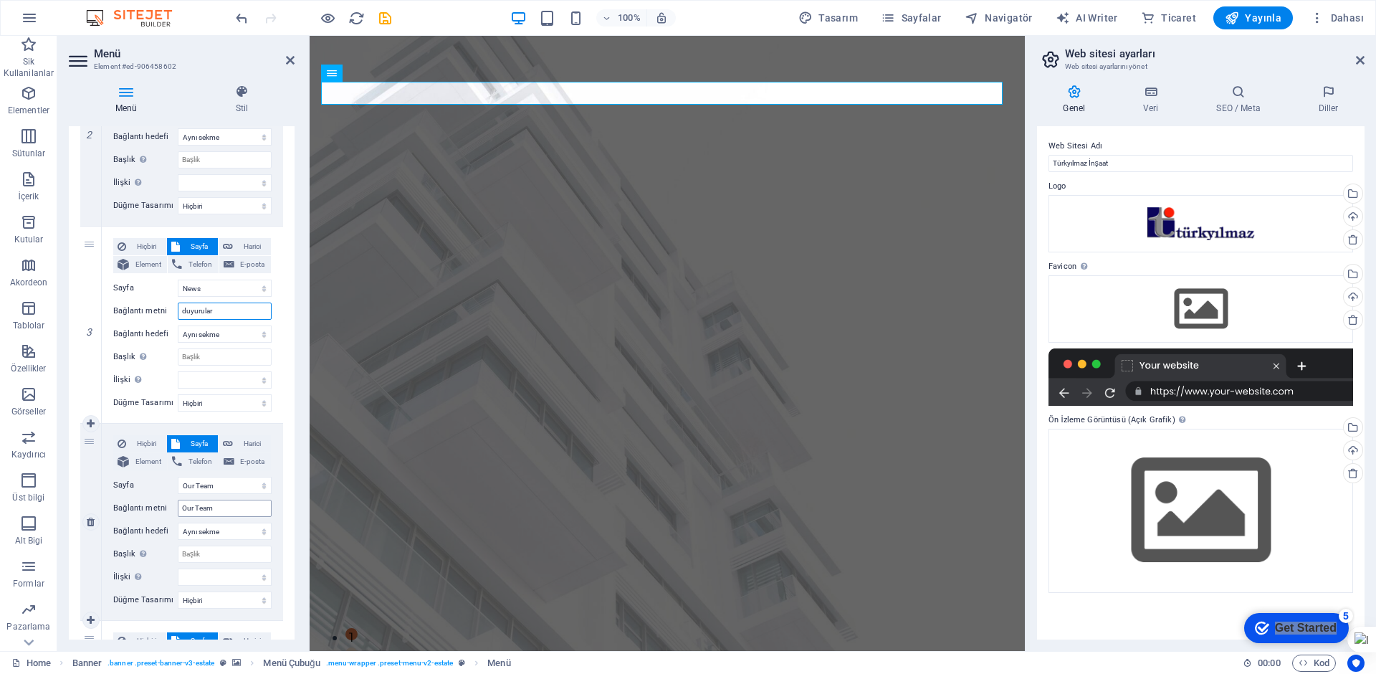
type input "duyurular"
click at [231, 507] on input "Our Team" at bounding box center [225, 507] width 94 height 17
type input "Hakkımızda"
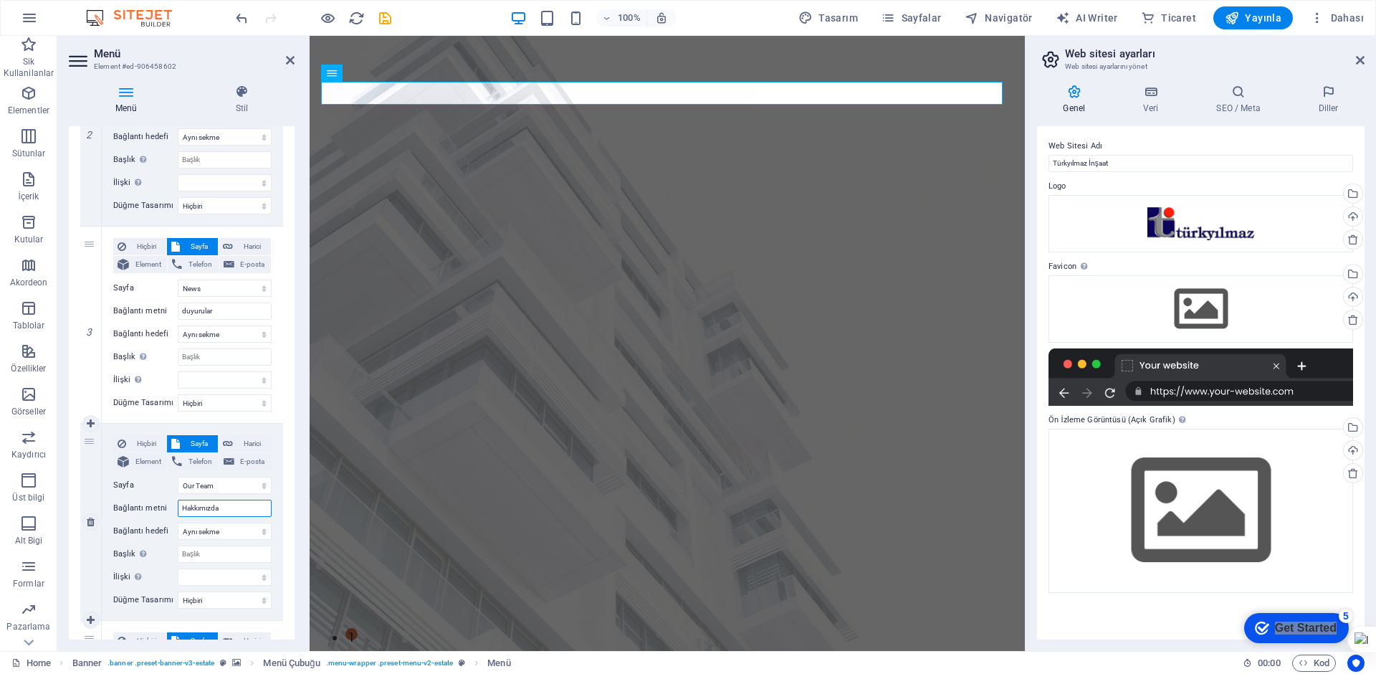
select select
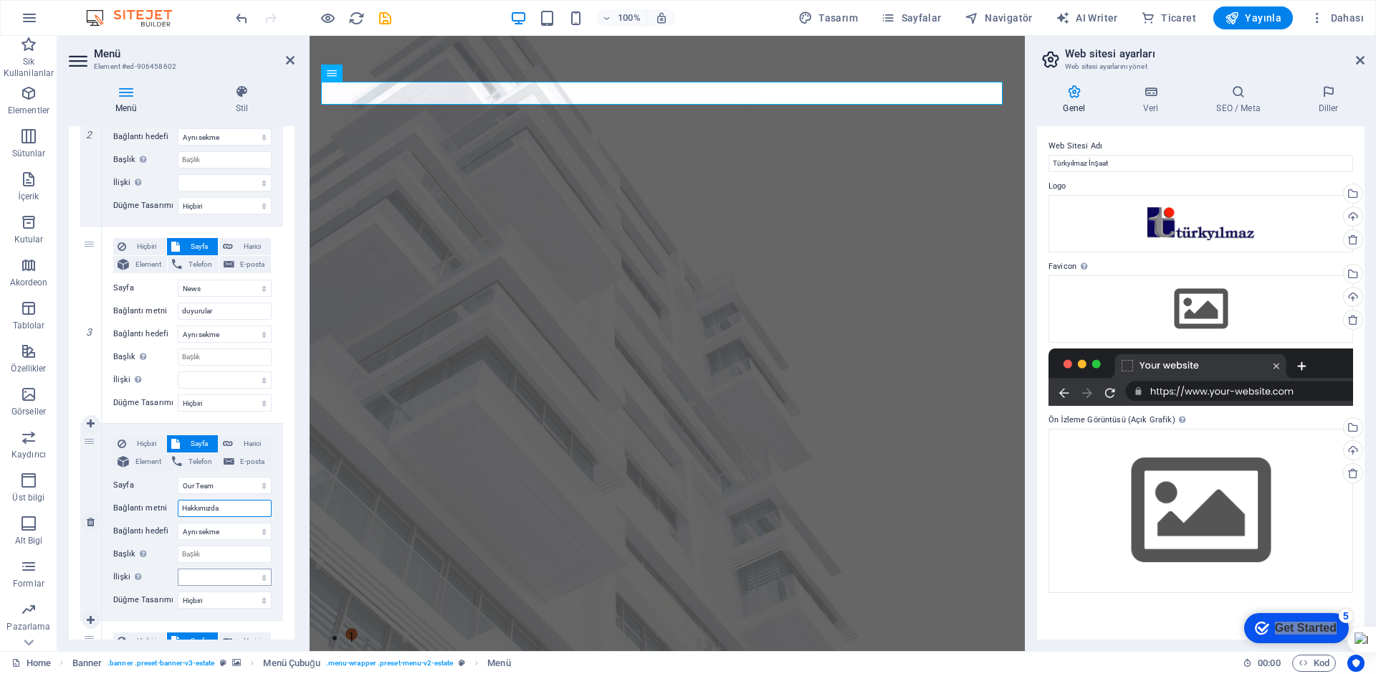
scroll to position [645, 0]
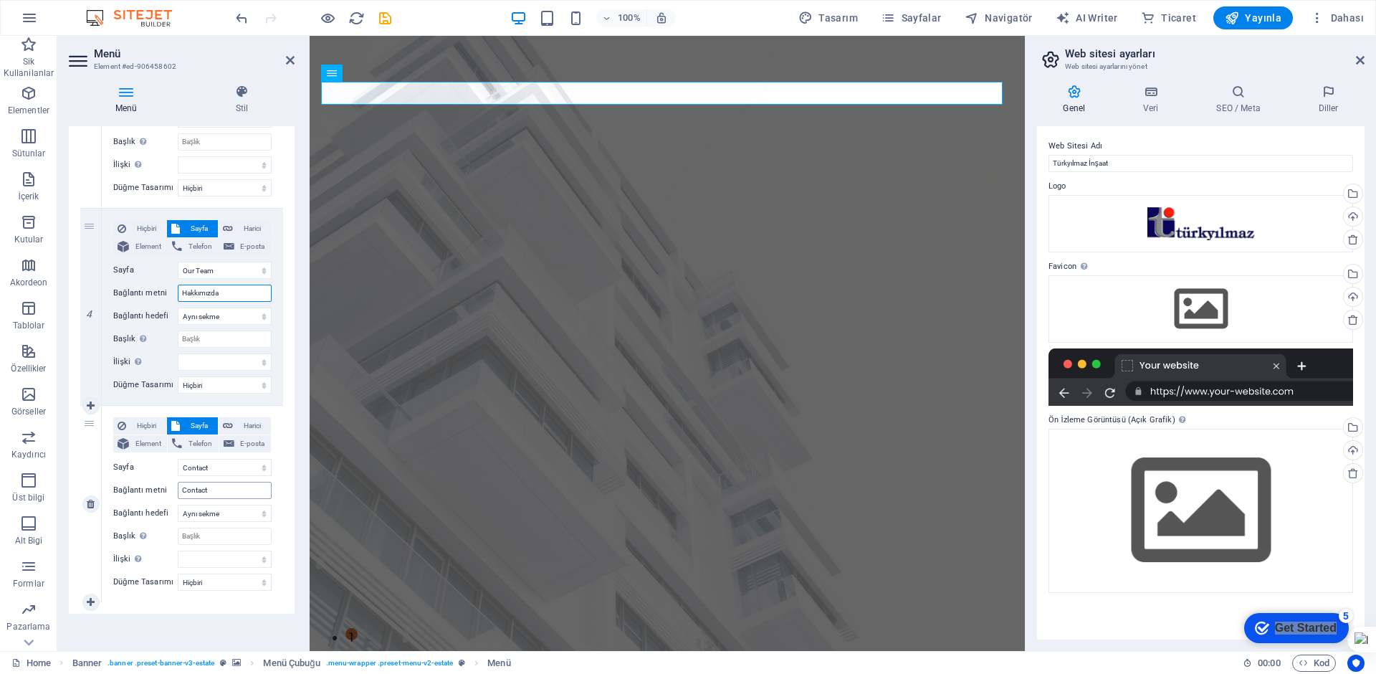
type input "Hakkımızda"
click at [214, 494] on input "Contact" at bounding box center [225, 490] width 94 height 17
type input "İletişim"
select select
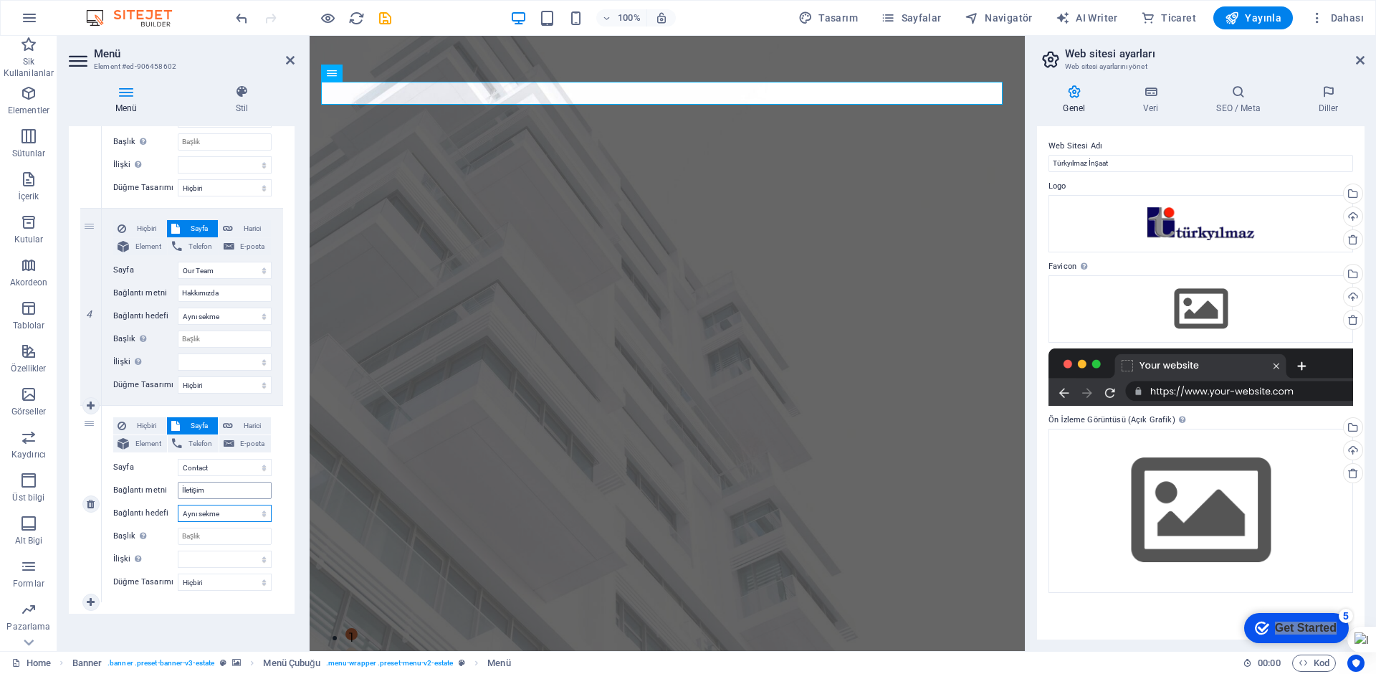
select select
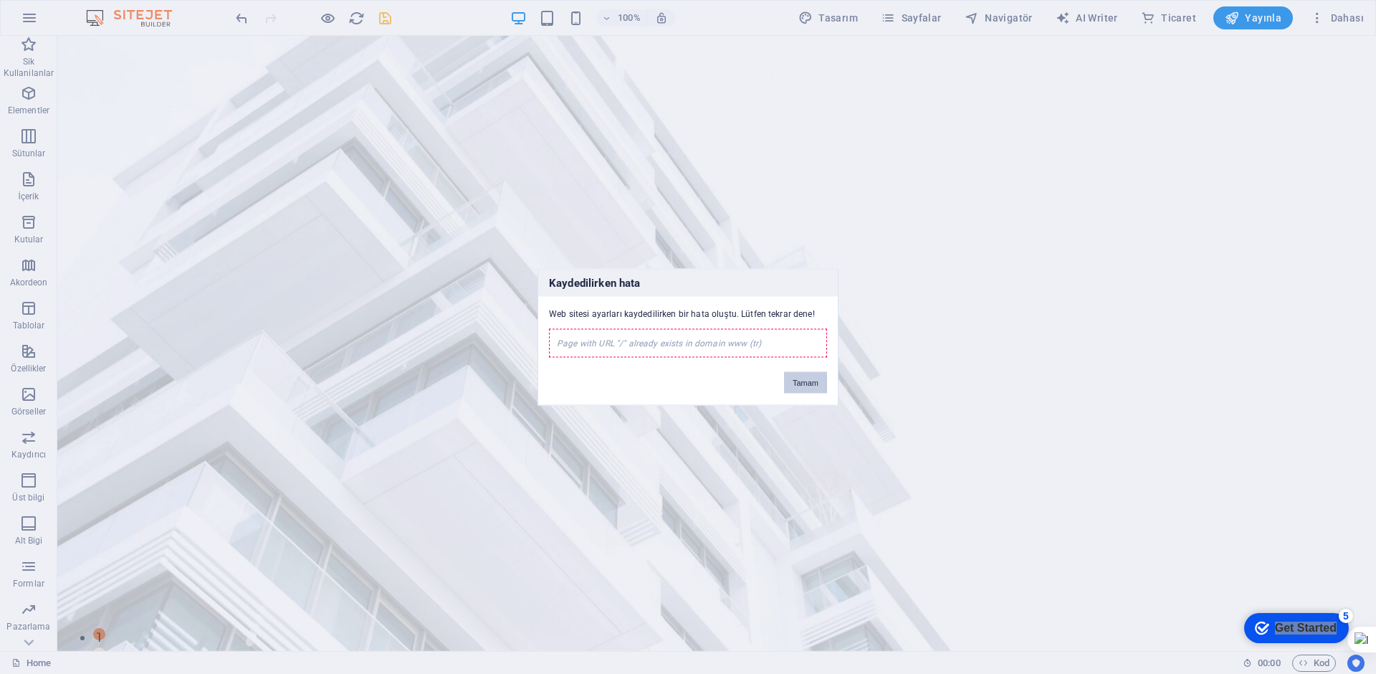
click at [807, 386] on button "Tamam" at bounding box center [805, 382] width 43 height 21
